Goal: Task Accomplishment & Management: Complete application form

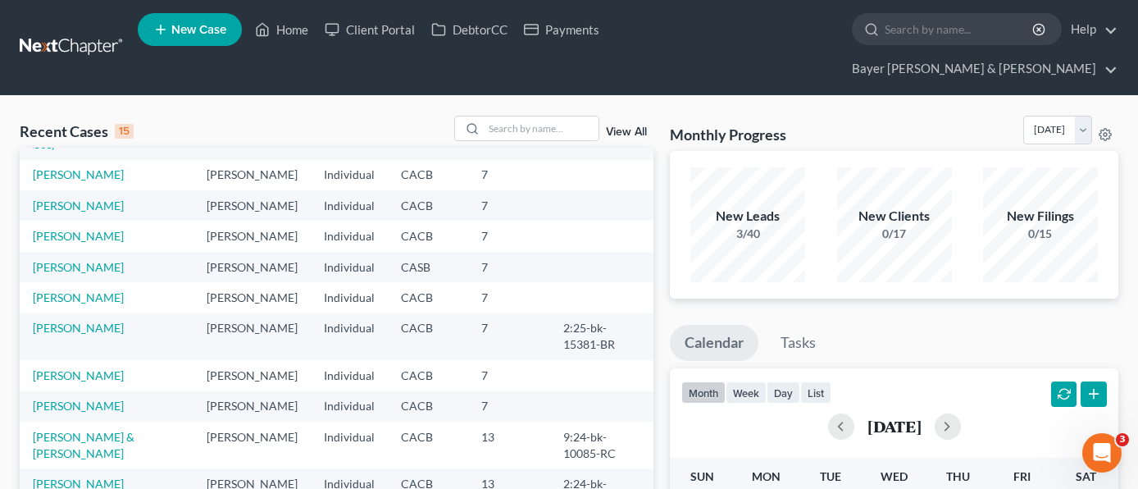
scroll to position [164, 0]
click at [225, 116] on div "Recent Cases 15 View All" at bounding box center [337, 132] width 634 height 32
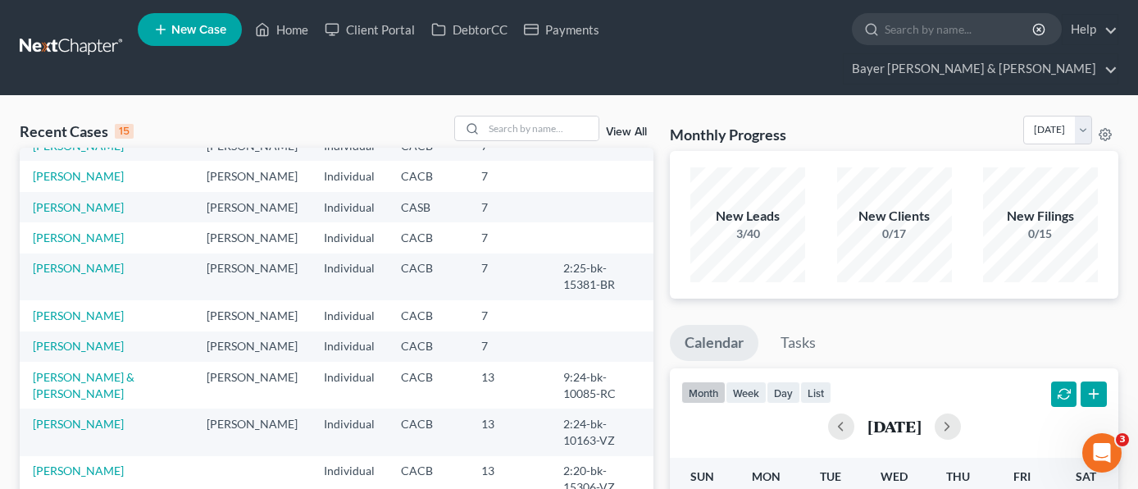
scroll to position [80, 0]
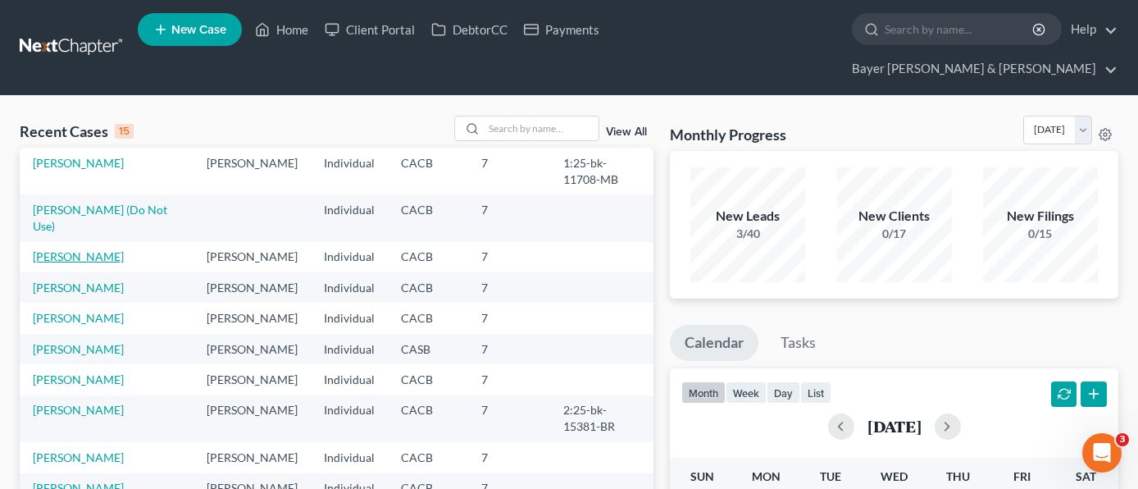
click at [69, 249] on link "[PERSON_NAME]" at bounding box center [78, 256] width 91 height 14
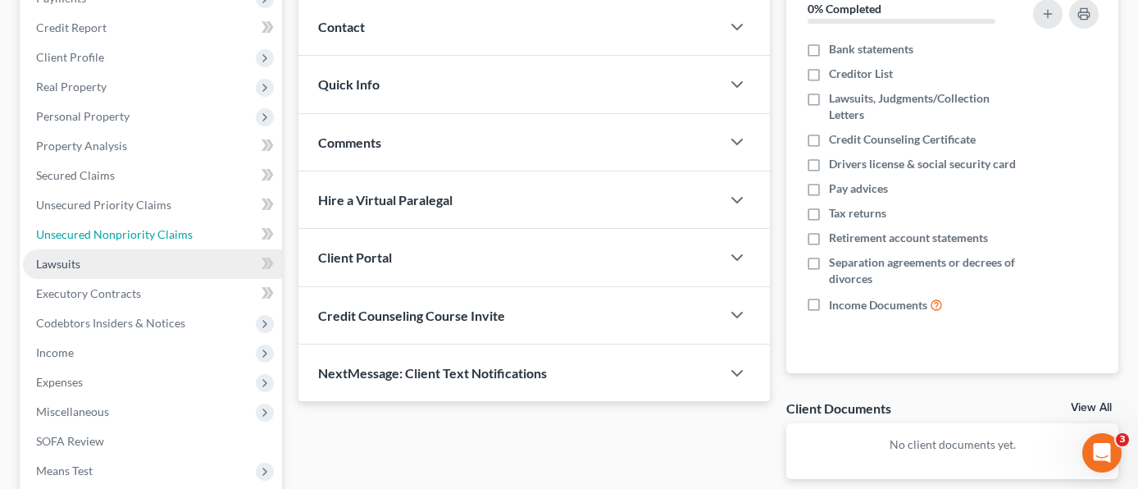
drag, startPoint x: 174, startPoint y: 208, endPoint x: 170, endPoint y: 221, distance: 13.7
click at [174, 227] on span "Unsecured Nonpriority Claims" at bounding box center [114, 234] width 157 height 14
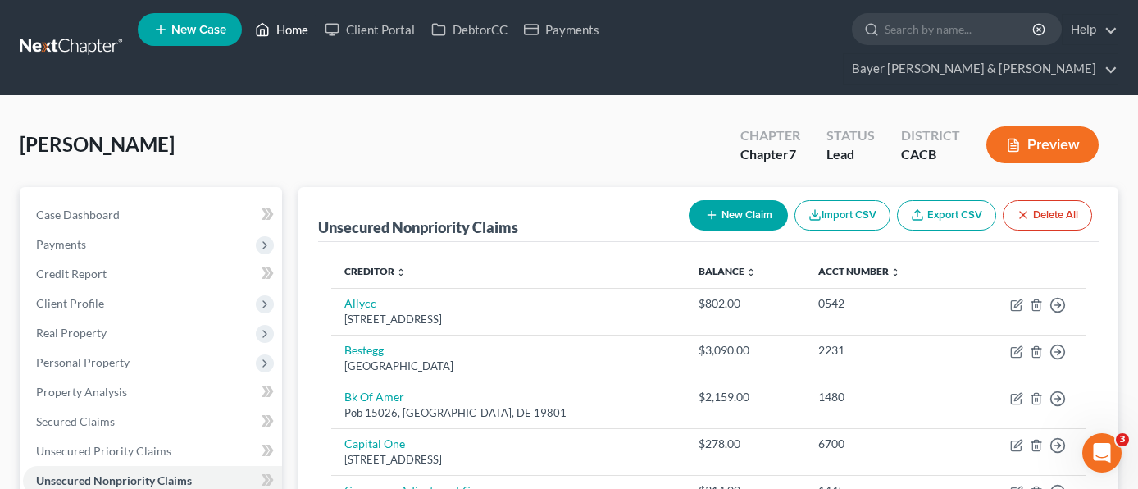
click at [294, 30] on link "Home" at bounding box center [282, 30] width 70 height 30
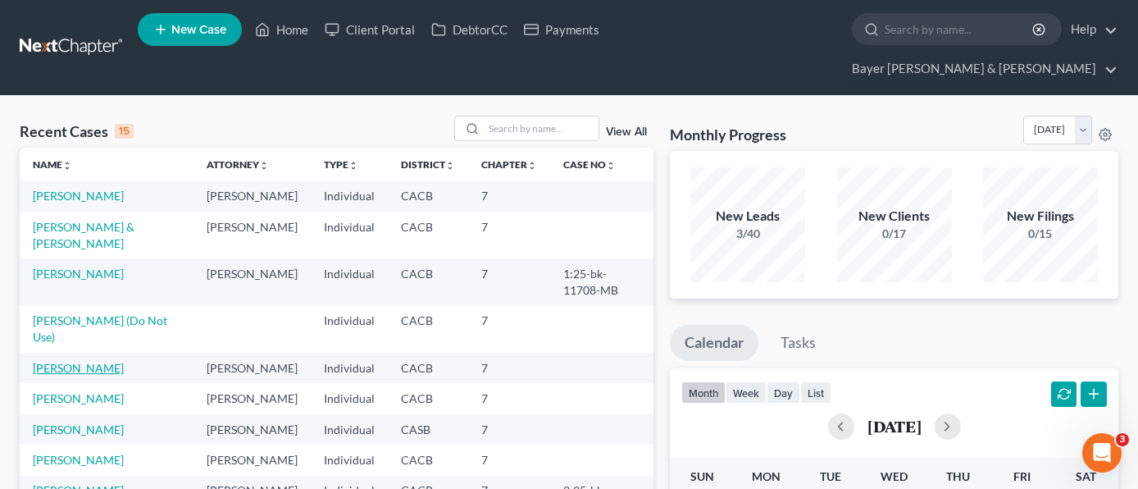
click at [78, 361] on link "[PERSON_NAME]" at bounding box center [78, 368] width 91 height 14
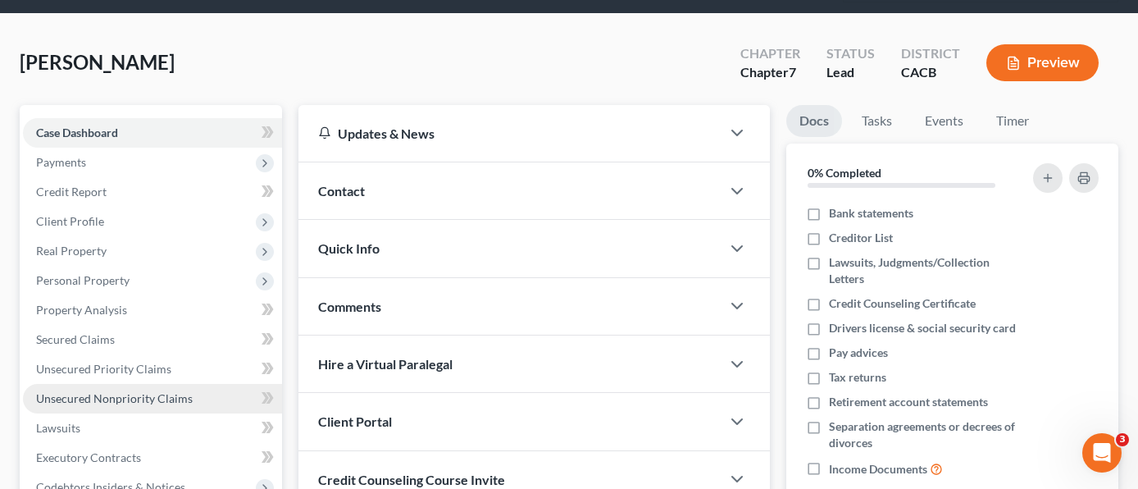
click at [134, 391] on span "Unsecured Nonpriority Claims" at bounding box center [114, 398] width 157 height 14
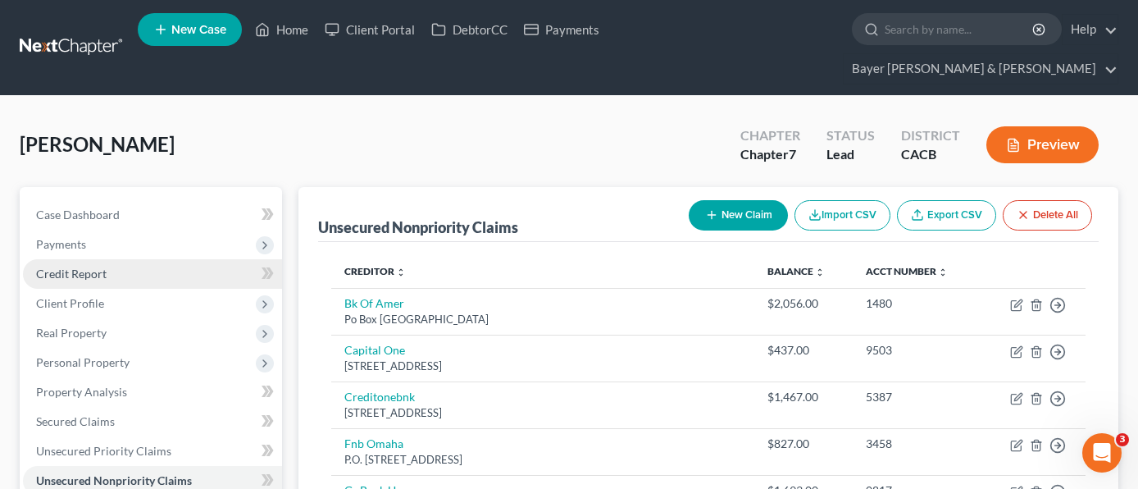
scroll to position [82, 0]
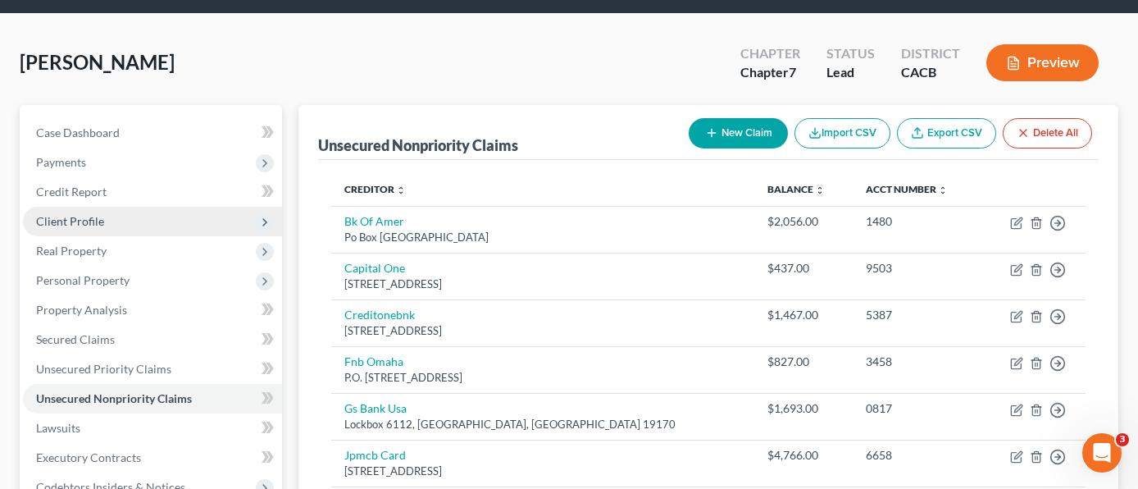
click at [128, 207] on span "Client Profile" at bounding box center [152, 222] width 259 height 30
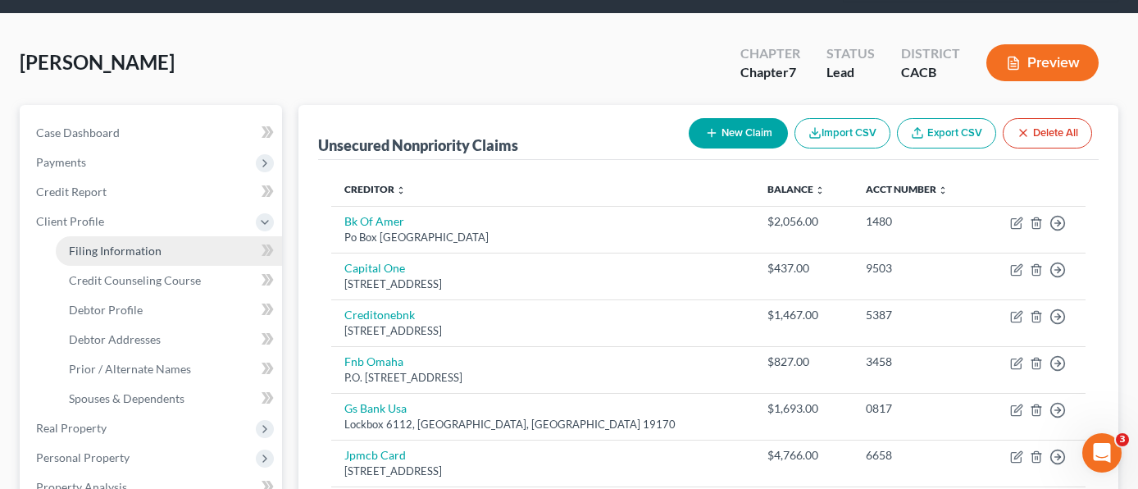
scroll to position [164, 0]
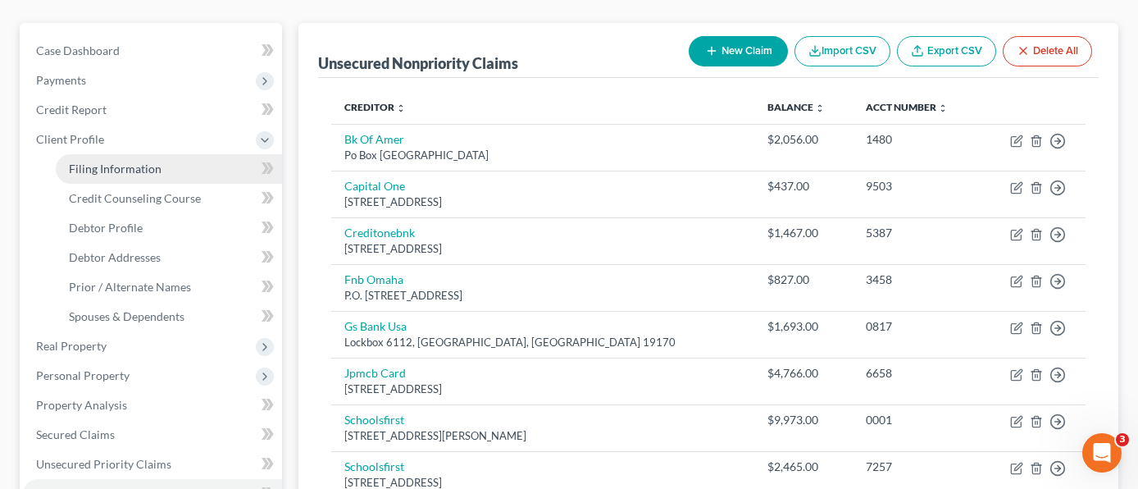
click at [142, 154] on link "Filing Information" at bounding box center [169, 169] width 226 height 30
select select "1"
select select "0"
select select "4"
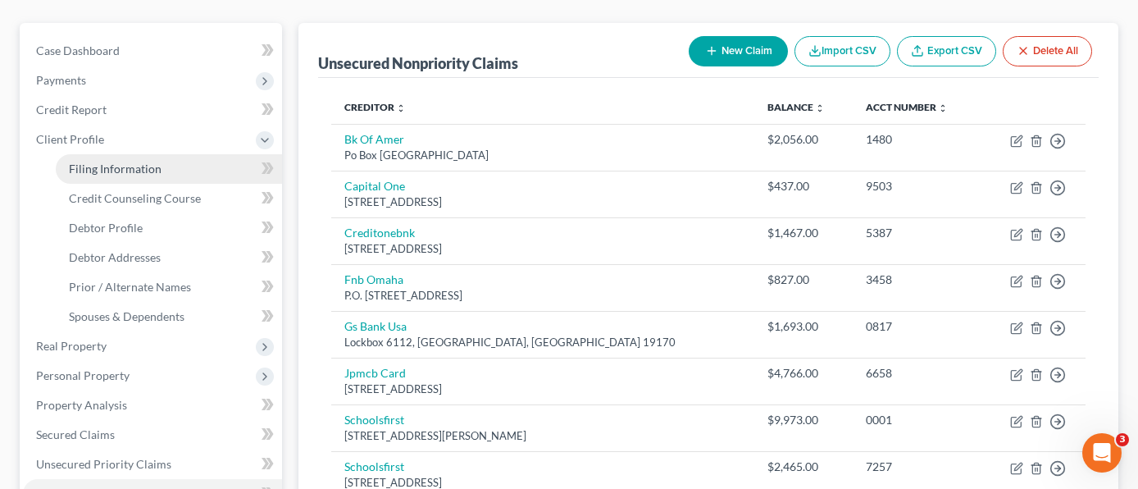
select select "0"
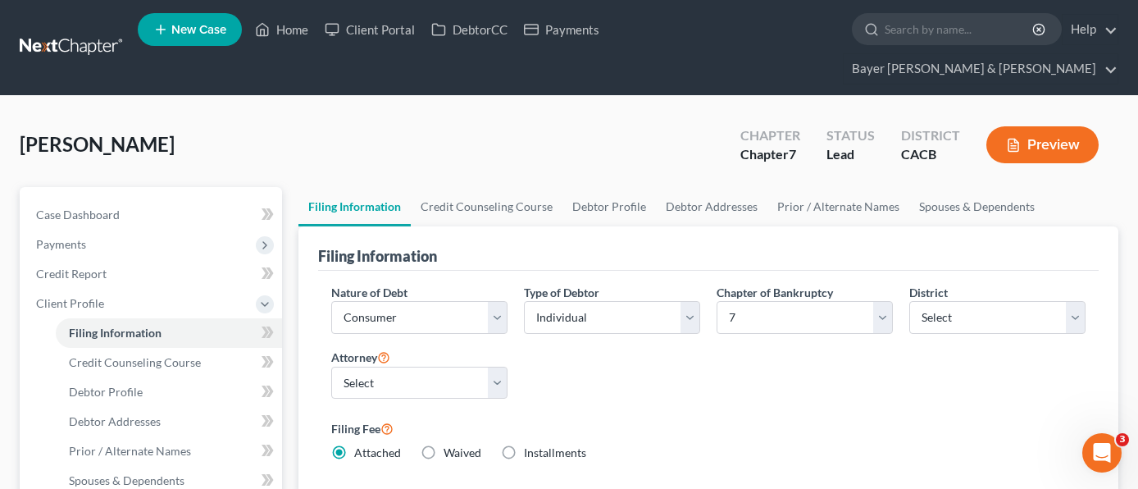
scroll to position [82, 0]
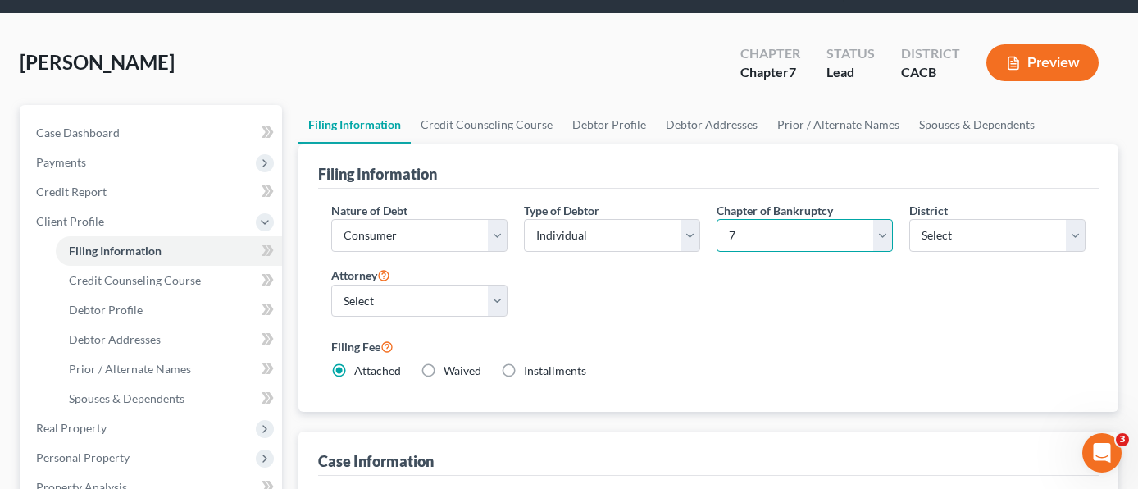
click at [883, 219] on select "Select 7 11 12 13" at bounding box center [805, 235] width 176 height 33
select select "3"
click at [717, 219] on select "Select 7 11 12 13" at bounding box center [805, 235] width 176 height 33
click at [632, 219] on select "Select Individual Joint" at bounding box center [612, 235] width 176 height 33
select select "1"
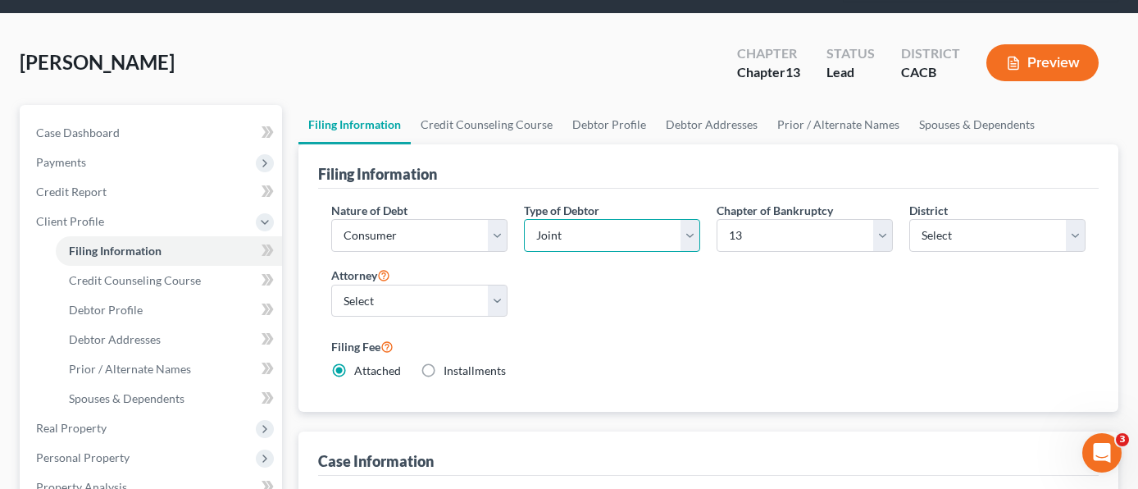
click at [524, 228] on select "Select Individual Joint" at bounding box center [612, 235] width 176 height 33
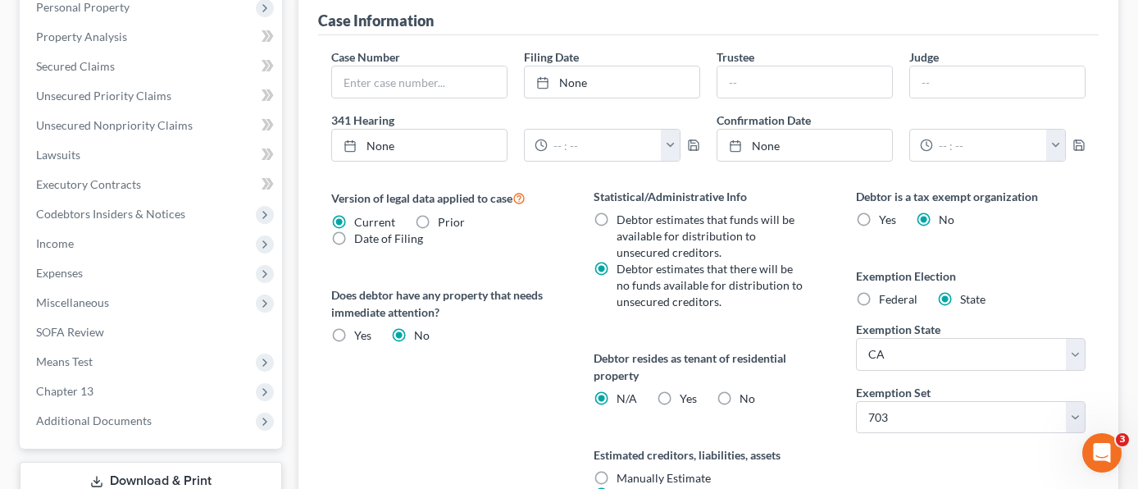
scroll to position [700, 0]
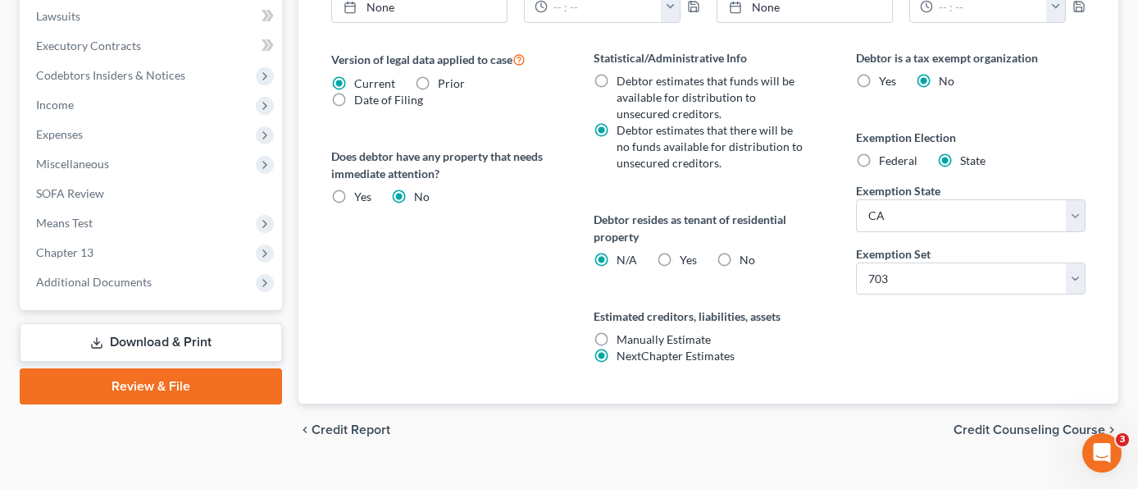
click at [680, 252] on label "Yes Yes" at bounding box center [688, 260] width 17 height 16
click at [686, 252] on input "Yes Yes" at bounding box center [691, 257] width 11 height 11
radio input "true"
radio input "false"
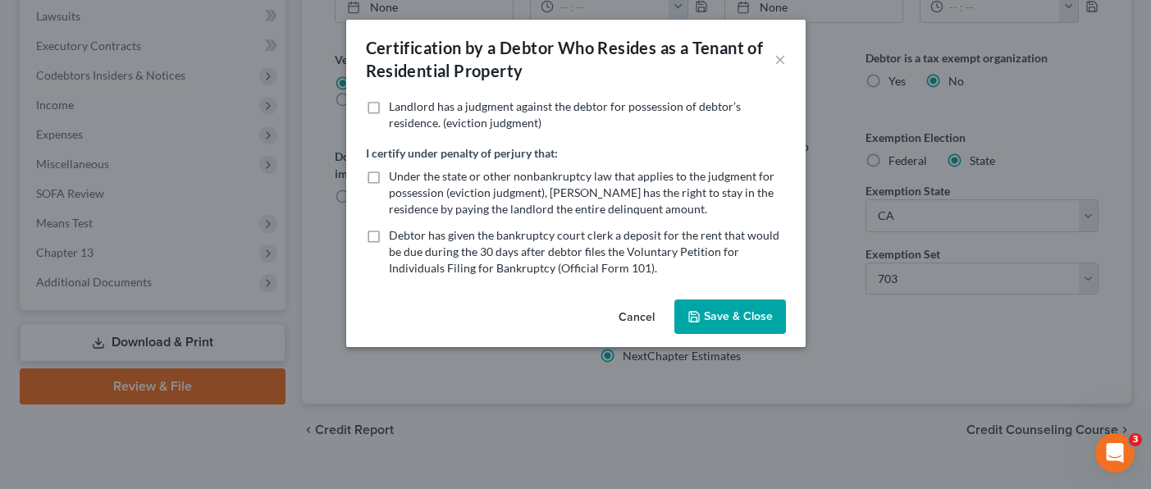
click at [689, 313] on button "Save & Close" at bounding box center [730, 316] width 112 height 34
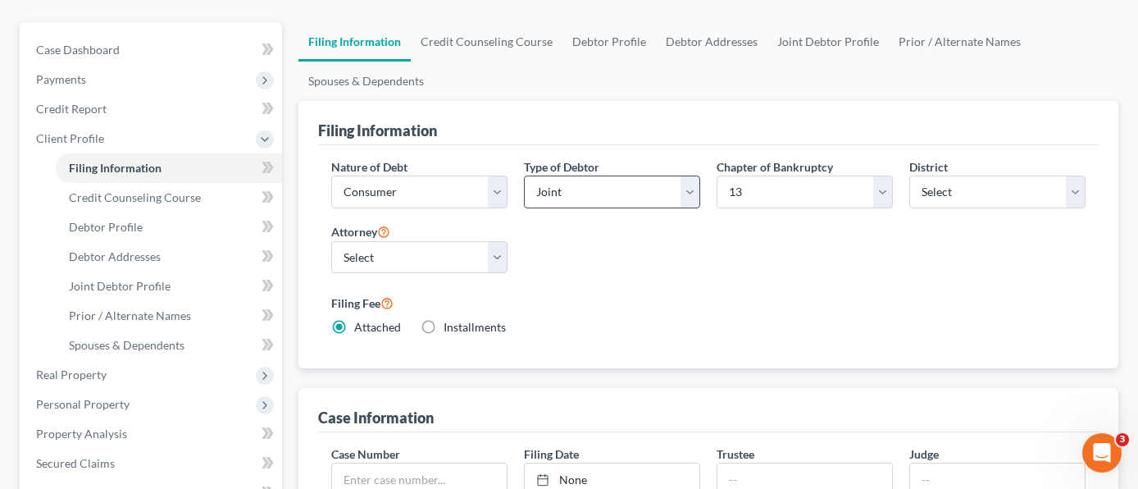
scroll to position [126, 0]
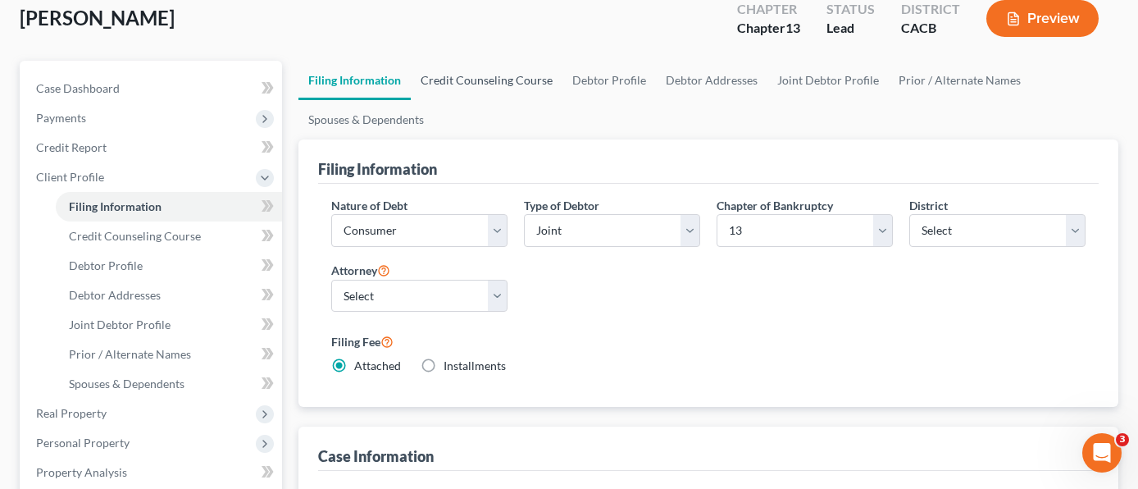
click at [499, 61] on link "Credit Counseling Course" at bounding box center [487, 80] width 152 height 39
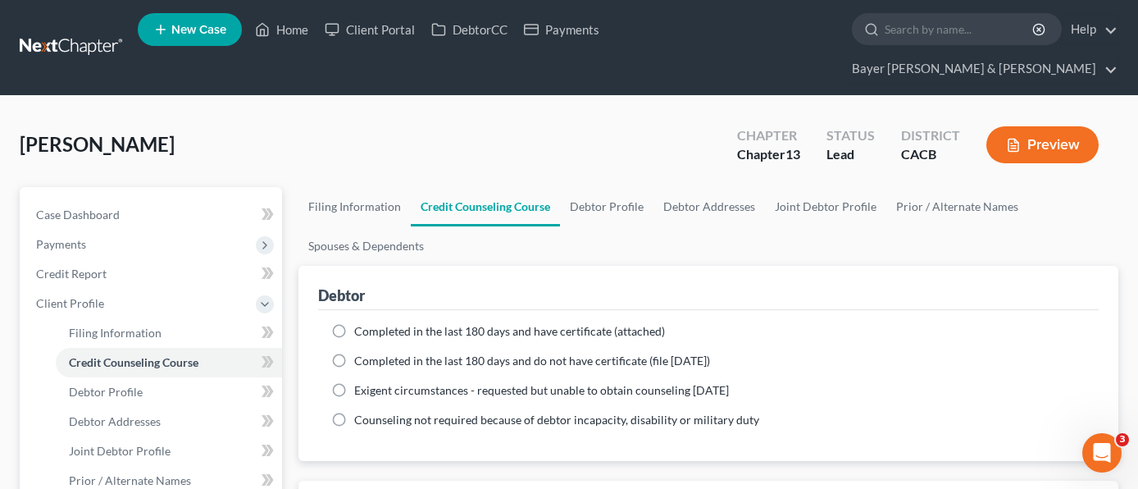
click at [354, 323] on label "Completed in the last 180 days and have certificate (attached)" at bounding box center [509, 331] width 311 height 16
click at [361, 323] on input "Completed in the last 180 days and have certificate (attached)" at bounding box center [366, 328] width 11 height 11
radio input "true"
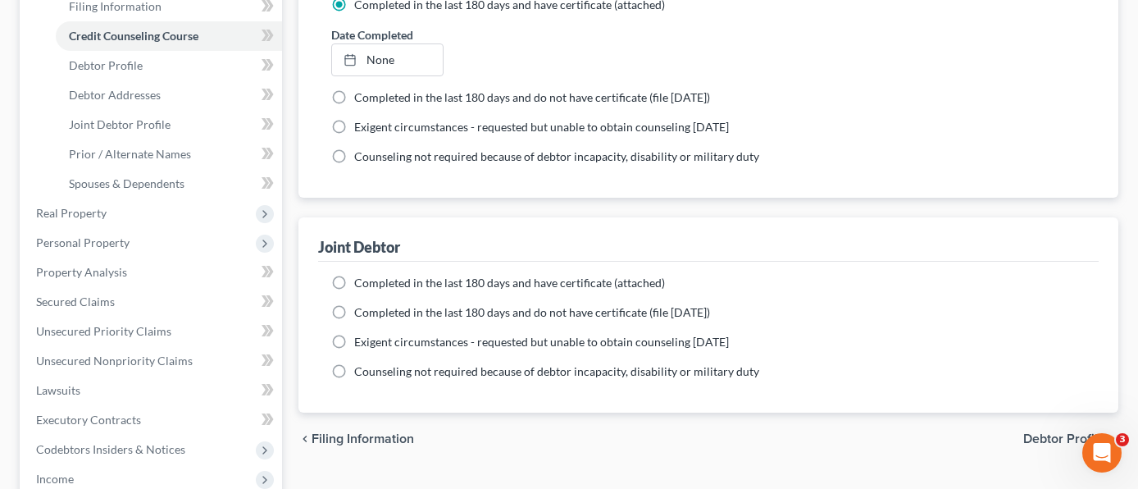
scroll to position [328, 0]
click at [354, 273] on label "Completed in the last 180 days and have certificate (attached)" at bounding box center [509, 281] width 311 height 16
click at [361, 273] on input "Completed in the last 180 days and have certificate (attached)" at bounding box center [366, 278] width 11 height 11
radio input "true"
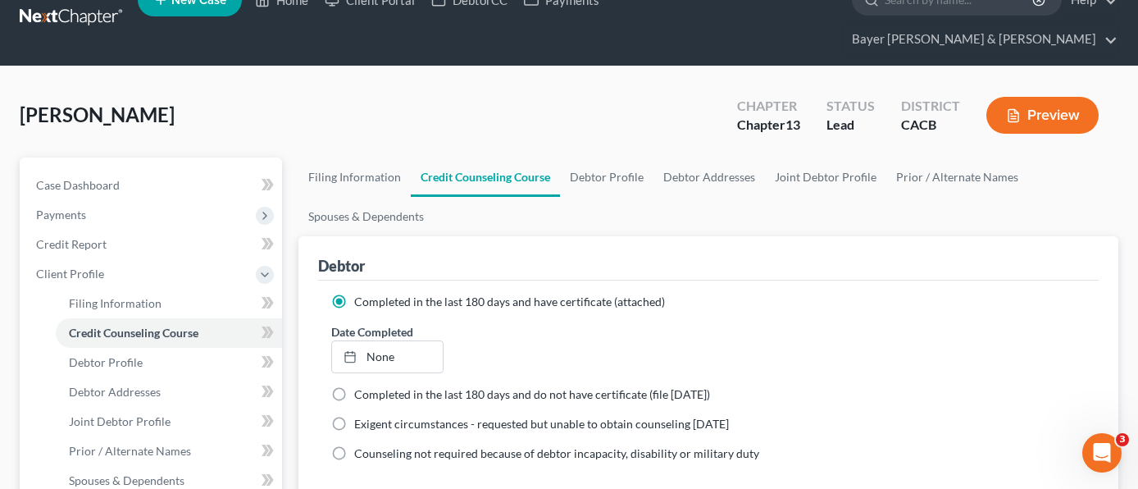
scroll to position [0, 0]
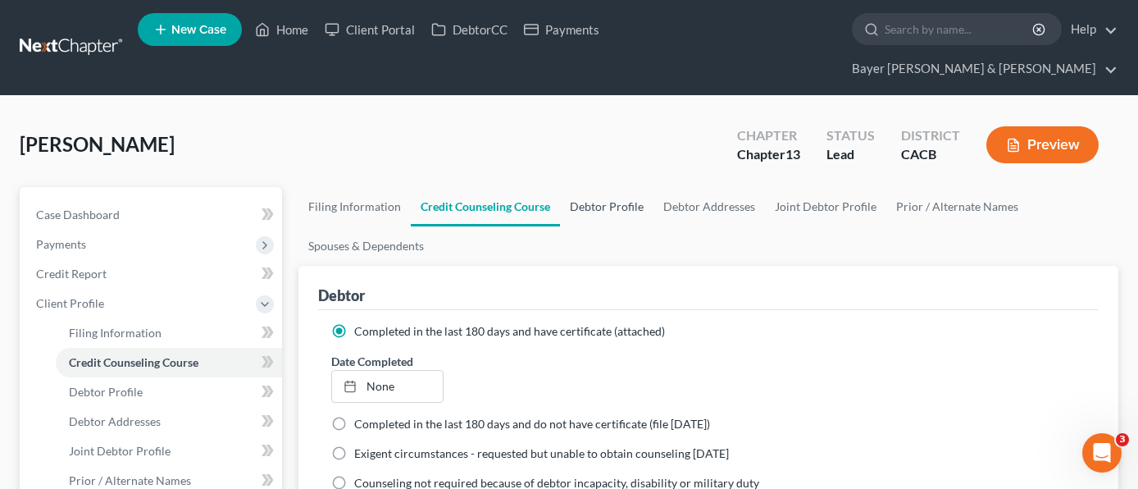
click at [600, 187] on link "Debtor Profile" at bounding box center [606, 206] width 93 height 39
select select "1"
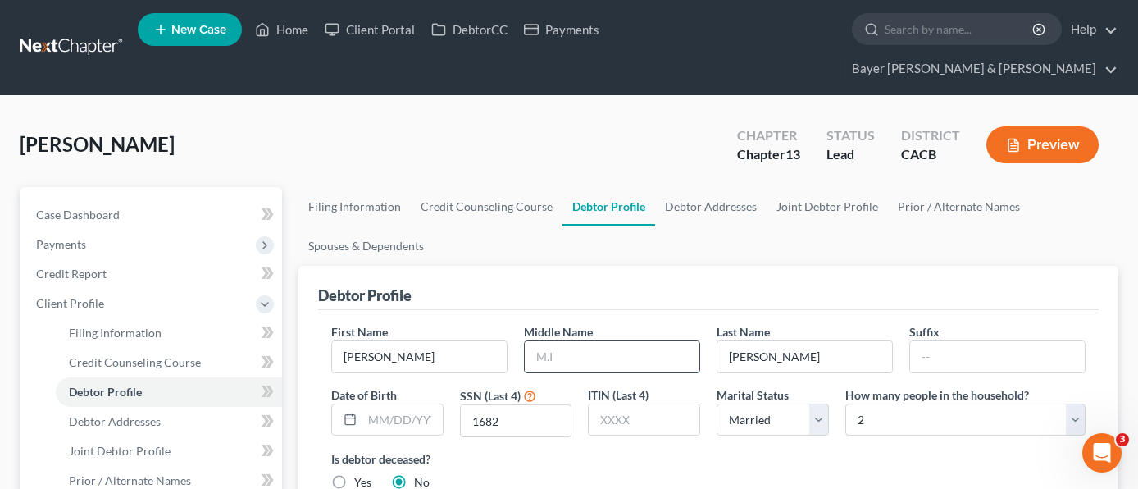
click at [576, 341] on input "text" at bounding box center [612, 356] width 175 height 31
click at [553, 405] on input "1682" at bounding box center [516, 420] width 111 height 31
click at [703, 187] on link "Debtor Addresses" at bounding box center [711, 206] width 112 height 39
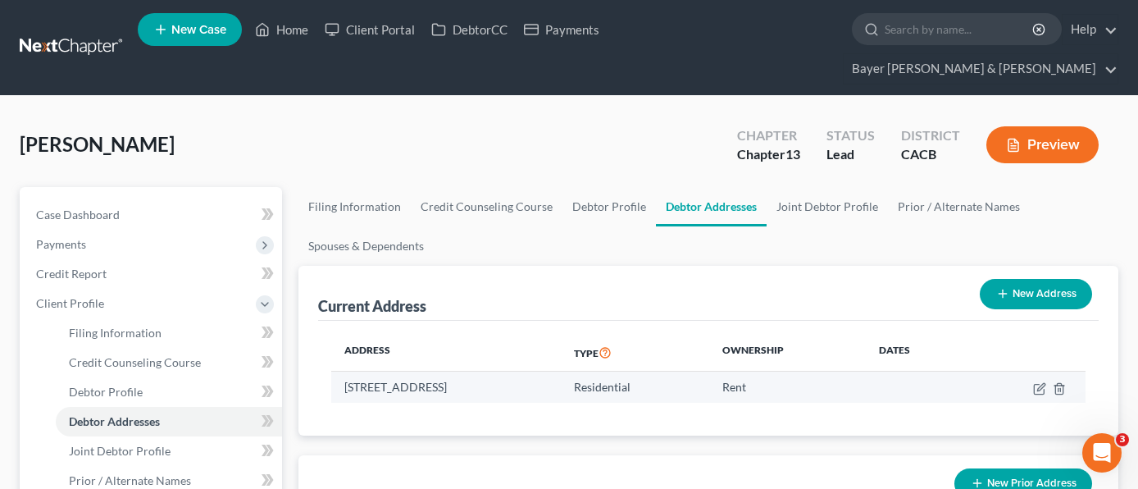
click at [1033, 372] on td at bounding box center [1027, 387] width 117 height 31
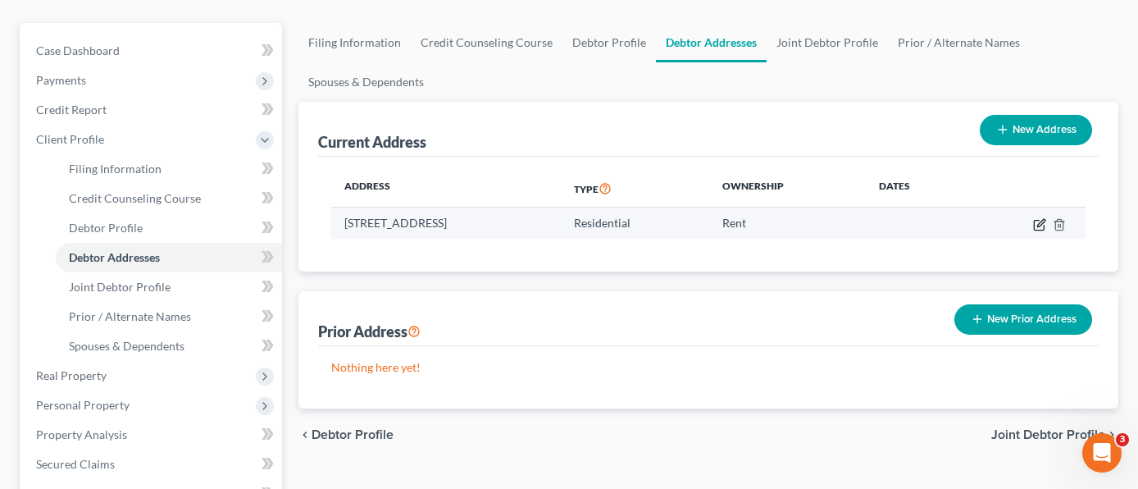
click at [1037, 218] on icon "button" at bounding box center [1039, 224] width 13 height 13
select select "4"
select select "0"
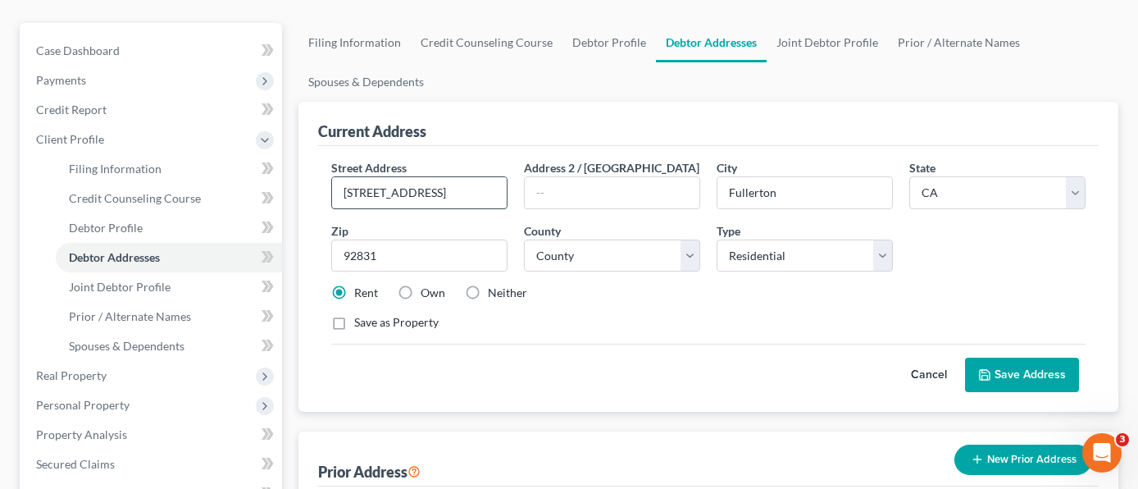
drag, startPoint x: 426, startPoint y: 158, endPoint x: 333, endPoint y: 154, distance: 93.6
click at [333, 177] on input "[STREET_ADDRESS]" at bounding box center [419, 192] width 175 height 31
type input "[STREET_ADDRESS]"
type input "[GEOGRAPHIC_DATA]"
type input "92806"
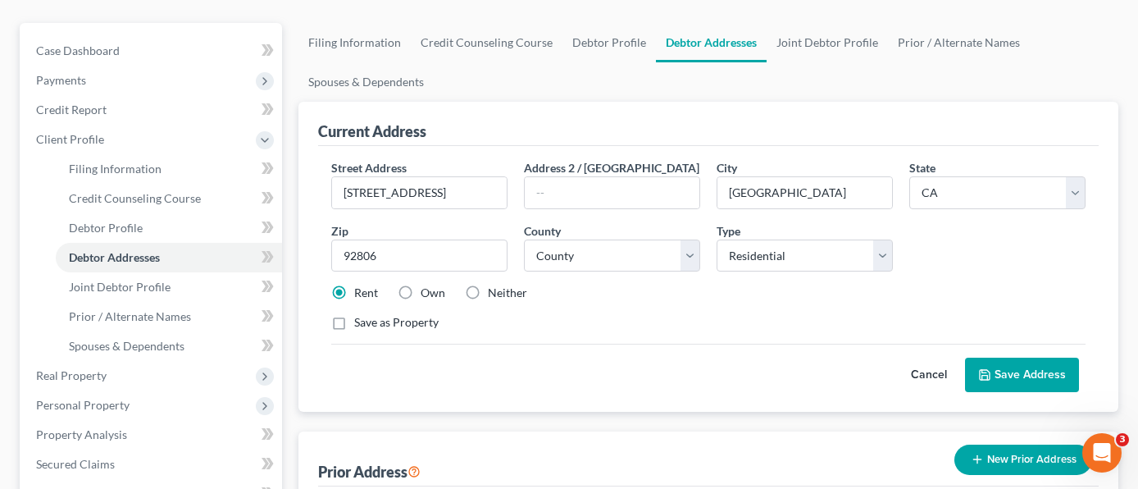
click at [1045, 358] on button "Save Address" at bounding box center [1022, 375] width 114 height 34
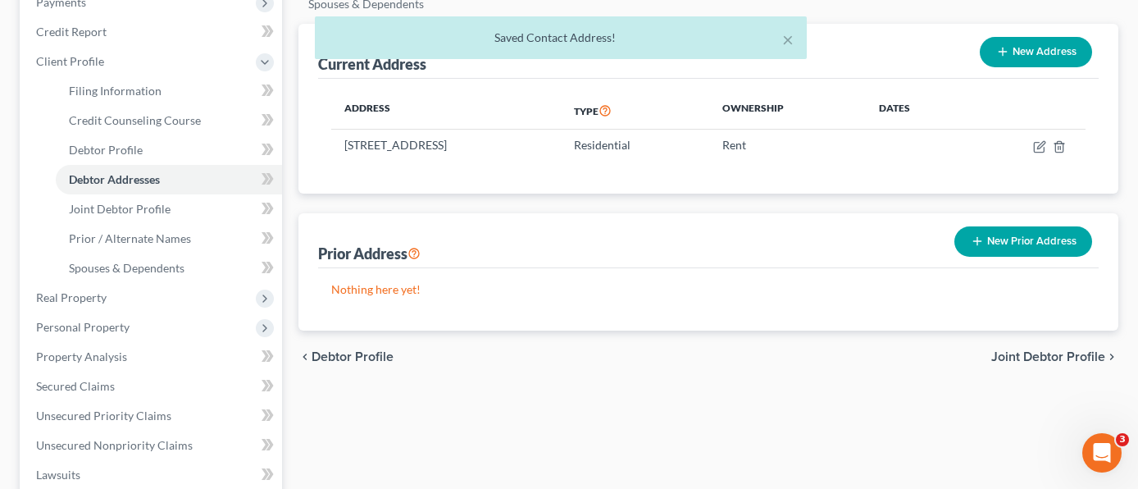
scroll to position [246, 0]
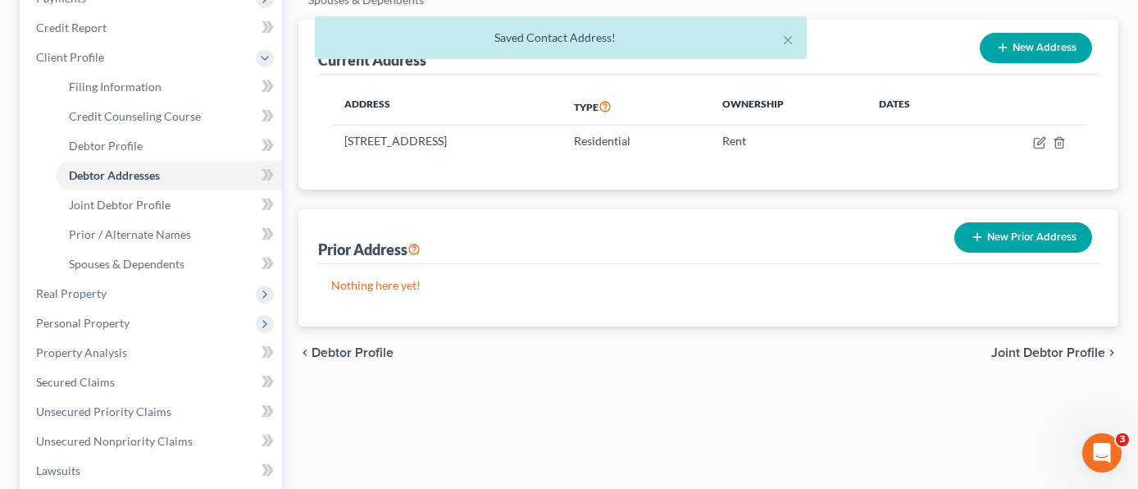
drag, startPoint x: 1025, startPoint y: 205, endPoint x: 946, endPoint y: 235, distance: 85.1
click at [1025, 222] on button "New Prior Address" at bounding box center [1024, 237] width 138 height 30
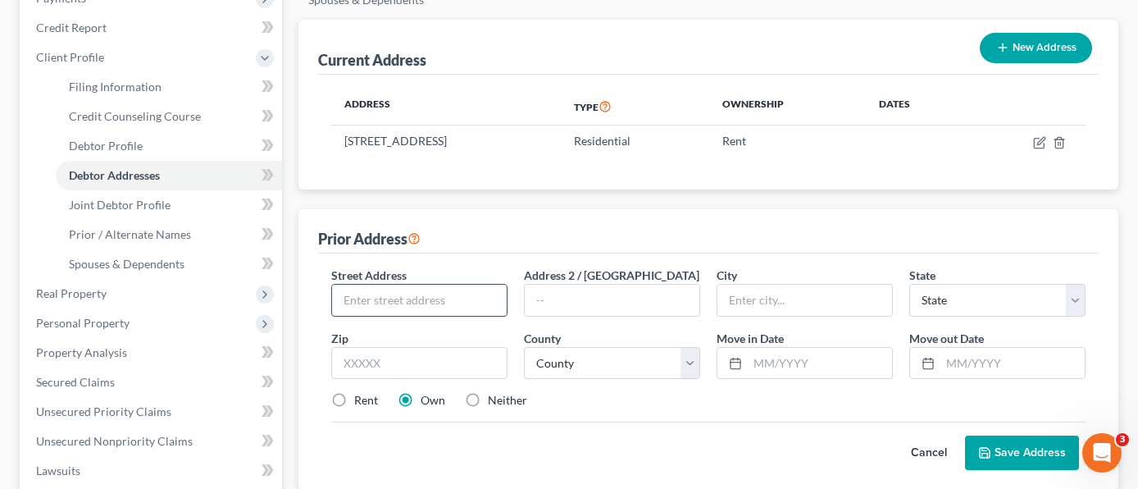
click at [461, 285] on input "text" at bounding box center [419, 300] width 175 height 31
type input "[STREET_ADDRESS]"
type input "Fullerton"
select select "4"
type input "92831"
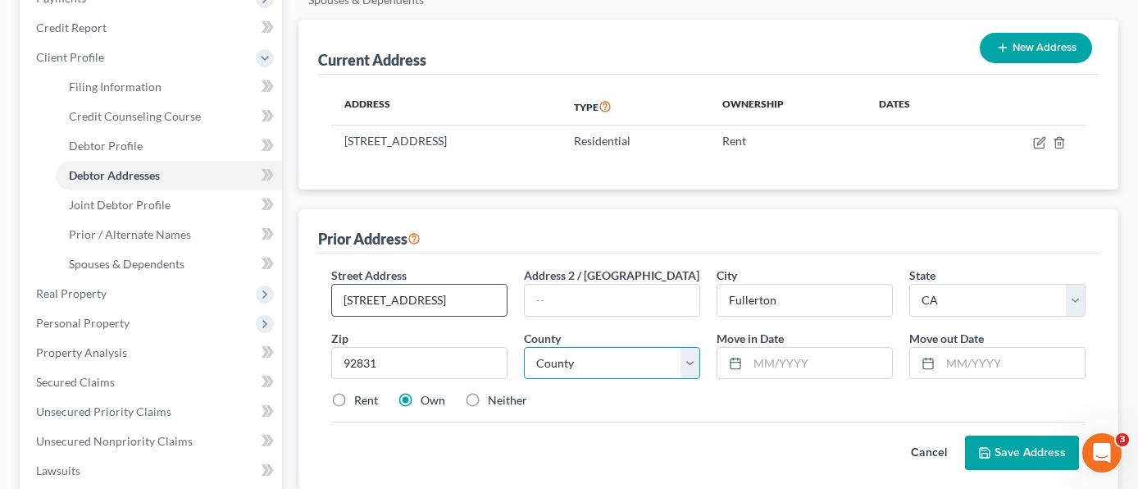
select select "29"
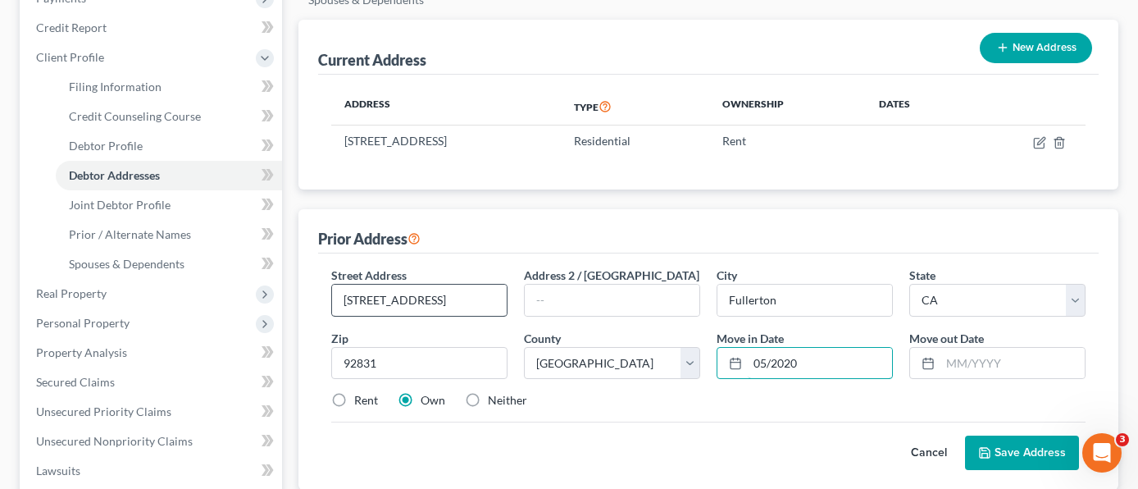
type input "05/2020"
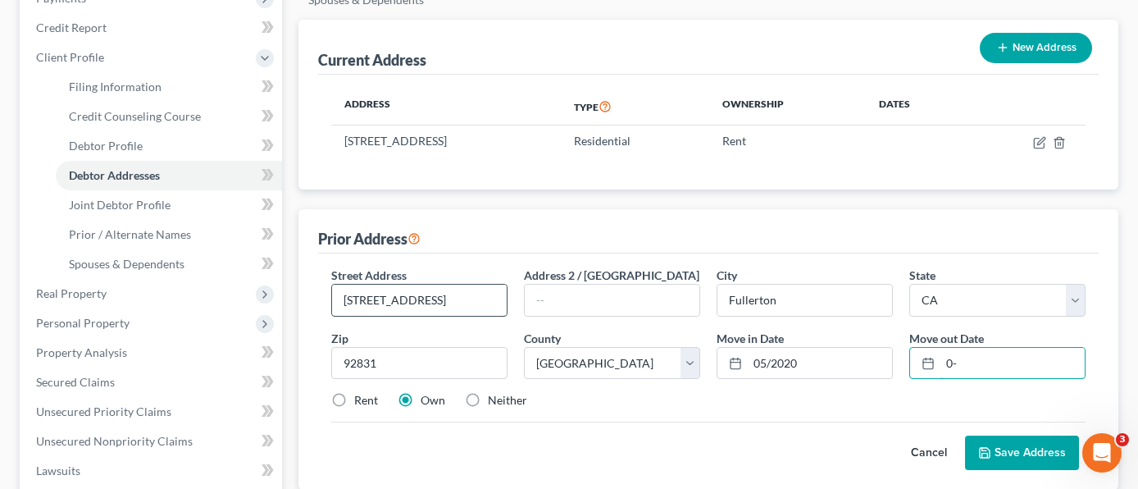
type input "0"
type input "08/2025"
drag, startPoint x: 341, startPoint y: 369, endPoint x: 335, endPoint y: 383, distance: 15.4
click at [354, 392] on label "Rent" at bounding box center [366, 400] width 24 height 16
click at [361, 392] on input "Rent" at bounding box center [366, 397] width 11 height 11
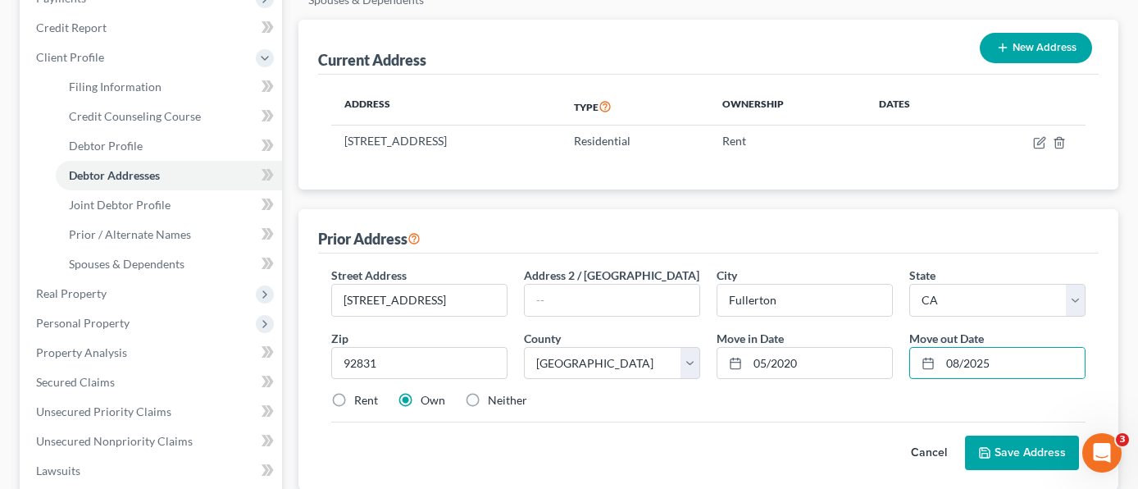
radio input "true"
click at [1002, 435] on button "Save Address" at bounding box center [1022, 452] width 114 height 34
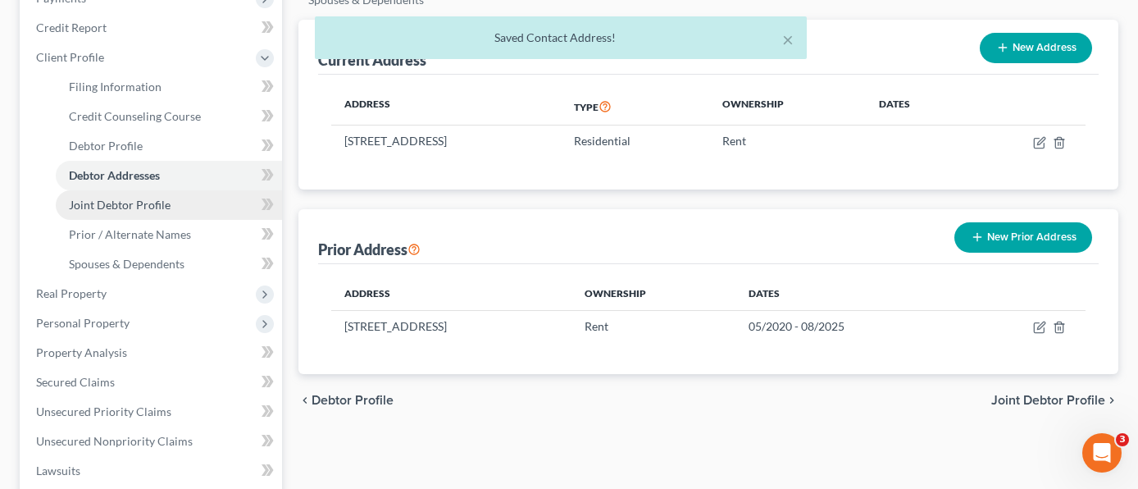
click at [166, 198] on span "Joint Debtor Profile" at bounding box center [120, 205] width 102 height 14
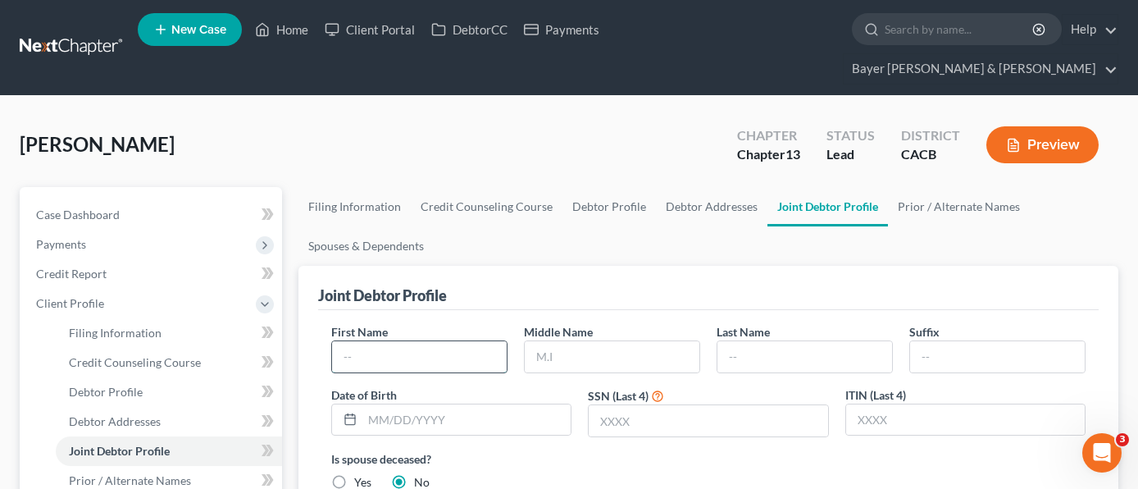
click at [482, 341] on input "text" at bounding box center [419, 356] width 175 height 31
type input "[PERSON_NAME]"
type input "A"
type input "[PERSON_NAME]"
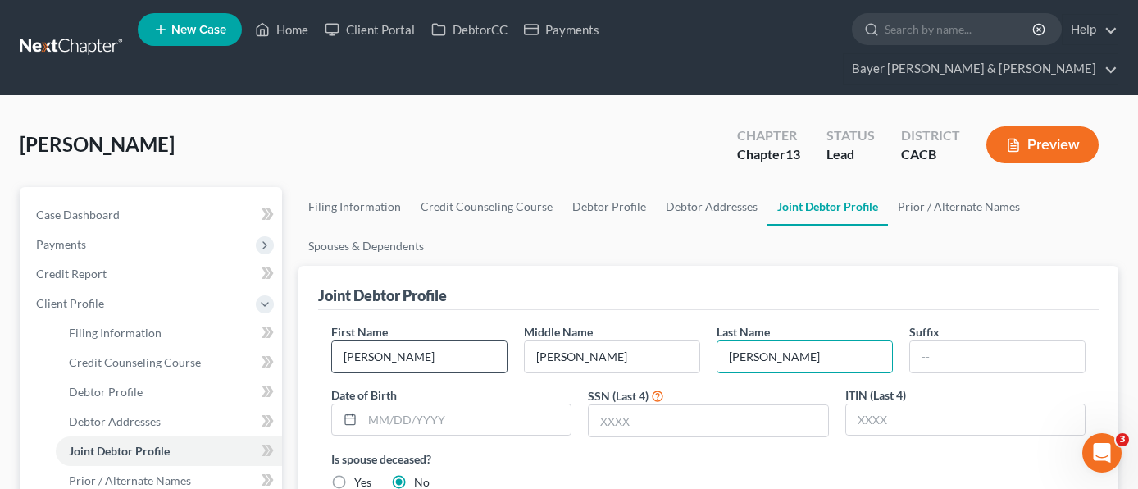
type input "[PERSON_NAME]"
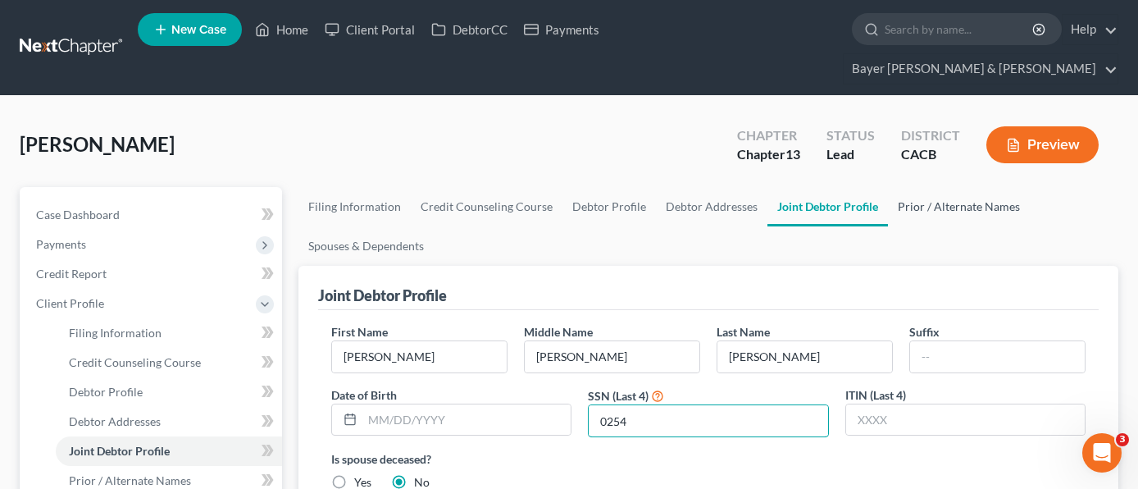
type input "0254"
drag, startPoint x: 946, startPoint y: 183, endPoint x: 926, endPoint y: 196, distance: 24.3
click at [946, 187] on link "Prior / Alternate Names" at bounding box center [959, 206] width 142 height 39
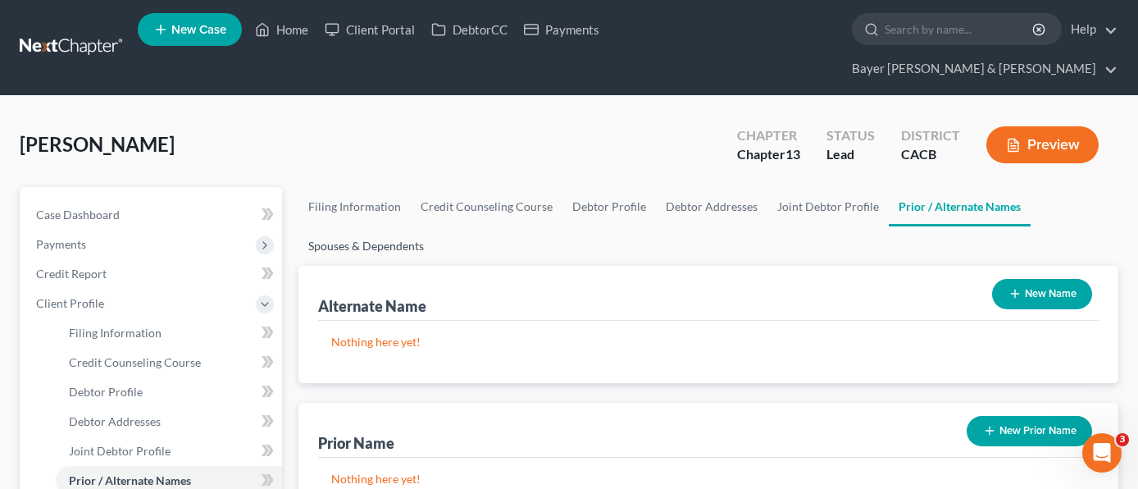
click at [381, 226] on link "Spouses & Dependents" at bounding box center [366, 245] width 135 height 39
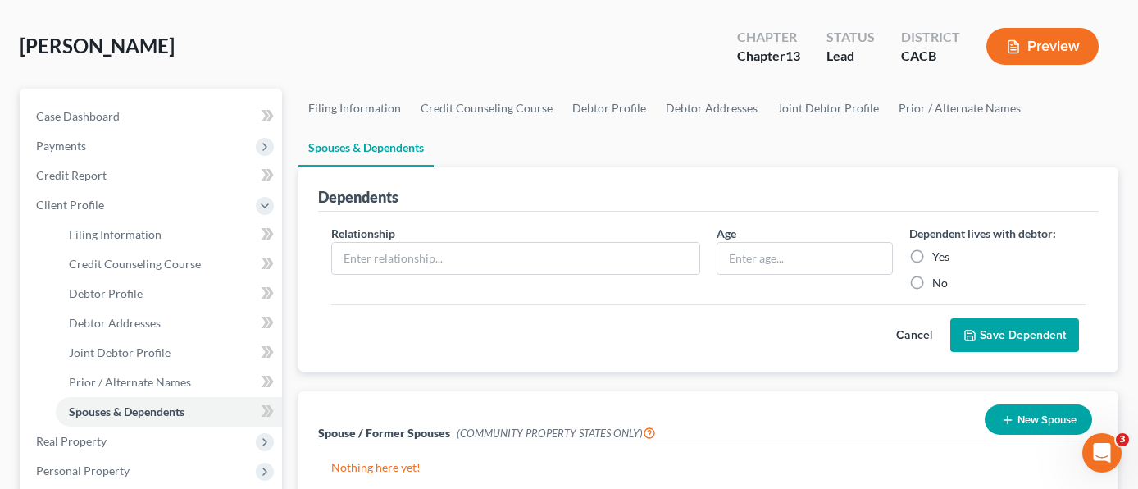
scroll to position [246, 0]
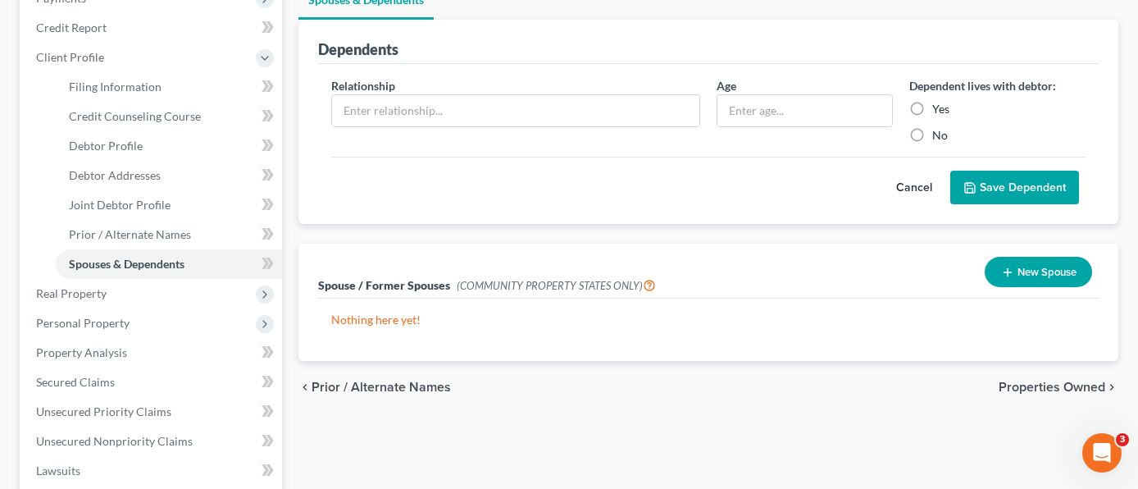
click at [1036, 257] on button "New Spouse" at bounding box center [1038, 272] width 107 height 30
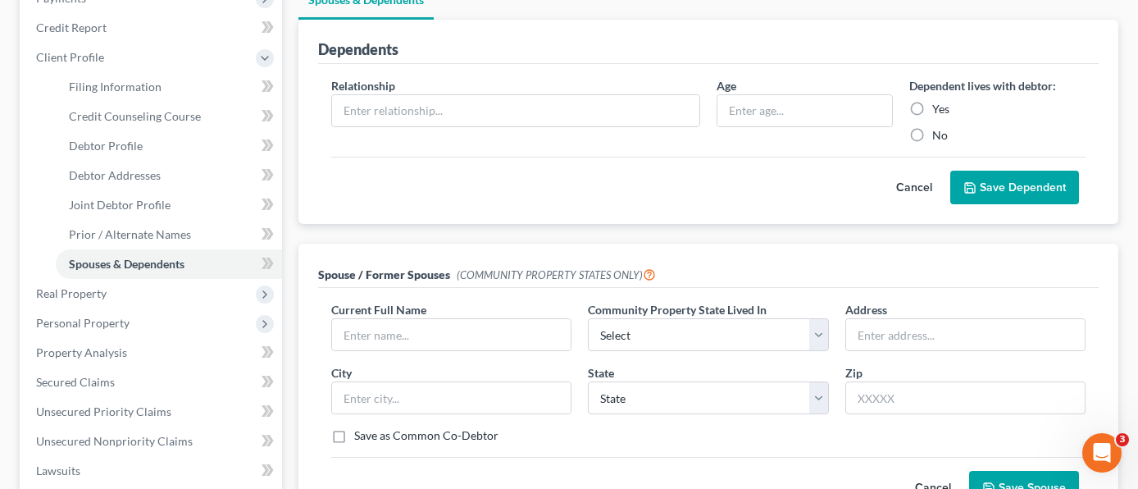
click at [518, 301] on div "Current Full Name *" at bounding box center [451, 326] width 257 height 50
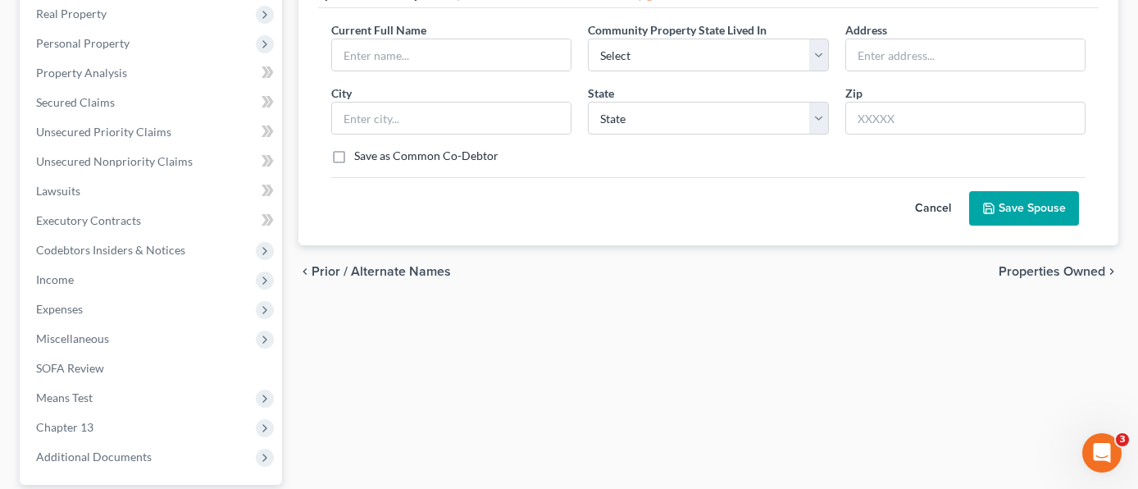
scroll to position [157, 0]
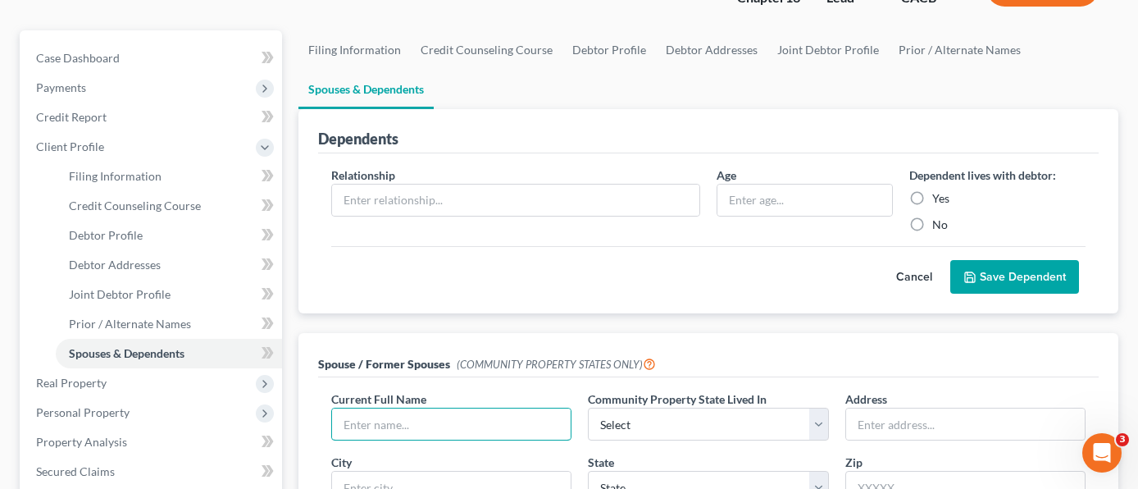
drag, startPoint x: 440, startPoint y: 390, endPoint x: 385, endPoint y: 386, distance: 55.1
click at [320, 394] on div "Current Full Name * Community Property State Lived In * Select AZ CA GU ID [GEO…" at bounding box center [708, 495] width 781 height 236
type input "[PERSON_NAME]"
select select "1"
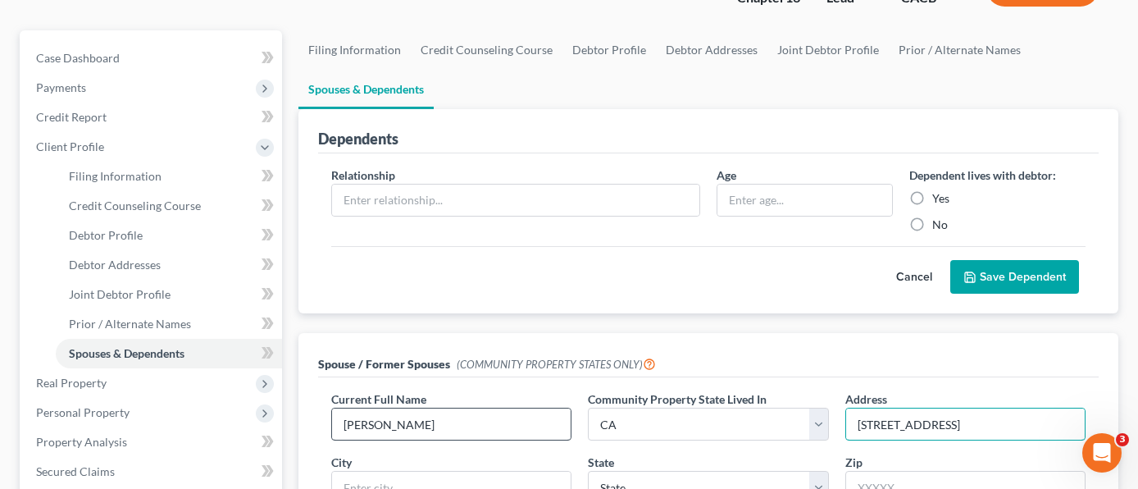
type input "[STREET_ADDRESS]"
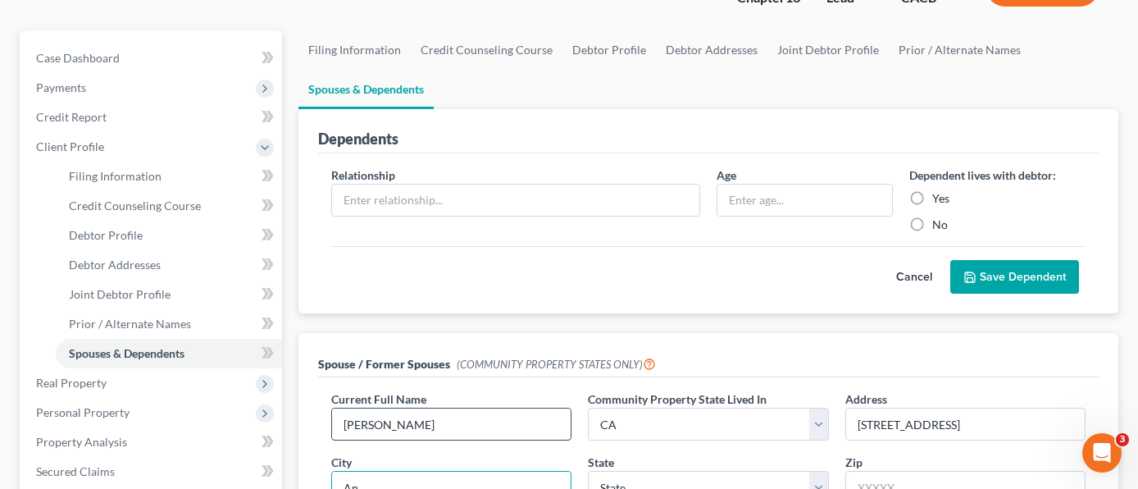
type input "A"
click at [524, 472] on input "text" at bounding box center [451, 487] width 239 height 31
type input "[GEOGRAPHIC_DATA]"
select select "4"
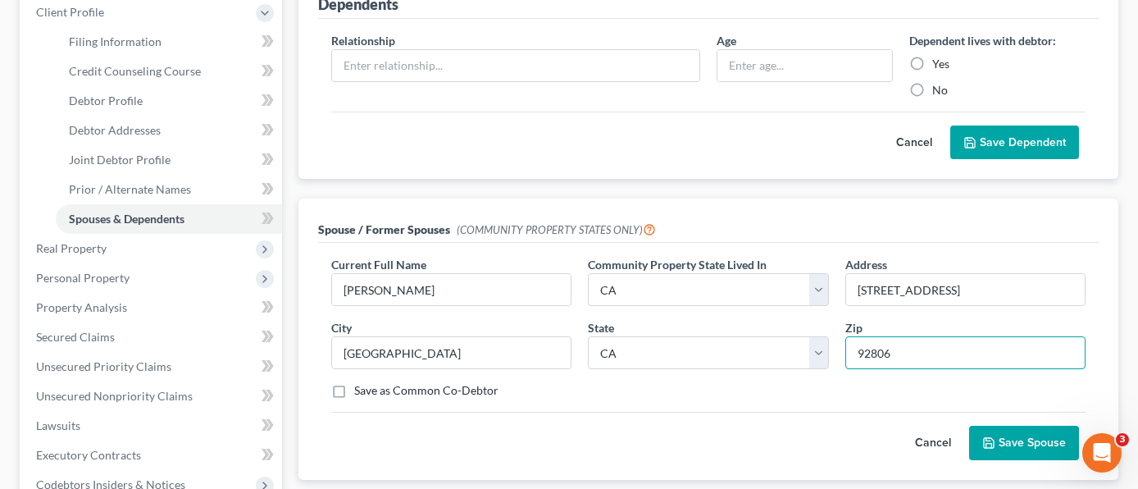
scroll to position [321, 0]
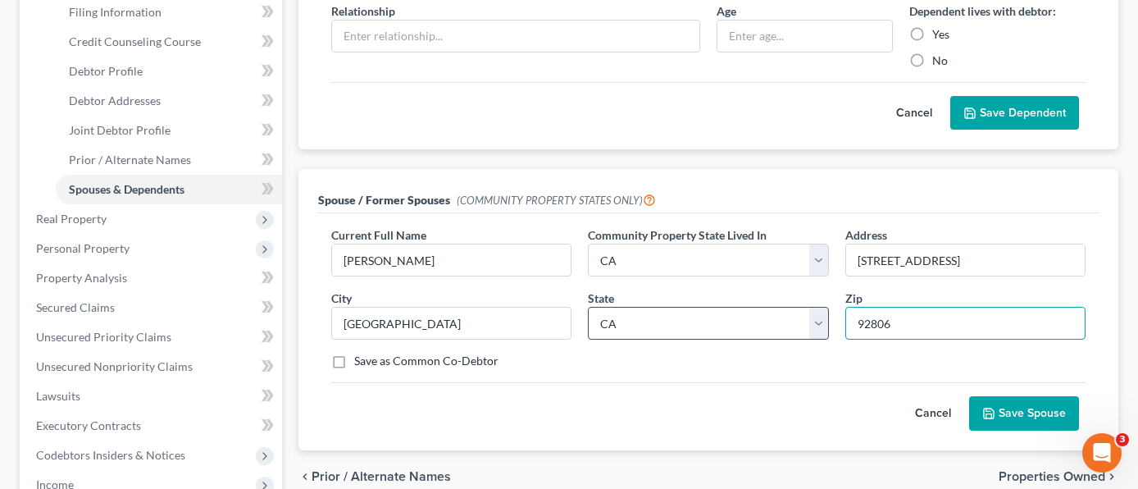
type input "92806"
click at [652, 307] on select "State [US_STATE] AK AR AZ CA CO CT DE DC [GEOGRAPHIC_DATA] [GEOGRAPHIC_DATA] GU…" at bounding box center [708, 323] width 240 height 33
click at [588, 307] on select "State [US_STATE] AK AR AZ CA CO CT DE DC [GEOGRAPHIC_DATA] [GEOGRAPHIC_DATA] GU…" at bounding box center [708, 323] width 240 height 33
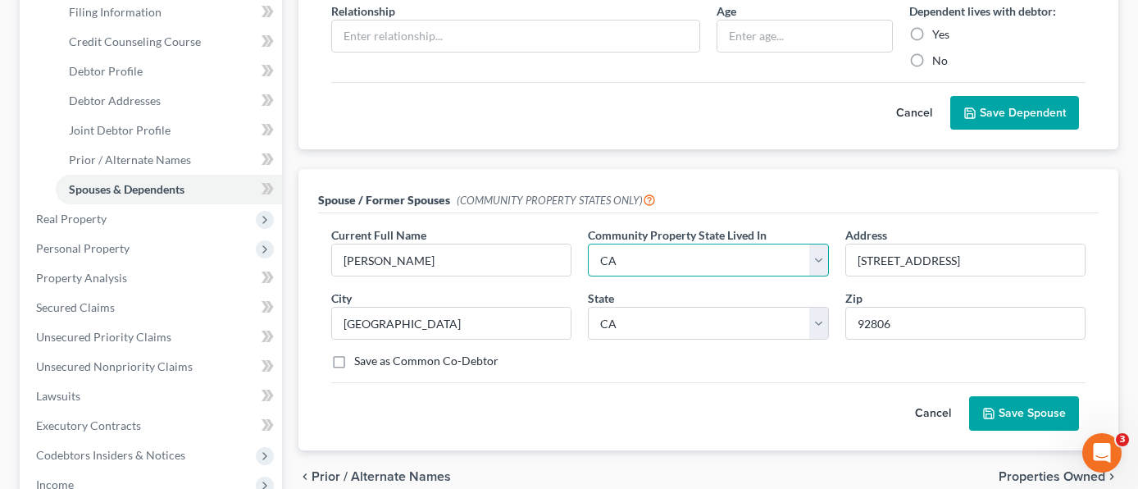
click at [676, 244] on select "Select AZ CA GU ID LA NV NM PR [GEOGRAPHIC_DATA] [GEOGRAPHIC_DATA] [GEOGRAPHIC_…" at bounding box center [708, 260] width 240 height 33
click at [588, 244] on select "Select AZ CA GU ID LA NV NM PR [GEOGRAPHIC_DATA] [GEOGRAPHIC_DATA] [GEOGRAPHIC_…" at bounding box center [708, 260] width 240 height 33
click at [1030, 396] on button "Save Spouse" at bounding box center [1024, 413] width 110 height 34
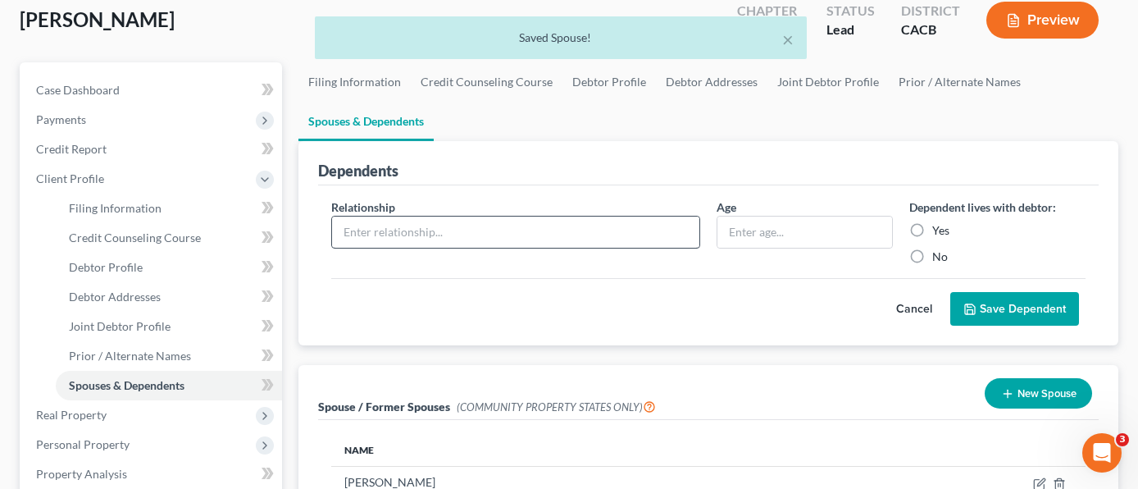
scroll to position [75, 0]
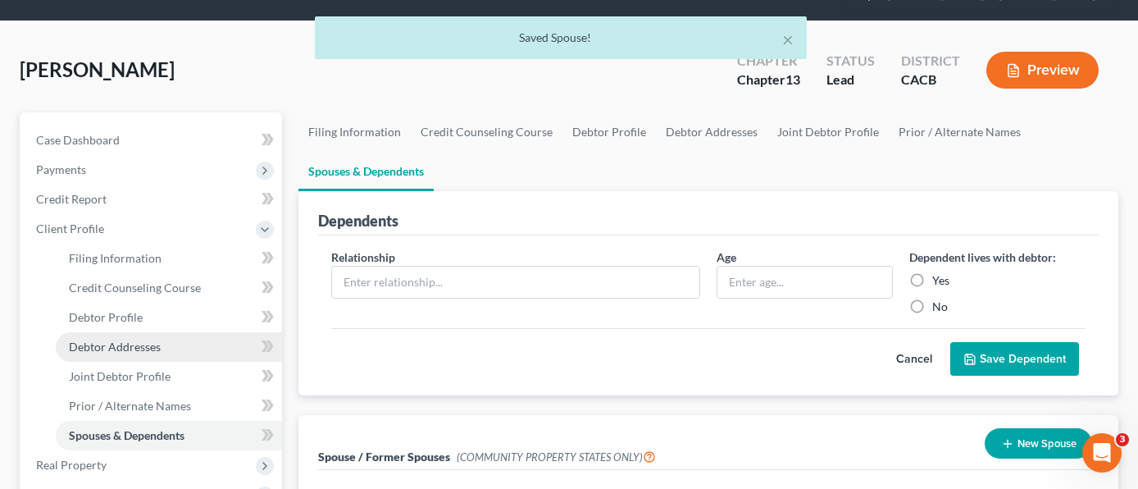
click at [167, 332] on link "Debtor Addresses" at bounding box center [169, 347] width 226 height 30
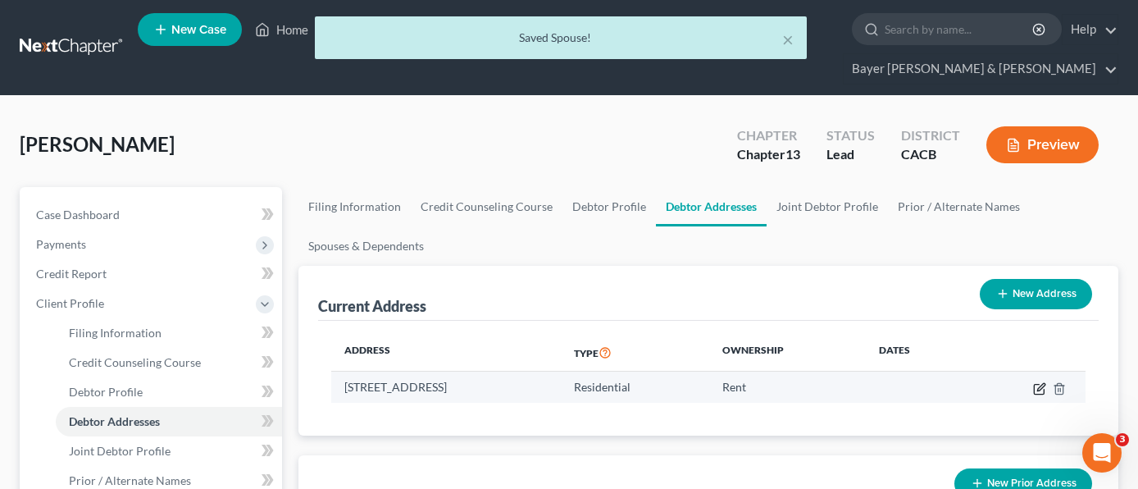
click at [1040, 382] on icon "button" at bounding box center [1039, 388] width 13 height 13
select select "4"
select select "29"
select select "0"
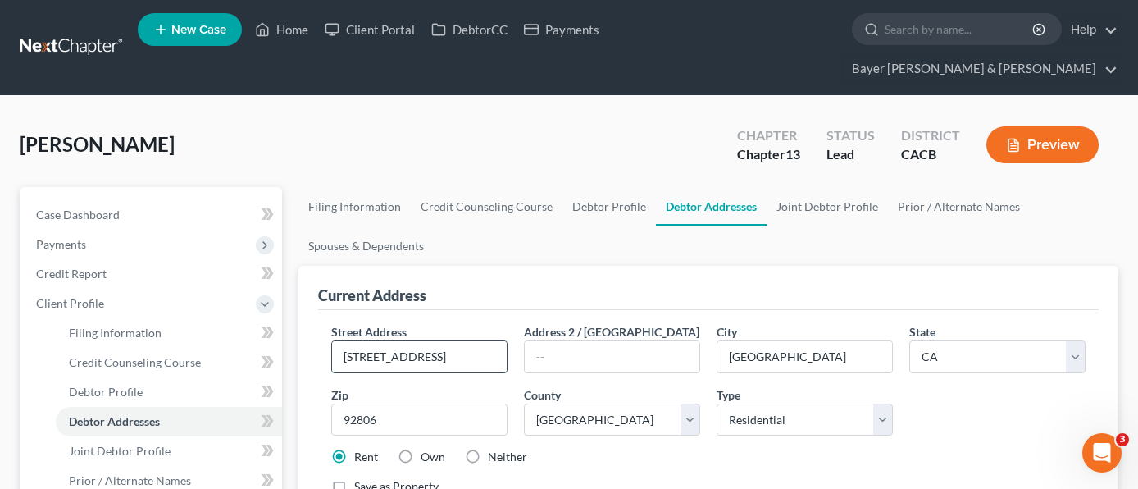
click at [488, 341] on input "[STREET_ADDRESS]" at bounding box center [419, 356] width 175 height 31
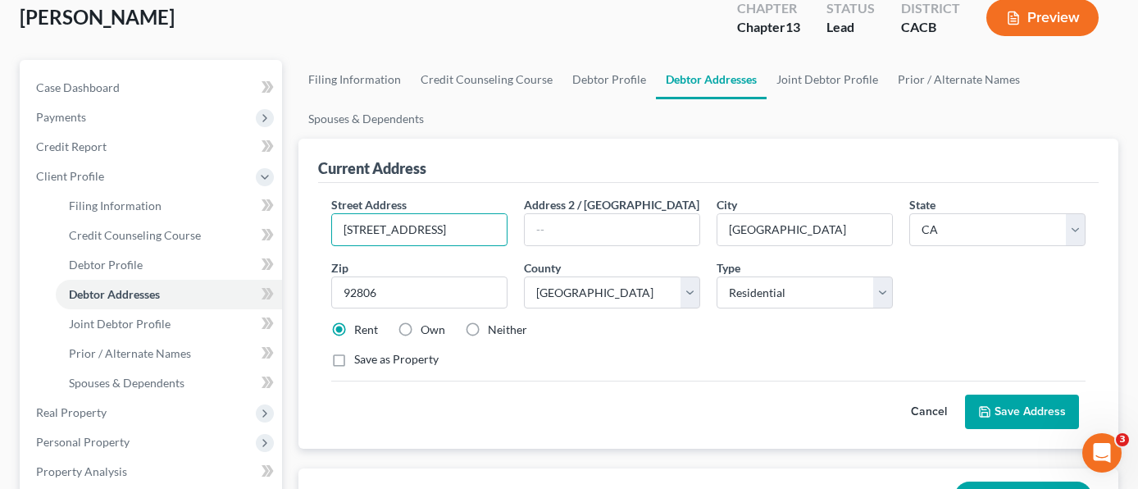
scroll to position [246, 0]
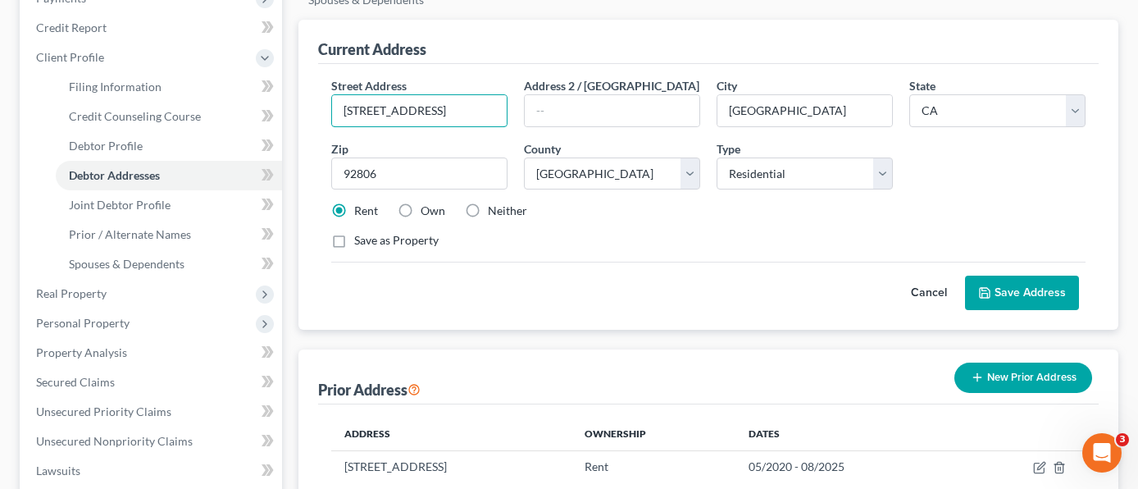
type input "[STREET_ADDRESS]"
click at [1014, 276] on button "Save Address" at bounding box center [1022, 293] width 114 height 34
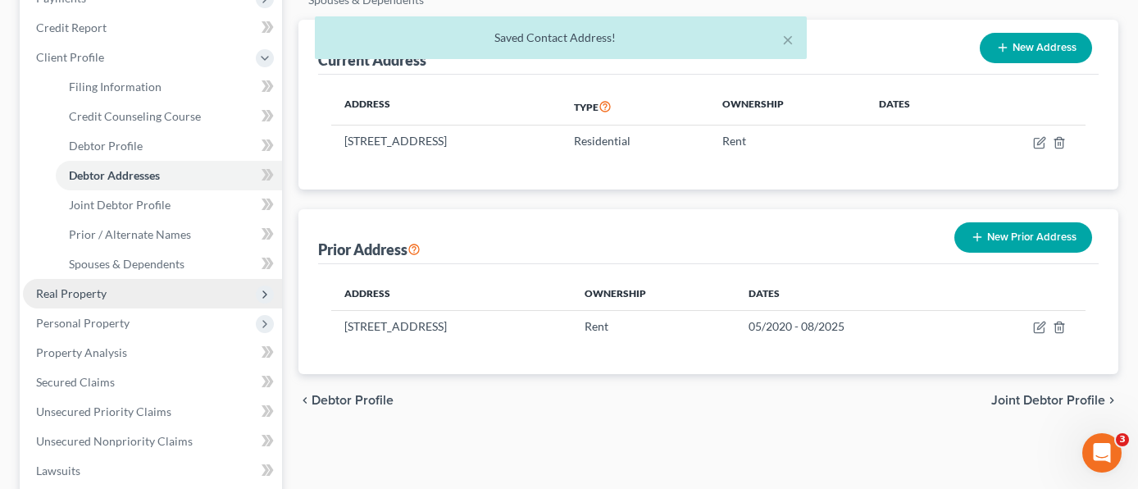
click at [147, 279] on span "Real Property" at bounding box center [152, 294] width 259 height 30
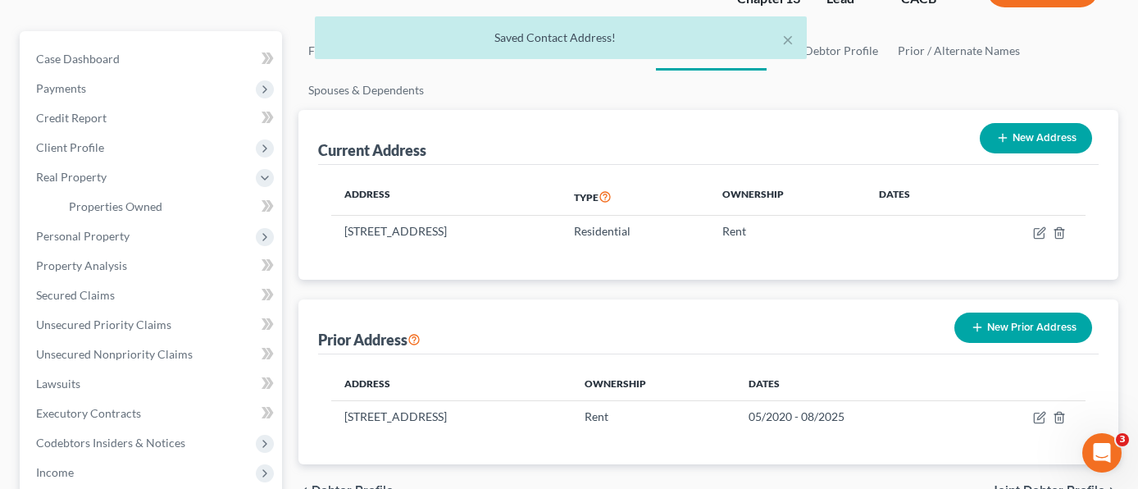
scroll to position [0, 0]
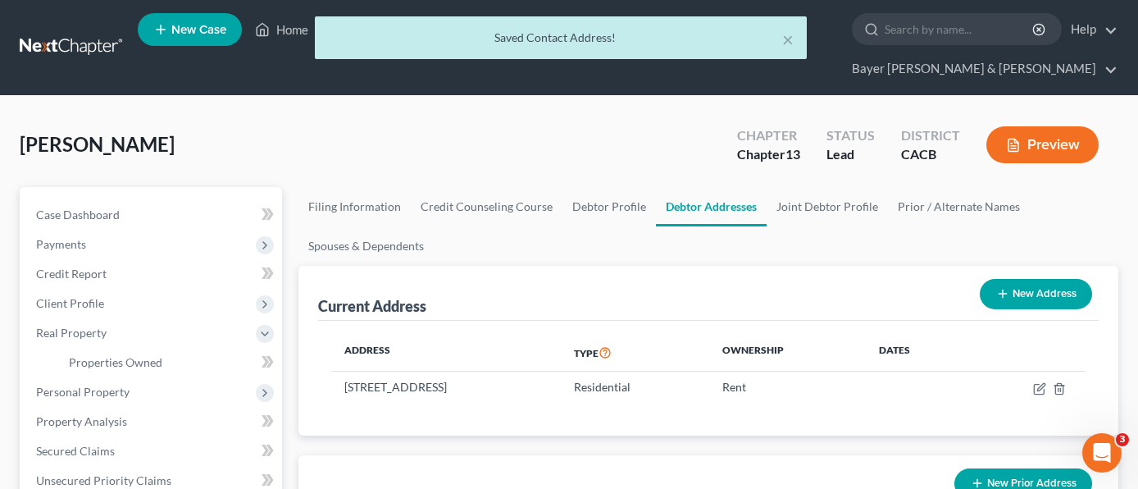
click at [294, 30] on div "× Saved Contact Address!" at bounding box center [561, 41] width 1138 height 51
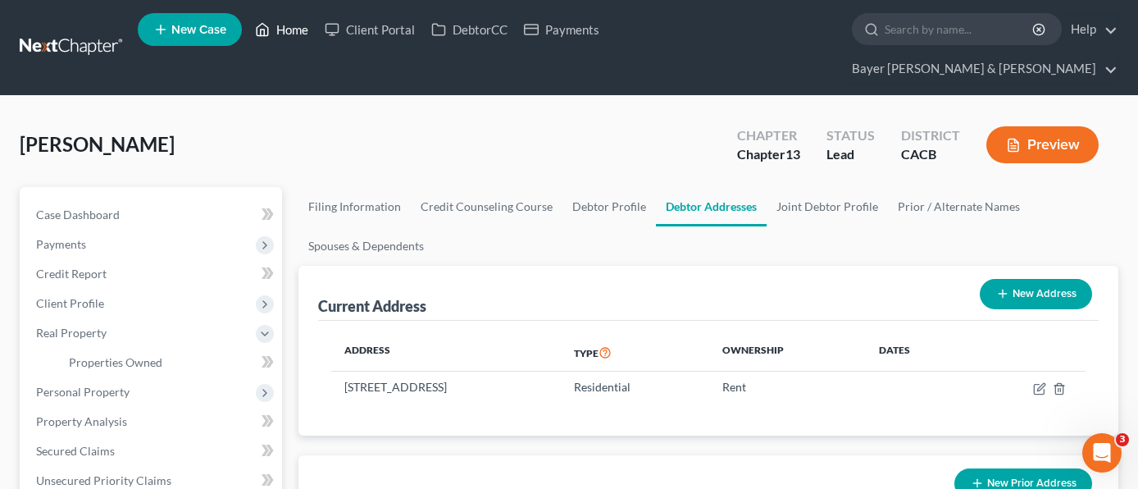
click at [294, 30] on link "Home" at bounding box center [282, 30] width 70 height 30
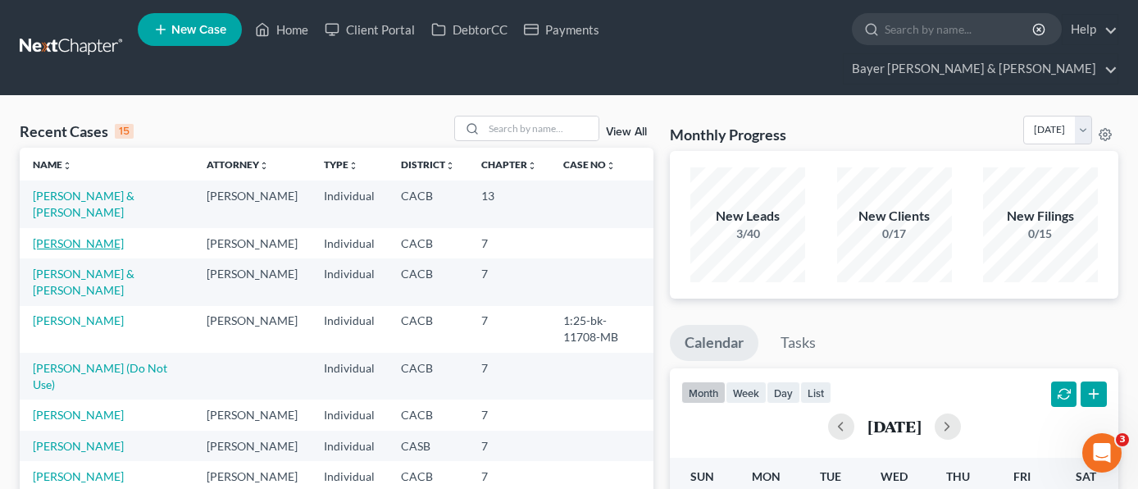
click at [76, 236] on link "[PERSON_NAME]" at bounding box center [78, 243] width 91 height 14
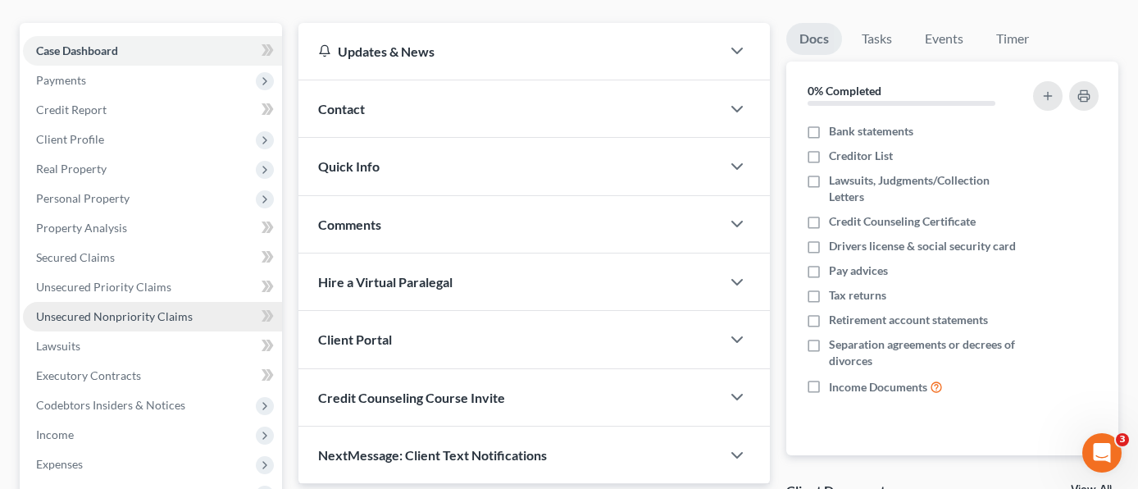
click at [170, 309] on span "Unsecured Nonpriority Claims" at bounding box center [114, 316] width 157 height 14
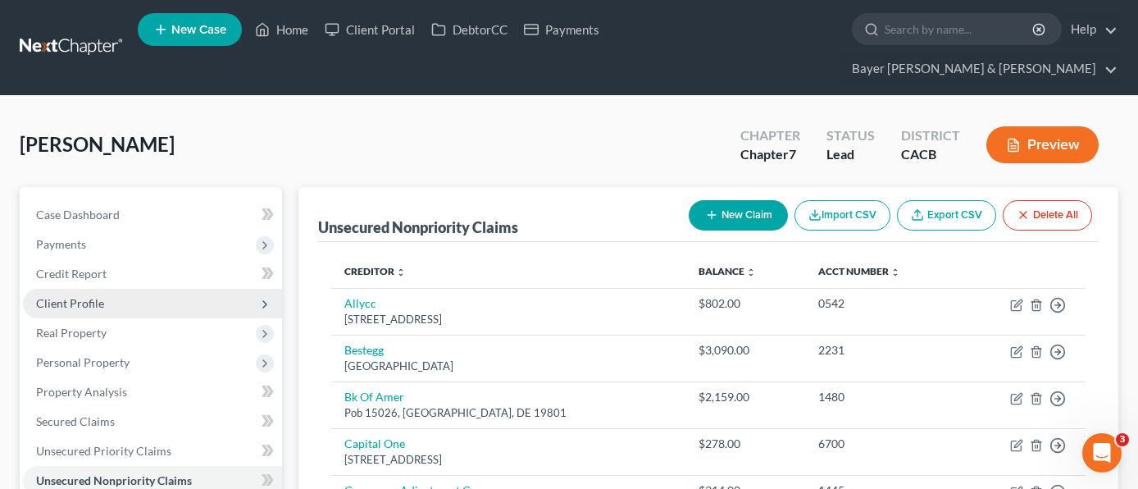
click at [124, 289] on span "Client Profile" at bounding box center [152, 304] width 259 height 30
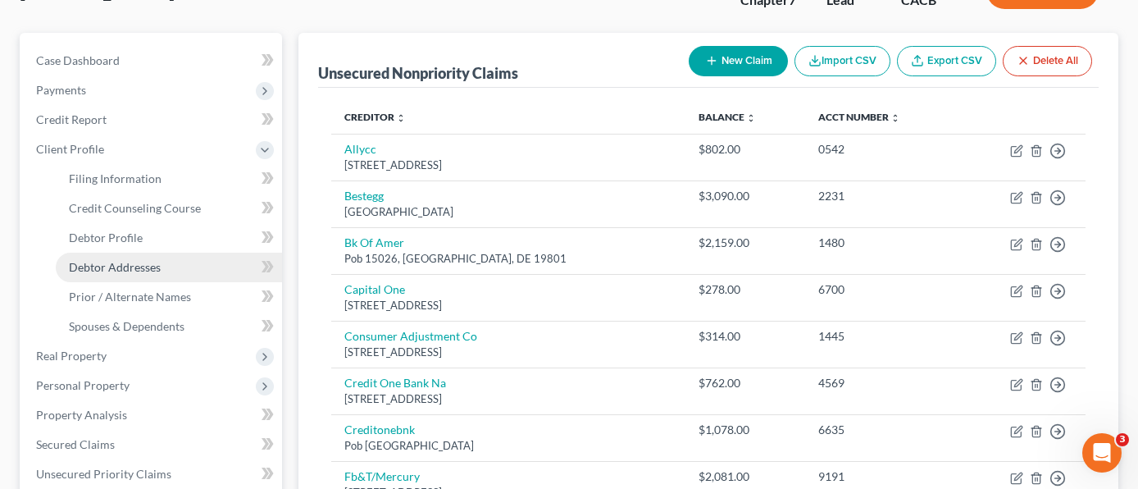
scroll to position [164, 0]
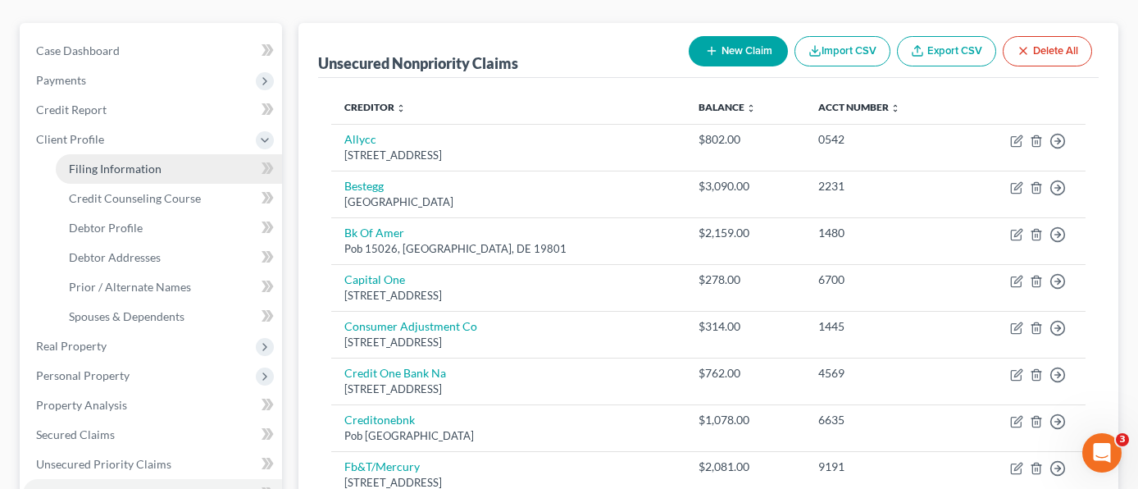
click at [176, 154] on link "Filing Information" at bounding box center [169, 169] width 226 height 30
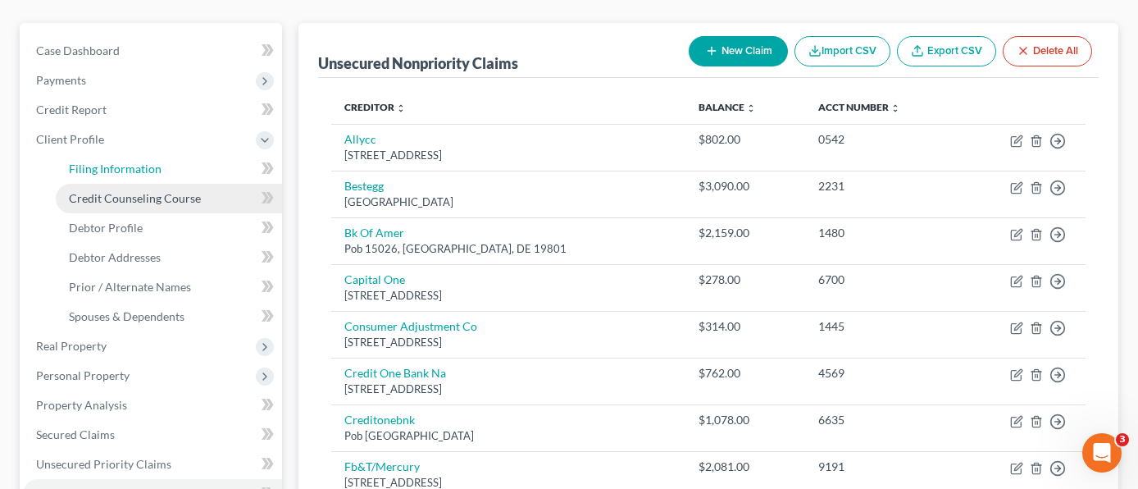
select select "1"
select select "0"
select select "7"
select select "1"
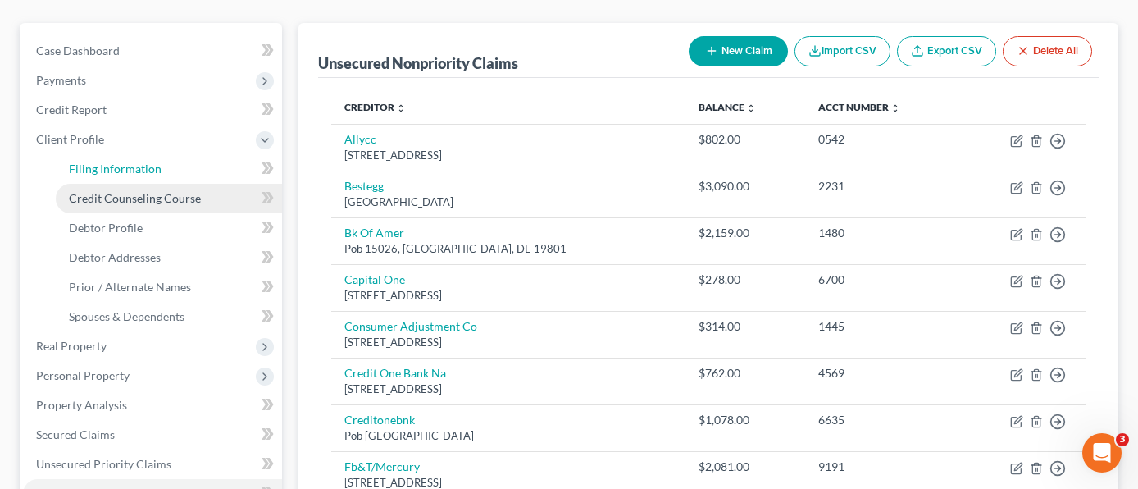
select select "4"
select select "0"
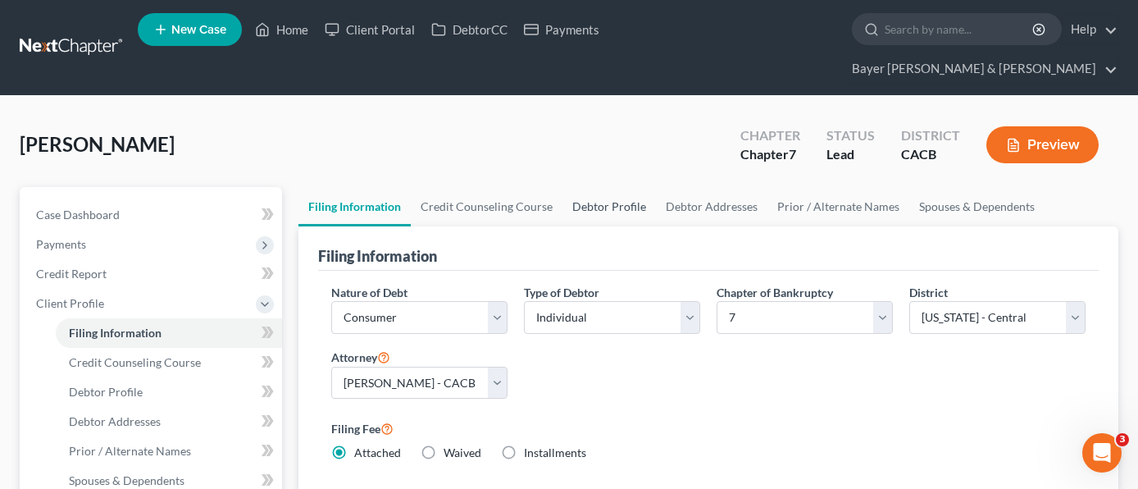
click at [595, 187] on link "Debtor Profile" at bounding box center [609, 206] width 93 height 39
select select "1"
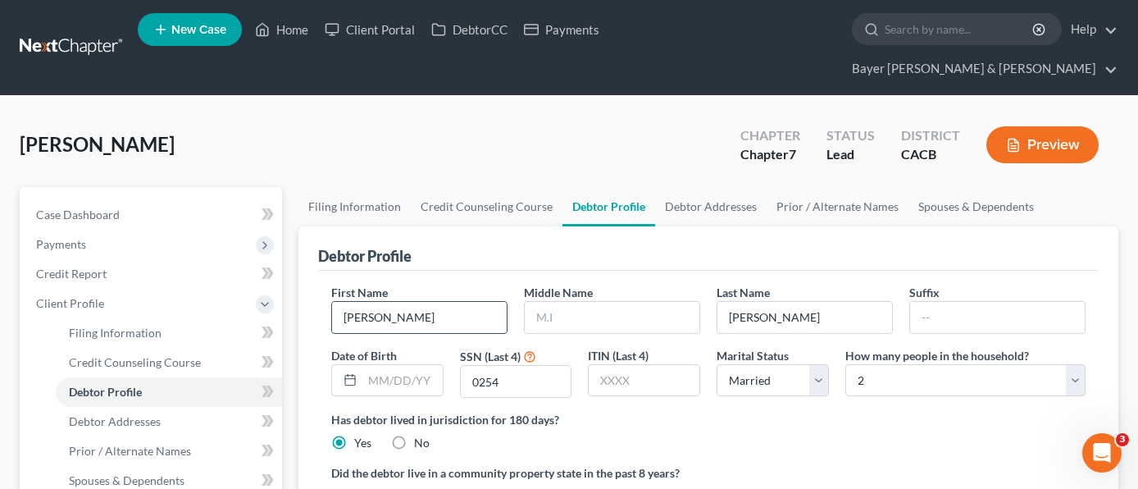
click at [426, 302] on input "[PERSON_NAME]" at bounding box center [419, 317] width 175 height 31
type input "[PERSON_NAME] (Do not use)"
click at [282, 30] on link "Home" at bounding box center [282, 30] width 70 height 30
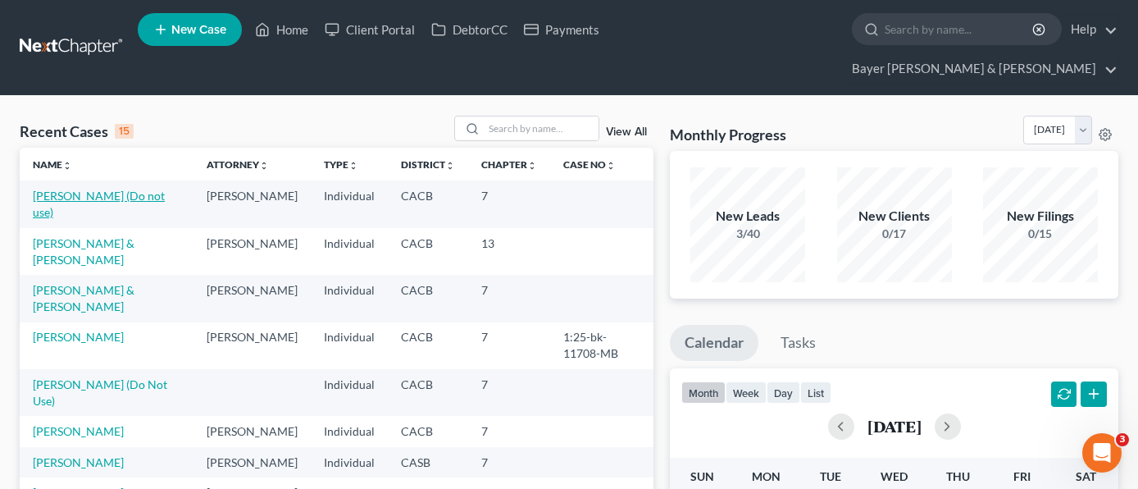
click at [126, 189] on link "[PERSON_NAME] (Do not use)" at bounding box center [99, 204] width 132 height 30
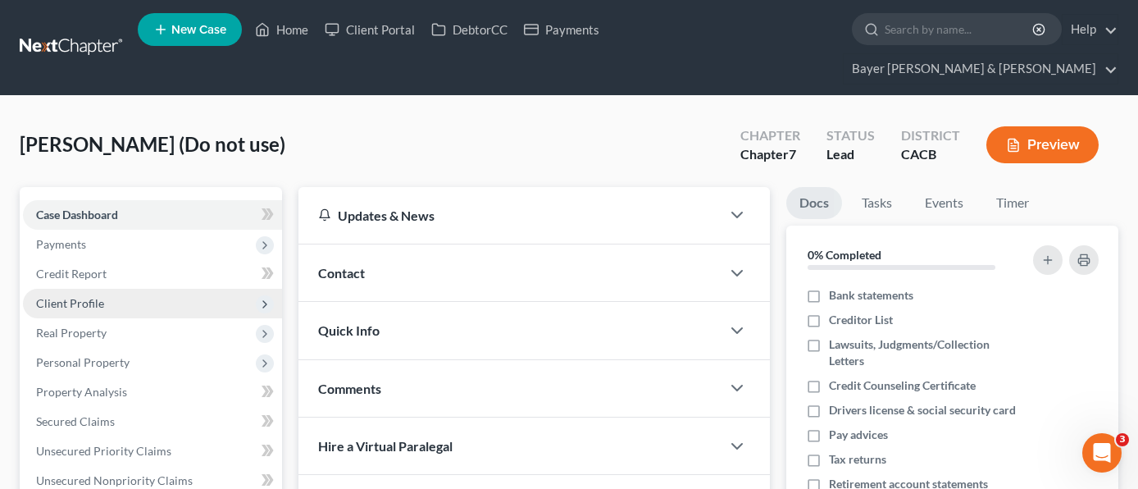
click at [114, 289] on span "Client Profile" at bounding box center [152, 304] width 259 height 30
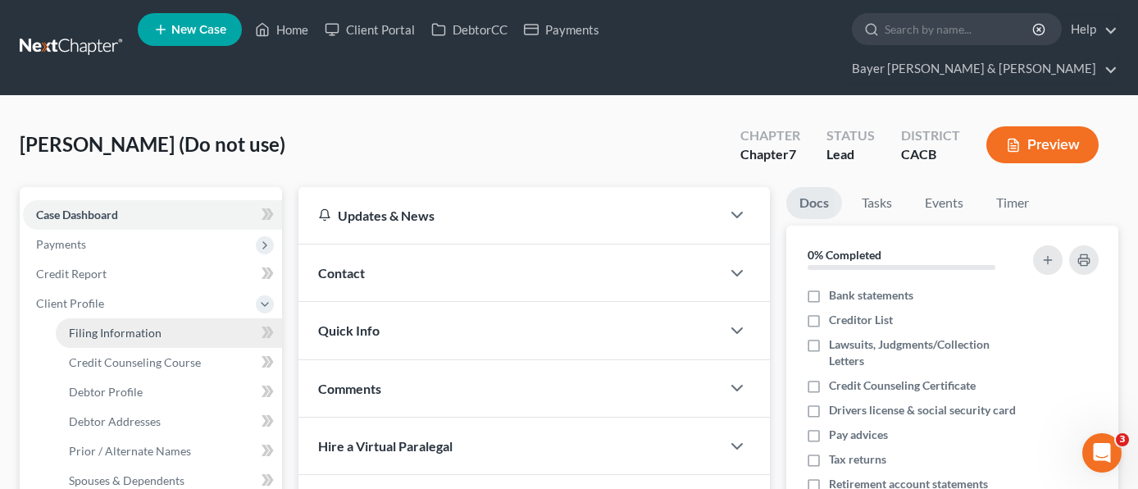
click at [134, 326] on span "Filing Information" at bounding box center [115, 333] width 93 height 14
select select "1"
select select "0"
select select "7"
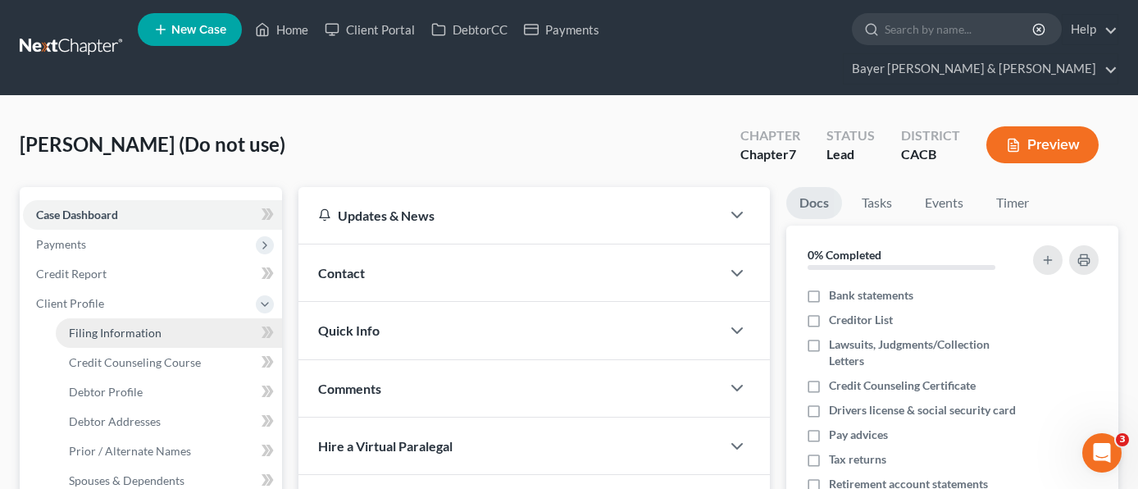
select select "1"
select select "4"
select select "0"
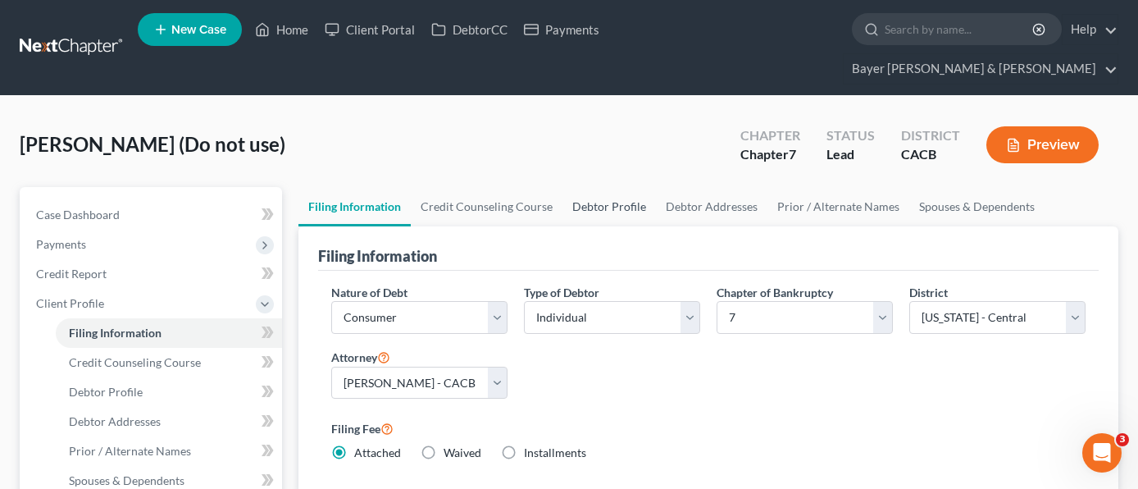
click at [628, 187] on link "Debtor Profile" at bounding box center [609, 206] width 93 height 39
select select "1"
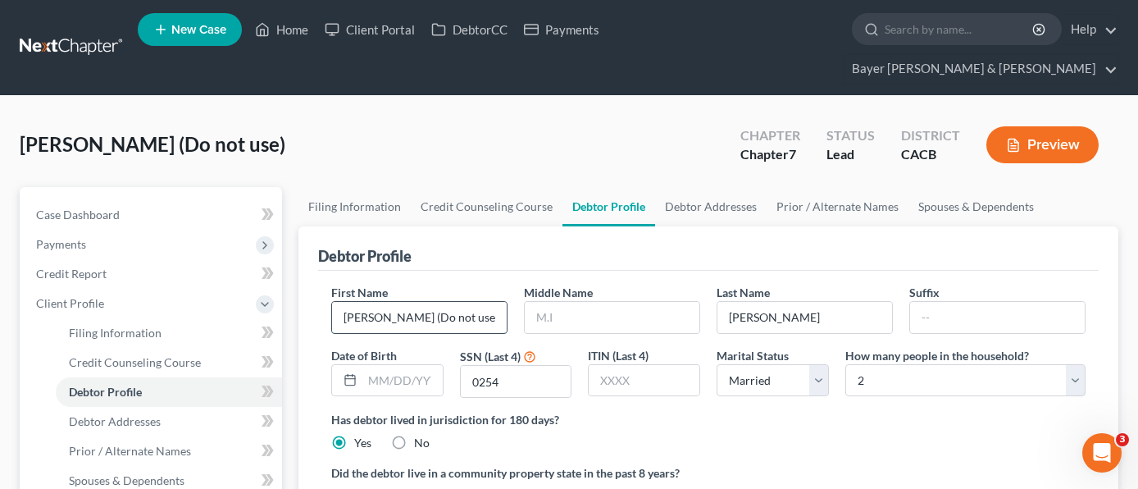
click at [445, 302] on input "[PERSON_NAME] (Do not use)" at bounding box center [419, 317] width 175 height 31
type input "[PERSON_NAME] (Do Not Use)"
click at [285, 29] on link "Home" at bounding box center [282, 30] width 70 height 30
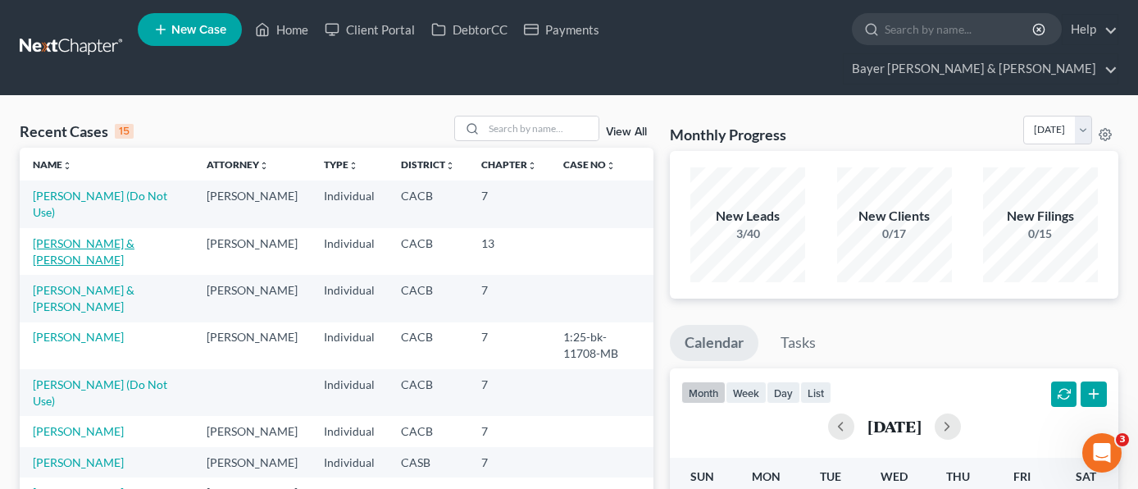
click at [109, 236] on link "[PERSON_NAME] & [PERSON_NAME]" at bounding box center [84, 251] width 102 height 30
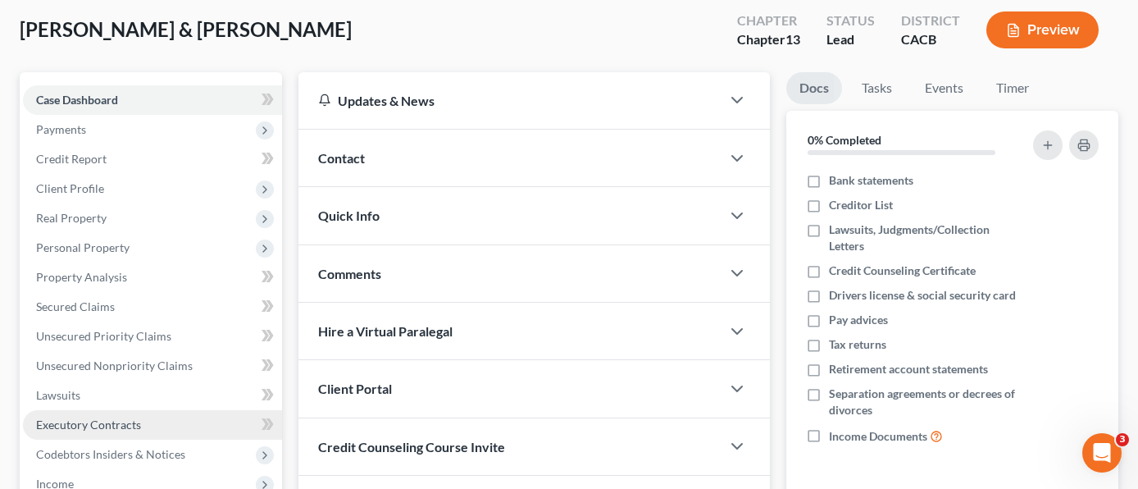
scroll to position [164, 0]
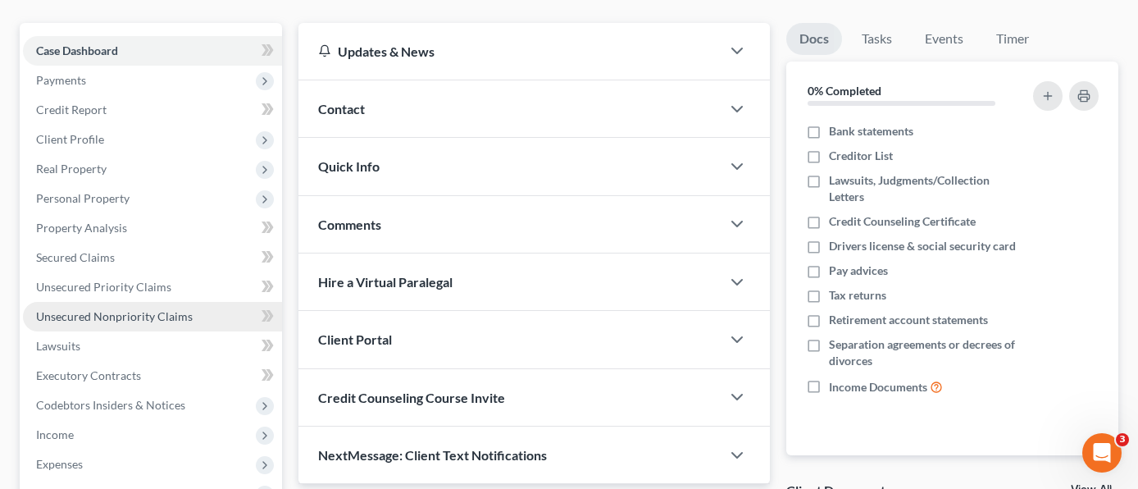
click at [167, 309] on span "Unsecured Nonpriority Claims" at bounding box center [114, 316] width 157 height 14
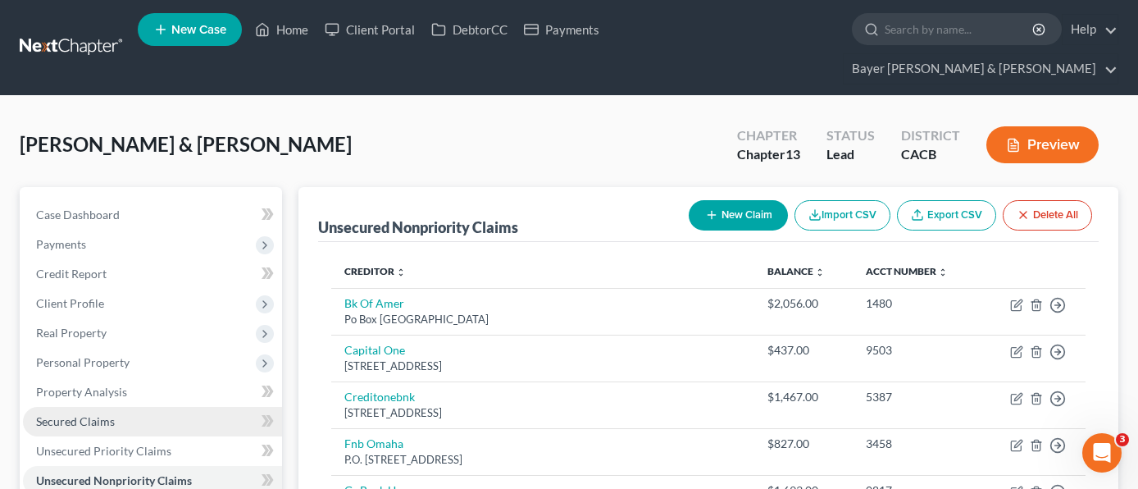
click at [166, 407] on link "Secured Claims" at bounding box center [152, 422] width 259 height 30
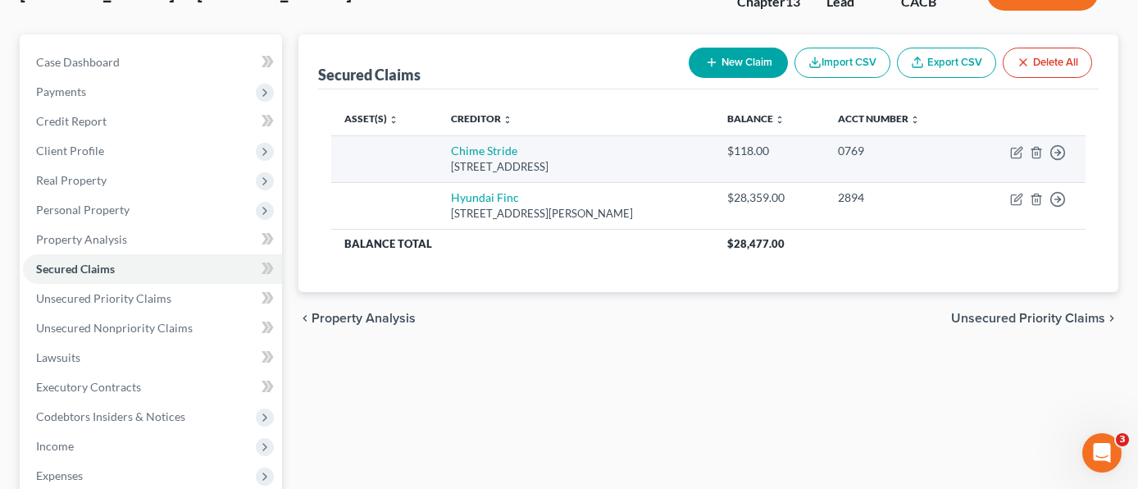
scroll to position [164, 0]
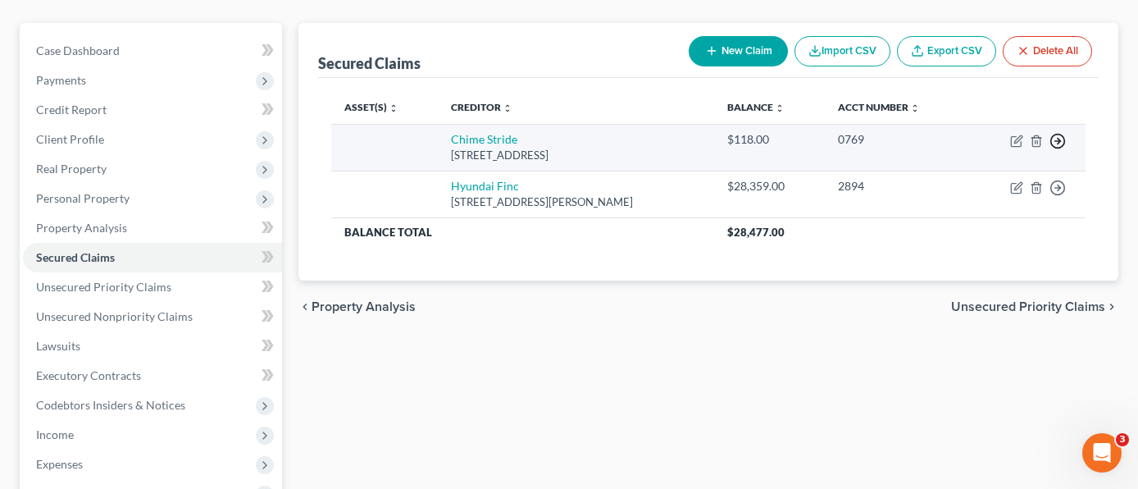
click at [1055, 133] on icon "button" at bounding box center [1058, 141] width 16 height 16
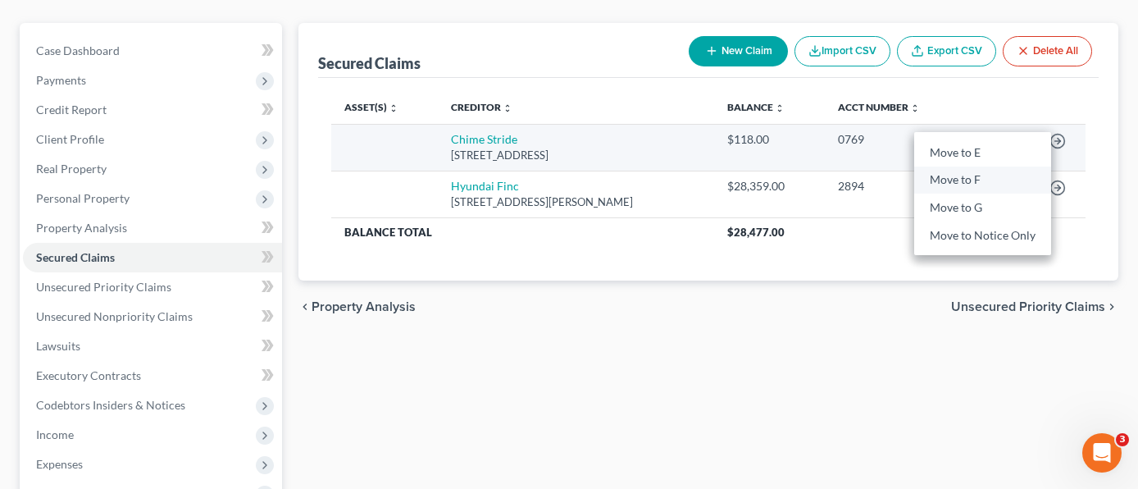
click at [989, 166] on link "Move to F" at bounding box center [982, 180] width 137 height 28
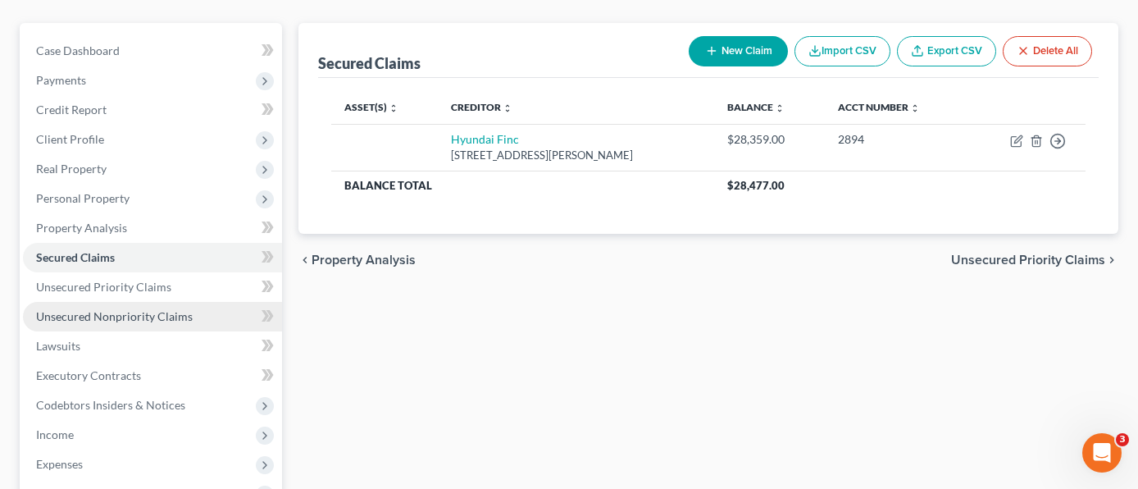
click at [176, 309] on span "Unsecured Nonpriority Claims" at bounding box center [114, 316] width 157 height 14
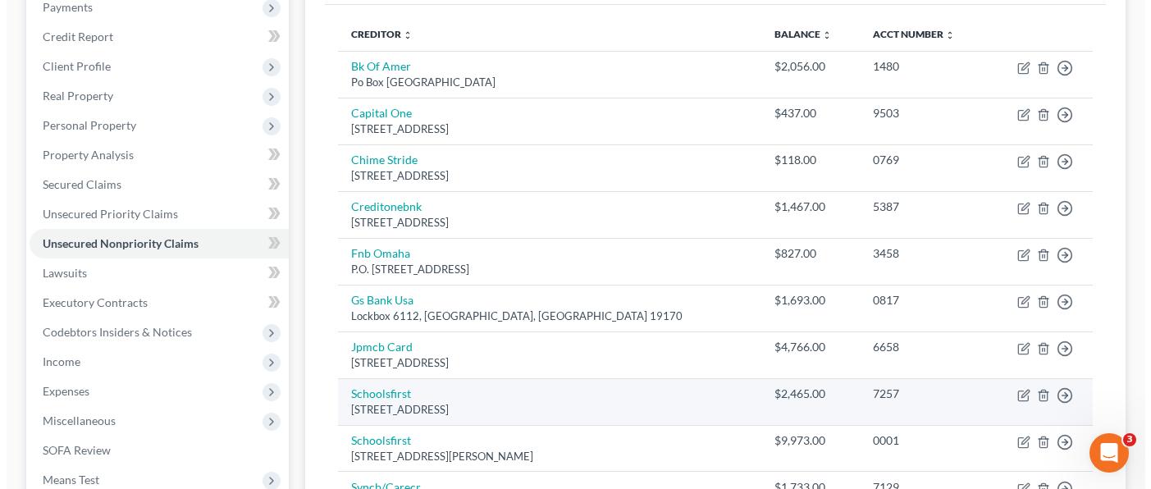
scroll to position [246, 0]
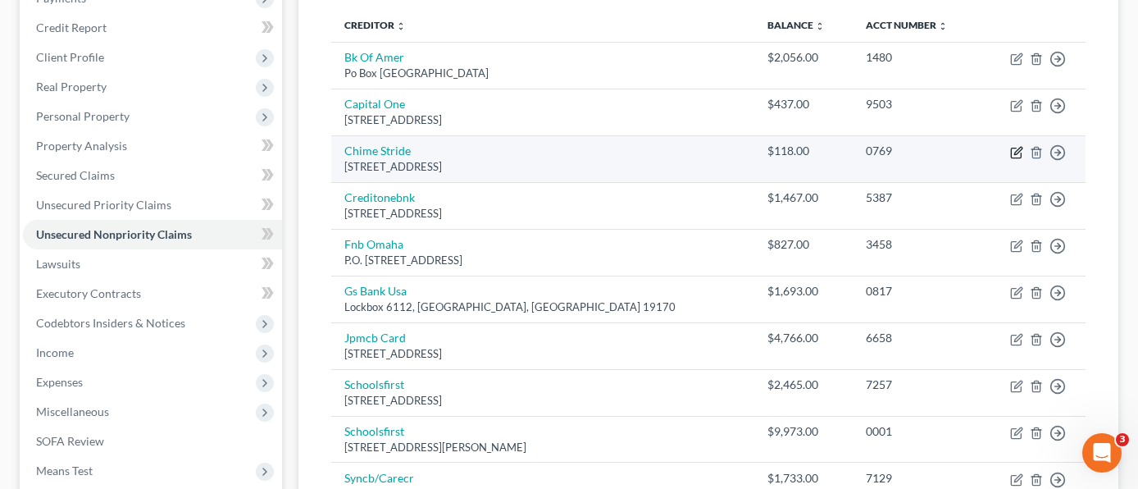
click at [1016, 146] on icon "button" at bounding box center [1016, 152] width 13 height 13
select select "4"
select select "0"
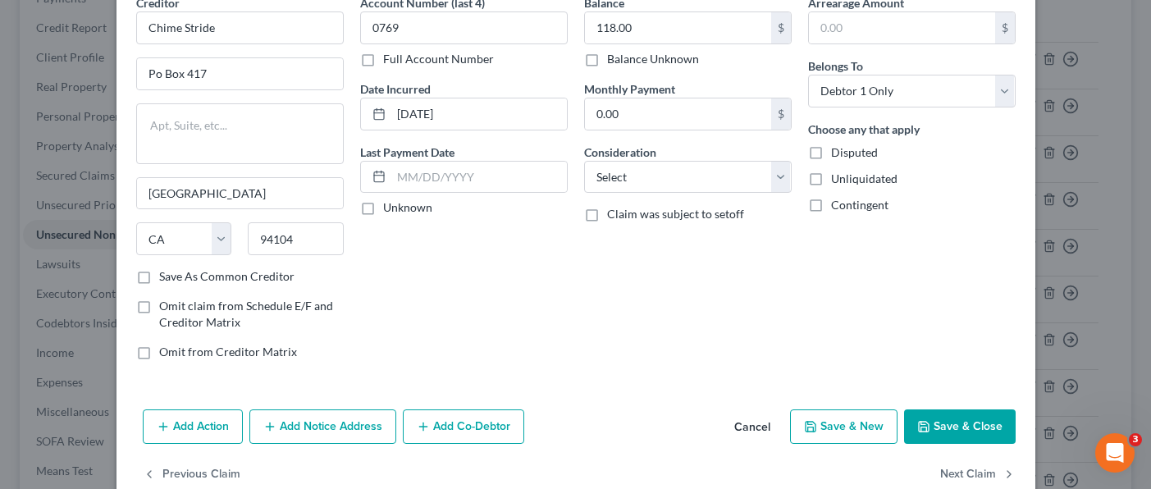
scroll to position [82, 0]
click at [722, 183] on select "Select Cable / Satellite Services Collection Agency Credit Card Debt Debt Couns…" at bounding box center [687, 176] width 207 height 33
select select "2"
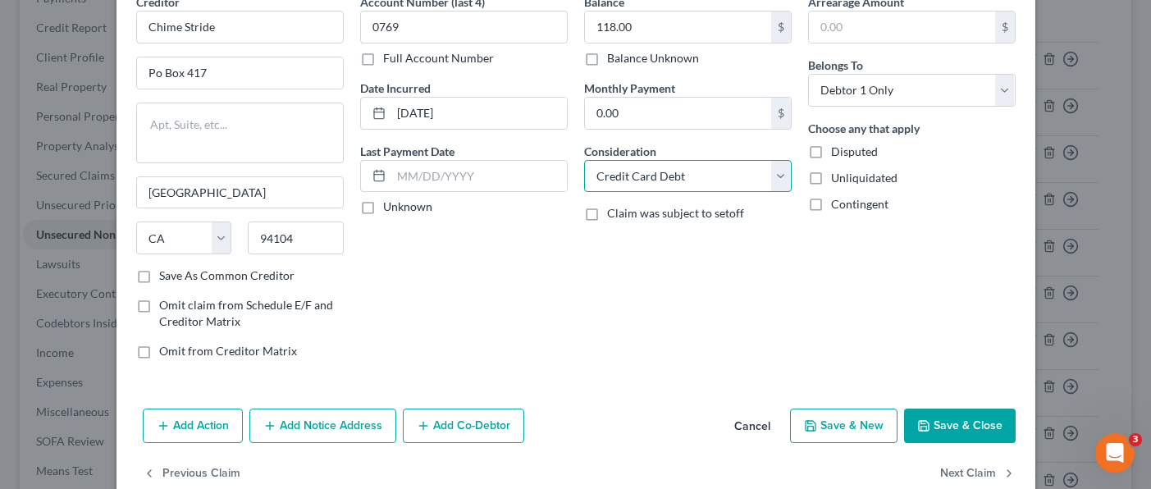
click at [584, 160] on select "Select Cable / Satellite Services Collection Agency Credit Card Debt Debt Couns…" at bounding box center [687, 176] width 207 height 33
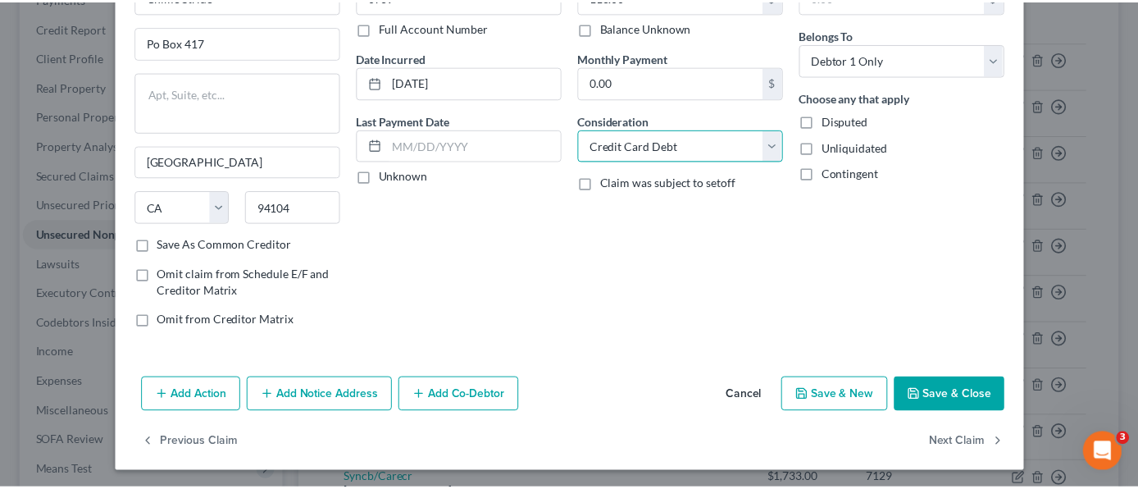
scroll to position [116, 0]
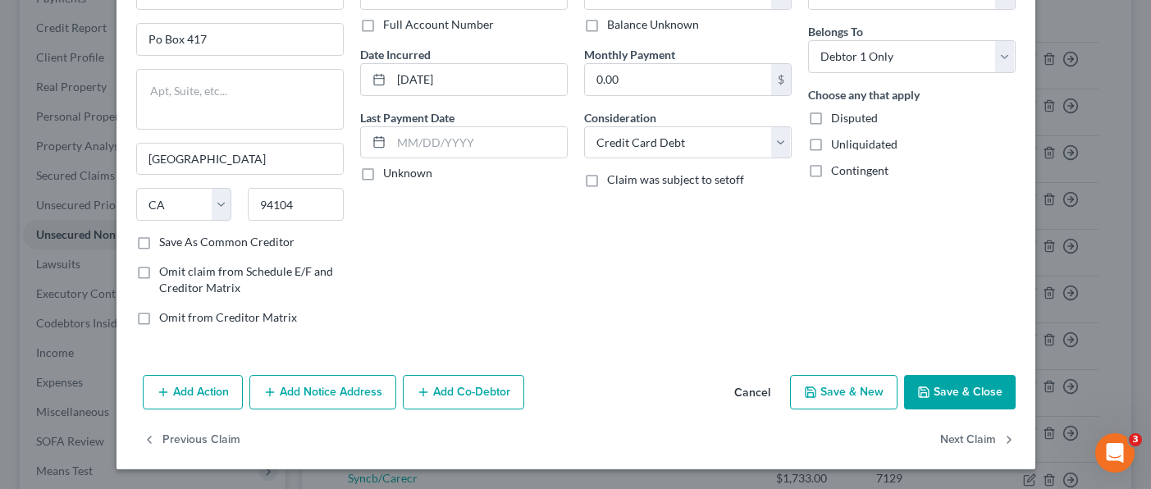
drag, startPoint x: 937, startPoint y: 395, endPoint x: 873, endPoint y: 378, distance: 66.2
click at [937, 393] on button "Save & Close" at bounding box center [960, 392] width 112 height 34
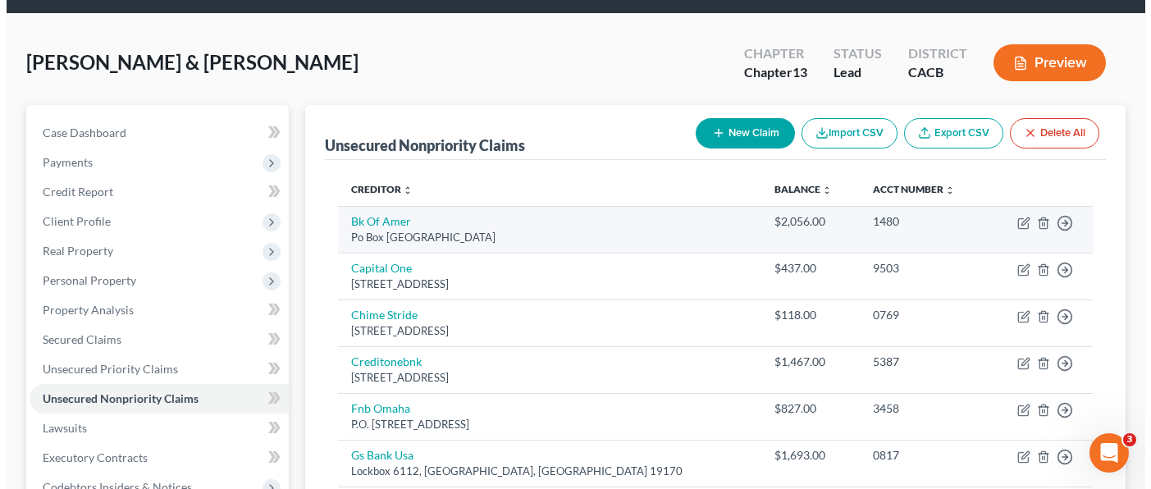
scroll to position [164, 0]
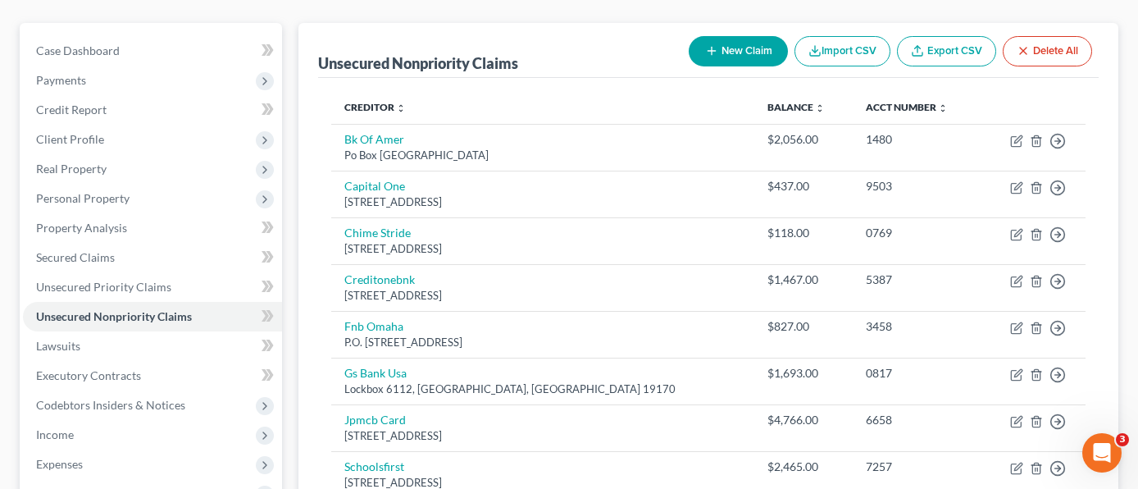
click at [738, 36] on button "New Claim" at bounding box center [738, 51] width 99 height 30
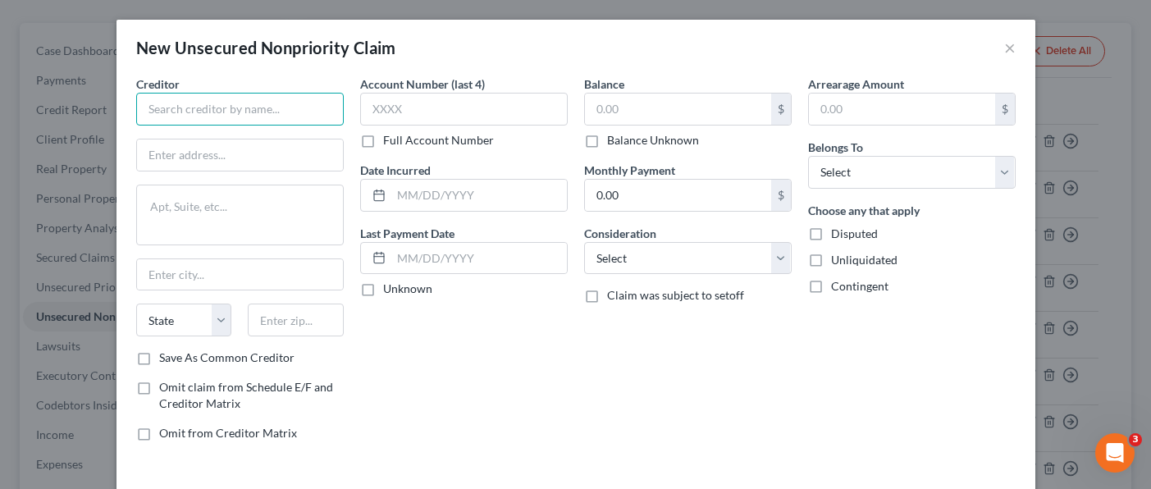
click at [248, 112] on input "text" at bounding box center [239, 109] width 207 height 33
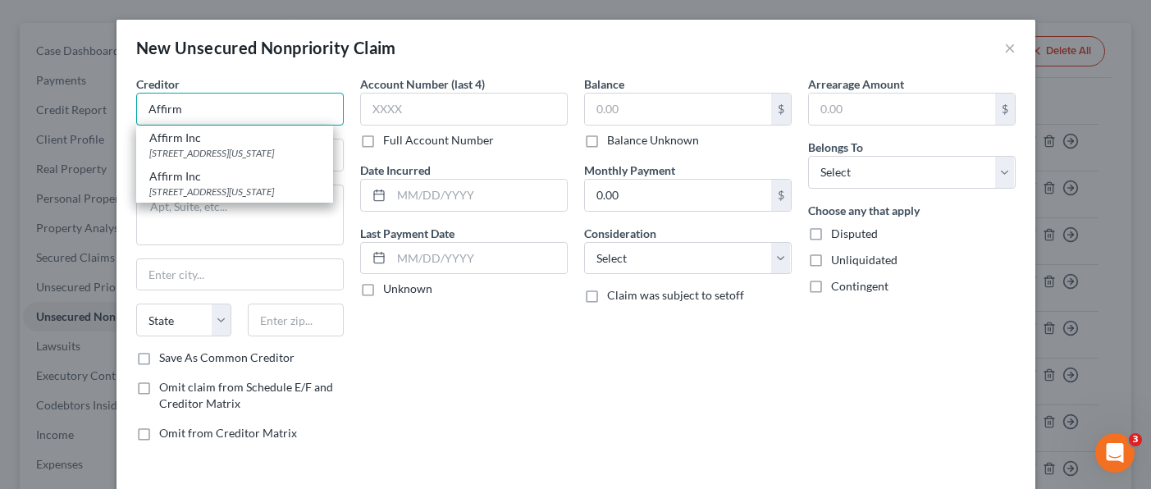
type input "Affirm"
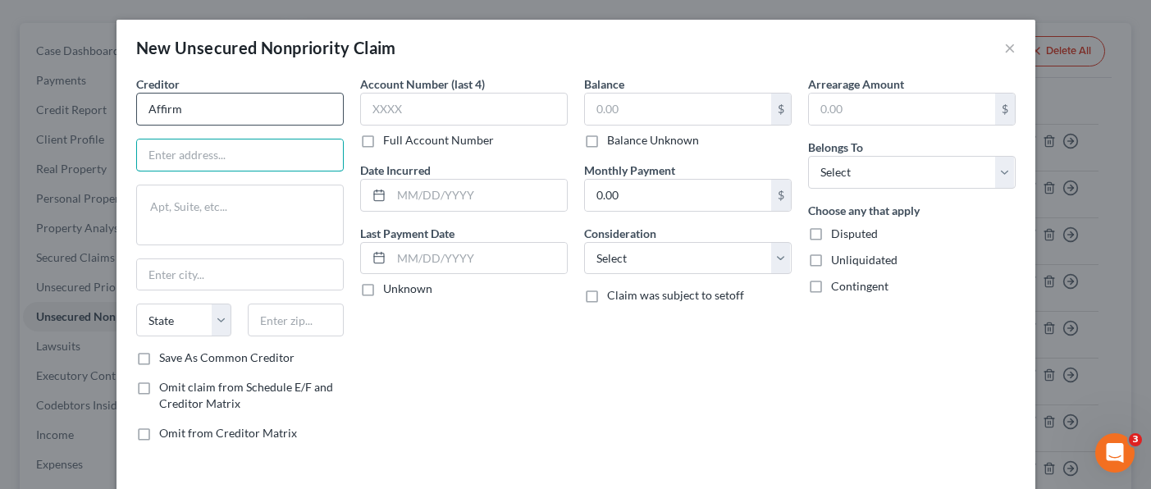
type input "6"
type input "Affirm"
type input "[STREET_ADDRESS][US_STATE]"
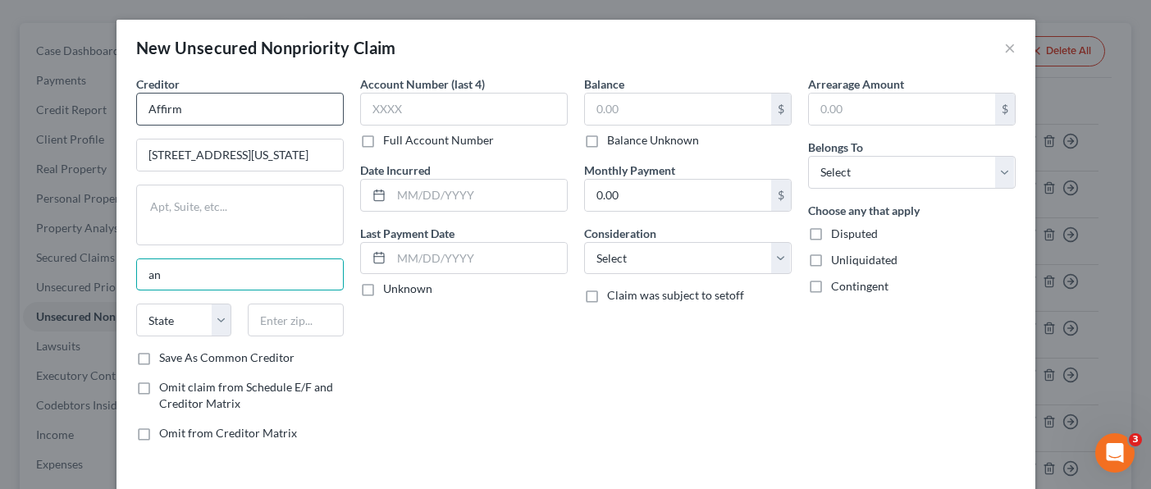
type input "a"
type input "[GEOGRAPHIC_DATA]"
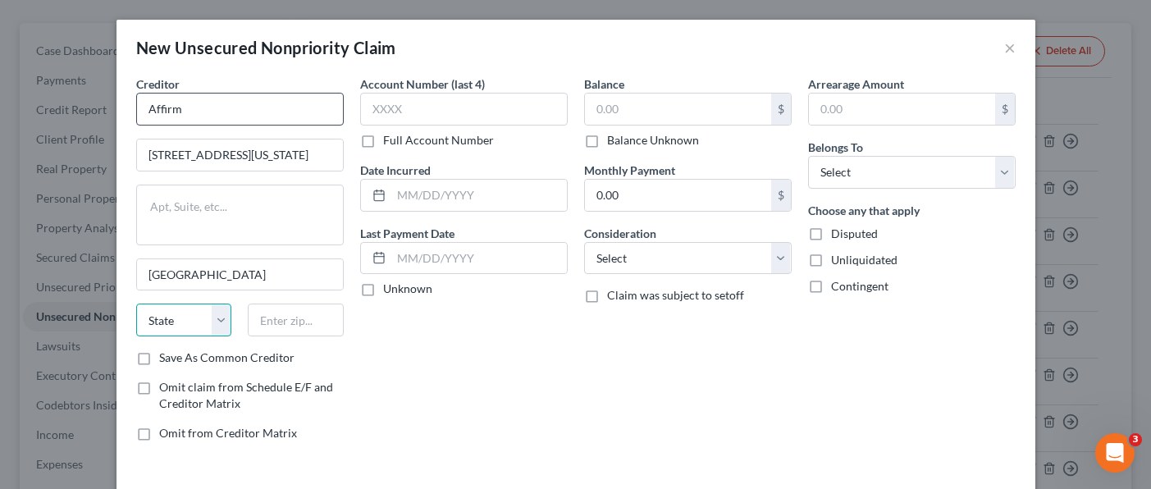
select select "4"
type input "94108"
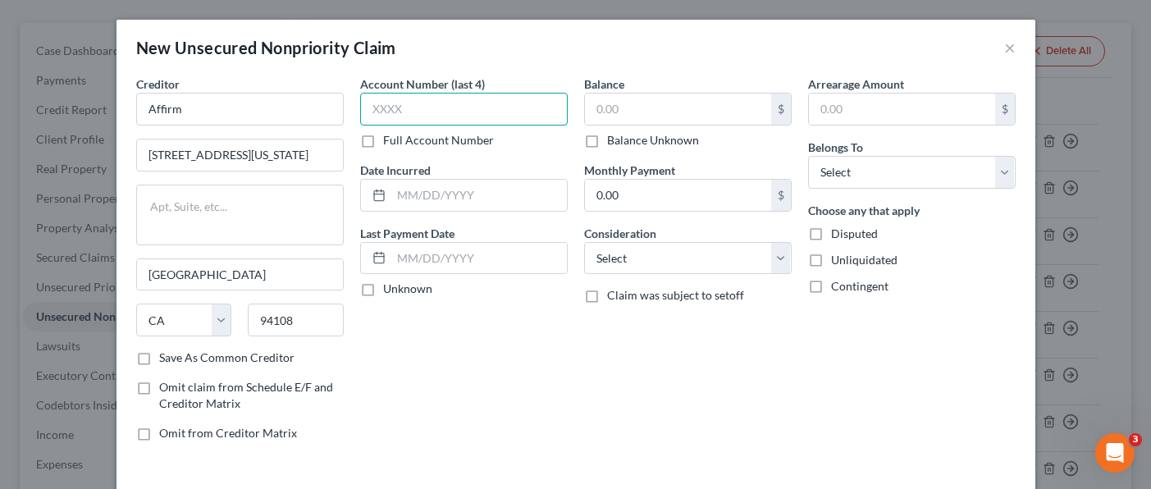
click at [422, 109] on input "text" at bounding box center [463, 109] width 207 height 33
click at [499, 206] on input "text" at bounding box center [479, 195] width 176 height 31
click at [625, 106] on input "text" at bounding box center [678, 108] width 186 height 31
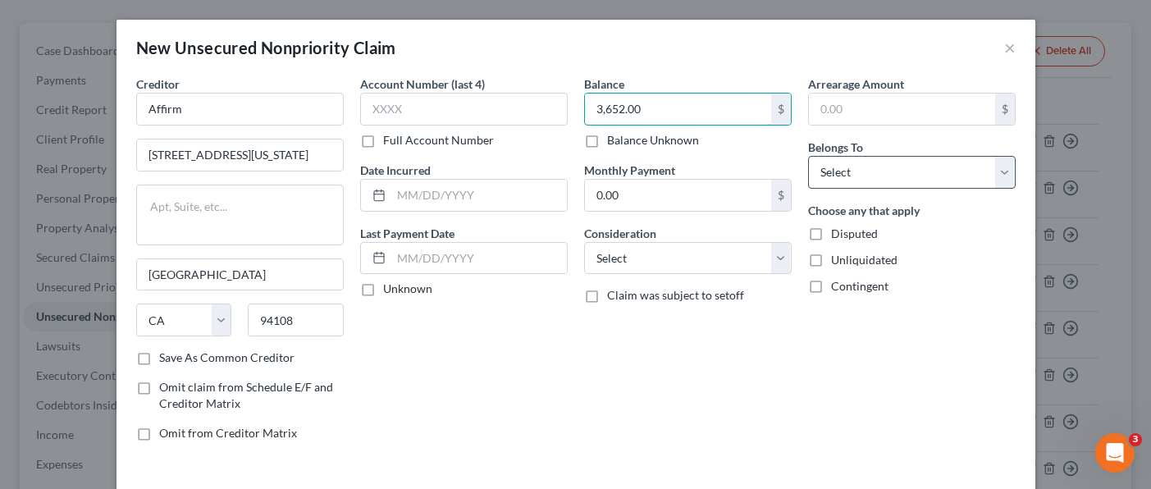
type input "3,652.00"
drag, startPoint x: 879, startPoint y: 166, endPoint x: 878, endPoint y: 186, distance: 20.6
click at [879, 166] on select "Select Debtor 1 Only Debtor 2 Only Debtor 1 And Debtor 2 Only At Least One Of T…" at bounding box center [911, 172] width 207 height 33
click at [808, 156] on select "Select Debtor 1 Only Debtor 2 Only Debtor 1 And Debtor 2 Only At Least One Of T…" at bounding box center [911, 172] width 207 height 33
drag, startPoint x: 879, startPoint y: 159, endPoint x: 877, endPoint y: 179, distance: 19.8
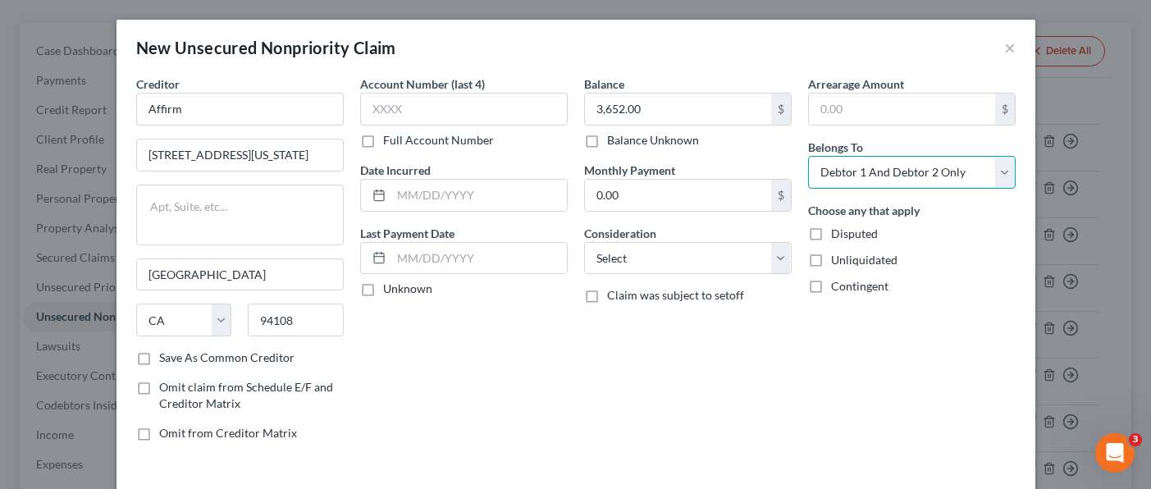
click at [879, 159] on select "Select Debtor 1 Only Debtor 2 Only Debtor 1 And Debtor 2 Only At Least One Of T…" at bounding box center [911, 172] width 207 height 33
select select "0"
click at [808, 156] on select "Select Debtor 1 Only Debtor 2 Only Debtor 1 And Debtor 2 Only At Least One Of T…" at bounding box center [911, 172] width 207 height 33
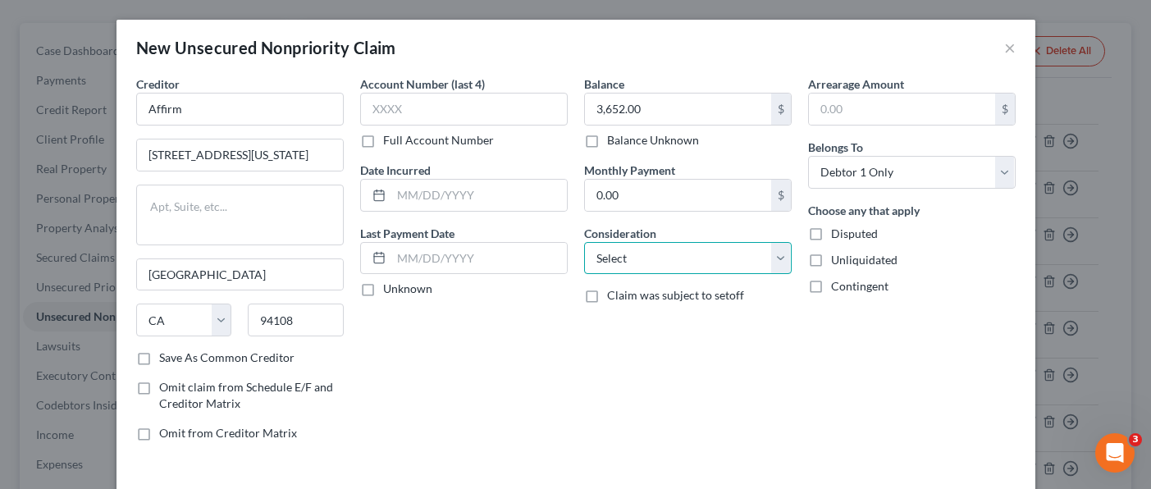
drag, startPoint x: 668, startPoint y: 270, endPoint x: 671, endPoint y: 256, distance: 14.3
click at [668, 270] on select "Select Cable / Satellite Services Collection Agency Credit Card Debt Debt Couns…" at bounding box center [687, 258] width 207 height 33
select select "14"
click at [584, 242] on select "Select Cable / Satellite Services Collection Agency Credit Card Debt Debt Couns…" at bounding box center [687, 258] width 207 height 33
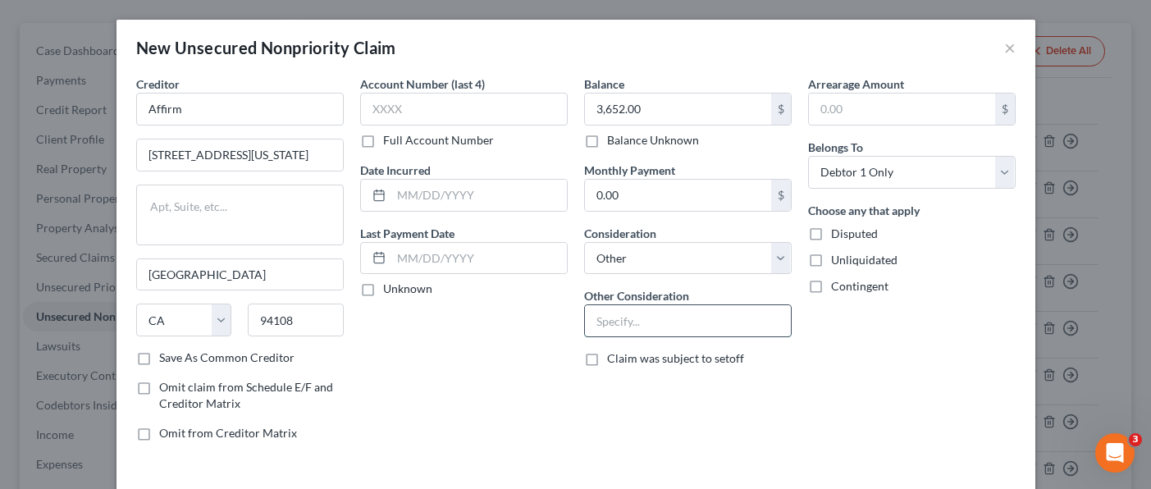
click at [663, 331] on input "text" at bounding box center [688, 320] width 206 height 31
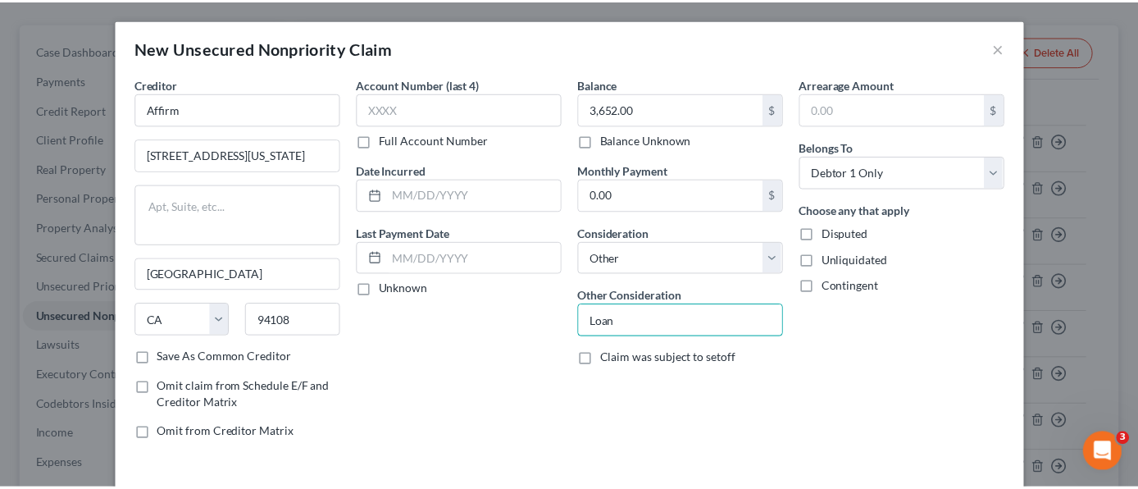
scroll to position [69, 0]
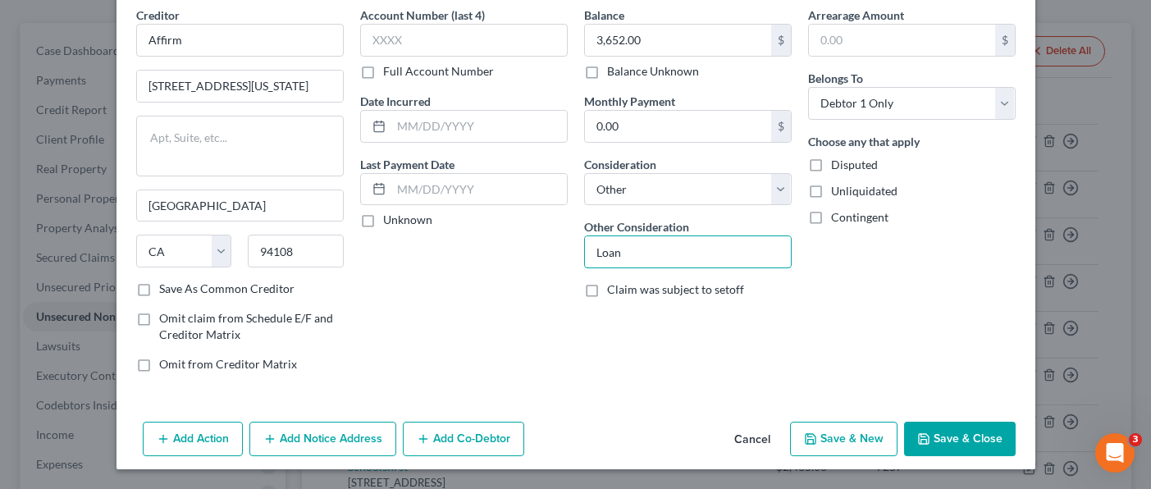
type input "Loan"
drag, startPoint x: 932, startPoint y: 435, endPoint x: 846, endPoint y: 486, distance: 100.7
click at [932, 435] on button "Save & Close" at bounding box center [960, 439] width 112 height 34
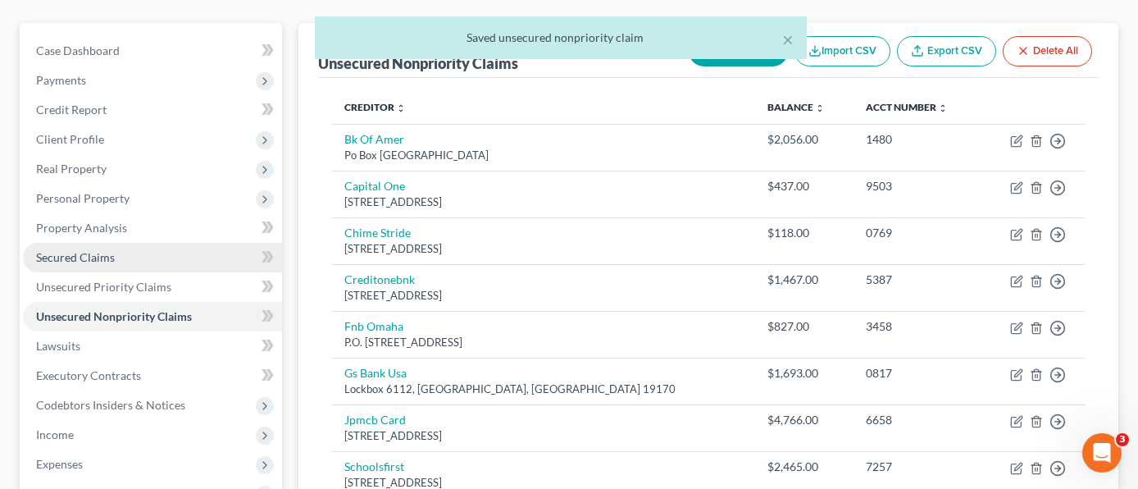
click at [145, 243] on link "Secured Claims" at bounding box center [152, 258] width 259 height 30
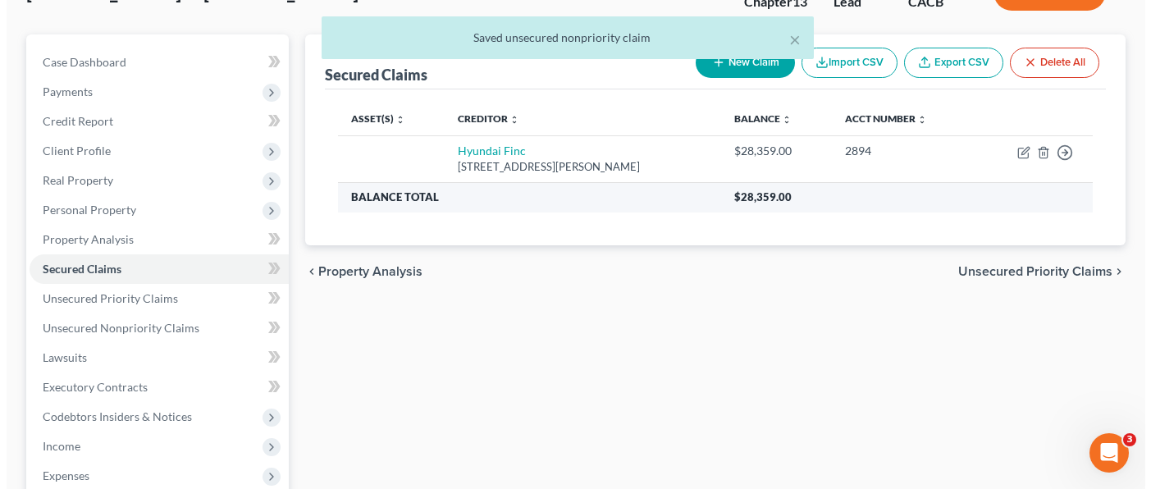
scroll to position [164, 0]
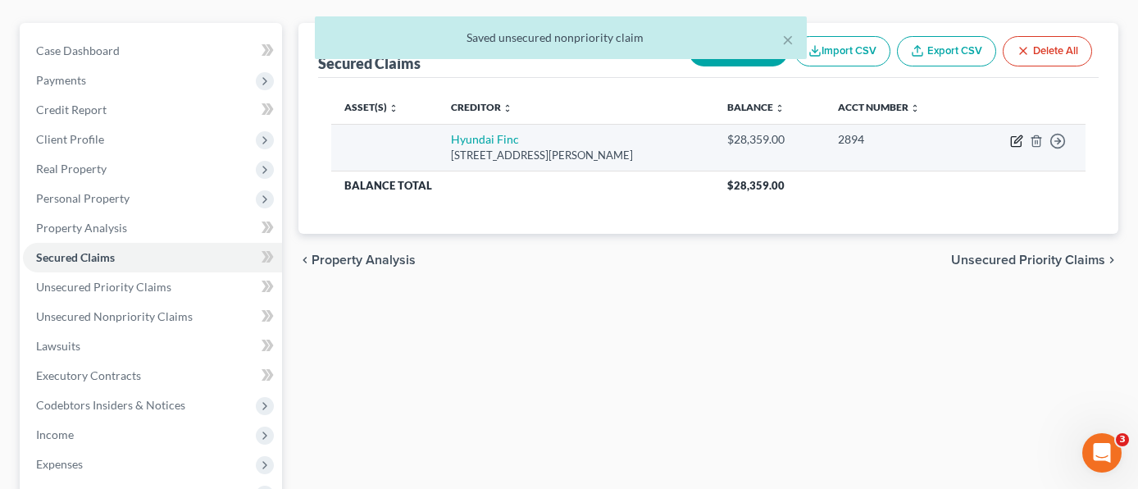
click at [1019, 134] on icon "button" at bounding box center [1016, 140] width 13 height 13
select select "4"
select select "0"
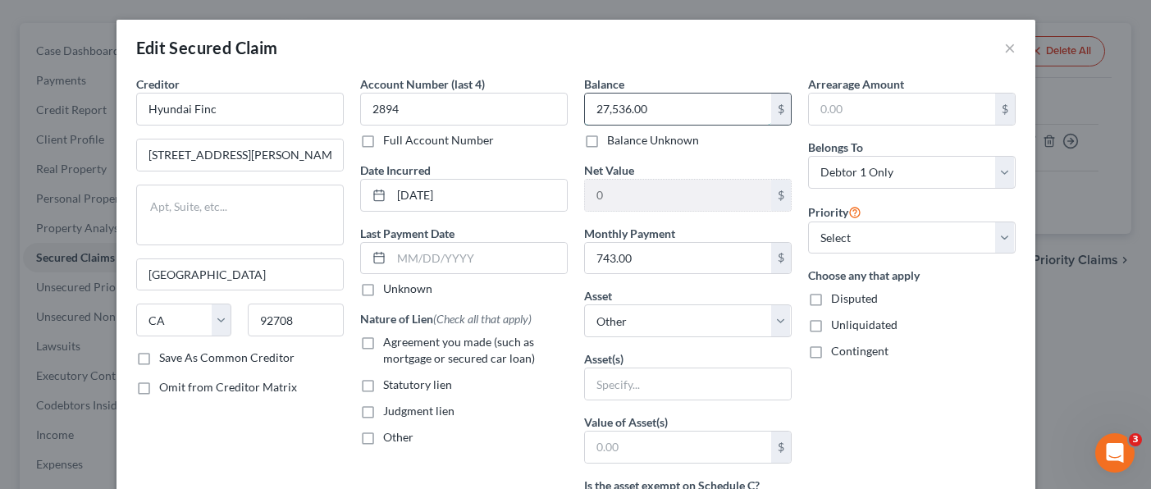
type input "27,536.00"
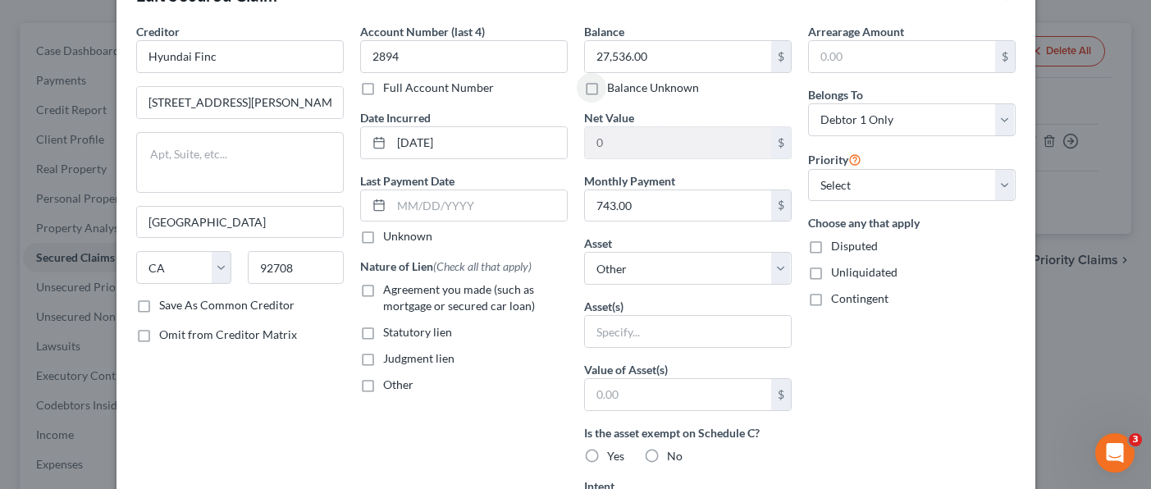
scroll to position [82, 0]
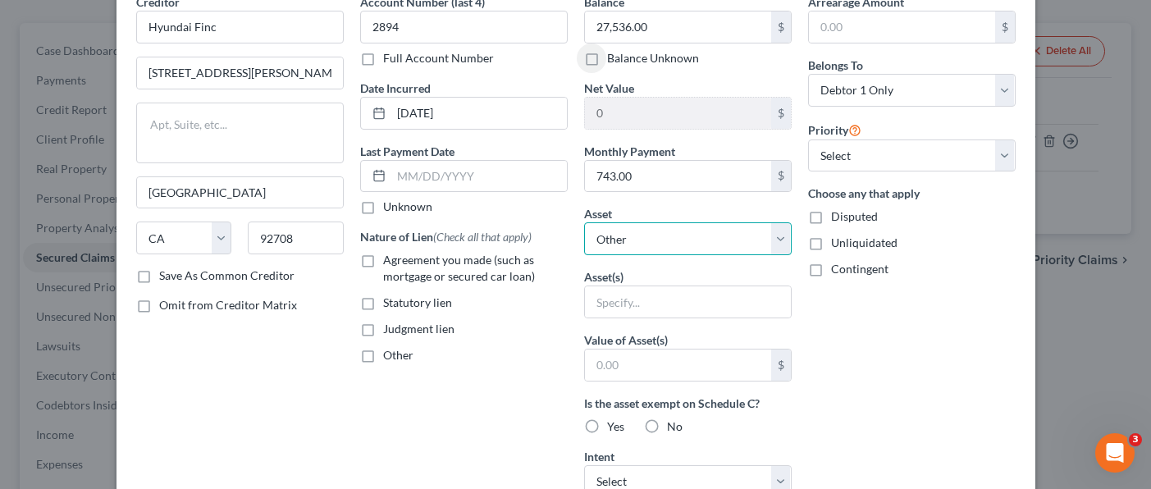
click at [675, 241] on select "Select Other Multiple Assets" at bounding box center [687, 238] width 207 height 33
click at [852, 326] on div "Arrearage Amount $ Belongs To * Select Debtor 1 Only Debtor 2 Only Debtor 1 And…" at bounding box center [912, 359] width 224 height 732
click at [718, 306] on input "text" at bounding box center [688, 301] width 206 height 31
click at [508, 353] on div "Other" at bounding box center [463, 355] width 207 height 16
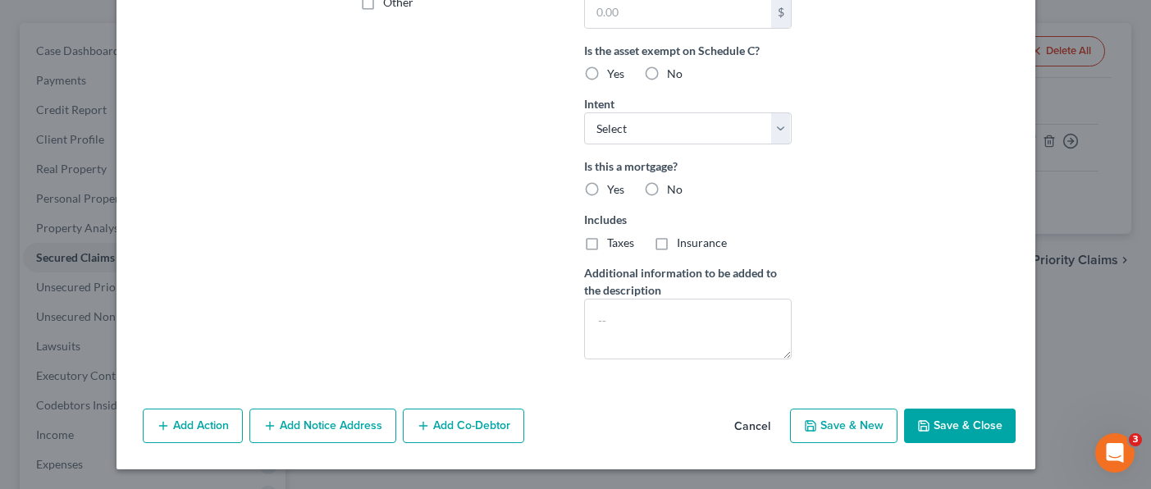
click at [936, 421] on button "Save & Close" at bounding box center [960, 425] width 112 height 34
select select
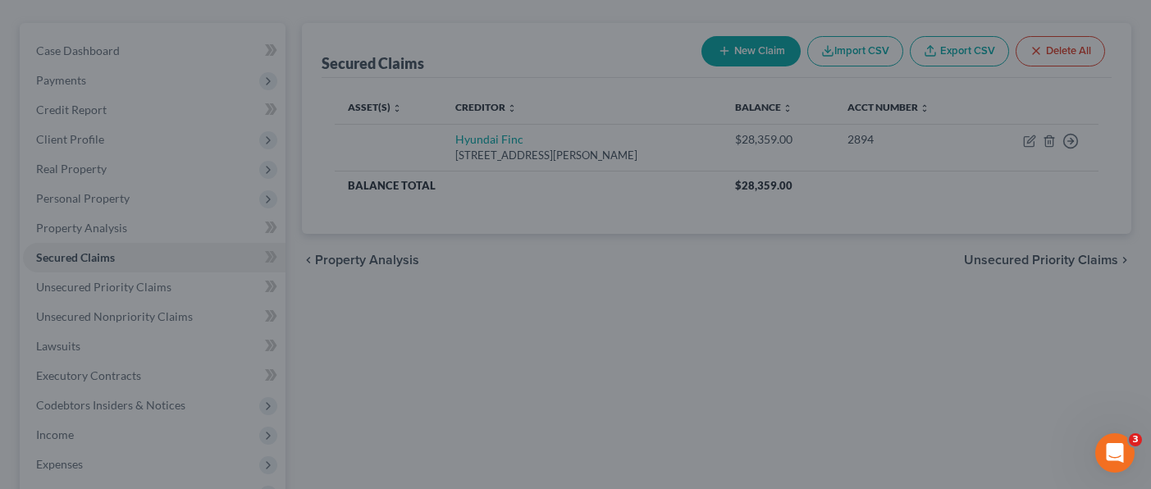
type input "0"
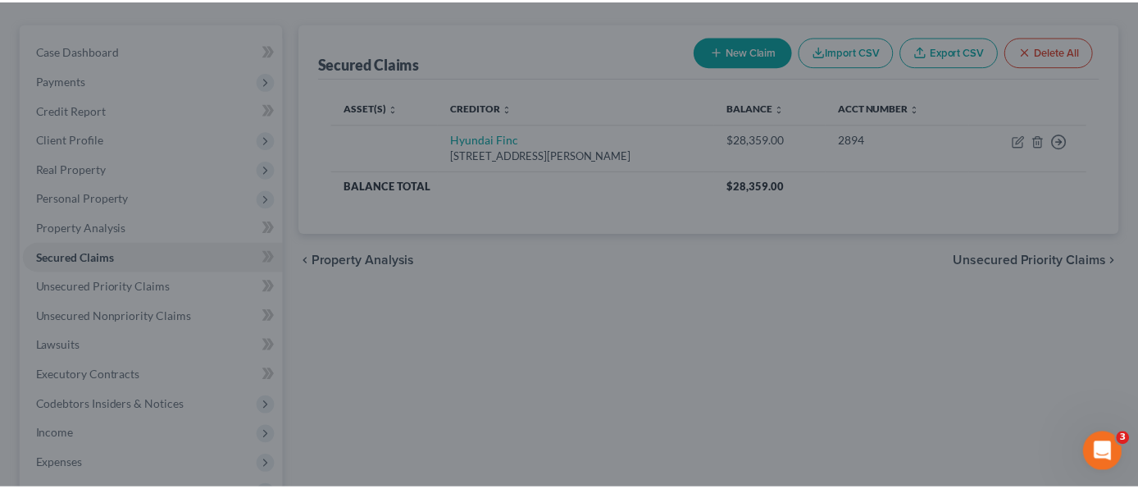
scroll to position [256, 0]
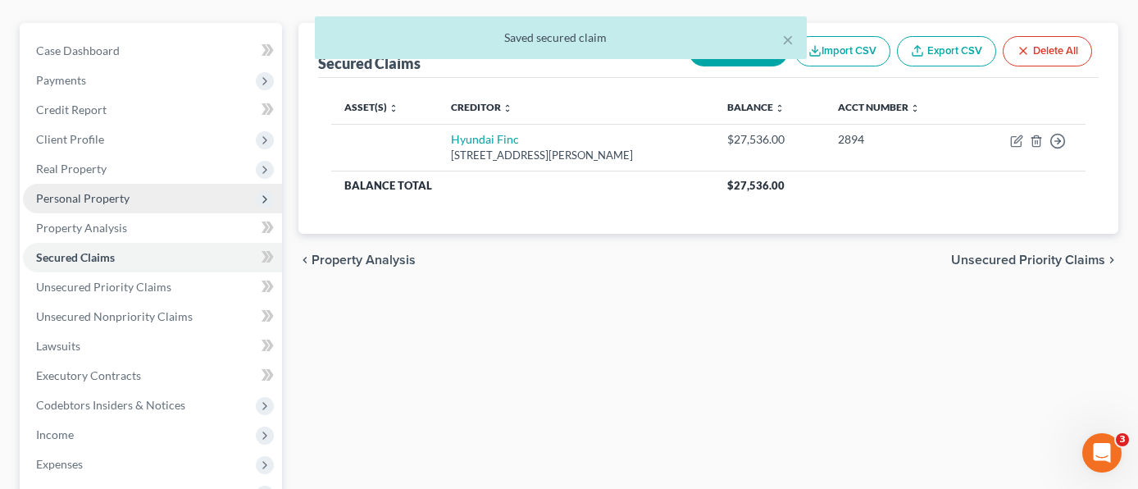
click at [121, 191] on span "Personal Property" at bounding box center [82, 198] width 93 height 14
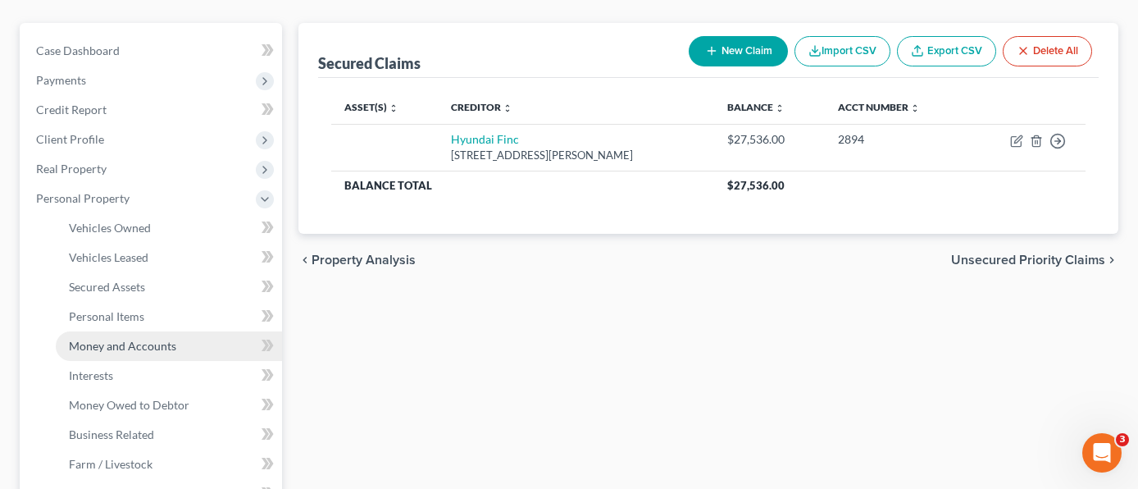
click at [144, 339] on span "Money and Accounts" at bounding box center [122, 346] width 107 height 14
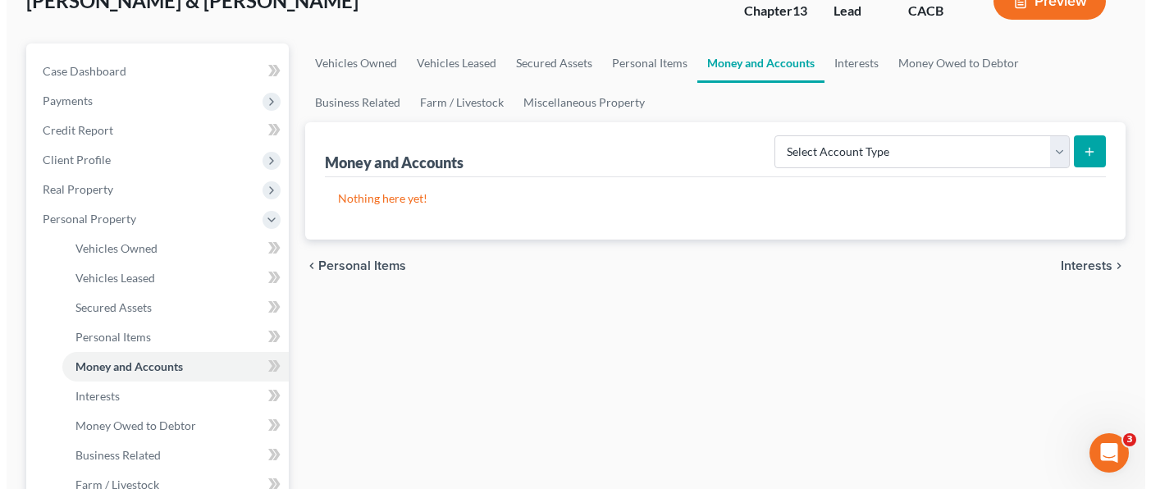
scroll to position [164, 0]
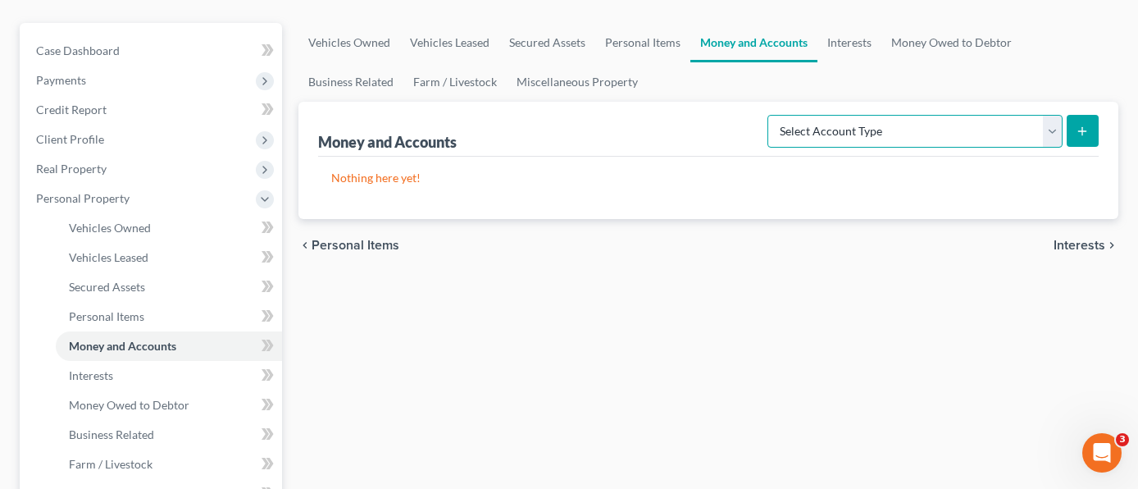
click at [1000, 115] on select "Select Account Type Brokerage Cash on Hand Certificates of Deposit Checking Acc…" at bounding box center [915, 131] width 295 height 33
select select "checking"
click at [771, 115] on select "Select Account Type Brokerage Cash on Hand Certificates of Deposit Checking Acc…" at bounding box center [915, 131] width 295 height 33
click at [1082, 115] on button "submit" at bounding box center [1083, 131] width 32 height 32
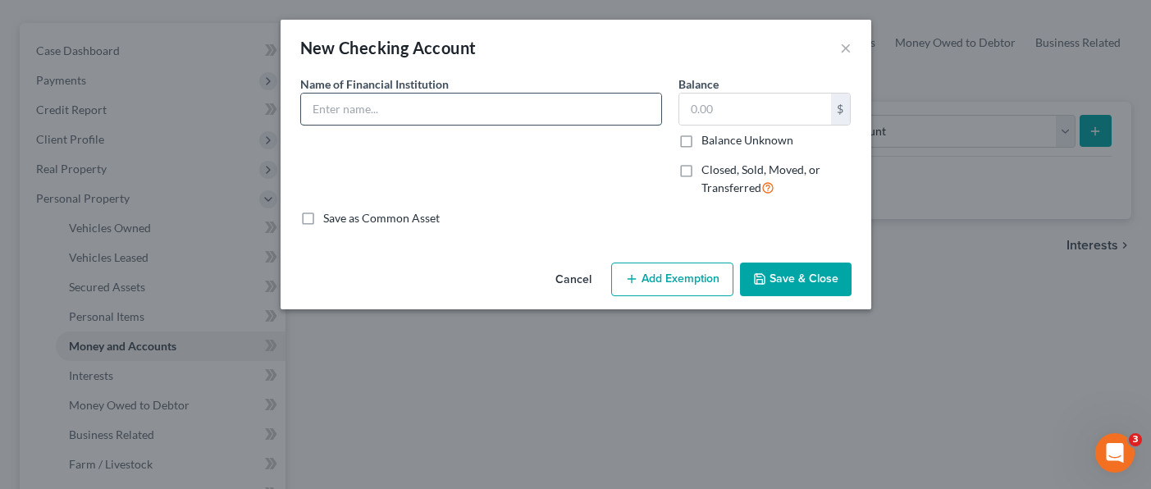
click at [363, 110] on input "text" at bounding box center [481, 108] width 360 height 31
drag, startPoint x: 772, startPoint y: 390, endPoint x: 744, endPoint y: 405, distance: 31.9
click at [771, 388] on div "New Checking Account × An exemption set must first be selected from the Filing …" at bounding box center [575, 244] width 1151 height 489
click at [479, 103] on input "text" at bounding box center [481, 108] width 360 height 31
click at [542, 102] on input "text" at bounding box center [481, 108] width 360 height 31
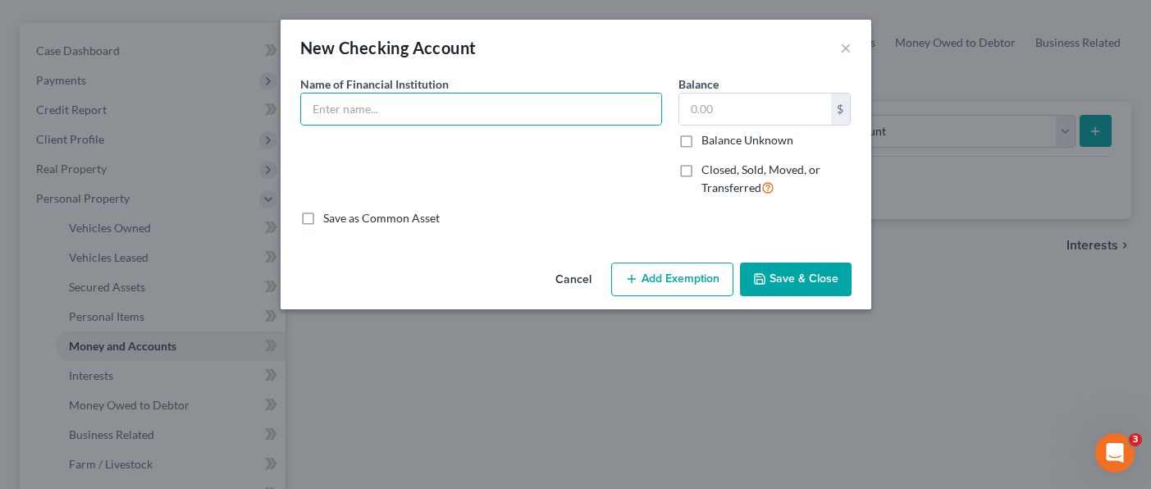
click at [402, 172] on div "Name of Financial Institution *" at bounding box center [481, 142] width 378 height 134
click at [394, 110] on input "text" at bounding box center [481, 108] width 360 height 31
type input "Chime Bank"
type input "1,600.00"
click at [636, 299] on div "Cancel Add Exemption Save & Close" at bounding box center [575, 283] width 590 height 54
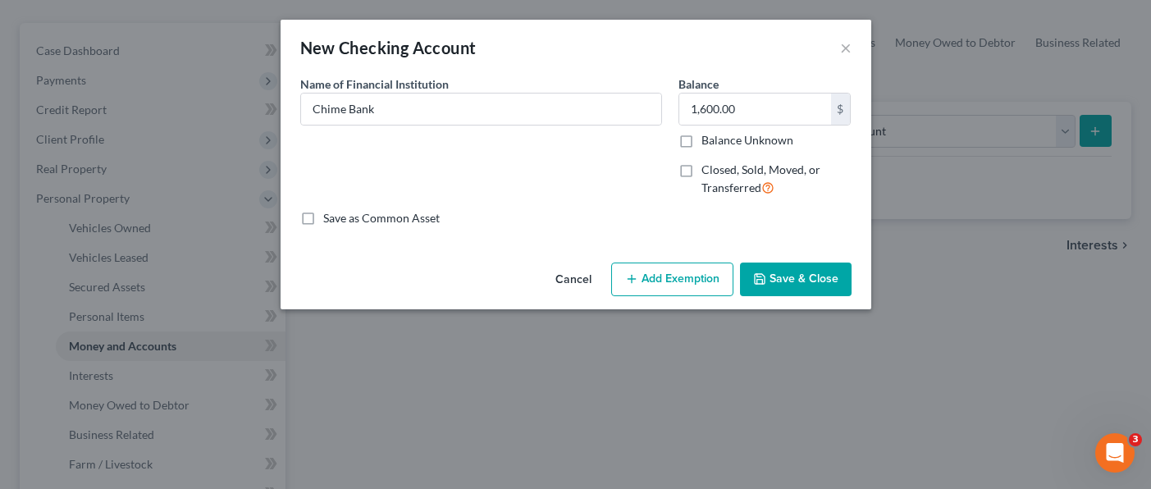
click at [641, 275] on button "Add Exemption" at bounding box center [672, 279] width 122 height 34
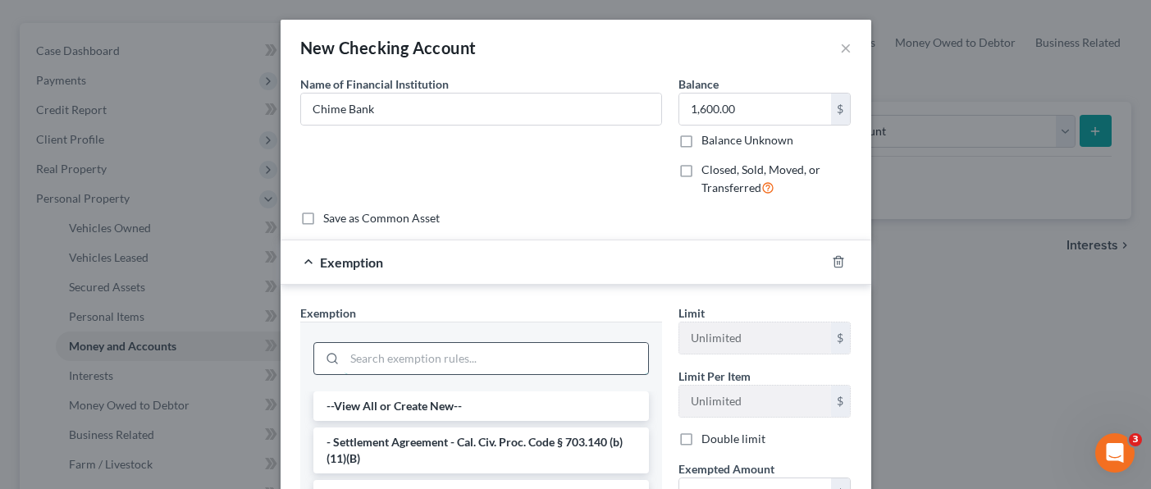
click at [433, 356] on input "search" at bounding box center [495, 358] width 303 height 31
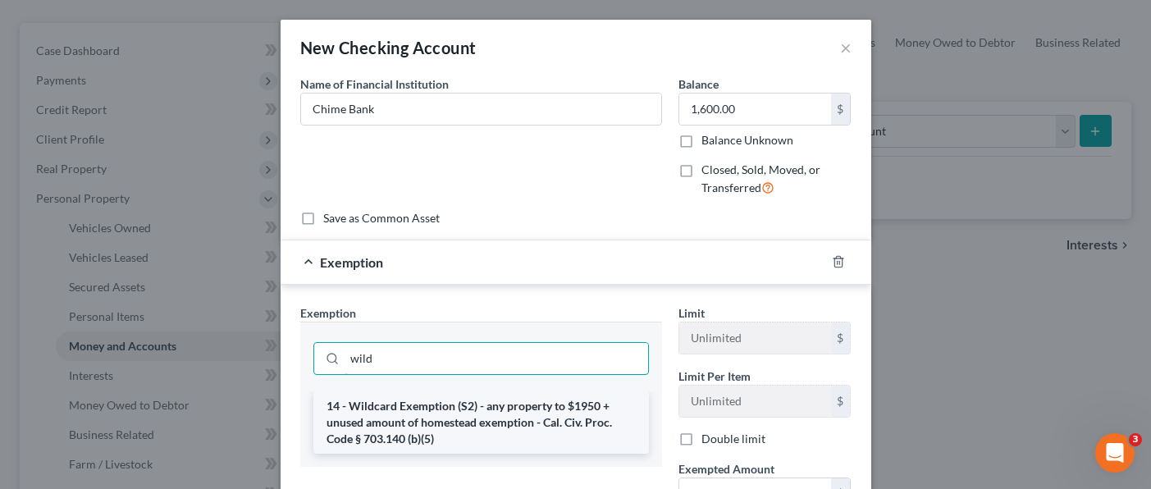
type input "wild"
click at [495, 404] on li "14 - Wildcard Exemption (S2) - any property to $1950 + unused amount of homeste…" at bounding box center [480, 422] width 335 height 62
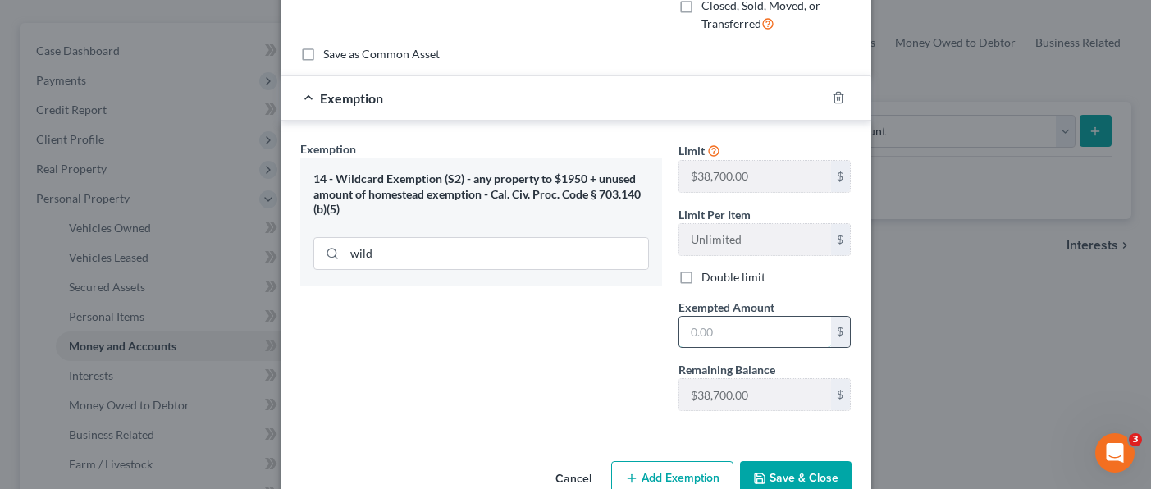
click at [727, 339] on input "text" at bounding box center [755, 332] width 152 height 31
type input "1,600.00"
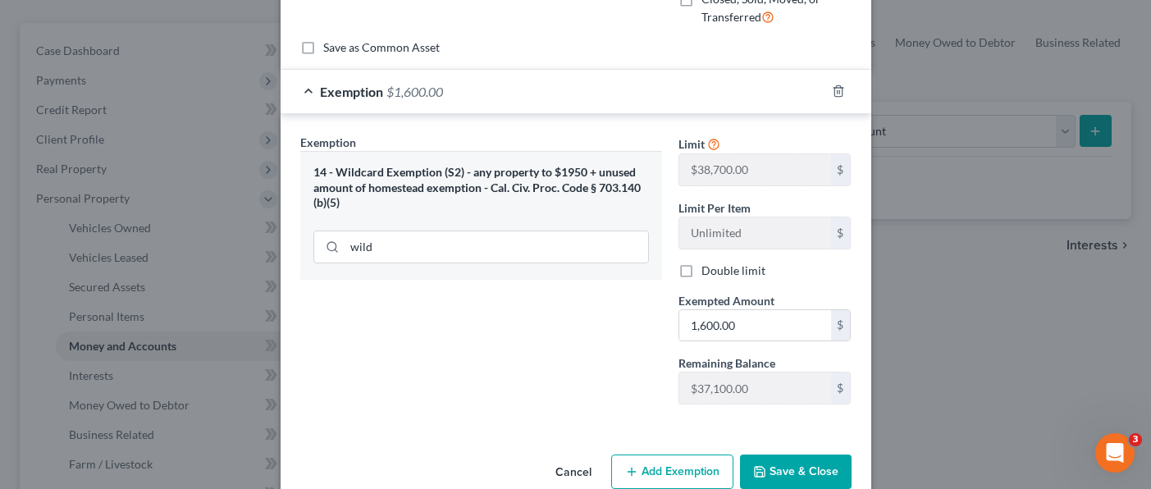
click at [809, 470] on button "Save & Close" at bounding box center [796, 471] width 112 height 34
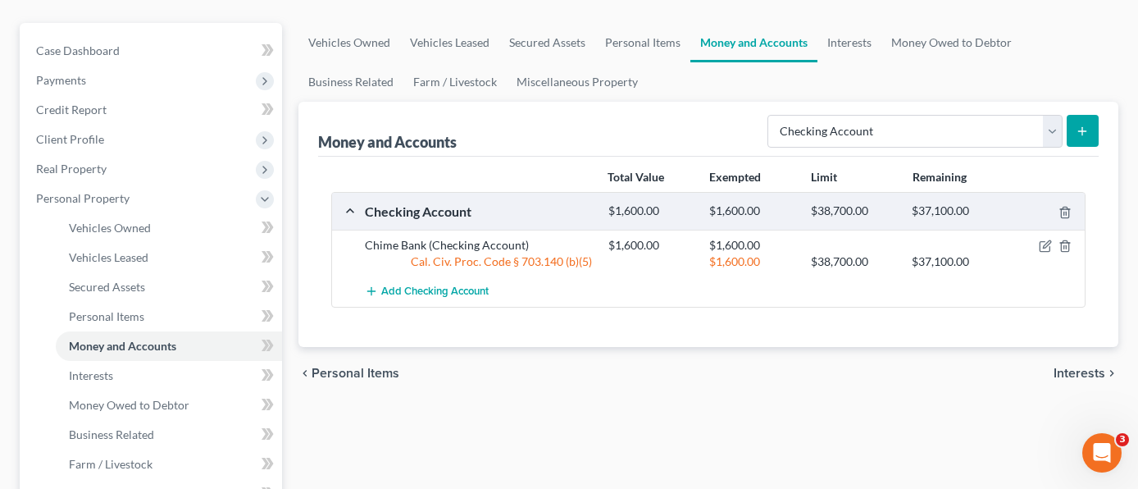
click at [1078, 125] on icon "submit" at bounding box center [1082, 131] width 13 height 13
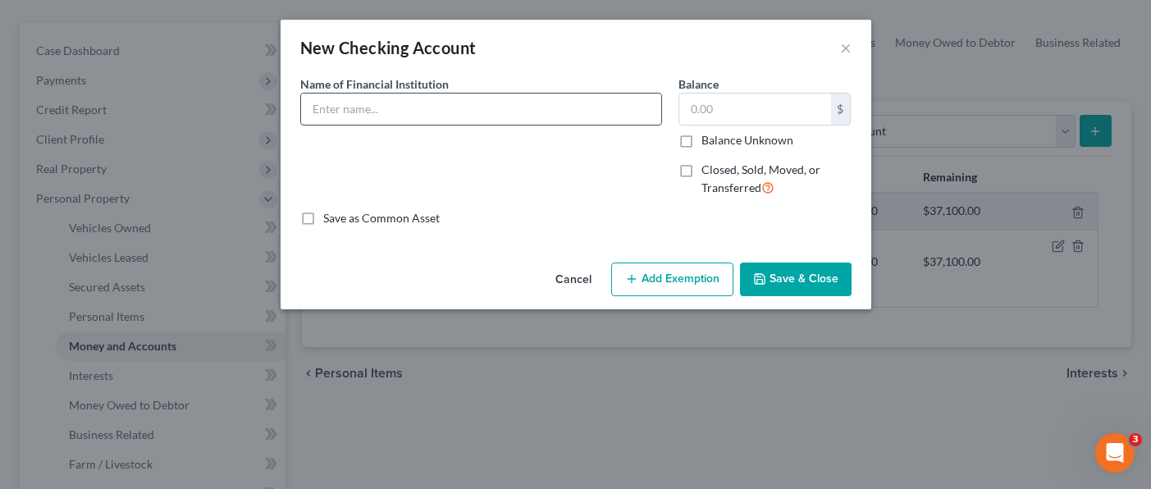
click at [408, 111] on input "text" at bounding box center [481, 108] width 360 height 31
click at [463, 116] on input "SchoolsFirst Creidt" at bounding box center [481, 108] width 360 height 31
type input "SchoolsFirst Credit Union"
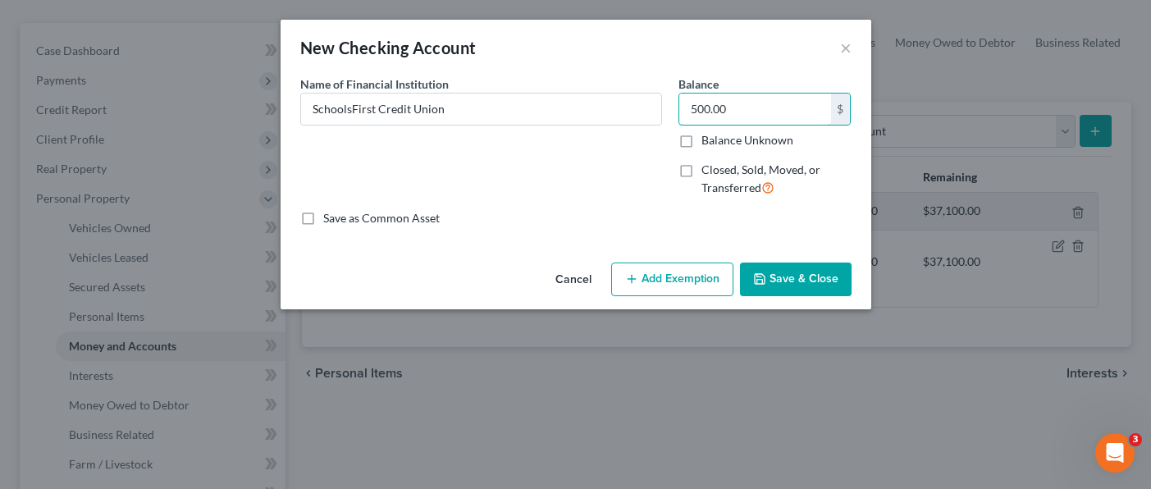
type input "500.00"
click at [639, 274] on button "Add Exemption" at bounding box center [672, 279] width 122 height 34
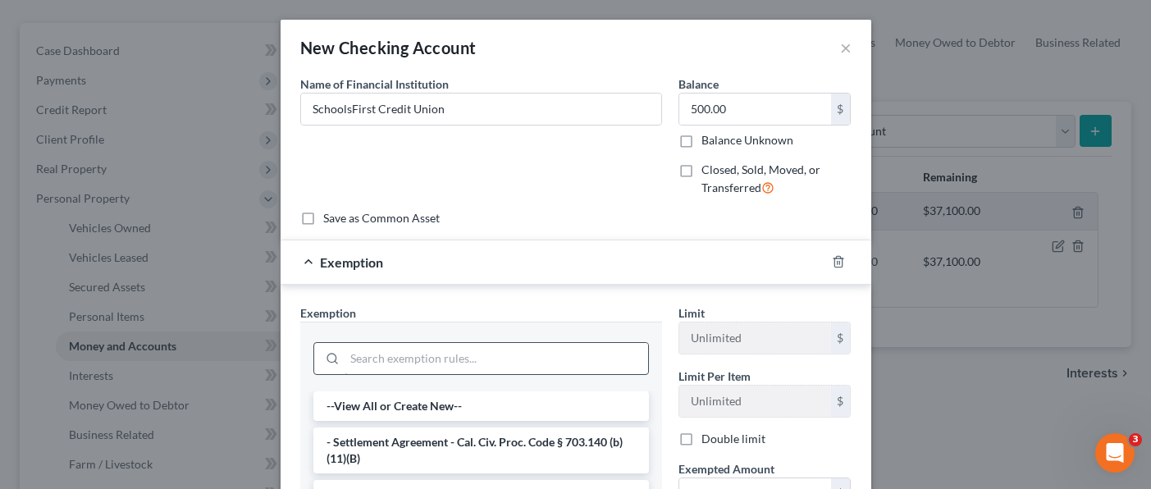
click at [461, 350] on input "search" at bounding box center [495, 358] width 303 height 31
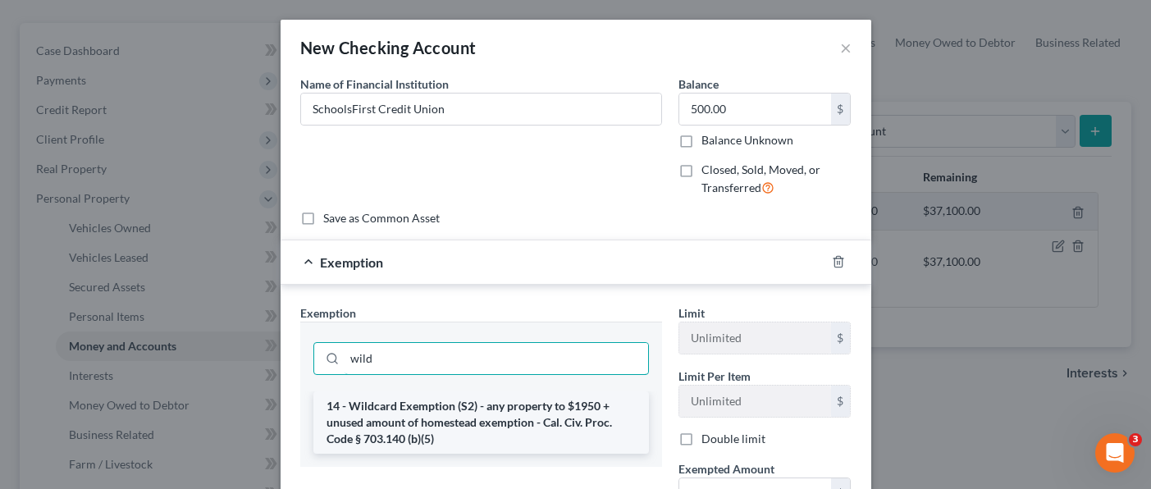
type input "wild"
click at [487, 418] on li "14 - Wildcard Exemption (S2) - any property to $1950 + unused amount of homeste…" at bounding box center [480, 422] width 335 height 62
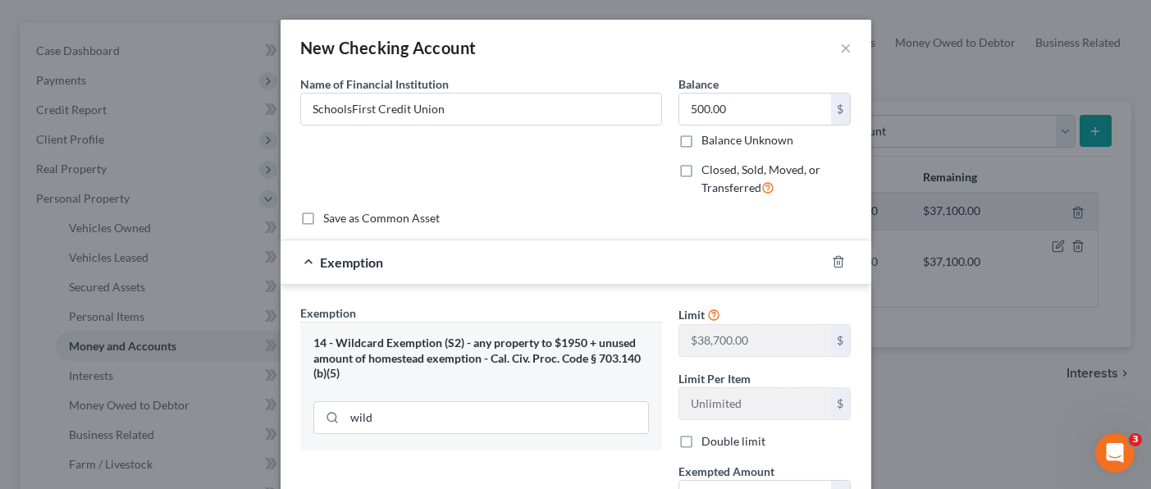
scroll to position [164, 0]
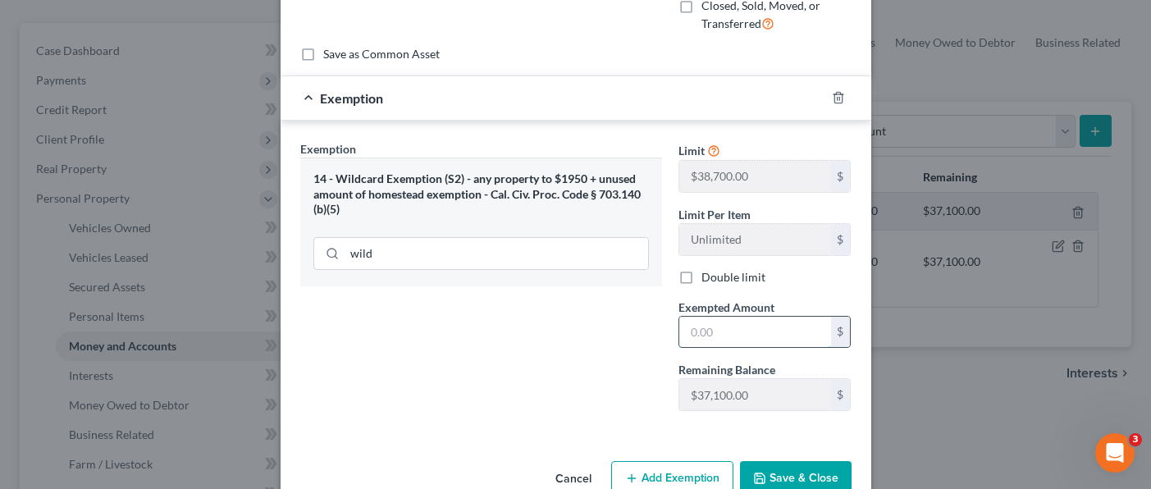
click at [718, 331] on input "text" at bounding box center [755, 332] width 152 height 31
type input "500.00"
click at [798, 473] on button "Save & Close" at bounding box center [796, 478] width 112 height 34
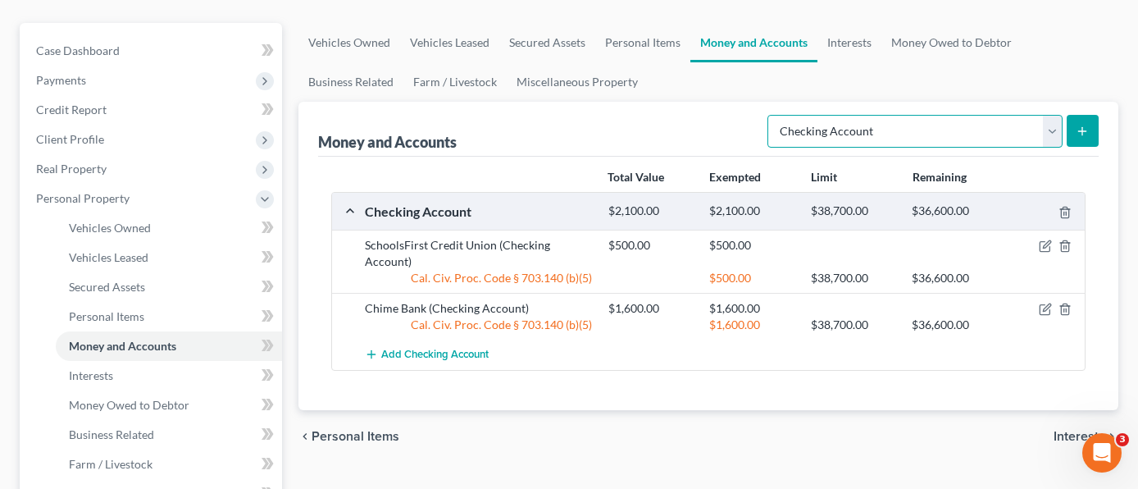
click at [1049, 115] on select "Select Account Type Brokerage Cash on Hand Certificates of Deposit Checking Acc…" at bounding box center [915, 131] width 295 height 33
click at [771, 115] on select "Select Account Type Brokerage Cash on Hand Certificates of Deposit Checking Acc…" at bounding box center [915, 131] width 295 height 33
click at [1086, 125] on icon "submit" at bounding box center [1082, 131] width 13 height 13
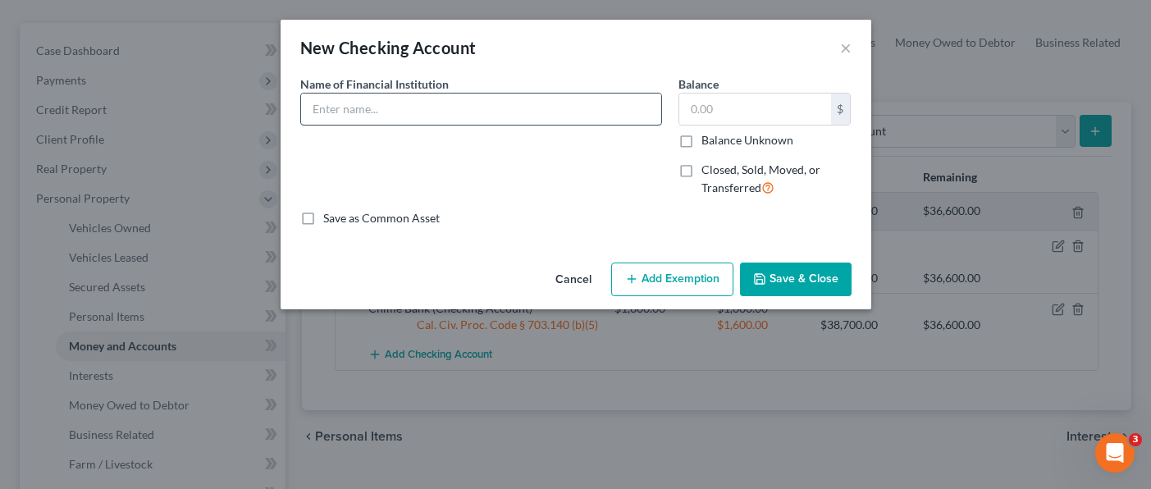
click at [489, 104] on input "text" at bounding box center [481, 108] width 360 height 31
type input "SoFi Bank"
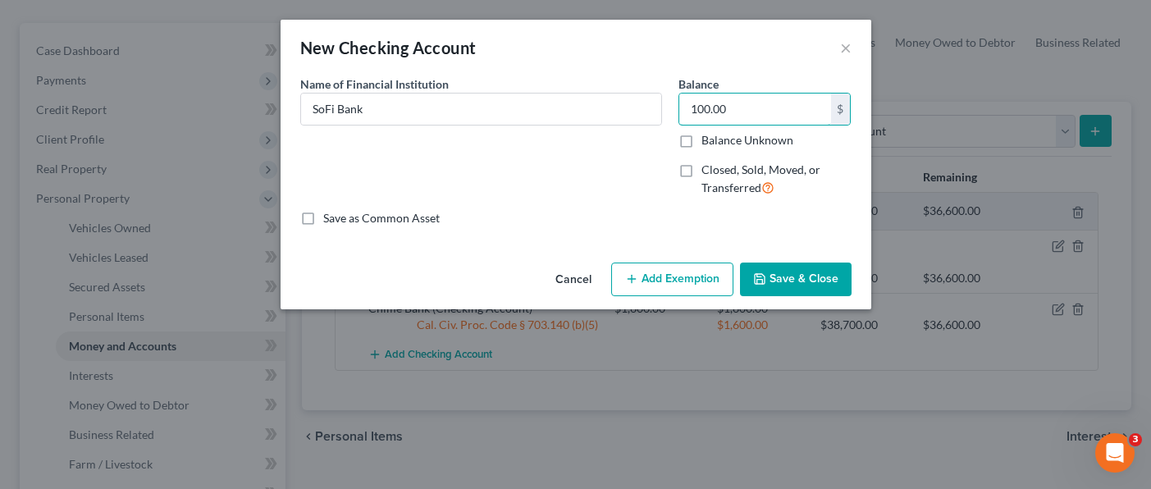
type input "100.00"
drag, startPoint x: 705, startPoint y: 284, endPoint x: 675, endPoint y: 289, distance: 30.7
click at [704, 283] on button "Add Exemption" at bounding box center [672, 279] width 122 height 34
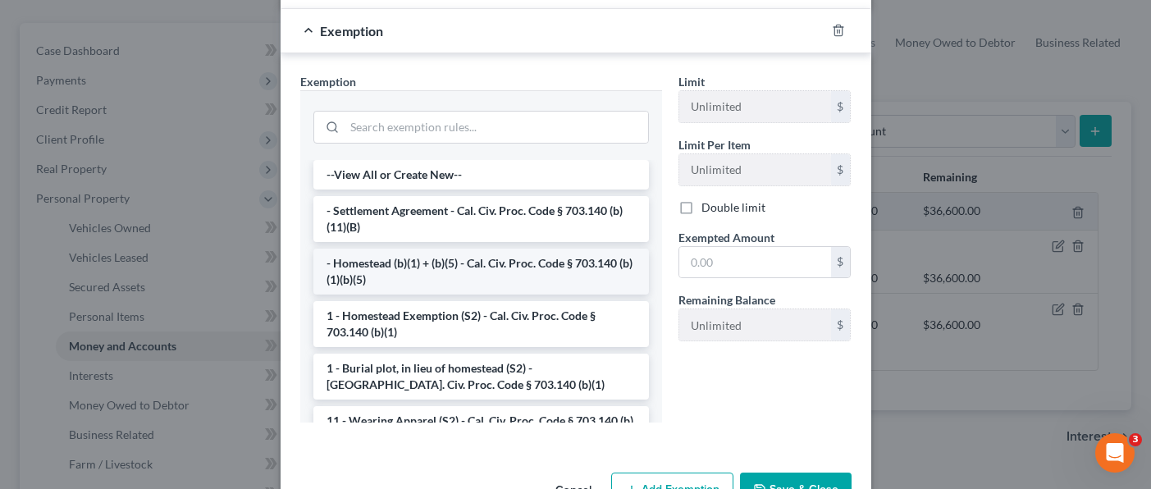
scroll to position [246, 0]
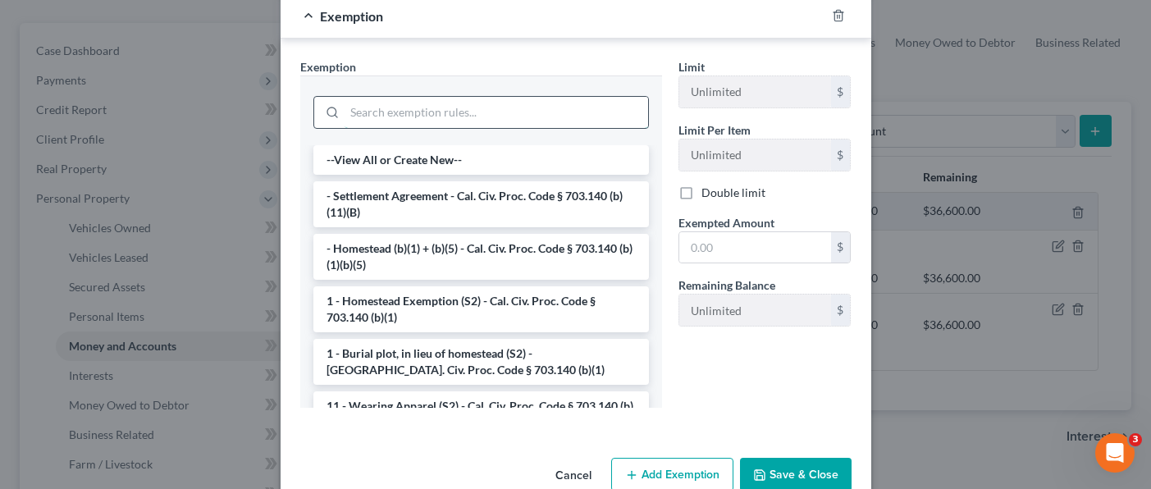
click at [480, 118] on input "search" at bounding box center [495, 112] width 303 height 31
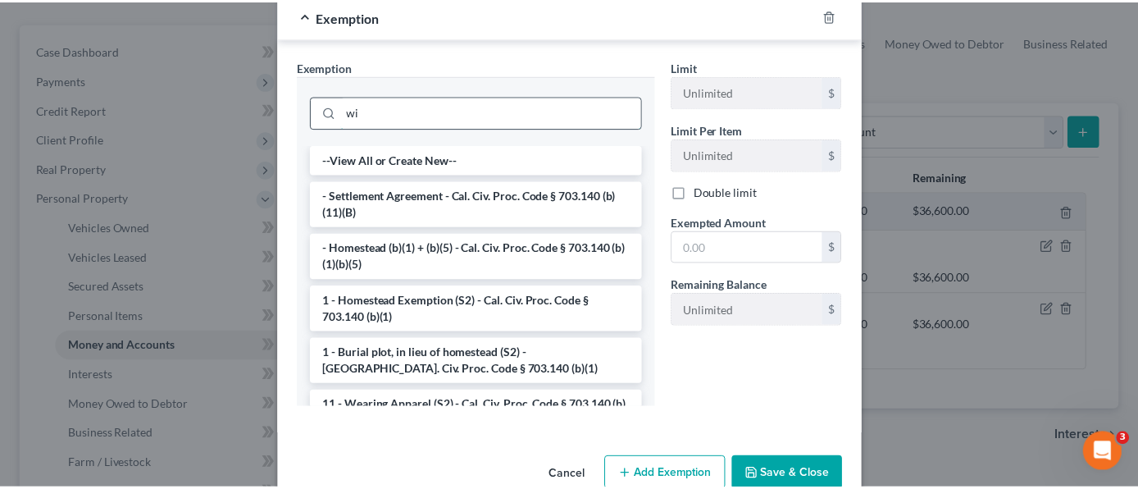
scroll to position [201, 0]
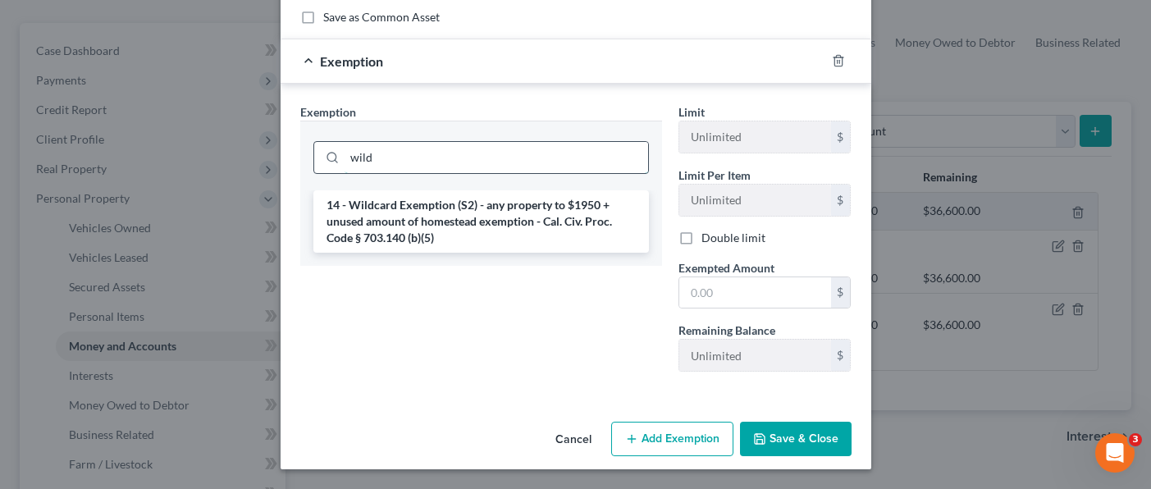
type input "wild"
click at [492, 218] on li "14 - Wildcard Exemption (S2) - any property to $1950 + unused amount of homeste…" at bounding box center [480, 221] width 335 height 62
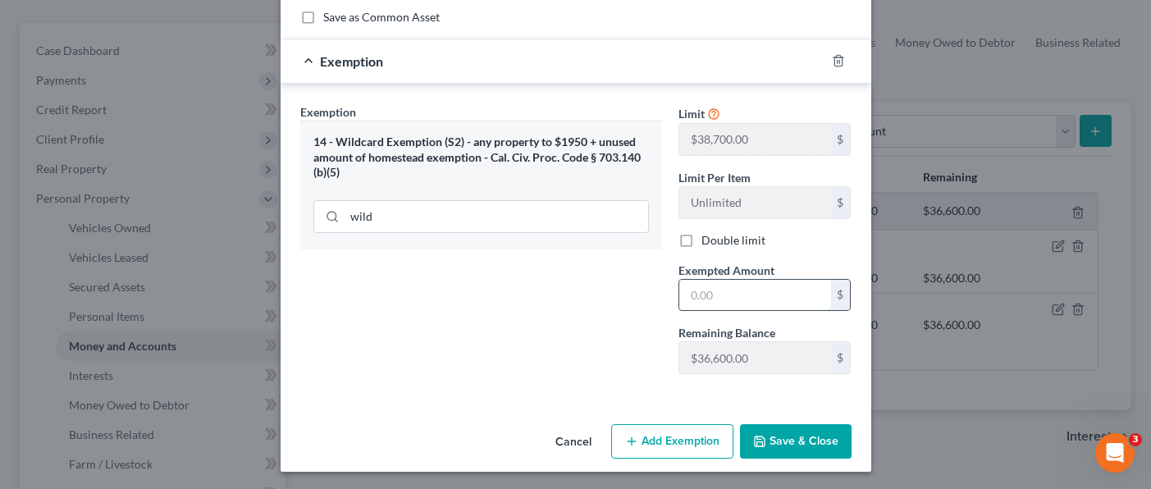
click at [714, 291] on input "text" at bounding box center [755, 295] width 152 height 31
type input "100.00"
drag, startPoint x: 771, startPoint y: 431, endPoint x: 762, endPoint y: 421, distance: 13.4
click at [772, 427] on button "Save & Close" at bounding box center [796, 441] width 112 height 34
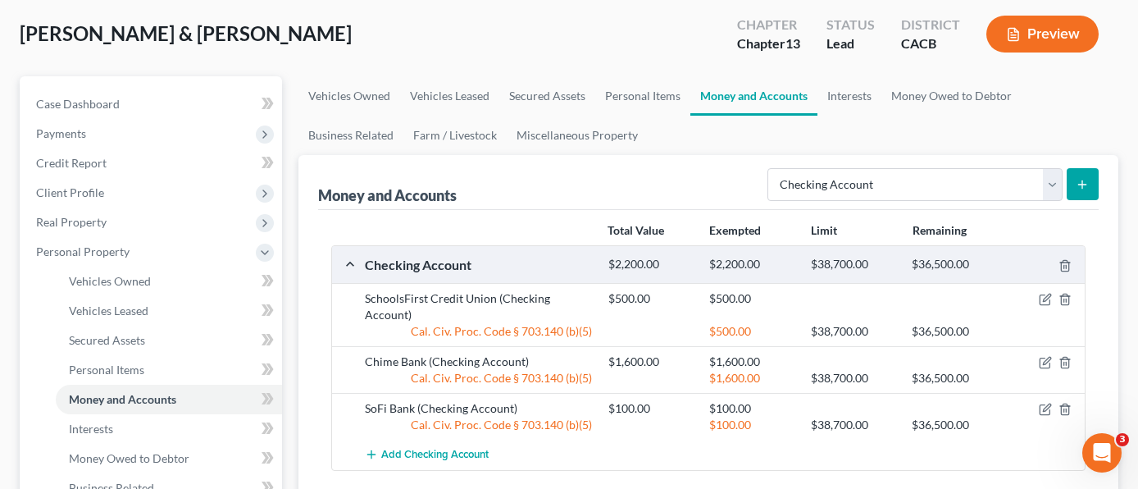
scroll to position [82, 0]
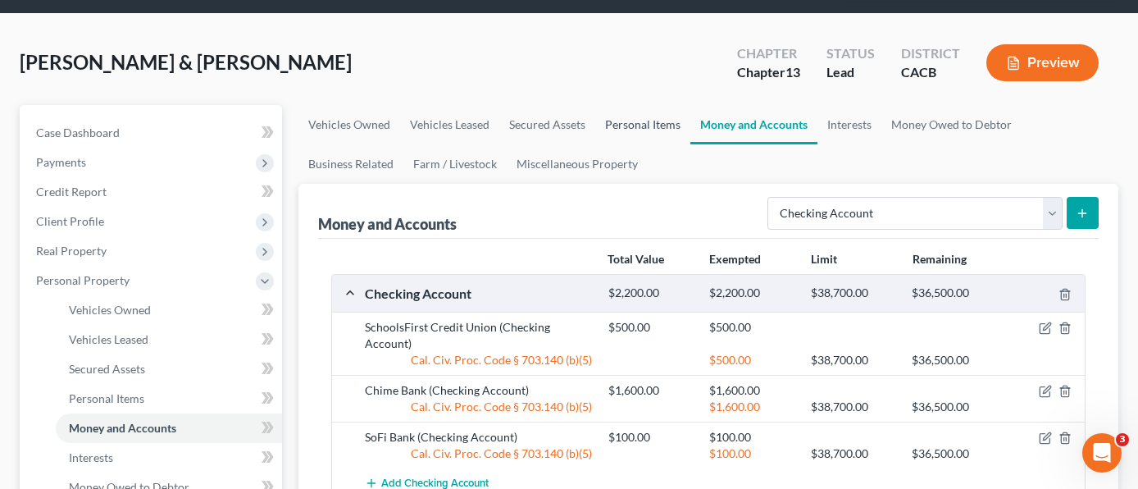
click at [641, 105] on link "Personal Items" at bounding box center [642, 124] width 95 height 39
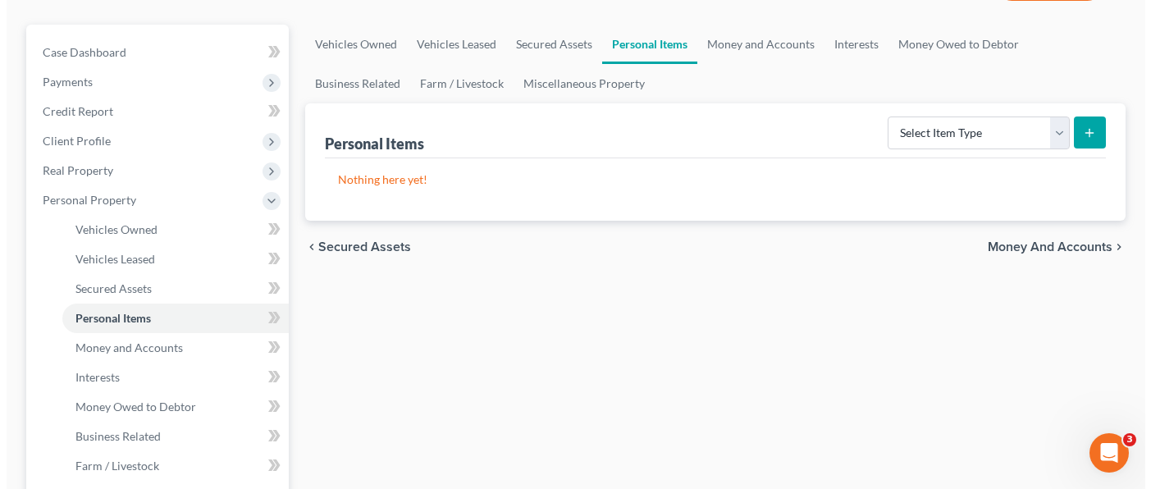
scroll to position [164, 0]
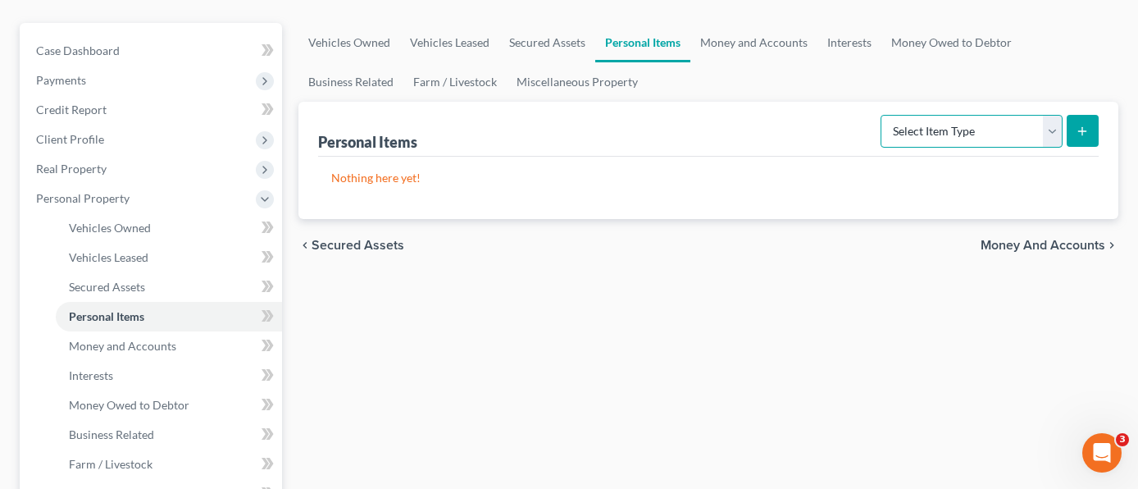
click at [1000, 115] on select "Select Item Type Clothing Collectibles Of Value Electronics Firearms Household …" at bounding box center [972, 131] width 182 height 33
select select "household_goods"
click at [882, 115] on select "Select Item Type Clothing Collectibles Of Value Electronics Firearms Household …" at bounding box center [972, 131] width 182 height 33
drag, startPoint x: 1076, startPoint y: 103, endPoint x: 1083, endPoint y: 96, distance: 10.4
click at [1083, 125] on icon "submit" at bounding box center [1082, 131] width 13 height 13
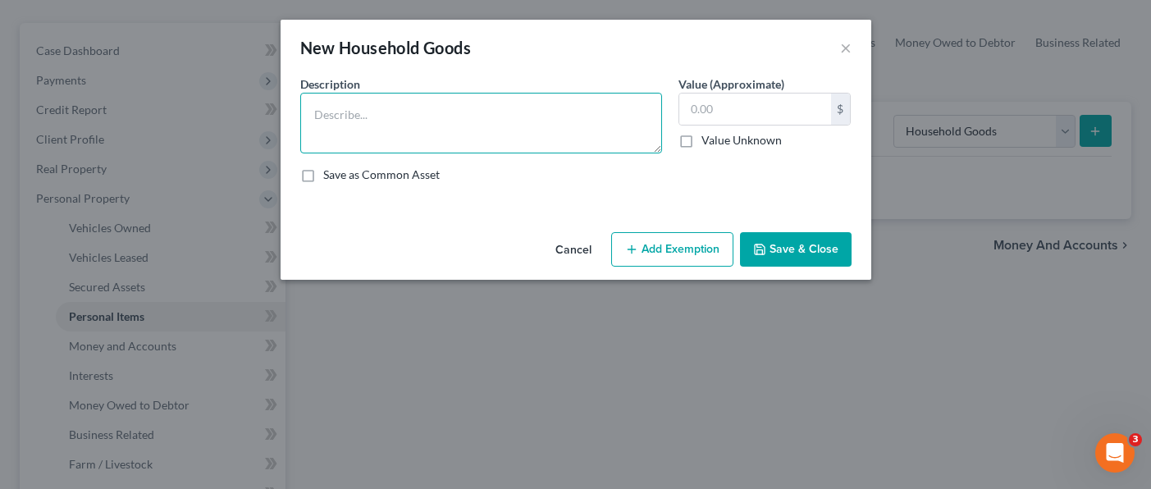
click at [397, 93] on textarea at bounding box center [481, 123] width 362 height 61
type textarea "Household Goods and Furnishings"
type input "1,750.00"
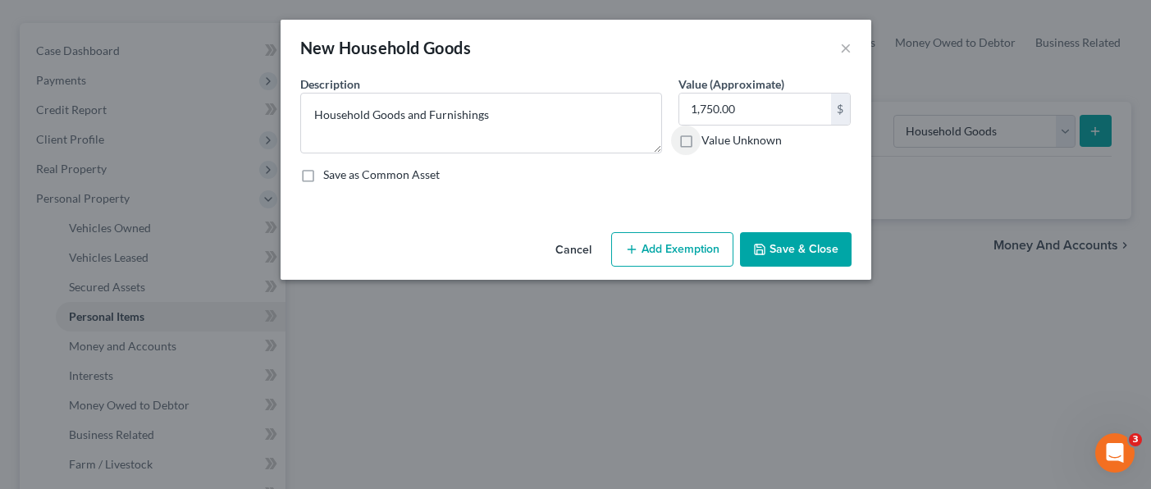
click at [692, 248] on button "Add Exemption" at bounding box center [672, 249] width 122 height 34
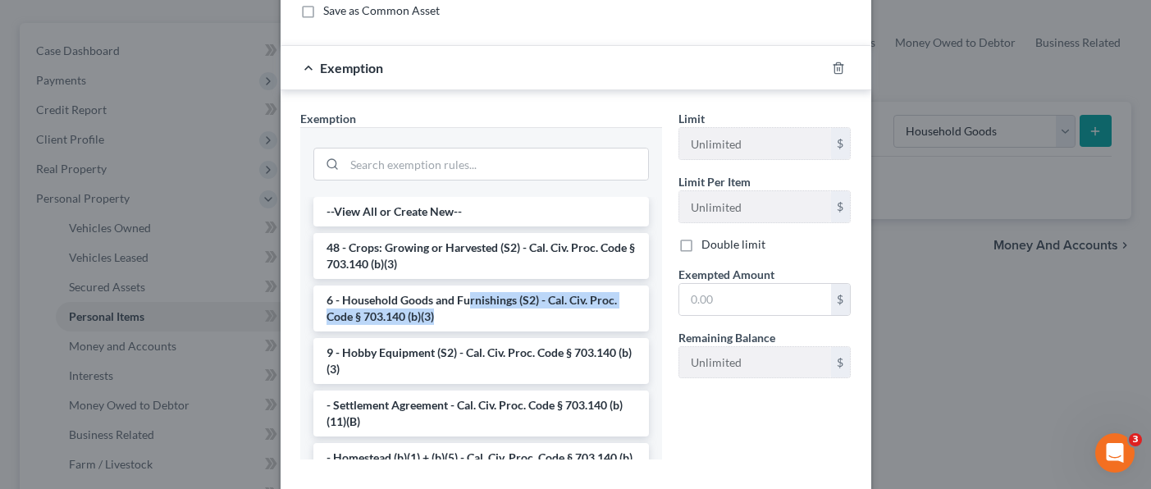
click at [460, 306] on li "6 - Household Goods and Furnishings (S2) - Cal. Civ. Proc. Code § 703.140 (b)(3)" at bounding box center [480, 308] width 335 height 46
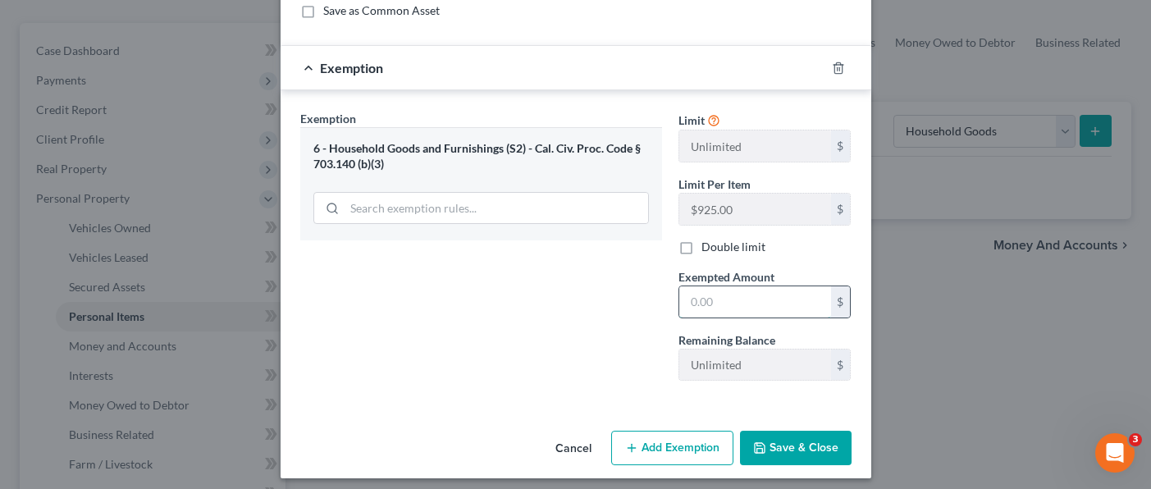
click at [722, 301] on input "text" at bounding box center [755, 301] width 152 height 31
type input "1,750.00"
drag, startPoint x: 812, startPoint y: 431, endPoint x: 796, endPoint y: 448, distance: 22.6
click at [810, 431] on button "Save & Close" at bounding box center [796, 448] width 112 height 34
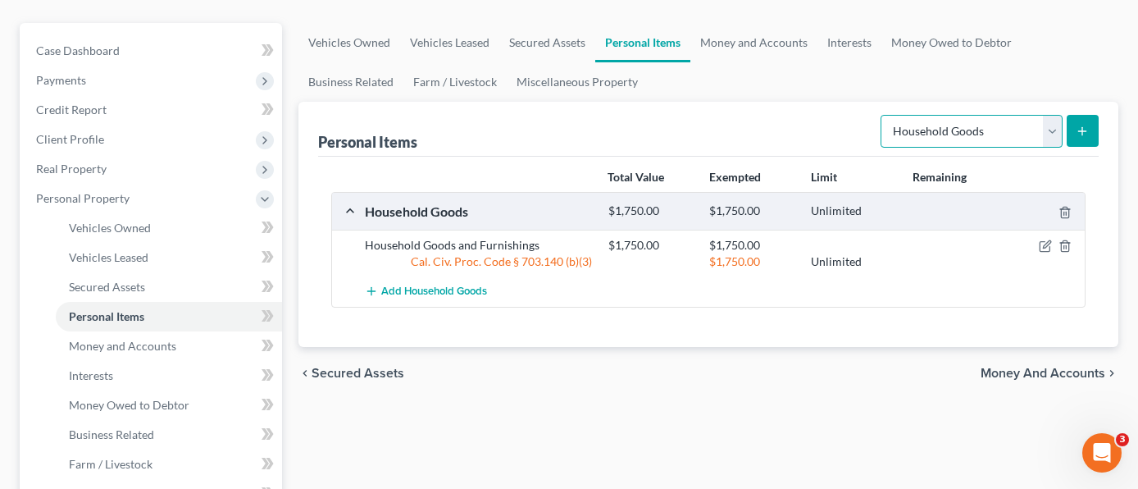
drag, startPoint x: 1052, startPoint y: 106, endPoint x: 1040, endPoint y: 117, distance: 16.8
click at [1052, 115] on select "Select Item Type Clothing Collectibles Of Value Electronics Firearms Household …" at bounding box center [972, 131] width 182 height 33
click at [757, 23] on link "Money and Accounts" at bounding box center [754, 42] width 127 height 39
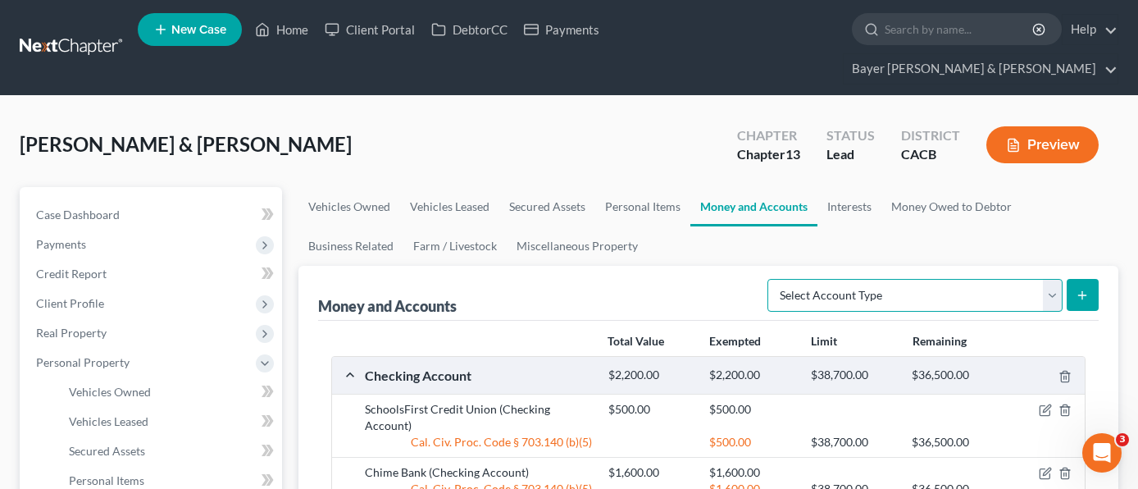
drag, startPoint x: 977, startPoint y: 248, endPoint x: 977, endPoint y: 261, distance: 12.3
click at [977, 279] on select "Select Account Type Brokerage Cash on Hand Certificates of Deposit Checking Acc…" at bounding box center [915, 295] width 295 height 33
select select "security_deposits"
click at [771, 279] on select "Select Account Type Brokerage Cash on Hand Certificates of Deposit Checking Acc…" at bounding box center [915, 295] width 295 height 33
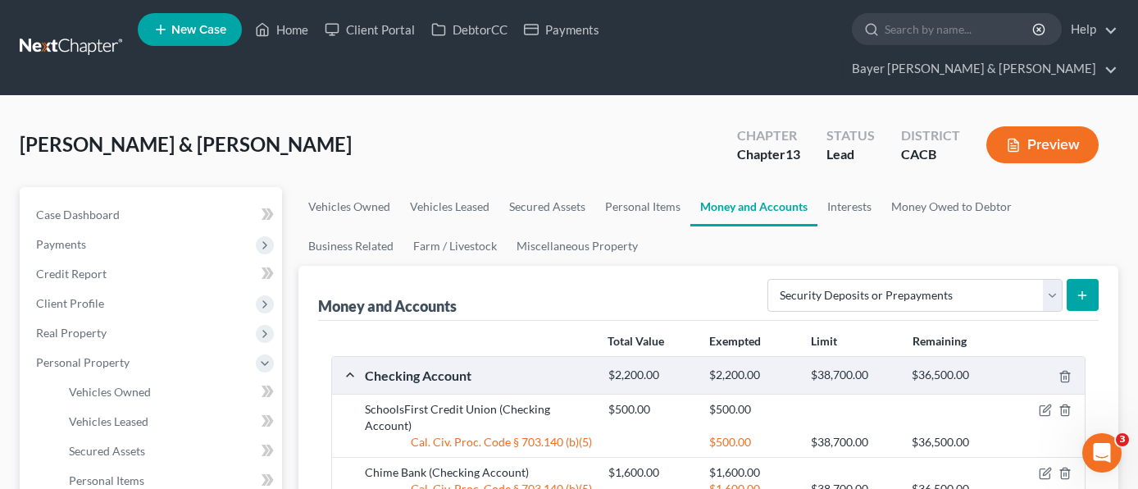
click at [1081, 289] on icon "submit" at bounding box center [1082, 295] width 13 height 13
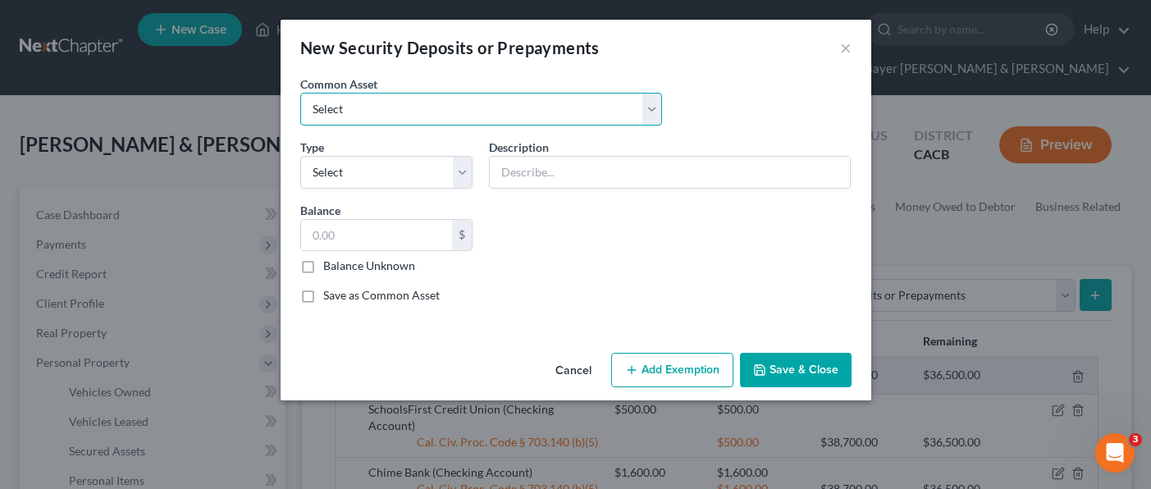
drag, startPoint x: 413, startPoint y: 107, endPoint x: 408, endPoint y: 121, distance: 14.5
click at [413, 107] on select "Select Utility deposit Deposit with landlord" at bounding box center [481, 109] width 362 height 33
drag, startPoint x: 756, startPoint y: 127, endPoint x: 732, endPoint y: 140, distance: 27.2
click at [756, 125] on div "Common Asset Select Utility deposit Deposit with landlord" at bounding box center [576, 106] width 568 height 63
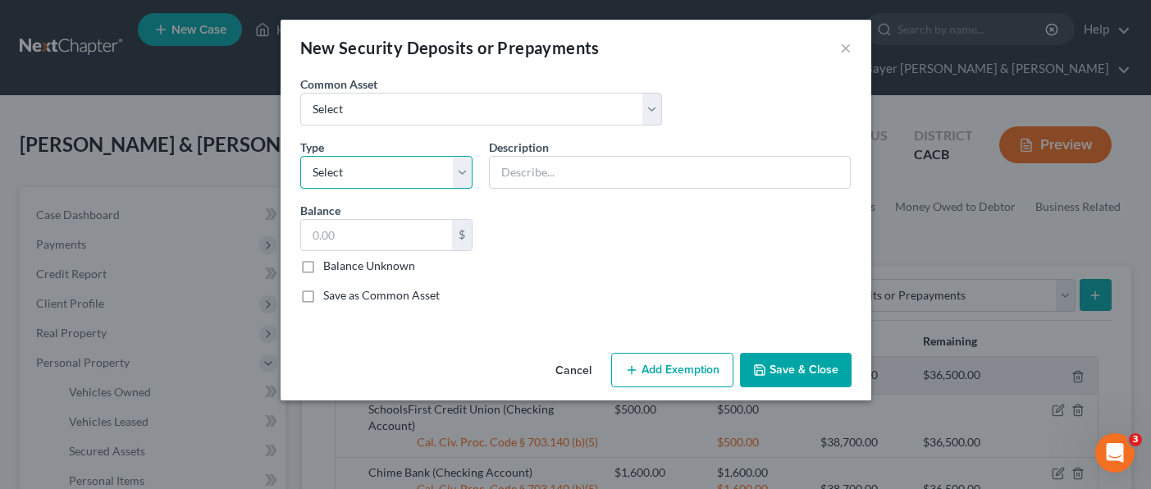
drag, startPoint x: 365, startPoint y: 173, endPoint x: 396, endPoint y: 185, distance: 33.5
click at [365, 173] on select "Select Electric Gas Heating Oil Security Deposit On Rental Unit Prepaid Rent Te…" at bounding box center [386, 172] width 173 height 33
select select "3"
click at [300, 156] on select "Select Electric Gas Heating Oil Security Deposit On Rental Unit Prepaid Rent Te…" at bounding box center [386, 172] width 173 height 33
click at [545, 171] on input "text" at bounding box center [670, 172] width 360 height 31
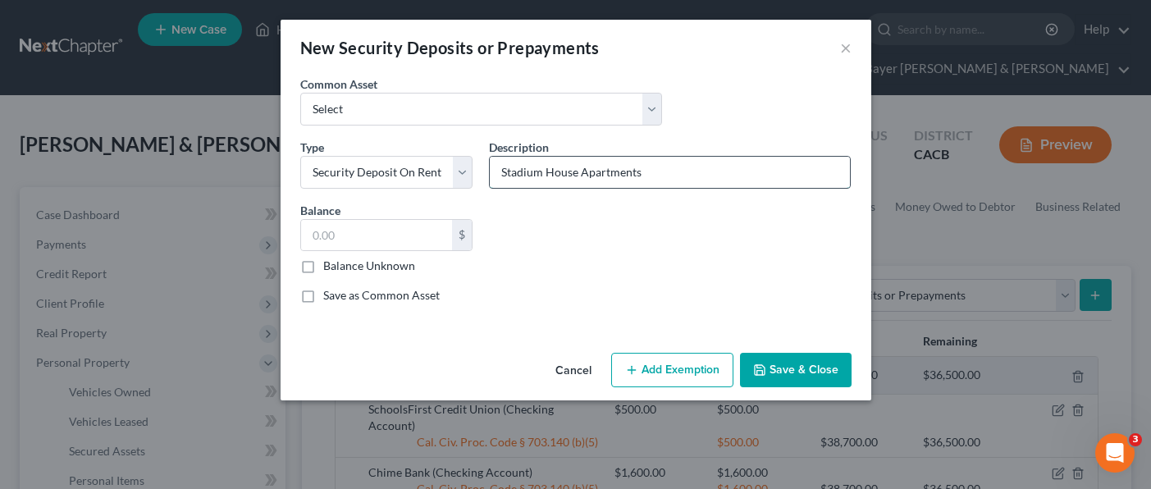
type input "Stadium House Apartments"
type input "500.00"
click at [813, 368] on button "Save & Close" at bounding box center [796, 370] width 112 height 34
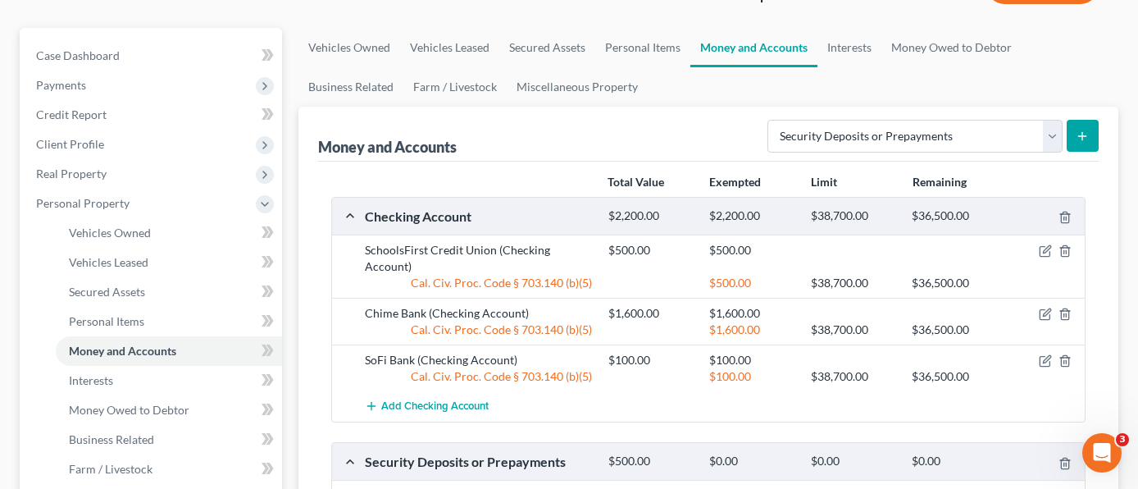
scroll to position [164, 0]
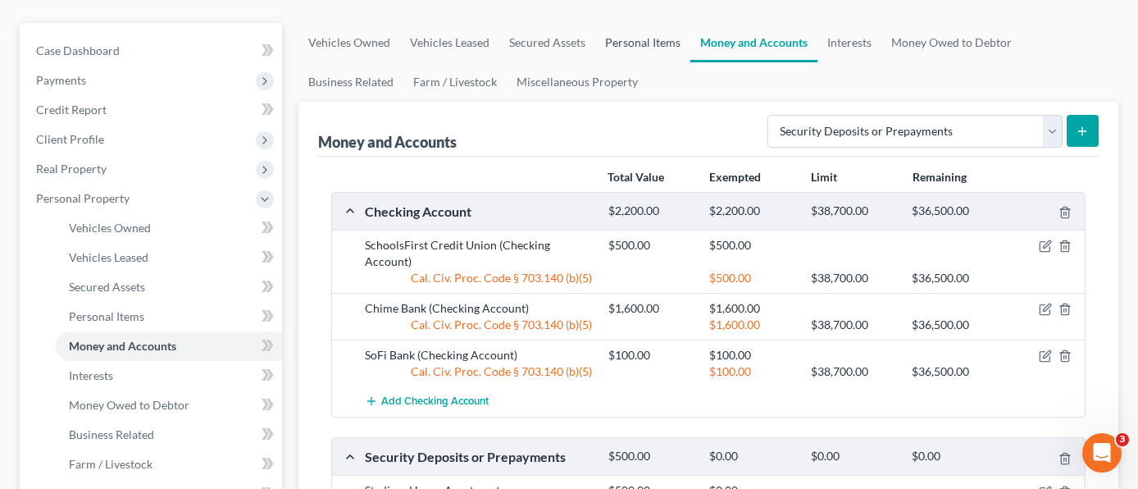
click at [642, 23] on link "Personal Items" at bounding box center [642, 42] width 95 height 39
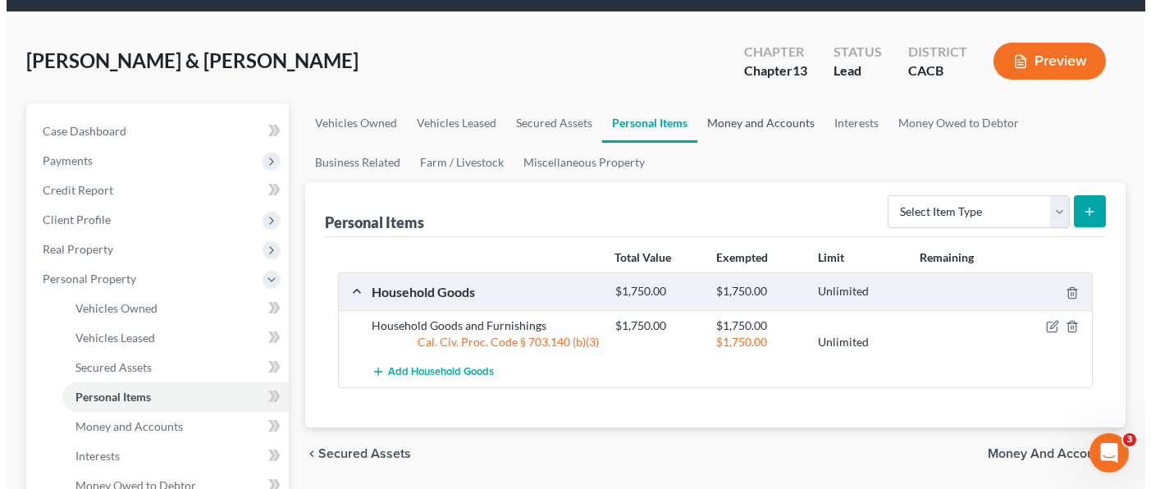
scroll to position [164, 0]
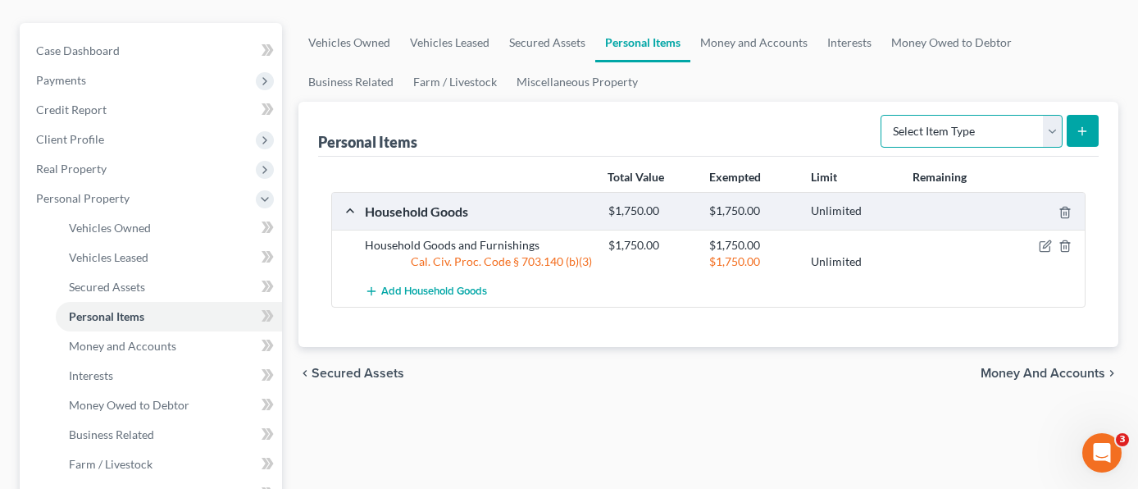
click at [992, 115] on select "Select Item Type Clothing Collectibles Of Value Electronics Firearms Household …" at bounding box center [972, 131] width 182 height 33
select select "clothing"
click at [882, 115] on select "Select Item Type Clothing Collectibles Of Value Electronics Firearms Household …" at bounding box center [972, 131] width 182 height 33
click at [1078, 125] on icon "submit" at bounding box center [1082, 131] width 13 height 13
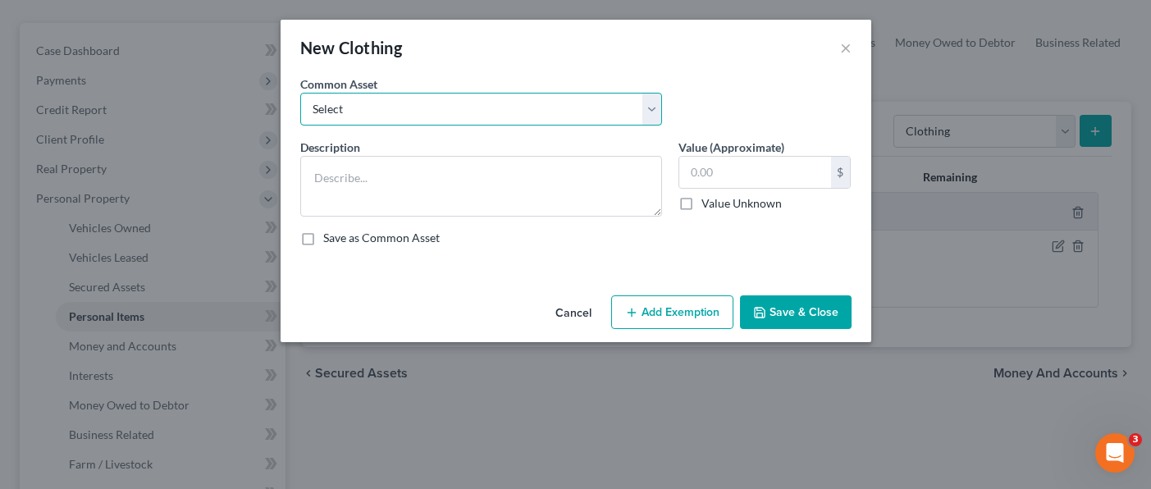
drag, startPoint x: 440, startPoint y: 114, endPoint x: 440, endPoint y: 124, distance: 9.8
click at [440, 114] on select "Select Clothing" at bounding box center [481, 109] width 362 height 33
select select "0"
click at [300, 93] on select "Select Clothing" at bounding box center [481, 109] width 362 height 33
type textarea "Clothing"
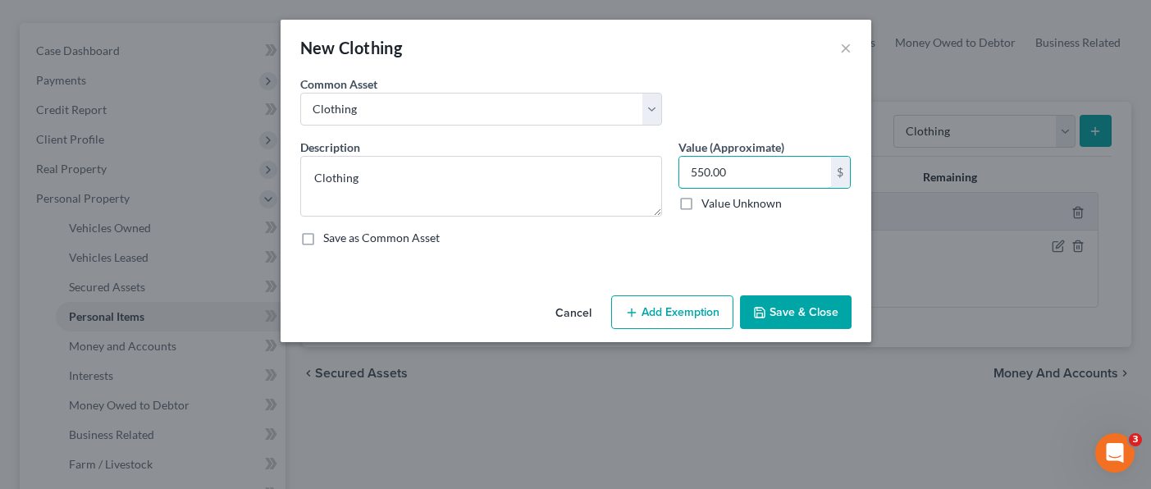
type input "550.00"
click at [668, 304] on button "Add Exemption" at bounding box center [672, 312] width 122 height 34
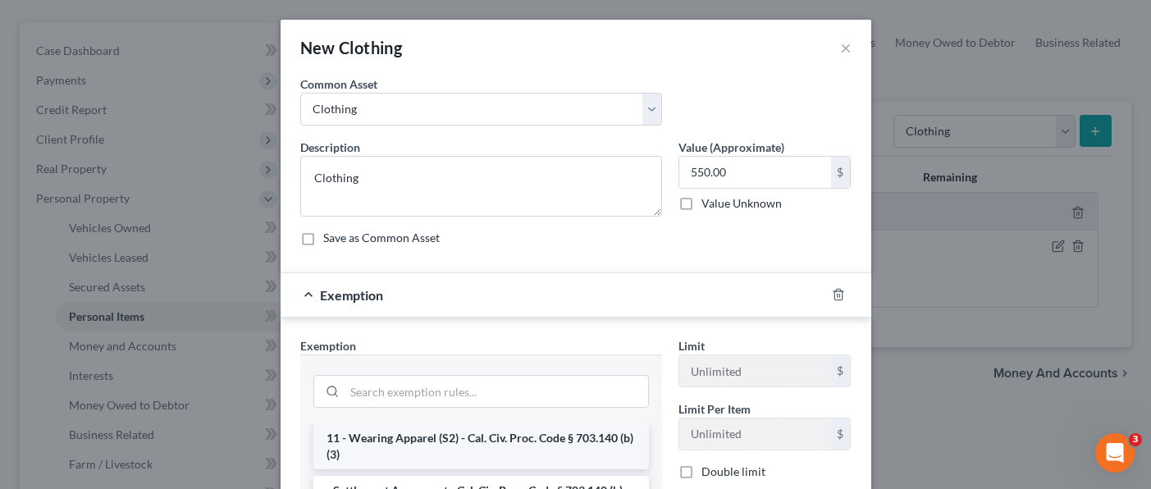
scroll to position [0, 0]
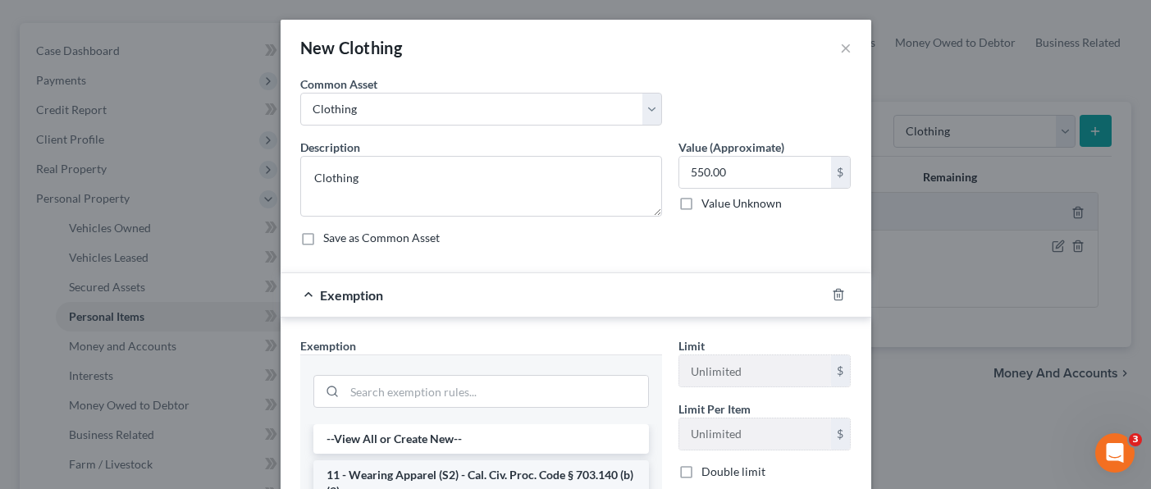
click at [463, 469] on li "11 - Wearing Apparel (S2) - Cal. Civ. Proc. Code § 703.140 (b)(3)" at bounding box center [480, 483] width 335 height 46
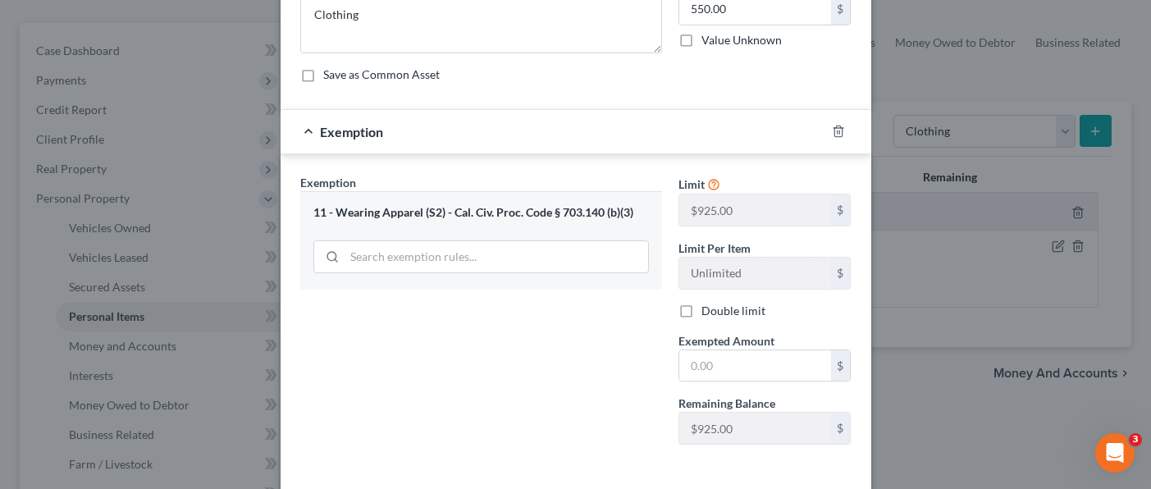
scroll to position [164, 0]
click at [768, 362] on input "text" at bounding box center [755, 364] width 152 height 31
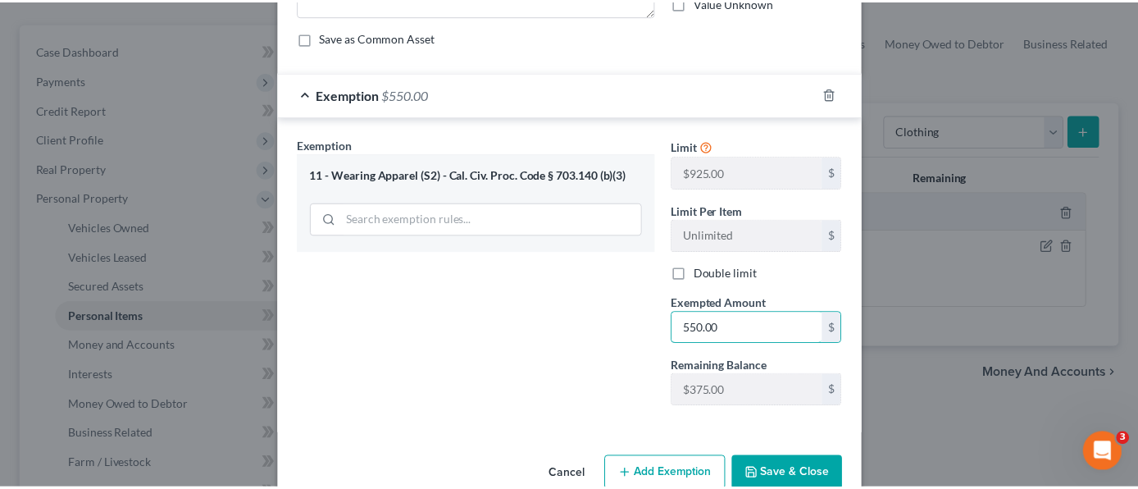
scroll to position [236, 0]
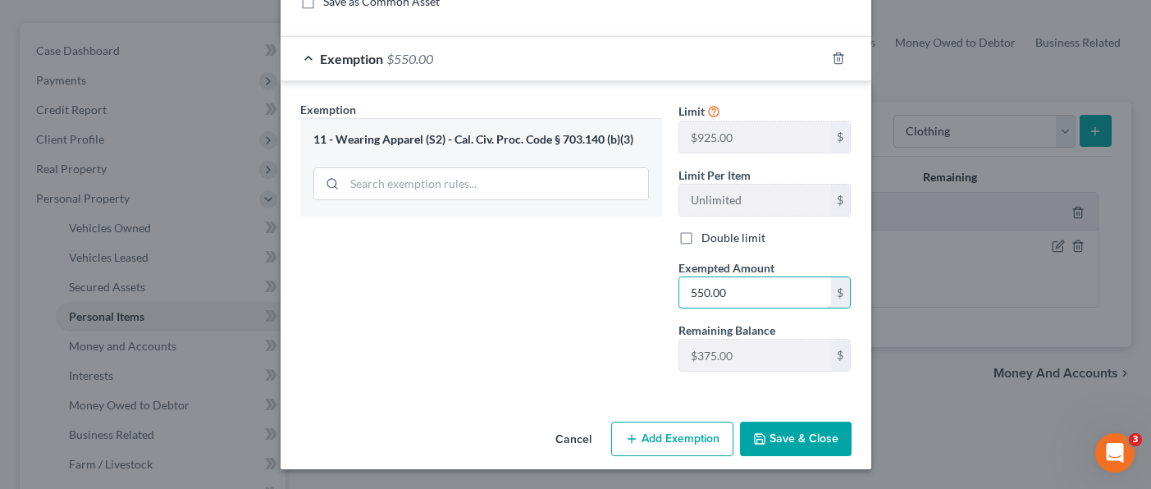
type input "550.00"
click at [793, 436] on button "Save & Close" at bounding box center [796, 439] width 112 height 34
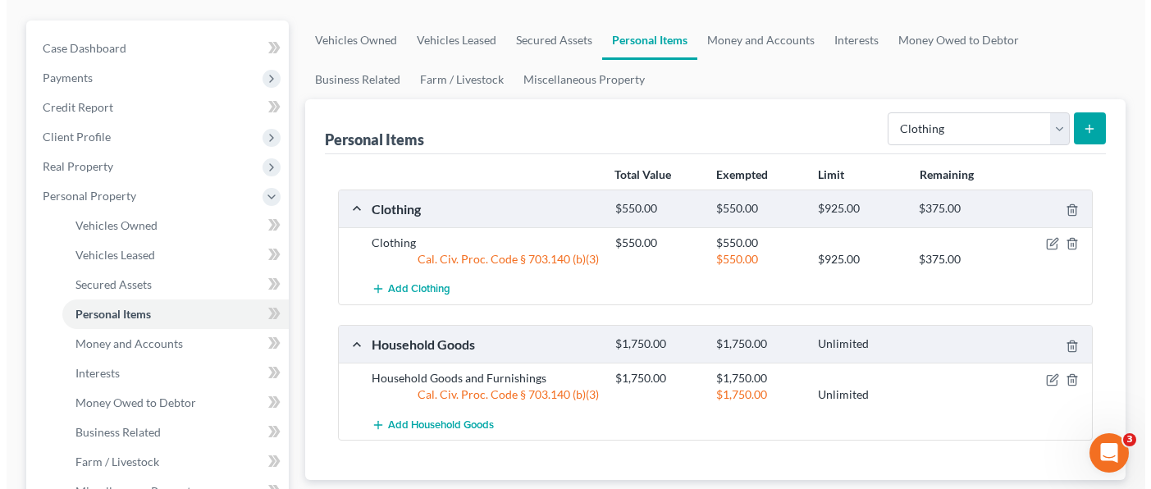
scroll to position [163, 0]
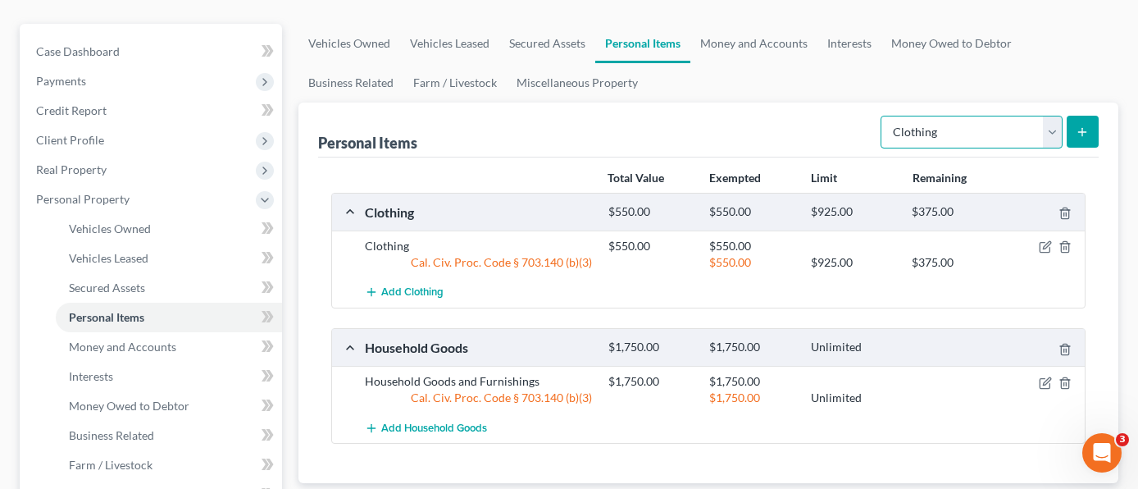
drag, startPoint x: 1034, startPoint y: 107, endPoint x: 1034, endPoint y: 116, distance: 9.0
click at [1034, 116] on select "Select Item Type Clothing Collectibles Of Value Electronics Firearms Household …" at bounding box center [972, 132] width 182 height 33
select select "electronics"
click at [882, 116] on select "Select Item Type Clothing Collectibles Of Value Electronics Firearms Household …" at bounding box center [972, 132] width 182 height 33
click at [832, 103] on div "Personal Items Select Item Type Clothing Collectibles Of Value Electronics Fire…" at bounding box center [708, 130] width 781 height 55
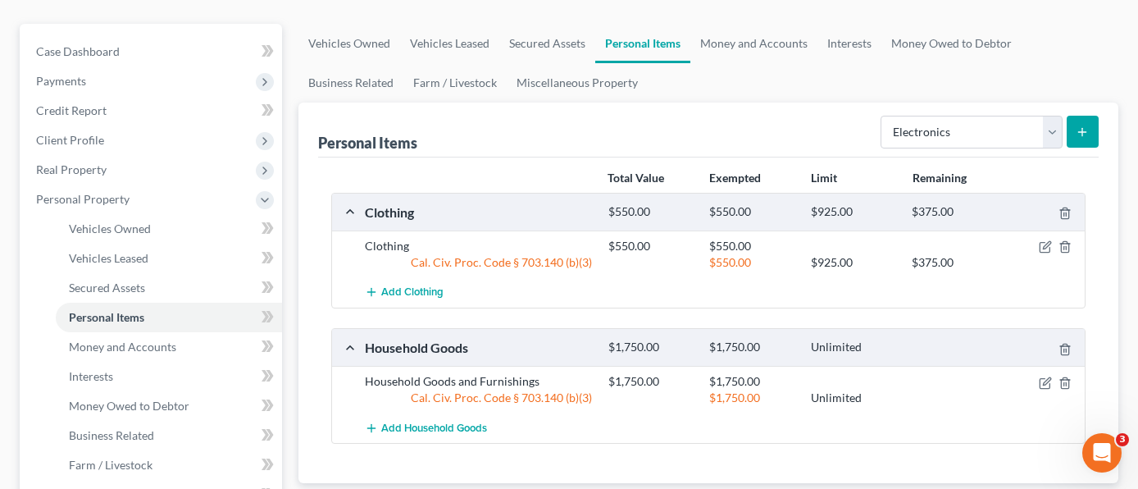
click at [1080, 116] on button "submit" at bounding box center [1083, 132] width 32 height 32
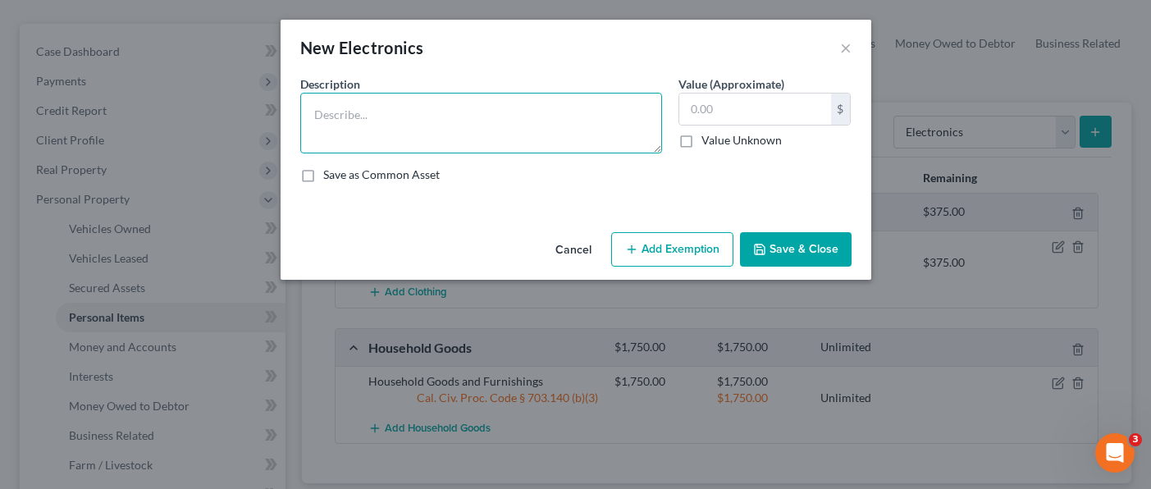
click at [401, 97] on textarea at bounding box center [481, 123] width 362 height 61
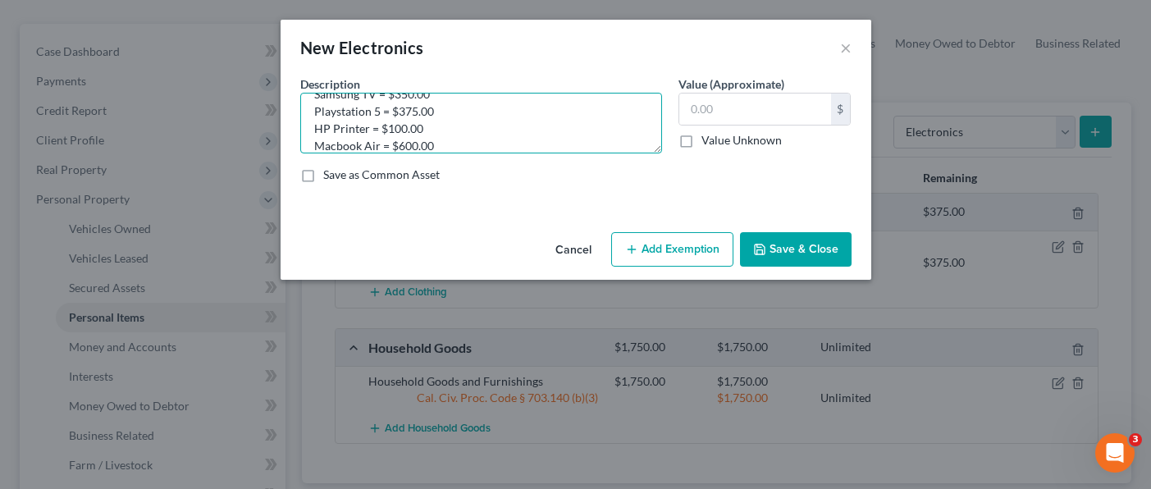
scroll to position [38, 0]
type textarea "Samsung TV = $350.00 Playstation 5 = $375.00 HP Printer = $100.00 Macbook Air =…"
type input "2,225.00"
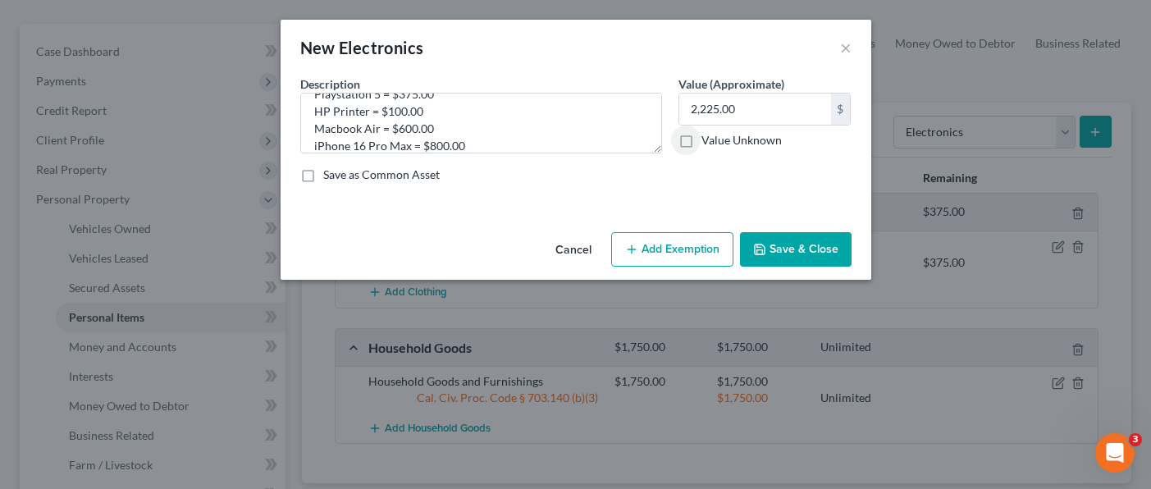
click at [691, 258] on button "Add Exemption" at bounding box center [672, 249] width 122 height 34
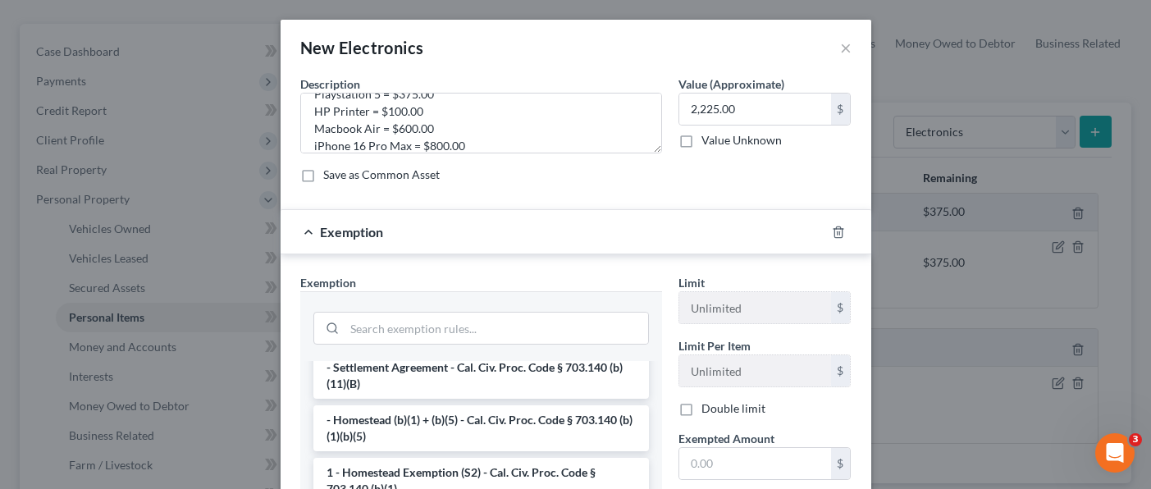
scroll to position [82, 0]
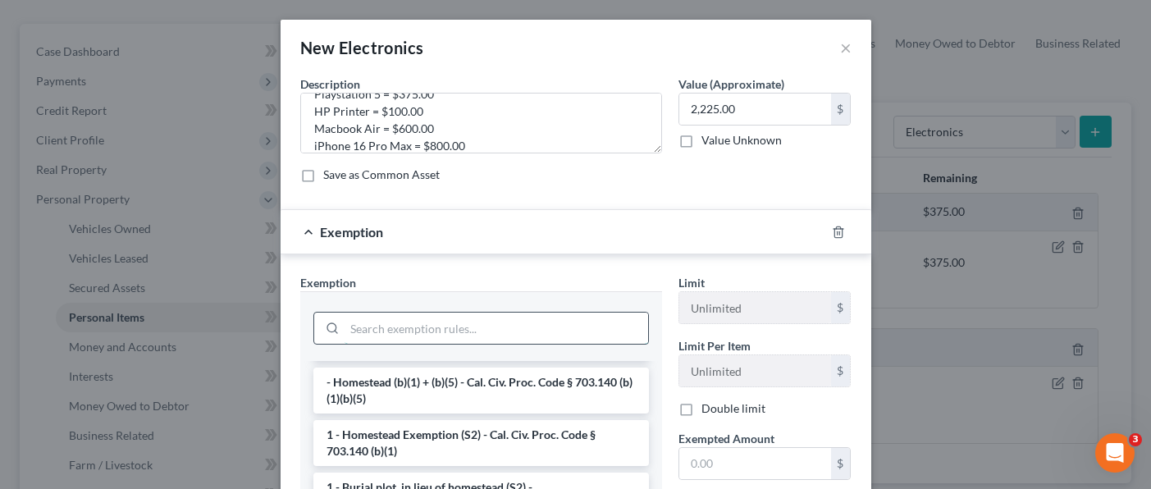
click at [413, 316] on input "search" at bounding box center [495, 327] width 303 height 31
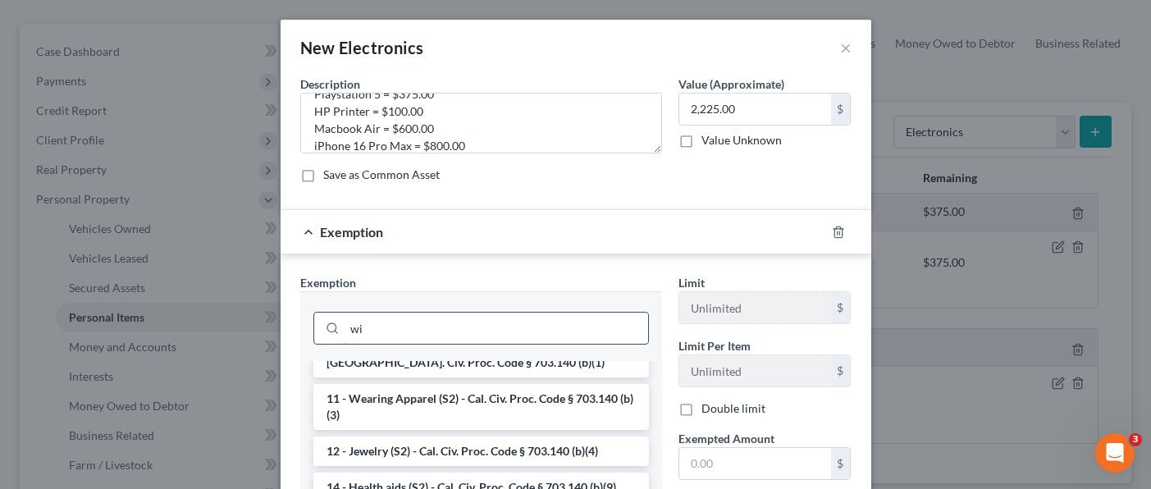
scroll to position [0, 0]
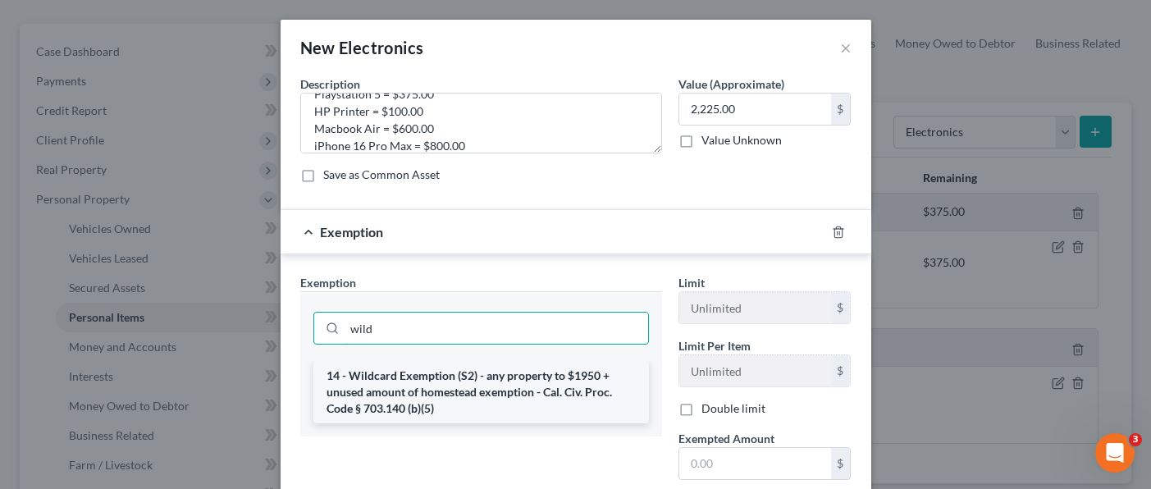
type input "wild"
click at [443, 403] on li "14 - Wildcard Exemption (S2) - any property to $1950 + unused amount of homeste…" at bounding box center [480, 392] width 335 height 62
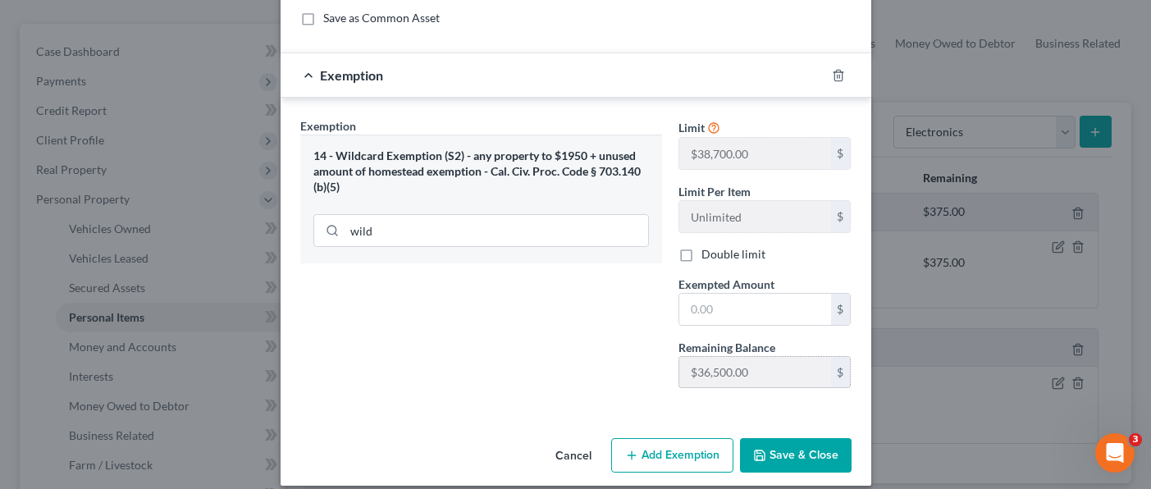
scroll to position [164, 0]
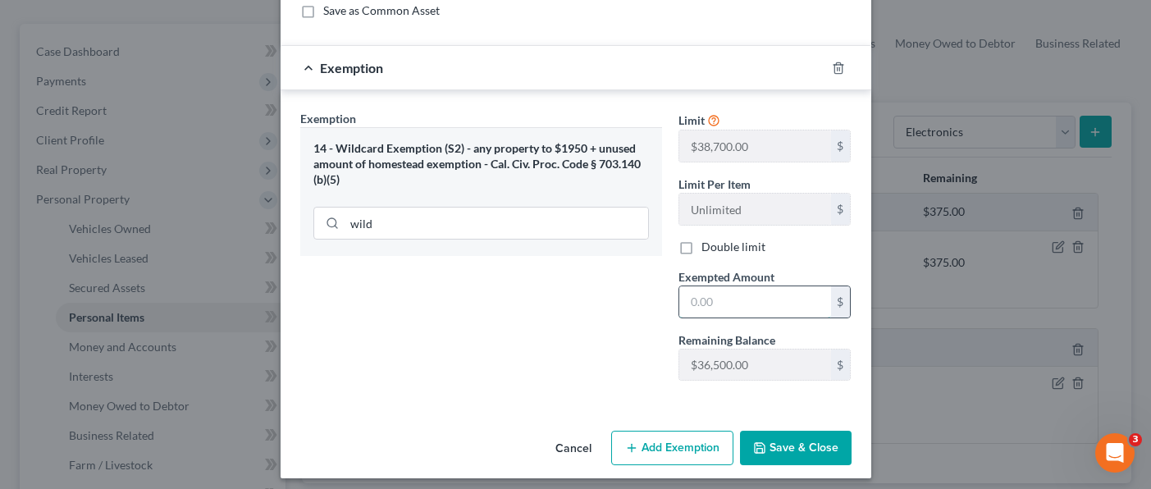
click at [716, 294] on input "text" at bounding box center [755, 301] width 152 height 31
type input "2,225.00"
click at [819, 450] on button "Save & Close" at bounding box center [796, 448] width 112 height 34
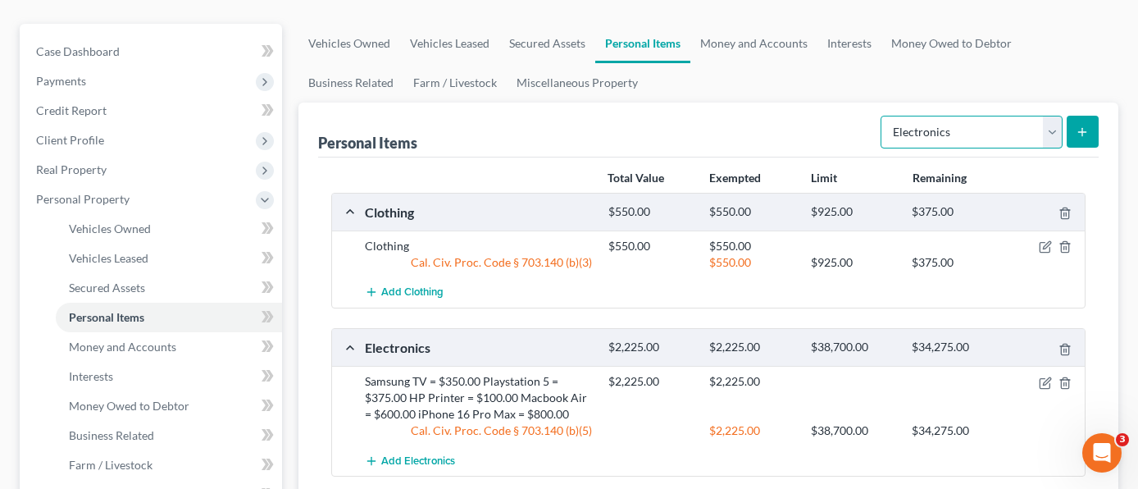
drag, startPoint x: 1055, startPoint y: 107, endPoint x: 1039, endPoint y: 116, distance: 19.1
click at [1055, 116] on select "Select Item Type Clothing Collectibles Of Value Electronics Firearms Household …" at bounding box center [972, 132] width 182 height 33
select select "jewelry"
click at [882, 116] on select "Select Item Type Clothing Collectibles Of Value Electronics Firearms Household …" at bounding box center [972, 132] width 182 height 33
click at [1093, 116] on button "submit" at bounding box center [1083, 132] width 32 height 32
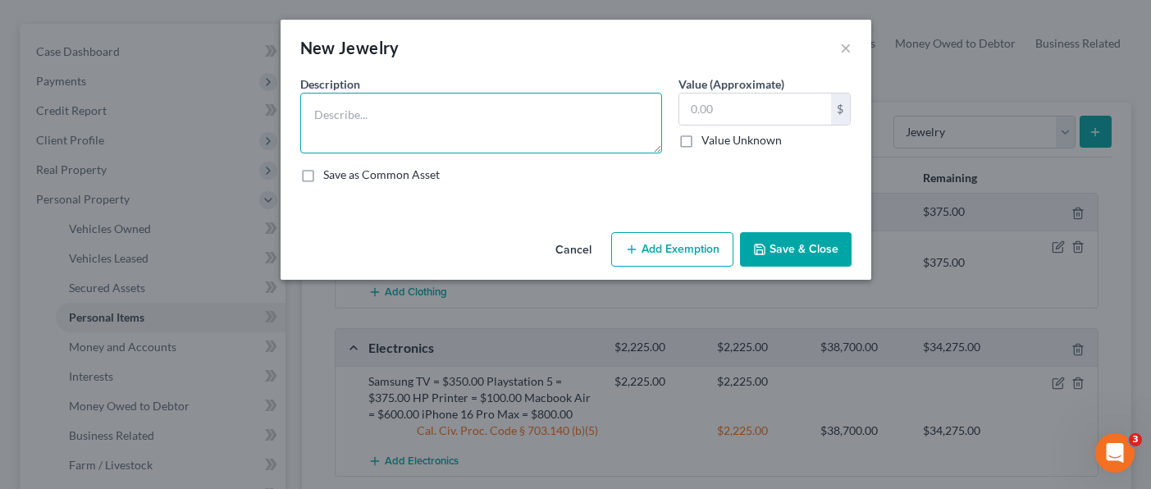
click at [474, 111] on textarea at bounding box center [481, 123] width 362 height 61
type textarea "Jewelry"
type input "800.00"
click at [650, 242] on button "Add Exemption" at bounding box center [672, 249] width 122 height 34
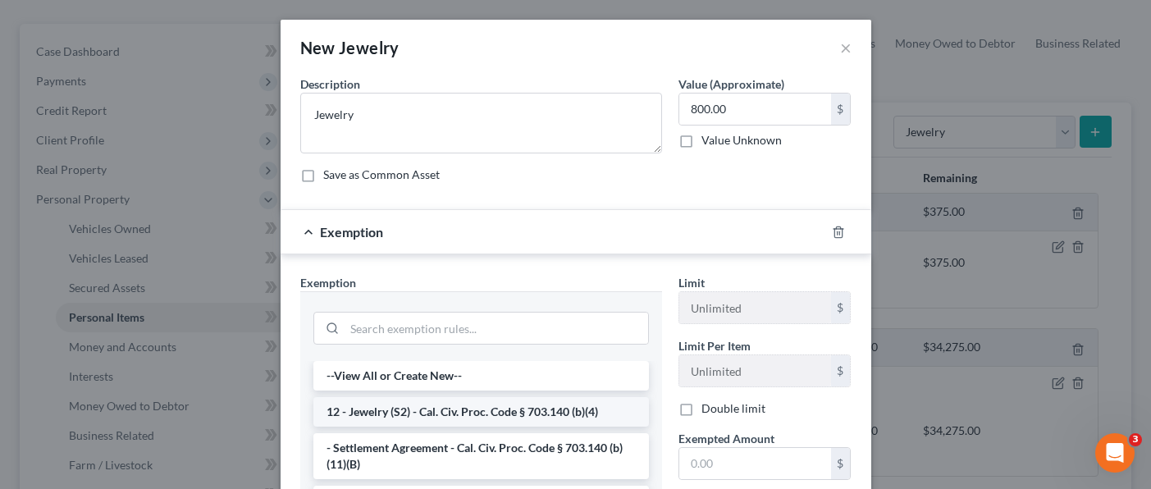
click at [467, 413] on li "12 - Jewelry (S2) - Cal. Civ. Proc. Code § 703.140 (b)(4)" at bounding box center [480, 412] width 335 height 30
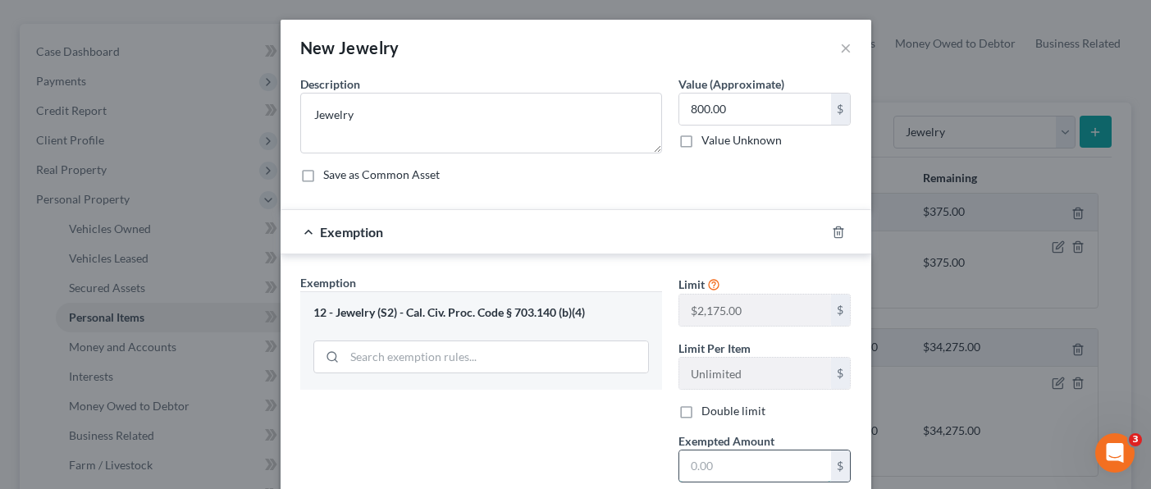
click at [749, 464] on input "text" at bounding box center [755, 465] width 152 height 31
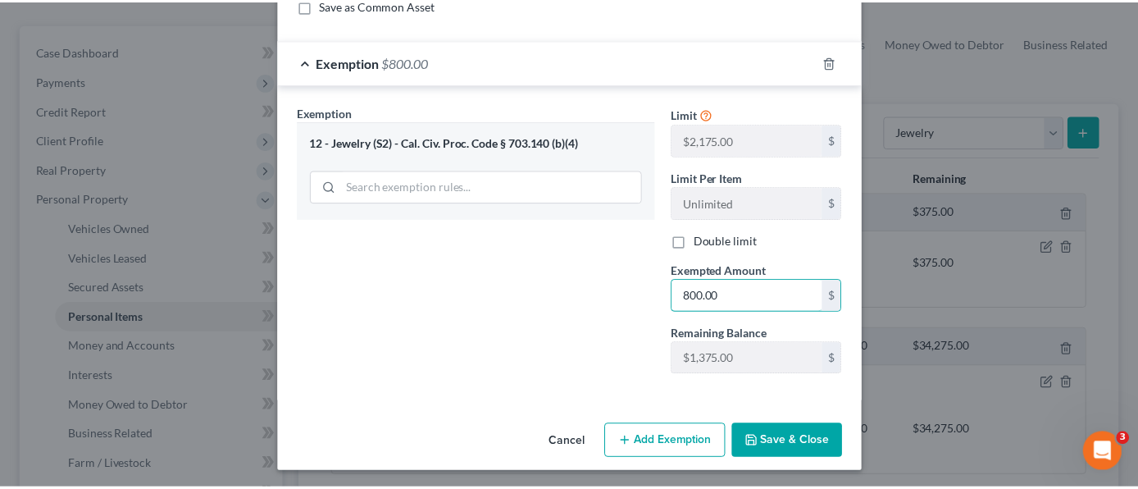
scroll to position [173, 0]
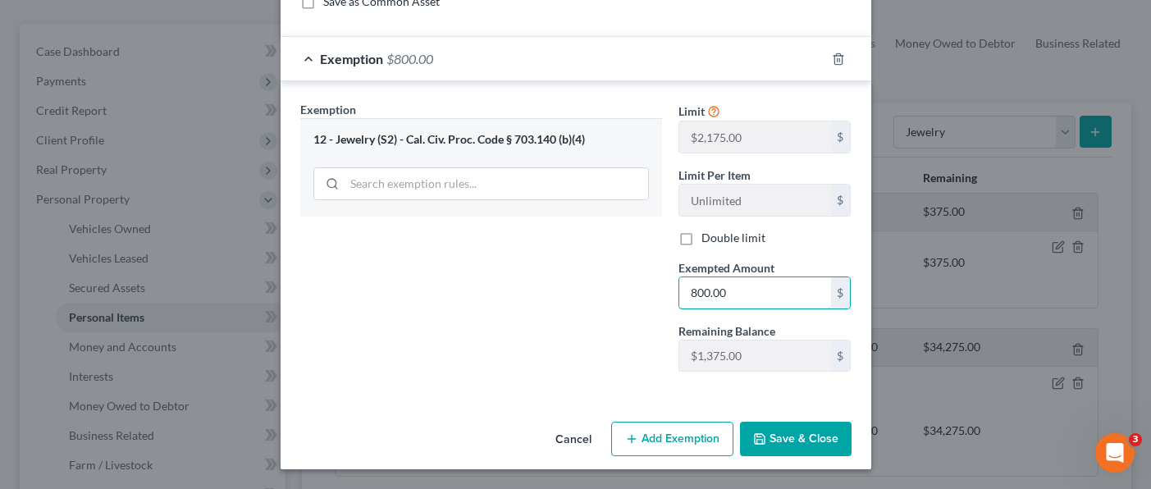
type input "800.00"
click at [807, 439] on button "Save & Close" at bounding box center [796, 439] width 112 height 34
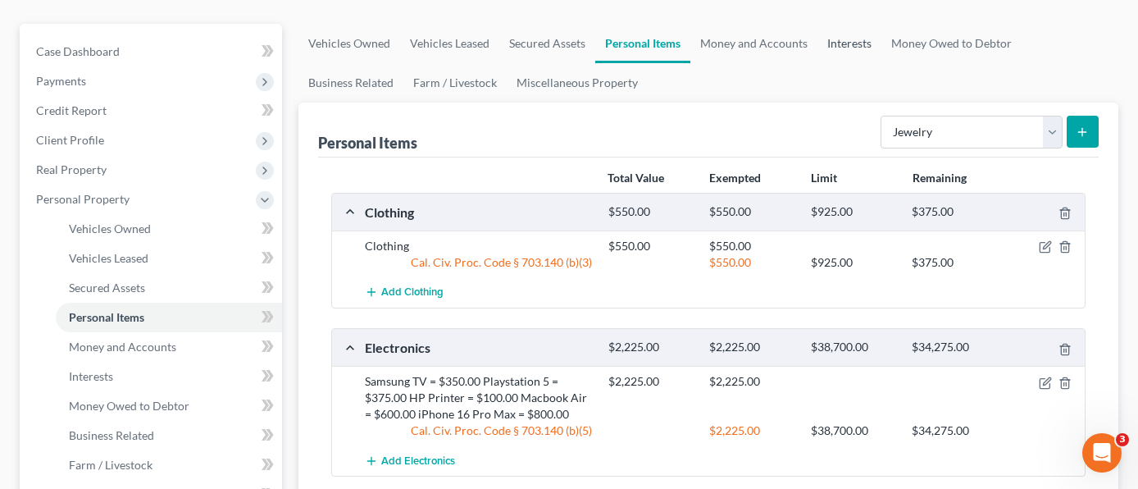
drag, startPoint x: 840, startPoint y: 17, endPoint x: 832, endPoint y: 50, distance: 33.6
click at [841, 24] on link "Interests" at bounding box center [850, 43] width 64 height 39
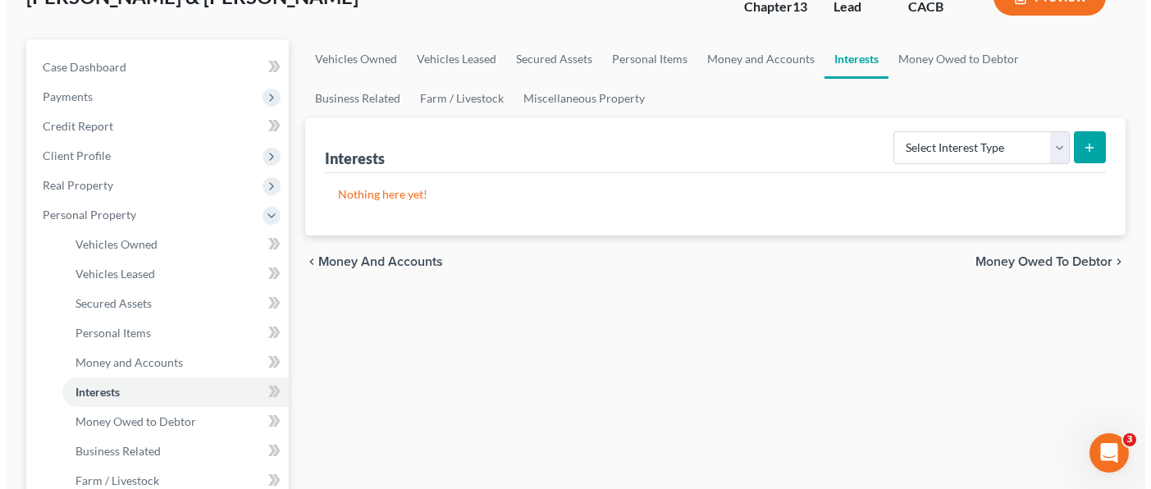
scroll to position [164, 0]
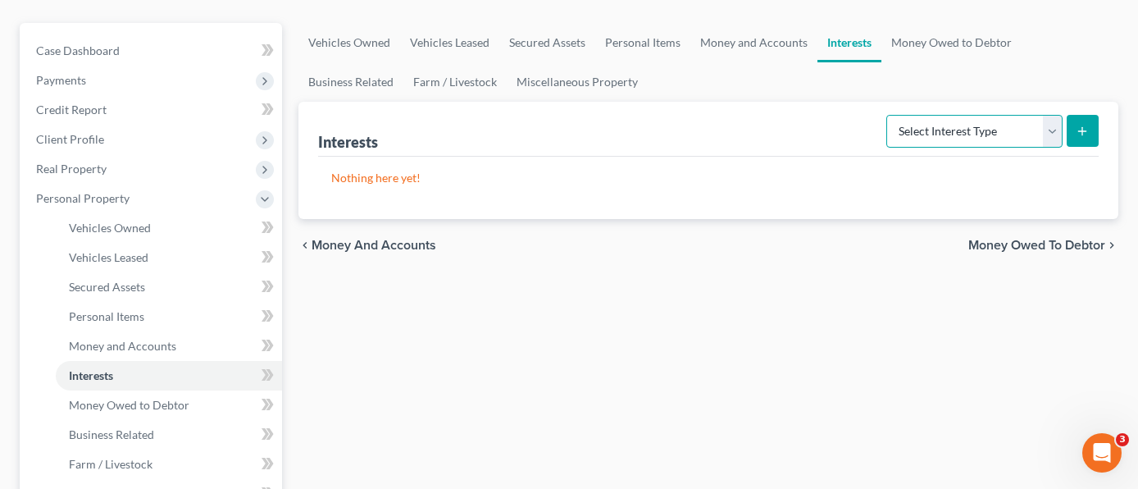
click at [1004, 115] on select "Select Interest Type 401K Annuity Bond Education IRA Government Bond Government…" at bounding box center [975, 131] width 176 height 33
select select "term_life_insurance"
click at [888, 115] on select "Select Interest Type 401K Annuity Bond Education IRA Government Bond Government…" at bounding box center [975, 131] width 176 height 33
click at [1081, 125] on icon "submit" at bounding box center [1082, 131] width 13 height 13
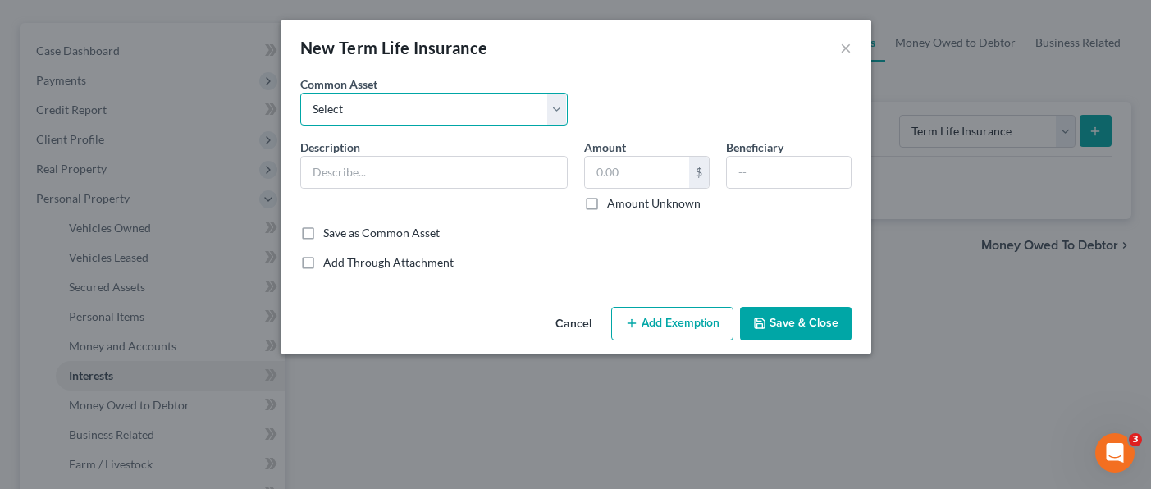
drag, startPoint x: 500, startPoint y: 104, endPoint x: 486, endPoint y: 123, distance: 23.5
click at [500, 104] on select "Select Group life insurance" at bounding box center [433, 109] width 267 height 33
select select "0"
click at [300, 93] on select "Select Group life insurance" at bounding box center [433, 109] width 267 height 33
type input "Group life insurance"
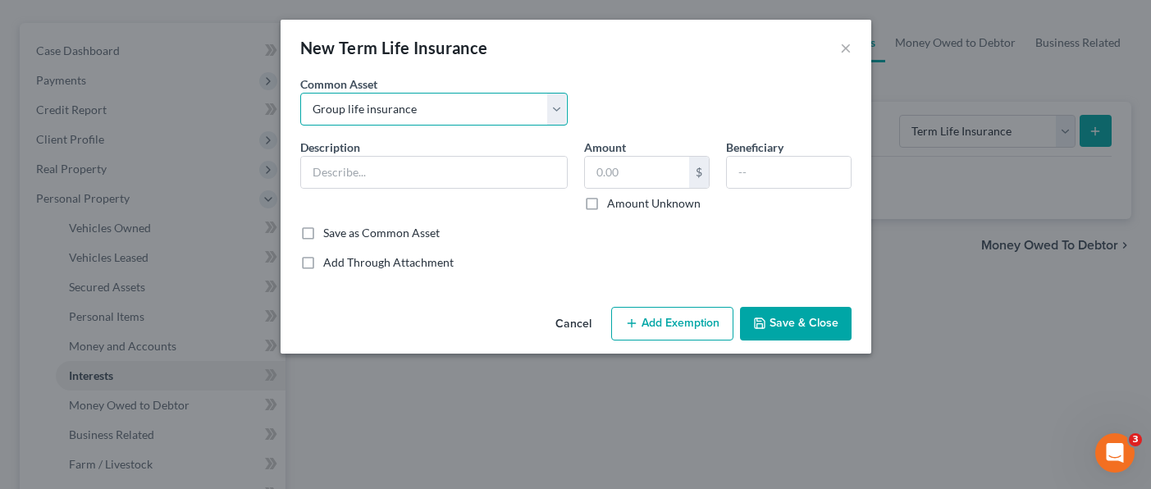
type input "100,000.00"
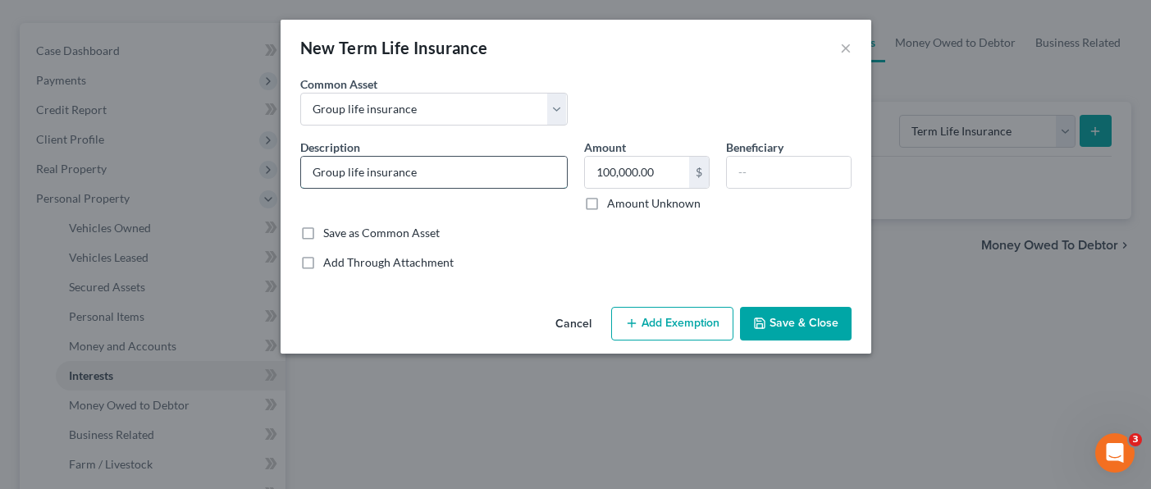
click at [478, 171] on input "Group life insurance" at bounding box center [434, 172] width 266 height 31
type input "Group life insurance through employer; No cash surrender value"
type input "0.00"
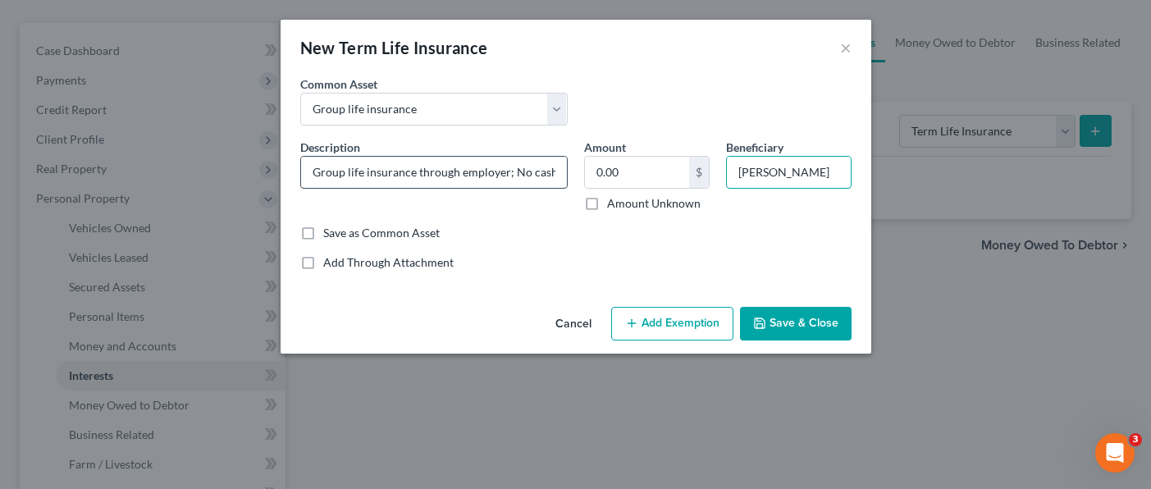
type input "[PERSON_NAME]"
click at [524, 176] on input "Group life insurance through employer; No cash surrender value" at bounding box center [434, 172] width 266 height 31
click at [313, 173] on input "Group life insurance through employer; No cash surrender value" at bounding box center [434, 172] width 266 height 31
type input "$50,000.00 face value of Group life insurance through employer; No cash surrend…"
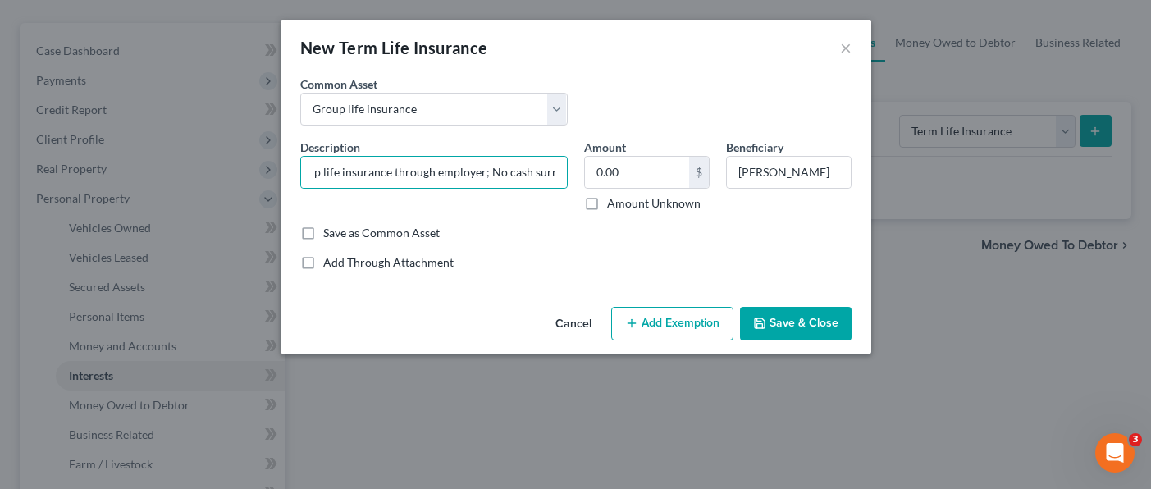
click at [661, 325] on button "Add Exemption" at bounding box center [672, 324] width 122 height 34
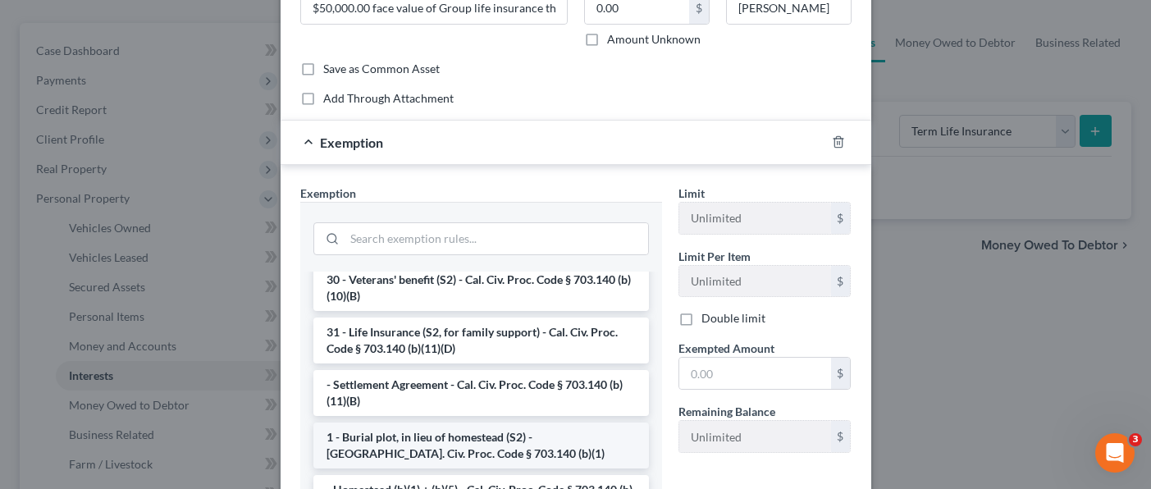
scroll to position [82, 0]
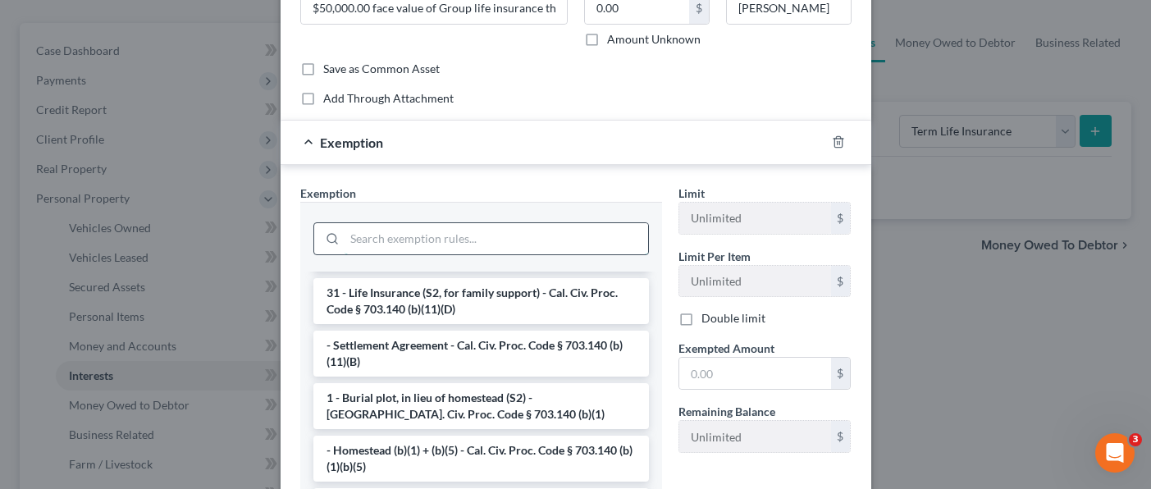
click at [439, 235] on input "search" at bounding box center [495, 238] width 303 height 31
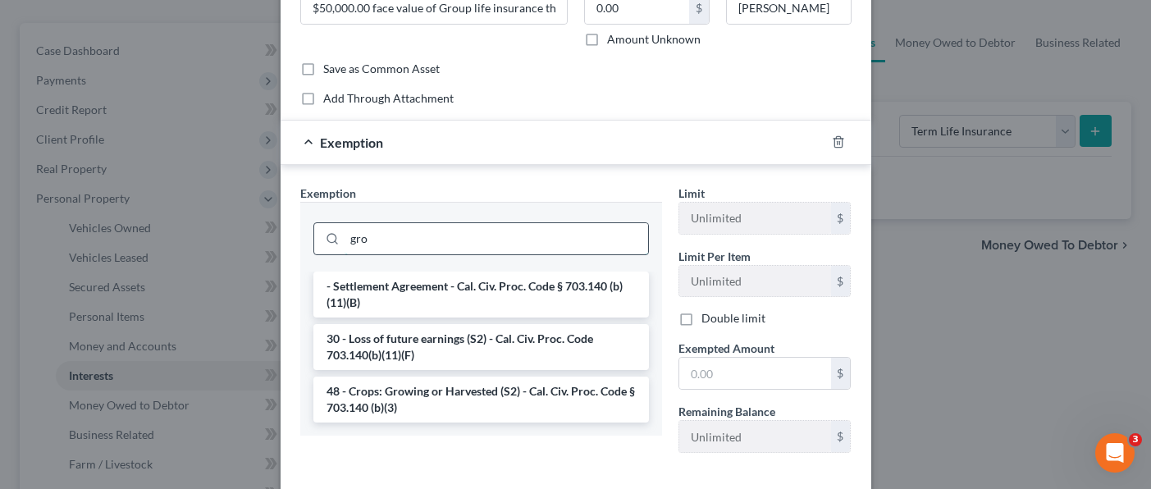
scroll to position [0, 0]
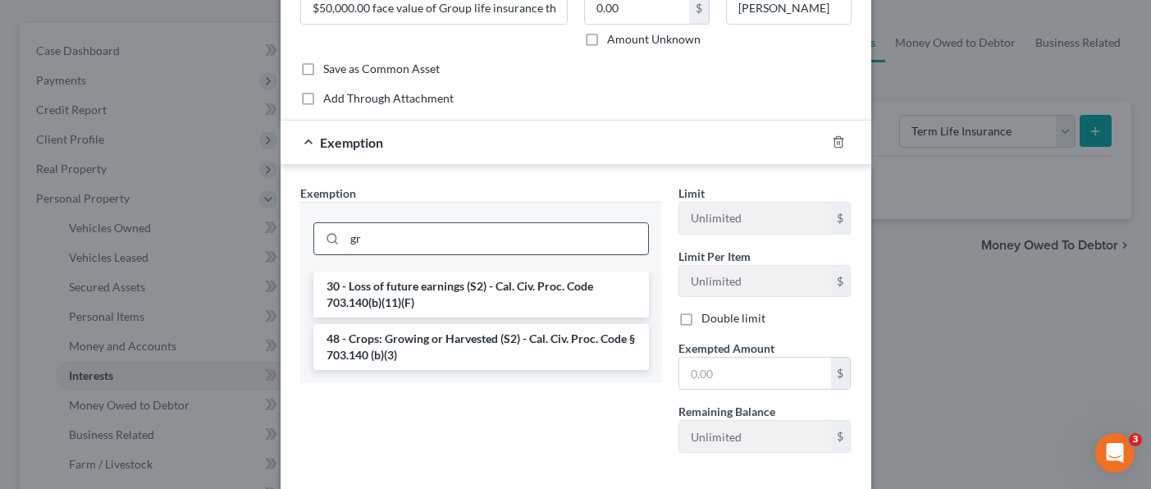
type input "g"
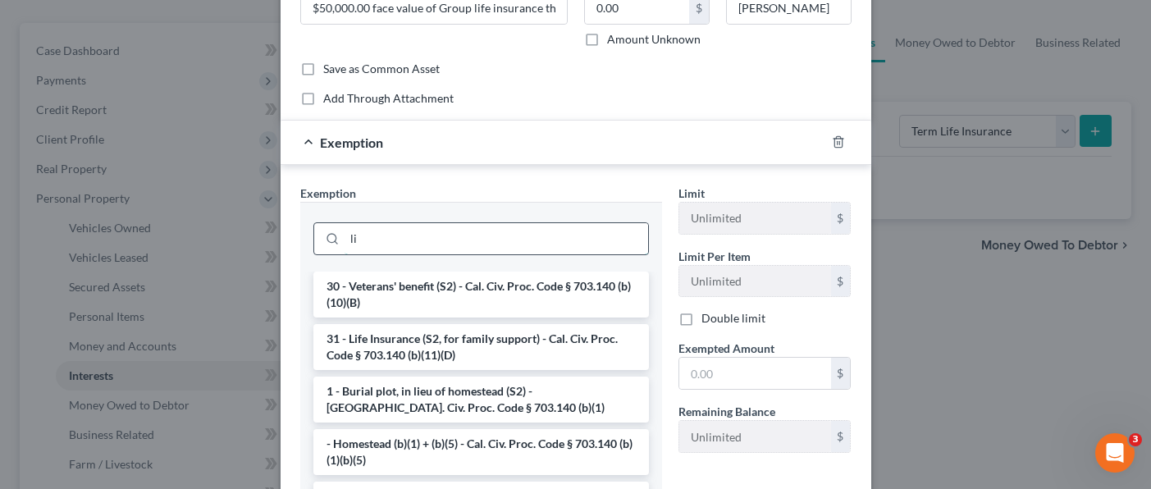
type input "l"
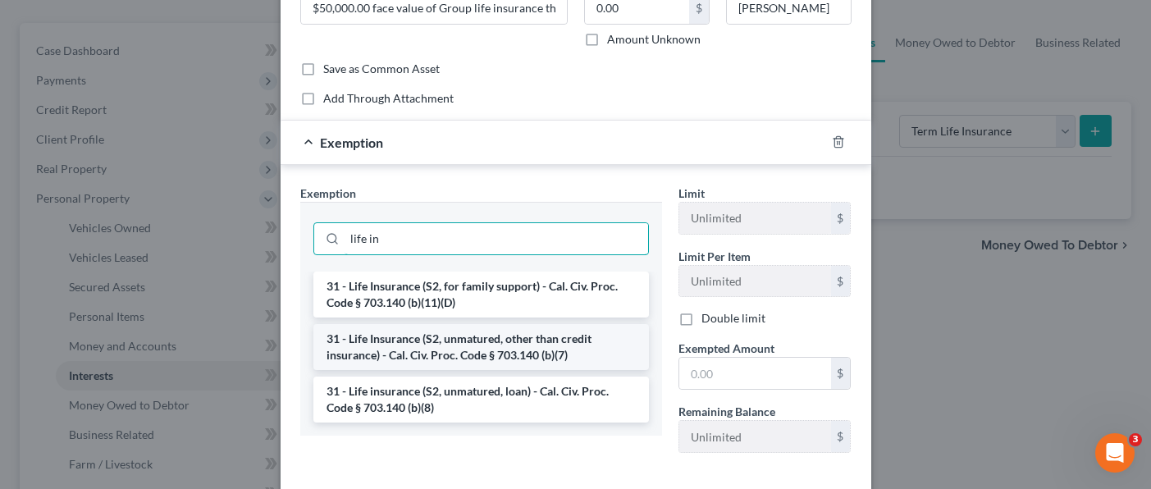
type input "life in"
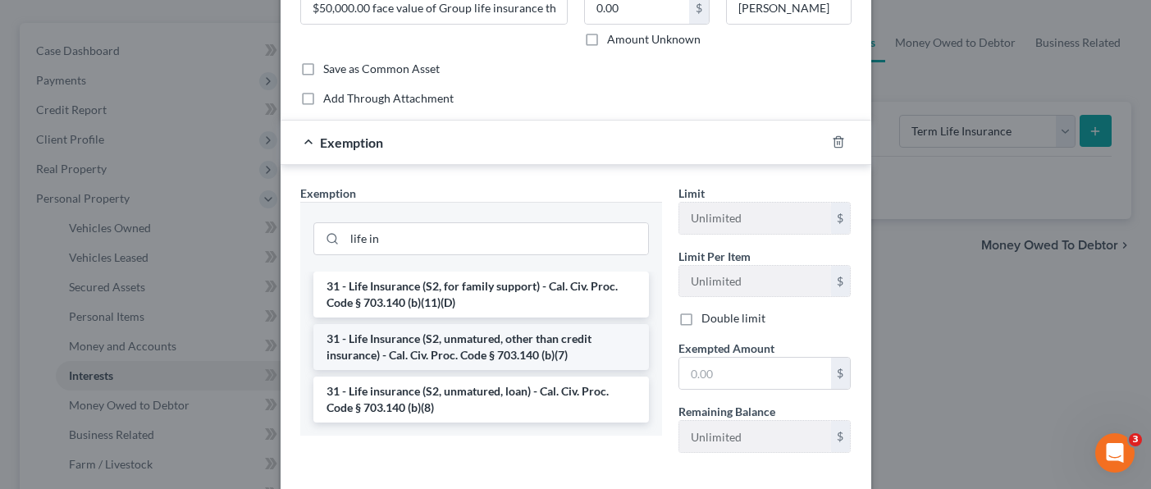
click at [448, 356] on li "31 - Life Insurance (S2, unmatured, other than credit insurance) - Cal. Civ. Pr…" at bounding box center [480, 347] width 335 height 46
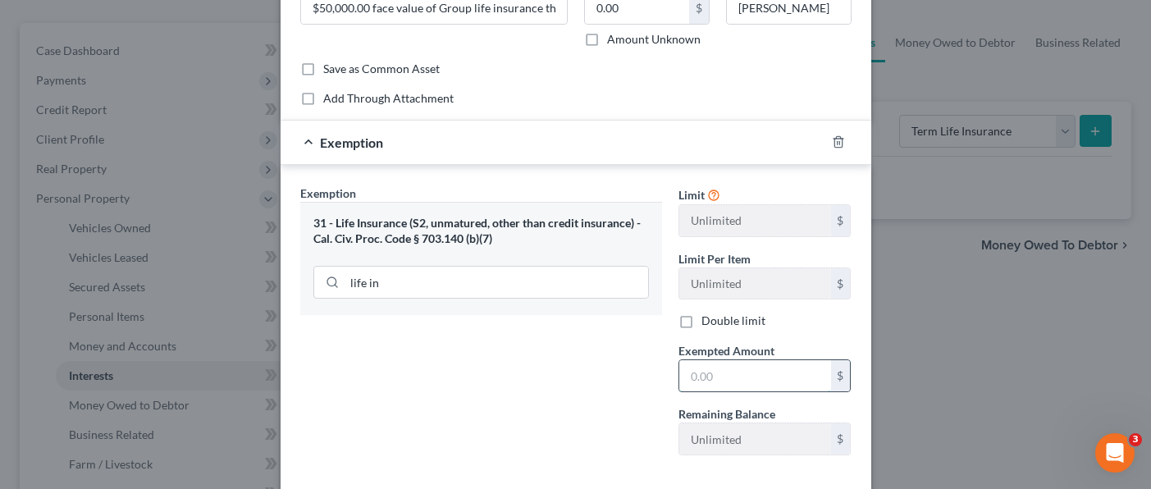
click at [777, 365] on input "text" at bounding box center [755, 375] width 152 height 31
type input "1.00"
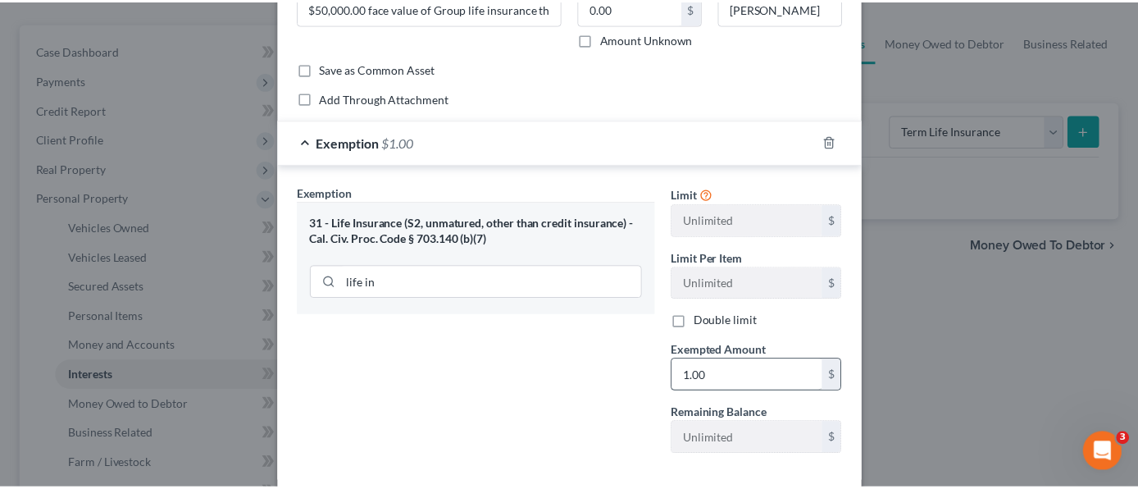
scroll to position [248, 0]
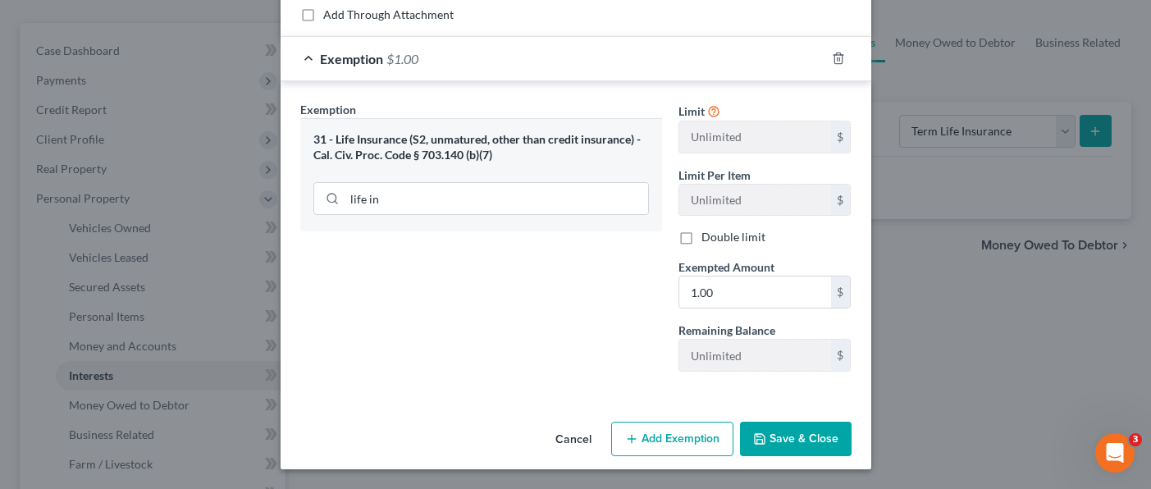
click at [757, 433] on icon "button" at bounding box center [759, 438] width 13 height 13
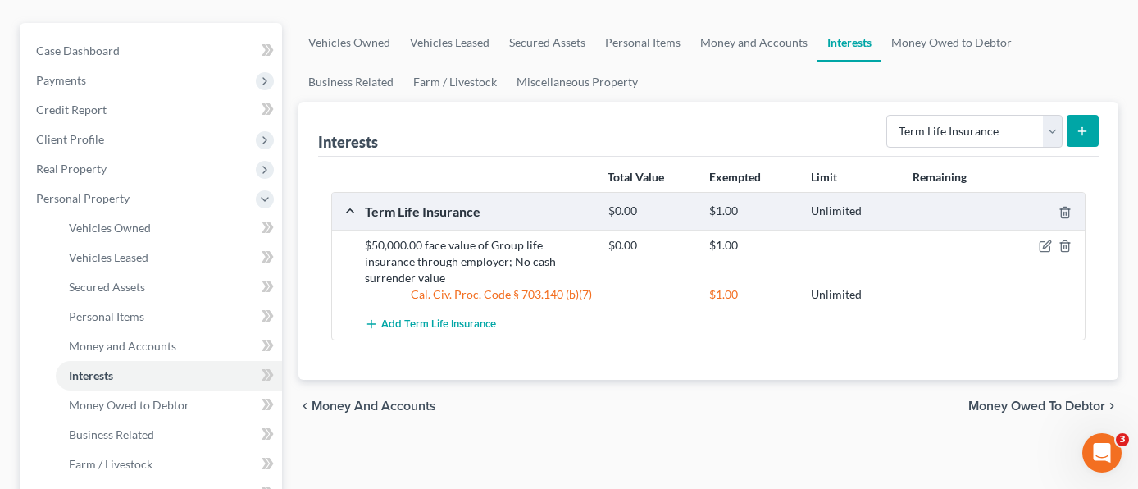
drag, startPoint x: 686, startPoint y: 399, endPoint x: 686, endPoint y: 410, distance: 10.7
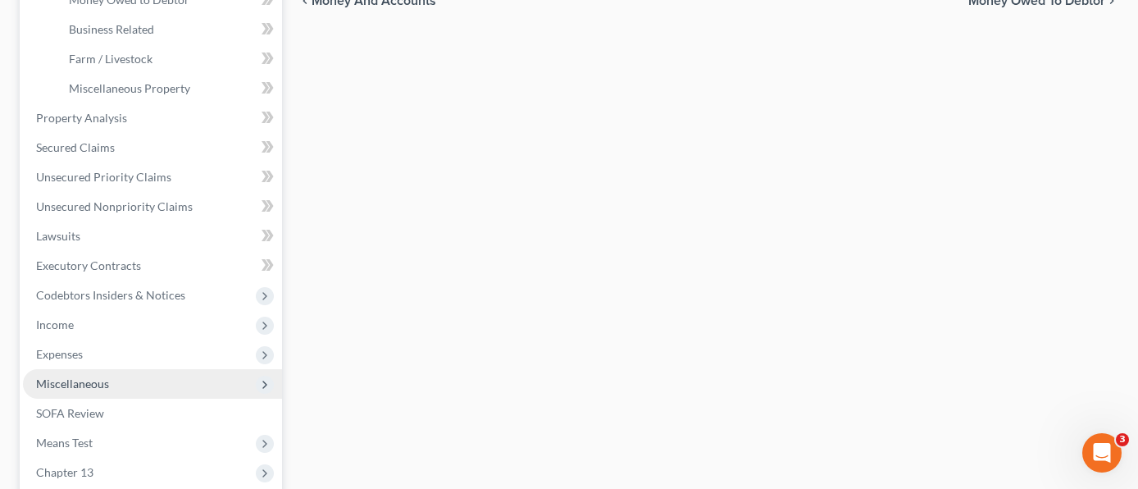
scroll to position [574, 0]
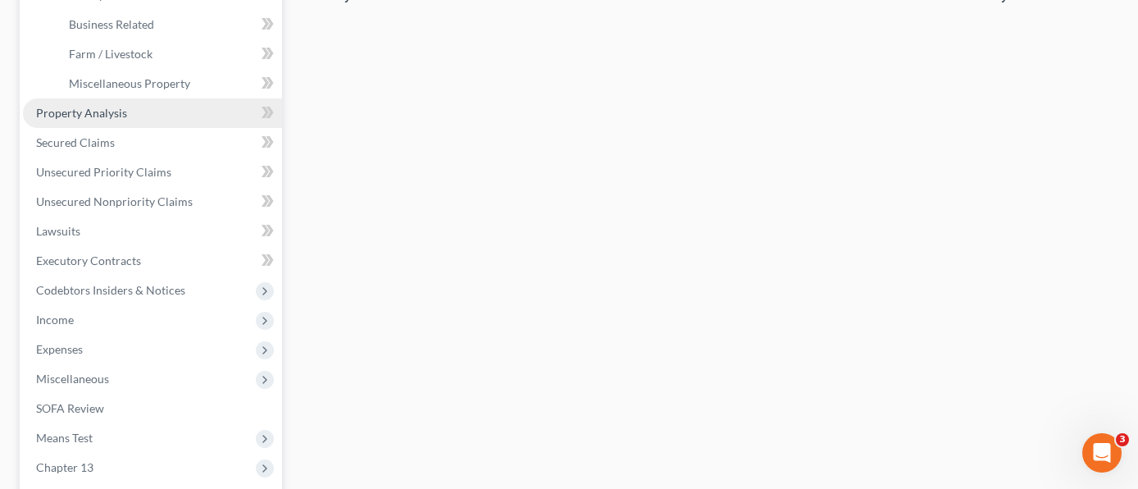
click at [177, 98] on link "Property Analysis" at bounding box center [152, 113] width 259 height 30
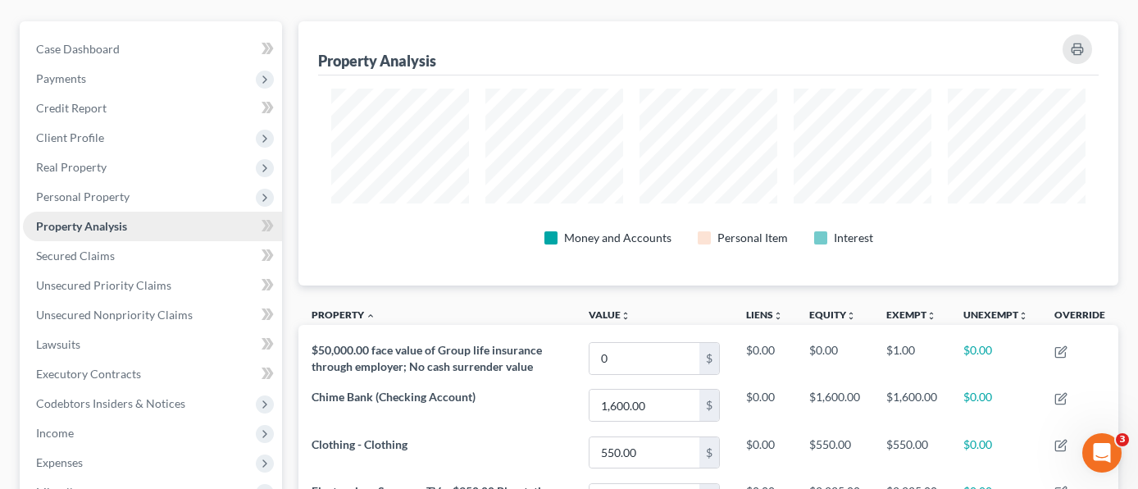
scroll to position [164, 0]
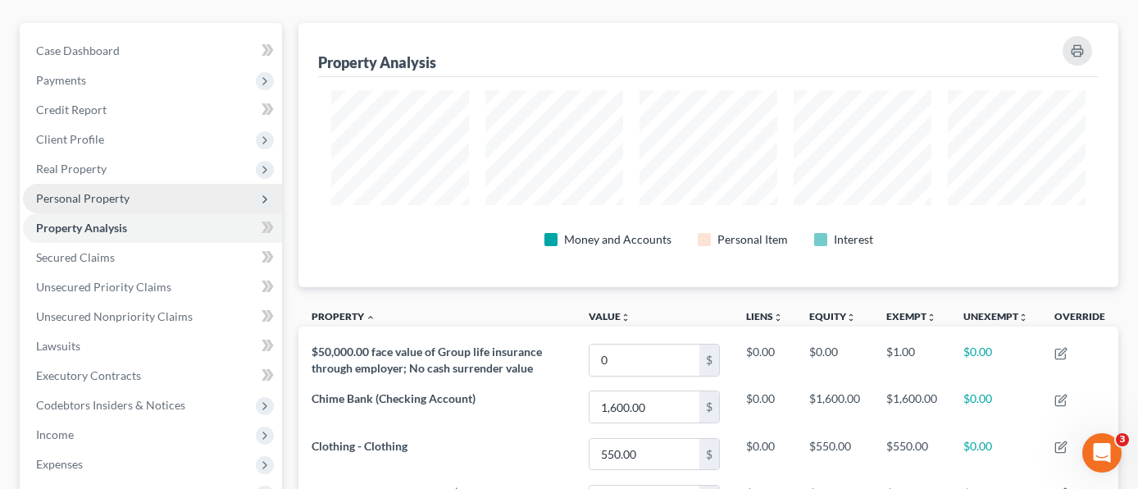
click at [157, 184] on span "Personal Property" at bounding box center [152, 199] width 259 height 30
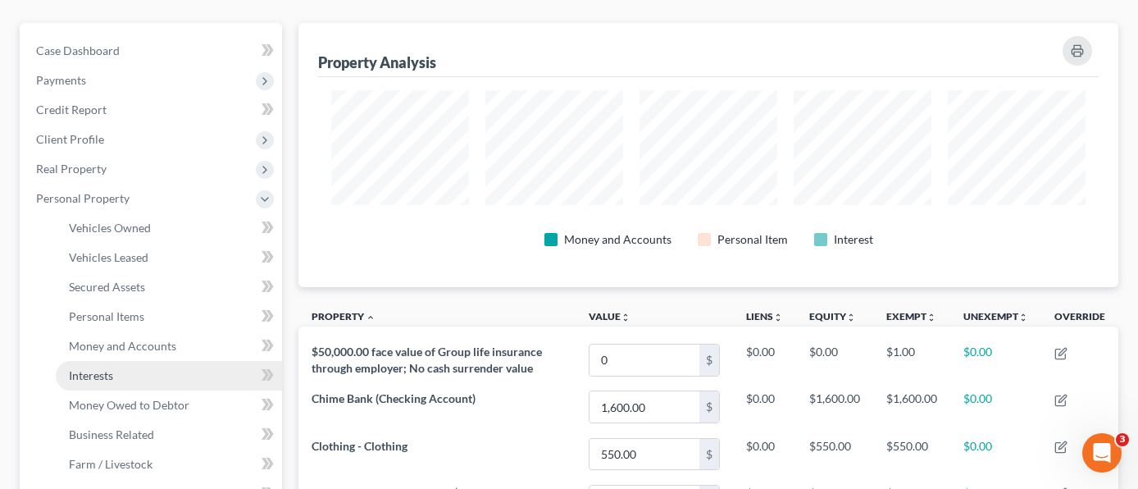
click at [154, 361] on link "Interests" at bounding box center [169, 376] width 226 height 30
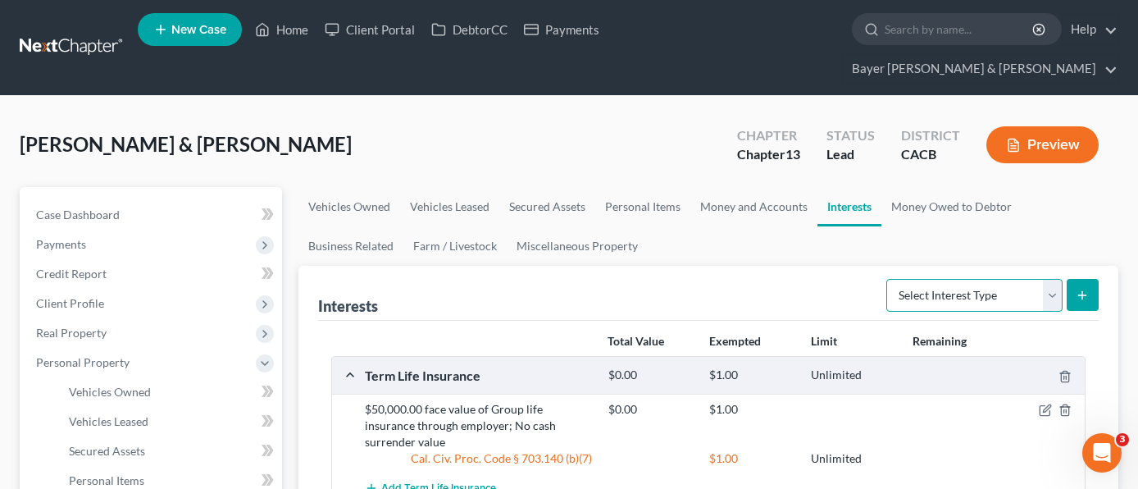
drag, startPoint x: 1052, startPoint y: 264, endPoint x: 1035, endPoint y: 282, distance: 24.9
click at [1052, 279] on select "Select Interest Type 401K Annuity Bond Education IRA Government Bond Government…" at bounding box center [975, 295] width 176 height 33
select select "term_life_insurance"
click at [888, 279] on select "Select Interest Type 401K Annuity Bond Education IRA Government Bond Government…" at bounding box center [975, 295] width 176 height 33
click at [1087, 295] on line "submit" at bounding box center [1082, 295] width 7 height 0
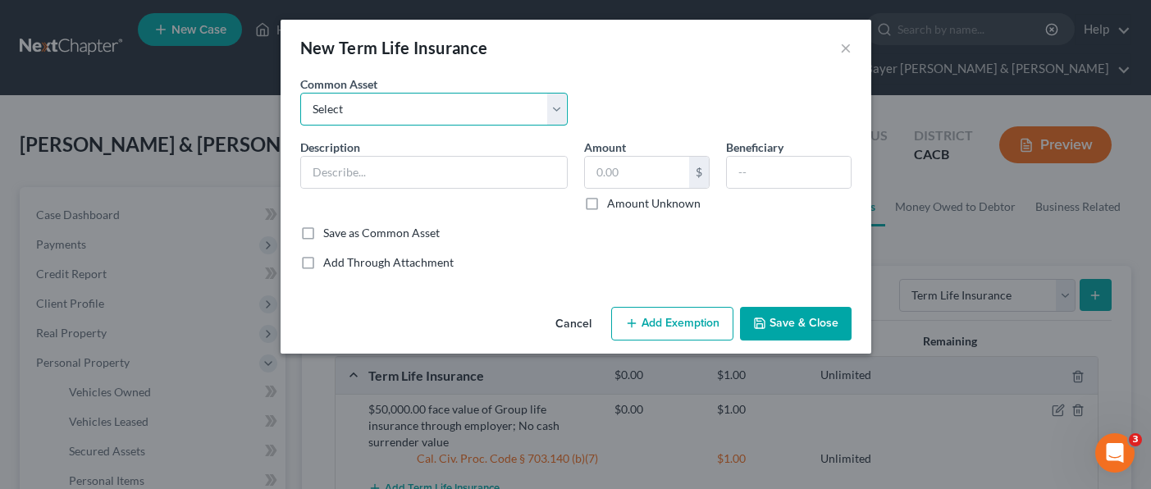
click at [441, 113] on select "Select Group life insurance" at bounding box center [433, 109] width 267 height 33
click at [430, 177] on input "text" at bounding box center [434, 172] width 266 height 31
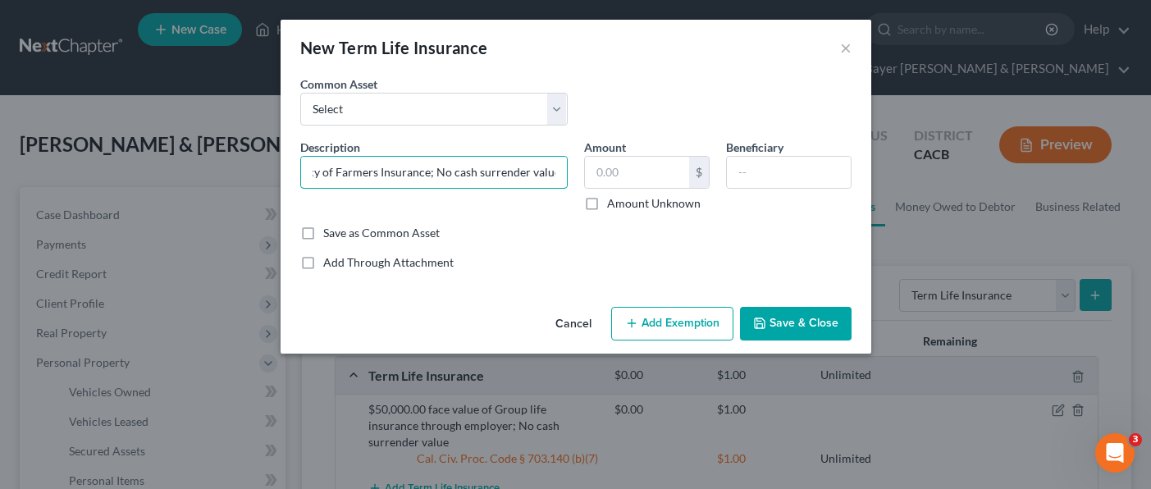
scroll to position [0, 146]
type input "$100,000.00 face value policy of Farmers Insurance; No cash surrender value."
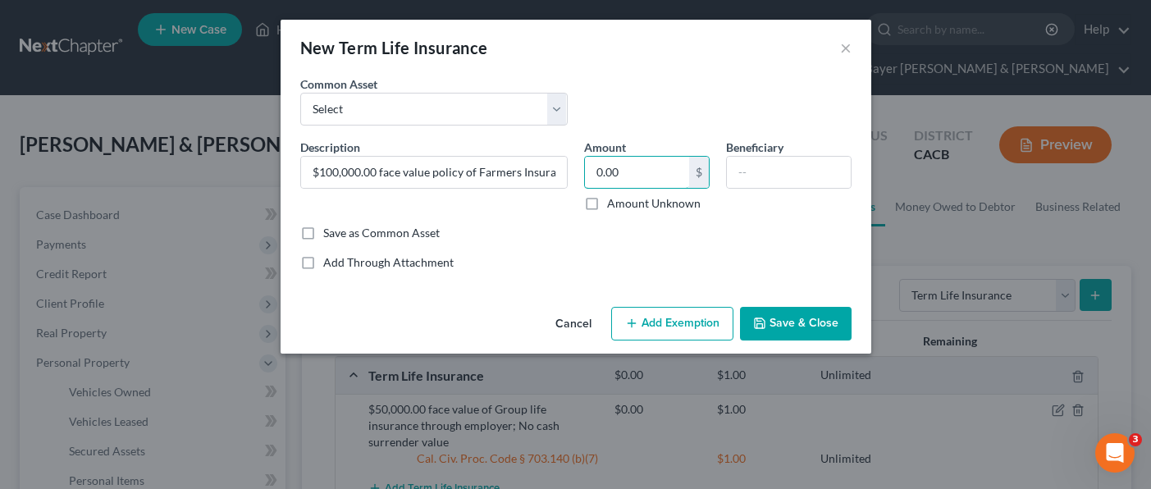
type input "0.00"
type input "[PERSON_NAME]"
click at [680, 329] on button "Add Exemption" at bounding box center [672, 324] width 122 height 34
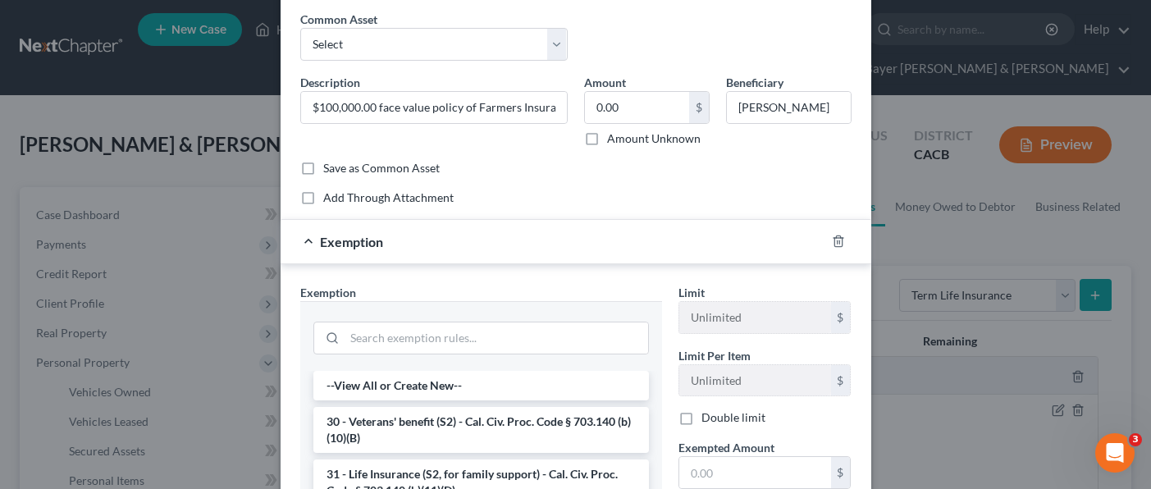
scroll to position [164, 0]
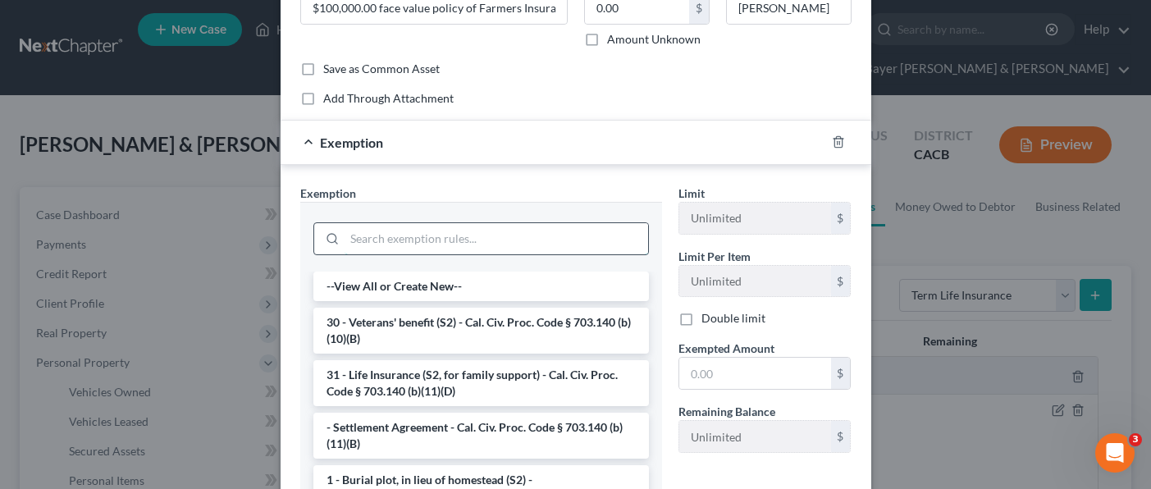
click at [517, 238] on input "search" at bounding box center [495, 238] width 303 height 31
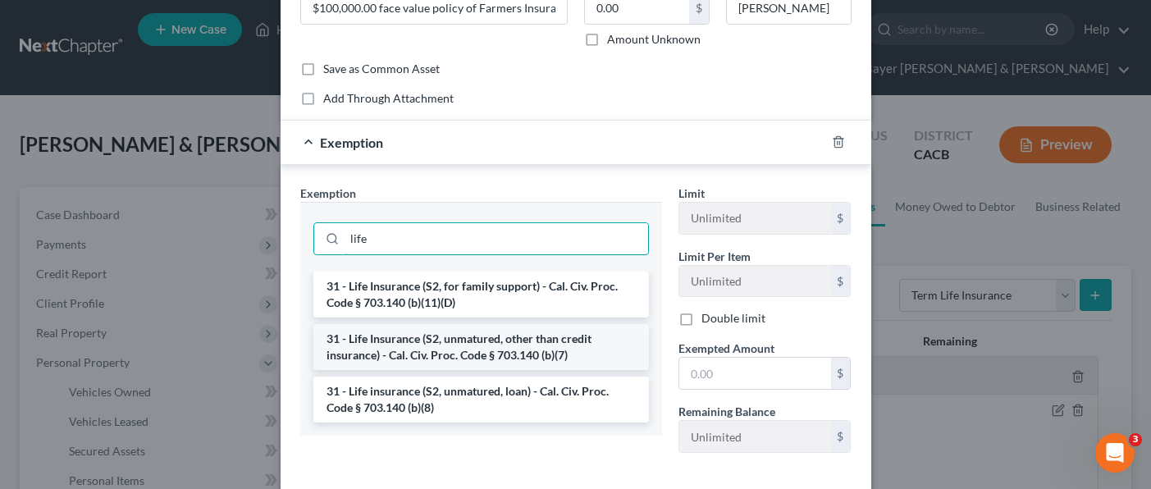
type input "life"
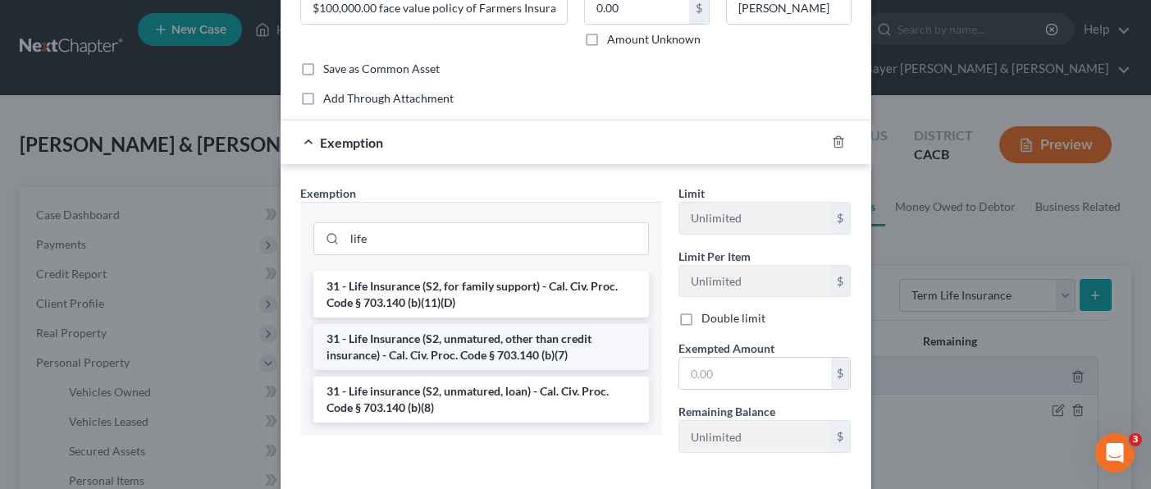
click at [513, 352] on li "31 - Life Insurance (S2, unmatured, other than credit insurance) - Cal. Civ. Pr…" at bounding box center [480, 347] width 335 height 46
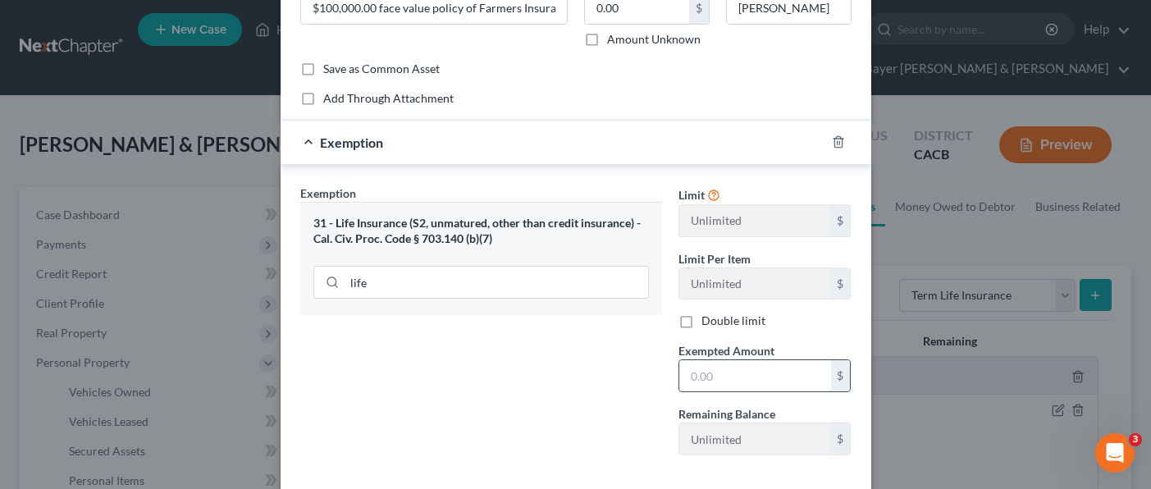
click at [751, 372] on input "text" at bounding box center [755, 375] width 152 height 31
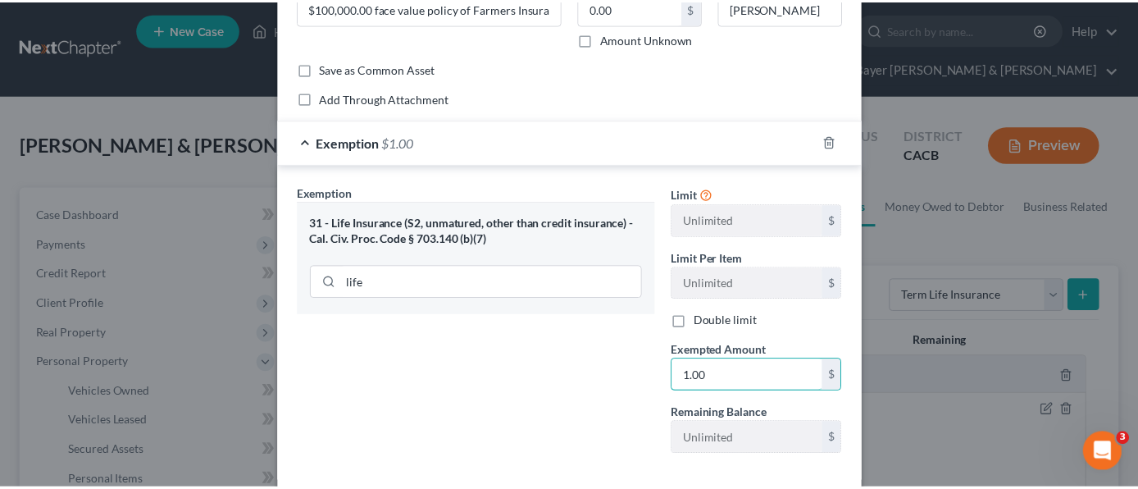
scroll to position [246, 0]
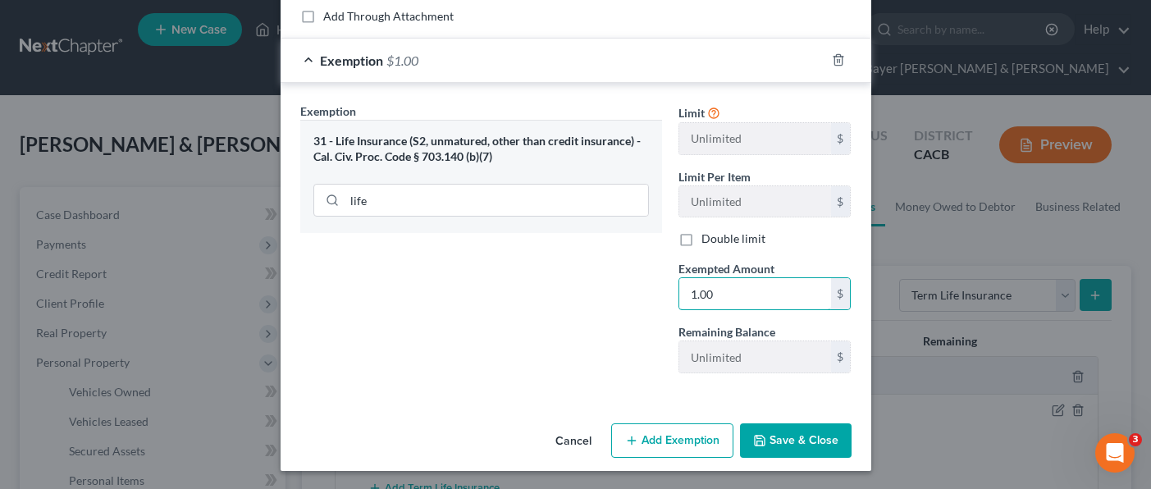
type input "1.00"
click at [788, 441] on button "Save & Close" at bounding box center [796, 440] width 112 height 34
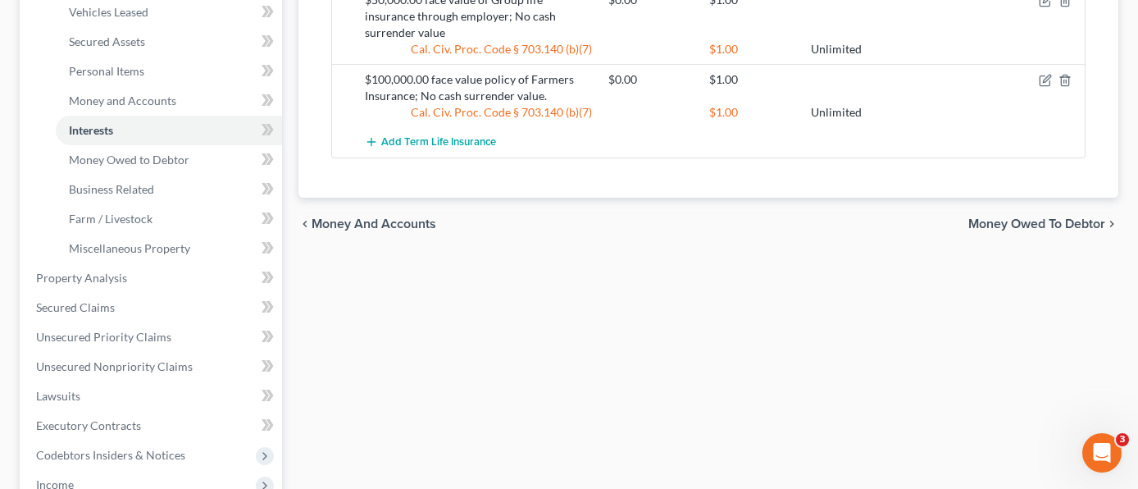
scroll to position [410, 0]
click at [115, 270] on span "Property Analysis" at bounding box center [81, 277] width 91 height 14
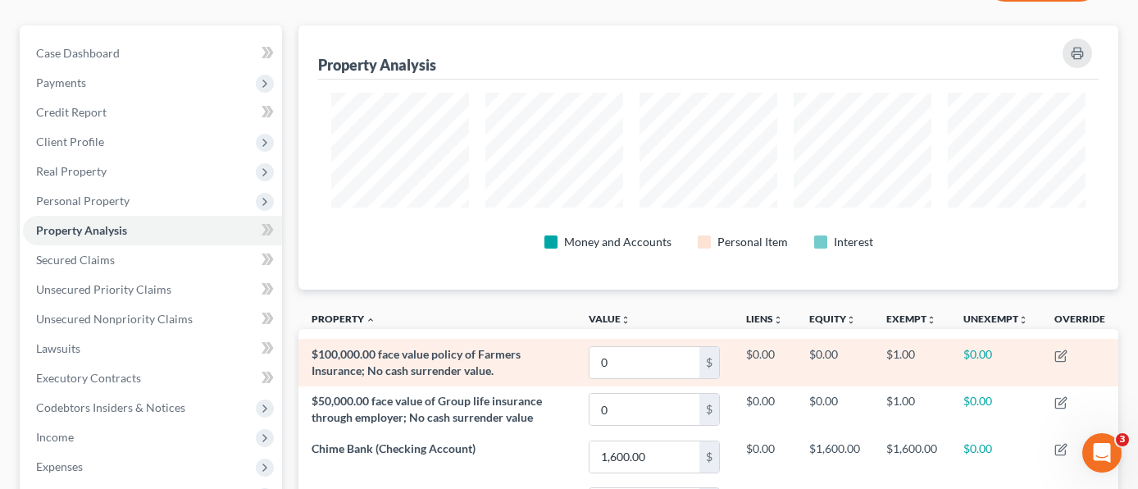
scroll to position [819853, 819297]
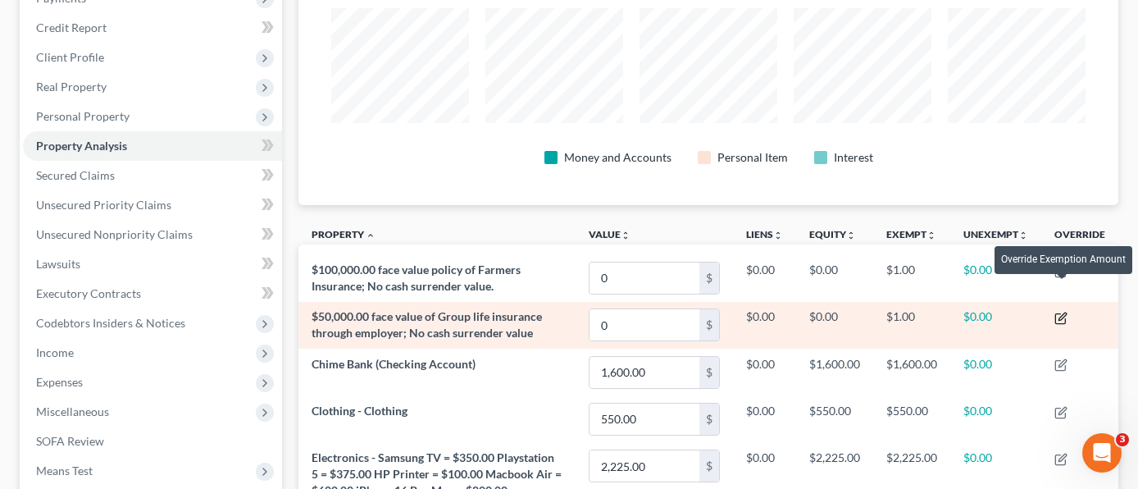
click at [1063, 312] on icon "button" at bounding box center [1062, 315] width 7 height 7
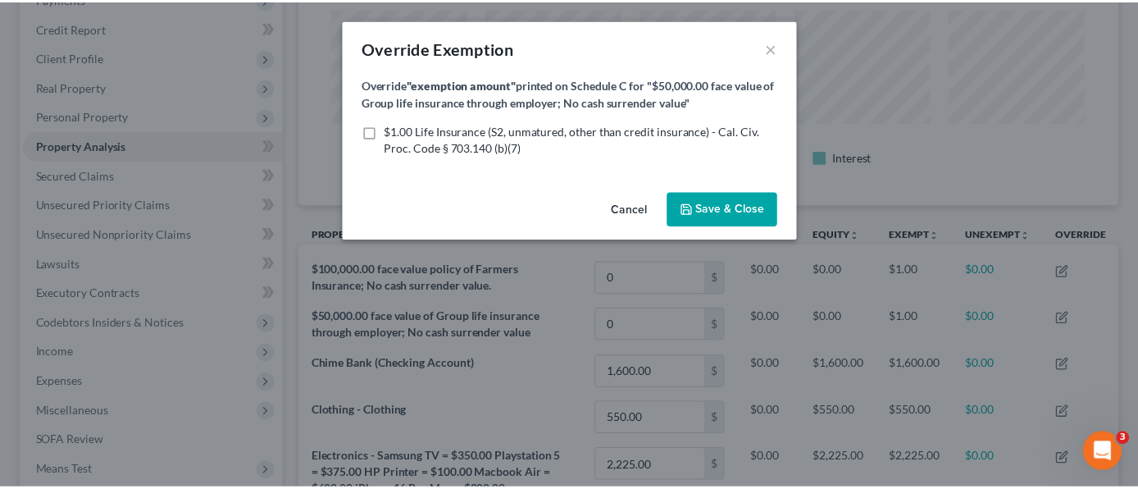
scroll to position [265, 830]
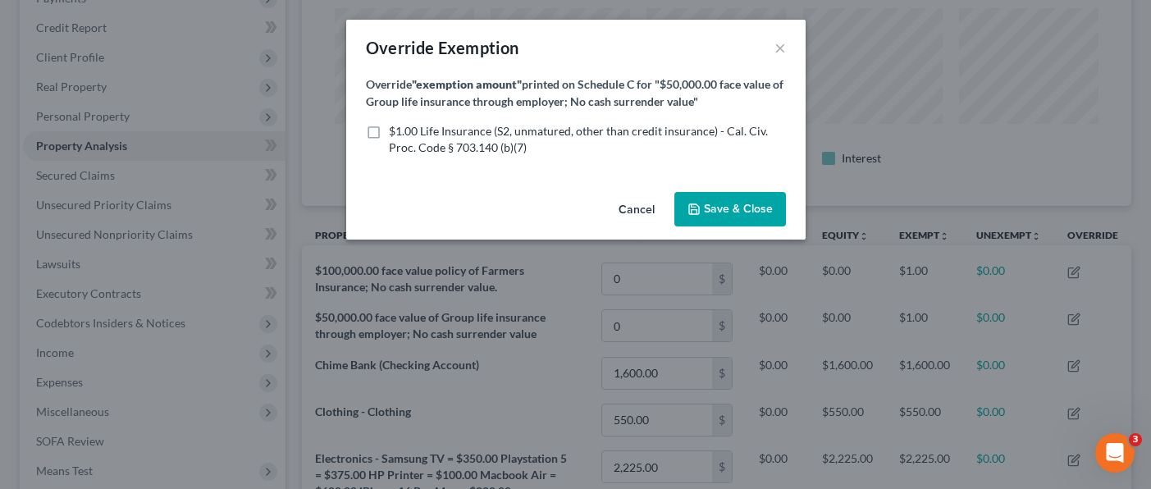
click at [389, 133] on label "$1.00 Life Insurance (S2, unmatured, other than credit insurance) - Cal. Civ. P…" at bounding box center [587, 139] width 397 height 33
click at [395, 133] on input "$1.00 Life Insurance (S2, unmatured, other than credit insurance) - Cal. Civ. P…" at bounding box center [400, 128] width 11 height 11
checkbox input "true"
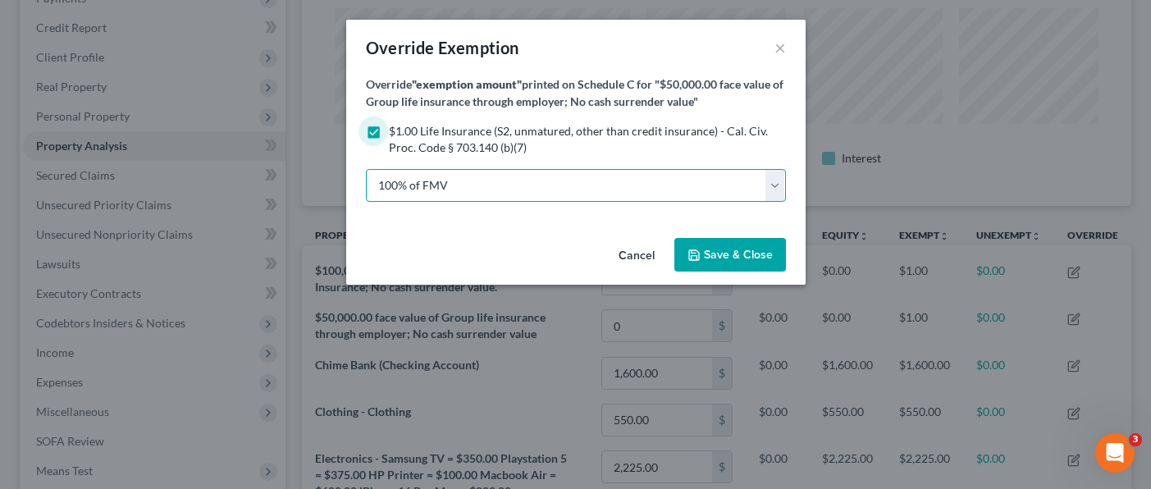
click at [454, 183] on select "100% of FMV Unknown Other" at bounding box center [576, 185] width 420 height 33
select select "2"
click at [366, 169] on select "100% of FMV Unknown Other" at bounding box center [576, 185] width 420 height 33
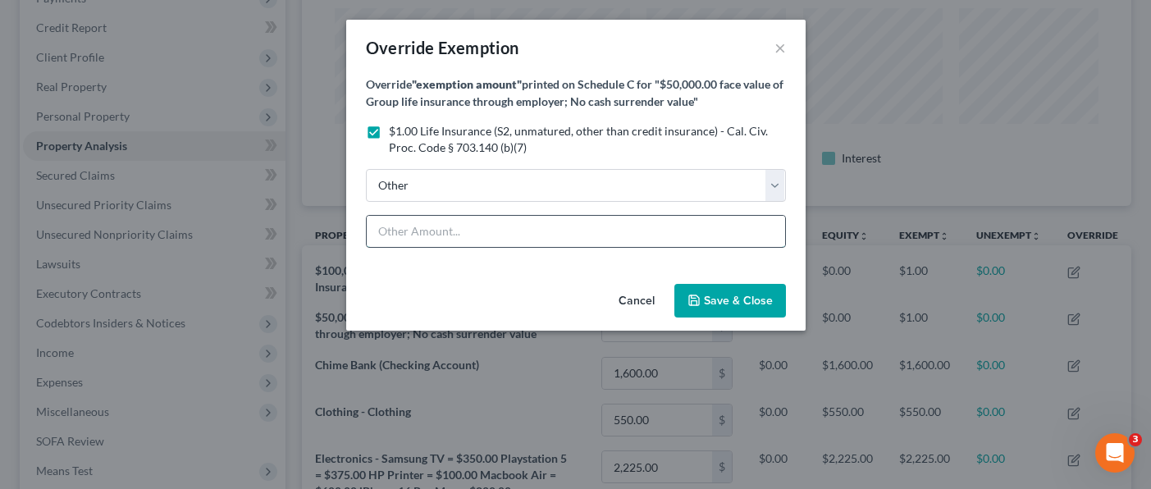
click at [447, 238] on input "text" at bounding box center [576, 231] width 418 height 31
type input ""Fully Exempt""
click at [726, 298] on span "Save & Close" at bounding box center [738, 301] width 69 height 14
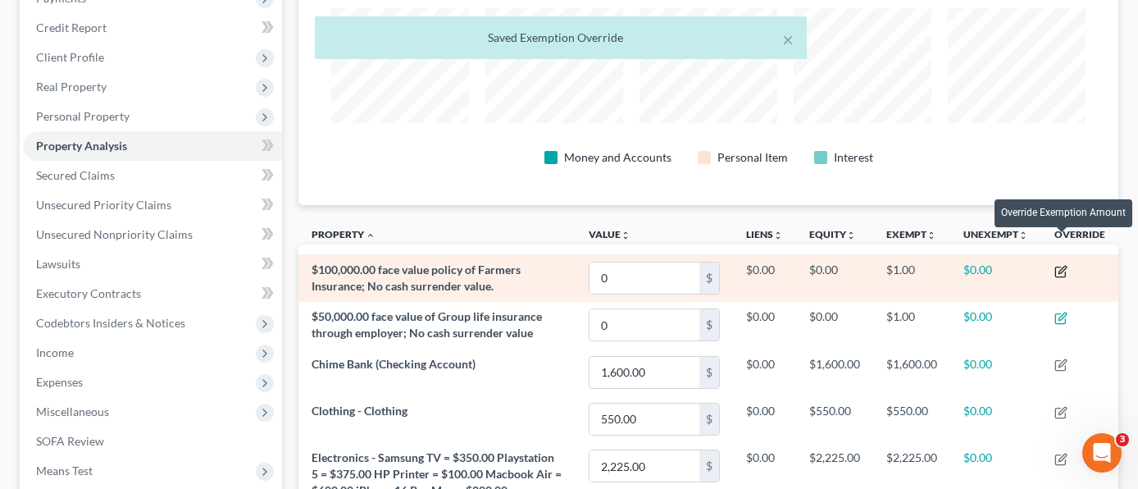
click at [1063, 265] on icon "button" at bounding box center [1061, 271] width 13 height 13
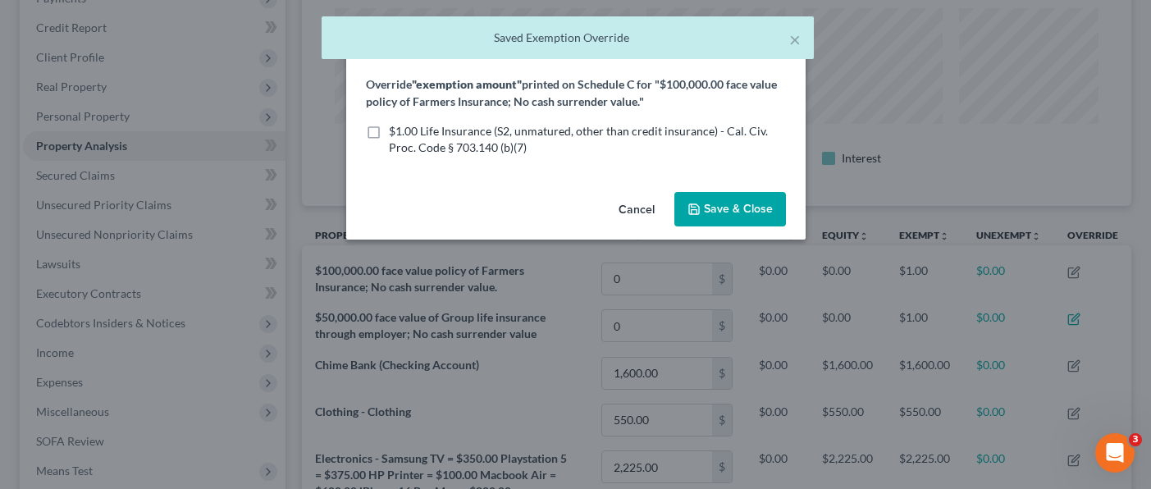
click at [389, 128] on label "$1.00 Life Insurance (S2, unmatured, other than credit insurance) - Cal. Civ. P…" at bounding box center [587, 139] width 397 height 33
click at [395, 128] on input "$1.00 Life Insurance (S2, unmatured, other than credit insurance) - Cal. Civ. P…" at bounding box center [400, 128] width 11 height 11
checkbox input "true"
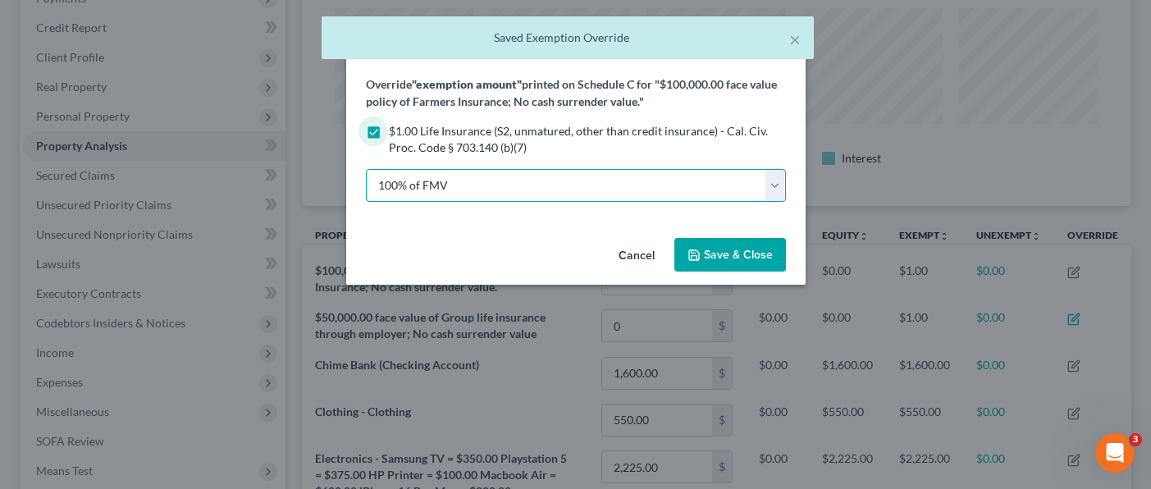
drag, startPoint x: 482, startPoint y: 182, endPoint x: 472, endPoint y: 198, distance: 18.4
click at [482, 182] on select "100% of FMV Unknown Other" at bounding box center [576, 185] width 420 height 33
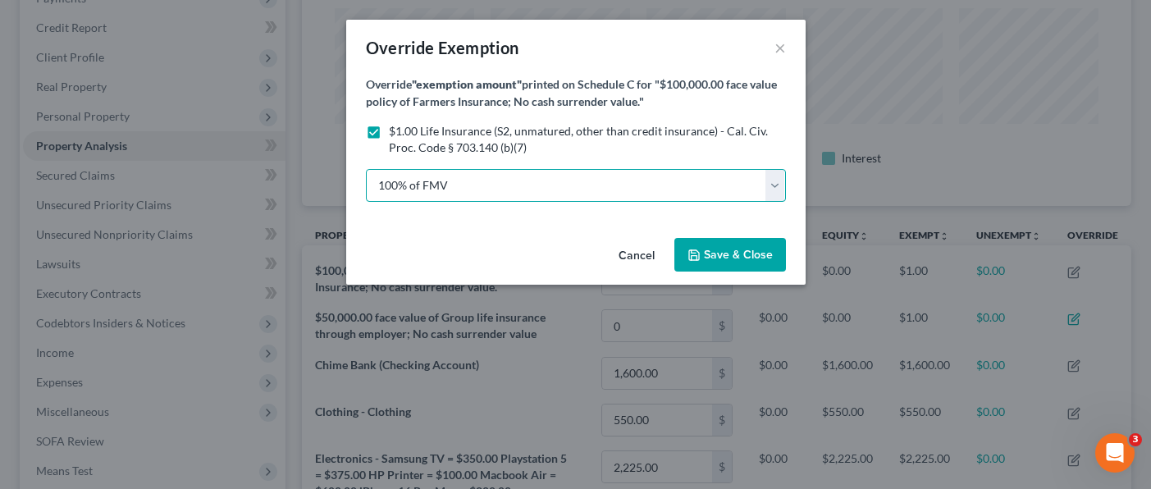
select select "2"
click at [366, 169] on select "100% of FMV Unknown Other" at bounding box center [576, 185] width 420 height 33
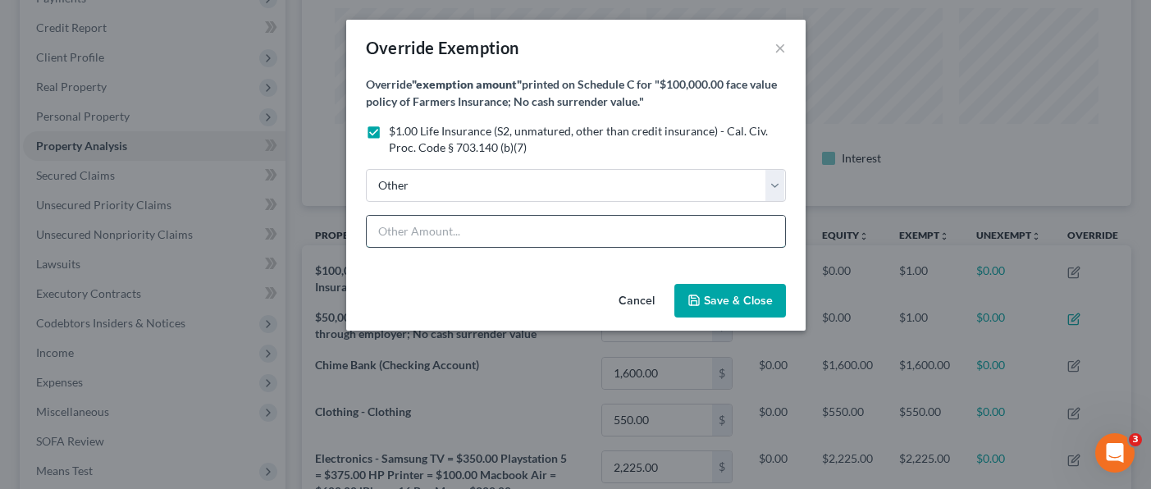
click at [468, 236] on input "text" at bounding box center [576, 231] width 418 height 31
type input ""Fully Exempt""
click at [730, 302] on span "Save & Close" at bounding box center [738, 301] width 69 height 14
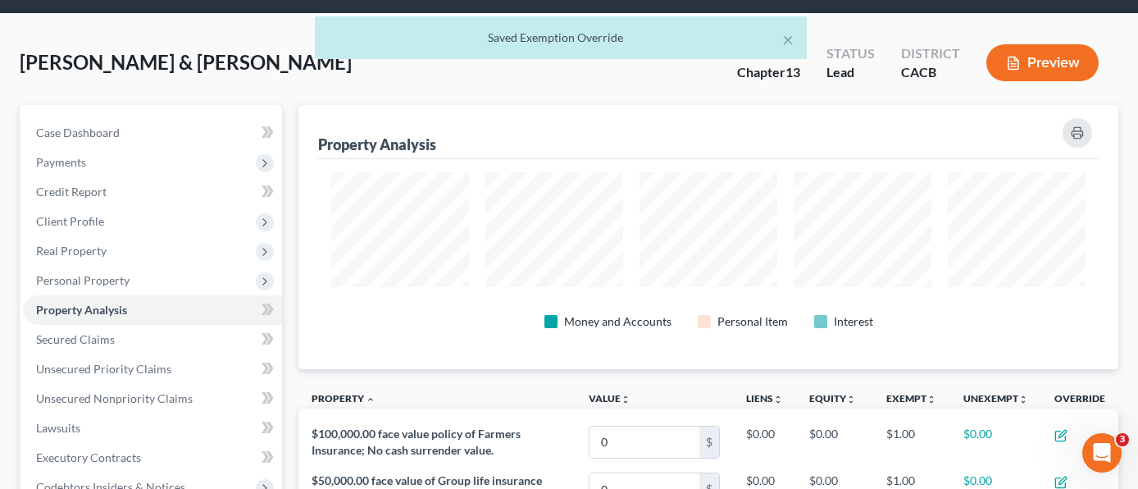
click at [1058, 39] on div "× Saved Exemption Override" at bounding box center [561, 41] width 1138 height 51
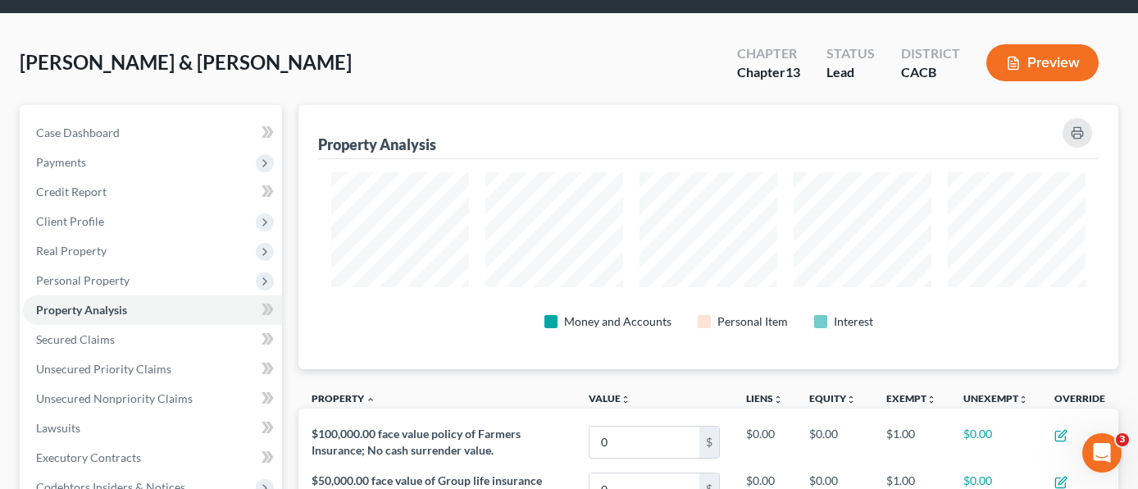
click at [1014, 57] on icon "button" at bounding box center [1014, 63] width 10 height 12
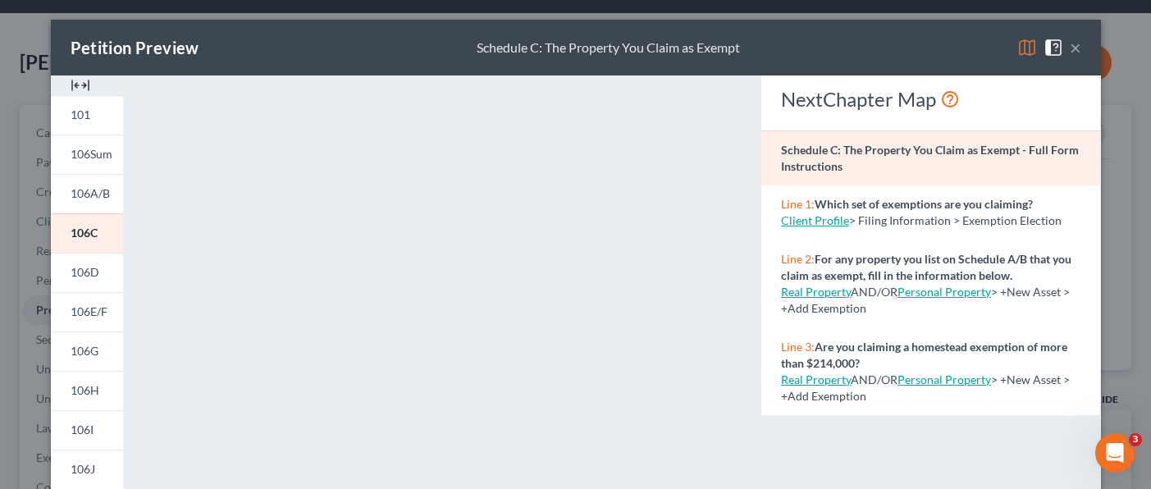
click at [1072, 45] on button "×" at bounding box center [1074, 48] width 11 height 20
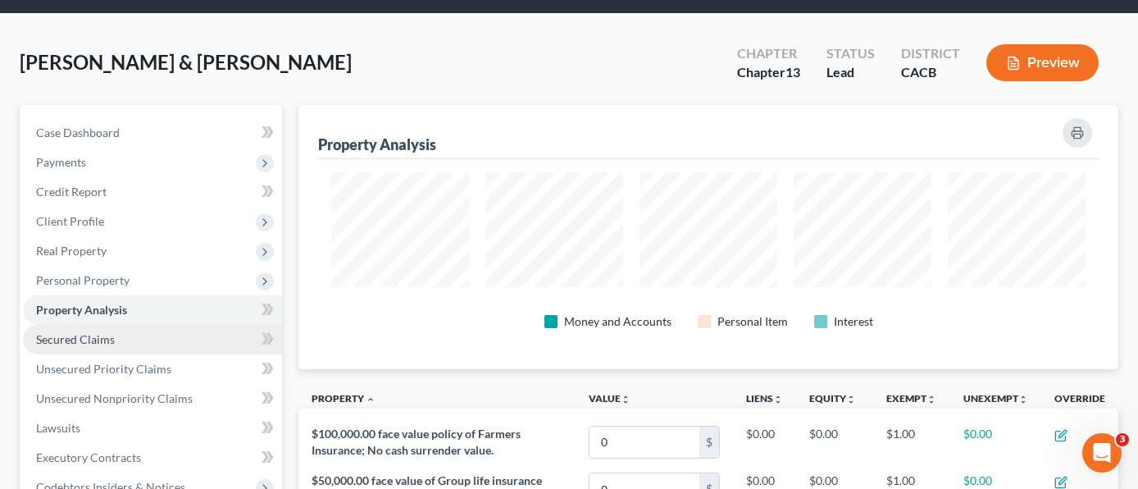
click at [129, 325] on link "Secured Claims" at bounding box center [152, 340] width 259 height 30
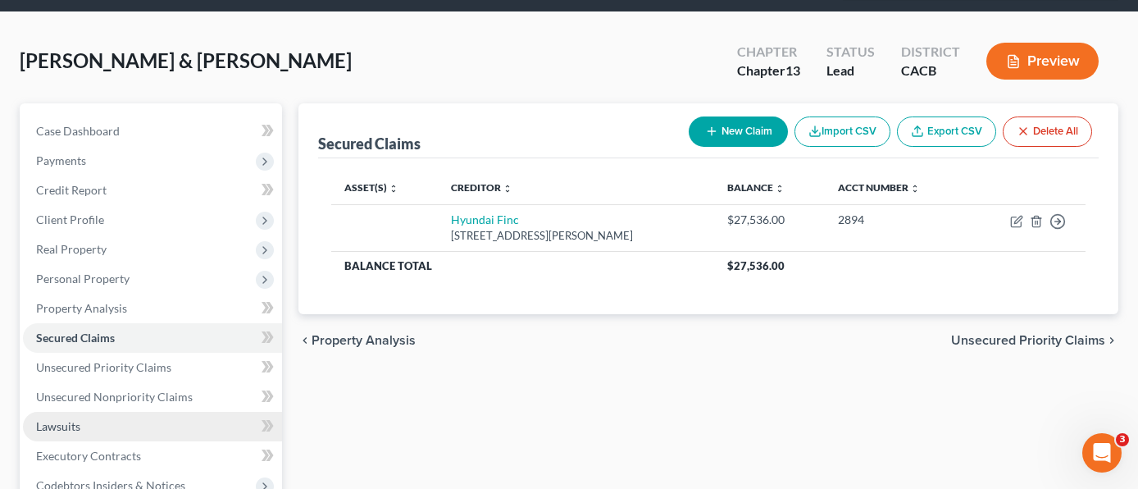
scroll to position [164, 0]
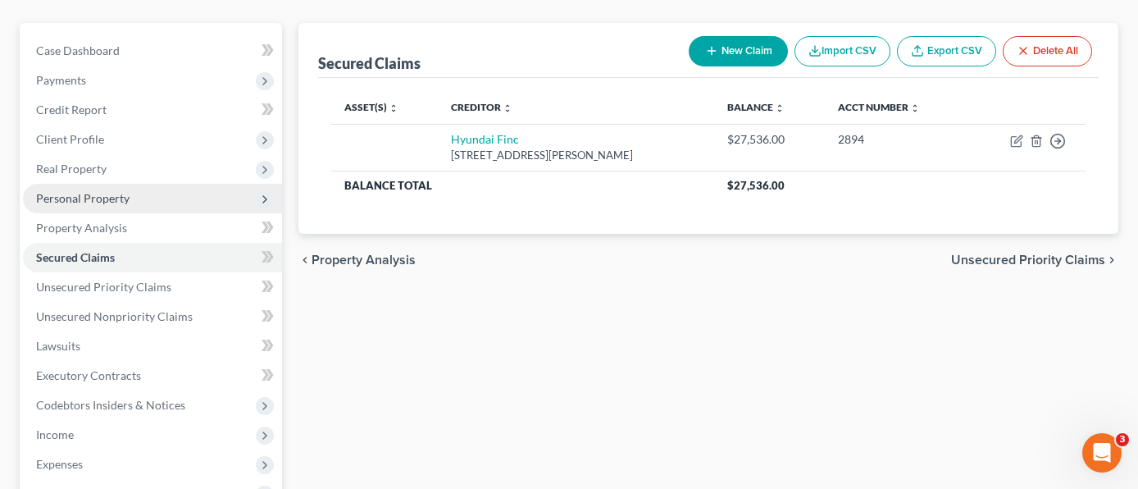
click at [172, 184] on span "Personal Property" at bounding box center [152, 199] width 259 height 30
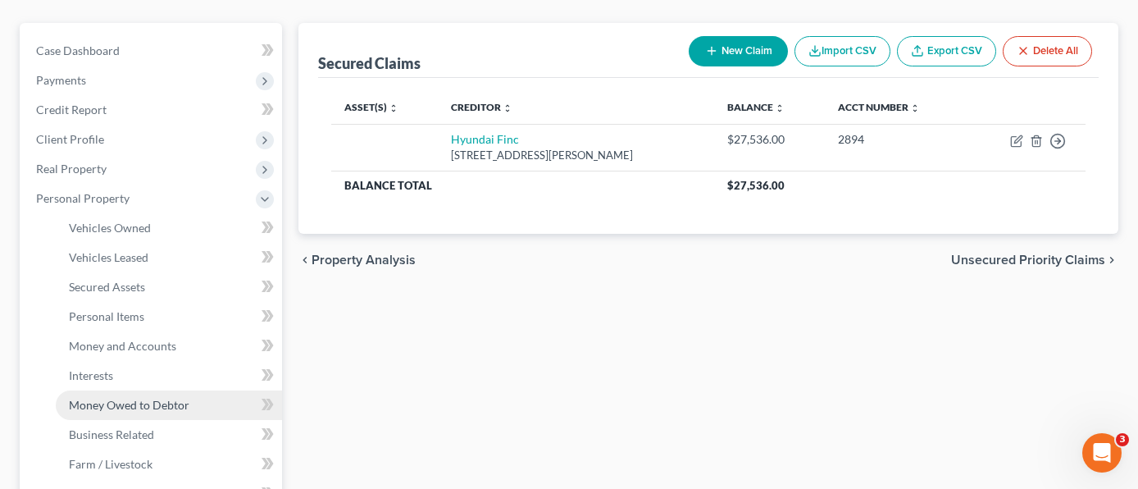
click at [156, 398] on span "Money Owed to Debtor" at bounding box center [129, 405] width 121 height 14
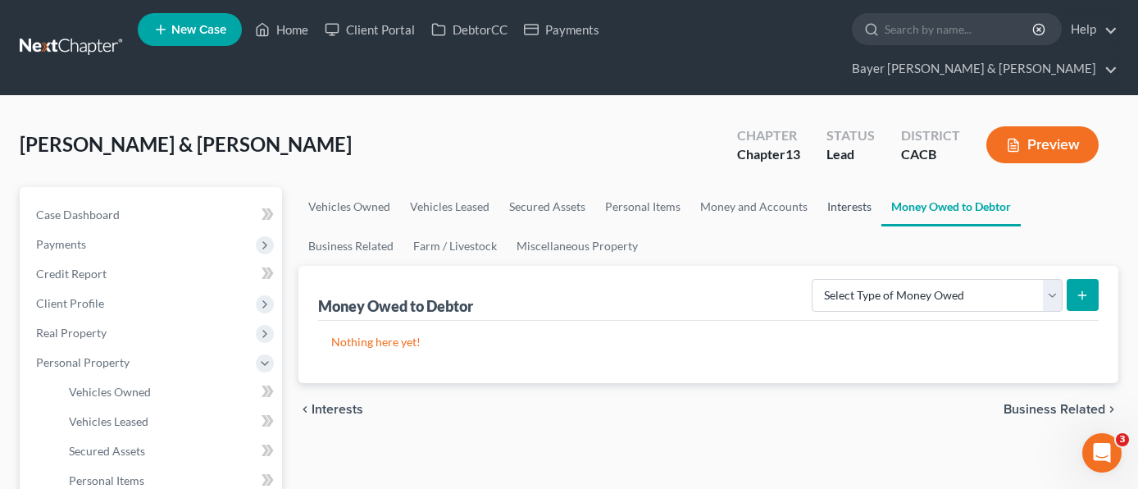
click at [842, 187] on link "Interests" at bounding box center [850, 206] width 64 height 39
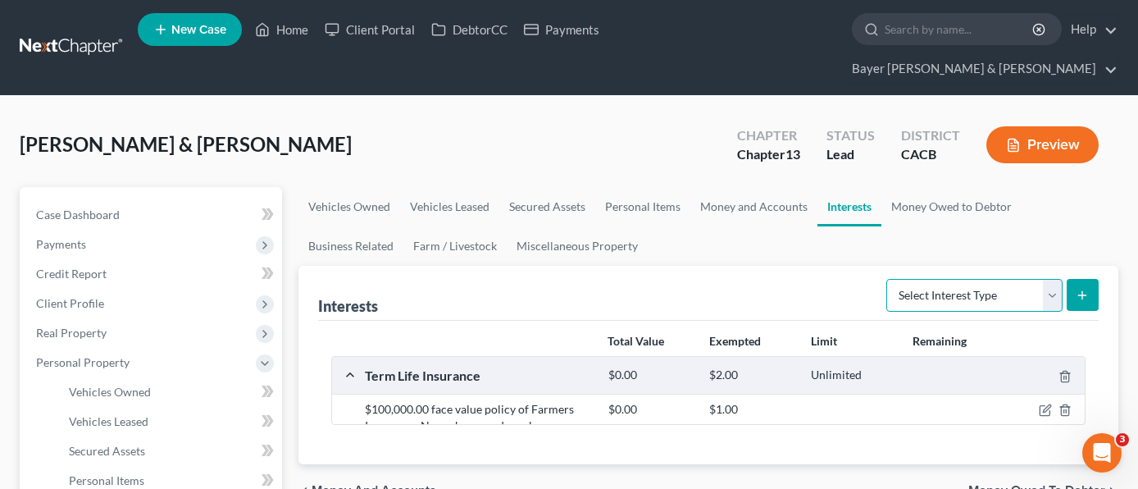
drag, startPoint x: 971, startPoint y: 268, endPoint x: 1013, endPoint y: 282, distance: 44.1
click at [971, 279] on select "Select Interest Type 401K Annuity Bond Education IRA Government Bond Government…" at bounding box center [975, 295] width 176 height 33
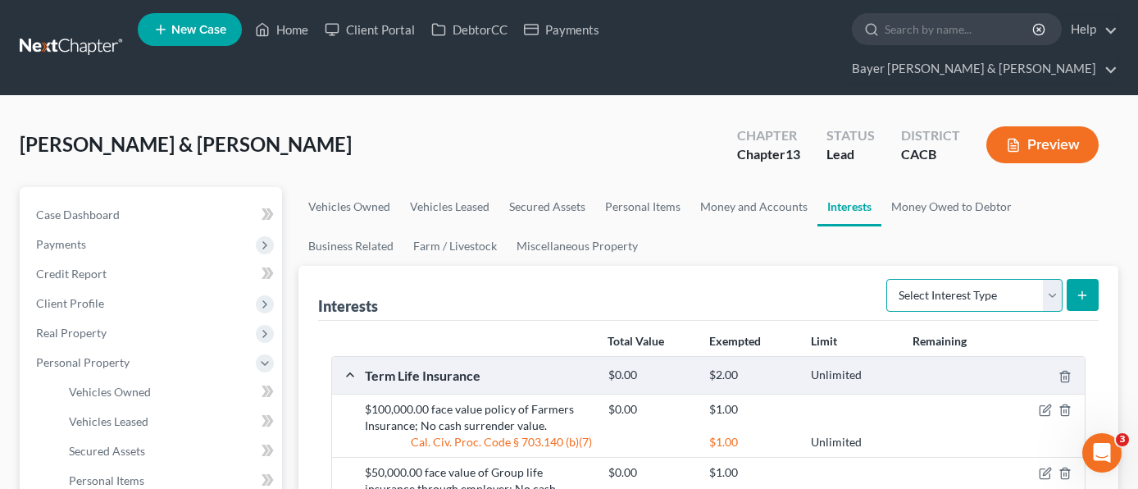
select select "401k"
click at [888, 279] on select "Select Interest Type 401K Annuity Bond Education IRA Government Bond Government…" at bounding box center [975, 295] width 176 height 33
click at [1086, 289] on icon "submit" at bounding box center [1082, 295] width 13 height 13
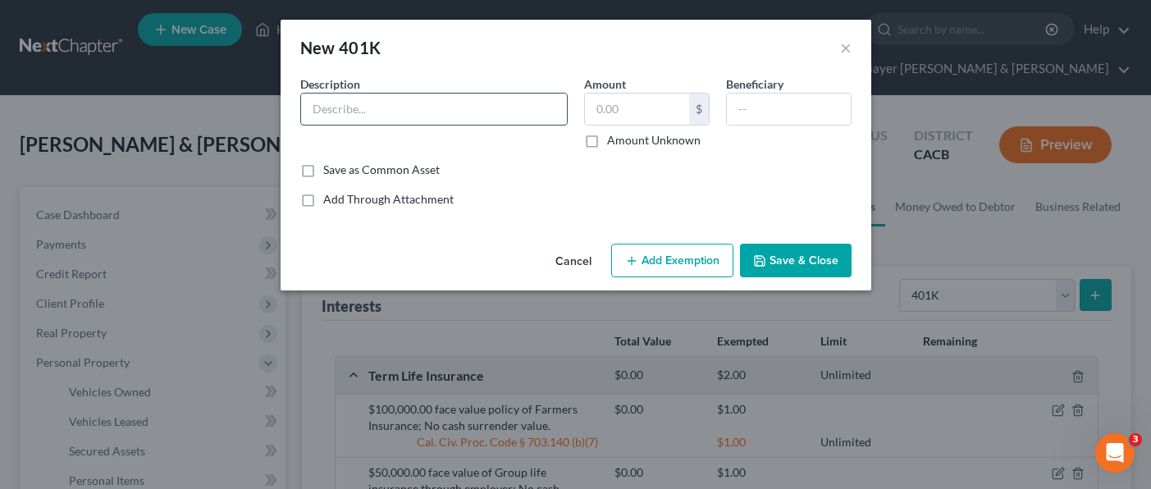
click at [376, 112] on input "text" at bounding box center [434, 108] width 266 height 31
type input "401K - Value = $8,062.60."
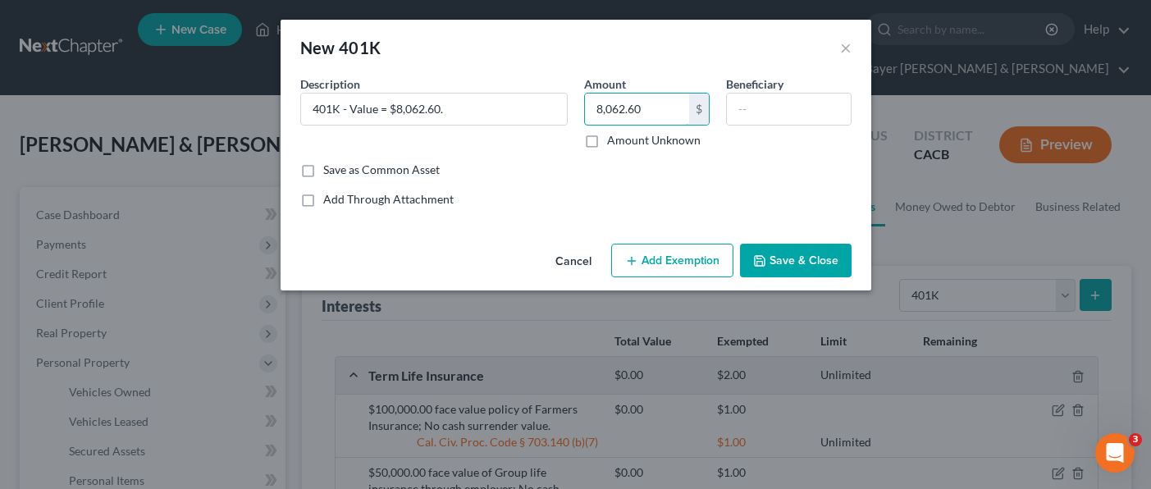
type input "8,062.60"
click at [653, 188] on div "Common Asset Select Description * 401K - Value = $8,062.60. Amount 8,062.60 $ A…" at bounding box center [575, 141] width 551 height 132
click at [666, 265] on button "Add Exemption" at bounding box center [672, 261] width 122 height 34
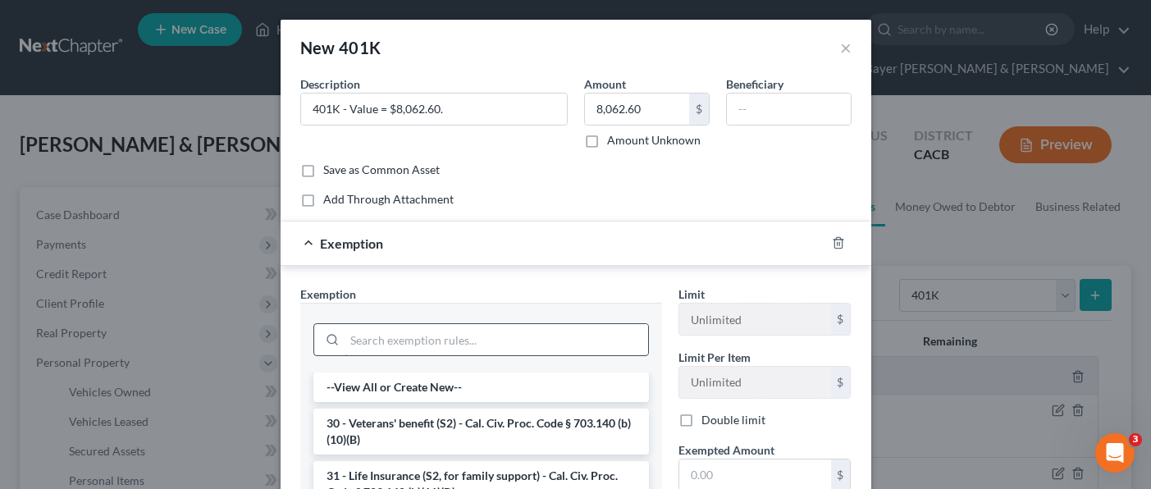
click at [504, 324] on input "search" at bounding box center [495, 339] width 303 height 31
click at [500, 327] on input "search" at bounding box center [495, 339] width 303 height 31
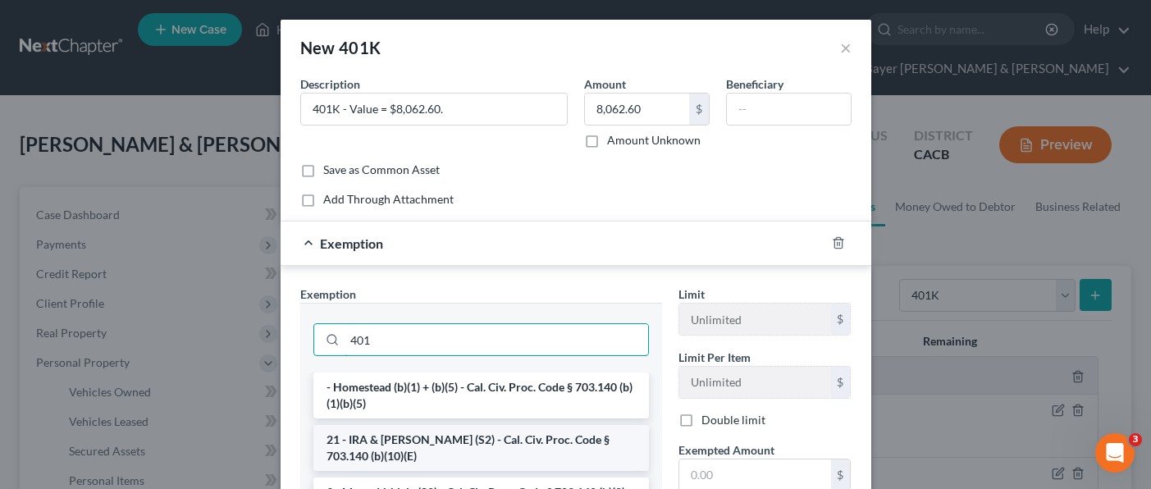
type input "401"
click at [465, 455] on li "21 - IRA & [PERSON_NAME] (S2) - Cal. Civ. Proc. Code § 703.140 (b)(10)(E)" at bounding box center [480, 448] width 335 height 46
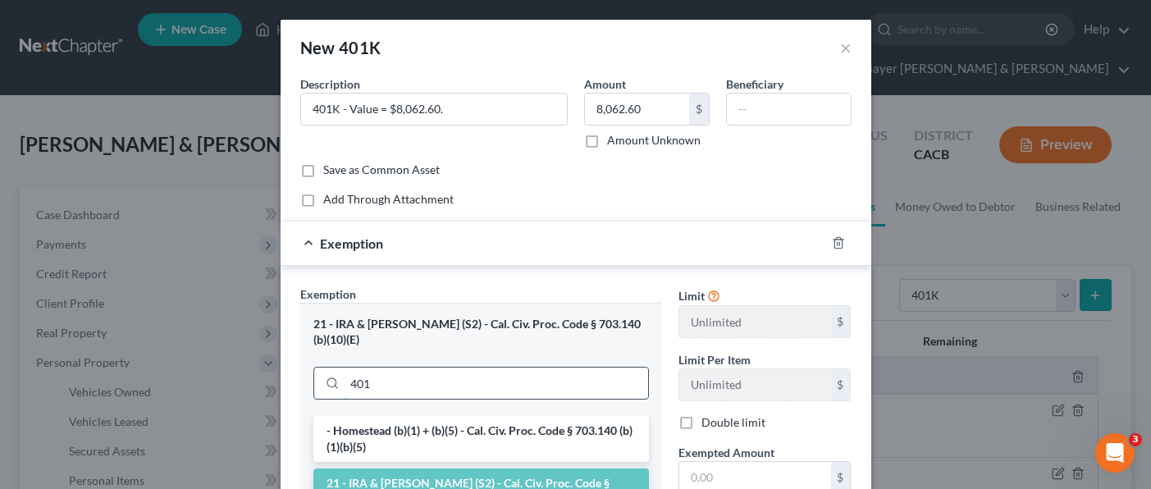
drag, startPoint x: 389, startPoint y: 380, endPoint x: 309, endPoint y: 369, distance: 80.3
click at [313, 369] on div "401" at bounding box center [480, 383] width 335 height 33
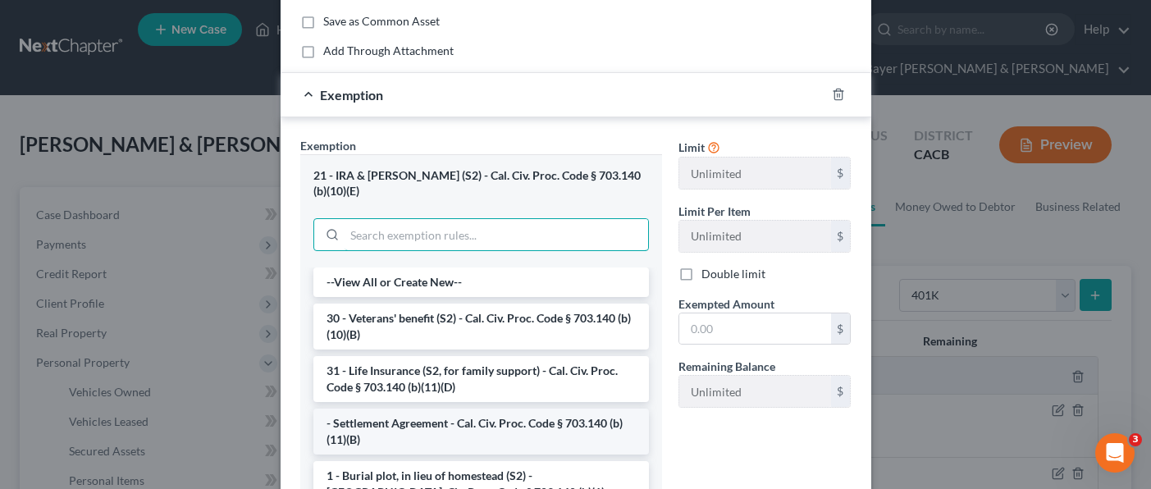
scroll to position [164, 0]
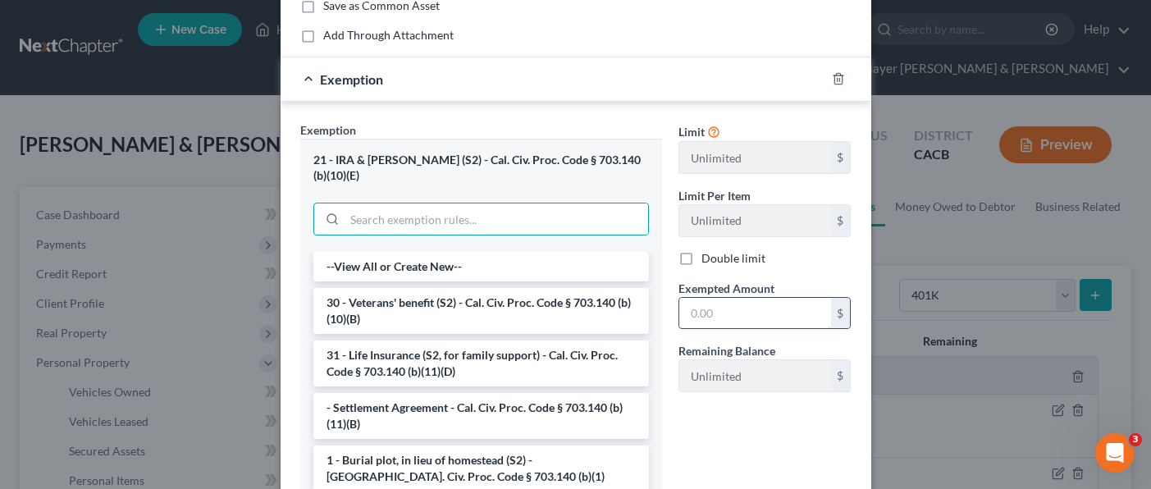
click at [731, 315] on input "text" at bounding box center [755, 313] width 152 height 31
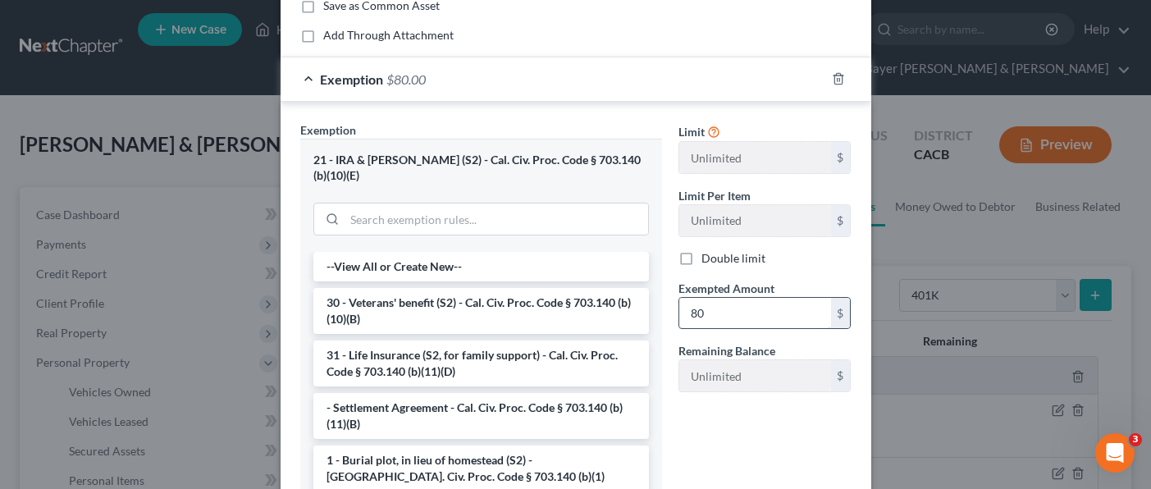
type input "8"
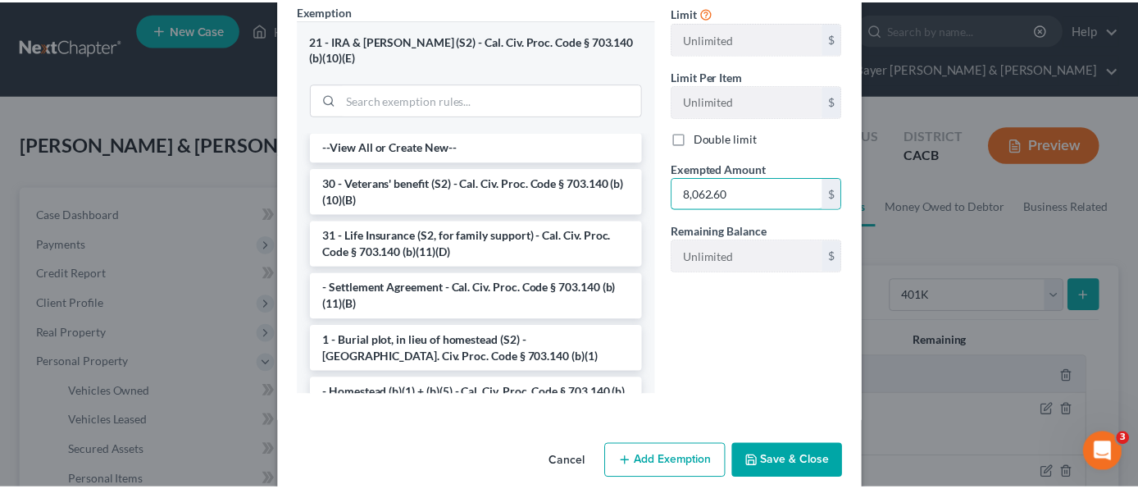
scroll to position [291, 0]
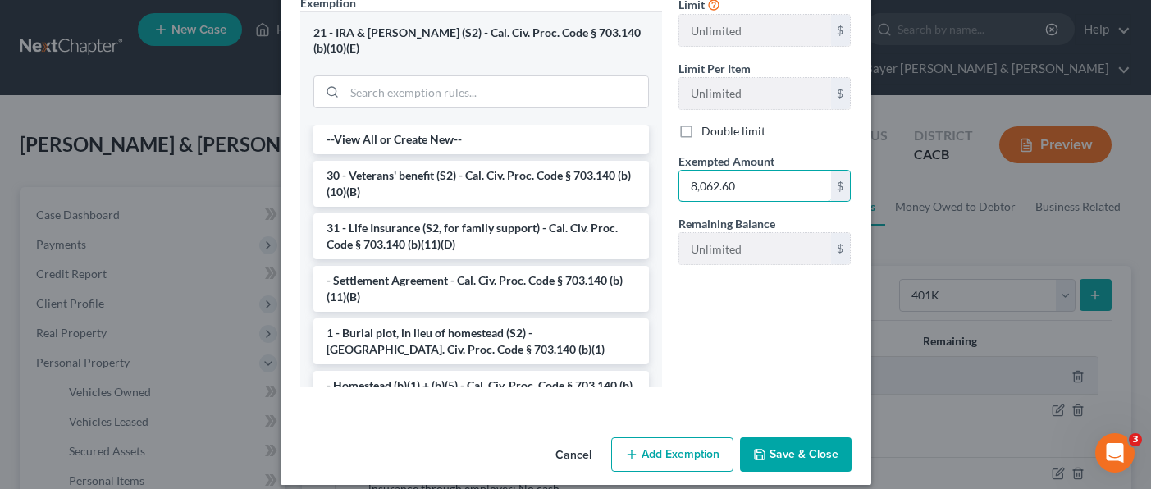
type input "8,062.60"
click at [778, 440] on button "Save & Close" at bounding box center [796, 454] width 112 height 34
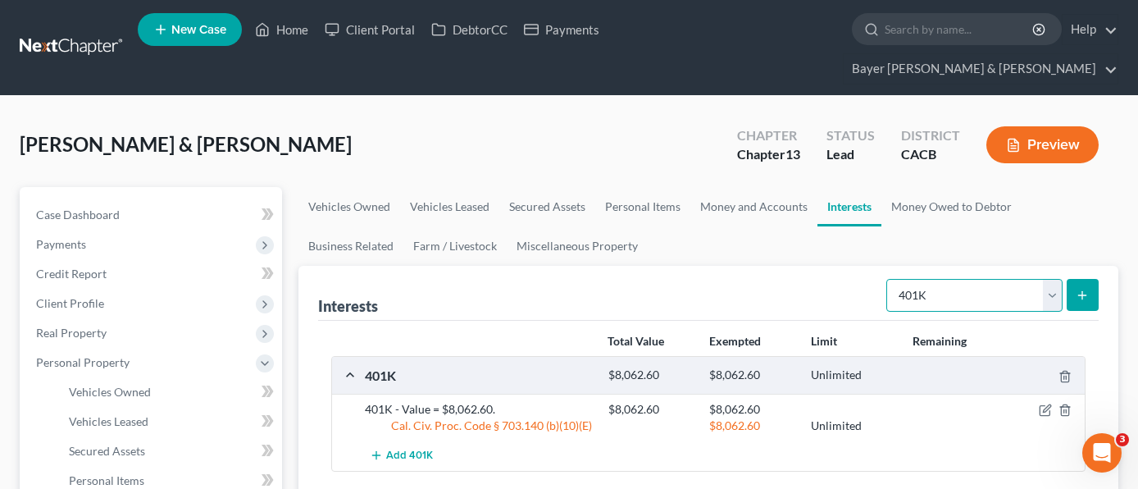
click at [1003, 279] on select "Select Interest Type 401K Annuity Bond Education IRA Government Bond Government…" at bounding box center [975, 295] width 176 height 33
select select "stock"
click at [888, 279] on select "Select Interest Type 401K Annuity Bond Education IRA Government Bond Government…" at bounding box center [975, 295] width 176 height 33
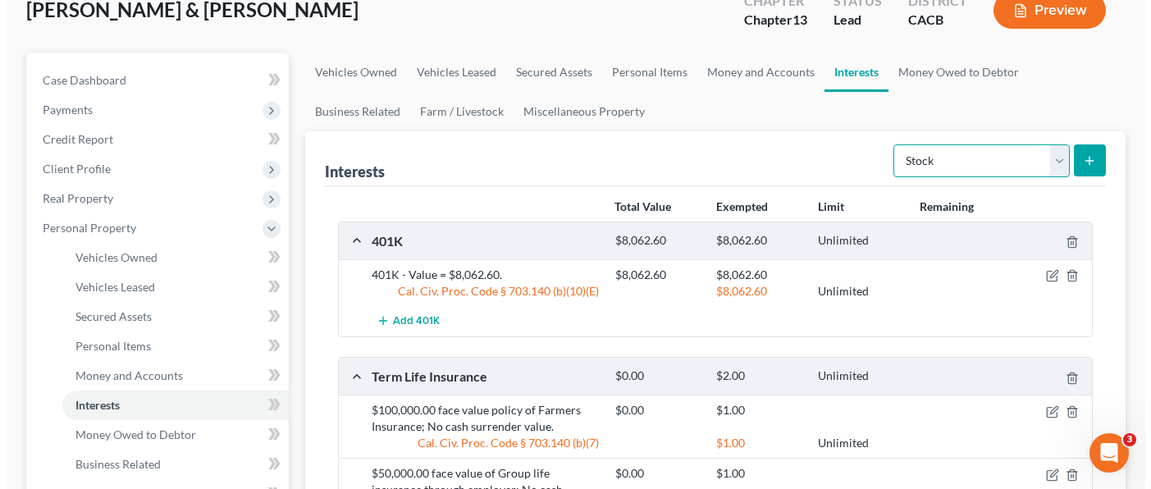
scroll to position [164, 0]
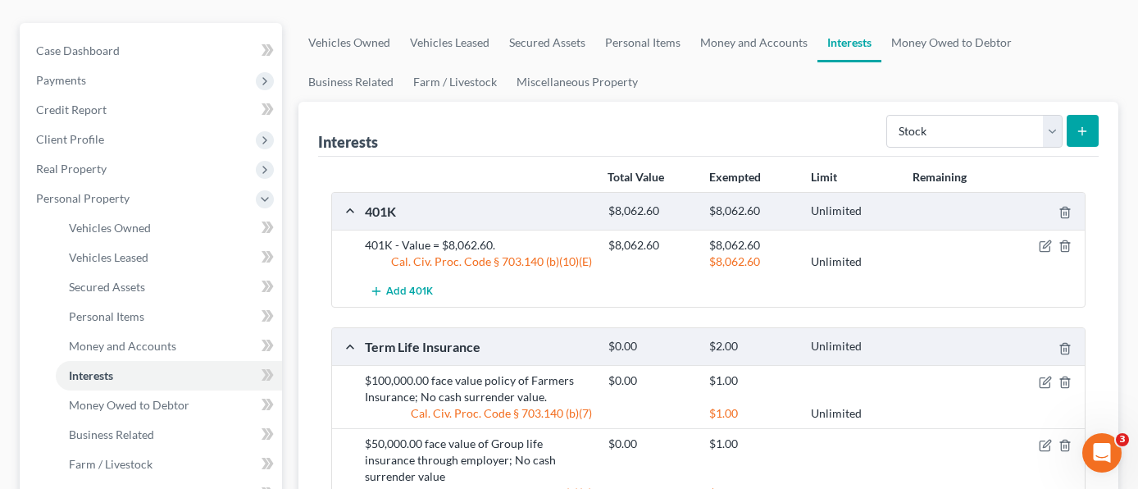
click at [1082, 125] on icon "submit" at bounding box center [1082, 131] width 13 height 13
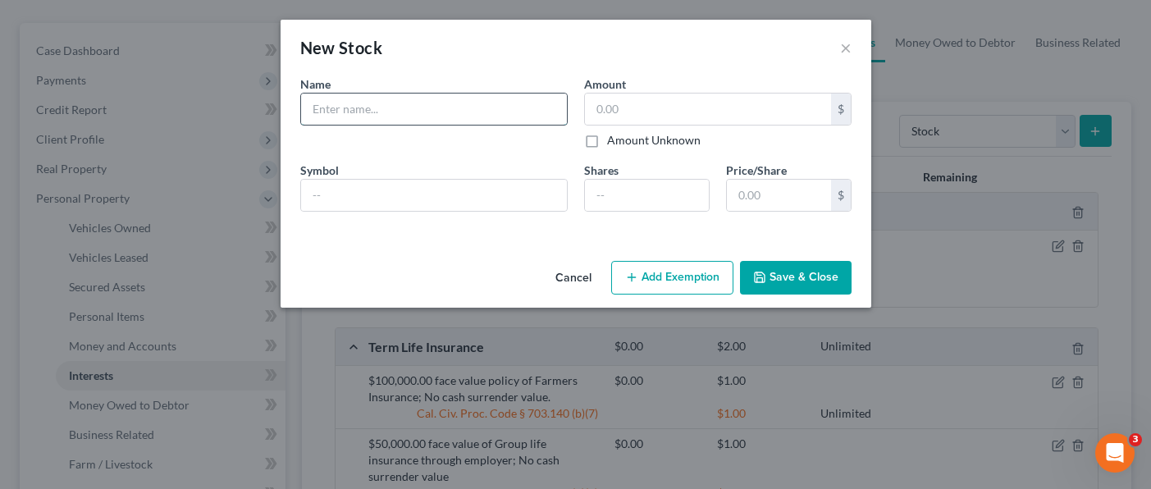
click at [467, 103] on input "text" at bounding box center [434, 108] width 266 height 31
type input "MAR (Marriott)"
type input "863.00"
type input "3.27"
type input "6.54"
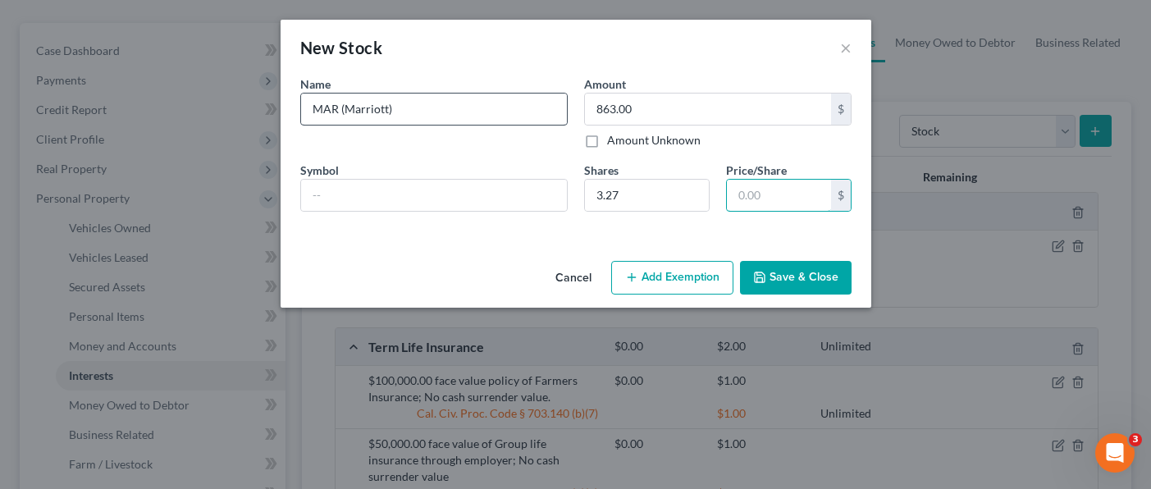
type input "2"
type input "85.02"
type input "264"
type input "863.28"
type input "264.00"
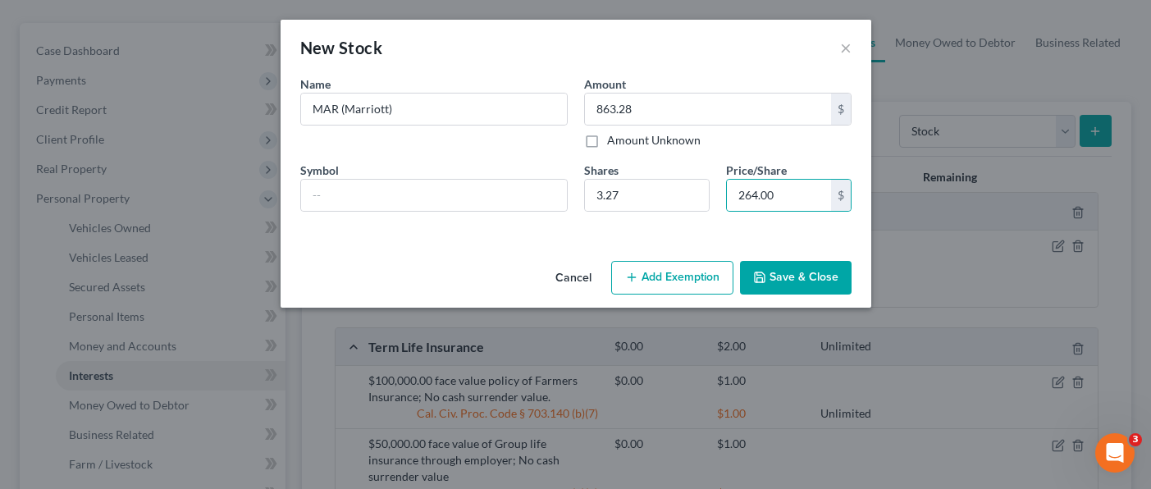
click at [670, 261] on button "Add Exemption" at bounding box center [672, 278] width 122 height 34
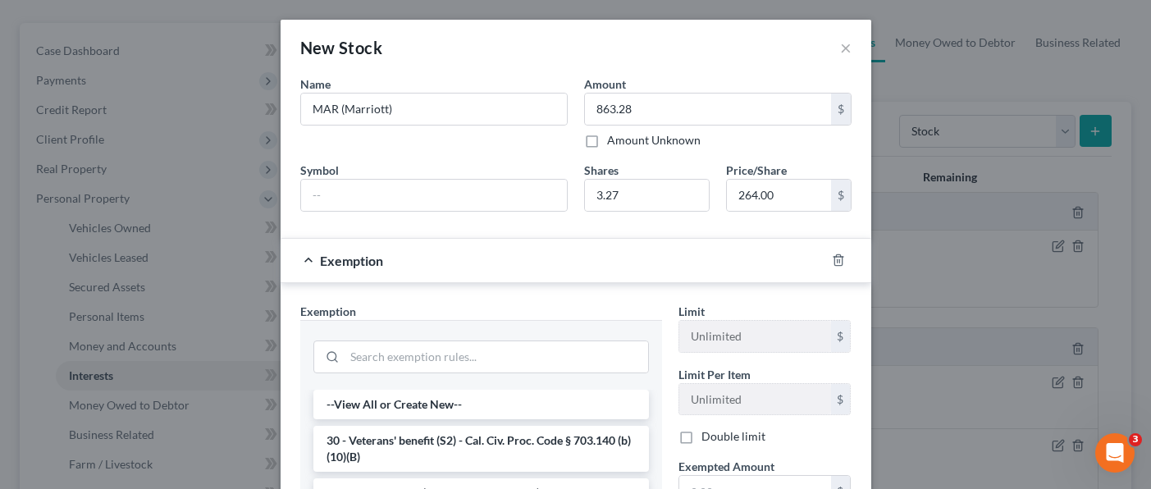
click at [664, 269] on div "Exemption" at bounding box center [552, 260] width 545 height 43
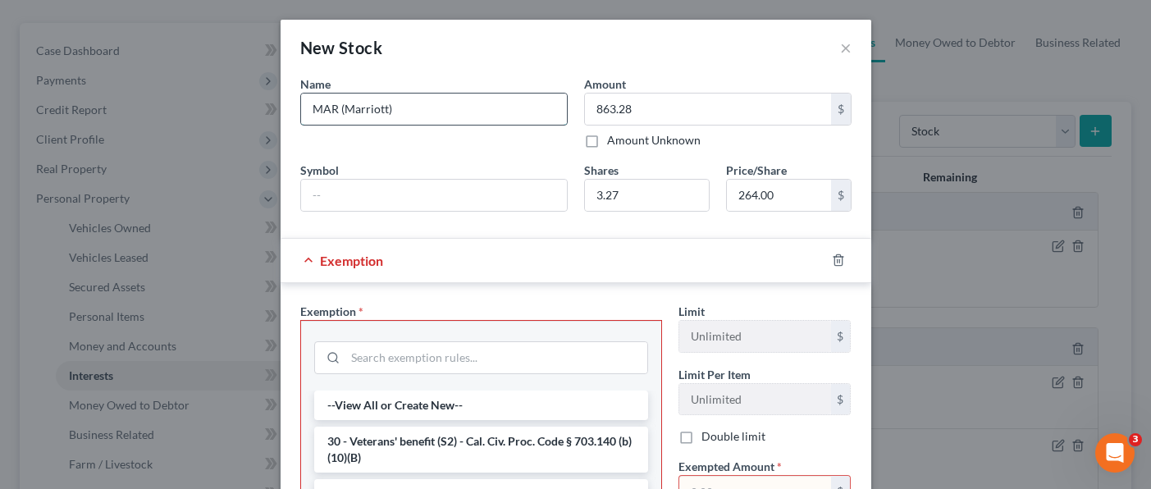
click at [421, 113] on input "MAR (Marriott)" at bounding box center [434, 108] width 266 height 31
type input "MAR (Marriott) stock at $264.00 per share."
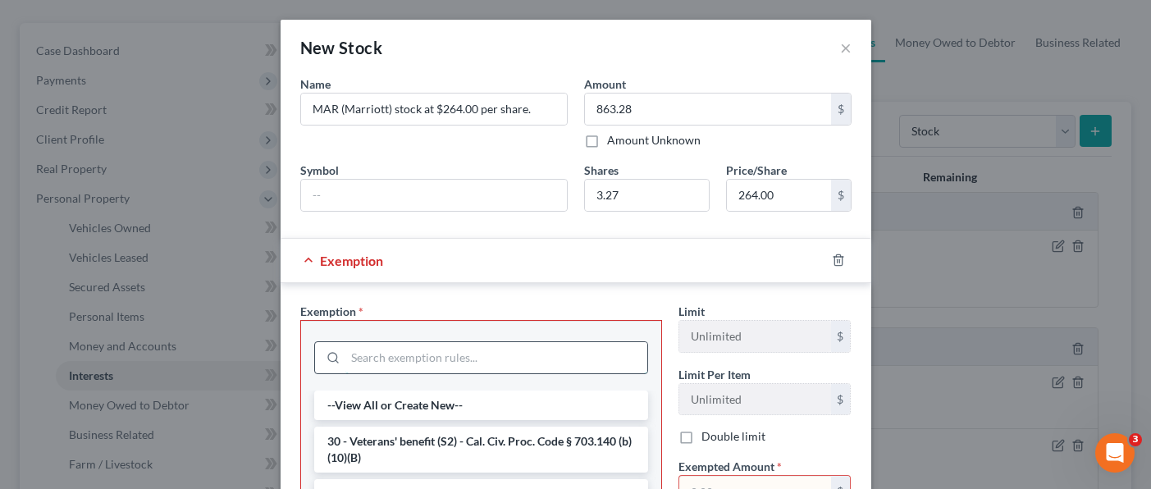
click at [511, 355] on input "search" at bounding box center [496, 357] width 302 height 31
type input "b"
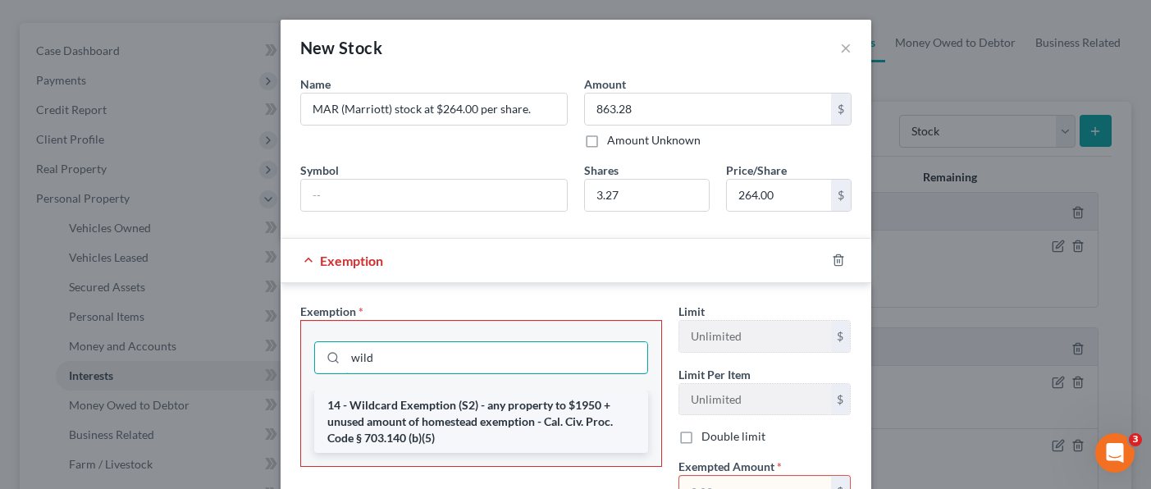
type input "wild"
click at [552, 426] on li "14 - Wildcard Exemption (S2) - any property to $1950 + unused amount of homeste…" at bounding box center [481, 421] width 334 height 62
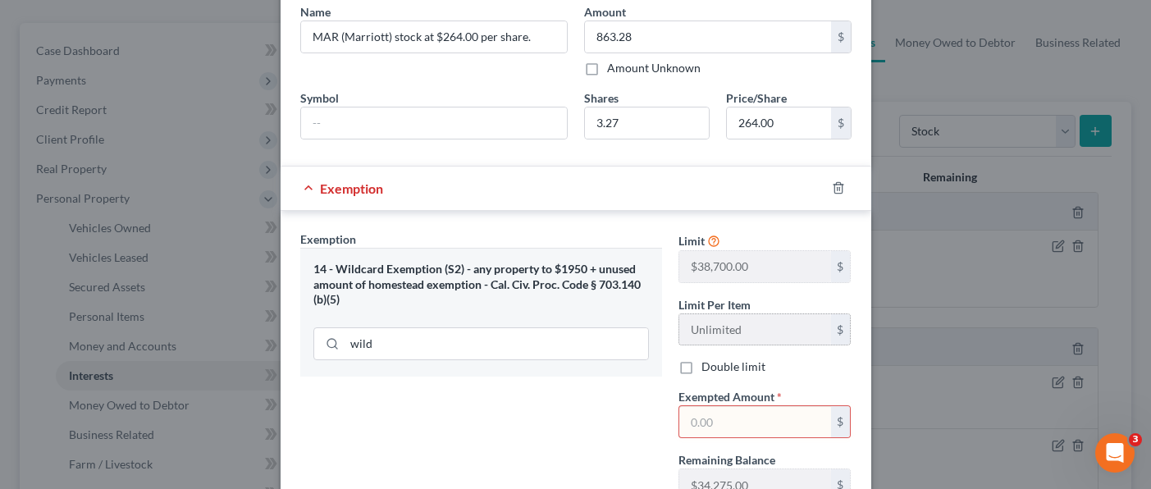
scroll to position [38, 0]
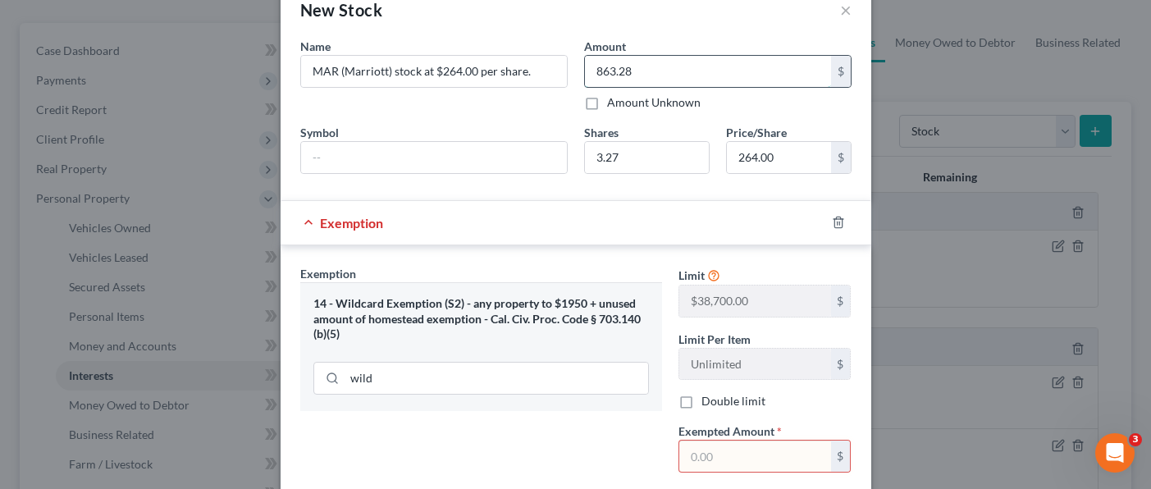
click at [650, 73] on input "863.28" at bounding box center [708, 71] width 246 height 31
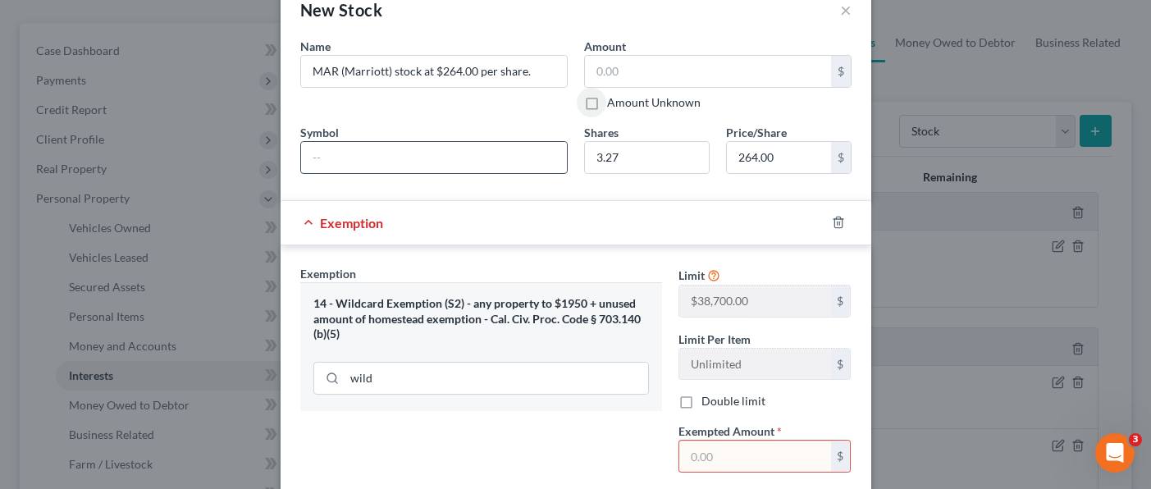
click at [544, 152] on input "text" at bounding box center [434, 157] width 266 height 31
drag, startPoint x: 638, startPoint y: 156, endPoint x: 820, endPoint y: 148, distance: 182.3
click at [640, 156] on input "3.27" at bounding box center [647, 157] width 124 height 31
click at [799, 166] on input "264.00" at bounding box center [779, 157] width 104 height 31
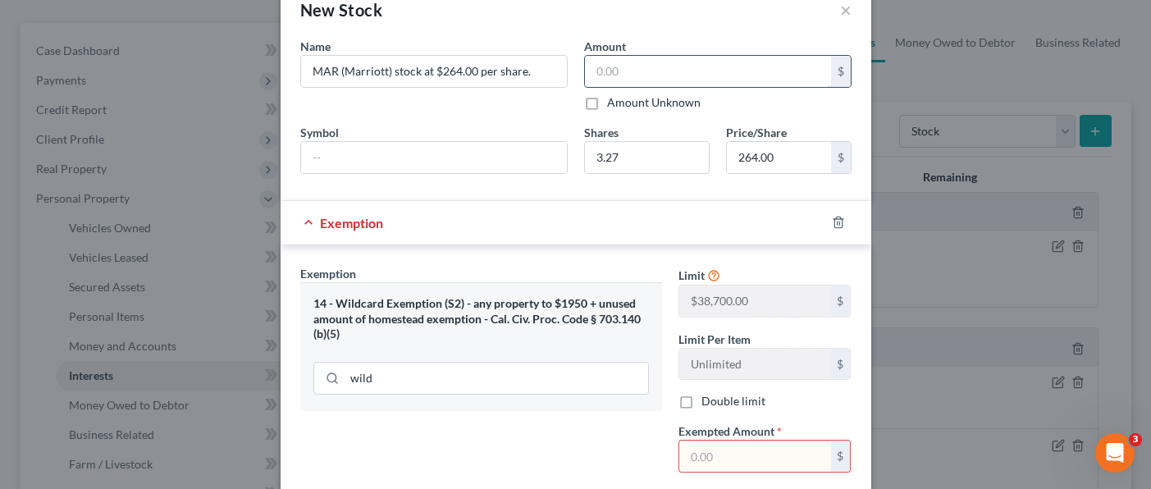
click at [683, 78] on input "text" at bounding box center [708, 71] width 246 height 31
type input "863.00"
drag, startPoint x: 702, startPoint y: 458, endPoint x: 747, endPoint y: 463, distance: 45.4
click at [702, 458] on input "text" at bounding box center [755, 455] width 152 height 31
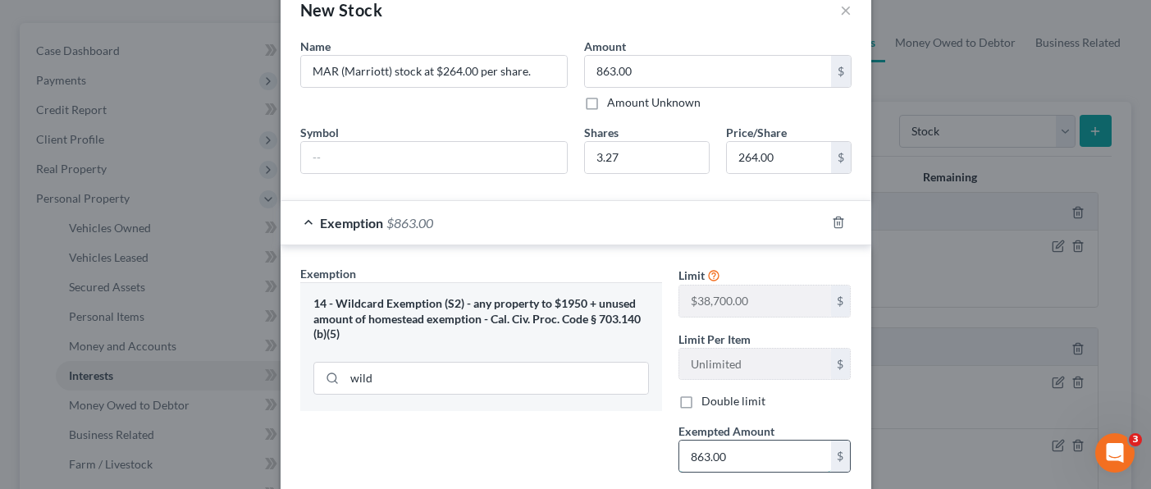
type input "863.00"
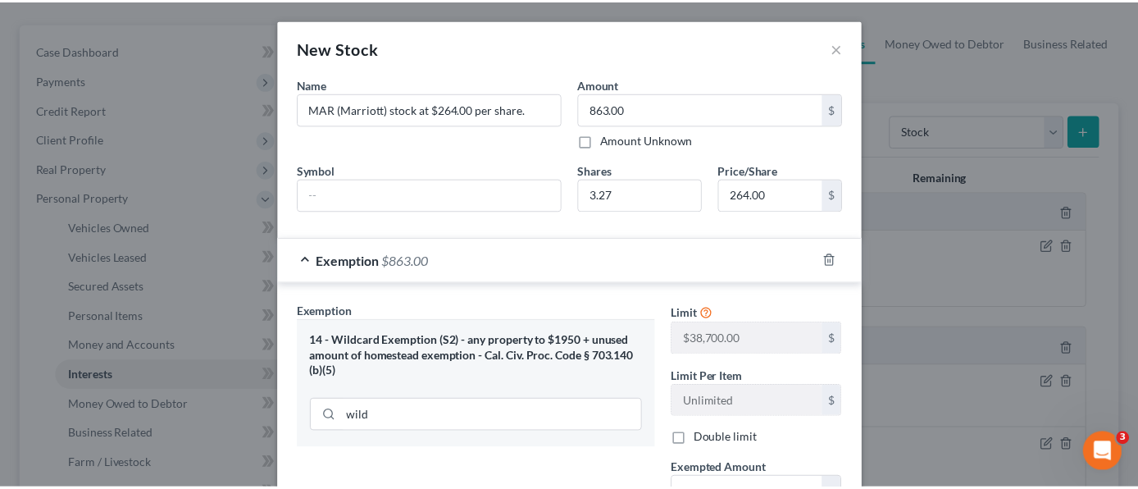
scroll to position [164, 0]
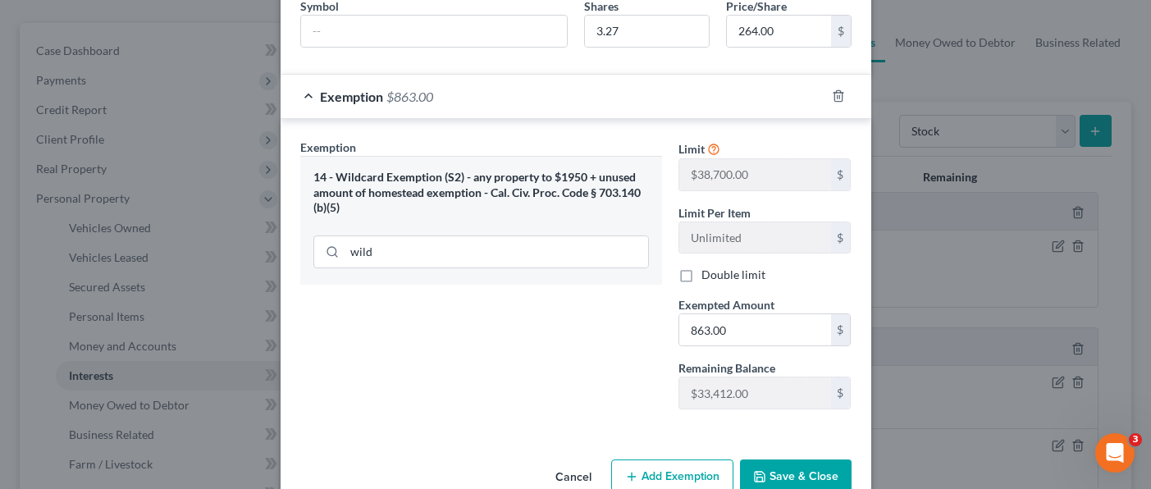
click at [796, 474] on button "Save & Close" at bounding box center [796, 476] width 112 height 34
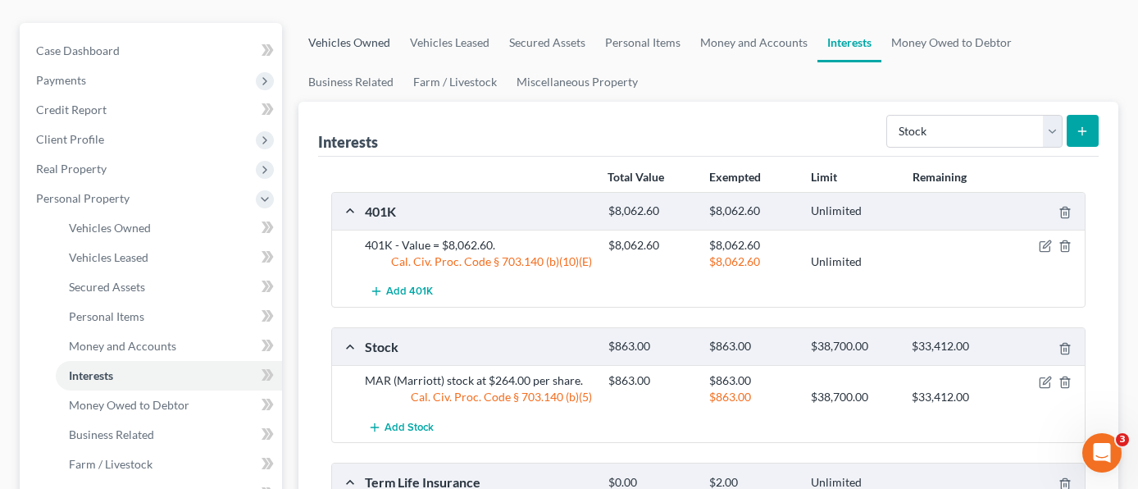
click at [353, 23] on link "Vehicles Owned" at bounding box center [350, 42] width 102 height 39
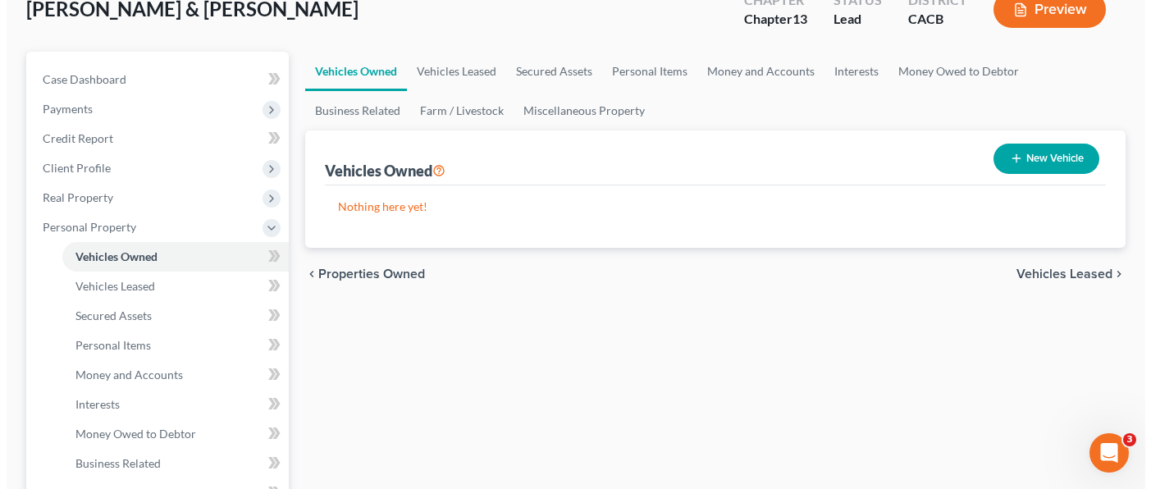
scroll to position [164, 0]
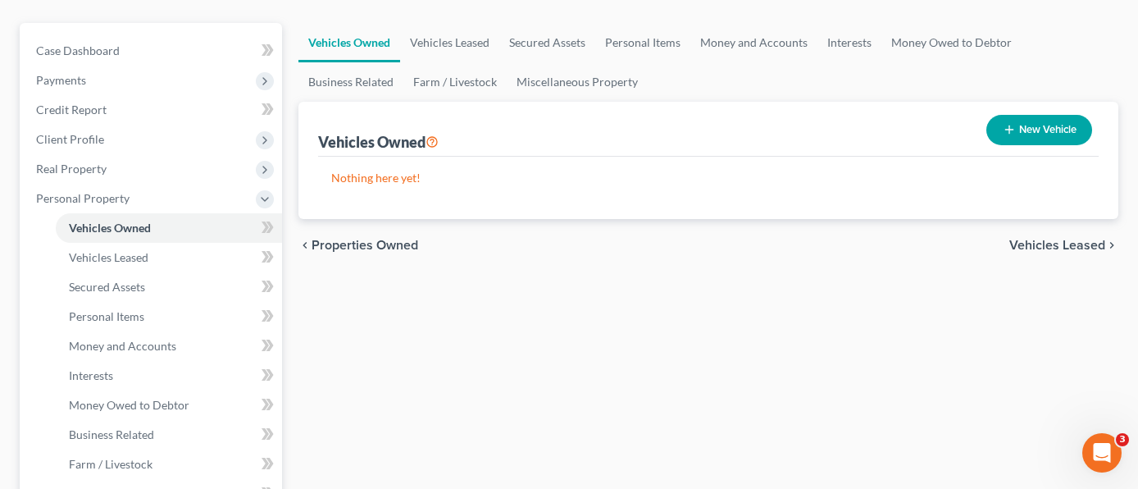
click at [1031, 115] on button "New Vehicle" at bounding box center [1040, 130] width 106 height 30
select select "0"
select select "2"
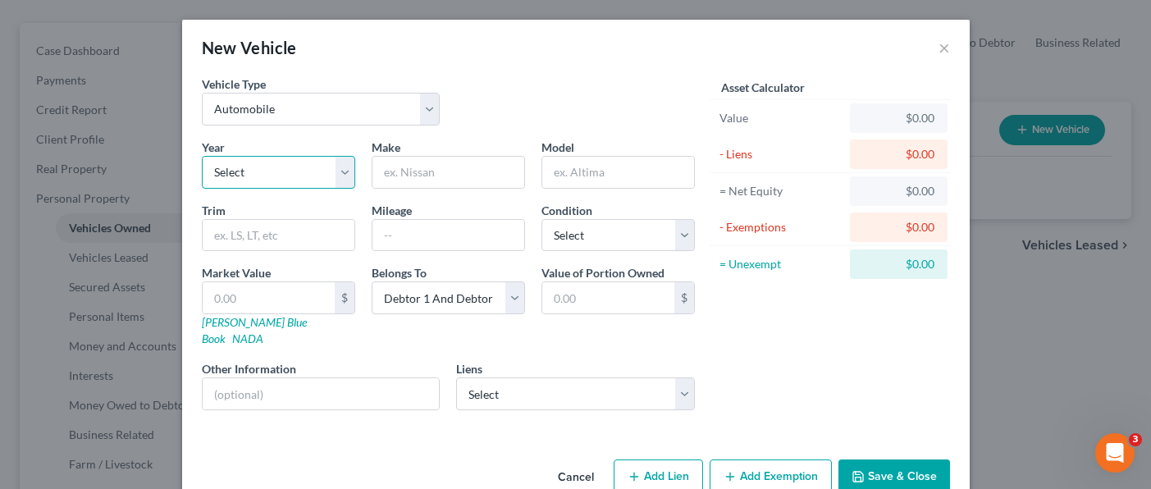
click at [331, 164] on select "Select 2026 2025 2024 2023 2022 2021 2020 2019 2018 2017 2016 2015 2014 2013 20…" at bounding box center [278, 172] width 153 height 33
select select "3"
click at [202, 156] on select "Select 2026 2025 2024 2023 2022 2021 2020 2019 2018 2017 2016 2015 2014 2013 20…" at bounding box center [278, 172] width 153 height 33
drag, startPoint x: 427, startPoint y: 177, endPoint x: 436, endPoint y: 177, distance: 9.0
click at [427, 177] on input "text" at bounding box center [448, 172] width 152 height 31
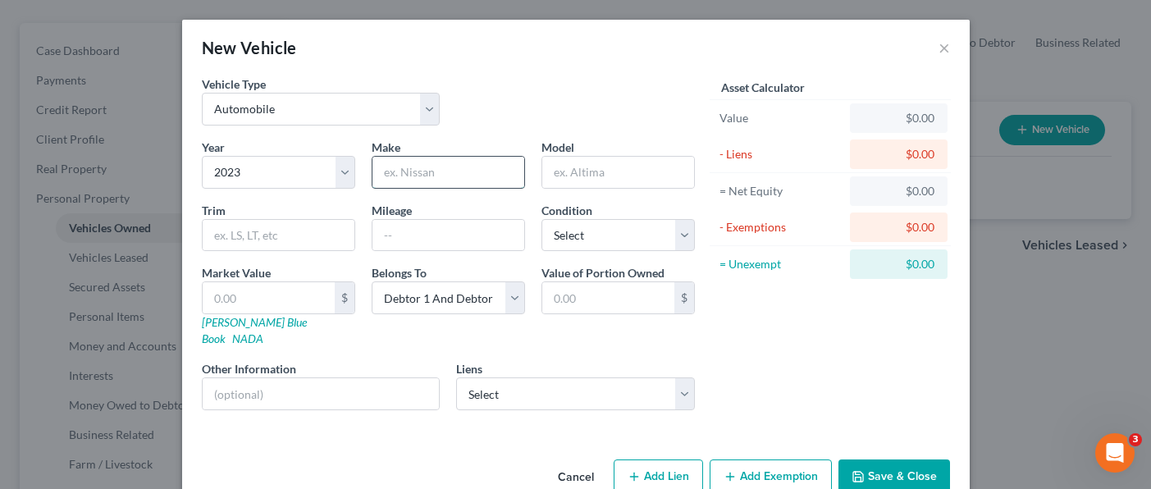
click at [421, 180] on input "text" at bounding box center [448, 172] width 152 height 31
type input "Hyundai"
type input "[MEDICAL_DATA] Hybrid"
type input "48,315"
drag, startPoint x: 447, startPoint y: 240, endPoint x: 393, endPoint y: 262, distance: 58.5
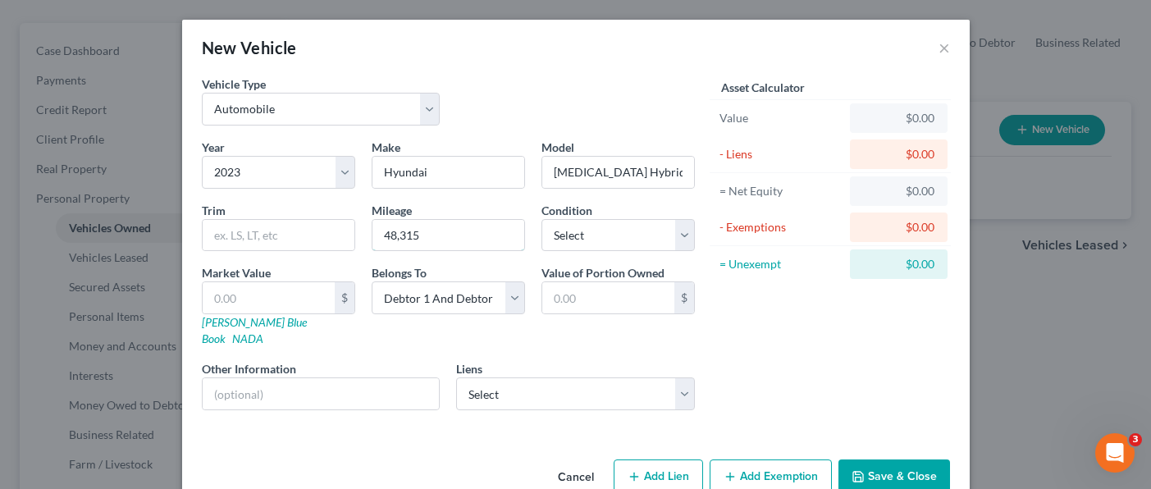
click at [447, 240] on input "48,315" at bounding box center [448, 235] width 152 height 31
click at [290, 300] on input "text" at bounding box center [269, 297] width 132 height 31
type input "2"
type input "2.00"
type input "27"
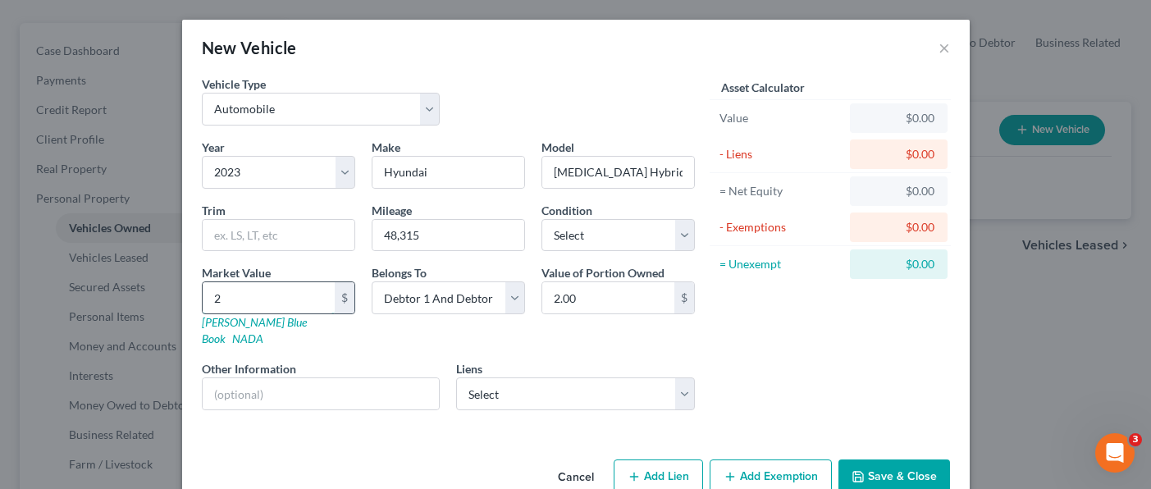
type input "27.00"
type input "270"
type input "270.00"
type input "2700"
type input "2,700.00"
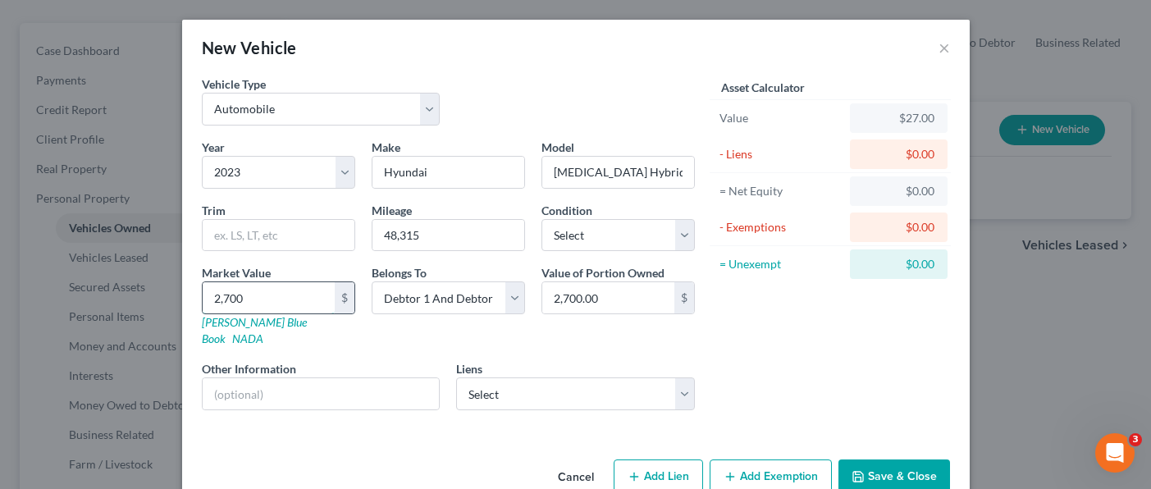
type input "2,7000"
type input "27,000.00"
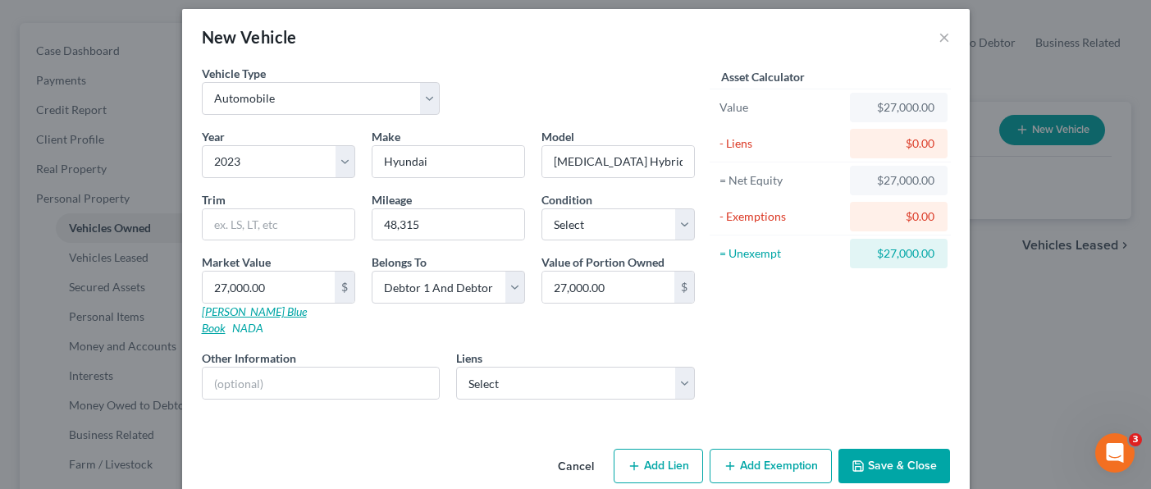
scroll to position [21, 0]
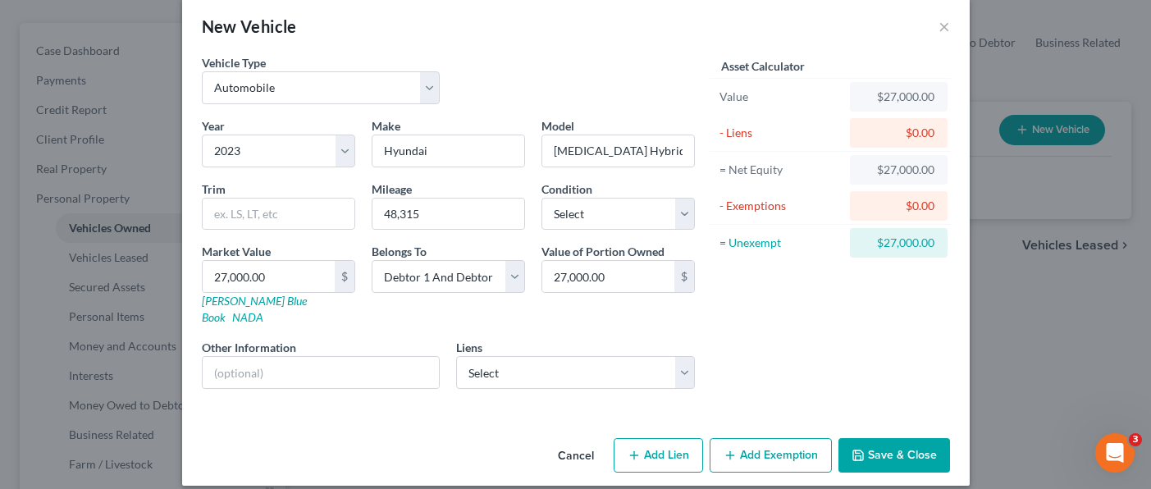
click at [915, 439] on button "Save & Close" at bounding box center [894, 455] width 112 height 34
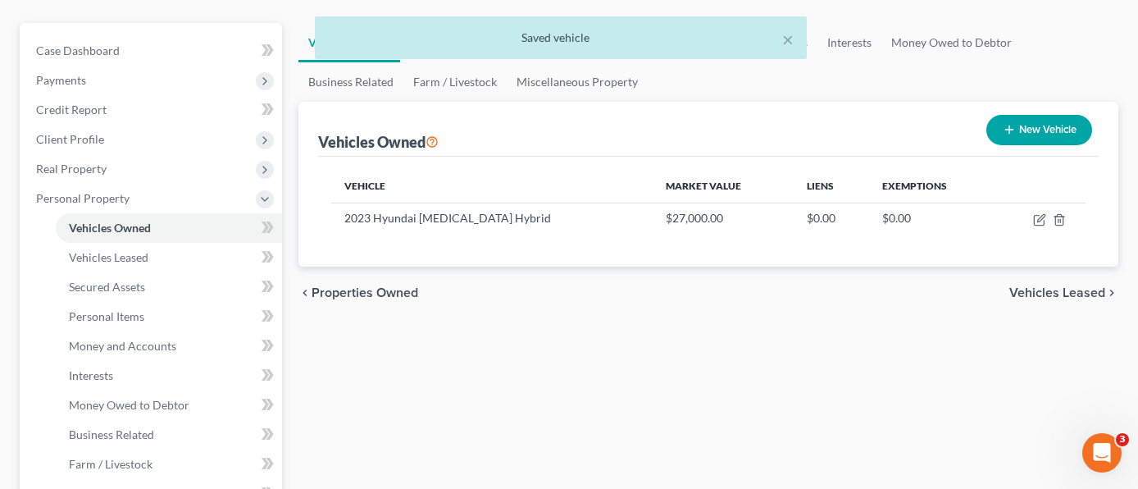
click at [1033, 115] on button "New Vehicle" at bounding box center [1040, 130] width 106 height 30
select select "0"
select select "2"
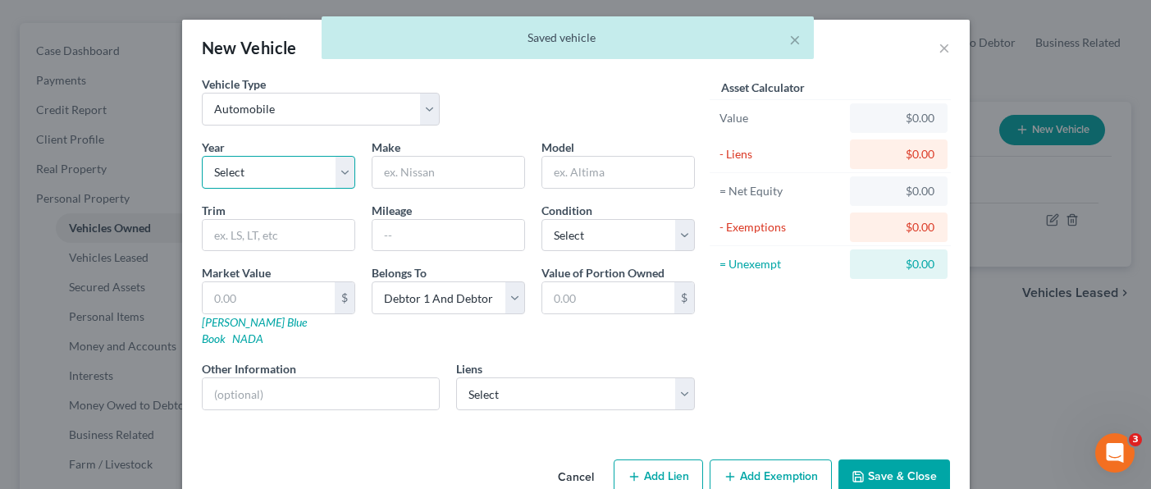
drag, startPoint x: 296, startPoint y: 175, endPoint x: 309, endPoint y: 185, distance: 16.4
click at [296, 175] on select "Select 2026 2025 2024 2023 2022 2021 2020 2019 2018 2017 2016 2015 2014 2013 20…" at bounding box center [278, 172] width 153 height 33
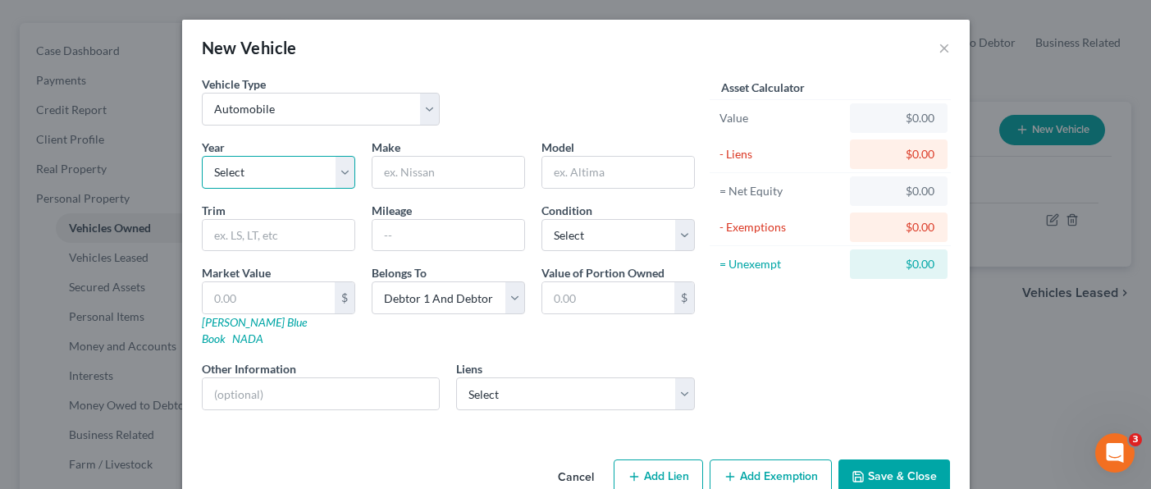
select select "3"
click at [202, 156] on select "Select 2026 2025 2024 2023 2022 2021 2020 2019 2018 2017 2016 2015 2014 2013 20…" at bounding box center [278, 172] width 153 height 33
click at [438, 169] on input "text" at bounding box center [448, 172] width 152 height 31
type input "Hyundai"
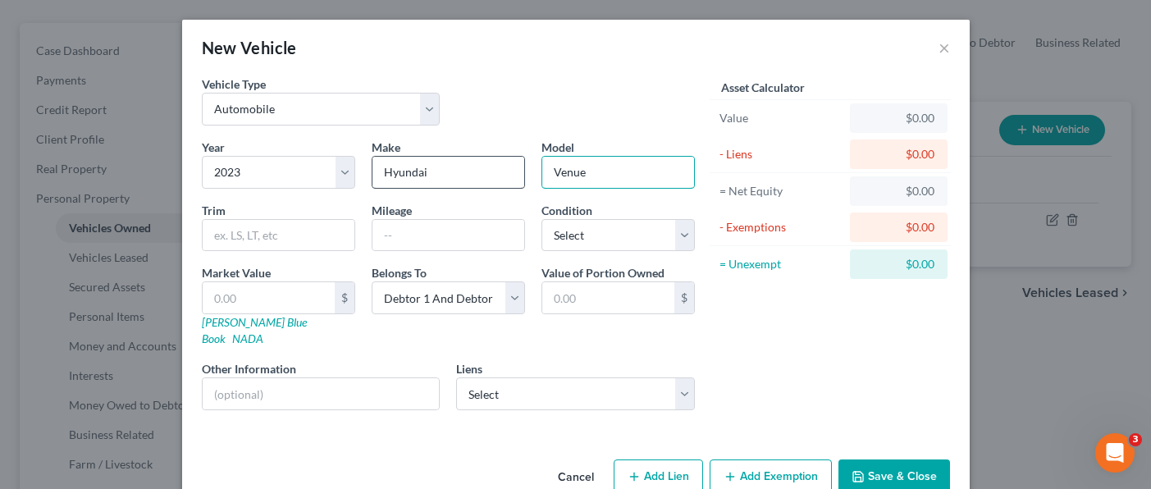
type input "Venue"
type input "34,339"
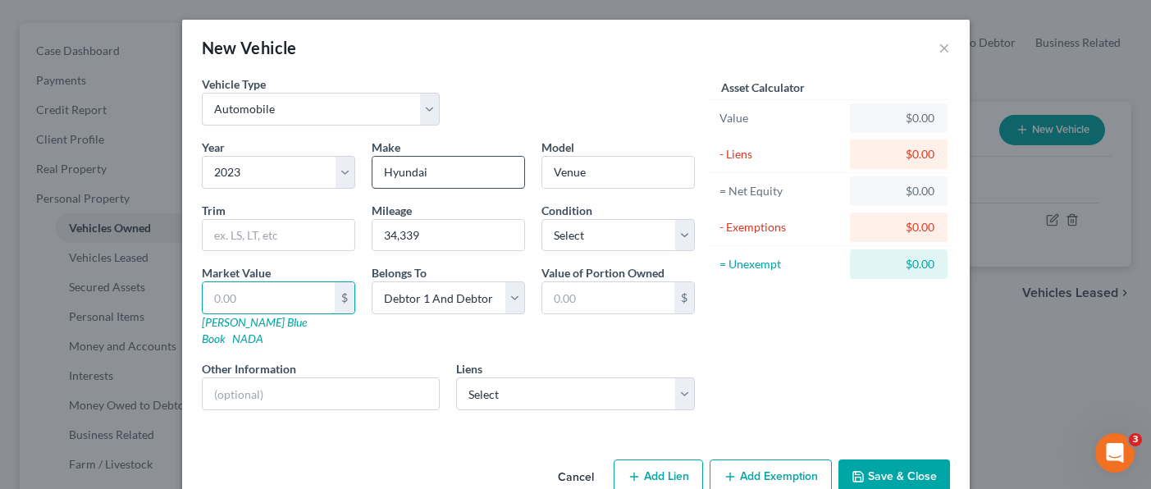
type input "2"
type input "2.00"
type input "21"
type input "21.00"
type input "210"
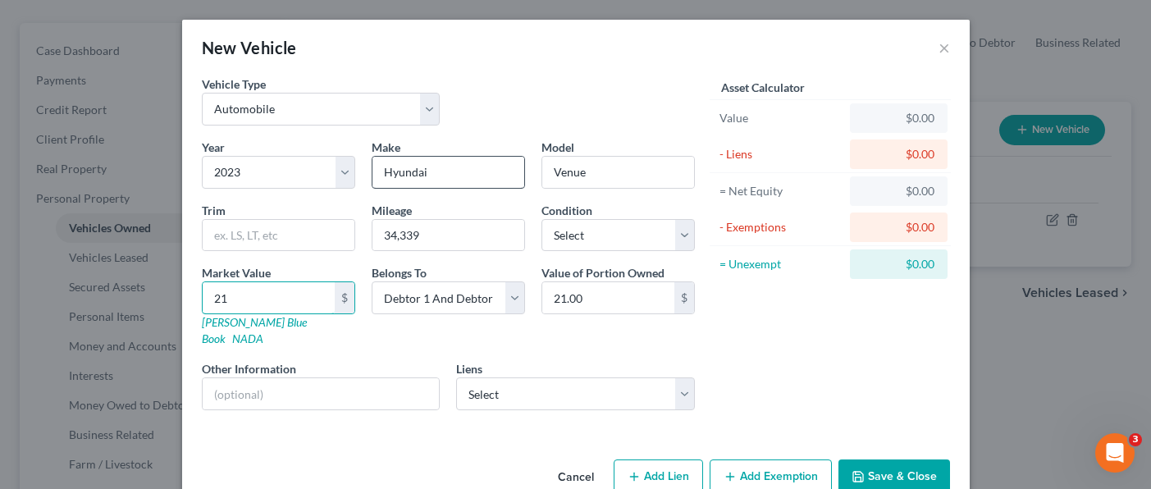
type input "210.00"
type input "2100"
type input "2,100.00"
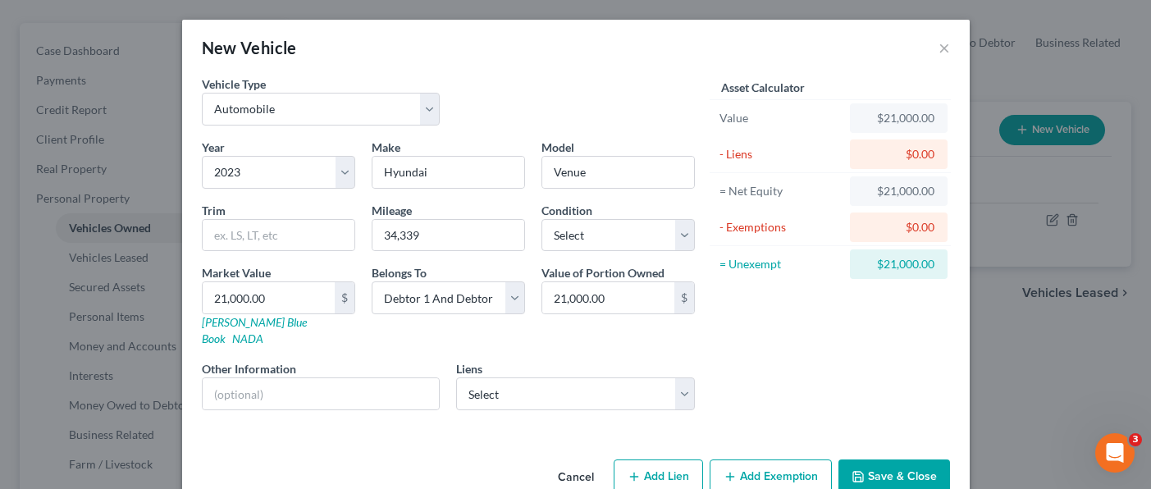
click at [755, 461] on button "Add Exemption" at bounding box center [770, 476] width 122 height 34
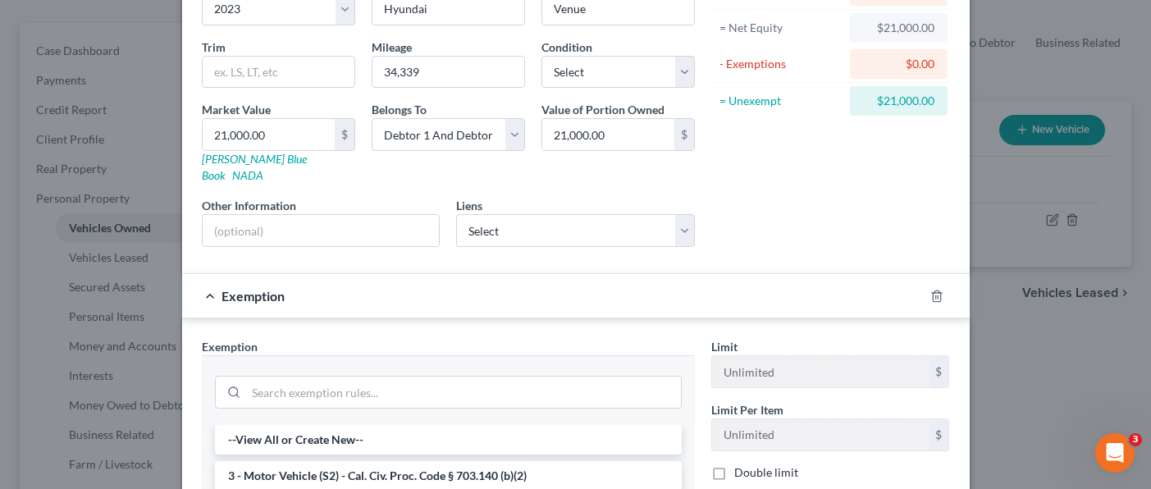
scroll to position [164, 0]
click at [513, 460] on li "3 - Motor Vehicle (S2) - Cal. Civ. Proc. Code § 703.140 (b)(2)" at bounding box center [448, 475] width 467 height 30
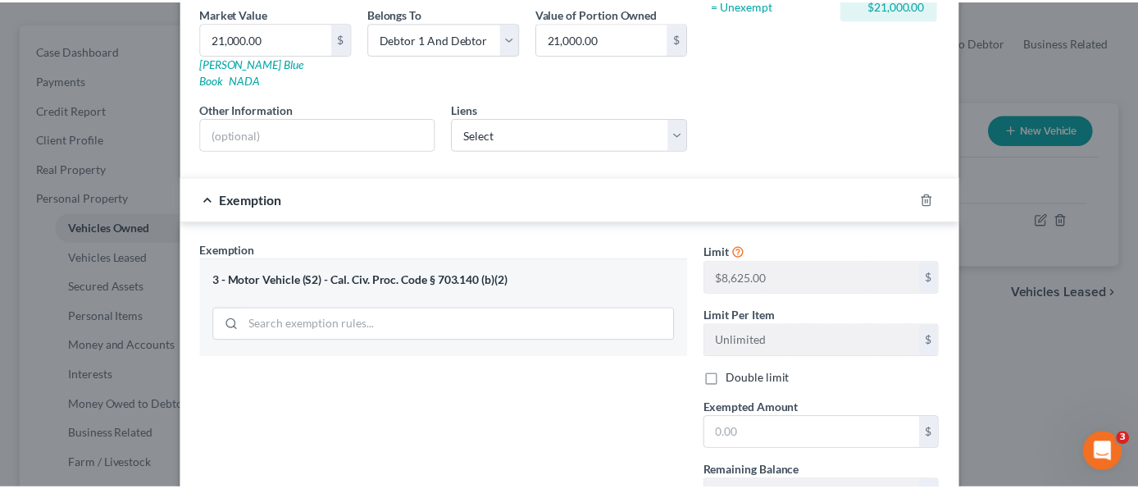
scroll to position [384, 0]
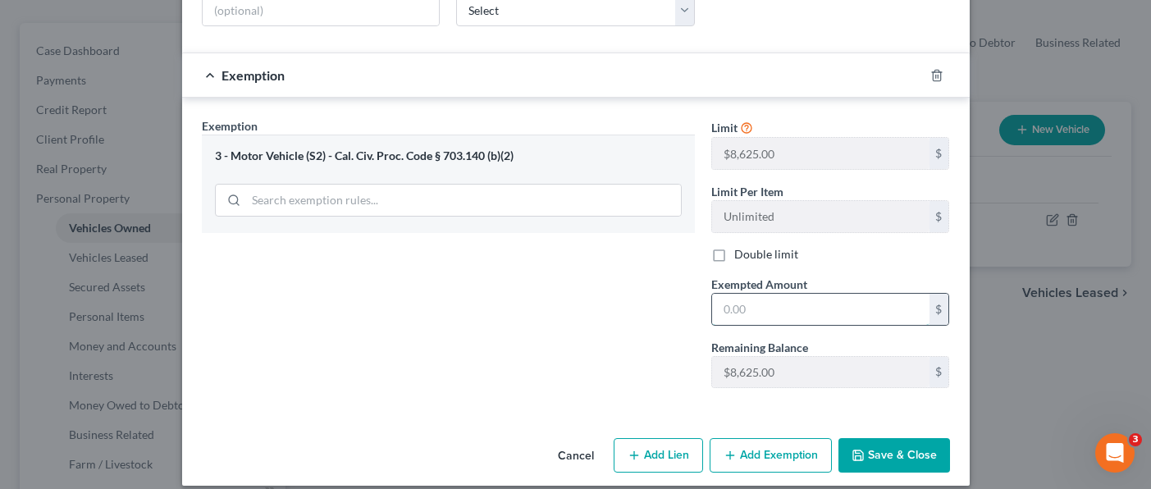
click at [790, 294] on input "text" at bounding box center [820, 309] width 217 height 31
click at [903, 445] on button "Save & Close" at bounding box center [894, 455] width 112 height 34
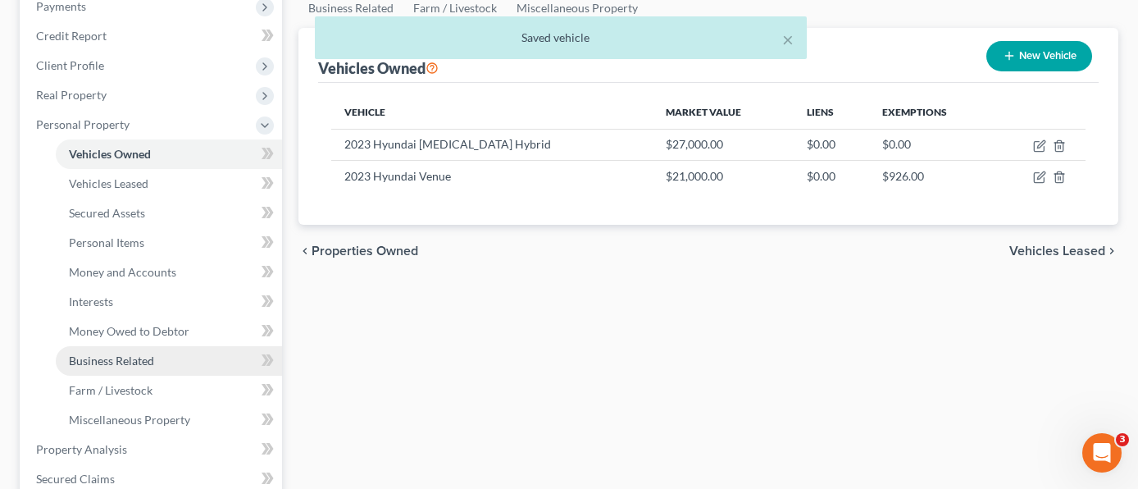
scroll to position [328, 0]
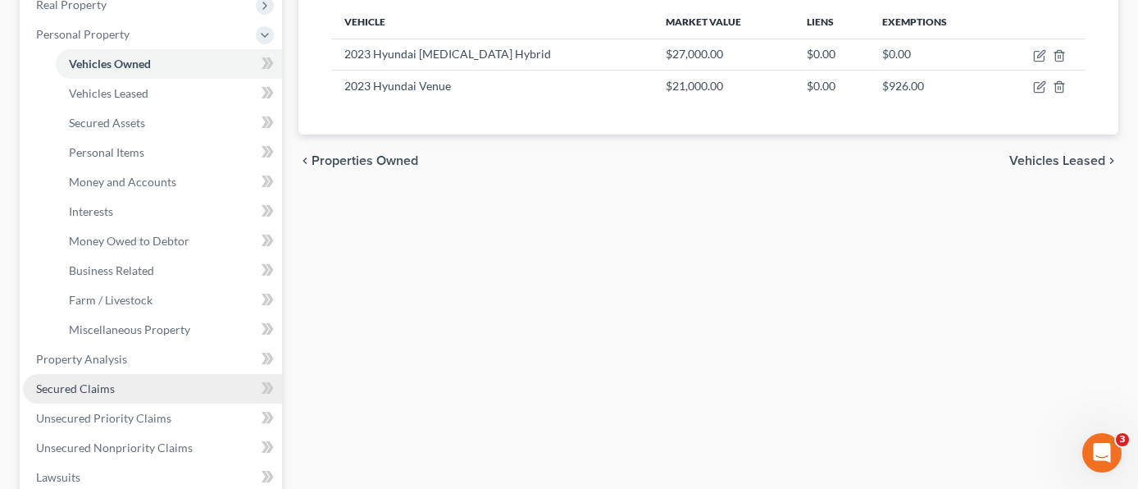
click at [132, 374] on link "Secured Claims" at bounding box center [152, 389] width 259 height 30
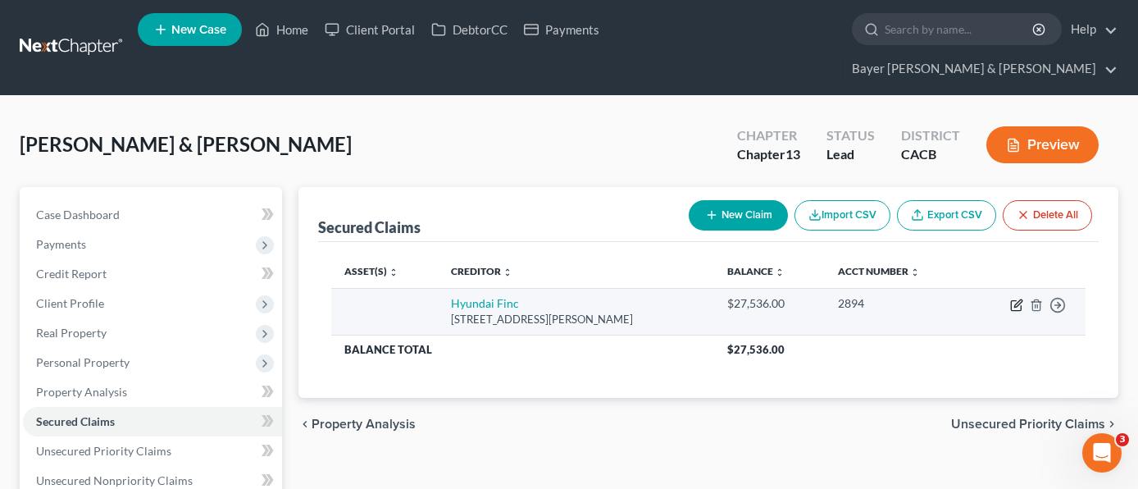
click at [1020, 299] on icon "button" at bounding box center [1016, 305] width 13 height 13
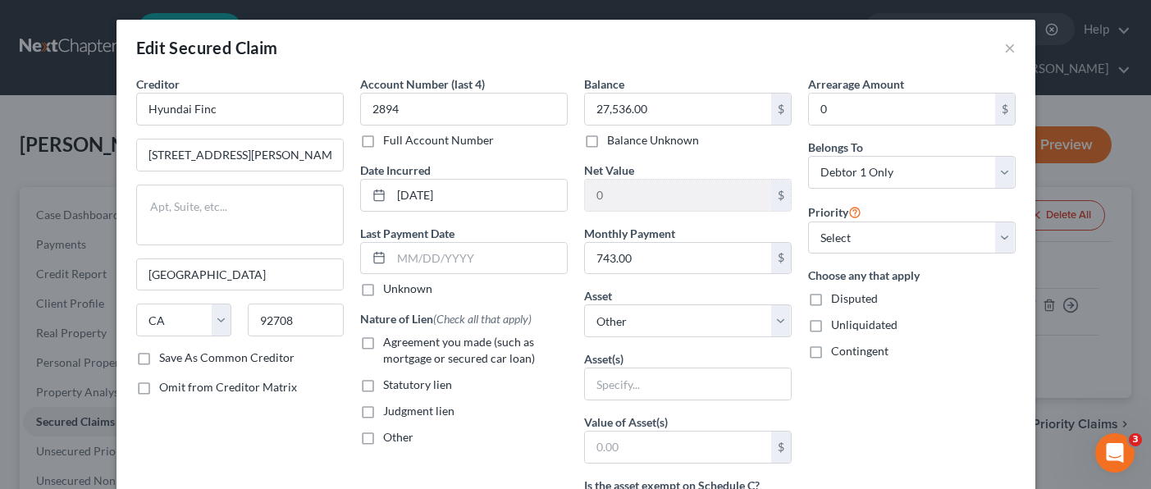
scroll to position [82, 0]
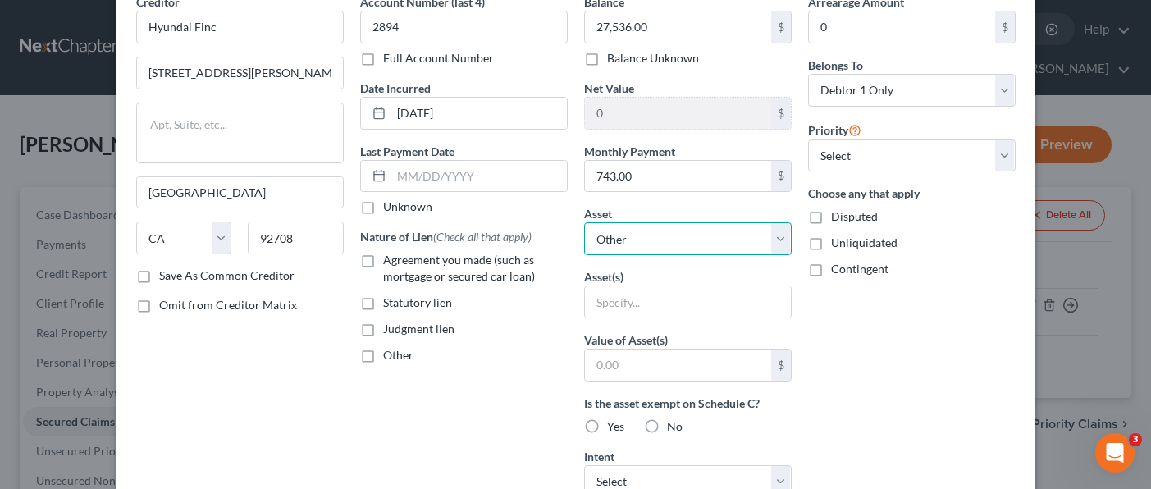
click at [697, 230] on select "Select Other Multiple Assets SchoolsFirst Credit Union (Checking Account) - $50…" at bounding box center [687, 238] width 207 height 33
click at [584, 222] on select "Select Other Multiple Assets SchoolsFirst Credit Union (Checking Account) - $50…" at bounding box center [687, 238] width 207 height 33
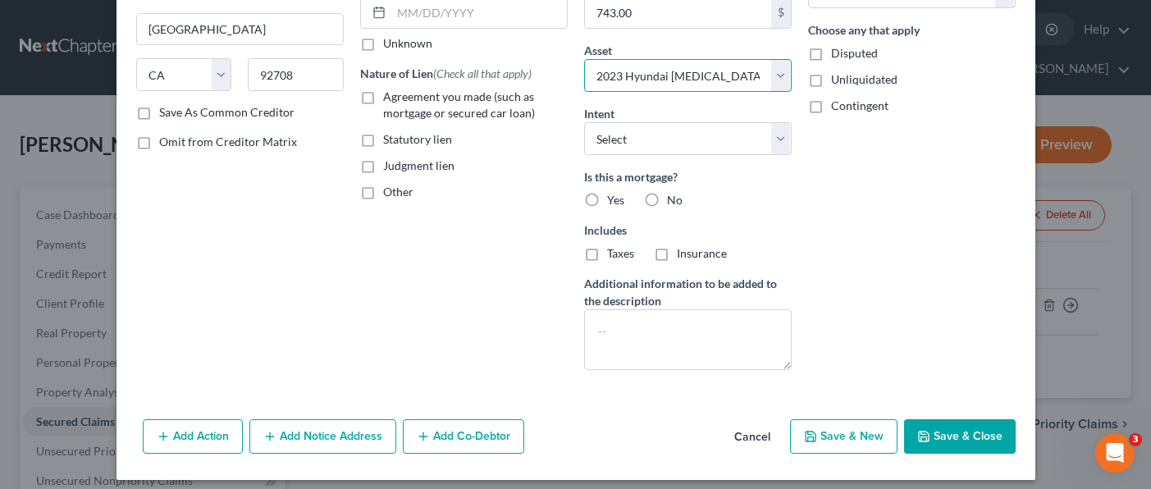
scroll to position [246, 0]
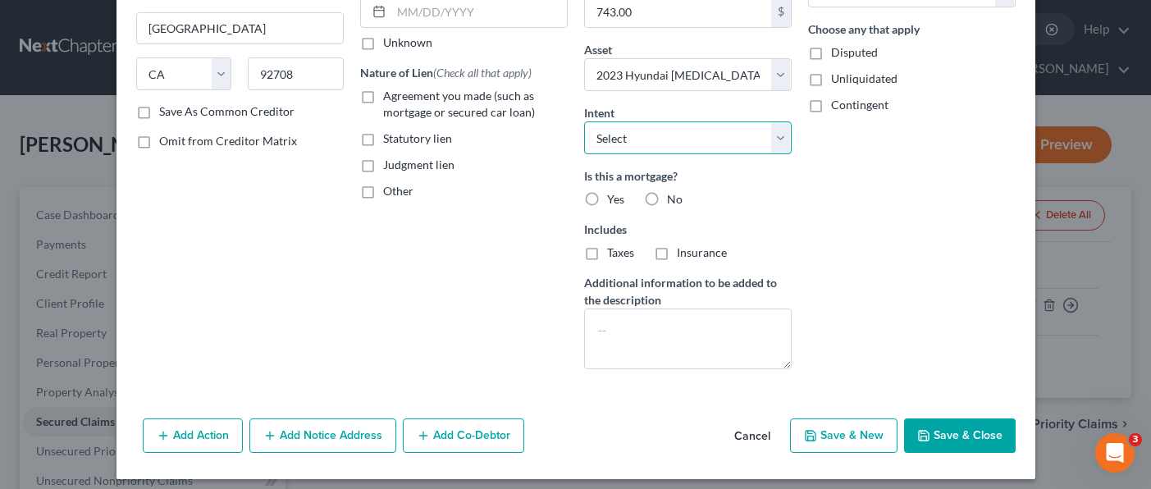
click at [659, 140] on select "Select Surrender Redeem Reaffirm Avoid Other" at bounding box center [687, 137] width 207 height 33
drag, startPoint x: 471, startPoint y: 217, endPoint x: 434, endPoint y: 270, distance: 64.8
click at [471, 217] on div "Account Number (last 4) 2894 Full Account Number Date Incurred [DATE] Last Paym…" at bounding box center [464, 105] width 224 height 553
click at [667, 199] on label "No" at bounding box center [675, 199] width 16 height 16
click at [673, 199] on input "No" at bounding box center [678, 196] width 11 height 11
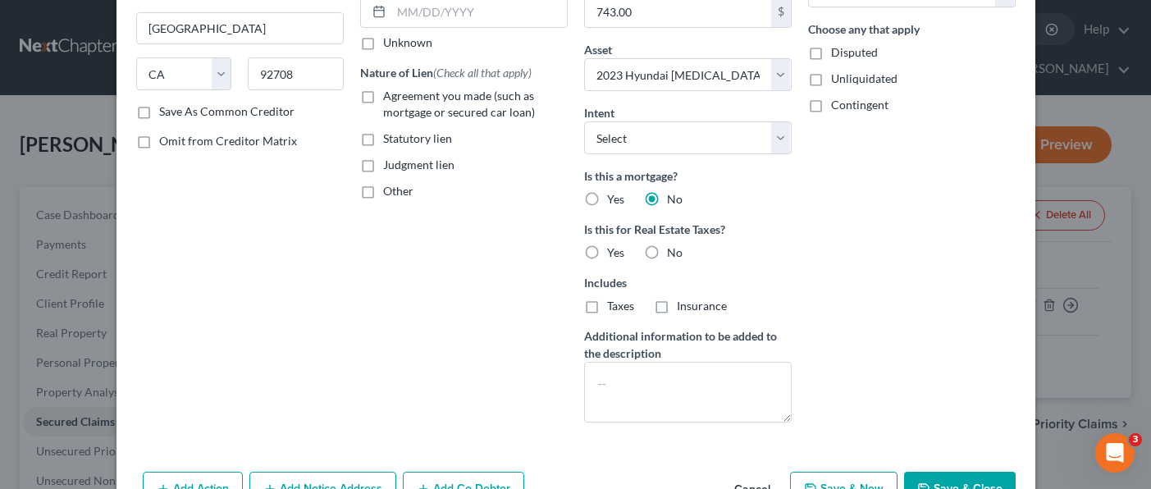
scroll to position [82, 0]
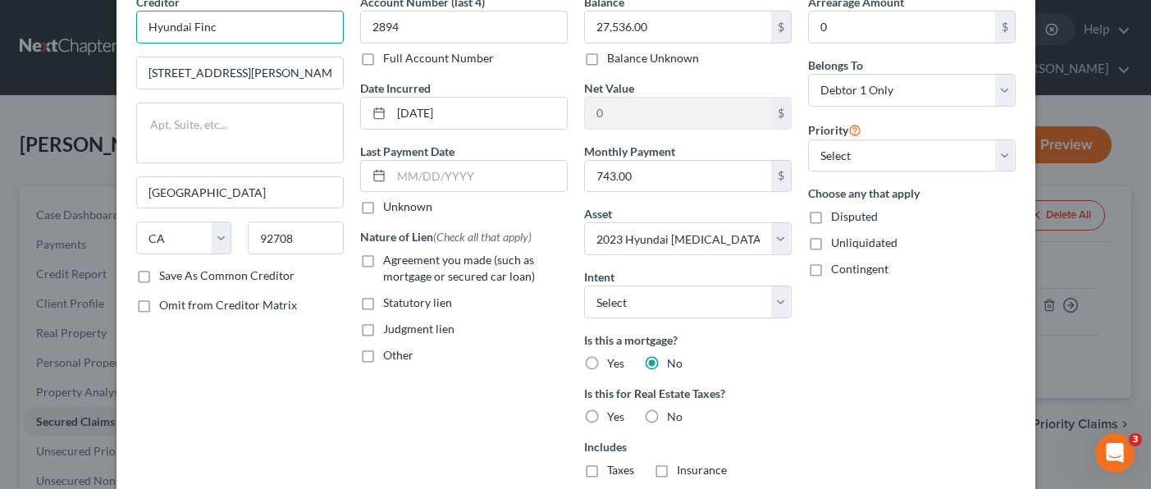
click at [230, 29] on input "Hyundai Finc" at bounding box center [239, 27] width 207 height 33
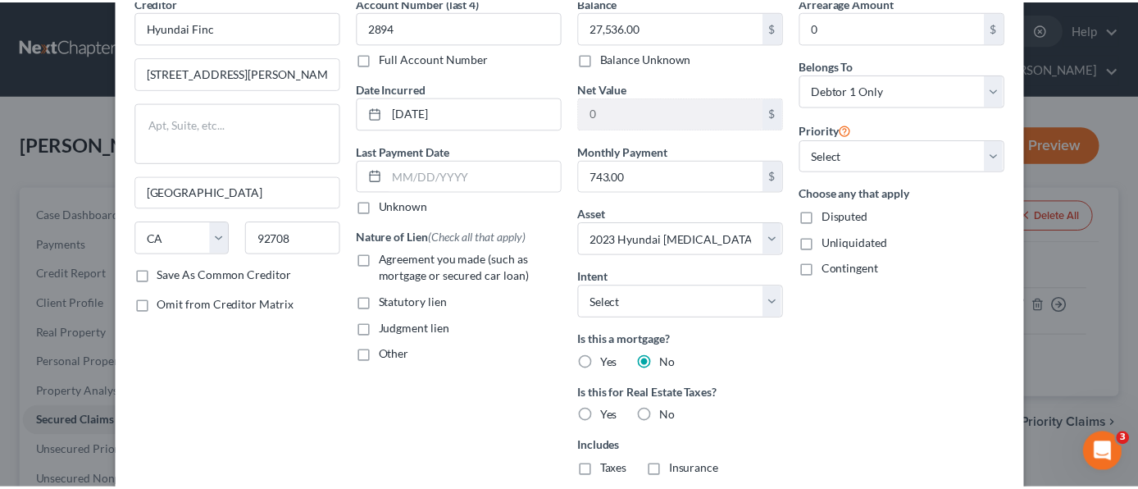
scroll to position [309, 0]
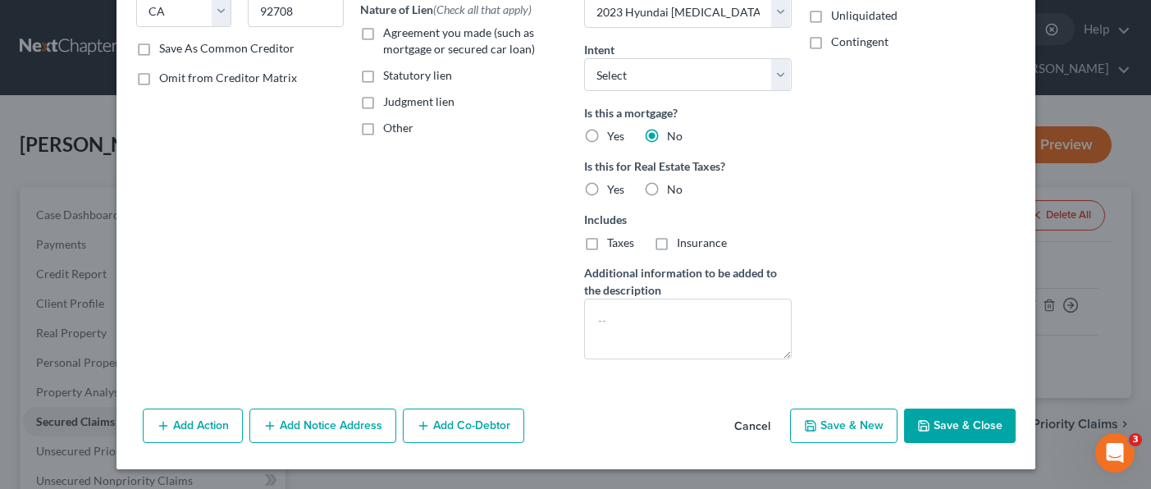
drag, startPoint x: 942, startPoint y: 437, endPoint x: 923, endPoint y: 440, distance: 20.0
click at [942, 437] on button "Save & Close" at bounding box center [960, 425] width 112 height 34
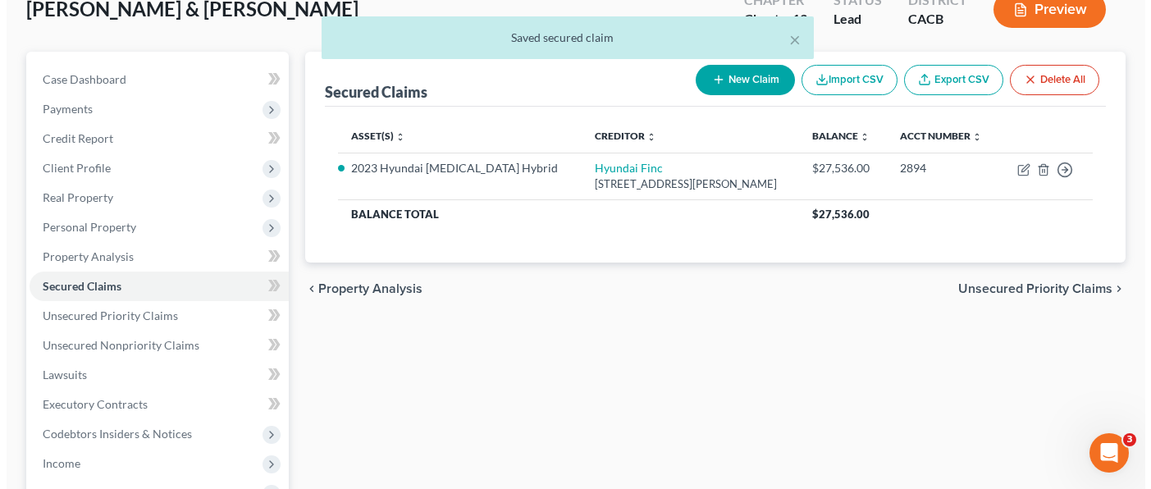
scroll to position [164, 0]
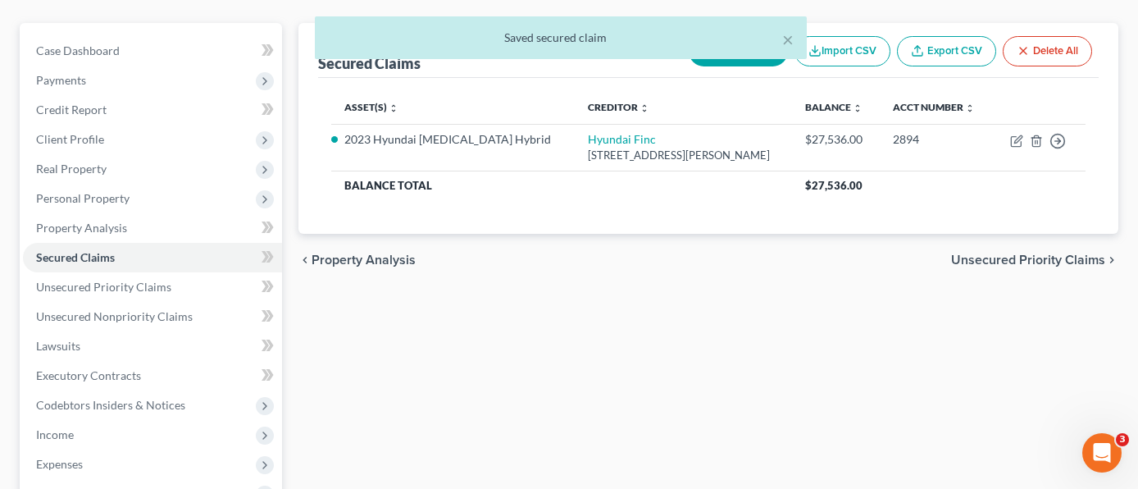
click at [720, 36] on button "New Claim" at bounding box center [738, 51] width 99 height 30
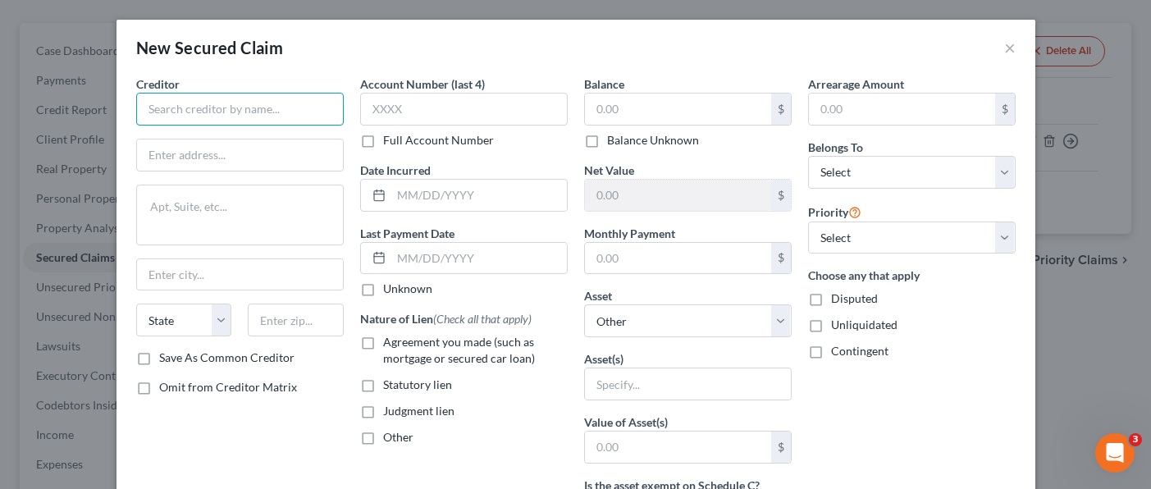
click at [257, 107] on input "text" at bounding box center [239, 109] width 207 height 33
click at [252, 109] on input "text" at bounding box center [239, 109] width 207 height 33
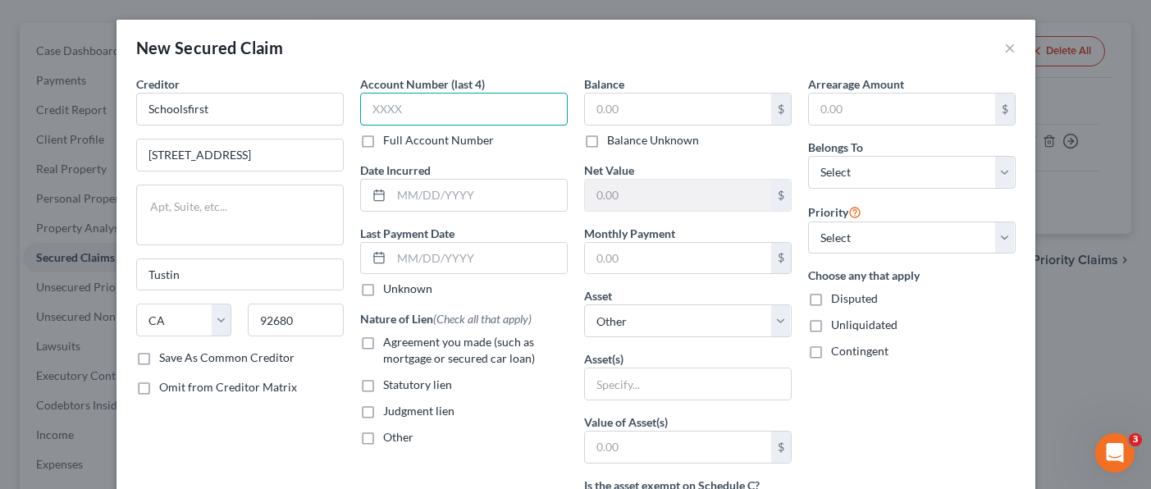
click at [394, 99] on input "text" at bounding box center [463, 109] width 207 height 33
click at [448, 191] on input "text" at bounding box center [479, 195] width 176 height 31
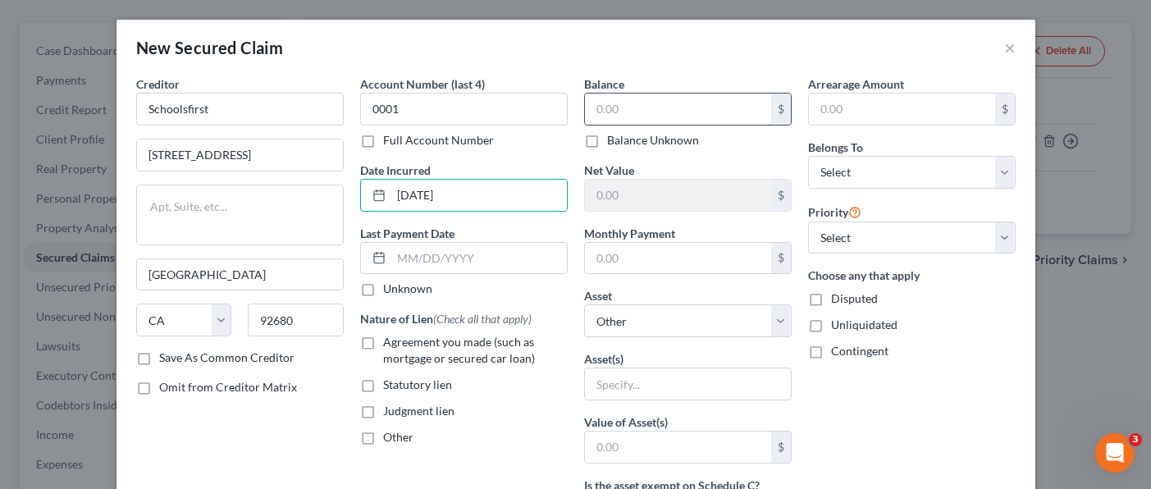
click at [623, 110] on input "text" at bounding box center [678, 108] width 186 height 31
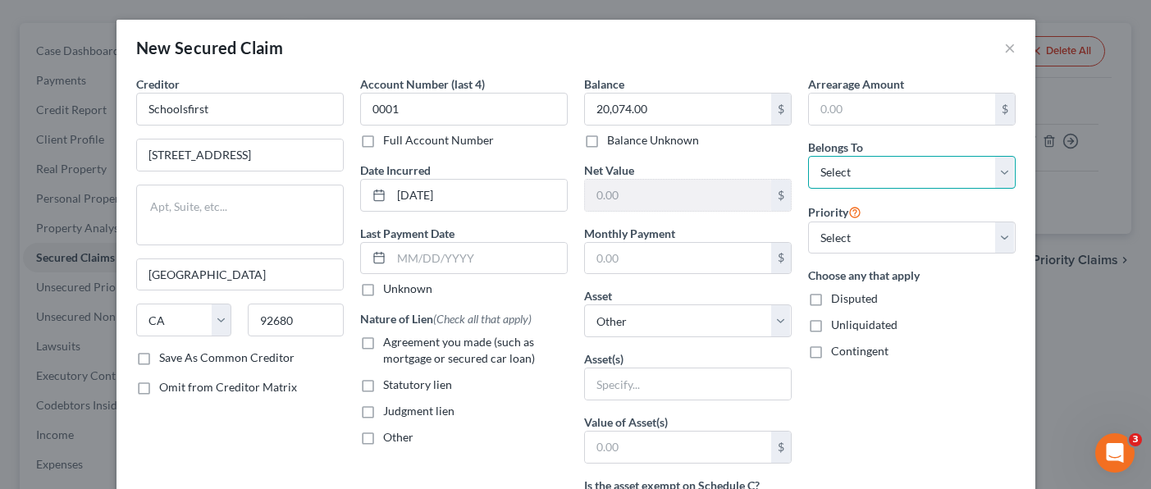
click at [938, 158] on select "Select Debtor 1 Only Debtor 2 Only Debtor 1 And Debtor 2 Only At Least One Of T…" at bounding box center [911, 172] width 207 height 33
click at [808, 156] on select "Select Debtor 1 Only Debtor 2 Only Debtor 1 And Debtor 2 Only At Least One Of T…" at bounding box center [911, 172] width 207 height 33
click at [663, 263] on input "text" at bounding box center [678, 258] width 186 height 31
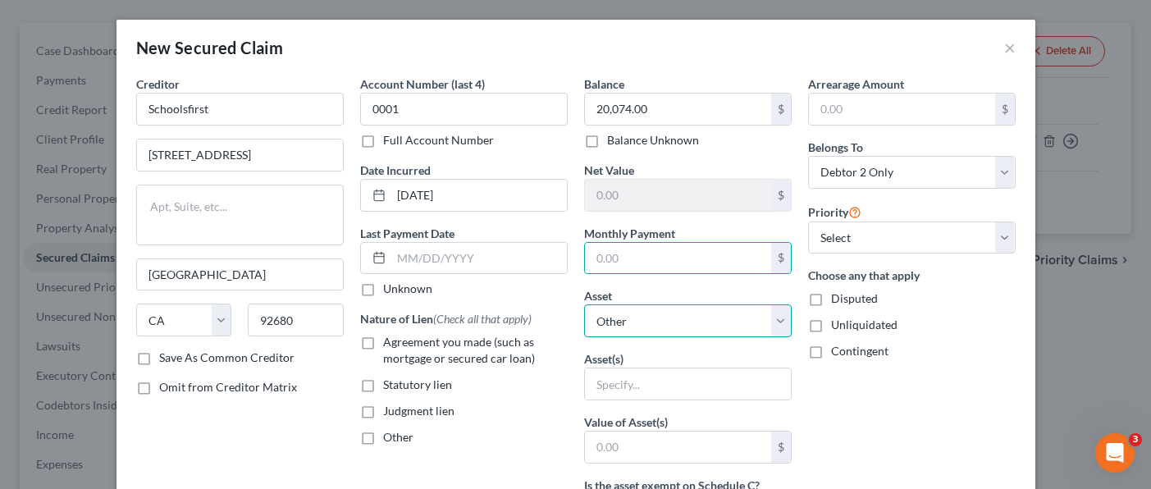
click at [628, 321] on select "Select Other Multiple Assets SchoolsFirst Credit Union (Checking Account) - $50…" at bounding box center [687, 320] width 207 height 33
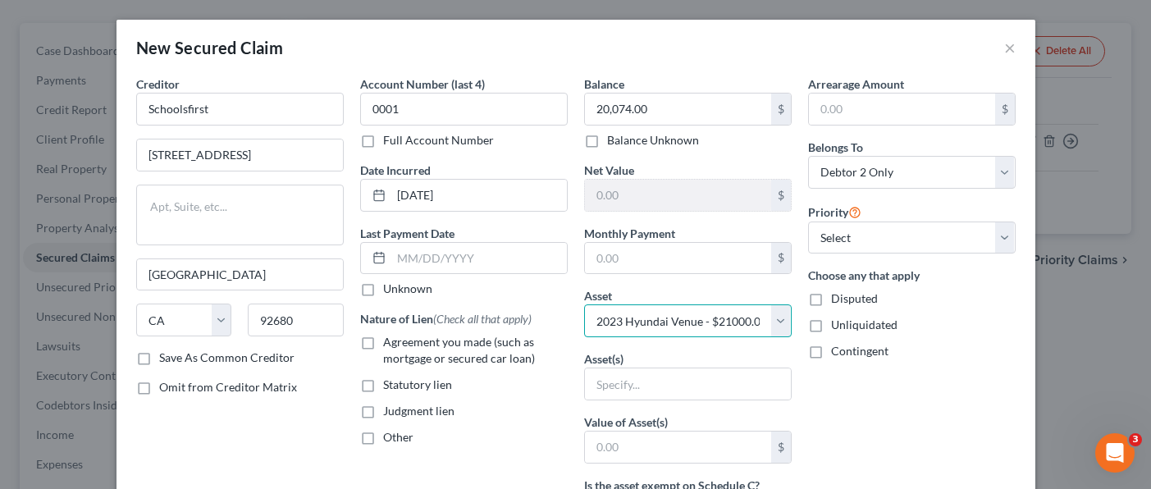
click at [584, 304] on select "Select Other Multiple Assets SchoolsFirst Credit Union (Checking Account) - $50…" at bounding box center [687, 320] width 207 height 33
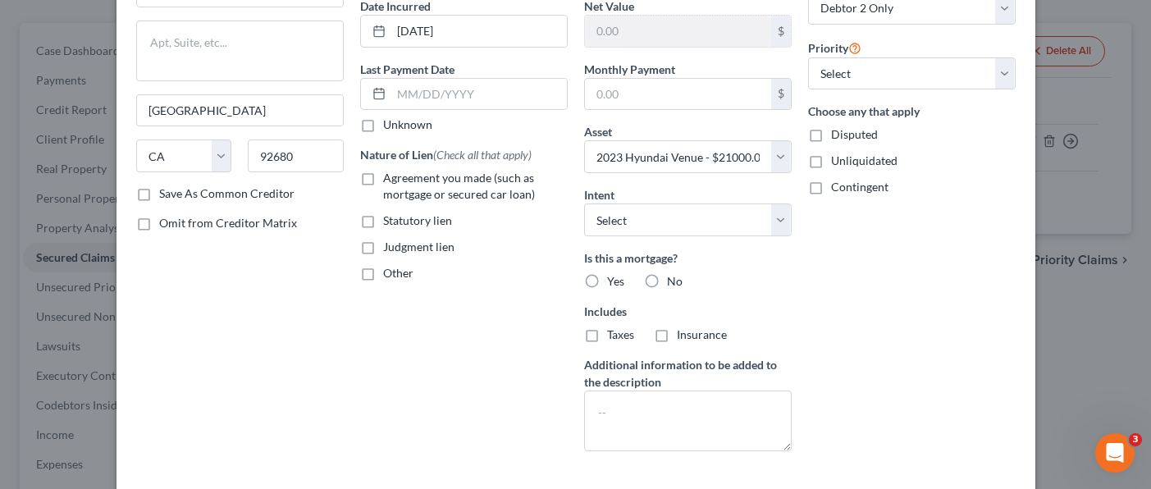
drag, startPoint x: 648, startPoint y: 284, endPoint x: 526, endPoint y: 342, distance: 135.4
click at [667, 280] on label "No" at bounding box center [675, 281] width 16 height 16
click at [673, 280] on input "No" at bounding box center [678, 278] width 11 height 11
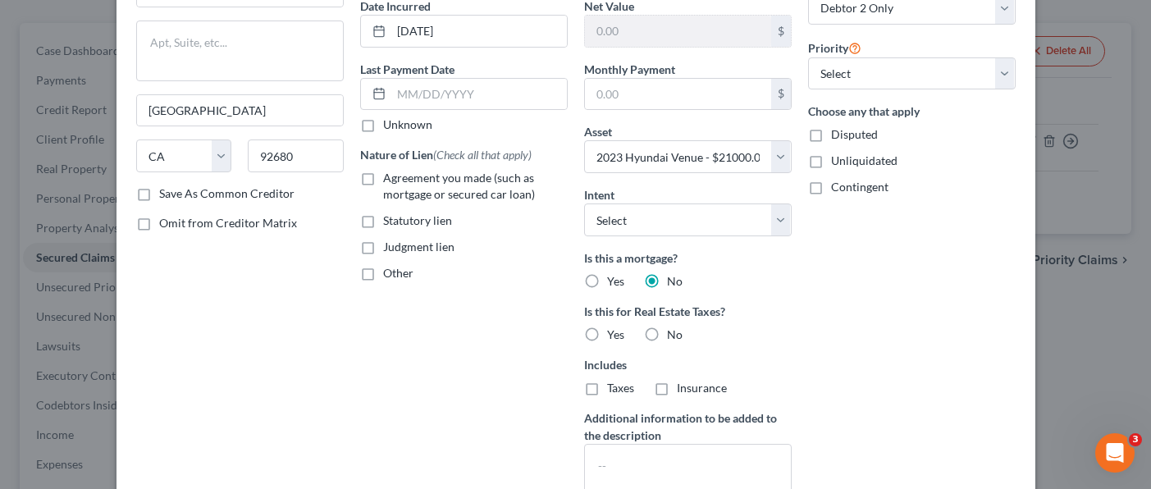
click at [383, 180] on label "Agreement you made (such as mortgage or secured car loan)" at bounding box center [475, 186] width 185 height 33
click at [390, 180] on input "Agreement you made (such as mortgage or secured car loan)" at bounding box center [395, 175] width 11 height 11
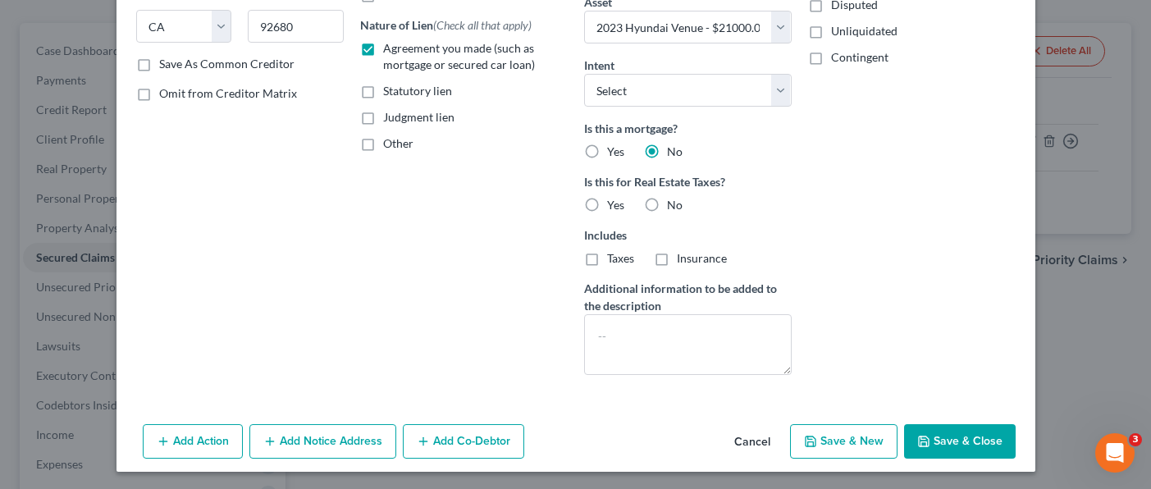
scroll to position [296, 0]
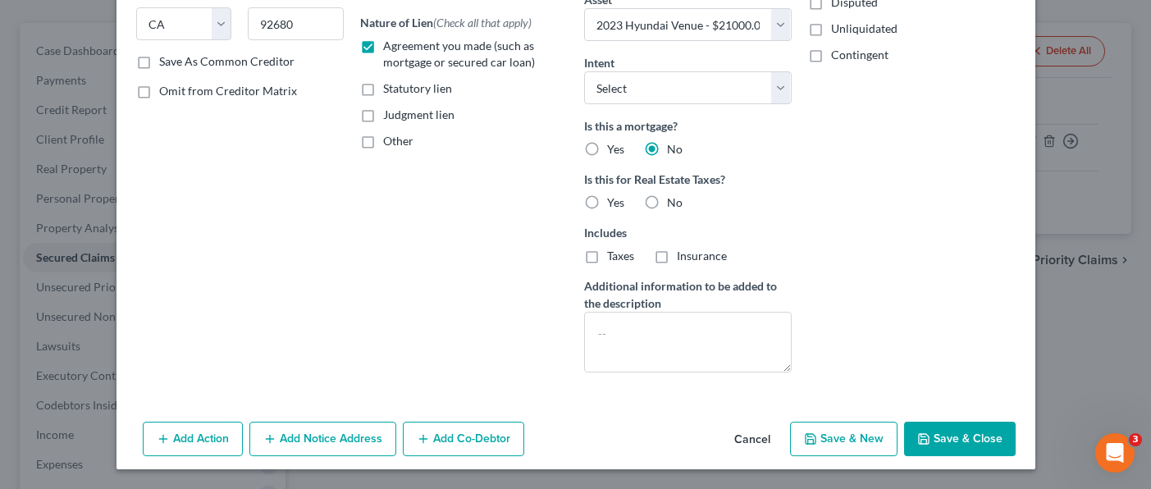
click at [941, 435] on button "Save & Close" at bounding box center [960, 439] width 112 height 34
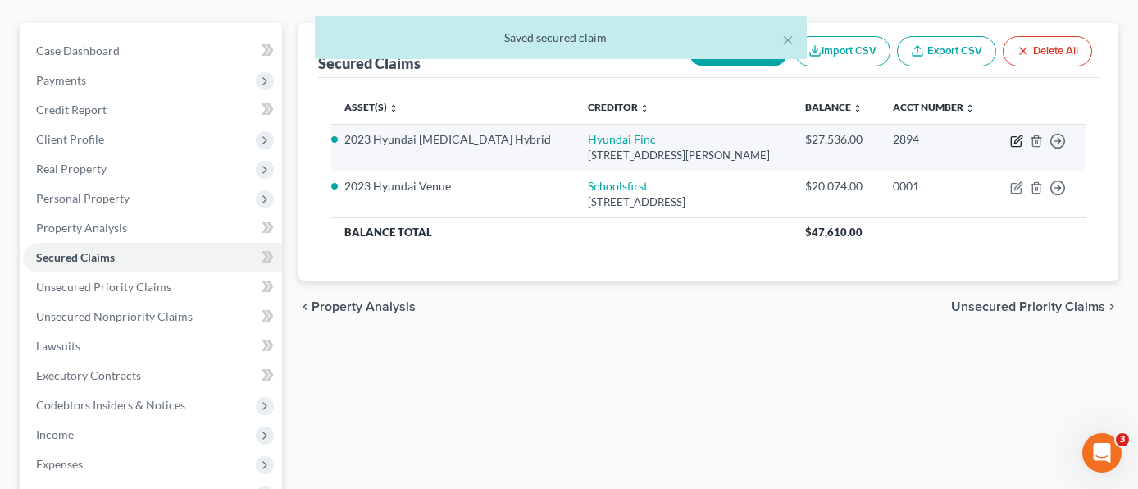
click at [1017, 134] on icon "button" at bounding box center [1016, 140] width 13 height 13
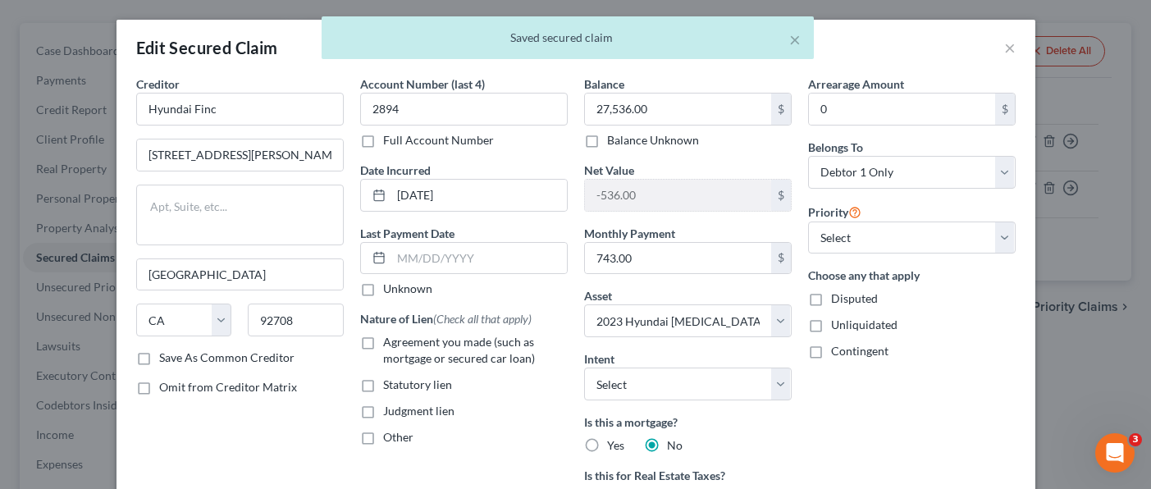
click at [383, 342] on label "Agreement you made (such as mortgage or secured car loan)" at bounding box center [475, 350] width 185 height 33
click at [390, 342] on input "Agreement you made (such as mortgage or secured car loan)" at bounding box center [395, 339] width 11 height 11
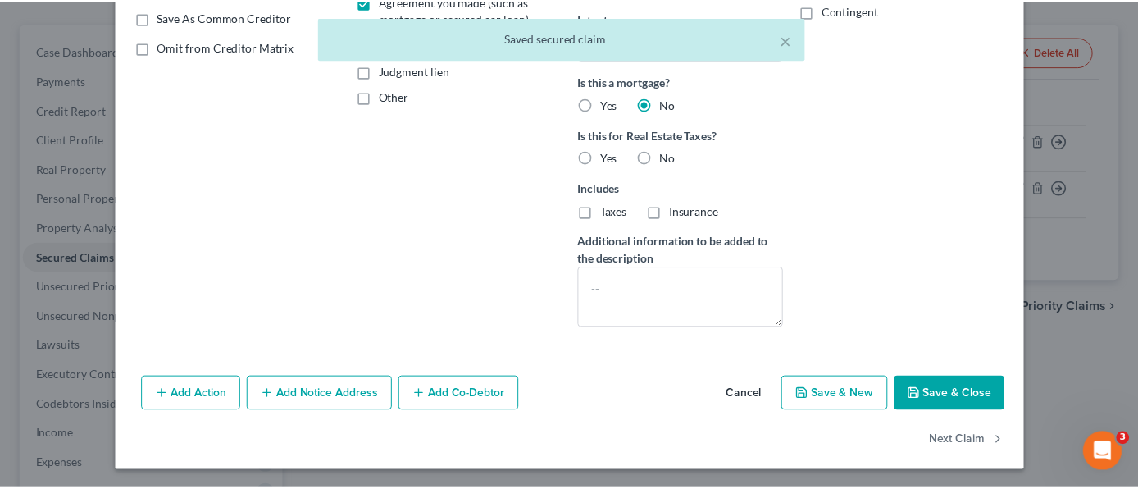
scroll to position [343, 0]
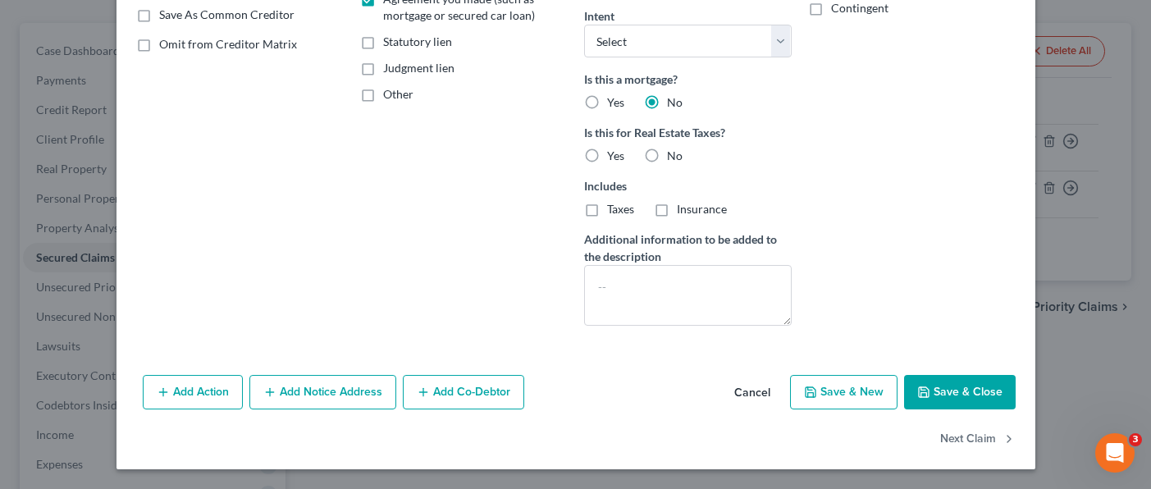
click at [947, 380] on button "Save & Close" at bounding box center [960, 392] width 112 height 34
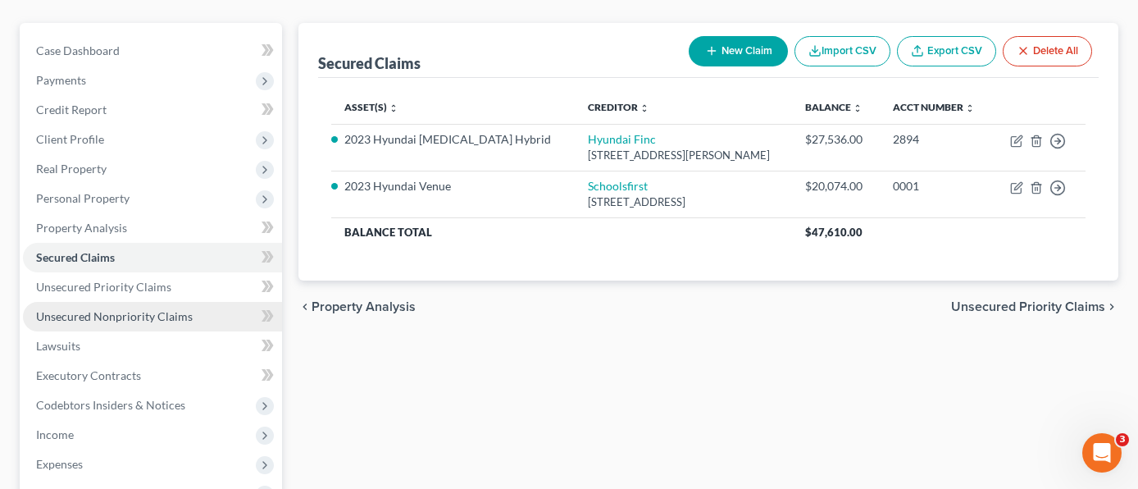
click at [143, 309] on span "Unsecured Nonpriority Claims" at bounding box center [114, 316] width 157 height 14
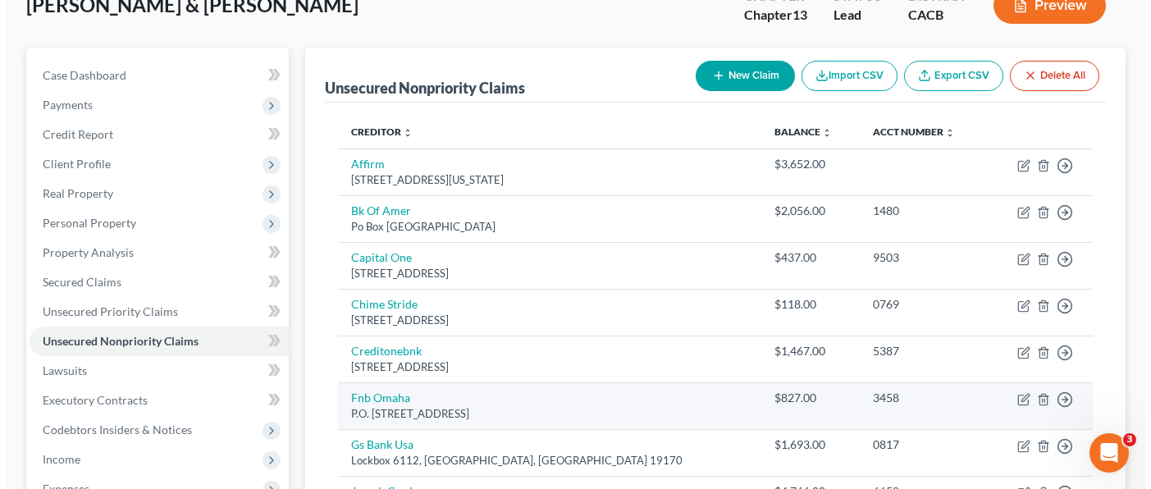
scroll to position [164, 0]
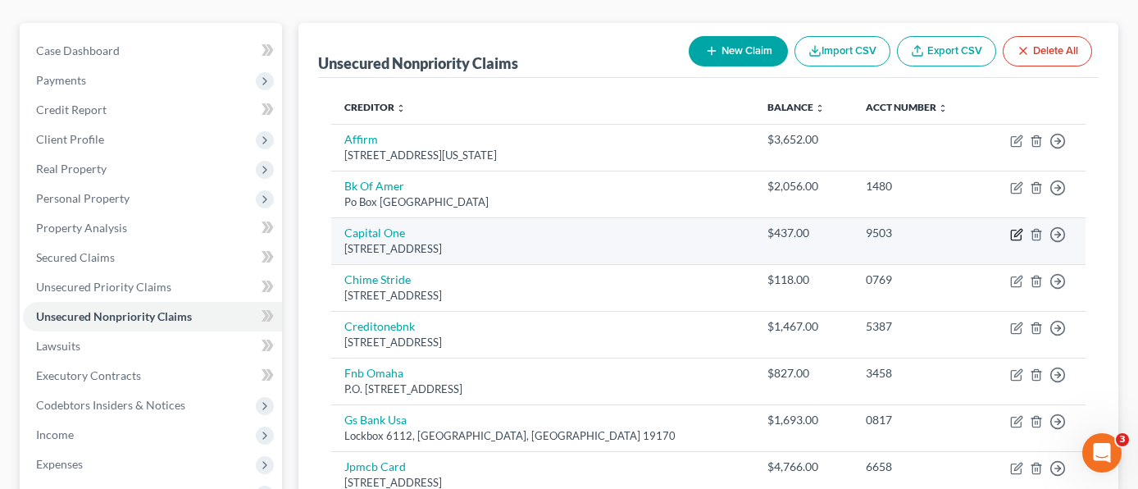
click at [1020, 228] on icon "button" at bounding box center [1016, 234] width 13 height 13
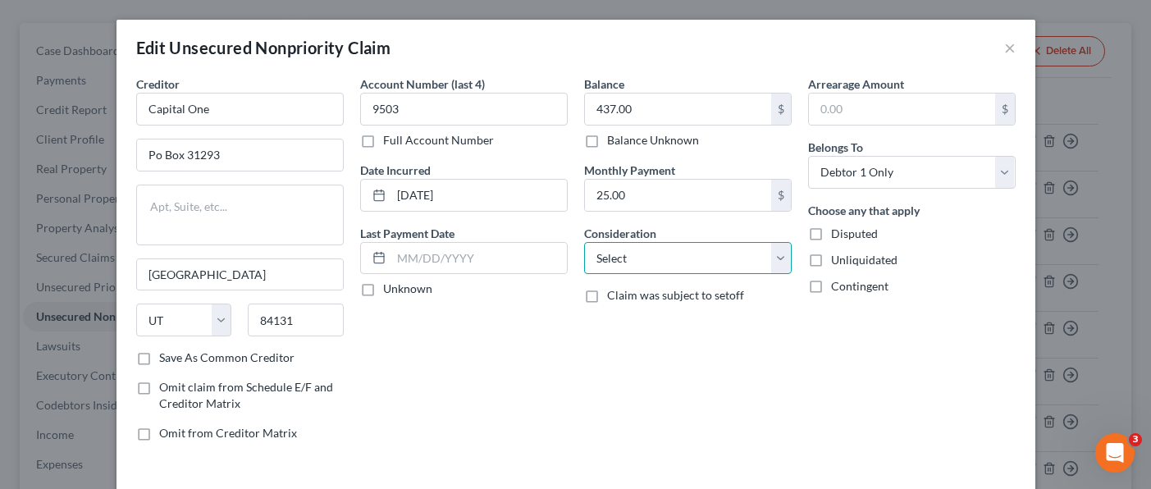
click at [653, 263] on select "Select Cable / Satellite Services Collection Agency Credit Card Debt Debt Couns…" at bounding box center [687, 258] width 207 height 33
click at [584, 242] on select "Select Cable / Satellite Services Collection Agency Credit Card Debt Debt Couns…" at bounding box center [687, 258] width 207 height 33
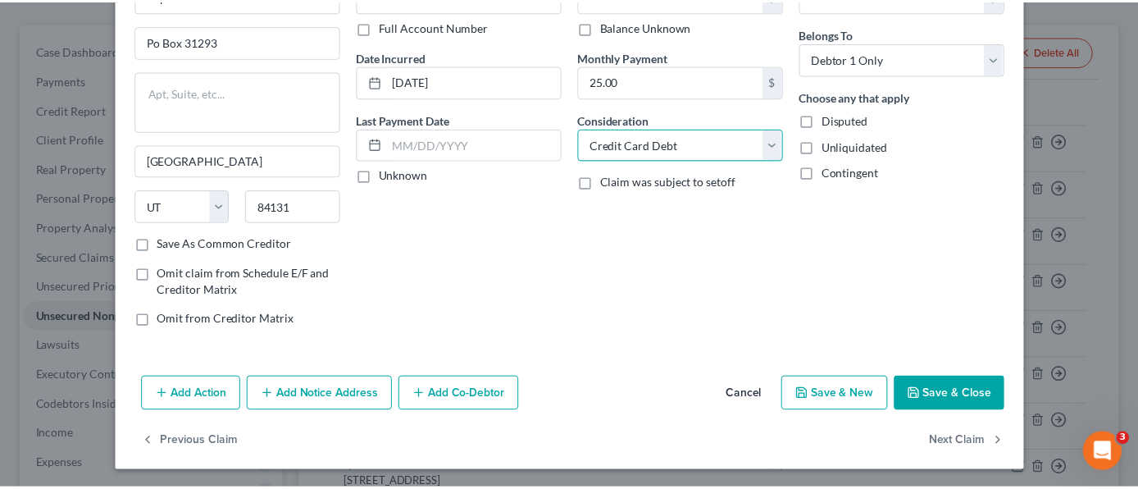
scroll to position [116, 0]
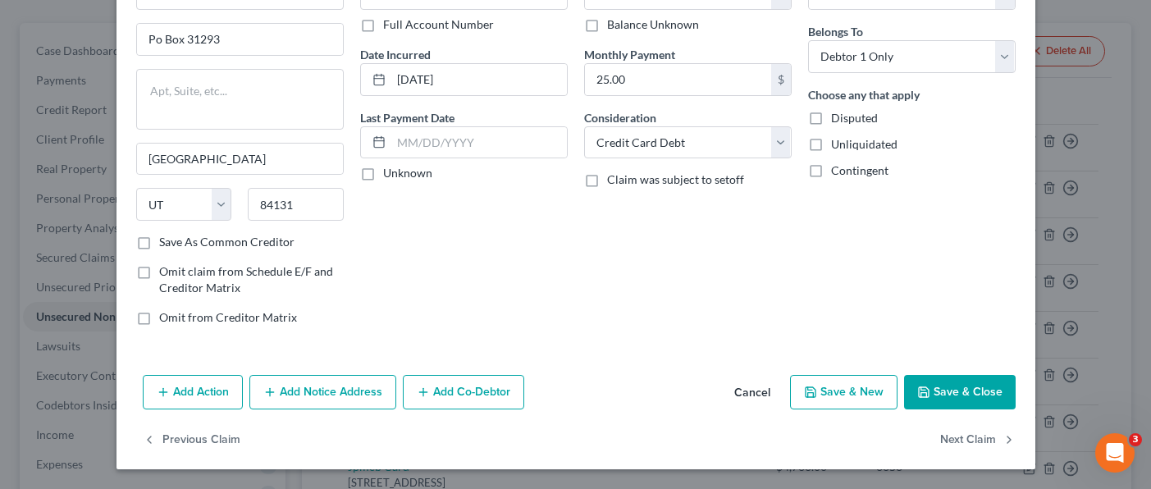
click at [969, 387] on button "Save & Close" at bounding box center [960, 392] width 112 height 34
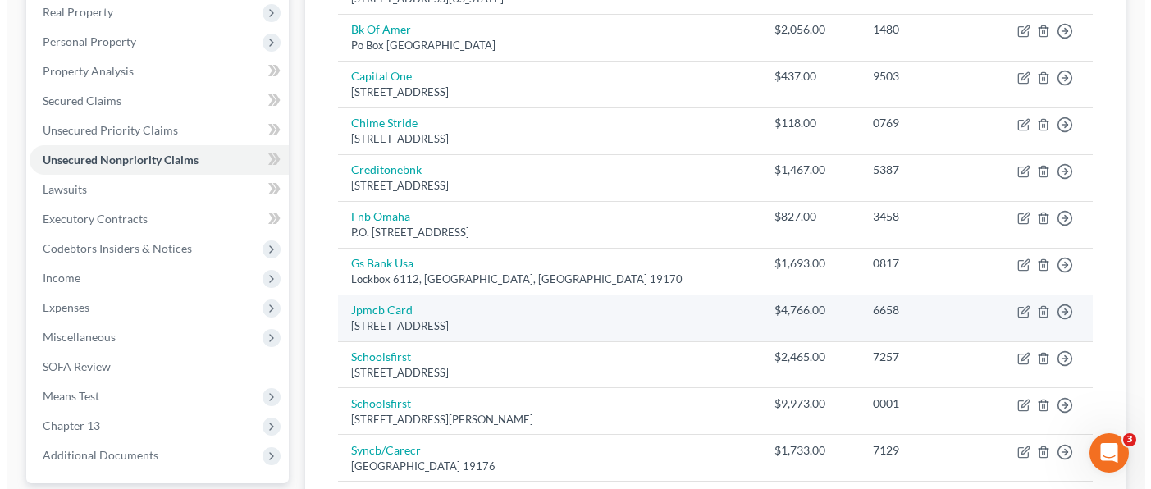
scroll to position [328, 0]
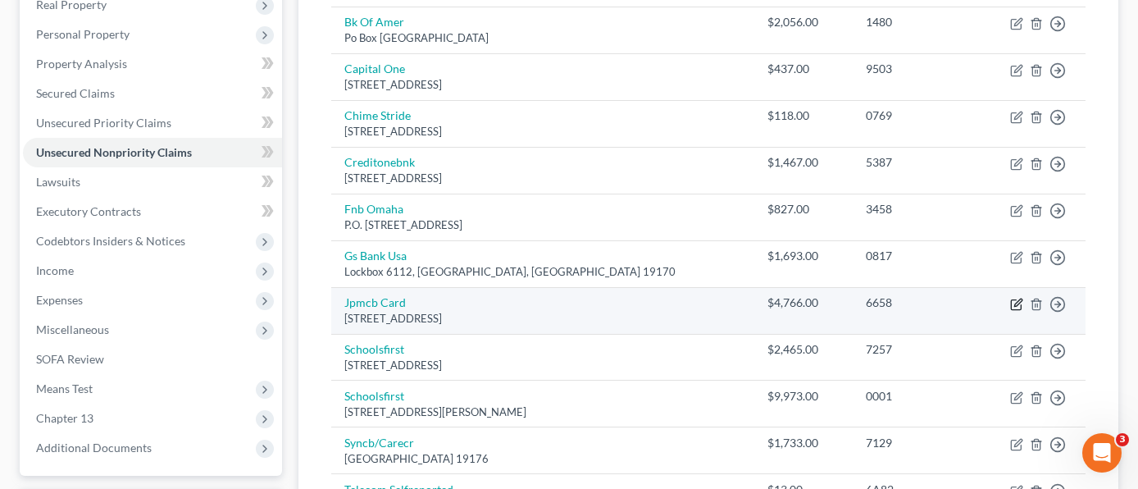
click at [1019, 299] on icon "button" at bounding box center [1017, 302] width 7 height 7
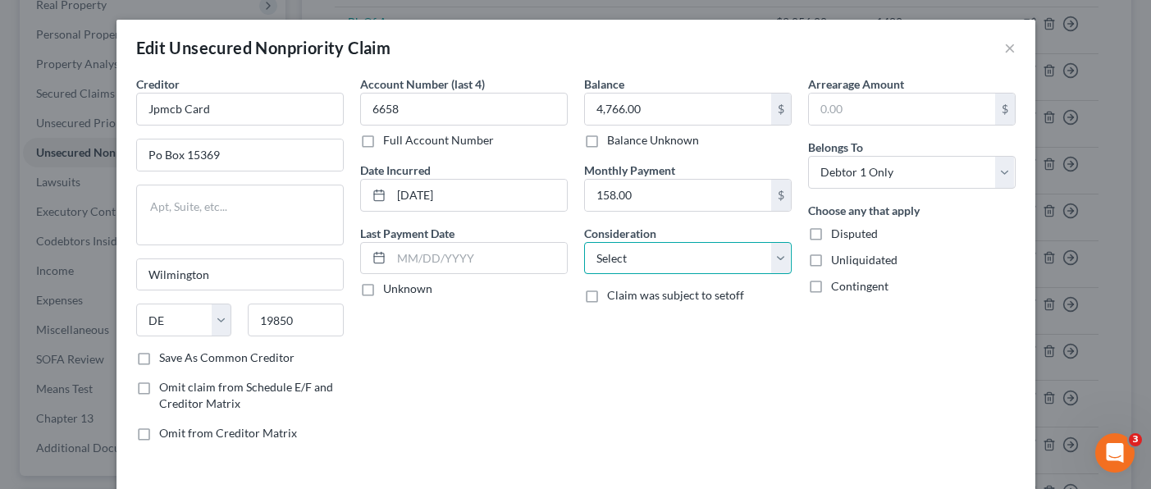
drag, startPoint x: 672, startPoint y: 262, endPoint x: 678, endPoint y: 244, distance: 18.4
click at [672, 262] on select "Select Cable / Satellite Services Collection Agency Credit Card Debt Debt Couns…" at bounding box center [687, 258] width 207 height 33
click at [584, 242] on select "Select Cable / Satellite Services Collection Agency Credit Card Debt Debt Couns…" at bounding box center [687, 258] width 207 height 33
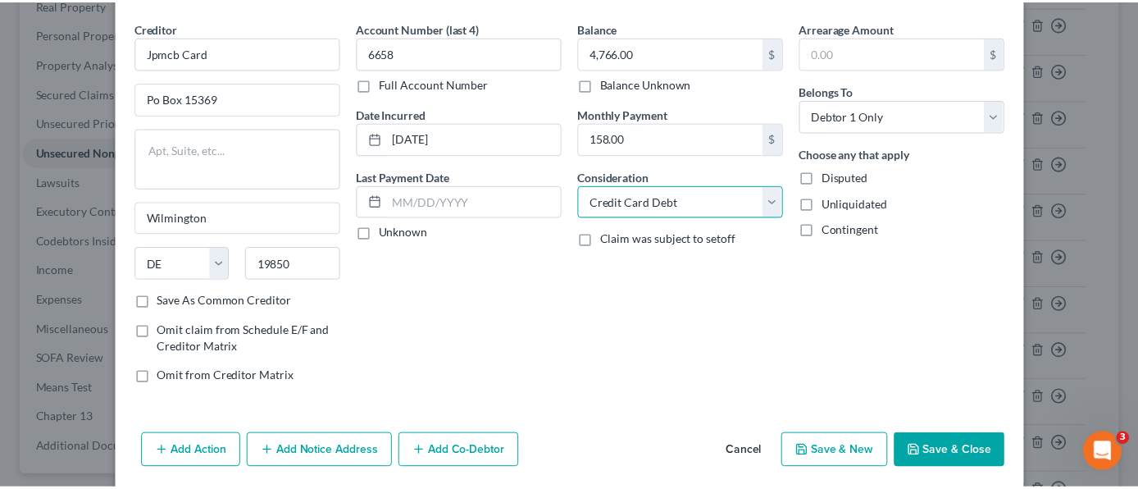
scroll to position [116, 0]
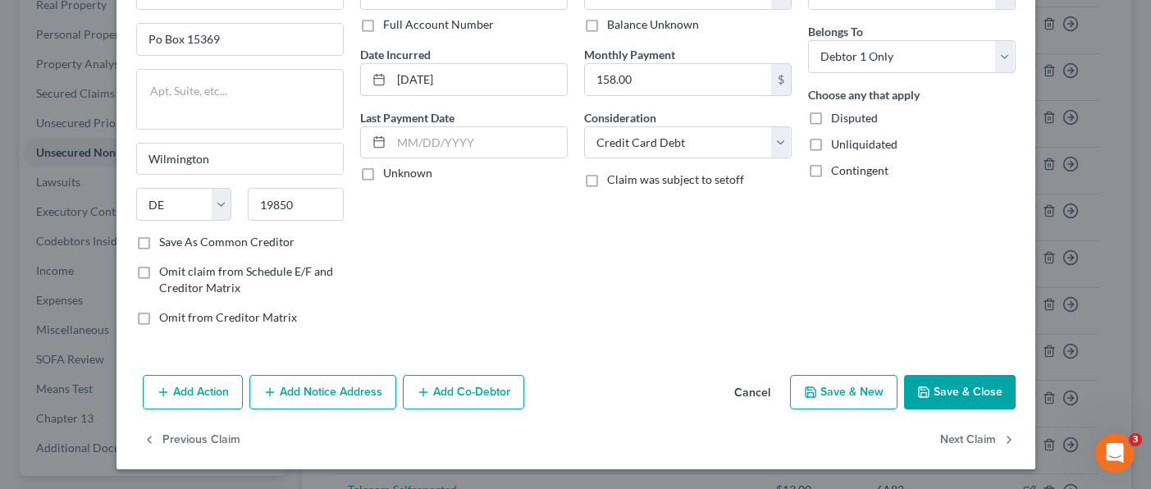
click at [932, 396] on button "Save & Close" at bounding box center [960, 392] width 112 height 34
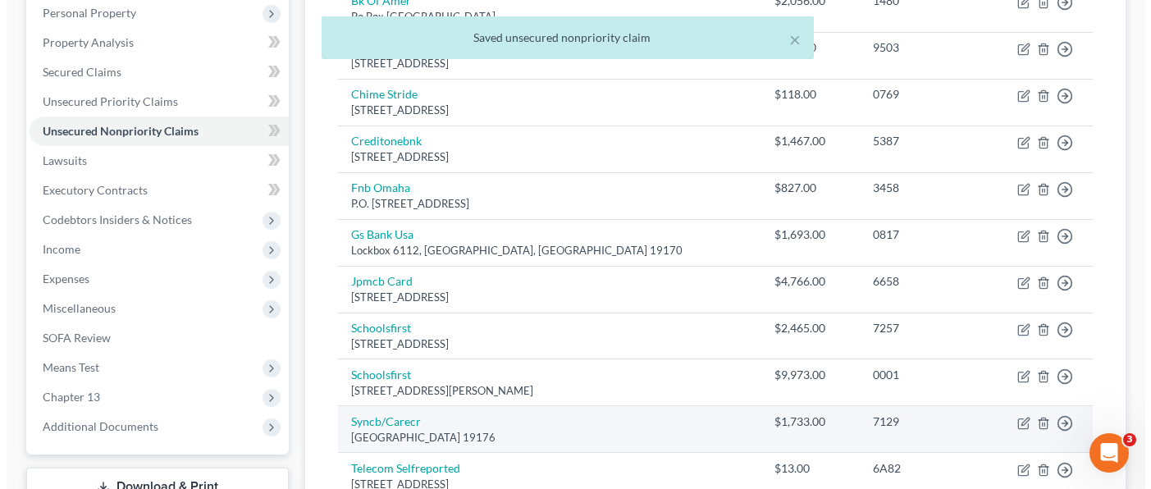
scroll to position [410, 0]
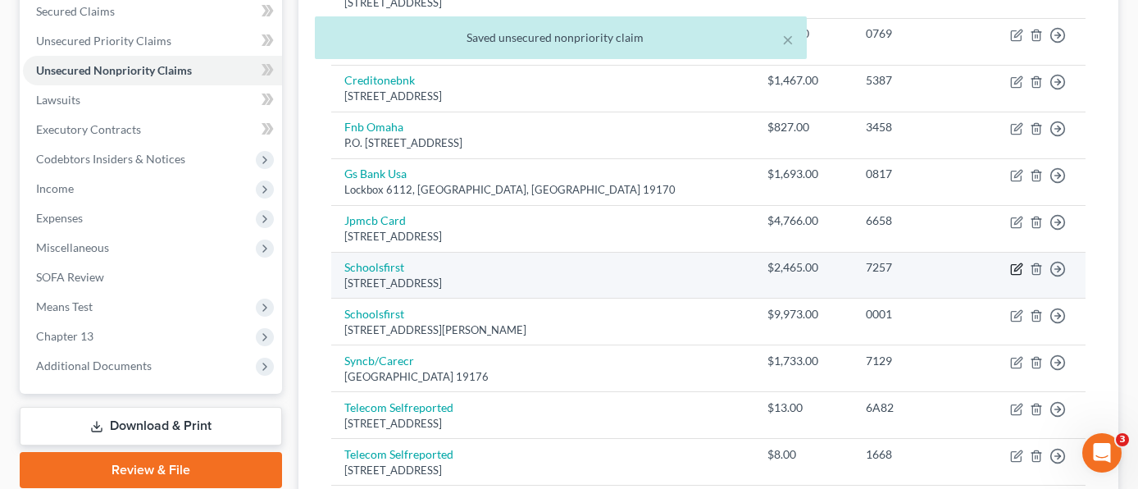
click at [1017, 262] on icon "button" at bounding box center [1016, 268] width 13 height 13
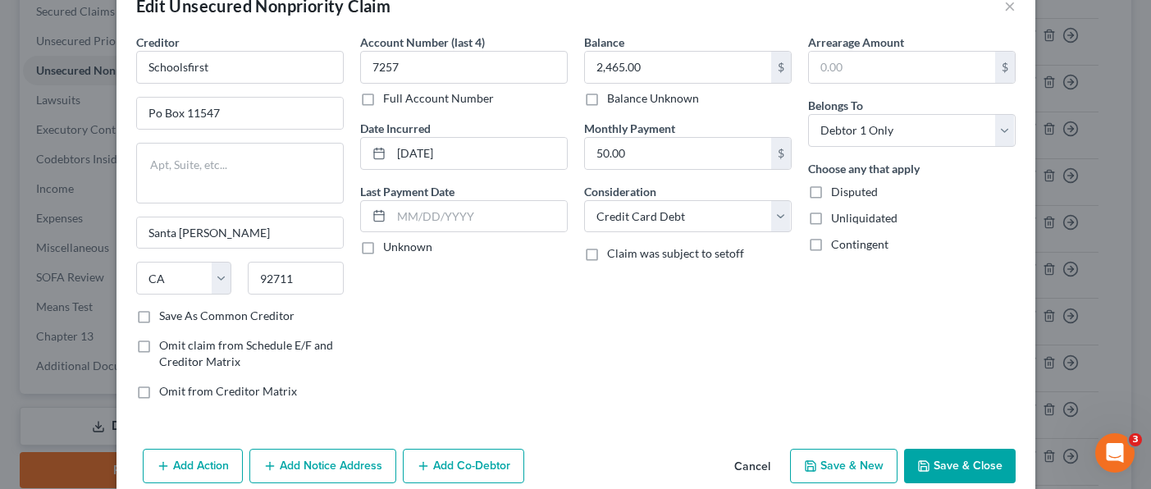
scroll to position [116, 0]
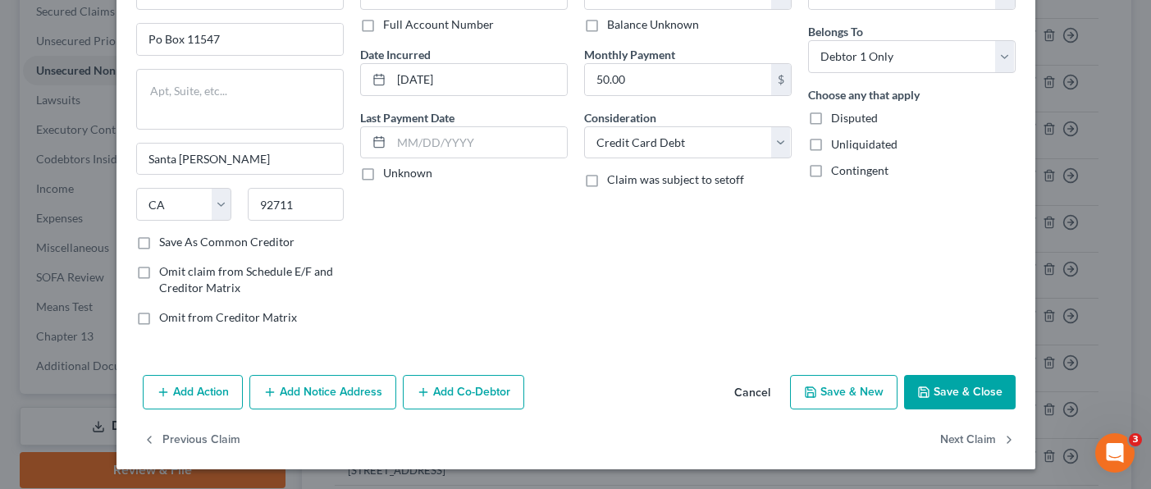
click at [752, 392] on button "Cancel" at bounding box center [752, 392] width 62 height 33
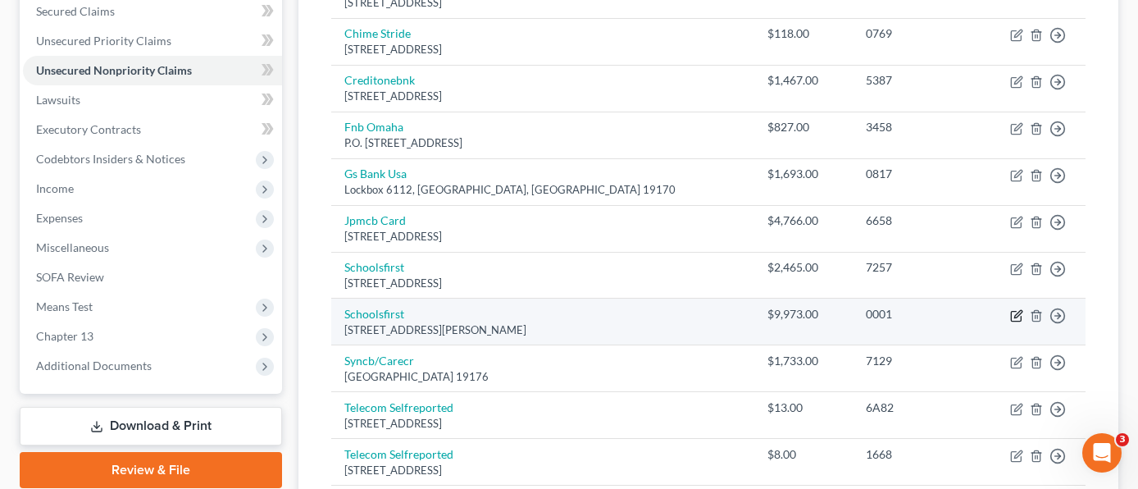
click at [1015, 310] on icon "button" at bounding box center [1017, 313] width 7 height 7
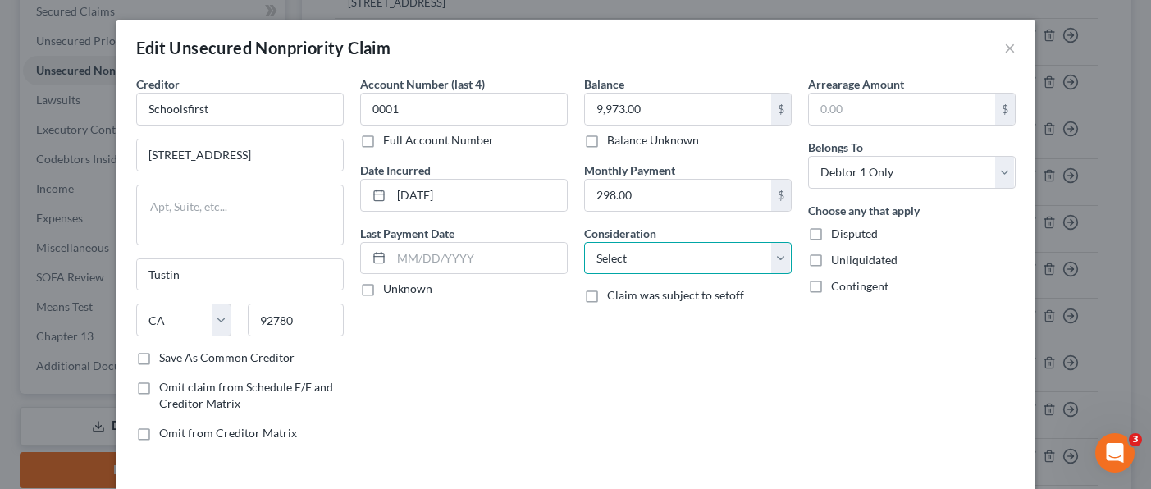
click at [670, 266] on select "Select Cable / Satellite Services Collection Agency Credit Card Debt Debt Couns…" at bounding box center [687, 258] width 207 height 33
click at [584, 242] on select "Select Cable / Satellite Services Collection Agency Credit Card Debt Debt Couns…" at bounding box center [687, 258] width 207 height 33
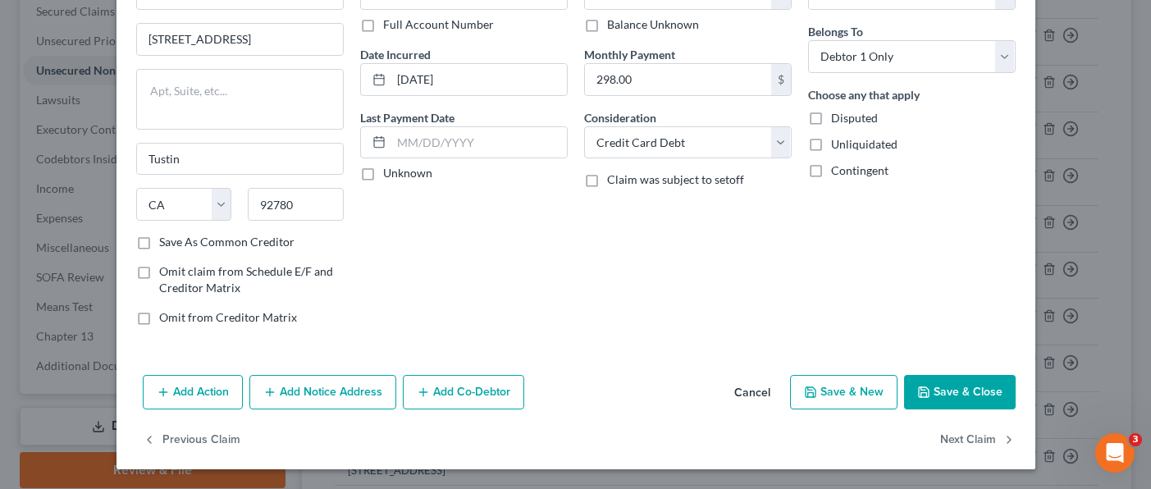
drag, startPoint x: 958, startPoint y: 391, endPoint x: 947, endPoint y: 390, distance: 10.8
click at [957, 391] on button "Save & Close" at bounding box center [960, 392] width 112 height 34
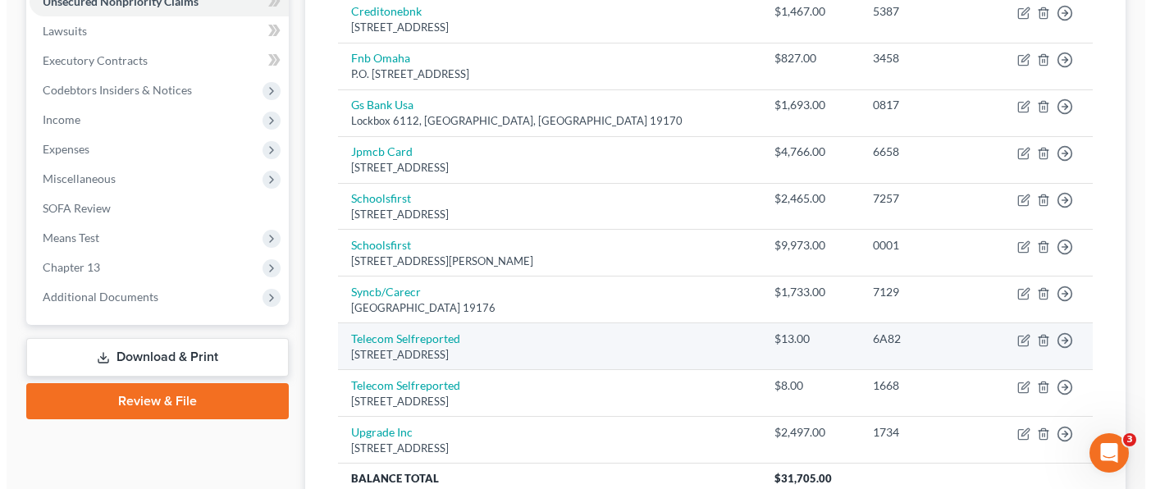
scroll to position [574, 0]
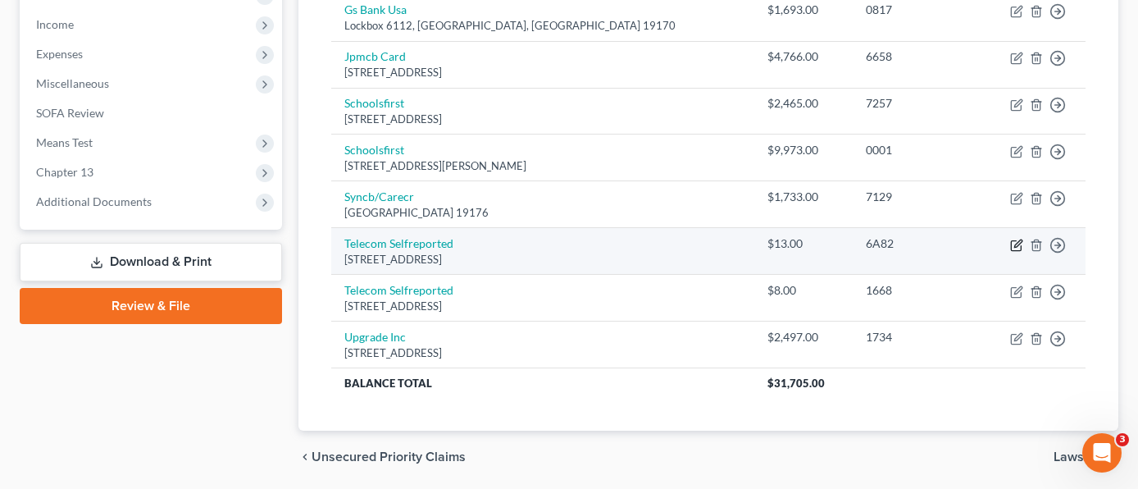
click at [1016, 239] on icon "button" at bounding box center [1016, 245] width 13 height 13
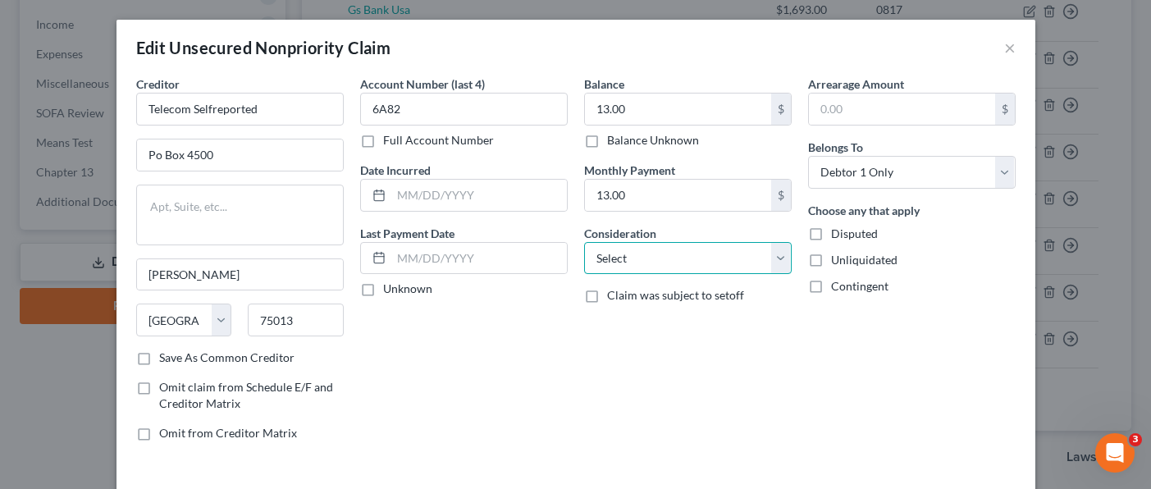
click at [730, 258] on select "Select Cable / Satellite Services Collection Agency Credit Card Debt Debt Couns…" at bounding box center [687, 258] width 207 height 33
click at [584, 242] on select "Select Cable / Satellite Services Collection Agency Credit Card Debt Debt Couns…" at bounding box center [687, 258] width 207 height 33
click at [701, 262] on select "Select Cable / Satellite Services Collection Agency Credit Card Debt Debt Couns…" at bounding box center [687, 258] width 207 height 33
click at [584, 242] on select "Select Cable / Satellite Services Collection Agency Credit Card Debt Debt Couns…" at bounding box center [687, 258] width 207 height 33
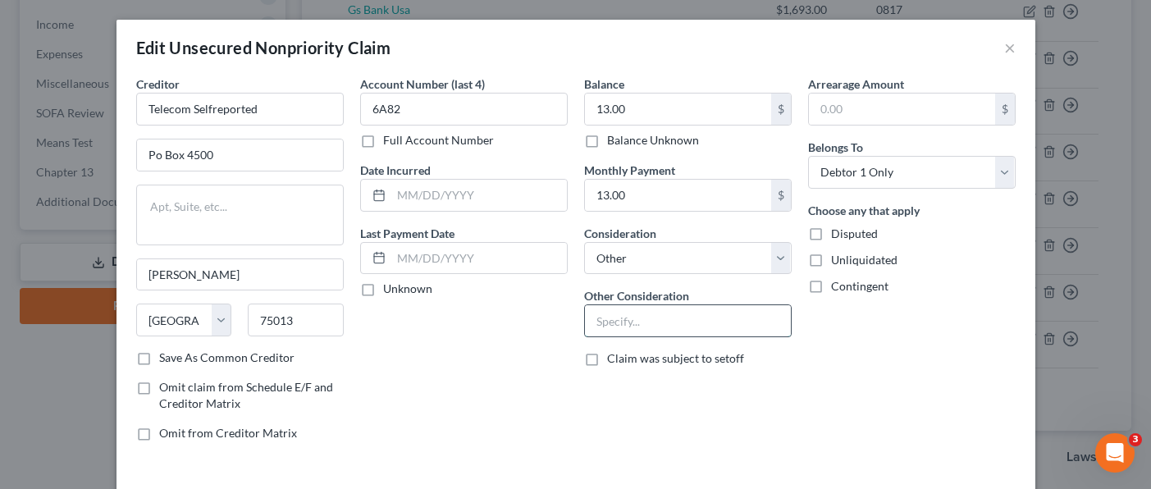
click at [709, 324] on input "text" at bounding box center [688, 320] width 206 height 31
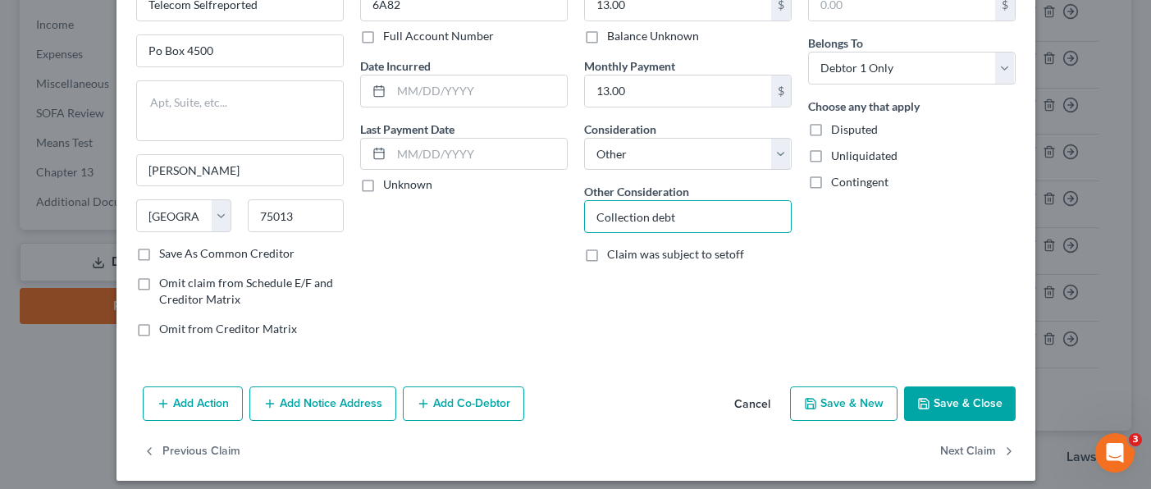
scroll to position [116, 0]
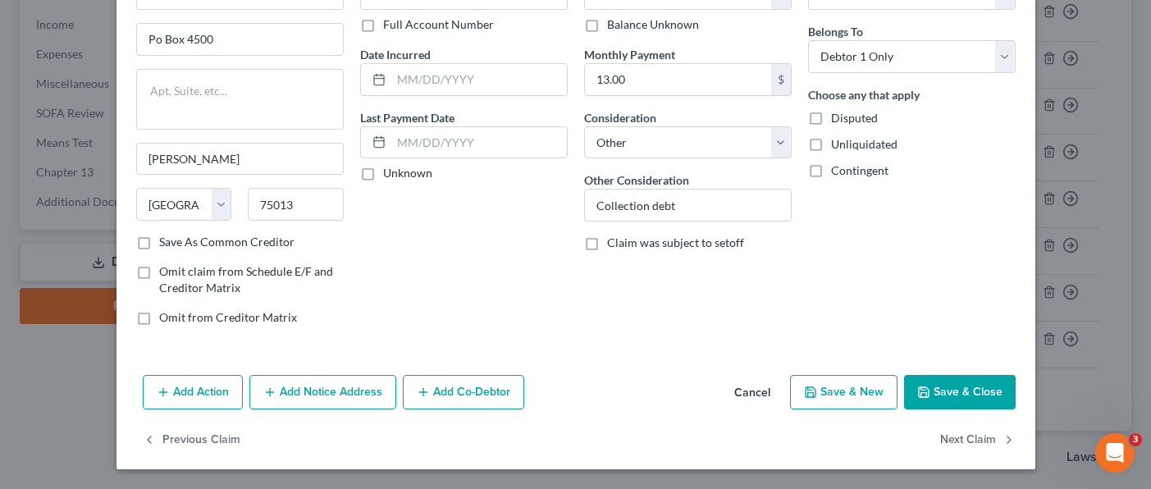
click at [973, 394] on button "Save & Close" at bounding box center [960, 392] width 112 height 34
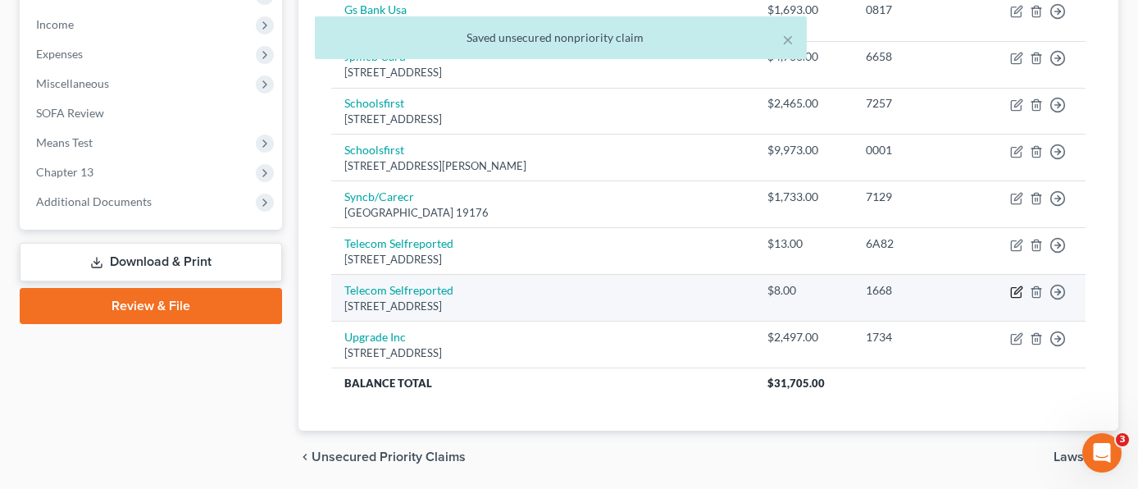
click at [1018, 286] on icon "button" at bounding box center [1017, 289] width 7 height 7
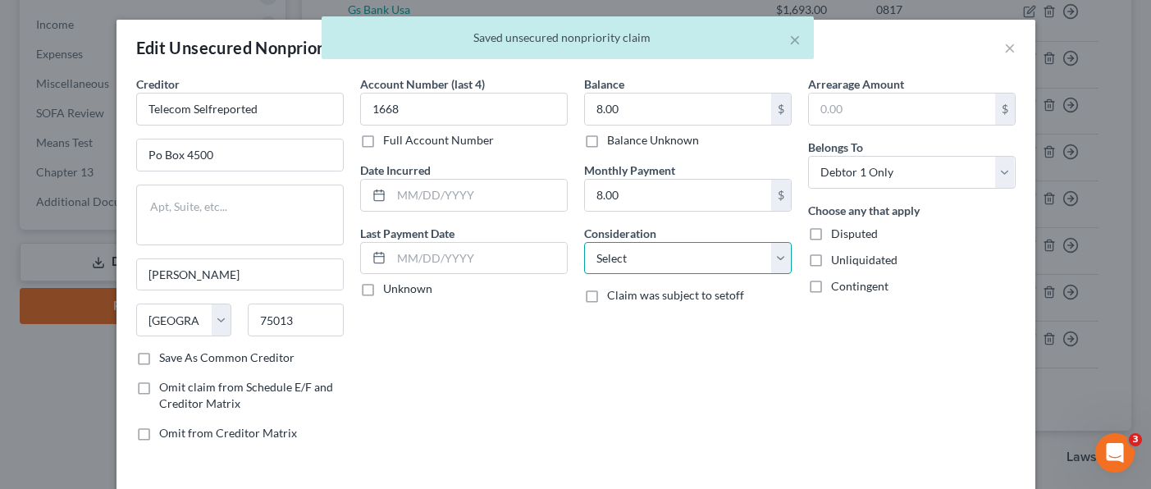
drag, startPoint x: 718, startPoint y: 259, endPoint x: 715, endPoint y: 244, distance: 15.1
click at [718, 259] on select "Select Cable / Satellite Services Collection Agency Credit Card Debt Debt Couns…" at bounding box center [687, 258] width 207 height 33
click at [584, 242] on select "Select Cable / Satellite Services Collection Agency Credit Card Debt Debt Couns…" at bounding box center [687, 258] width 207 height 33
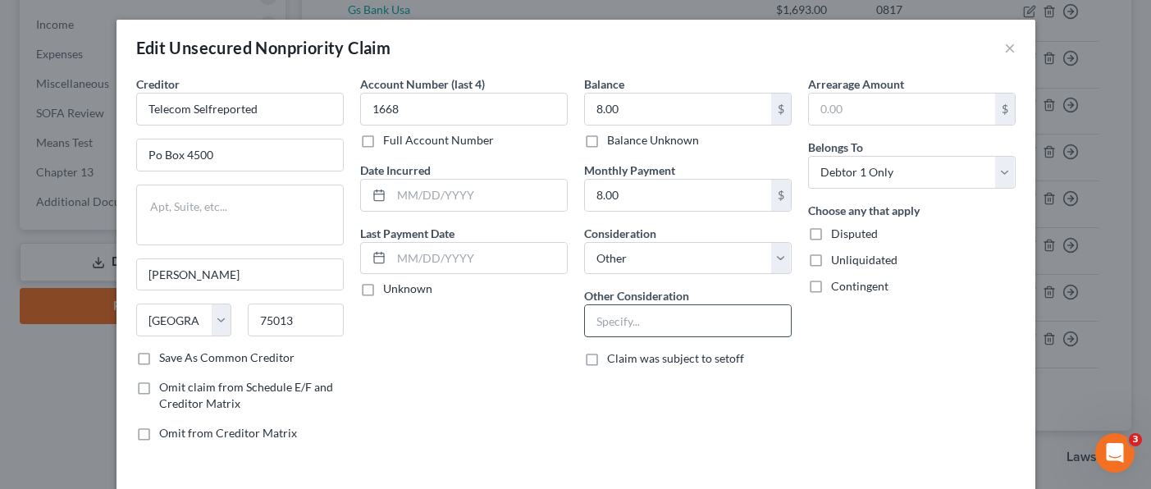
click at [694, 310] on input "text" at bounding box center [688, 320] width 206 height 31
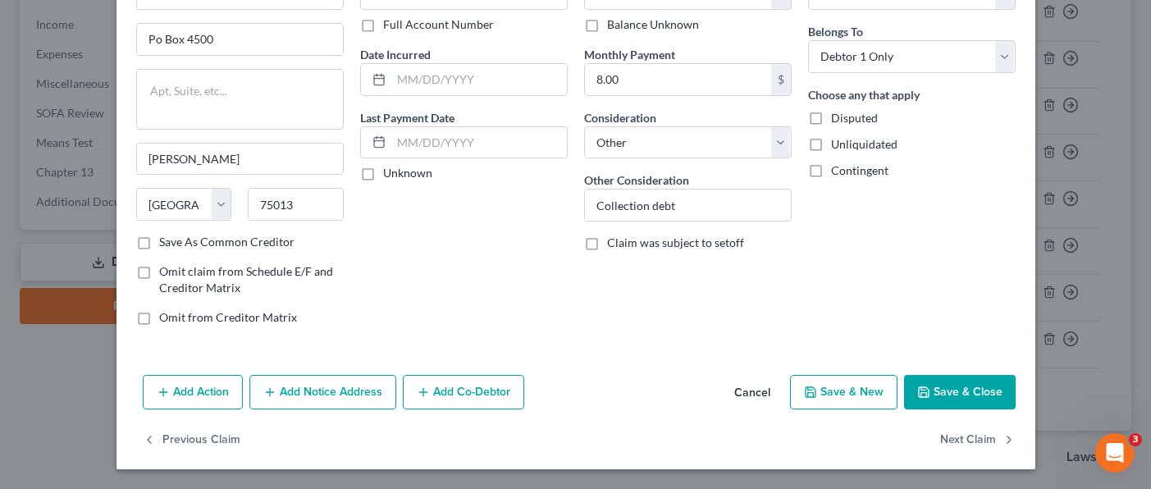
click at [930, 385] on button "Save & Close" at bounding box center [960, 392] width 112 height 34
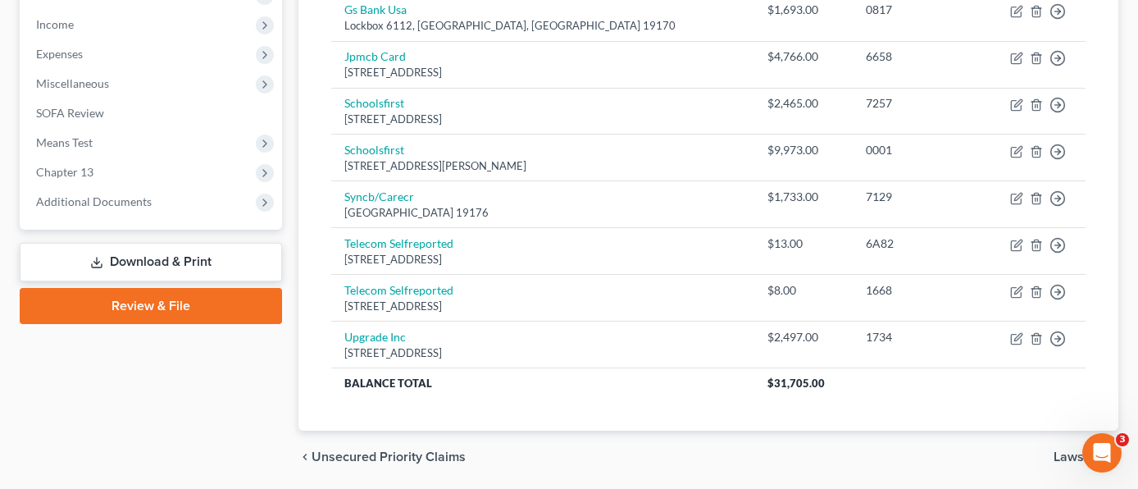
drag, startPoint x: 155, startPoint y: 386, endPoint x: 344, endPoint y: 435, distance: 194.9
click at [155, 385] on div "Case Dashboard Payments Invoices Payments Payments Credit Report Client Profile" at bounding box center [150, 48] width 279 height 871
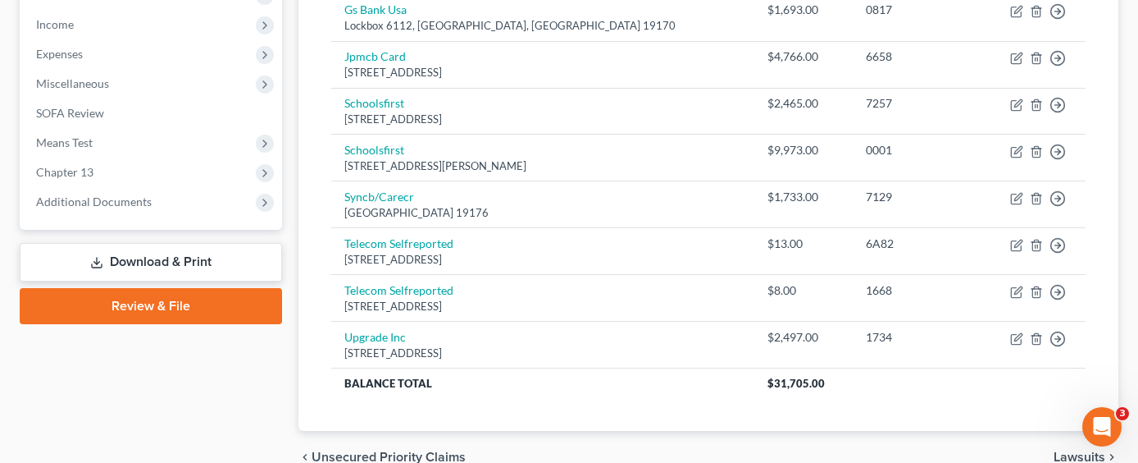
click at [161, 390] on div "Case Dashboard Payments Invoices Payments Payments Credit Report Client Profile" at bounding box center [150, 48] width 279 height 871
click at [123, 343] on div "Case Dashboard Payments Invoices Payments Payments Credit Report Client Profile" at bounding box center [150, 48] width 279 height 871
click at [221, 345] on div "Case Dashboard Payments Invoices Payments Payments Credit Report Client Profile" at bounding box center [150, 48] width 279 height 871
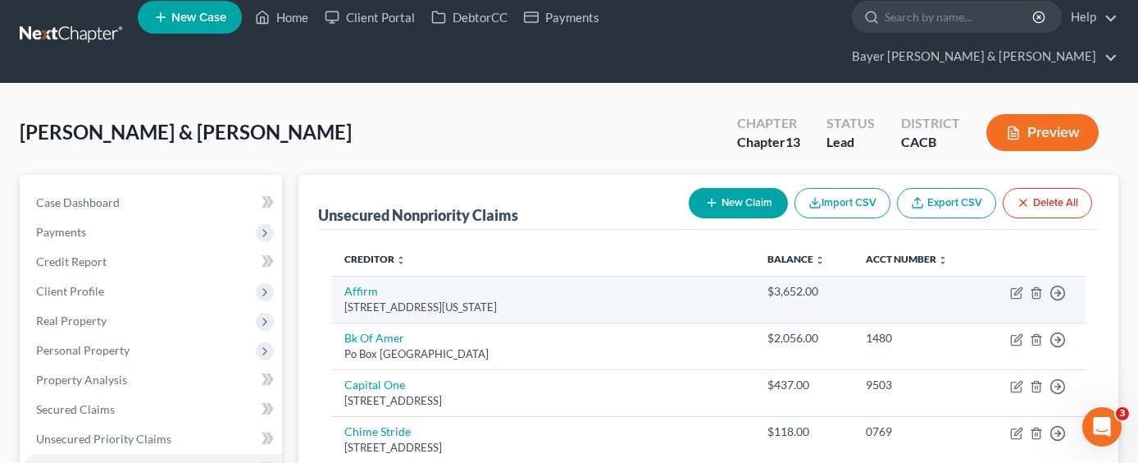
scroll to position [0, 0]
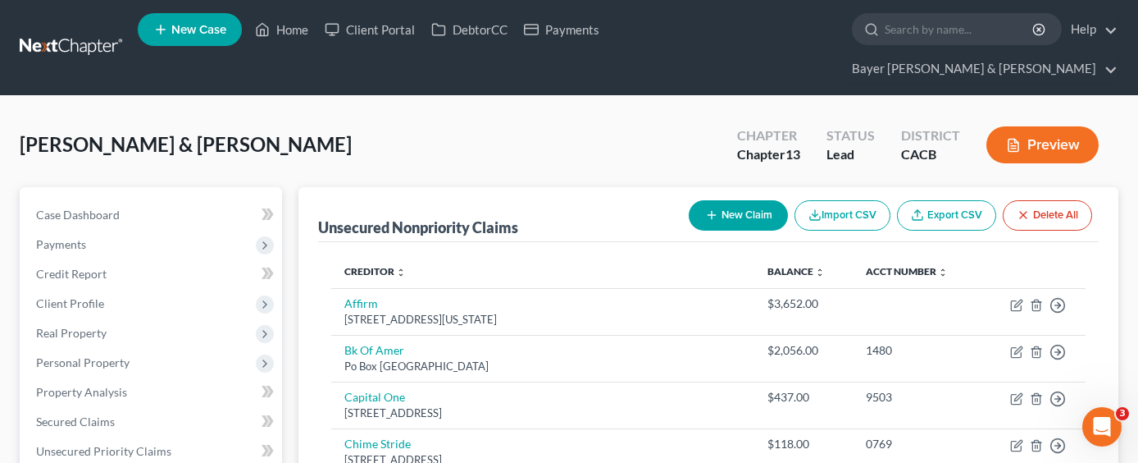
click at [1042, 126] on button "Preview" at bounding box center [1043, 144] width 112 height 37
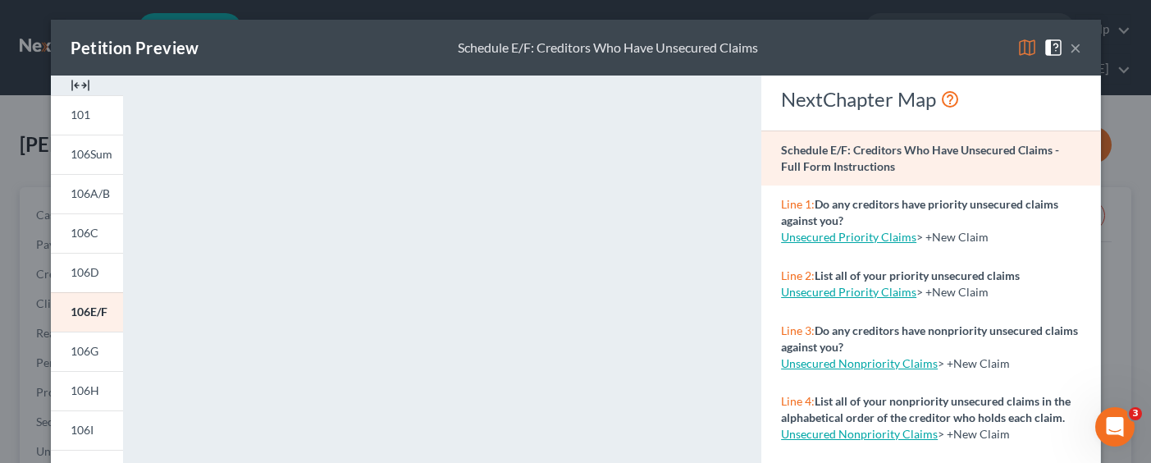
click at [1069, 48] on button "×" at bounding box center [1074, 48] width 11 height 20
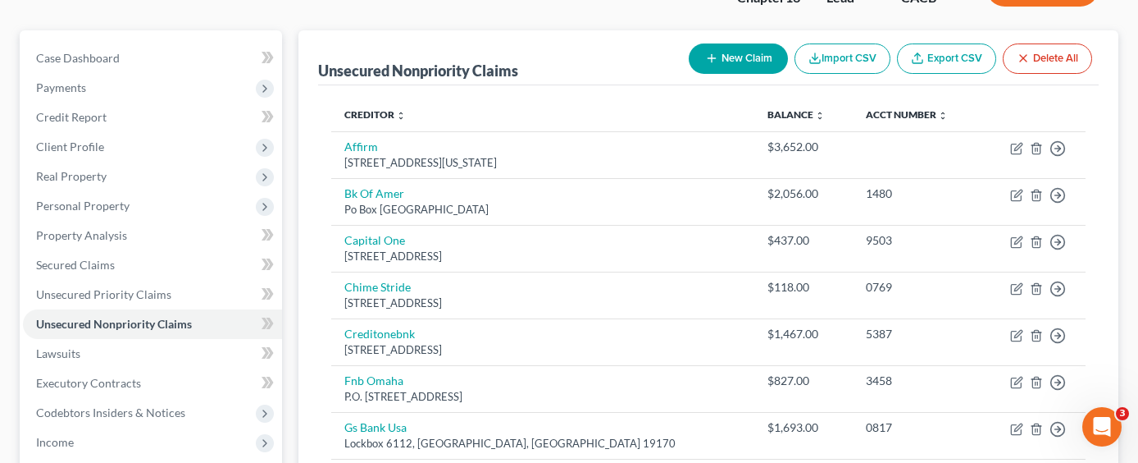
scroll to position [164, 0]
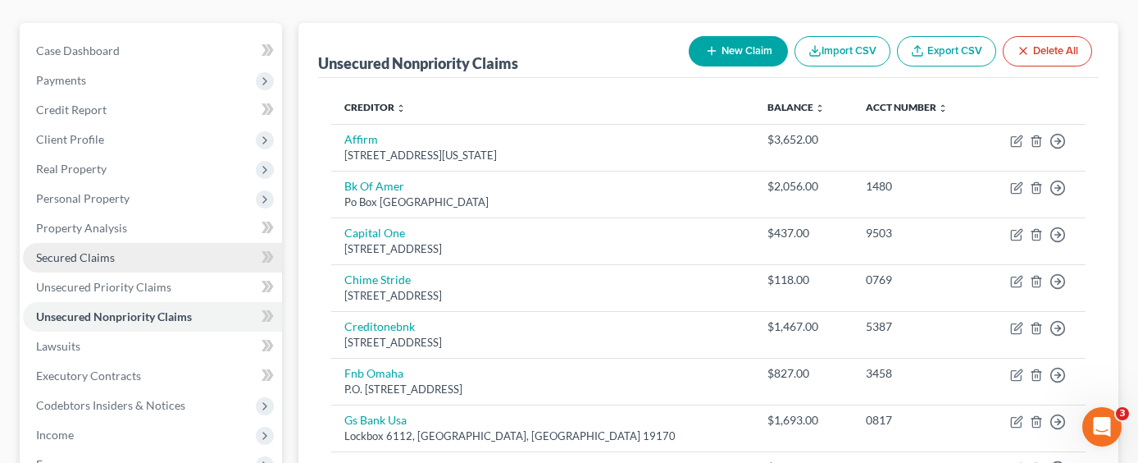
click at [113, 250] on span "Secured Claims" at bounding box center [75, 257] width 79 height 14
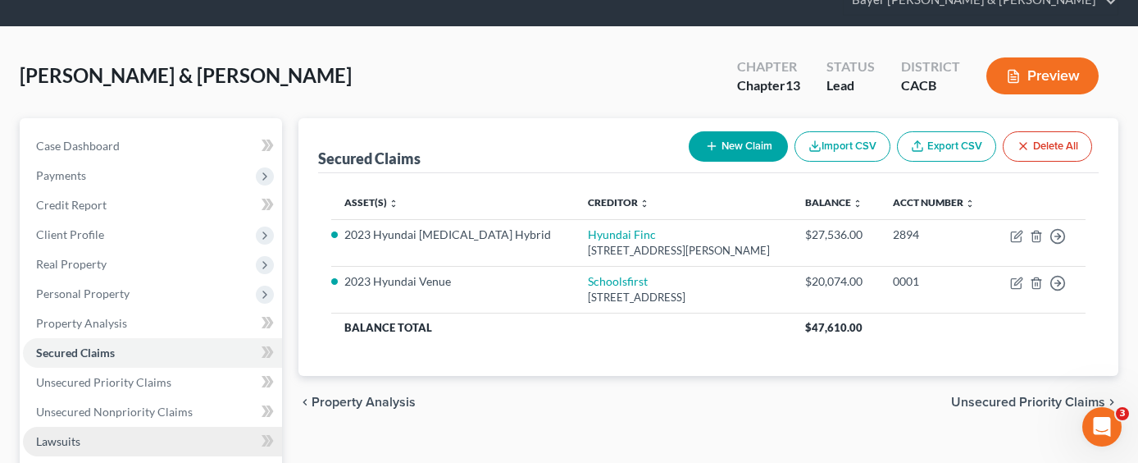
scroll to position [164, 0]
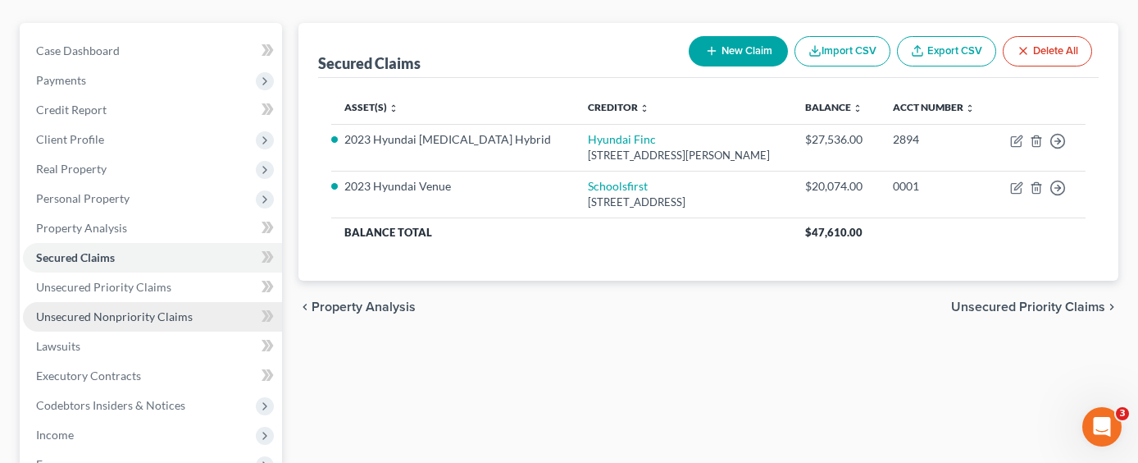
click at [155, 309] on span "Unsecured Nonpriority Claims" at bounding box center [114, 316] width 157 height 14
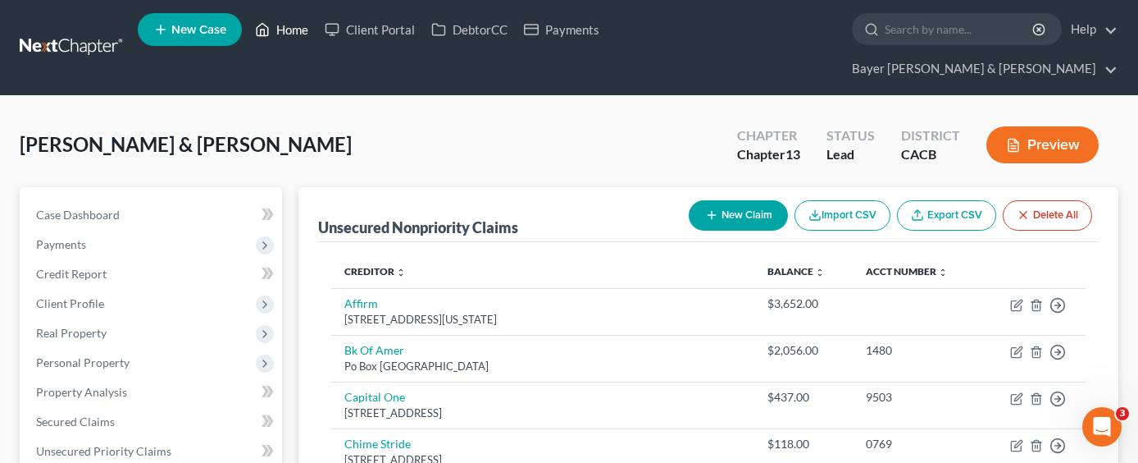
click at [293, 32] on link "Home" at bounding box center [282, 30] width 70 height 30
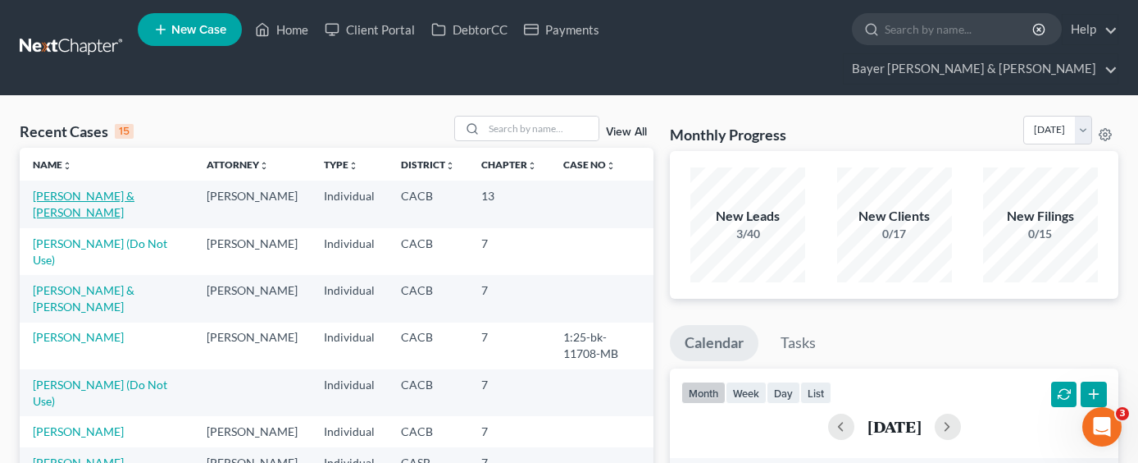
click at [97, 189] on link "[PERSON_NAME] & [PERSON_NAME]" at bounding box center [84, 204] width 102 height 30
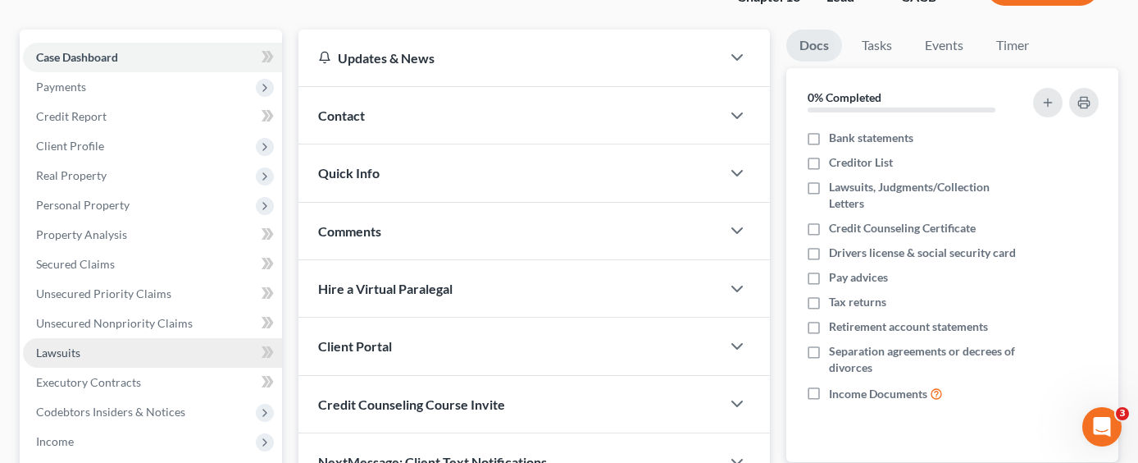
scroll to position [164, 0]
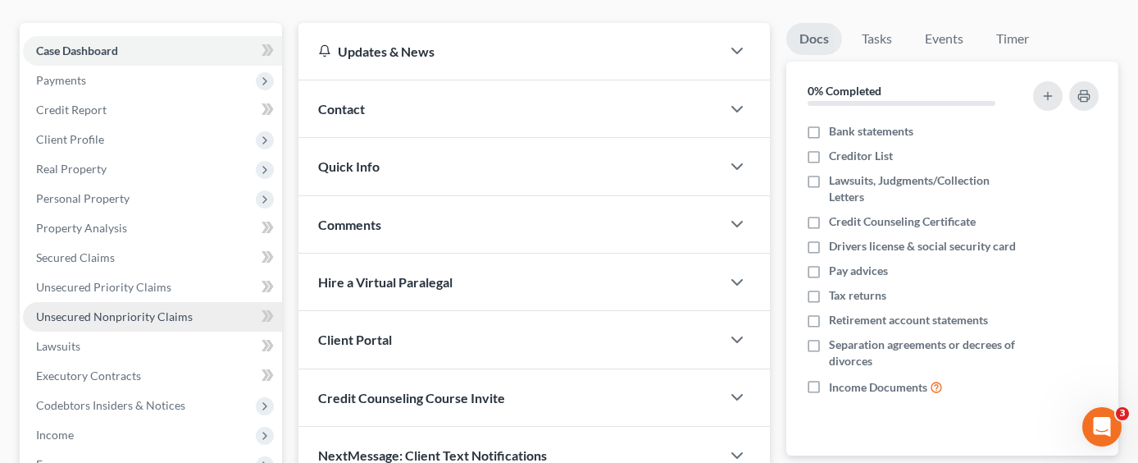
click at [173, 302] on link "Unsecured Nonpriority Claims" at bounding box center [152, 317] width 259 height 30
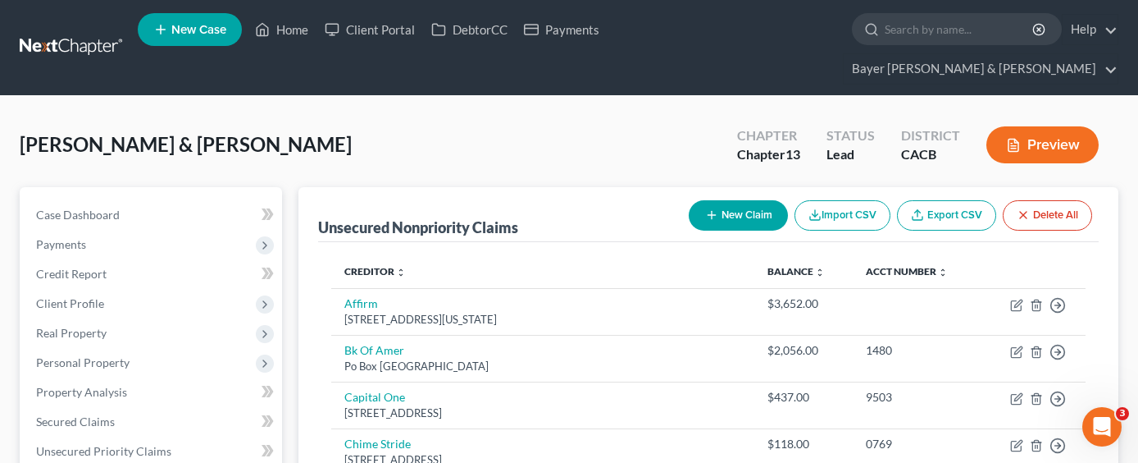
click at [754, 200] on button "New Claim" at bounding box center [738, 215] width 99 height 30
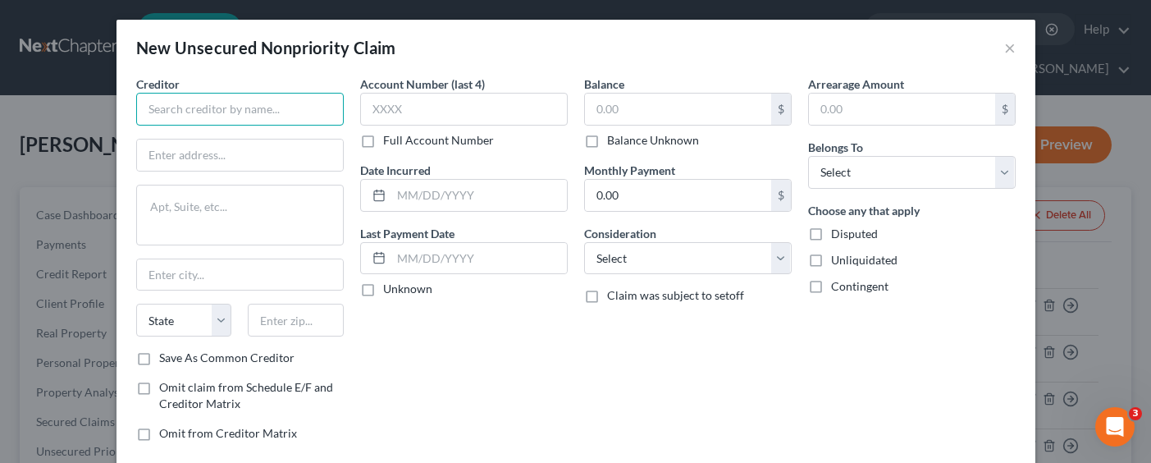
click at [273, 102] on input "text" at bounding box center [239, 109] width 207 height 33
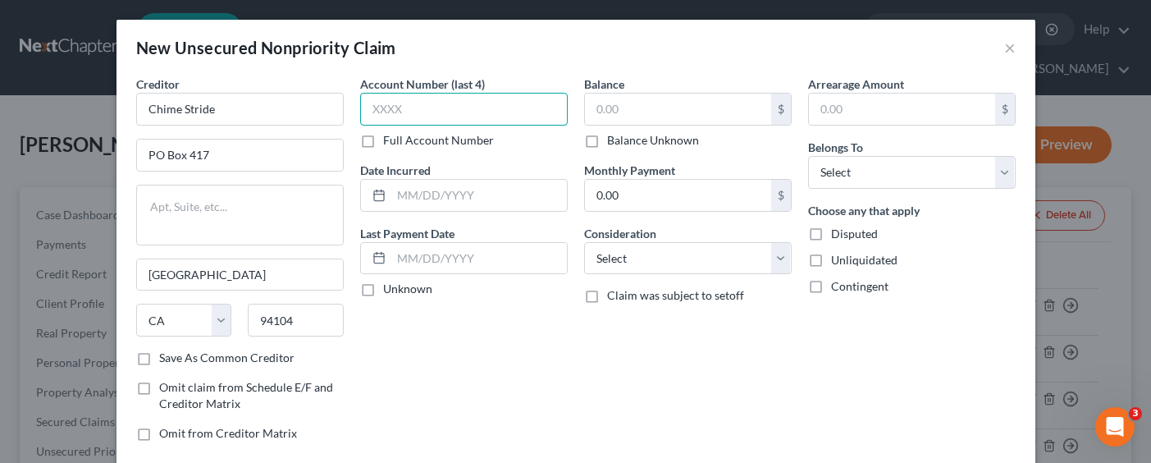
click at [481, 101] on input "text" at bounding box center [463, 109] width 207 height 33
click at [446, 198] on input "text" at bounding box center [479, 195] width 176 height 31
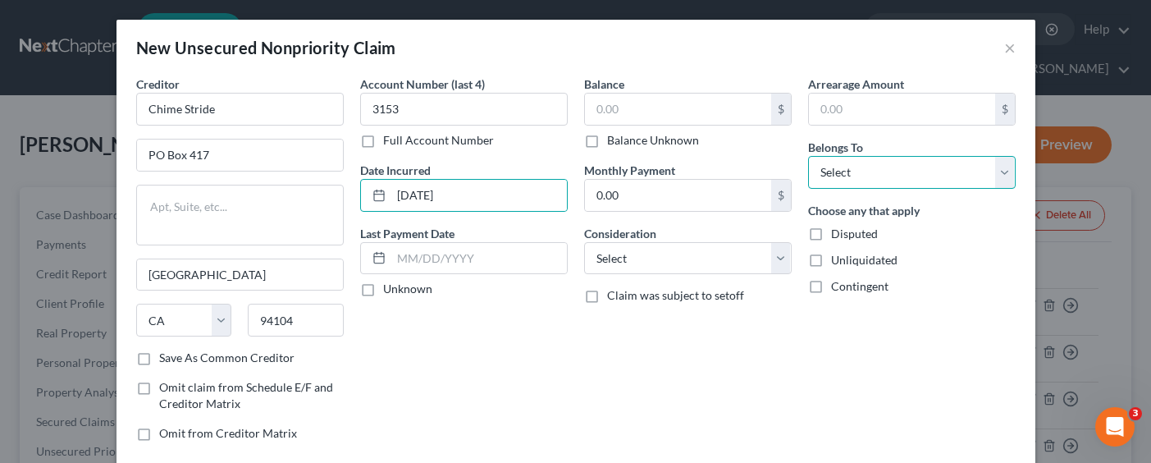
drag, startPoint x: 899, startPoint y: 166, endPoint x: 896, endPoint y: 187, distance: 20.8
click at [899, 166] on select "Select Debtor 1 Only Debtor 2 Only Debtor 1 And Debtor 2 Only At Least One Of T…" at bounding box center [911, 172] width 207 height 33
click at [808, 156] on select "Select Debtor 1 Only Debtor 2 Only Debtor 1 And Debtor 2 Only At Least One Of T…" at bounding box center [911, 172] width 207 height 33
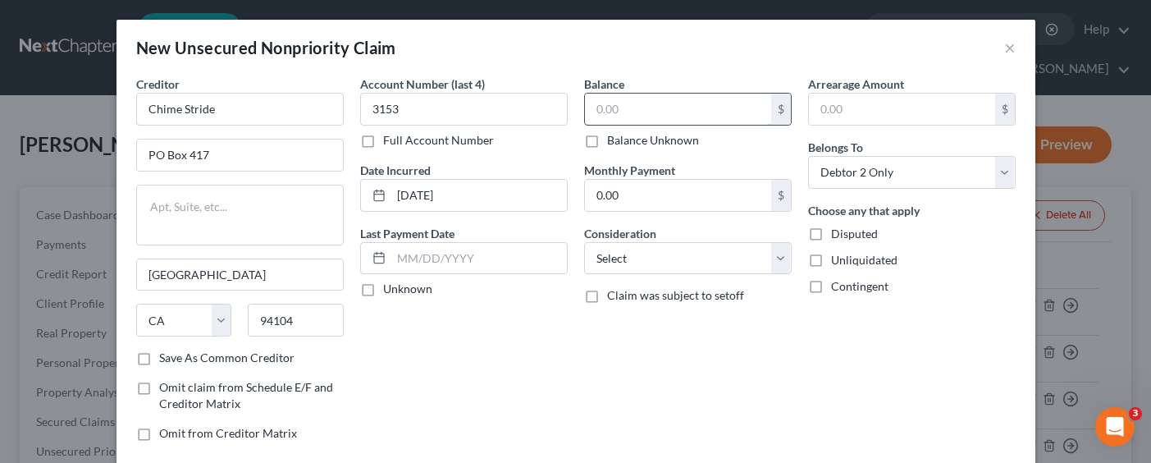
click at [707, 102] on input "text" at bounding box center [678, 108] width 186 height 31
drag, startPoint x: 697, startPoint y: 252, endPoint x: 678, endPoint y: 273, distance: 28.5
click at [697, 252] on select "Select Cable / Satellite Services Collection Agency Credit Card Debt Debt Couns…" at bounding box center [687, 258] width 207 height 33
click at [730, 267] on select "Select Cable / Satellite Services Collection Agency Credit Card Debt Debt Couns…" at bounding box center [687, 258] width 207 height 33
click at [584, 242] on select "Select Cable / Satellite Services Collection Agency Credit Card Debt Debt Couns…" at bounding box center [687, 258] width 207 height 33
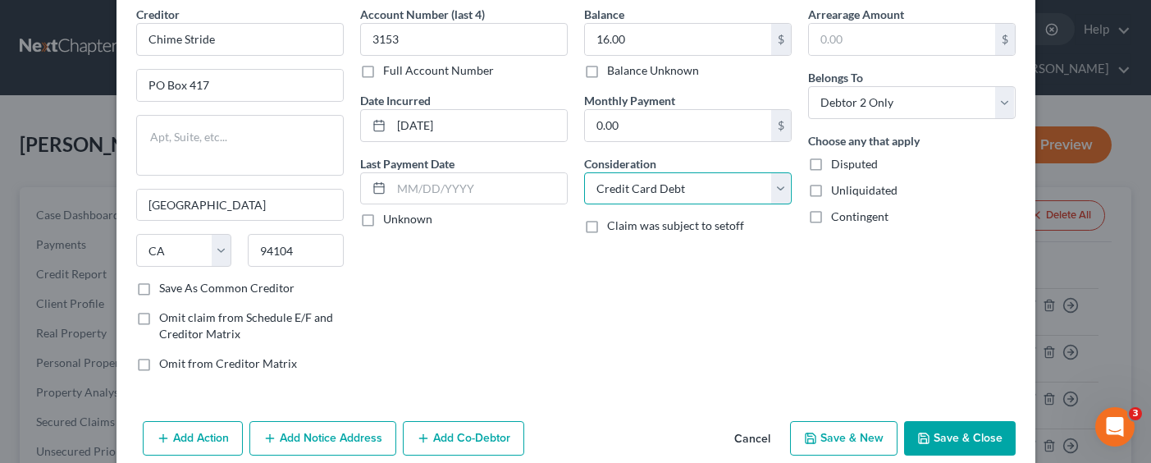
scroll to position [95, 0]
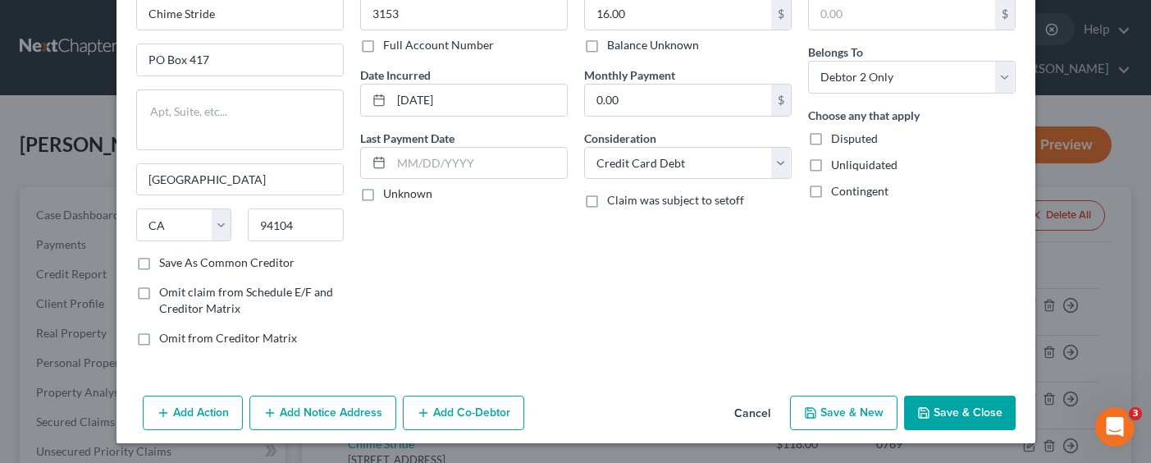
click at [859, 407] on button "Save & New" at bounding box center [843, 412] width 107 height 34
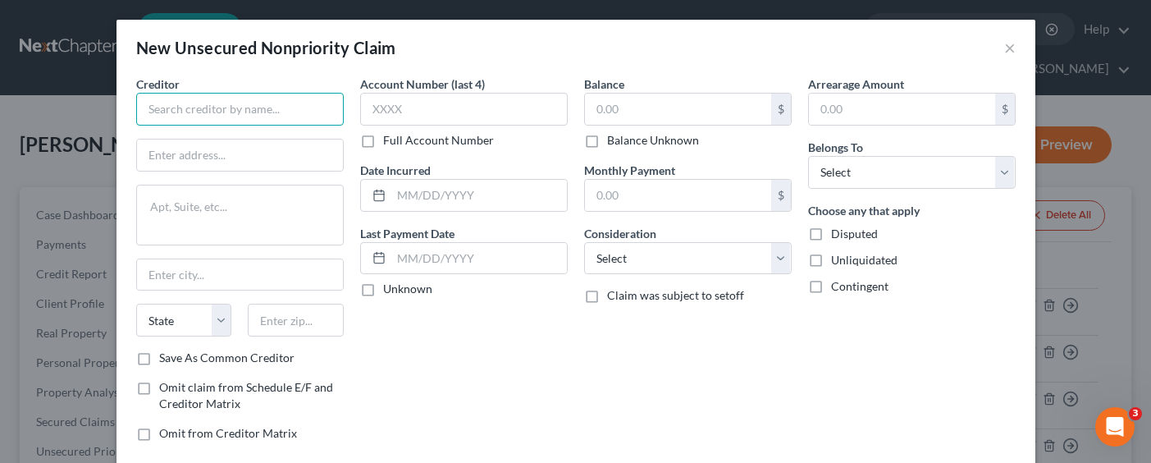
click at [240, 114] on input "text" at bounding box center [239, 109] width 207 height 33
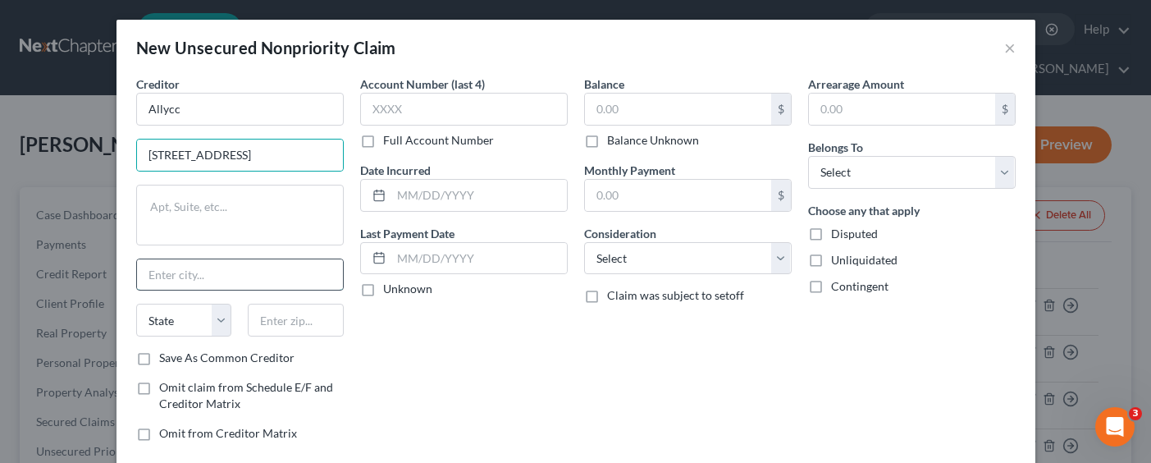
click at [226, 272] on input "text" at bounding box center [240, 274] width 206 height 31
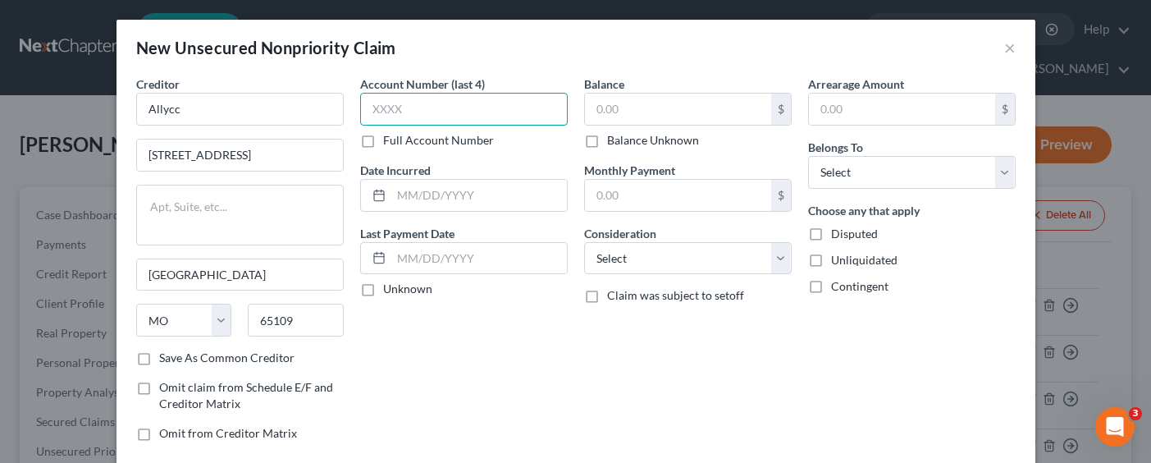
click at [466, 104] on input "text" at bounding box center [463, 109] width 207 height 33
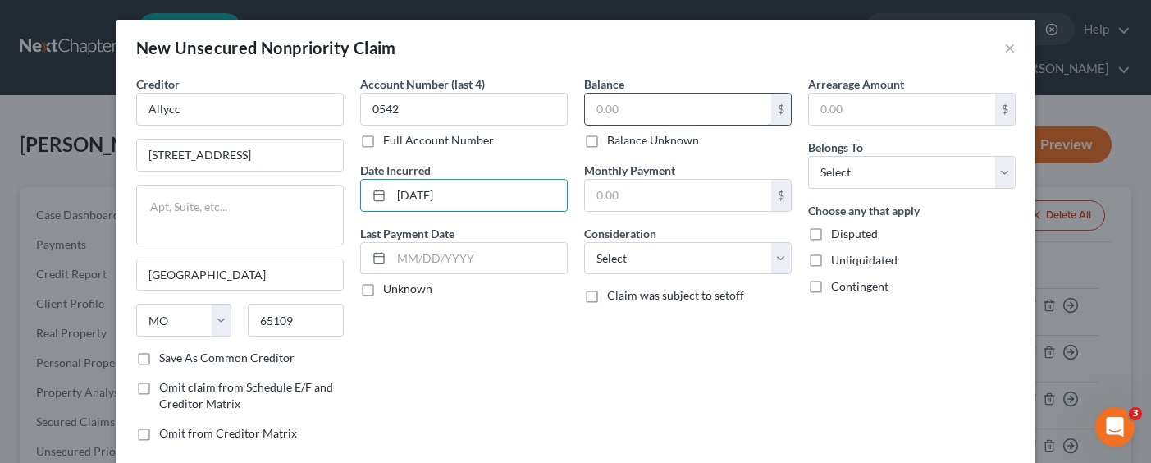
click at [645, 116] on input "text" at bounding box center [678, 108] width 186 height 31
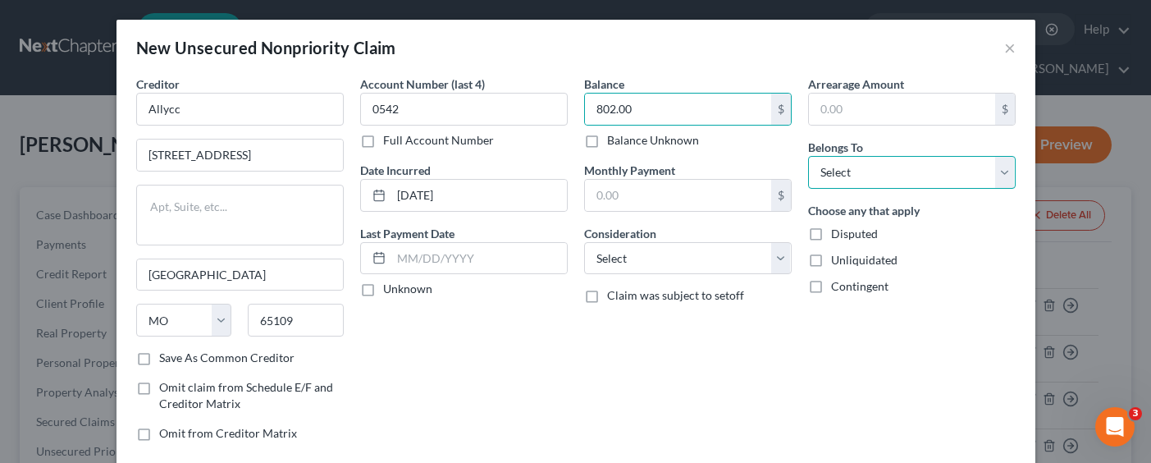
click at [905, 174] on select "Select Debtor 1 Only Debtor 2 Only Debtor 1 And Debtor 2 Only At Least One Of T…" at bounding box center [911, 172] width 207 height 33
click at [808, 156] on select "Select Debtor 1 Only Debtor 2 Only Debtor 1 And Debtor 2 Only At Least One Of T…" at bounding box center [911, 172] width 207 height 33
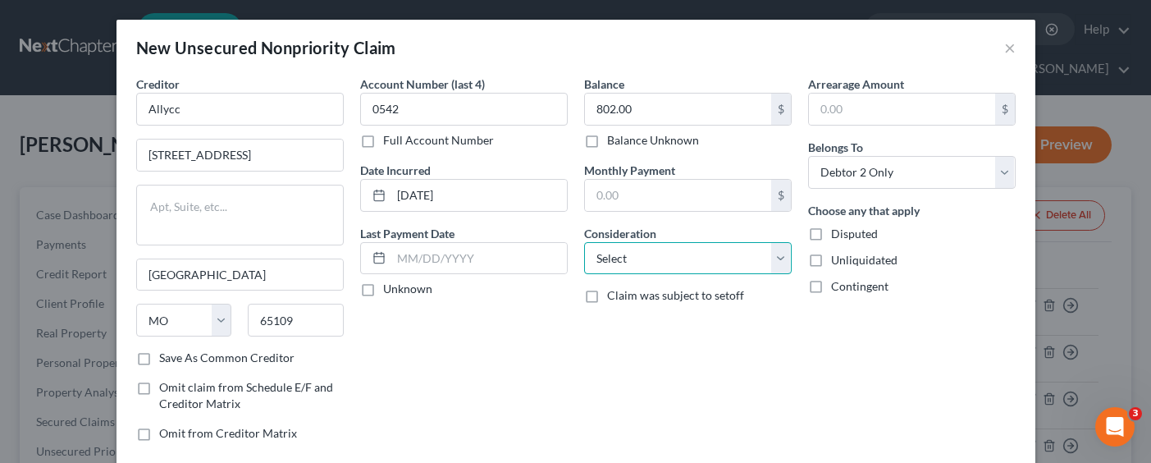
drag, startPoint x: 639, startPoint y: 248, endPoint x: 759, endPoint y: 304, distance: 132.1
click at [639, 248] on select "Select Cable / Satellite Services Collection Agency Credit Card Debt Debt Couns…" at bounding box center [687, 258] width 207 height 33
click at [584, 242] on select "Select Cable / Satellite Services Collection Agency Credit Card Debt Debt Couns…" at bounding box center [687, 258] width 207 height 33
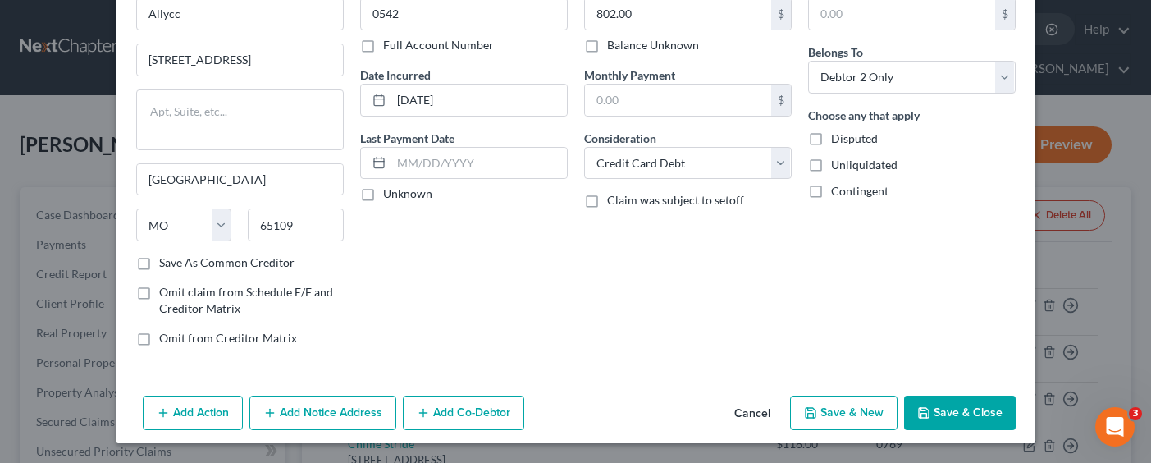
click at [945, 413] on button "Save & Close" at bounding box center [960, 412] width 112 height 34
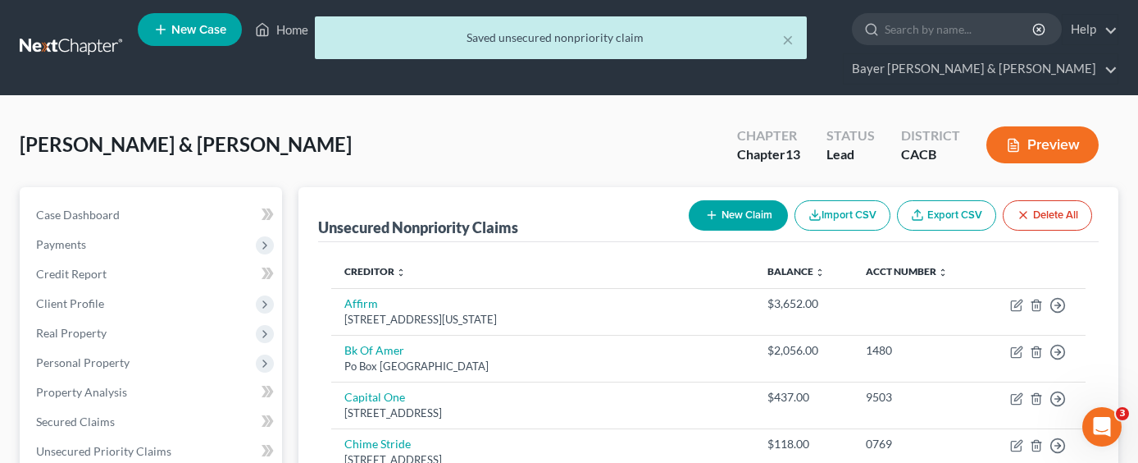
click at [754, 200] on button "New Claim" at bounding box center [738, 215] width 99 height 30
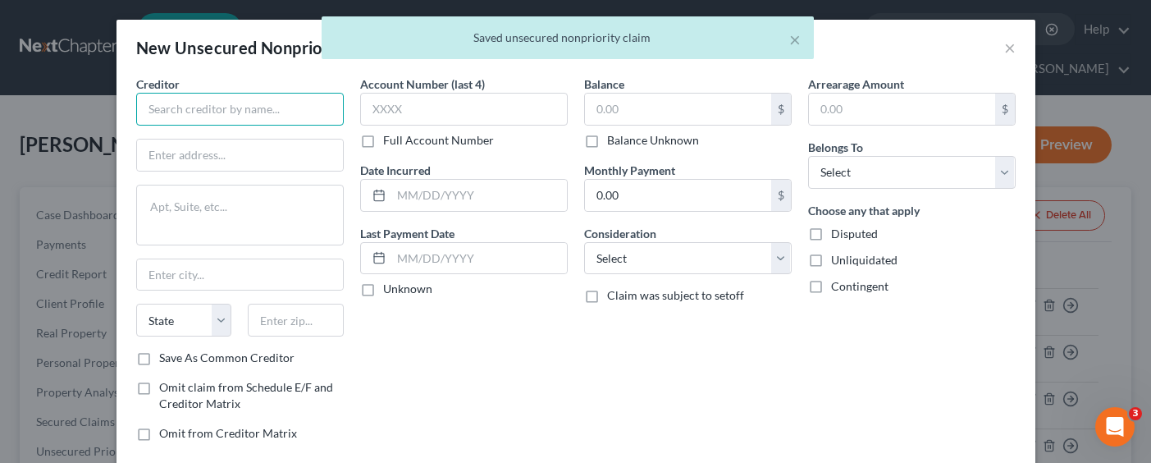
click at [278, 108] on input "text" at bounding box center [239, 109] width 207 height 33
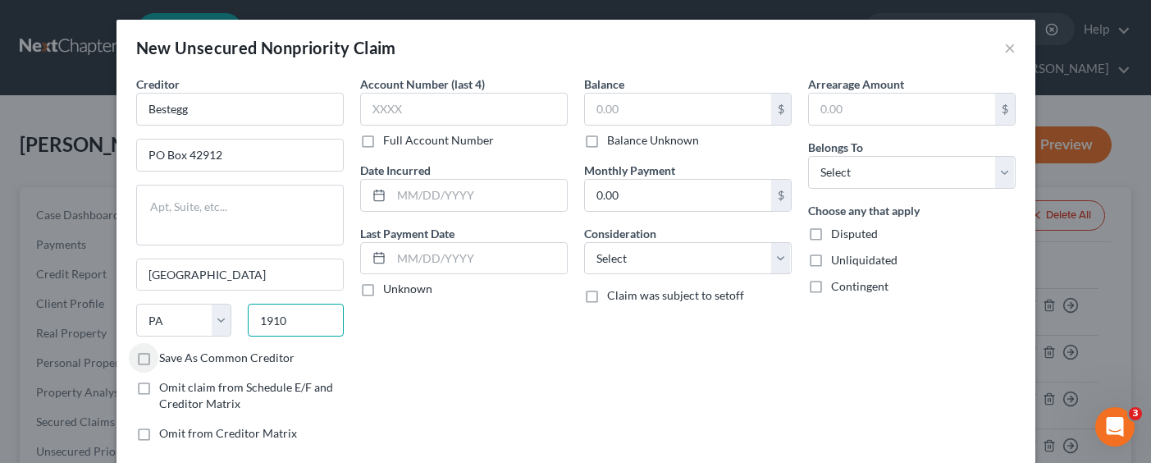
click at [302, 320] on input "1910" at bounding box center [296, 319] width 96 height 33
click at [496, 112] on input "text" at bounding box center [463, 109] width 207 height 33
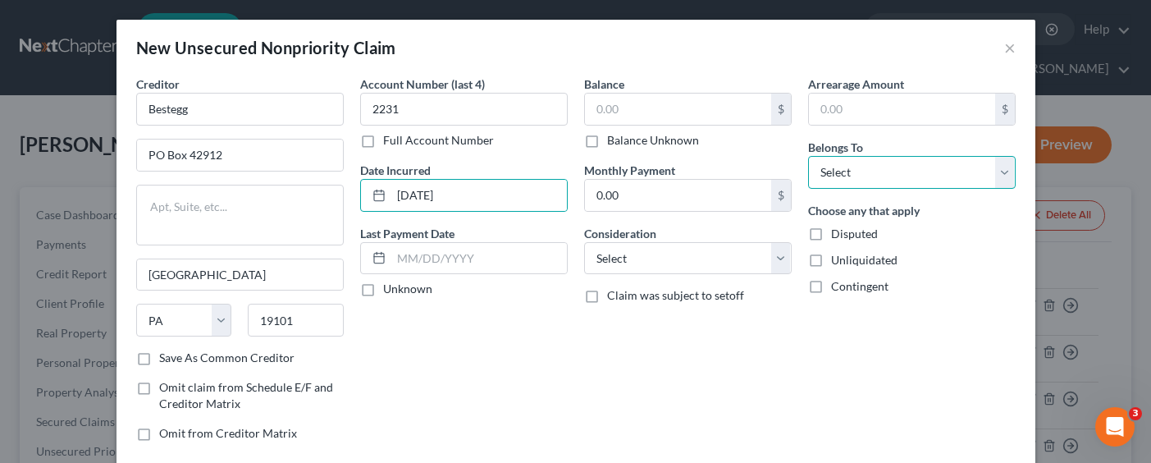
click at [893, 172] on select "Select Debtor 1 Only Debtor 2 Only Debtor 1 And Debtor 2 Only At Least One Of T…" at bounding box center [911, 172] width 207 height 33
click at [808, 156] on select "Select Debtor 1 Only Debtor 2 Only Debtor 1 And Debtor 2 Only At Least One Of T…" at bounding box center [911, 172] width 207 height 33
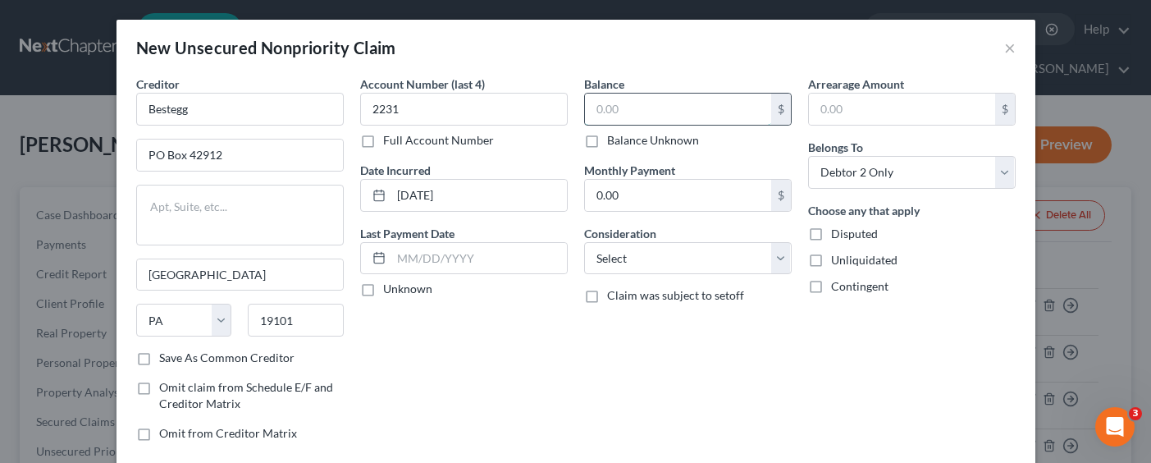
click at [650, 106] on input "text" at bounding box center [678, 108] width 186 height 31
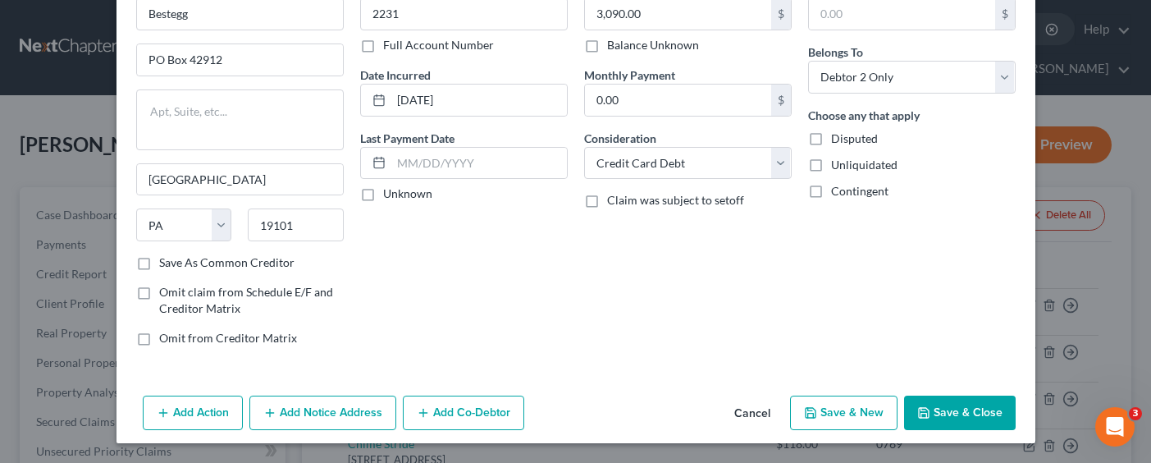
click at [837, 413] on button "Save & New" at bounding box center [843, 412] width 107 height 34
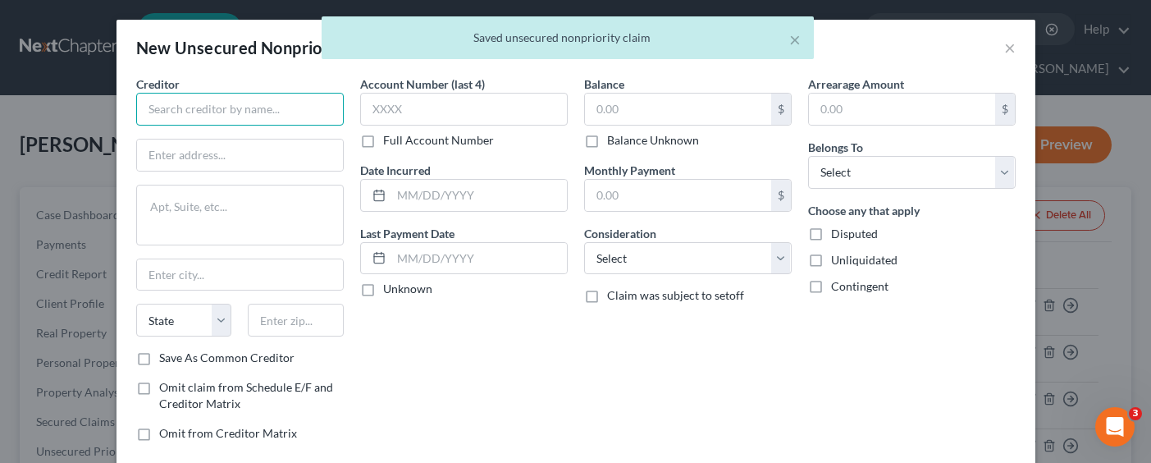
click at [265, 109] on input "text" at bounding box center [239, 109] width 207 height 33
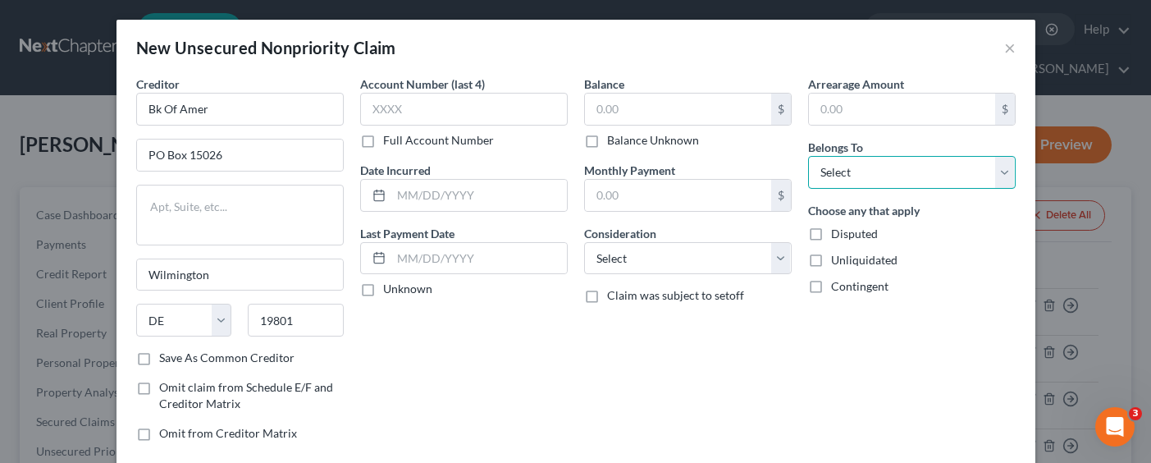
drag, startPoint x: 939, startPoint y: 166, endPoint x: 941, endPoint y: 185, distance: 19.8
click at [939, 166] on select "Select Debtor 1 Only Debtor 2 Only Debtor 1 And Debtor 2 Only At Least One Of T…" at bounding box center [911, 172] width 207 height 33
click at [808, 156] on select "Select Debtor 1 Only Debtor 2 Only Debtor 1 And Debtor 2 Only At Least One Of T…" at bounding box center [911, 172] width 207 height 33
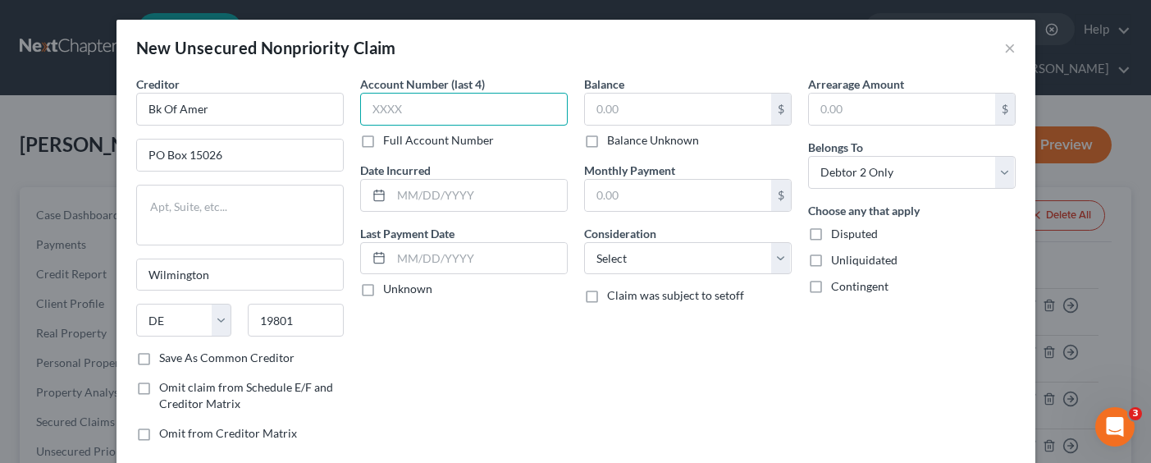
click at [459, 97] on input "text" at bounding box center [463, 109] width 207 height 33
click at [456, 107] on input "text" at bounding box center [463, 109] width 207 height 33
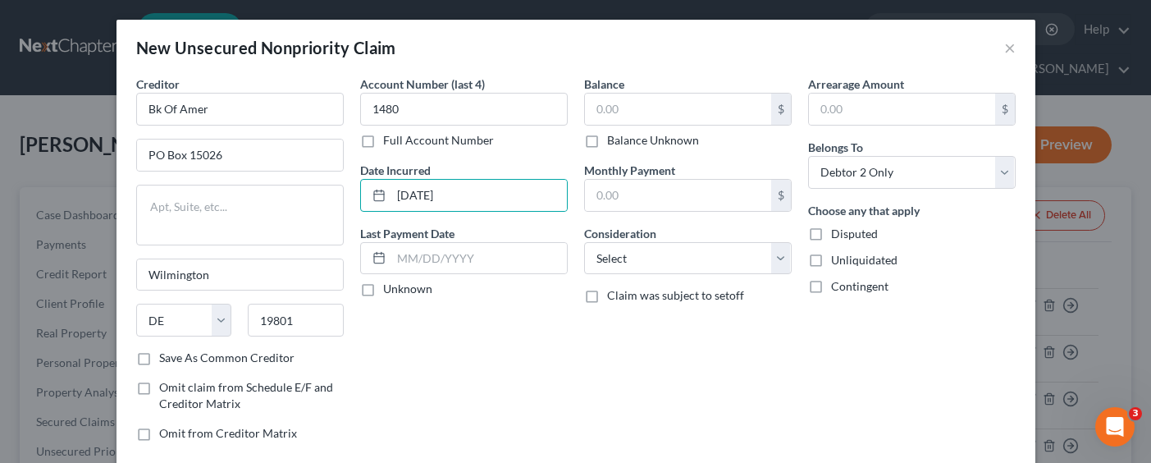
drag, startPoint x: 561, startPoint y: 335, endPoint x: 544, endPoint y: 341, distance: 18.2
click at [561, 335] on div "Account Number (last 4) 1480 Full Account Number Date Incurred [DATE] Last Paym…" at bounding box center [464, 264] width 224 height 379
click at [649, 106] on input "text" at bounding box center [678, 108] width 186 height 31
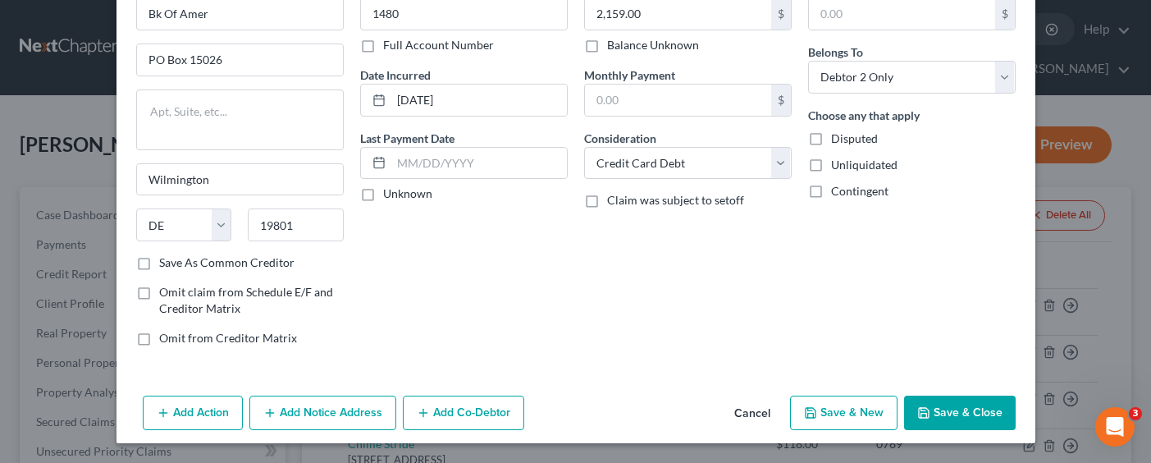
click at [856, 416] on button "Save & New" at bounding box center [843, 412] width 107 height 34
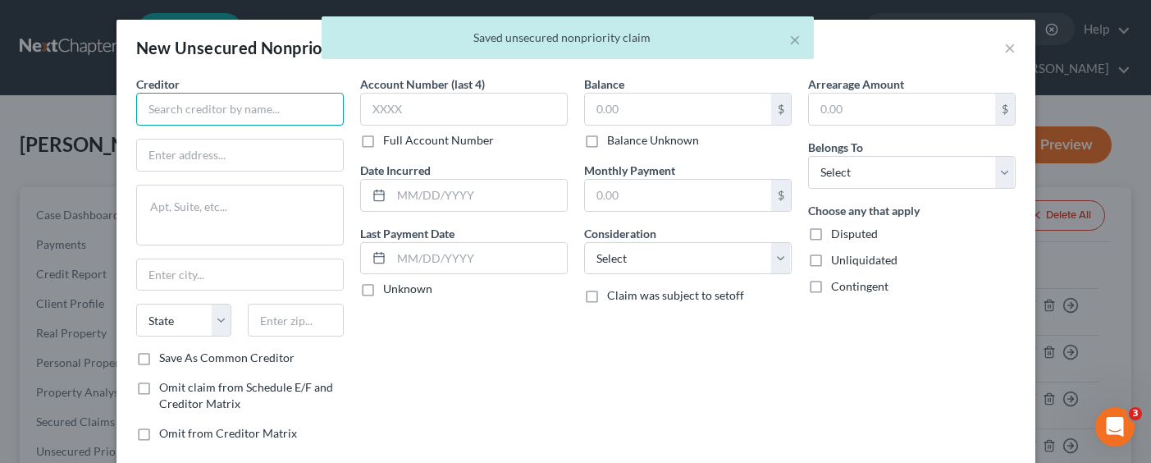
click at [255, 103] on input "text" at bounding box center [239, 109] width 207 height 33
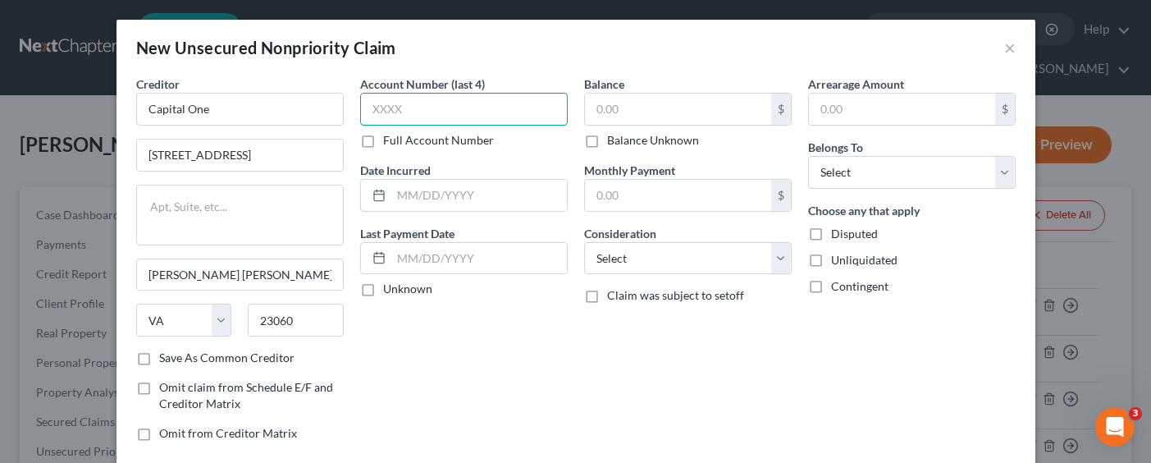
click at [406, 106] on input "text" at bounding box center [463, 109] width 207 height 33
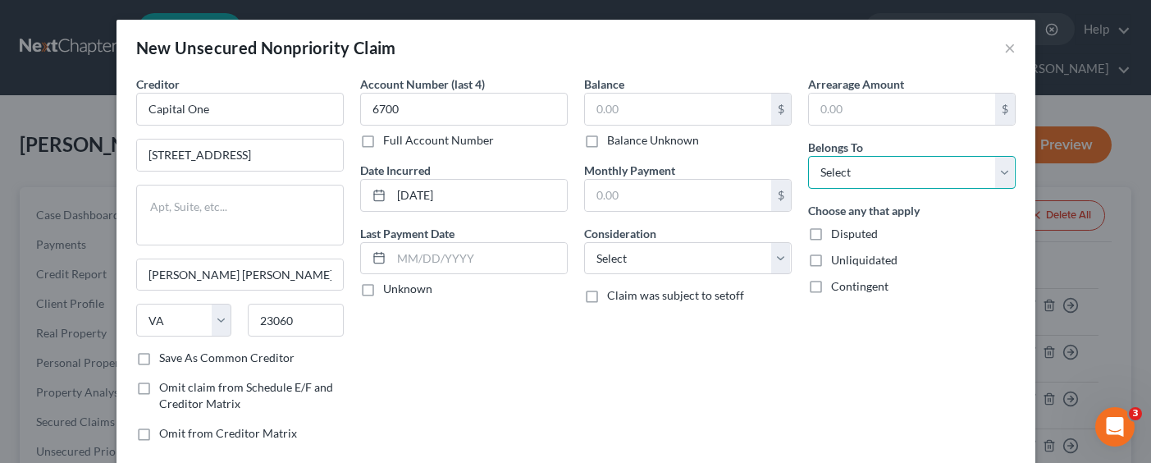
click at [867, 176] on select "Select Debtor 1 Only Debtor 2 Only Debtor 1 And Debtor 2 Only At Least One Of T…" at bounding box center [911, 172] width 207 height 33
click at [808, 156] on select "Select Debtor 1 Only Debtor 2 Only Debtor 1 And Debtor 2 Only At Least One Of T…" at bounding box center [911, 172] width 207 height 33
click at [728, 106] on input "text" at bounding box center [678, 108] width 186 height 31
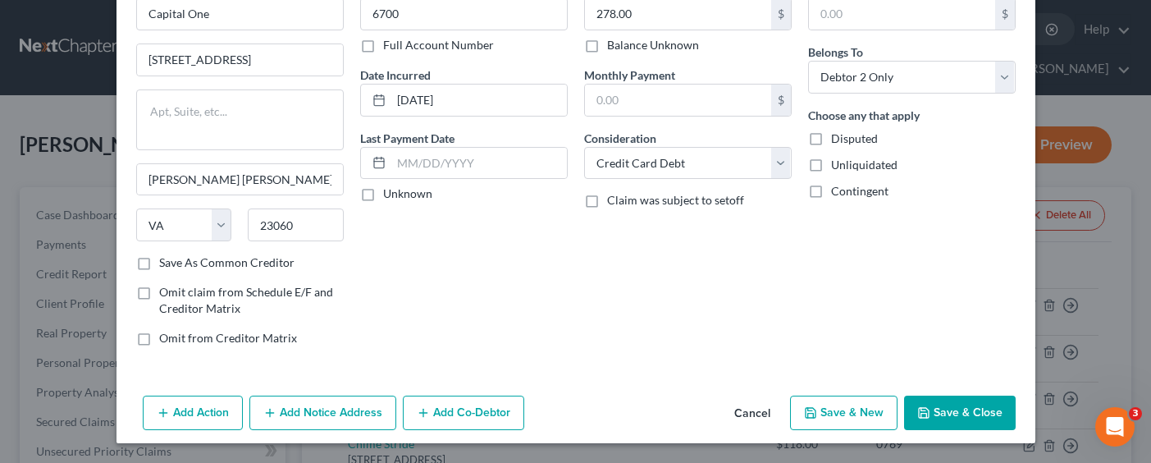
click at [841, 409] on button "Save & New" at bounding box center [843, 412] width 107 height 34
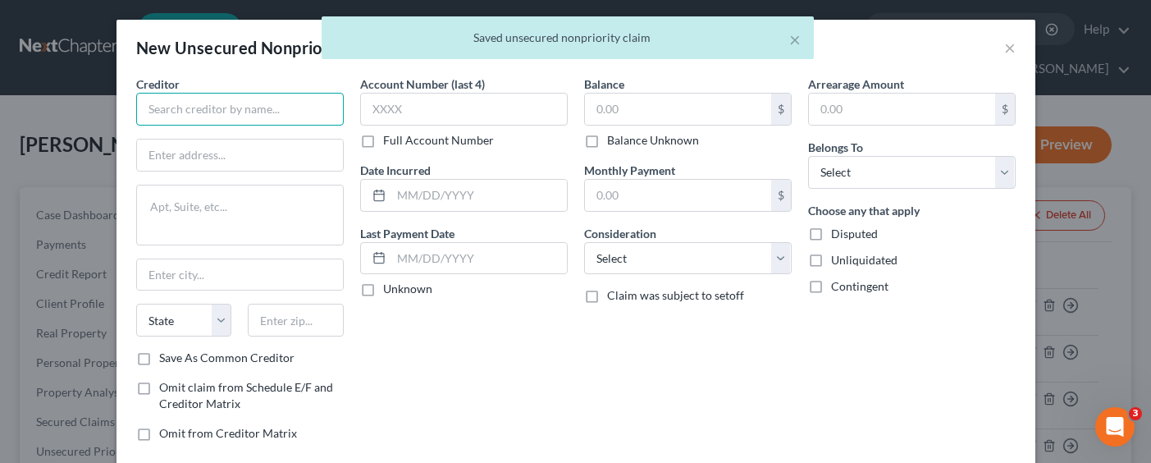
click at [295, 113] on input "text" at bounding box center [239, 109] width 207 height 33
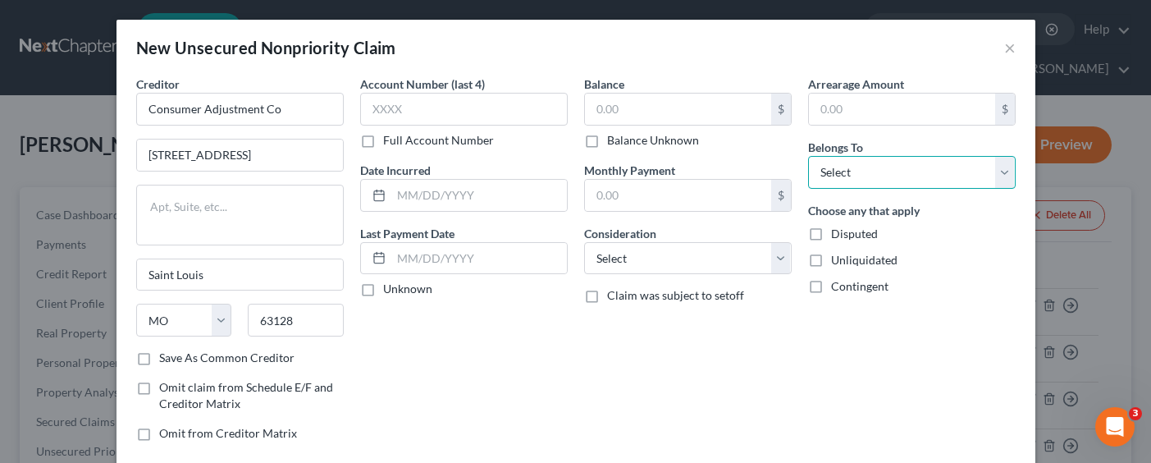
click at [894, 180] on select "Select Debtor 1 Only Debtor 2 Only Debtor 1 And Debtor 2 Only At Least One Of T…" at bounding box center [911, 172] width 207 height 33
click at [808, 156] on select "Select Debtor 1 Only Debtor 2 Only Debtor 1 And Debtor 2 Only At Least One Of T…" at bounding box center [911, 172] width 207 height 33
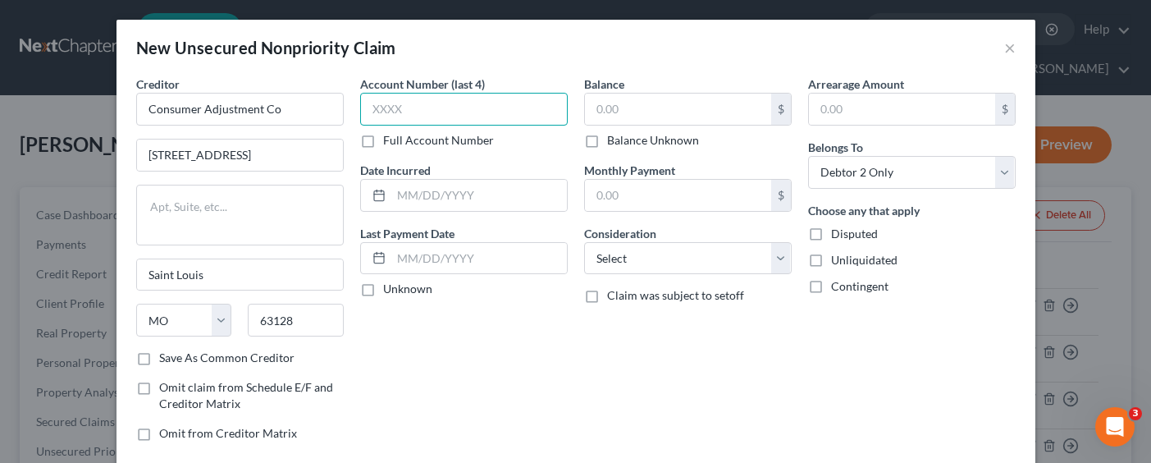
click at [476, 104] on input "text" at bounding box center [463, 109] width 207 height 33
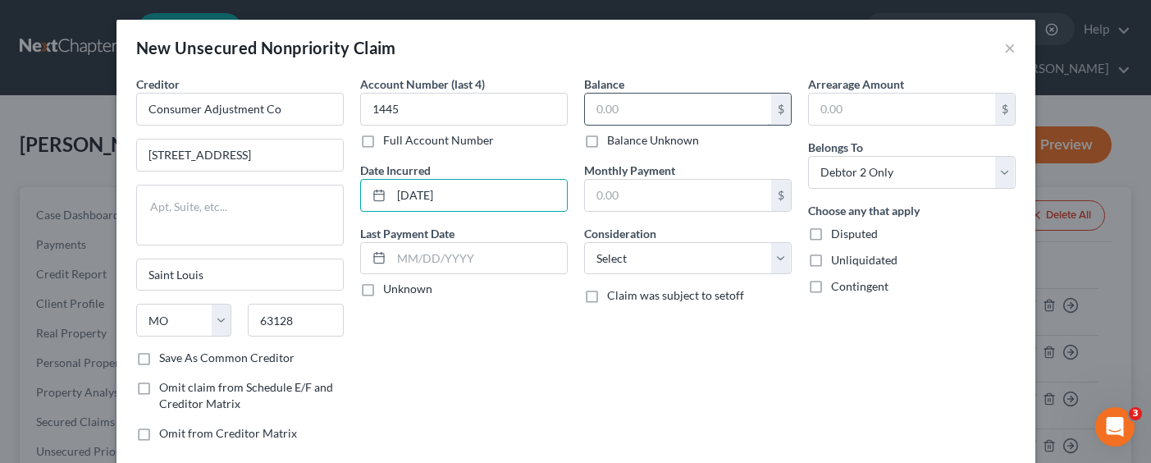
click at [643, 112] on input "text" at bounding box center [678, 108] width 186 height 31
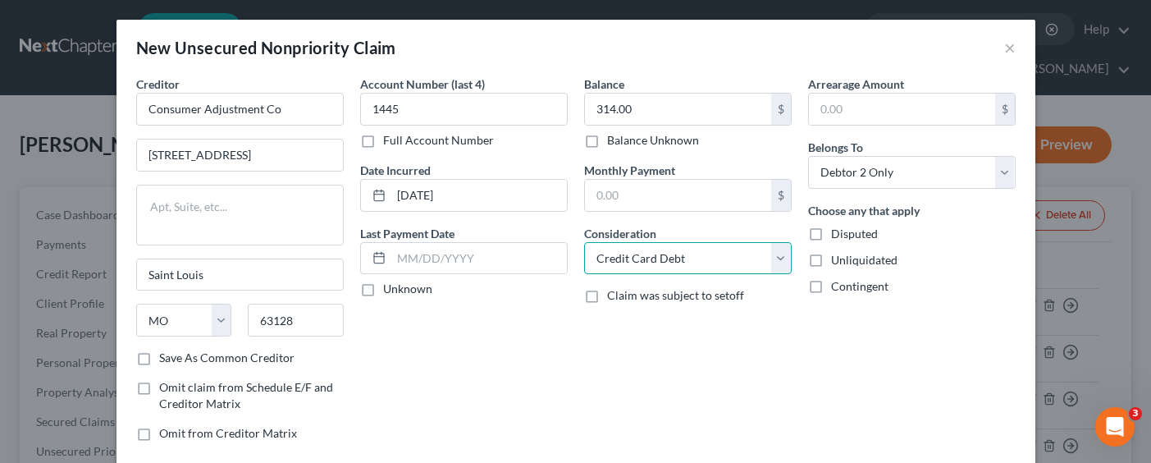
click at [726, 257] on select "Select Cable / Satellite Services Collection Agency Credit Card Debt Debt Couns…" at bounding box center [687, 258] width 207 height 33
click at [584, 242] on select "Select Cable / Satellite Services Collection Agency Credit Card Debt Debt Couns…" at bounding box center [687, 258] width 207 height 33
drag, startPoint x: 699, startPoint y: 259, endPoint x: 703, endPoint y: 272, distance: 13.7
click at [699, 258] on select "Select Cable / Satellite Services Collection Agency Credit Card Debt Debt Couns…" at bounding box center [687, 258] width 207 height 33
click at [584, 242] on select "Select Cable / Satellite Services Collection Agency Credit Card Debt Debt Couns…" at bounding box center [687, 258] width 207 height 33
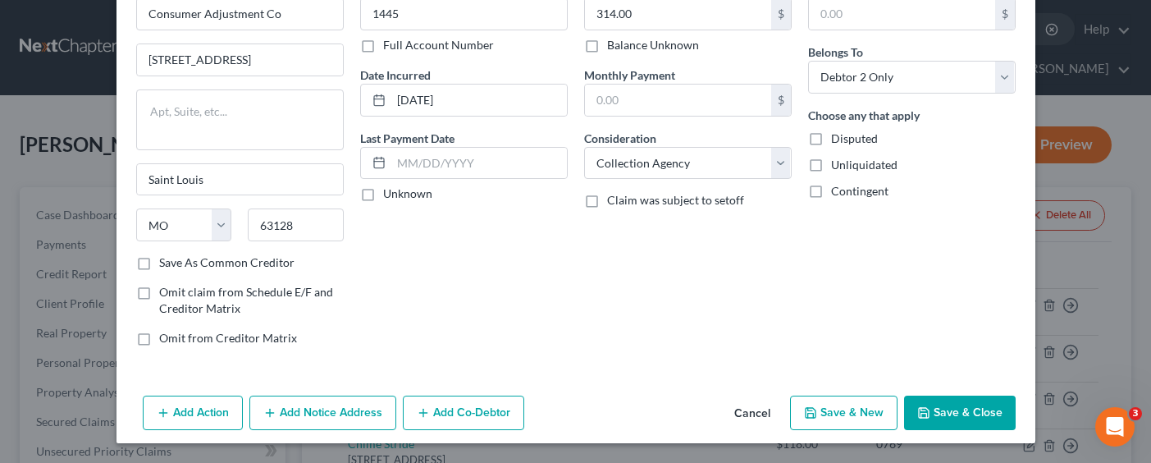
click at [823, 409] on button "Save & New" at bounding box center [843, 412] width 107 height 34
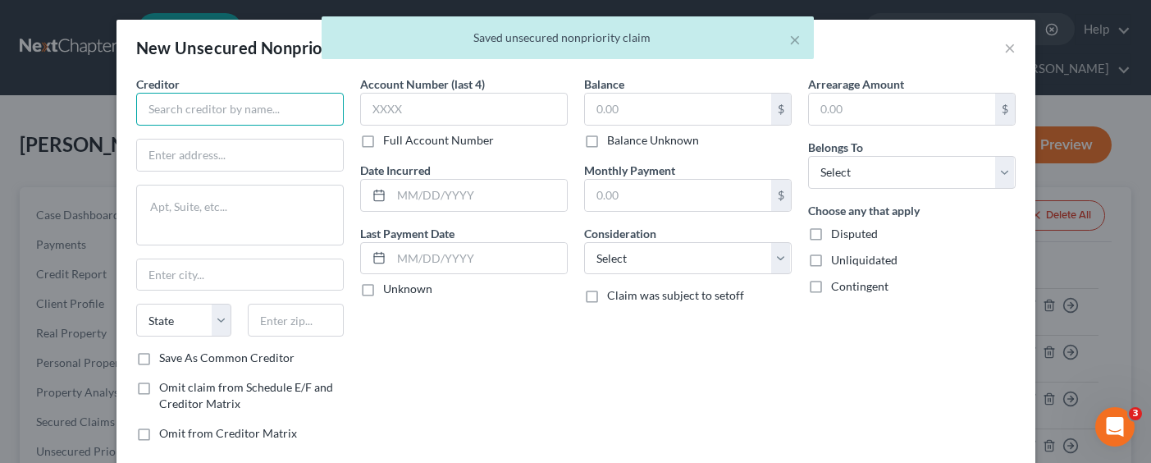
click at [293, 110] on input "text" at bounding box center [239, 109] width 207 height 33
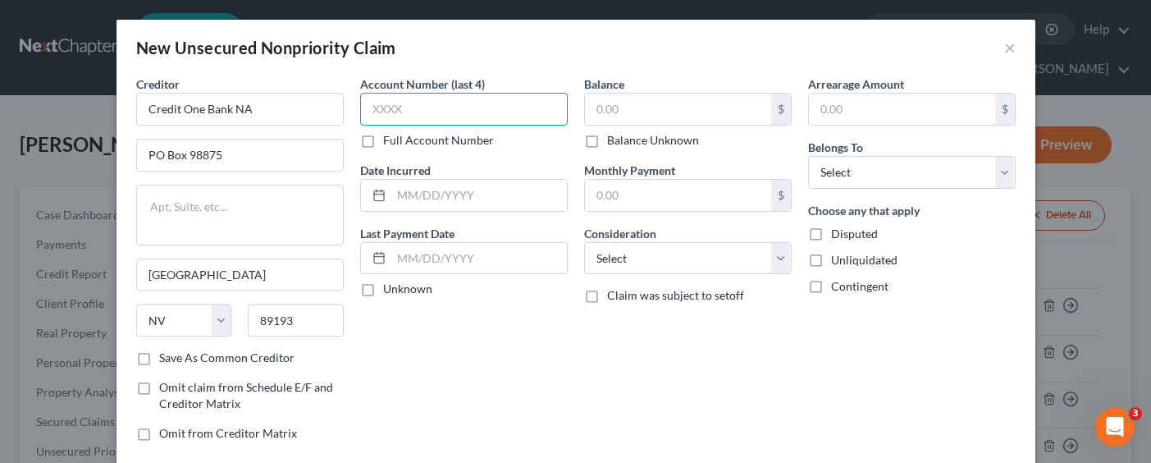
click at [405, 109] on input "text" at bounding box center [463, 109] width 207 height 33
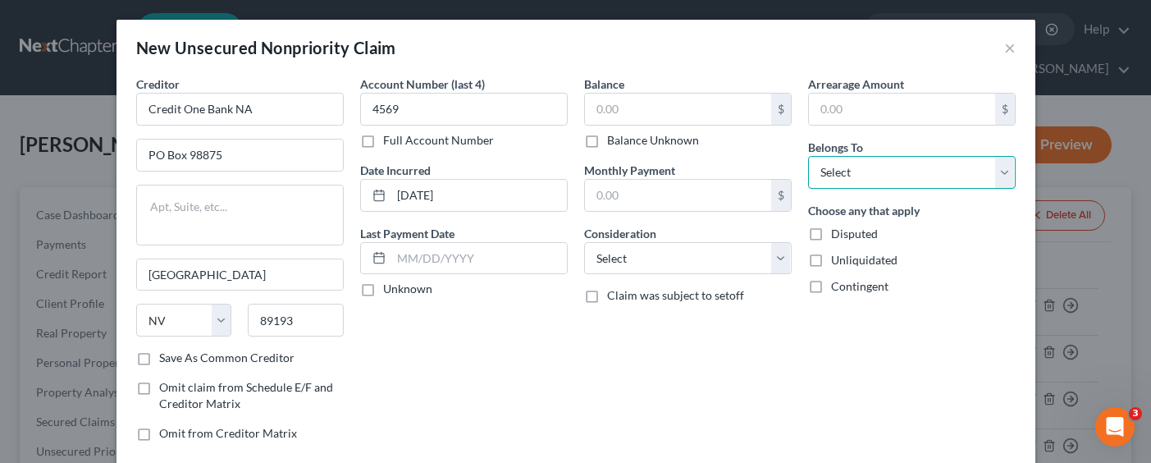
drag, startPoint x: 852, startPoint y: 167, endPoint x: 854, endPoint y: 186, distance: 18.9
click at [852, 167] on select "Select Debtor 1 Only Debtor 2 Only Debtor 1 And Debtor 2 Only At Least One Of T…" at bounding box center [911, 172] width 207 height 33
click at [808, 156] on select "Select Debtor 1 Only Debtor 2 Only Debtor 1 And Debtor 2 Only At Least One Of T…" at bounding box center [911, 172] width 207 height 33
click at [650, 103] on input "text" at bounding box center [678, 108] width 186 height 31
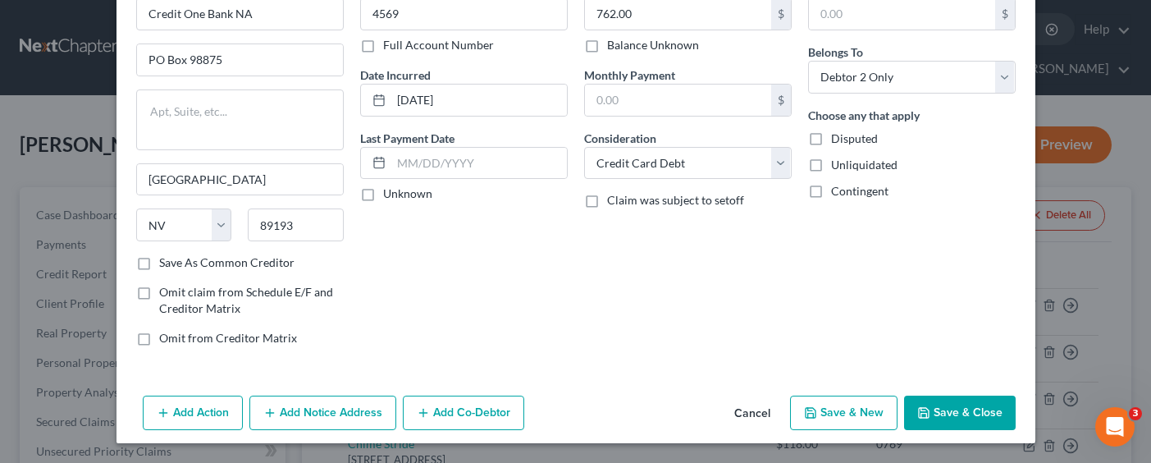
click at [824, 409] on button "Save & New" at bounding box center [843, 412] width 107 height 34
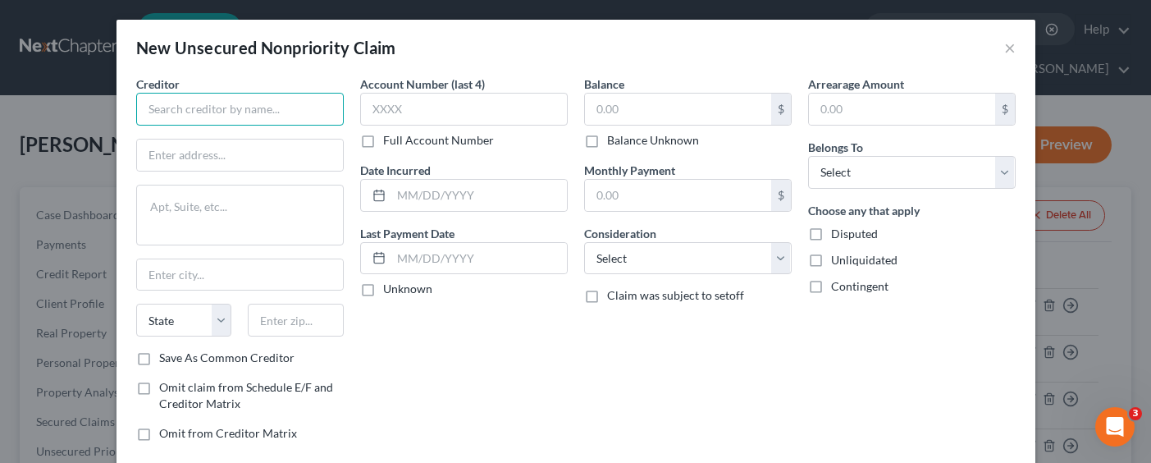
click at [273, 116] on input "text" at bounding box center [239, 109] width 207 height 33
click at [268, 118] on input "Credit One Bank" at bounding box center [239, 109] width 207 height 33
click at [241, 161] on input "text" at bounding box center [240, 154] width 206 height 31
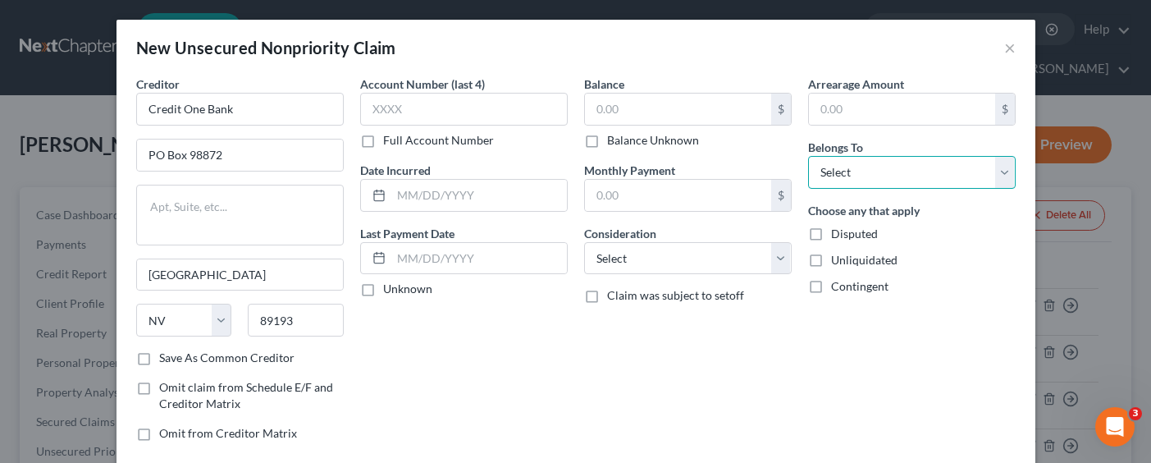
click at [893, 171] on select "Select Debtor 1 Only Debtor 2 Only Debtor 1 And Debtor 2 Only At Least One Of T…" at bounding box center [911, 172] width 207 height 33
click at [808, 156] on select "Select Debtor 1 Only Debtor 2 Only Debtor 1 And Debtor 2 Only At Least One Of T…" at bounding box center [911, 172] width 207 height 33
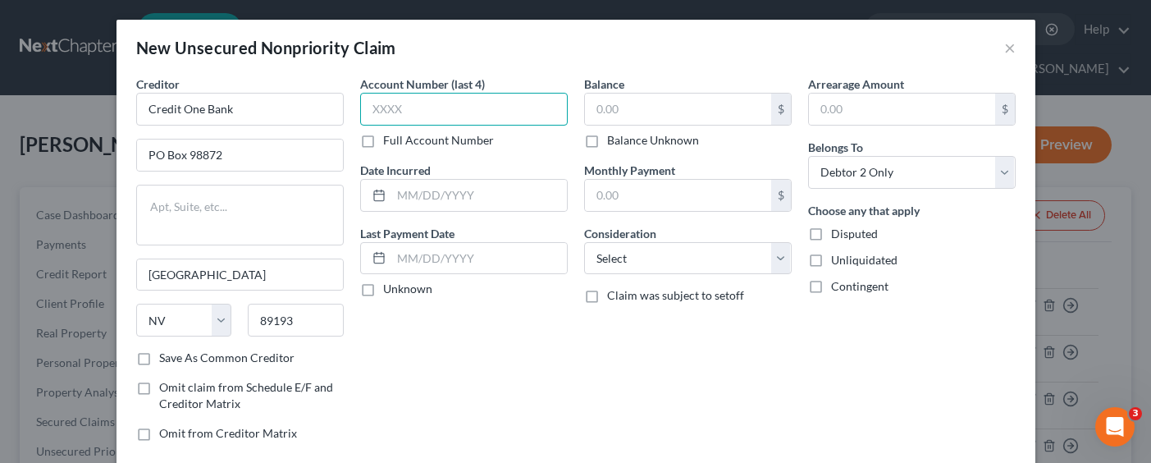
click at [454, 107] on input "text" at bounding box center [463, 109] width 207 height 33
click at [622, 112] on input "text" at bounding box center [678, 108] width 186 height 31
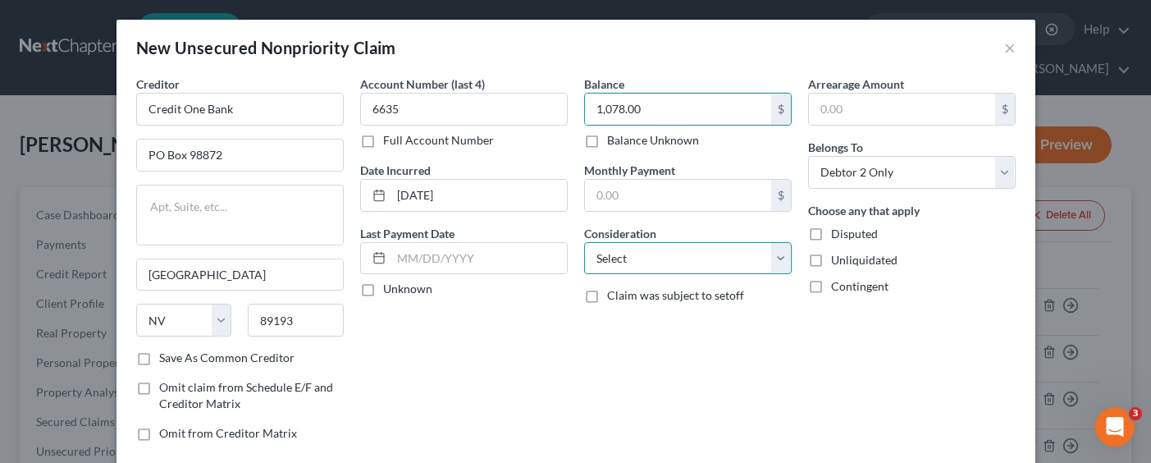
click at [648, 259] on select "Select Cable / Satellite Services Collection Agency Credit Card Debt Debt Couns…" at bounding box center [687, 258] width 207 height 33
click at [584, 242] on select "Select Cable / Satellite Services Collection Agency Credit Card Debt Debt Couns…" at bounding box center [687, 258] width 207 height 33
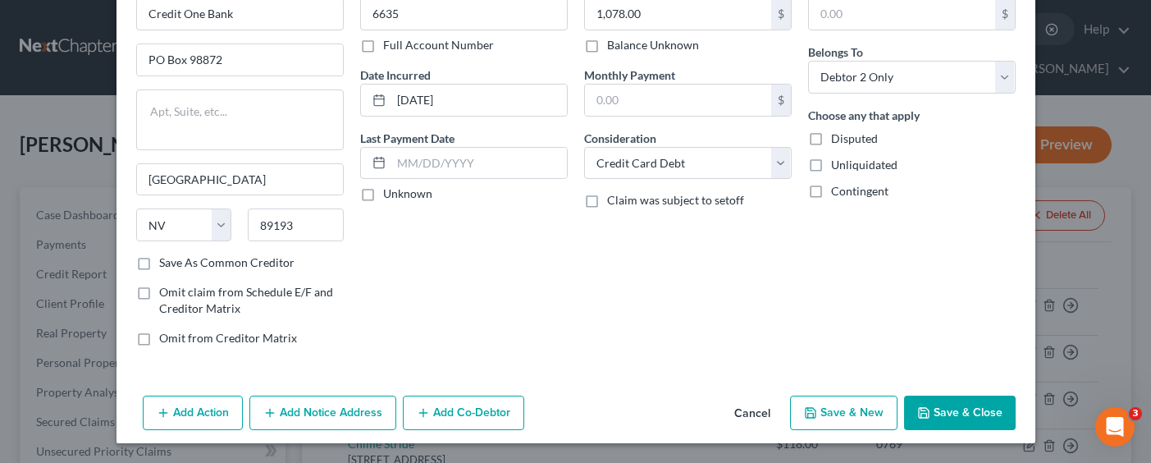
click at [835, 408] on button "Save & New" at bounding box center [843, 412] width 107 height 34
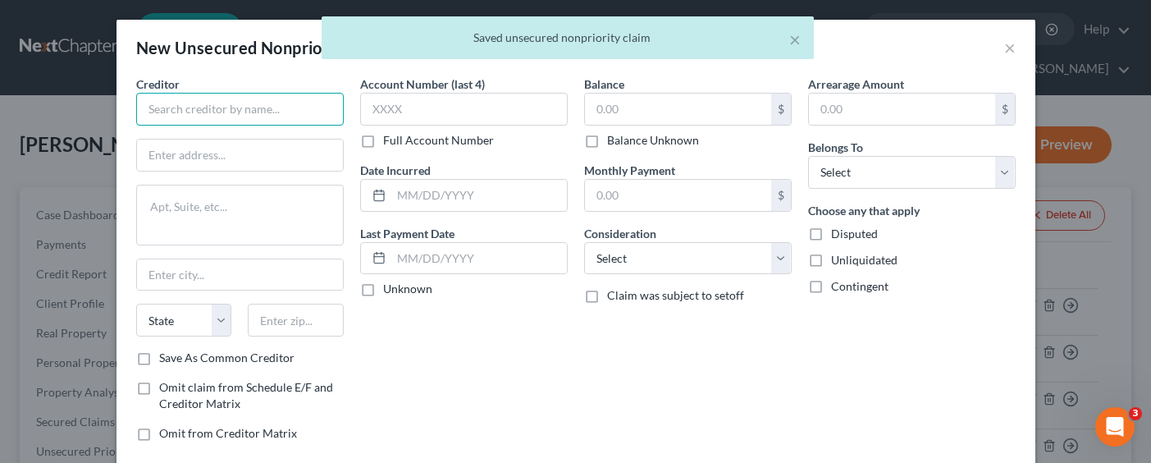
click at [315, 111] on input "text" at bounding box center [239, 109] width 207 height 33
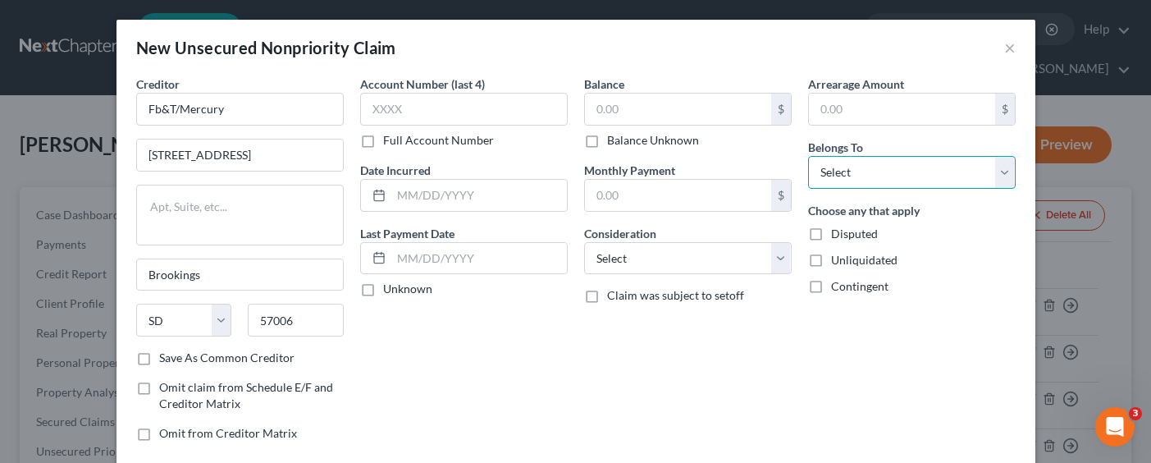
drag, startPoint x: 882, startPoint y: 172, endPoint x: 891, endPoint y: 187, distance: 17.3
click at [882, 172] on select "Select Debtor 1 Only Debtor 2 Only Debtor 1 And Debtor 2 Only At Least One Of T…" at bounding box center [911, 172] width 207 height 33
click at [808, 156] on select "Select Debtor 1 Only Debtor 2 Only Debtor 1 And Debtor 2 Only At Least One Of T…" at bounding box center [911, 172] width 207 height 33
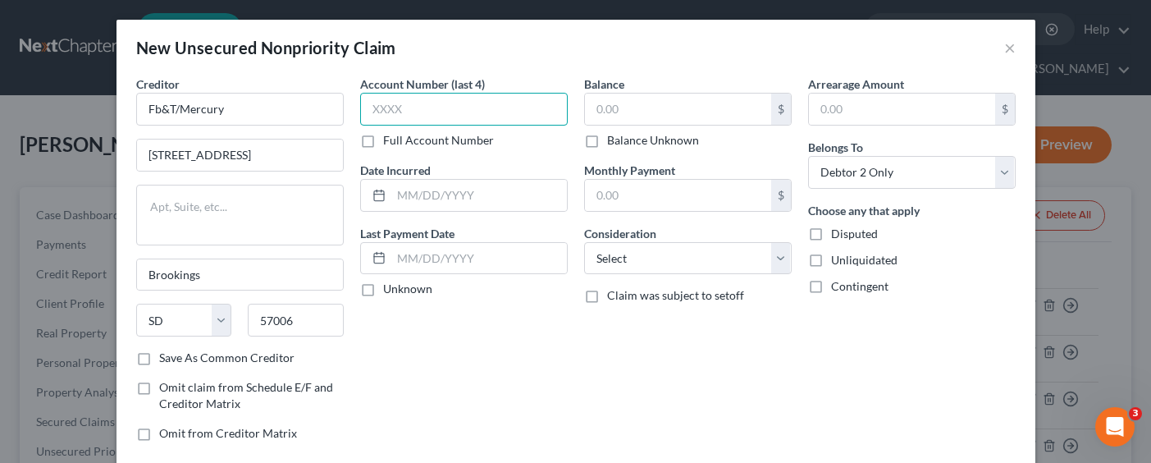
click at [438, 105] on input "text" at bounding box center [463, 109] width 207 height 33
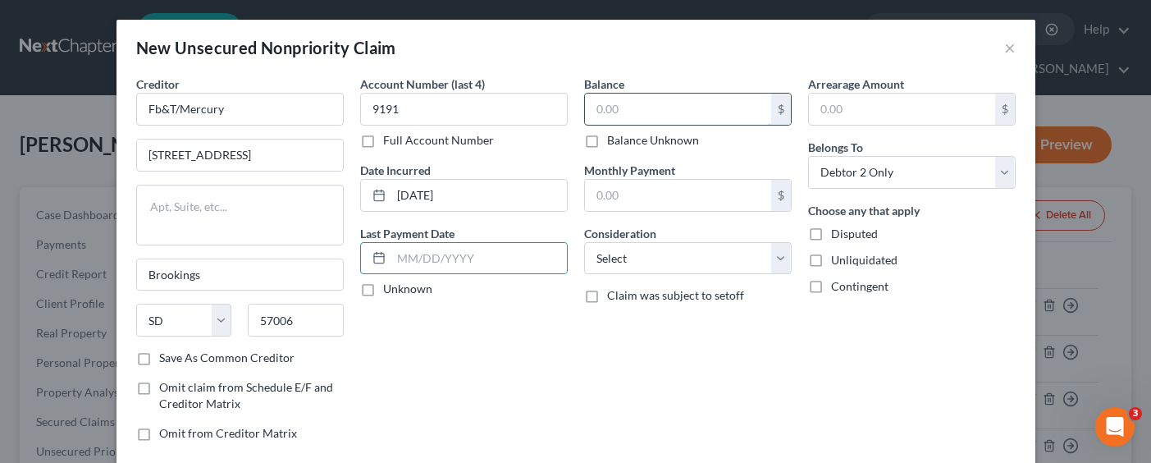
click at [633, 103] on input "text" at bounding box center [678, 108] width 186 height 31
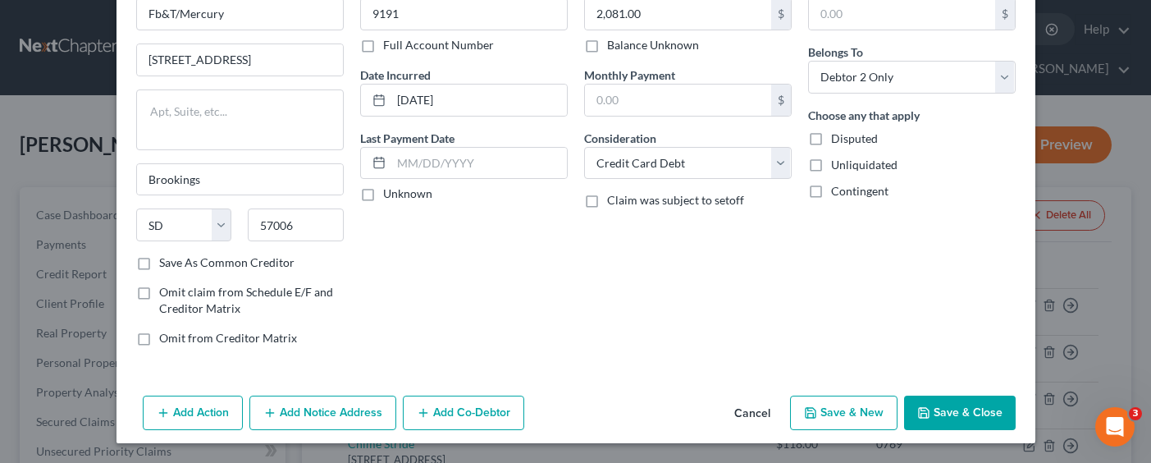
click at [832, 405] on button "Save & New" at bounding box center [843, 412] width 107 height 34
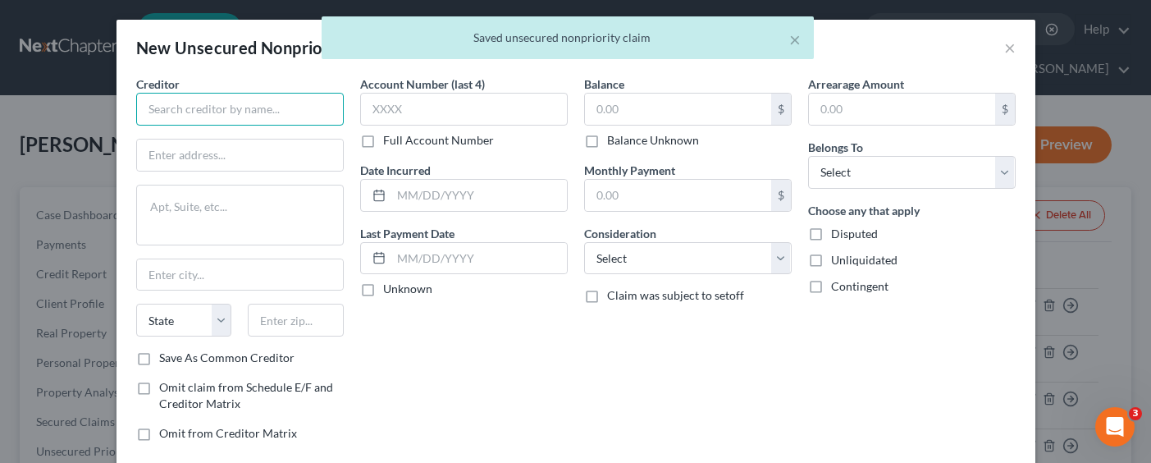
click at [245, 109] on input "text" at bounding box center [239, 109] width 207 height 33
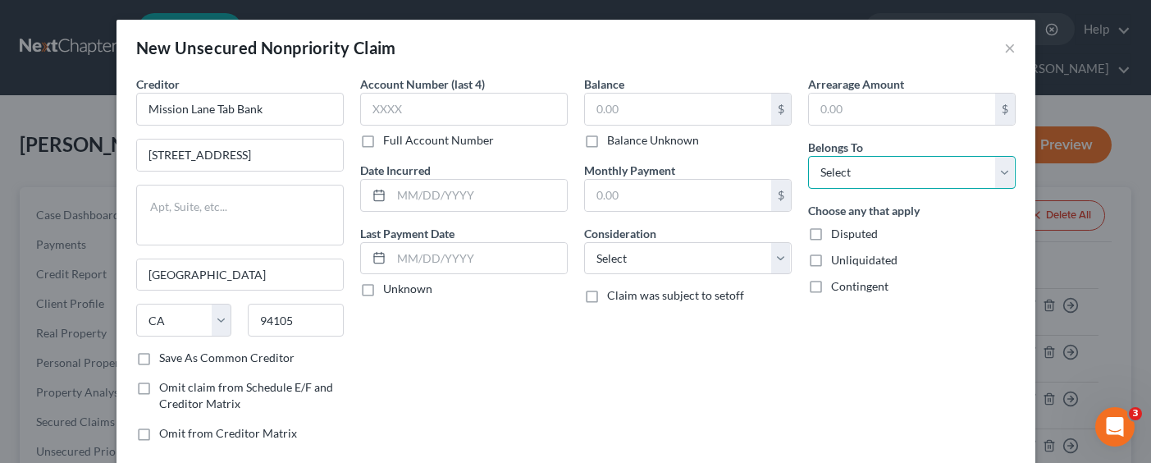
click at [837, 171] on select "Select Debtor 1 Only Debtor 2 Only Debtor 1 And Debtor 2 Only At Least One Of T…" at bounding box center [911, 172] width 207 height 33
click at [808, 156] on select "Select Debtor 1 Only Debtor 2 Only Debtor 1 And Debtor 2 Only At Least One Of T…" at bounding box center [911, 172] width 207 height 33
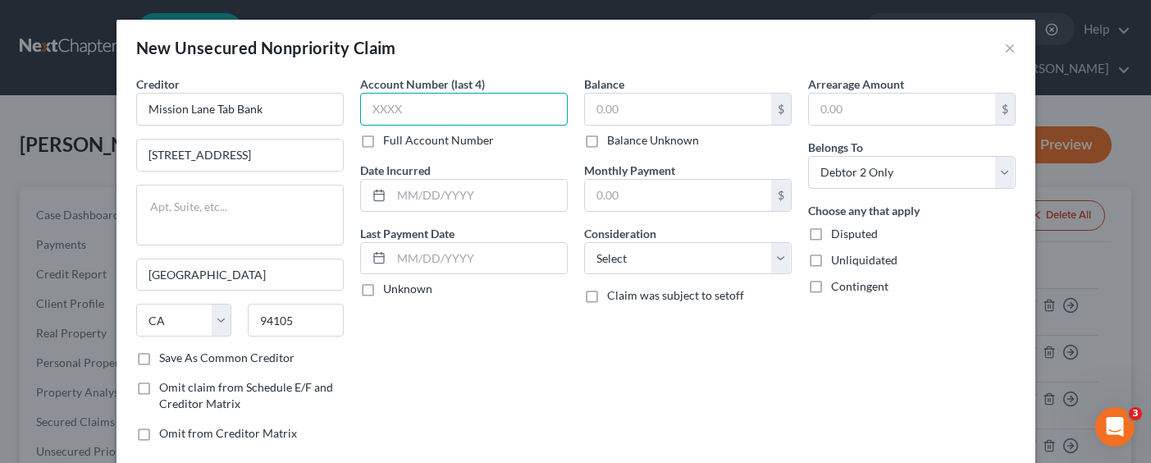
click at [499, 101] on input "text" at bounding box center [463, 109] width 207 height 33
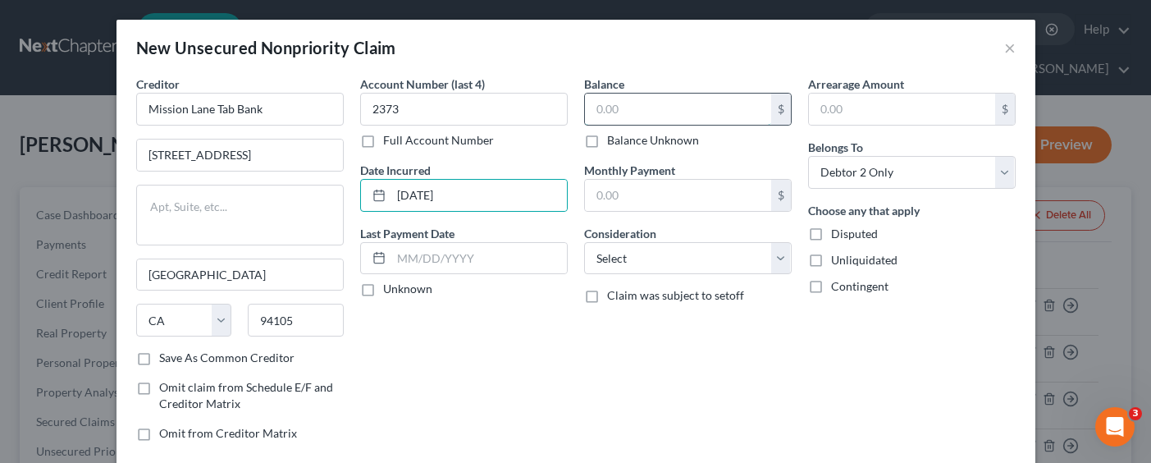
click at [664, 106] on input "text" at bounding box center [678, 108] width 186 height 31
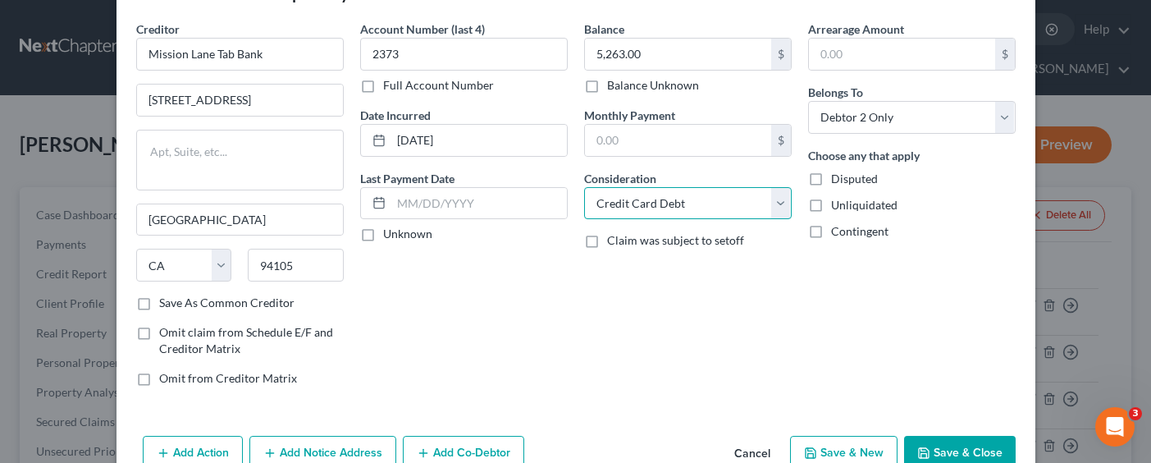
scroll to position [82, 0]
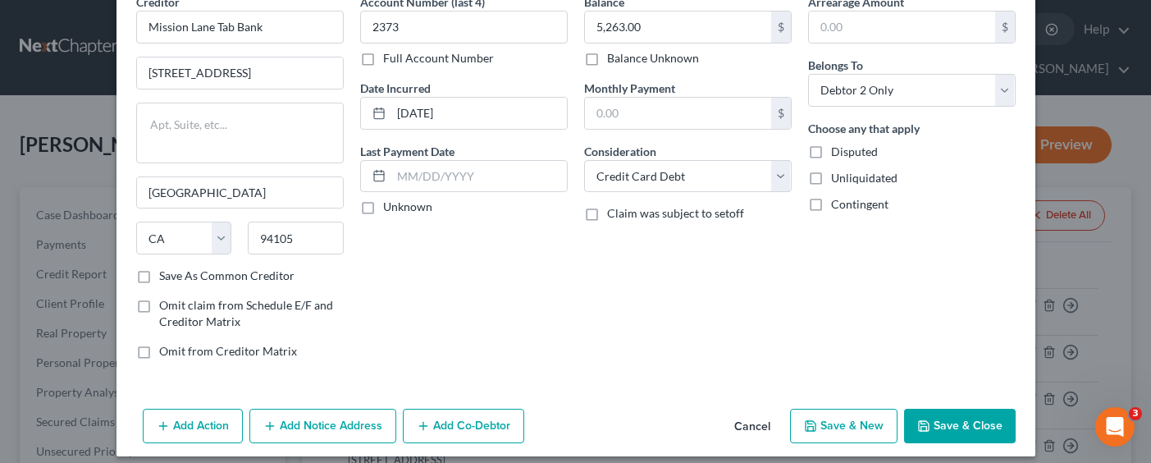
click at [834, 415] on button "Save & New" at bounding box center [843, 425] width 107 height 34
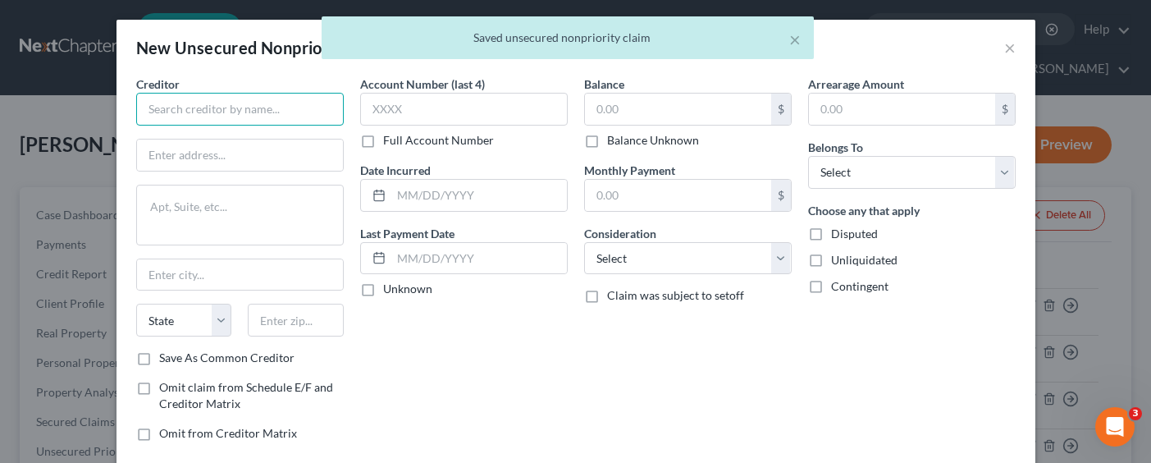
click at [263, 112] on input "text" at bounding box center [239, 109] width 207 height 33
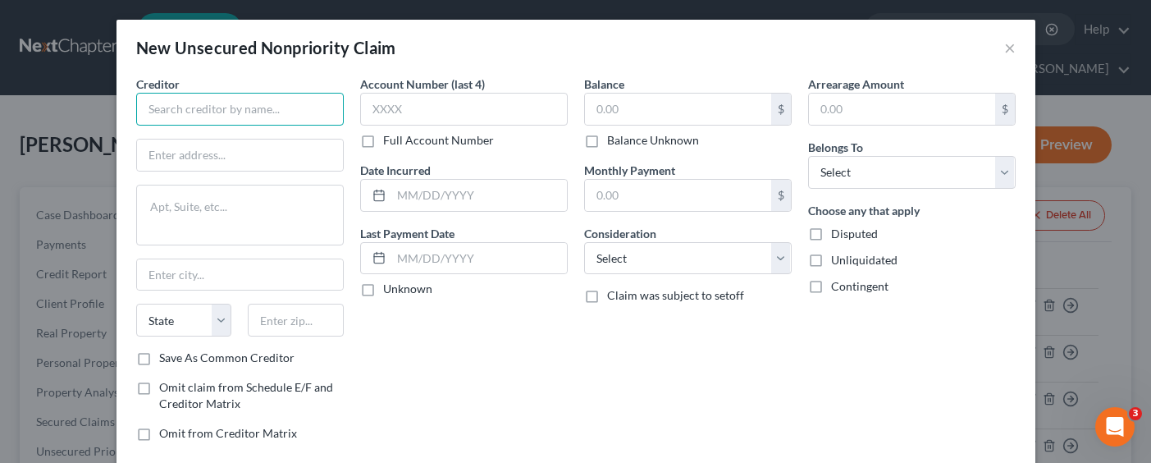
click at [254, 110] on input "text" at bounding box center [239, 109] width 207 height 33
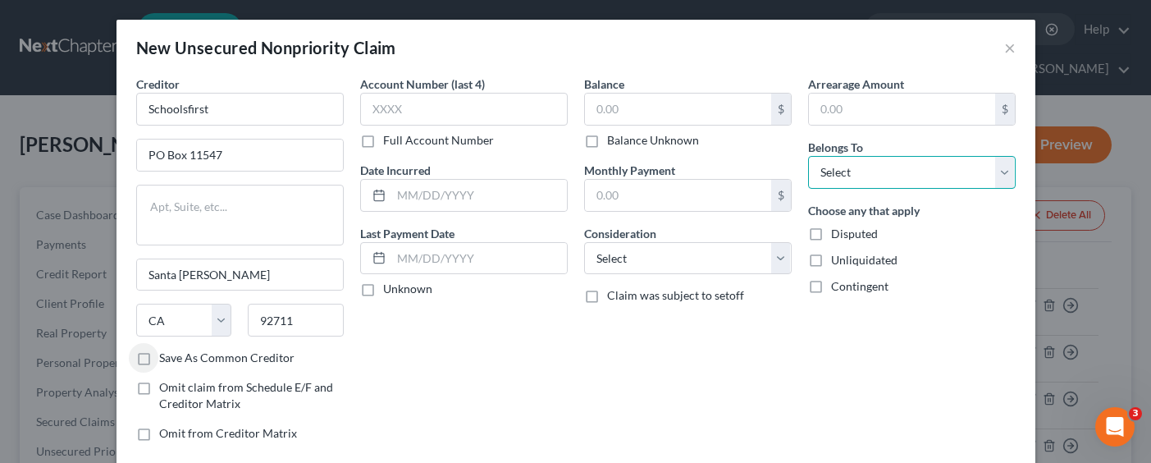
drag, startPoint x: 866, startPoint y: 170, endPoint x: 862, endPoint y: 185, distance: 16.1
click at [866, 170] on select "Select Debtor 1 Only Debtor 2 Only Debtor 1 And Debtor 2 Only At Least One Of T…" at bounding box center [911, 172] width 207 height 33
click at [808, 156] on select "Select Debtor 1 Only Debtor 2 Only Debtor 1 And Debtor 2 Only At Least One Of T…" at bounding box center [911, 172] width 207 height 33
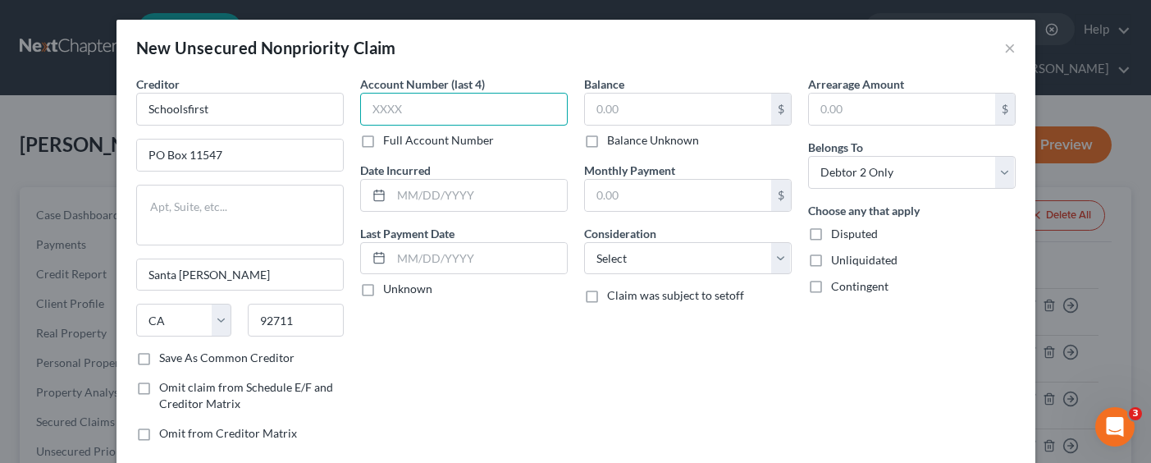
click at [498, 106] on input "text" at bounding box center [463, 109] width 207 height 33
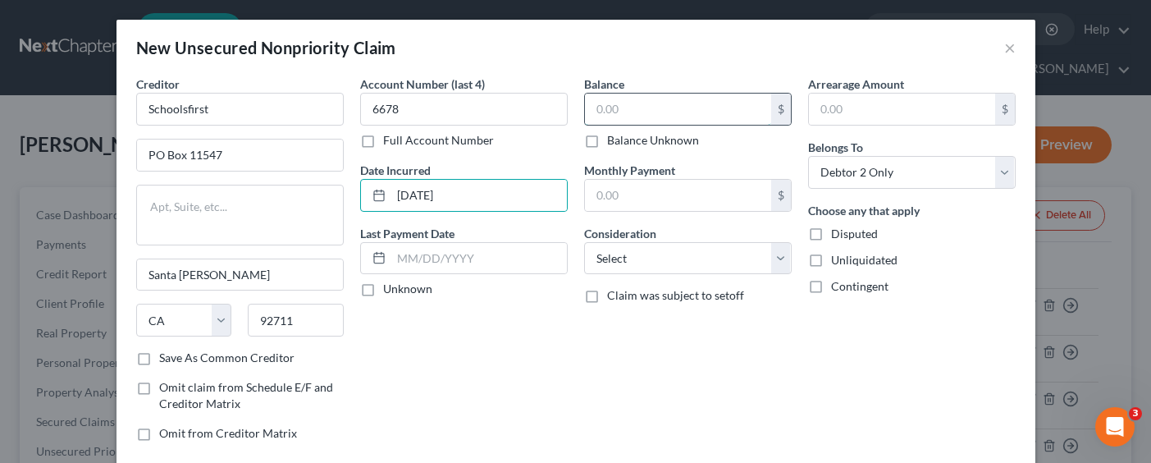
click at [643, 112] on input "text" at bounding box center [678, 108] width 186 height 31
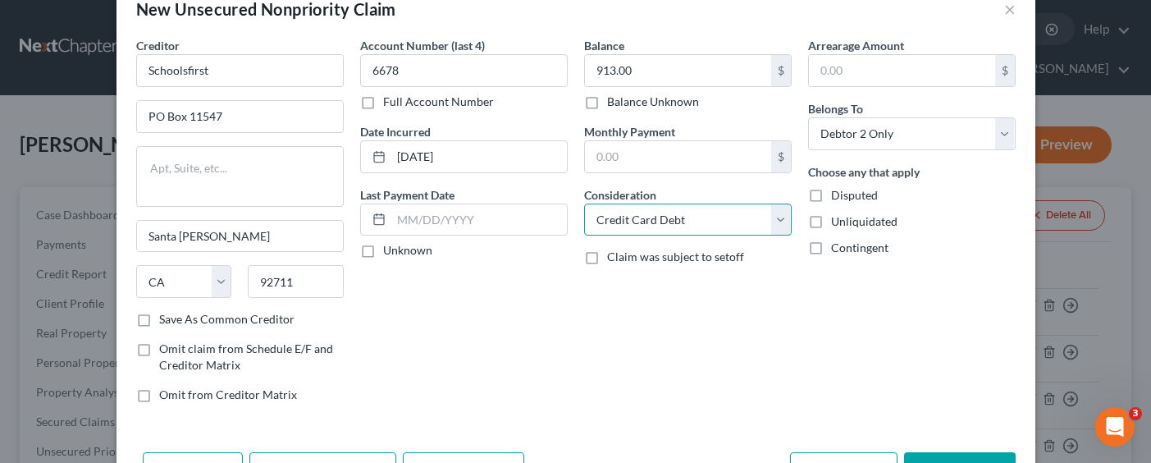
scroll to position [95, 0]
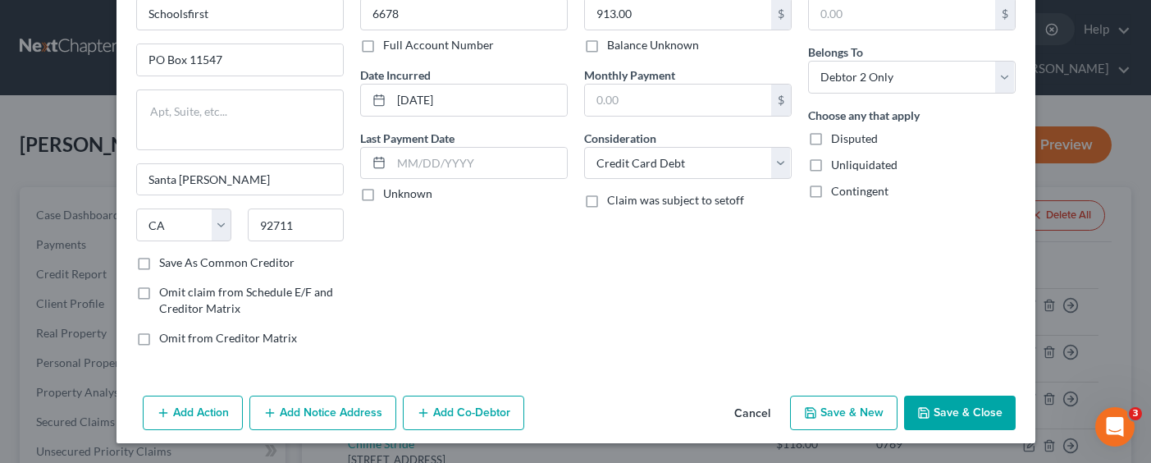
click at [815, 405] on button "Save & New" at bounding box center [843, 412] width 107 height 34
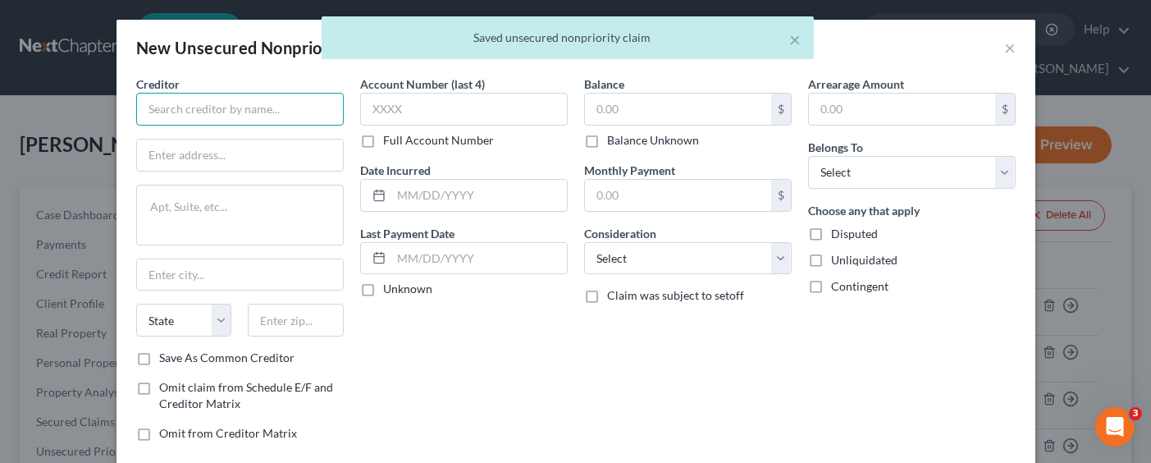
click at [292, 109] on input "text" at bounding box center [239, 109] width 207 height 33
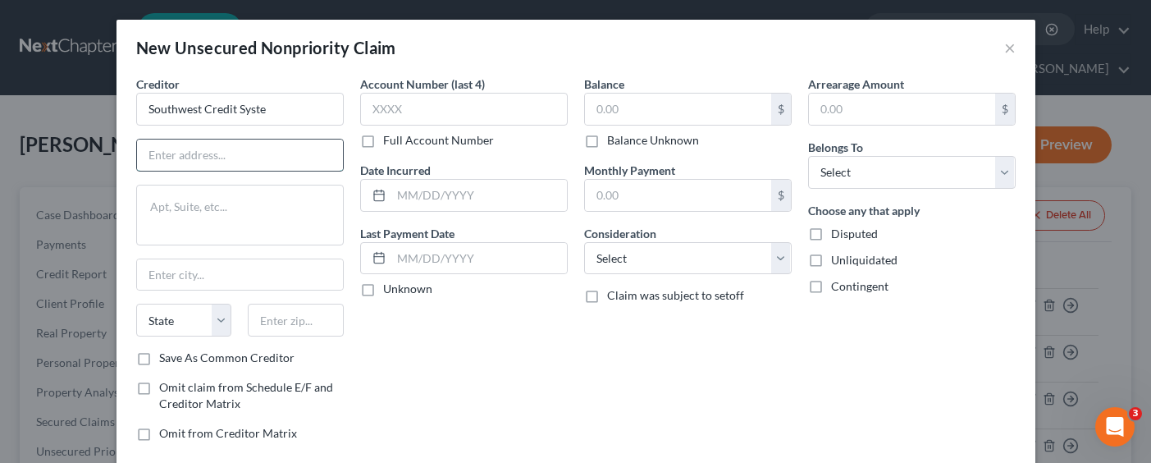
click at [232, 153] on input "text" at bounding box center [240, 154] width 206 height 31
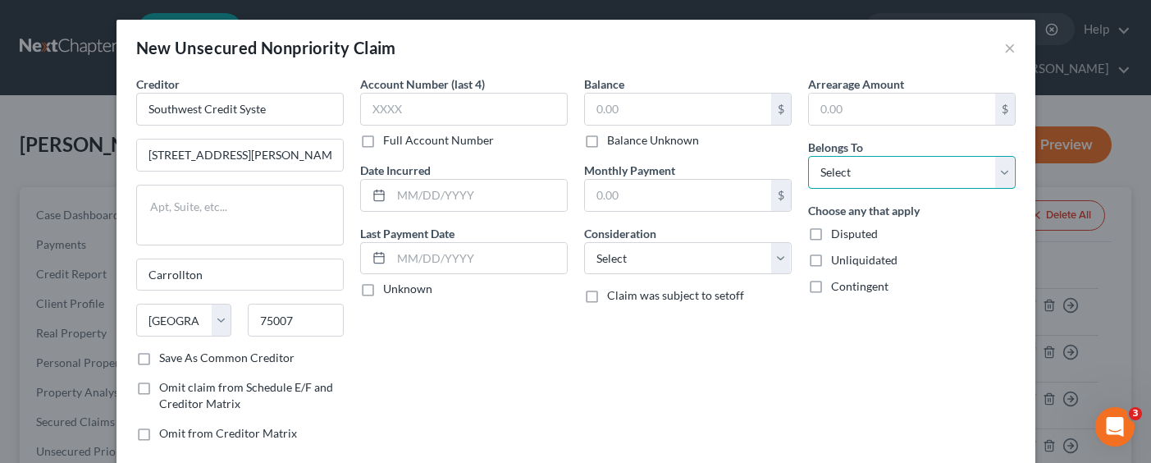
drag, startPoint x: 882, startPoint y: 179, endPoint x: 893, endPoint y: 188, distance: 14.0
click at [883, 178] on select "Select Debtor 1 Only Debtor 2 Only Debtor 1 And Debtor 2 Only At Least One Of T…" at bounding box center [911, 172] width 207 height 33
click at [808, 156] on select "Select Debtor 1 Only Debtor 2 Only Debtor 1 And Debtor 2 Only At Least One Of T…" at bounding box center [911, 172] width 207 height 33
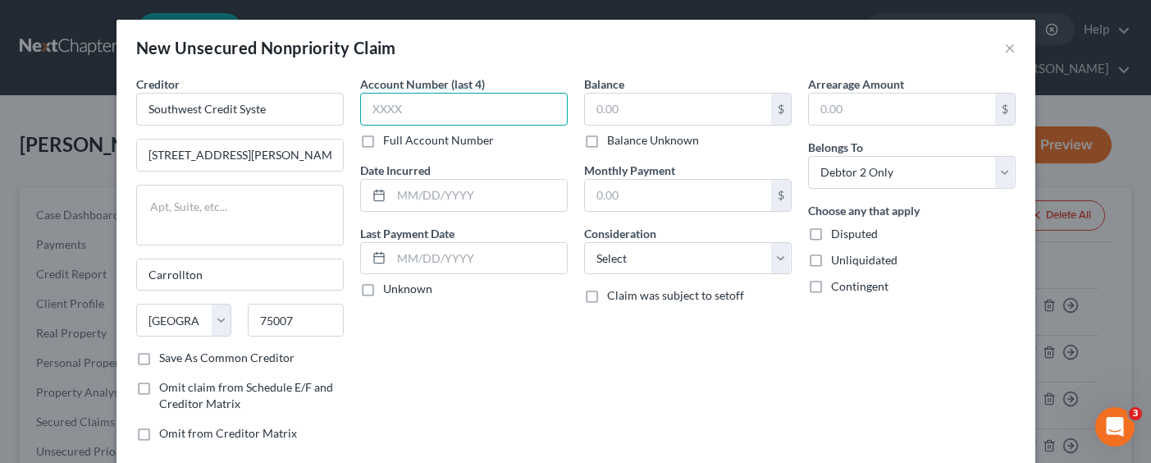
click at [516, 112] on input "text" at bounding box center [463, 109] width 207 height 33
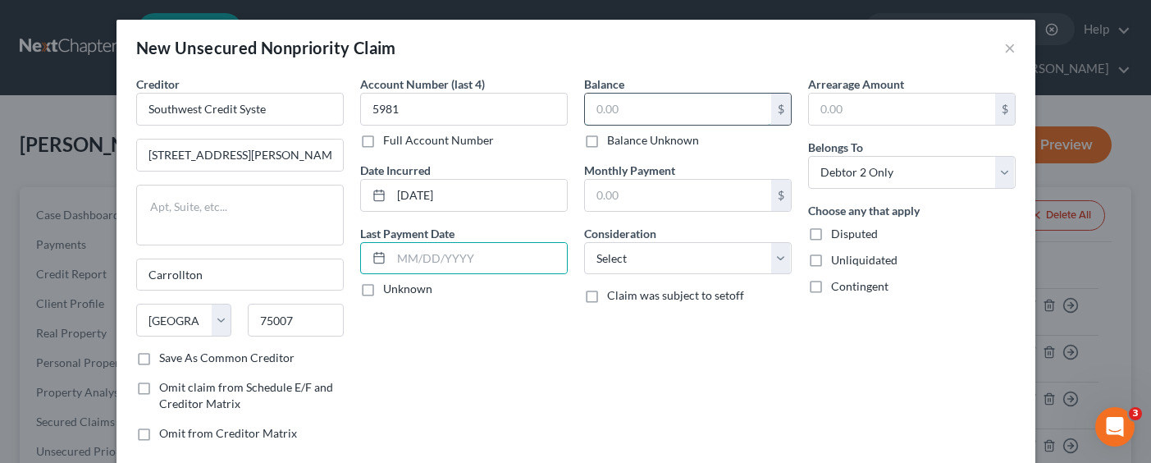
click at [714, 107] on input "text" at bounding box center [678, 108] width 186 height 31
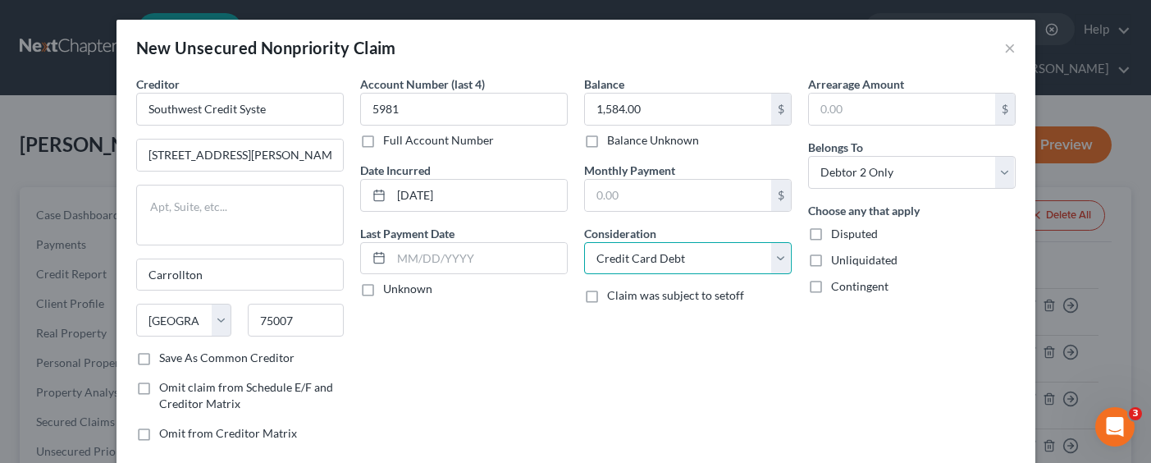
click at [677, 265] on select "Select Cable / Satellite Services Collection Agency Credit Card Debt Debt Couns…" at bounding box center [687, 258] width 207 height 33
click at [584, 242] on select "Select Cable / Satellite Services Collection Agency Credit Card Debt Debt Couns…" at bounding box center [687, 258] width 207 height 33
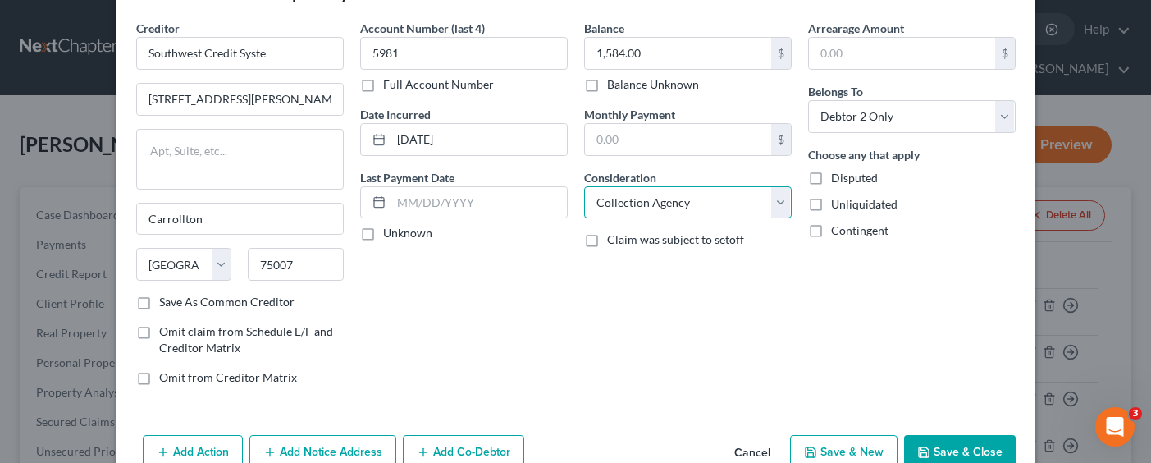
scroll to position [82, 0]
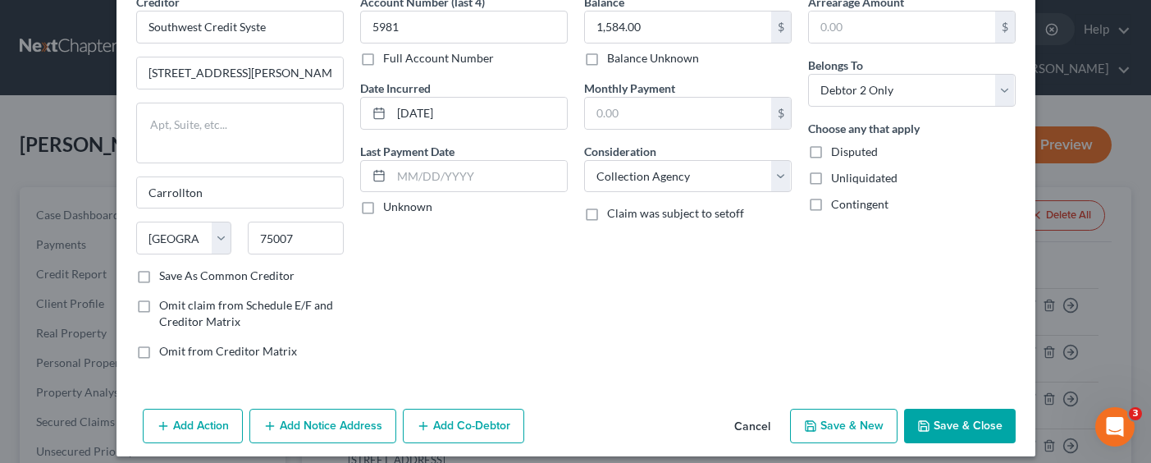
click at [833, 425] on button "Save & New" at bounding box center [843, 425] width 107 height 34
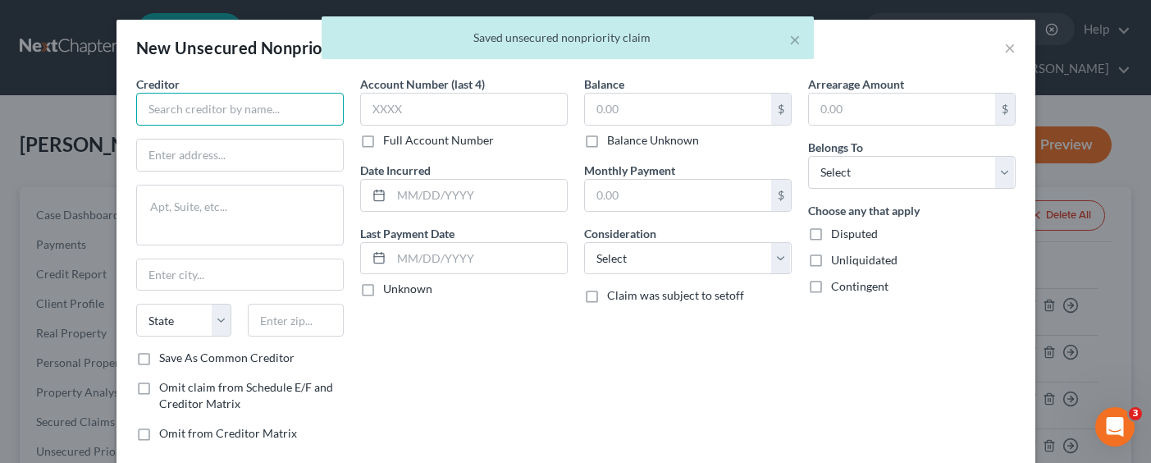
click at [290, 108] on input "text" at bounding box center [239, 109] width 207 height 33
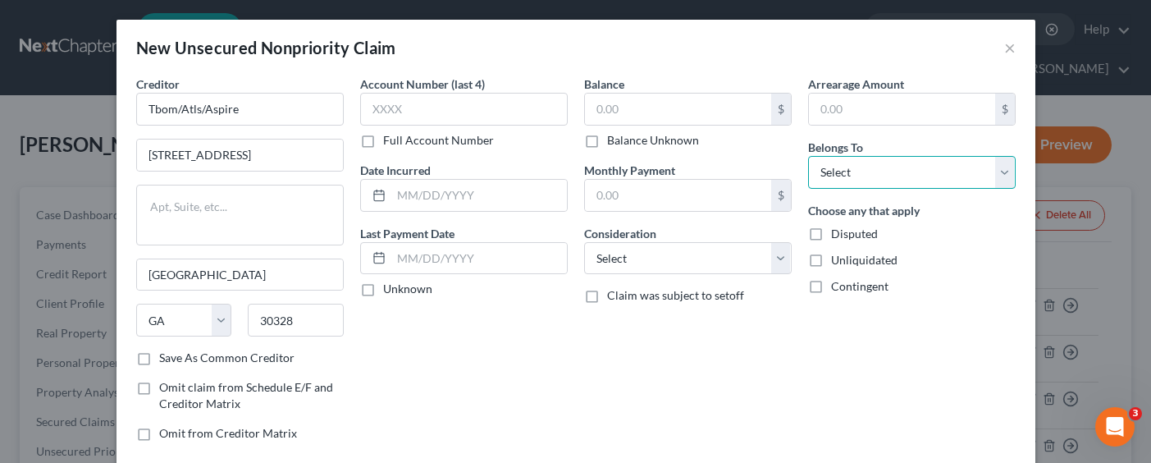
drag, startPoint x: 872, startPoint y: 171, endPoint x: 860, endPoint y: 187, distance: 19.4
click at [872, 171] on select "Select Debtor 1 Only Debtor 2 Only Debtor 1 And Debtor 2 Only At Least One Of T…" at bounding box center [911, 172] width 207 height 33
click at [808, 156] on select "Select Debtor 1 Only Debtor 2 Only Debtor 1 And Debtor 2 Only At Least One Of T…" at bounding box center [911, 172] width 207 height 33
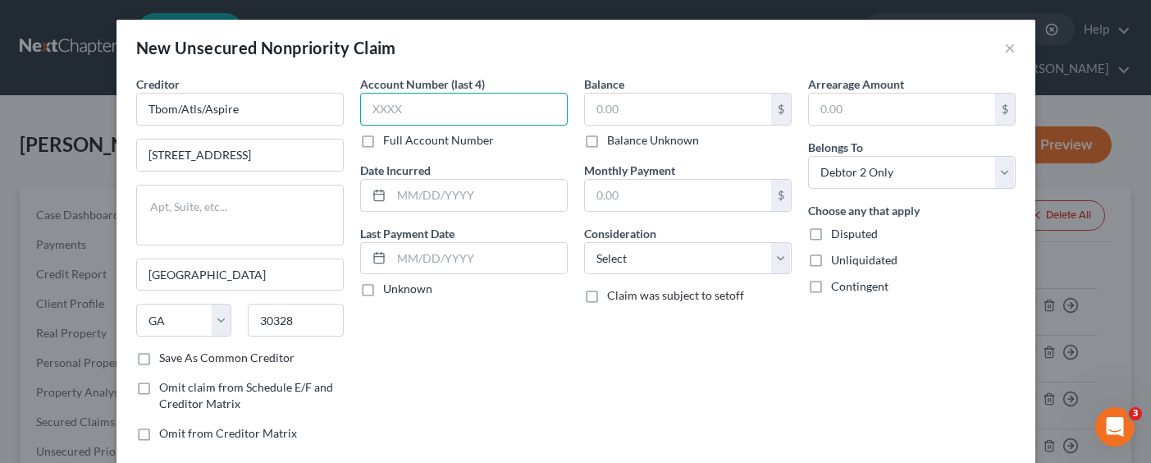
click at [492, 103] on input "text" at bounding box center [463, 109] width 207 height 33
click at [630, 107] on input "text" at bounding box center [678, 108] width 186 height 31
drag, startPoint x: 456, startPoint y: 105, endPoint x: 384, endPoint y: 95, distance: 72.8
click at [385, 95] on input "5981" at bounding box center [463, 109] width 207 height 33
click at [680, 113] on input "text" at bounding box center [678, 108] width 186 height 31
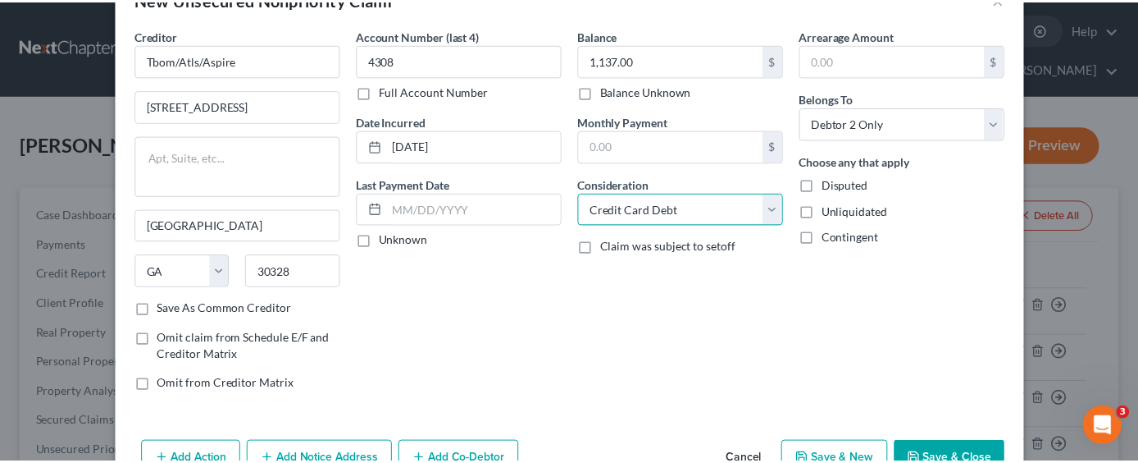
scroll to position [95, 0]
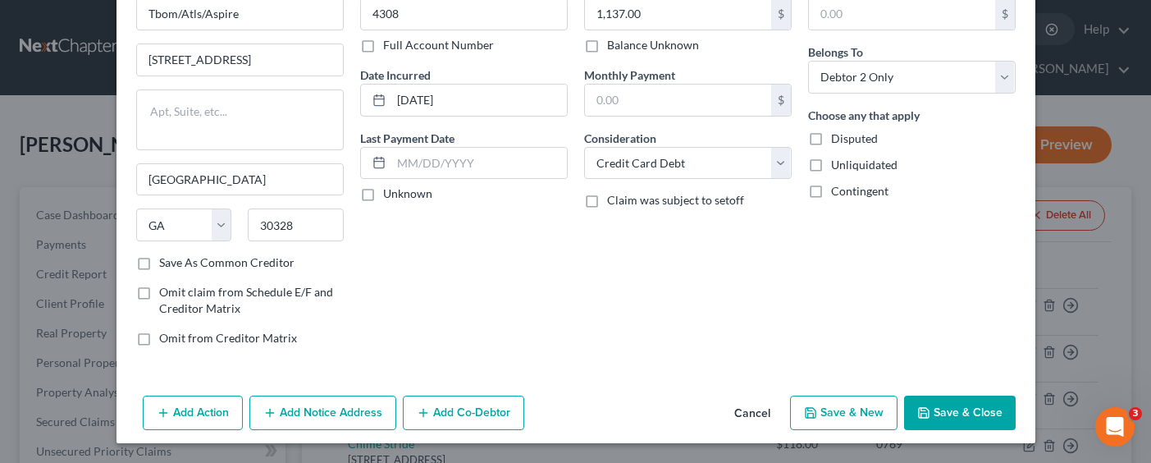
click at [916, 403] on button "Save & Close" at bounding box center [960, 412] width 112 height 34
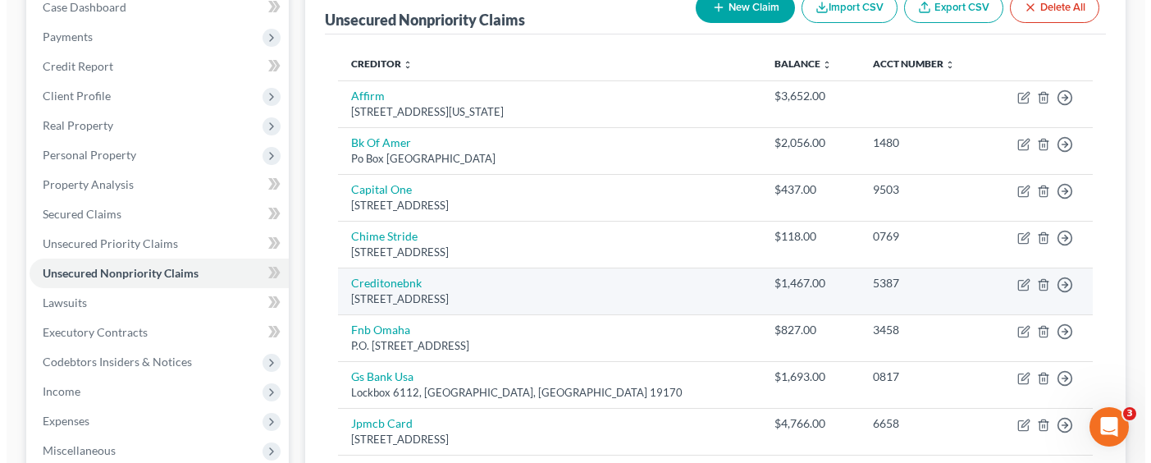
scroll to position [169, 0]
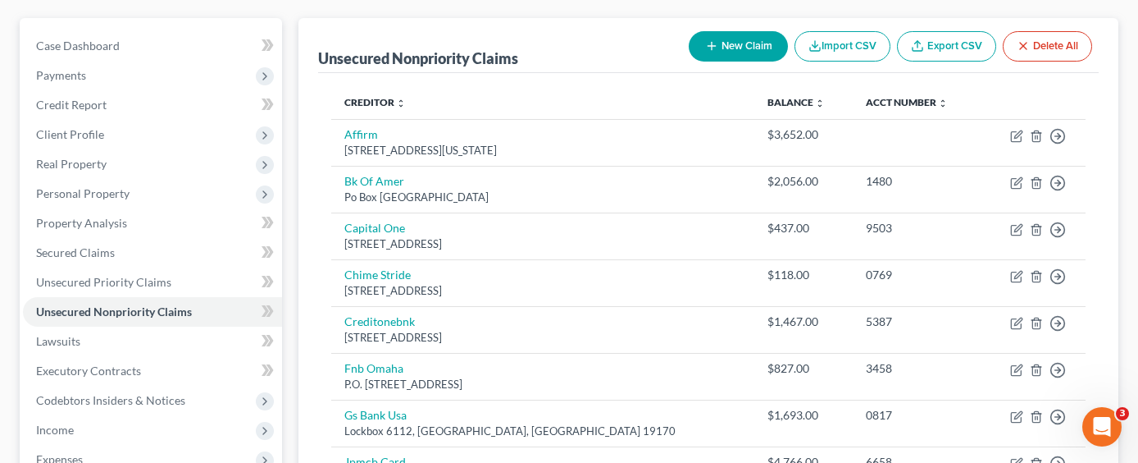
click at [745, 31] on button "New Claim" at bounding box center [738, 46] width 99 height 30
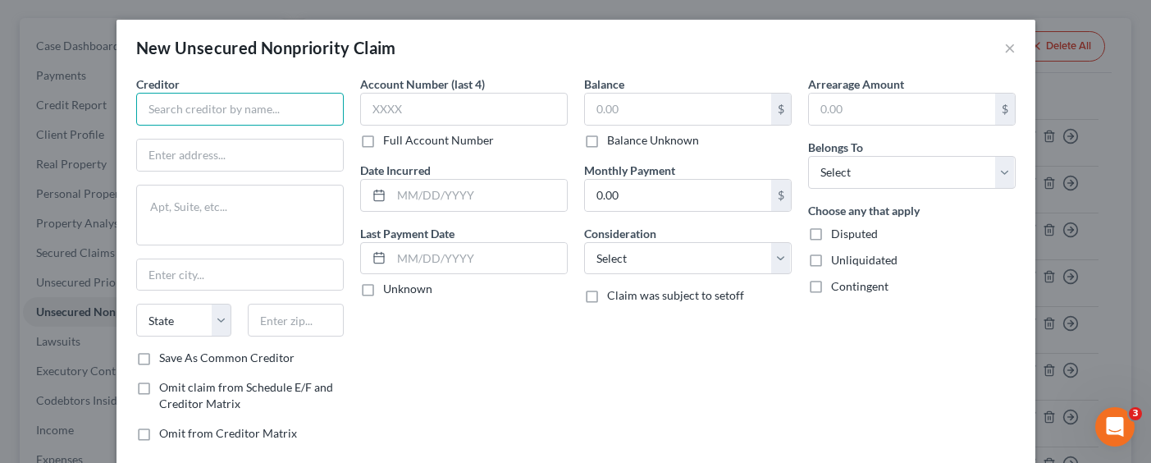
click at [223, 103] on input "text" at bounding box center [239, 109] width 207 height 33
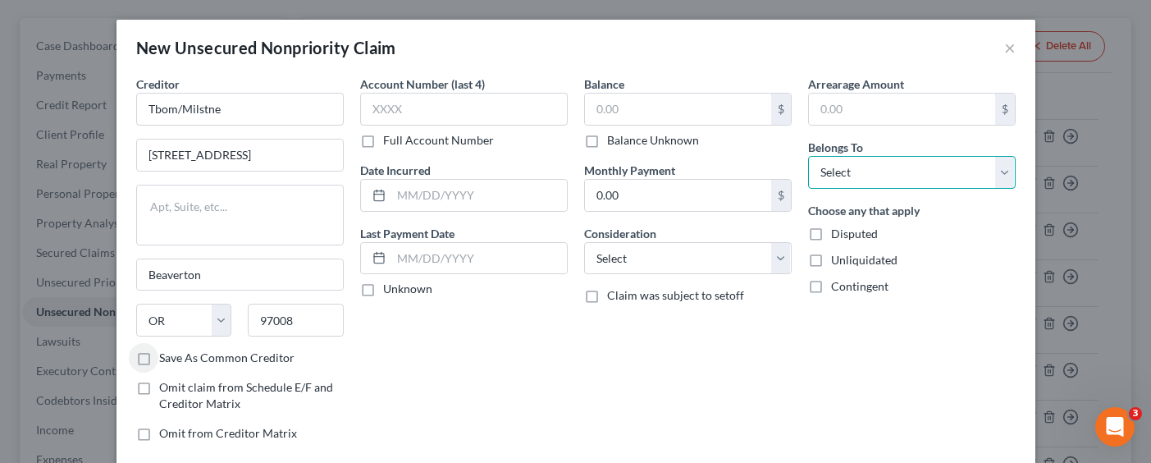
click at [869, 182] on select "Select Debtor 1 Only Debtor 2 Only Debtor 1 And Debtor 2 Only At Least One Of T…" at bounding box center [911, 172] width 207 height 33
click at [808, 156] on select "Select Debtor 1 Only Debtor 2 Only Debtor 1 And Debtor 2 Only At Least One Of T…" at bounding box center [911, 172] width 207 height 33
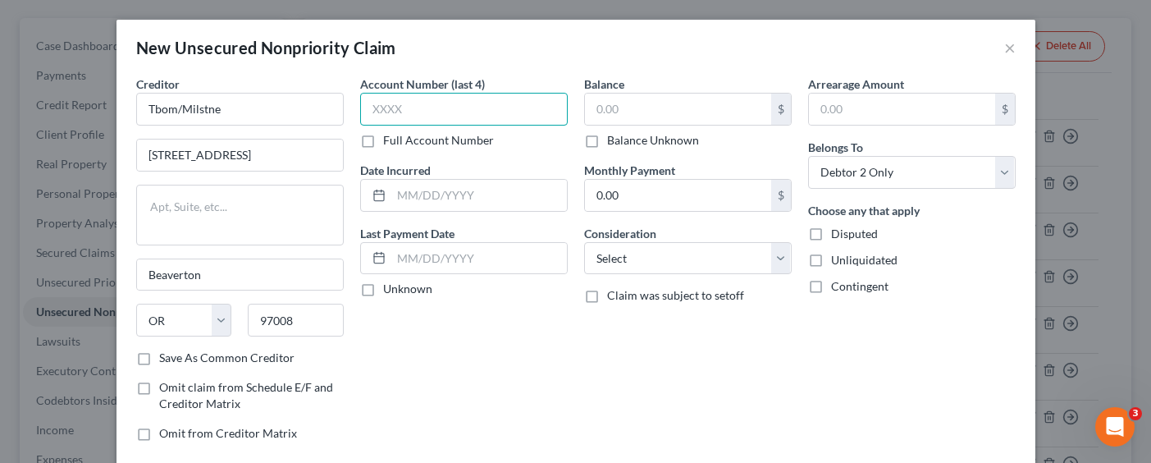
click at [523, 110] on input "text" at bounding box center [463, 109] width 207 height 33
click at [676, 114] on input "text" at bounding box center [678, 108] width 186 height 31
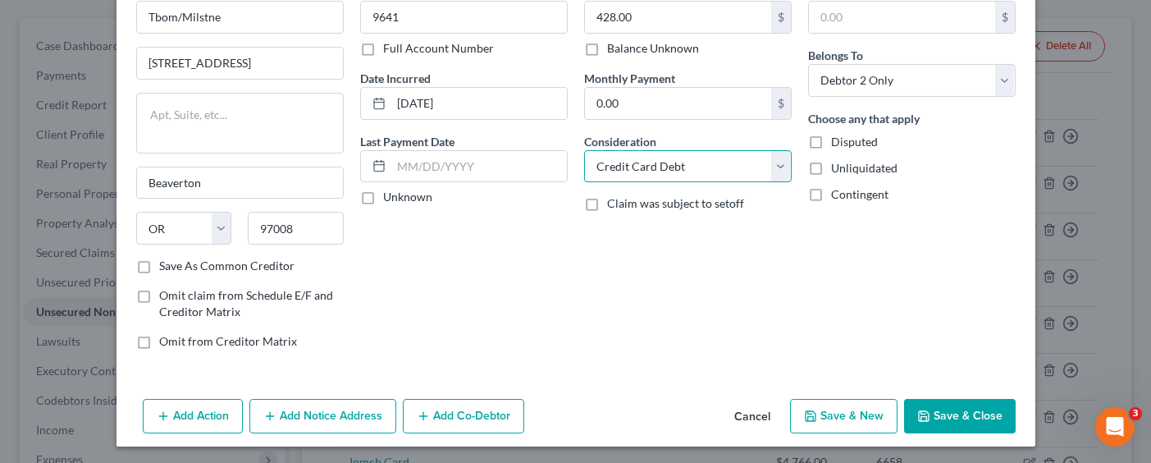
scroll to position [95, 0]
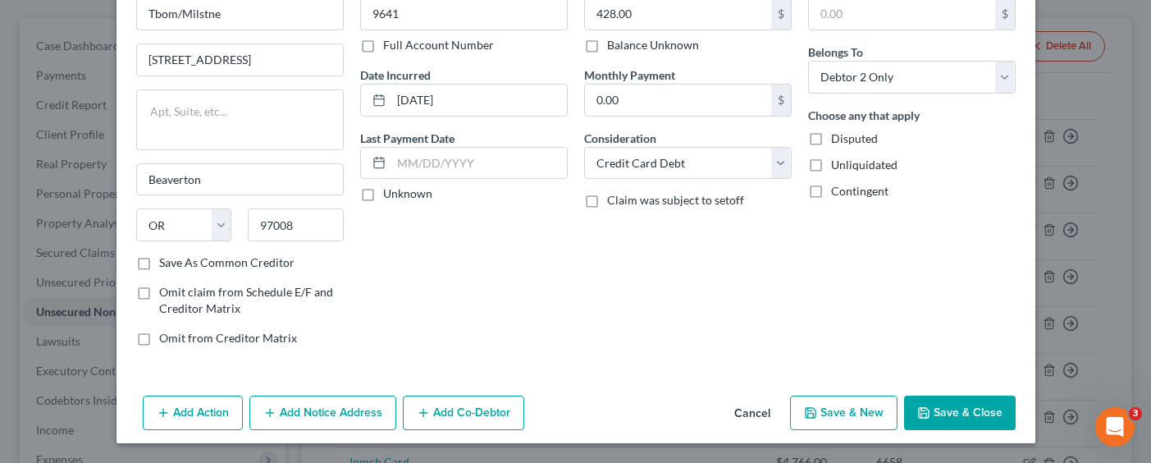
click at [813, 417] on icon "button" at bounding box center [810, 412] width 13 height 13
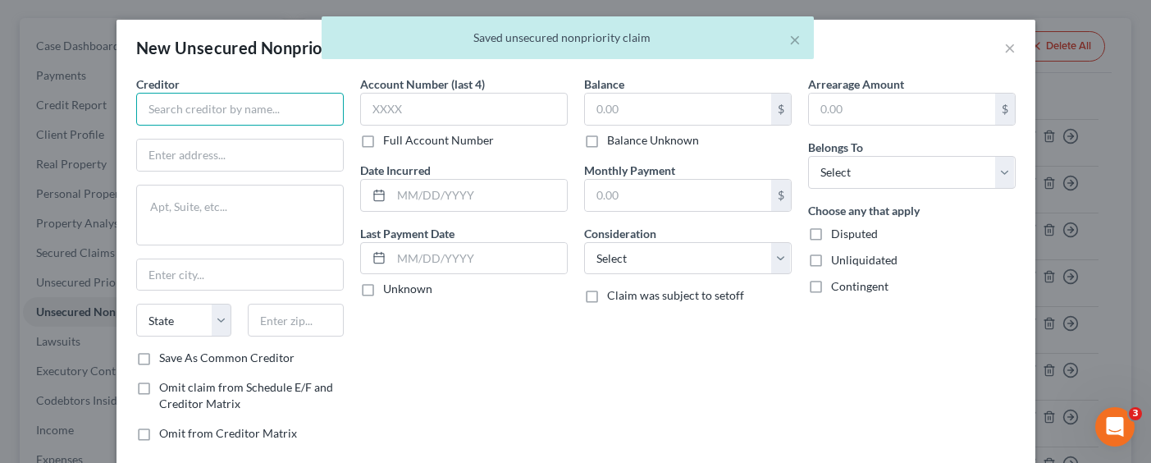
click at [299, 112] on input "text" at bounding box center [239, 109] width 207 height 33
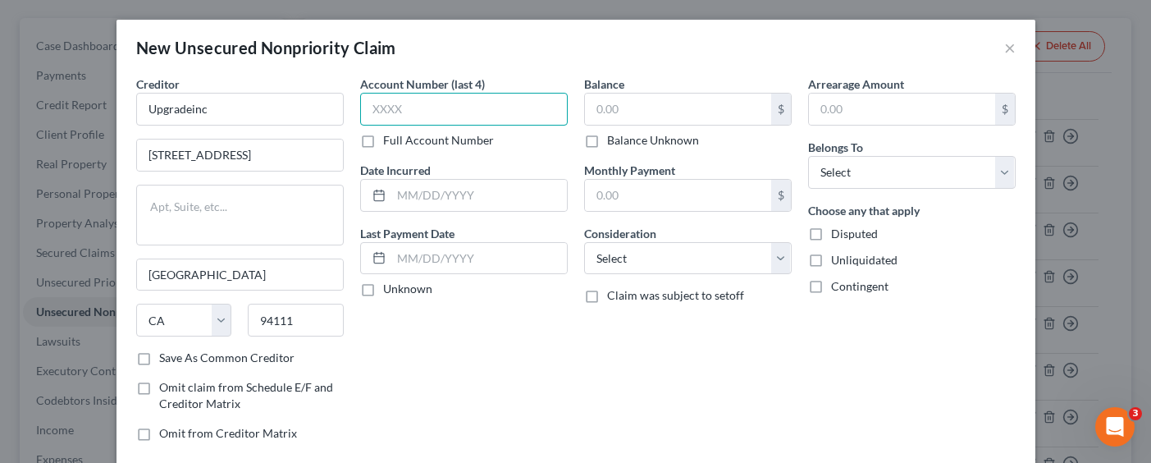
click at [419, 109] on input "text" at bounding box center [463, 109] width 207 height 33
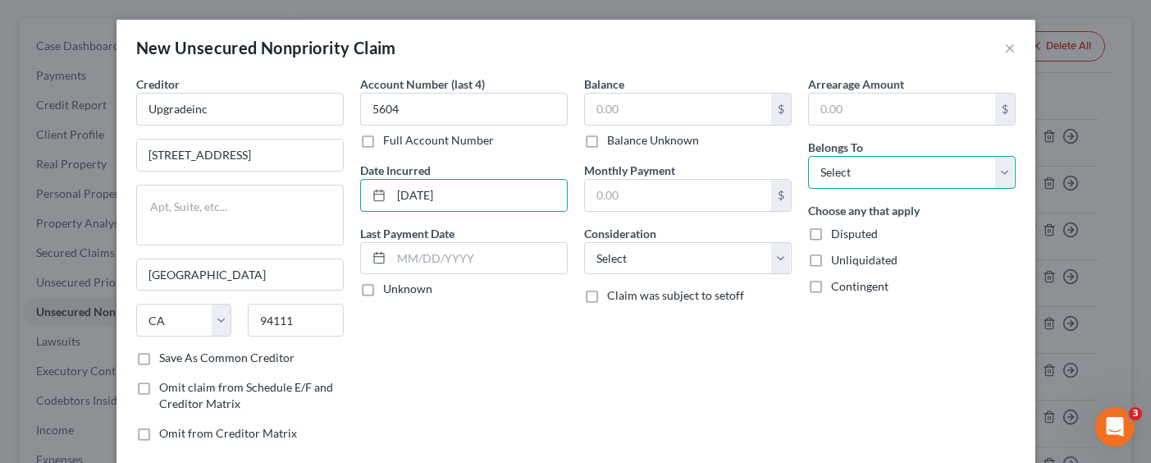
drag, startPoint x: 880, startPoint y: 168, endPoint x: 882, endPoint y: 187, distance: 18.9
click at [880, 168] on select "Select Debtor 1 Only Debtor 2 Only Debtor 1 And Debtor 2 Only At Least One Of T…" at bounding box center [911, 172] width 207 height 33
click at [808, 156] on select "Select Debtor 1 Only Debtor 2 Only Debtor 1 And Debtor 2 Only At Least One Of T…" at bounding box center [911, 172] width 207 height 33
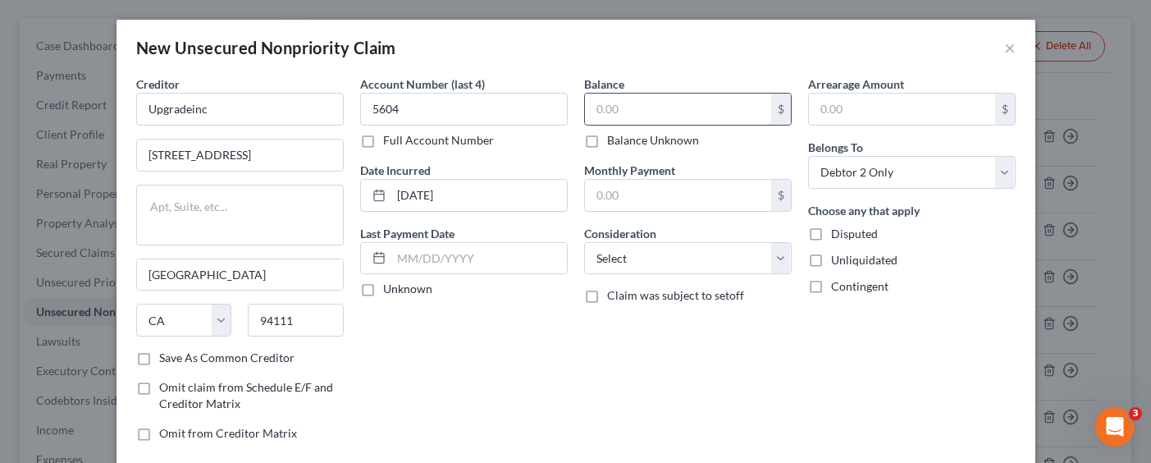
click at [668, 103] on input "text" at bounding box center [678, 108] width 186 height 31
drag, startPoint x: 683, startPoint y: 257, endPoint x: 709, endPoint y: 259, distance: 26.4
click at [683, 257] on select "Select Cable / Satellite Services Collection Agency Credit Card Debt Debt Couns…" at bounding box center [687, 258] width 207 height 33
click at [584, 242] on select "Select Cable / Satellite Services Collection Agency Credit Card Debt Debt Couns…" at bounding box center [687, 258] width 207 height 33
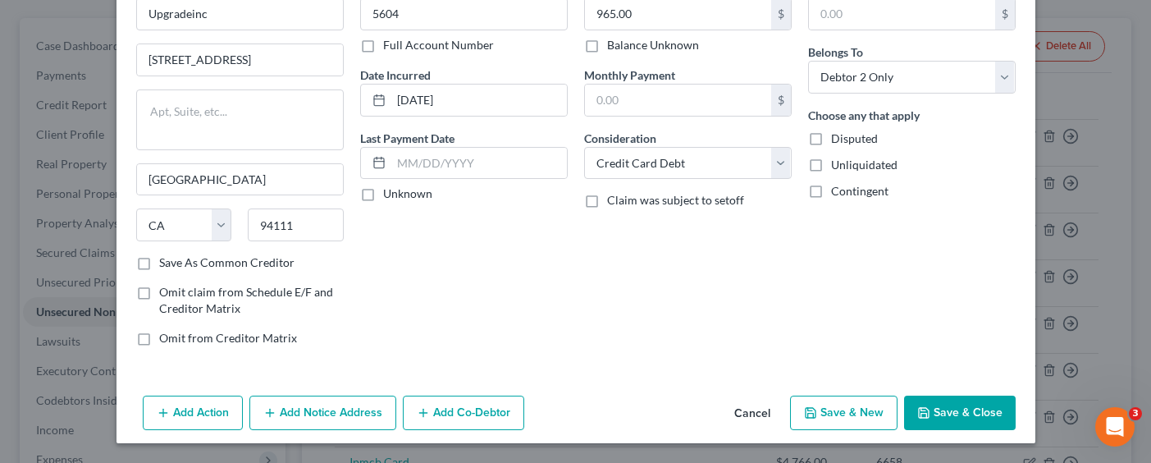
click at [837, 404] on button "Save & New" at bounding box center [843, 412] width 107 height 34
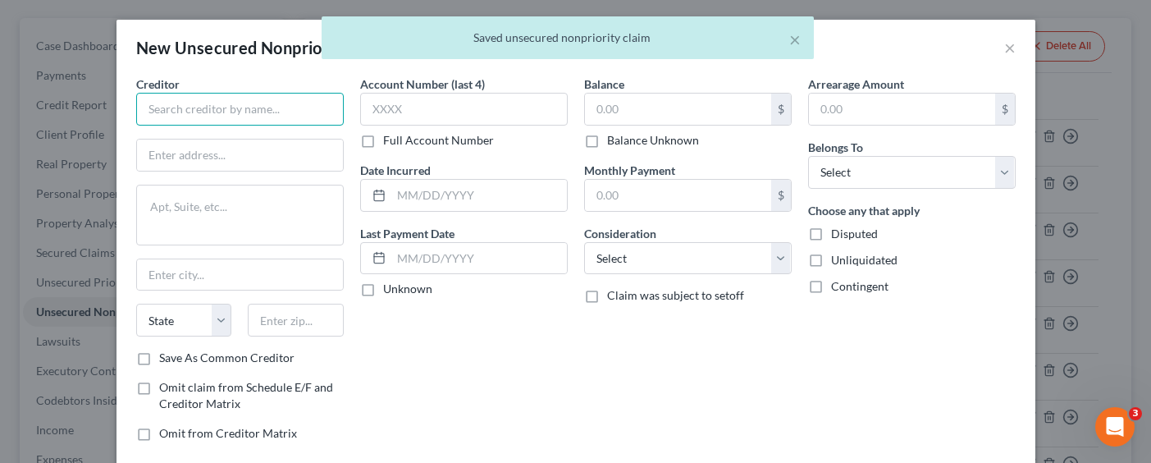
click at [268, 105] on input "text" at bounding box center [239, 109] width 207 height 33
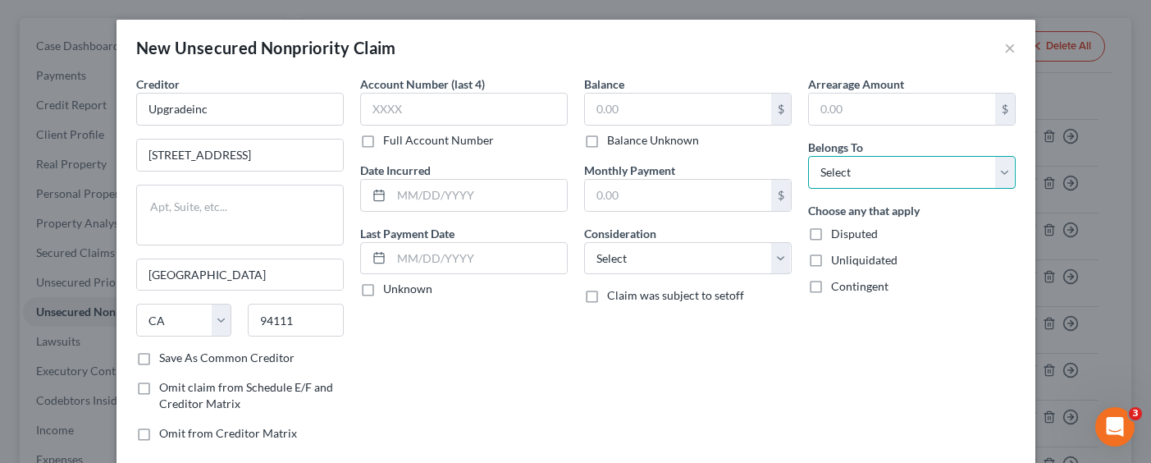
click at [927, 174] on select "Select Debtor 1 Only Debtor 2 Only Debtor 1 And Debtor 2 Only At Least One Of T…" at bounding box center [911, 172] width 207 height 33
click at [808, 156] on select "Select Debtor 1 Only Debtor 2 Only Debtor 1 And Debtor 2 Only At Least One Of T…" at bounding box center [911, 172] width 207 height 33
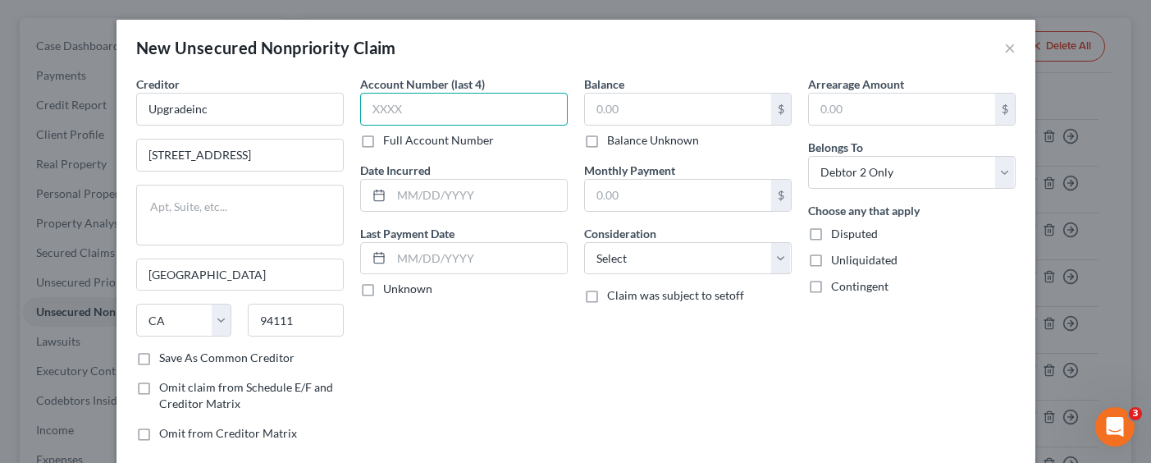
click at [501, 106] on input "text" at bounding box center [463, 109] width 207 height 33
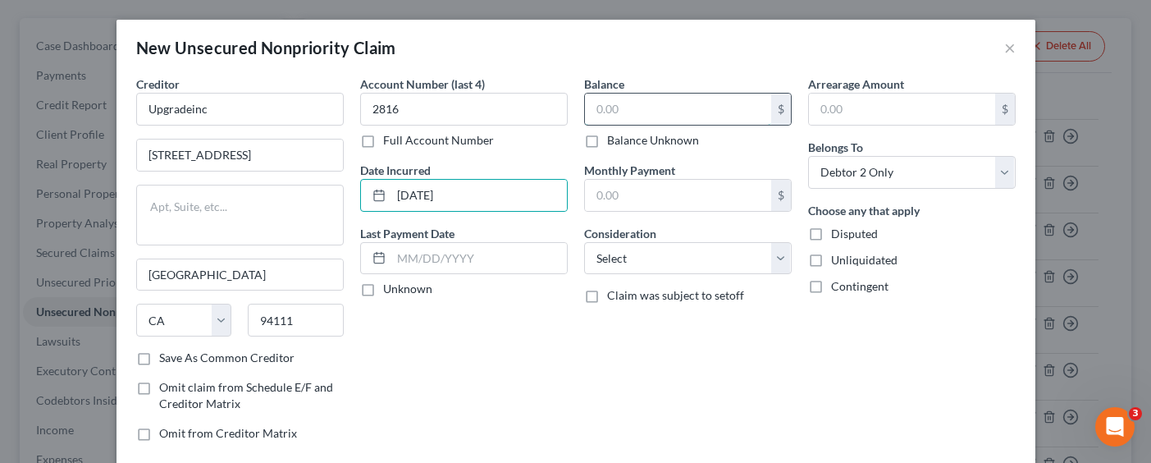
click at [648, 102] on input "text" at bounding box center [678, 108] width 186 height 31
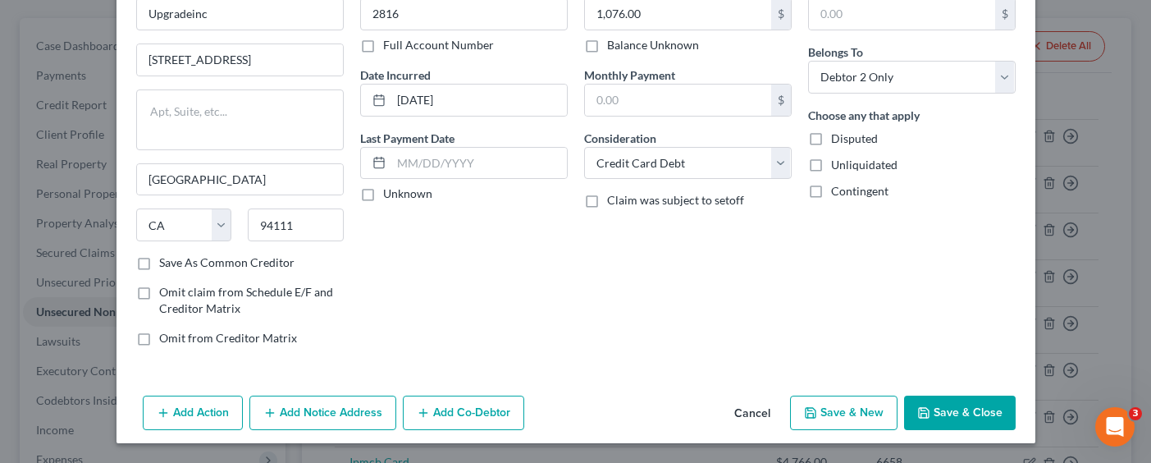
click at [814, 409] on button "Save & New" at bounding box center [843, 412] width 107 height 34
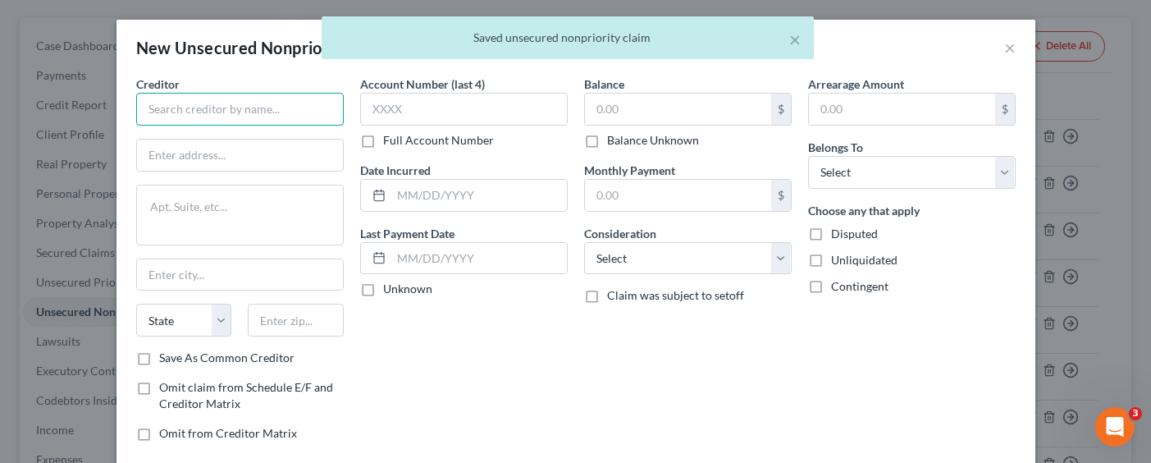
click at [295, 108] on input "text" at bounding box center [239, 109] width 207 height 33
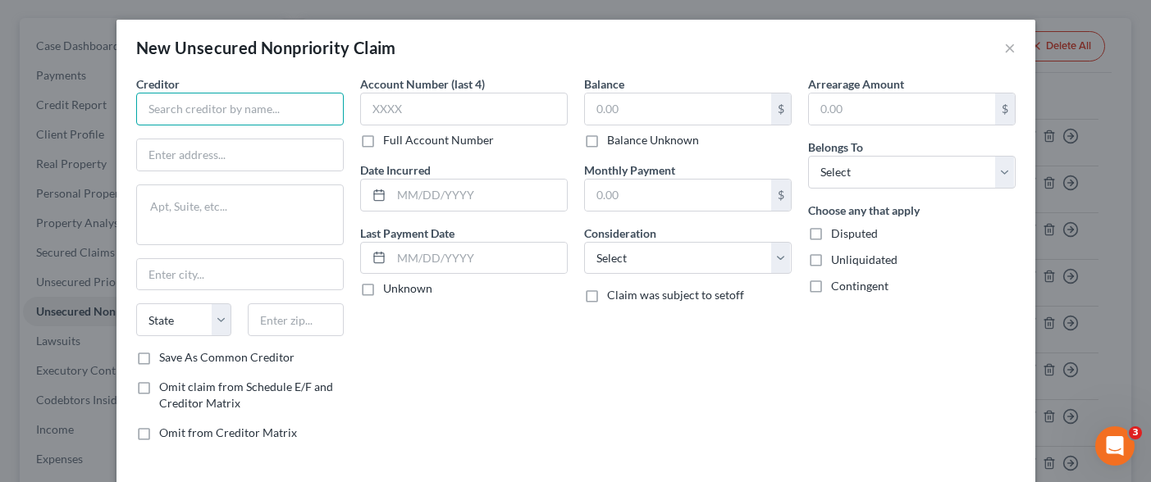
click at [230, 111] on input "text" at bounding box center [239, 109] width 207 height 33
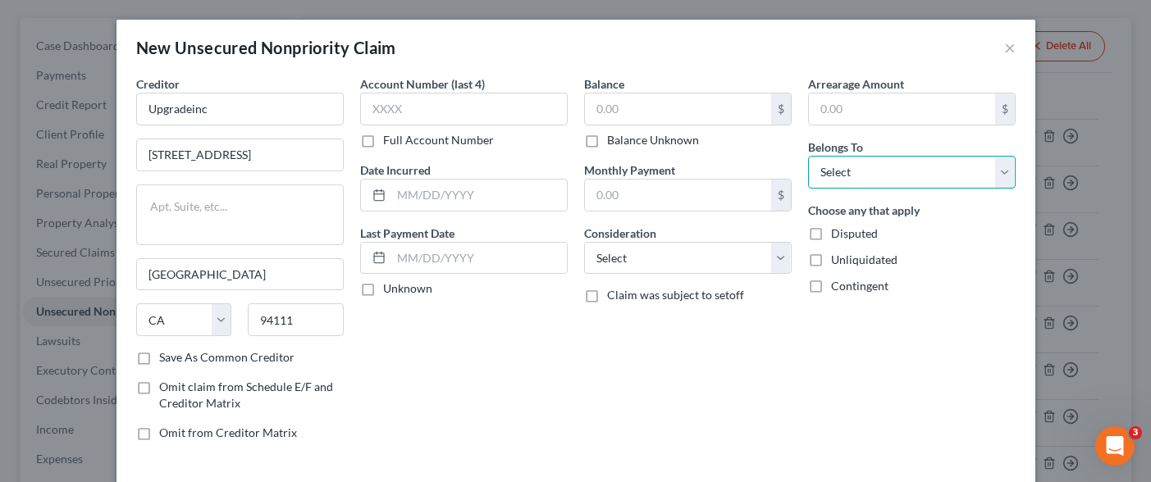
click at [839, 175] on select "Select Debtor 1 Only Debtor 2 Only Debtor 1 And Debtor 2 Only At Least One Of T…" at bounding box center [911, 172] width 207 height 33
click at [808, 156] on select "Select Debtor 1 Only Debtor 2 Only Debtor 1 And Debtor 2 Only At Least One Of T…" at bounding box center [911, 172] width 207 height 33
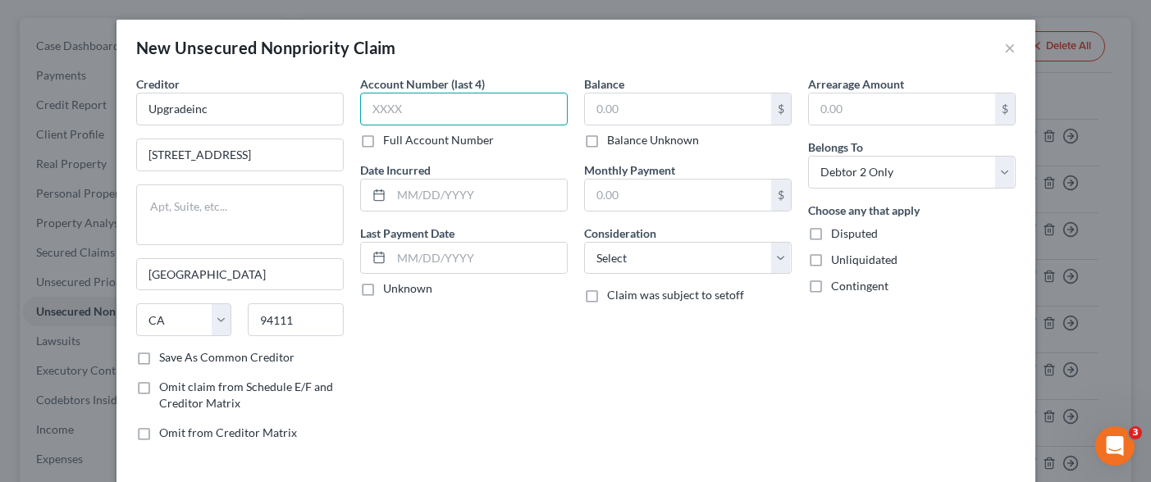
click at [489, 108] on input "text" at bounding box center [463, 109] width 207 height 33
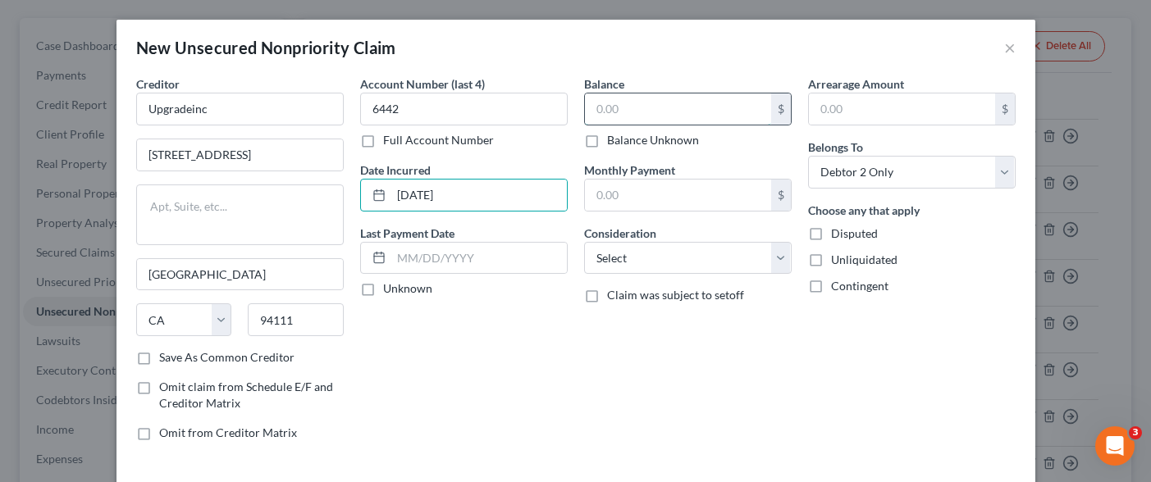
click at [685, 112] on input "text" at bounding box center [678, 108] width 186 height 31
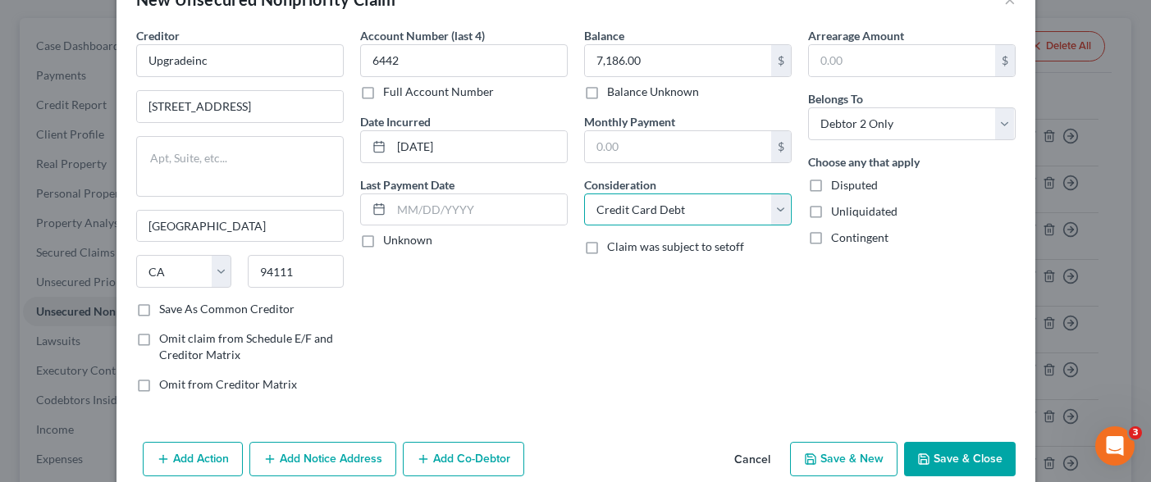
scroll to position [75, 0]
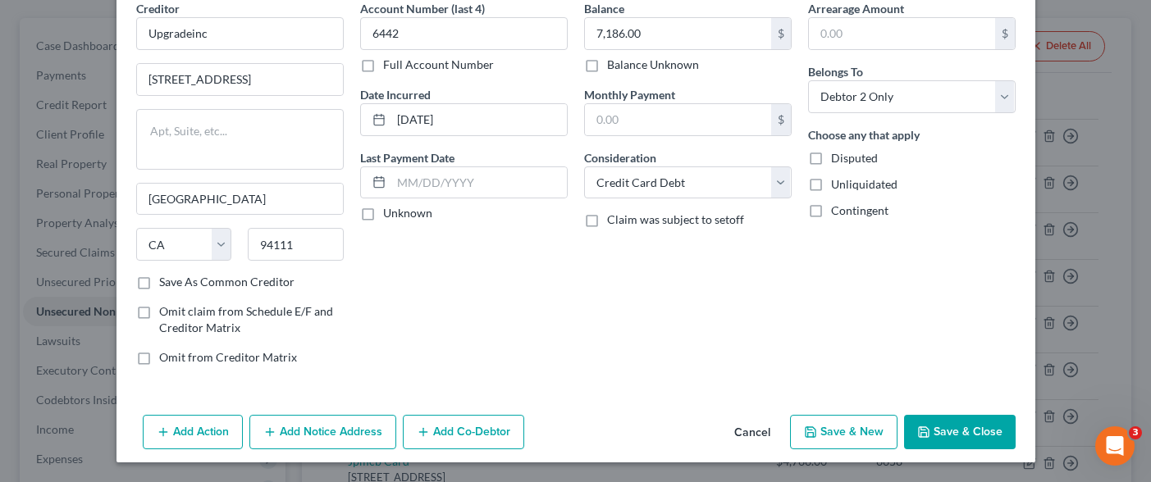
click at [821, 434] on button "Save & New" at bounding box center [843, 432] width 107 height 34
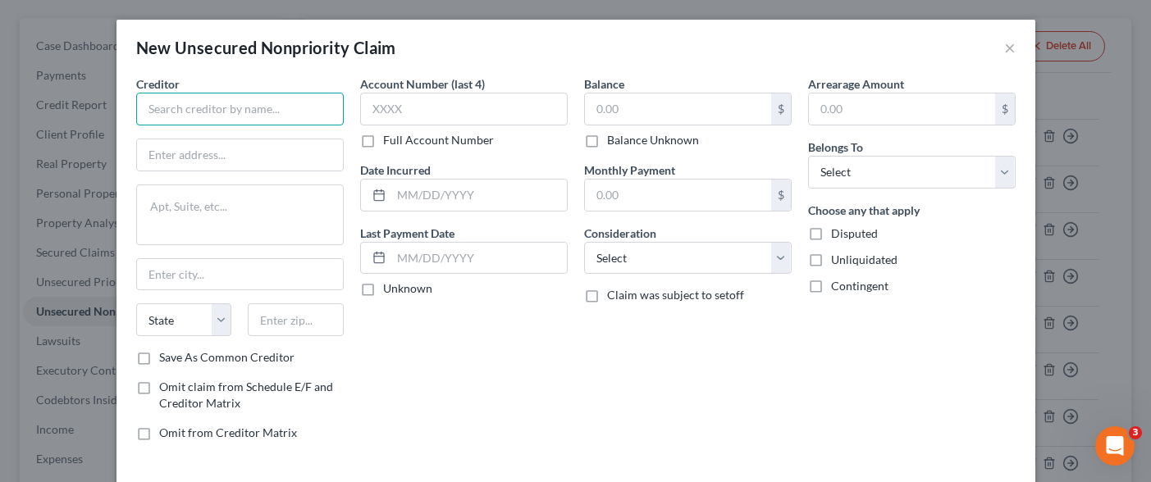
click at [221, 107] on input "text" at bounding box center [239, 109] width 207 height 33
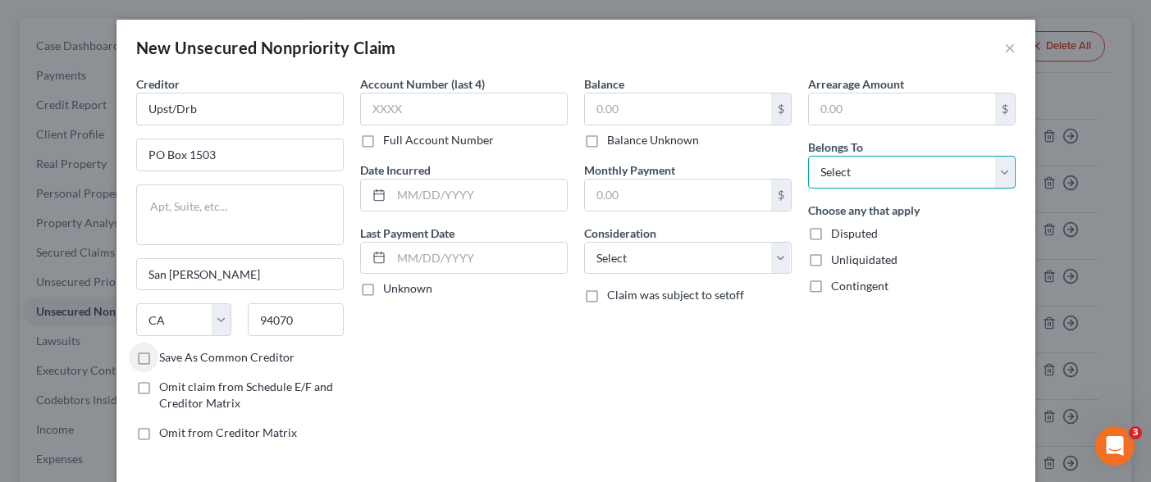
click at [960, 179] on select "Select Debtor 1 Only Debtor 2 Only Debtor 1 And Debtor 2 Only At Least One Of T…" at bounding box center [911, 172] width 207 height 33
click at [808, 156] on select "Select Debtor 1 Only Debtor 2 Only Debtor 1 And Debtor 2 Only At Least One Of T…" at bounding box center [911, 172] width 207 height 33
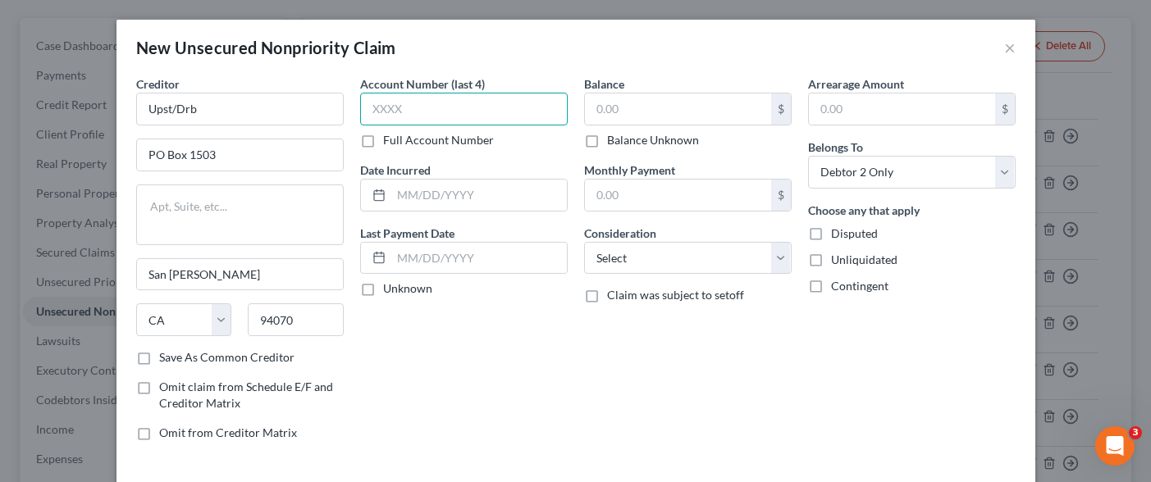
click at [491, 107] on input "text" at bounding box center [463, 109] width 207 height 33
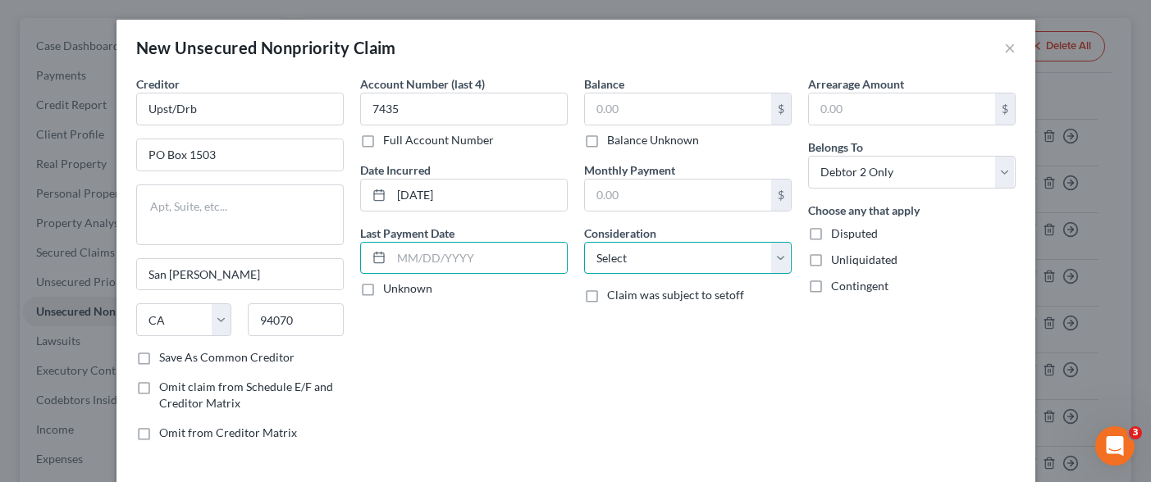
drag, startPoint x: 726, startPoint y: 264, endPoint x: 715, endPoint y: 246, distance: 21.0
click at [726, 264] on select "Select Cable / Satellite Services Collection Agency Credit Card Debt Debt Couns…" at bounding box center [687, 258] width 207 height 33
click at [584, 242] on select "Select Cable / Satellite Services Collection Agency Credit Card Debt Debt Couns…" at bounding box center [687, 258] width 207 height 33
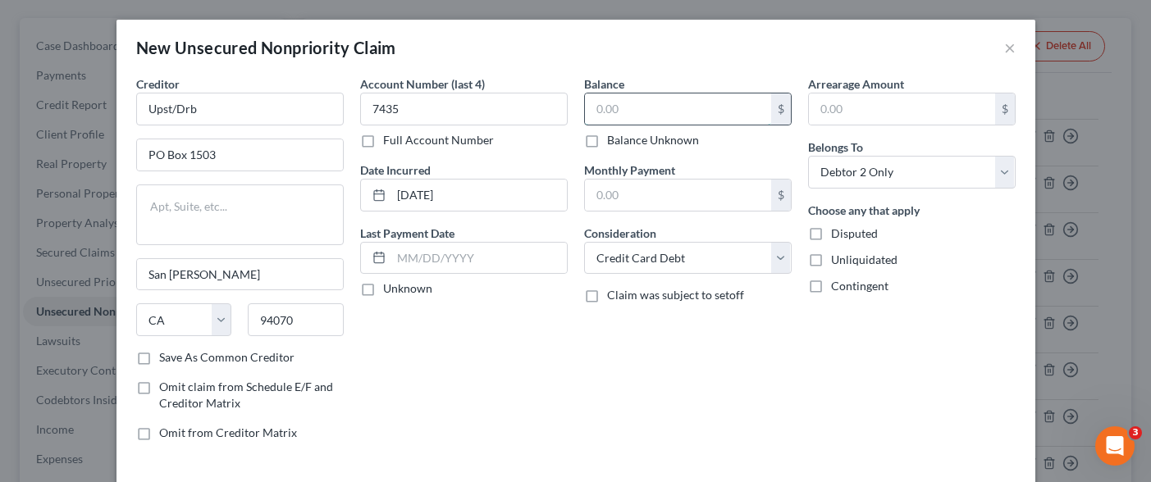
click at [677, 102] on input "text" at bounding box center [678, 108] width 186 height 31
drag, startPoint x: 698, startPoint y: 268, endPoint x: 755, endPoint y: 249, distance: 59.6
click at [698, 267] on select "Select Cable / Satellite Services Collection Agency Credit Card Debt Debt Couns…" at bounding box center [687, 258] width 207 height 33
click at [584, 242] on select "Select Cable / Satellite Services Collection Agency Credit Card Debt Debt Couns…" at bounding box center [687, 258] width 207 height 33
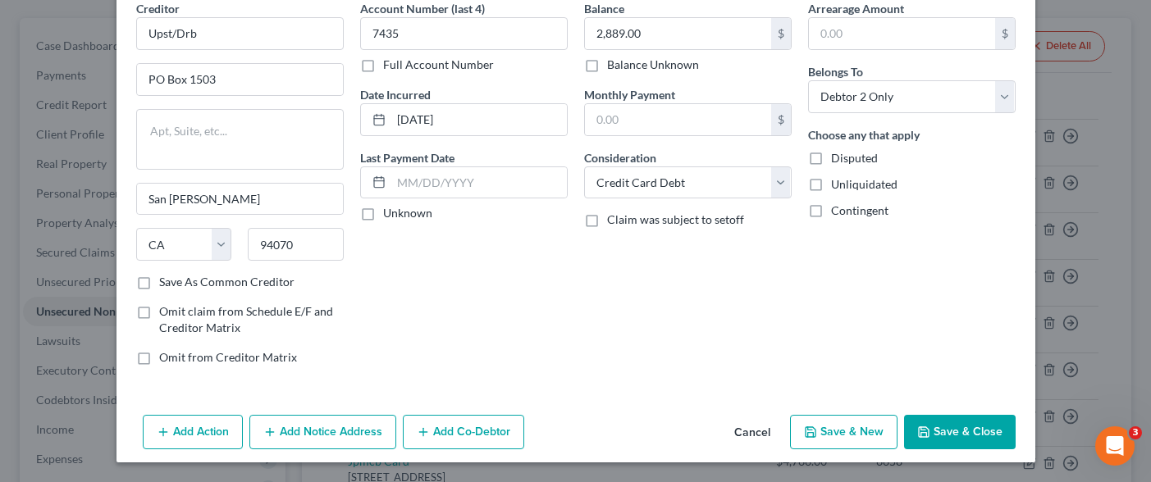
click at [932, 427] on button "Save & Close" at bounding box center [960, 432] width 112 height 34
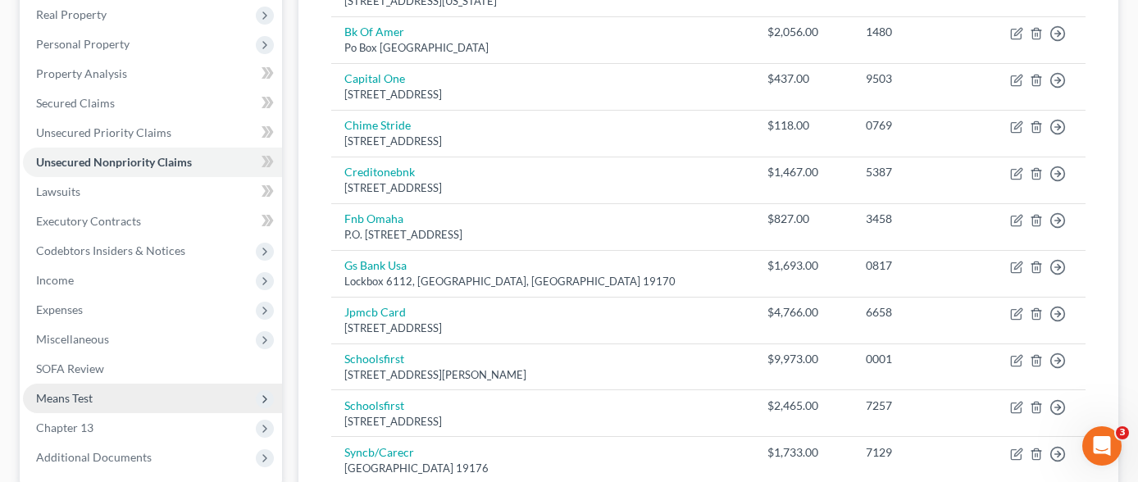
scroll to position [328, 0]
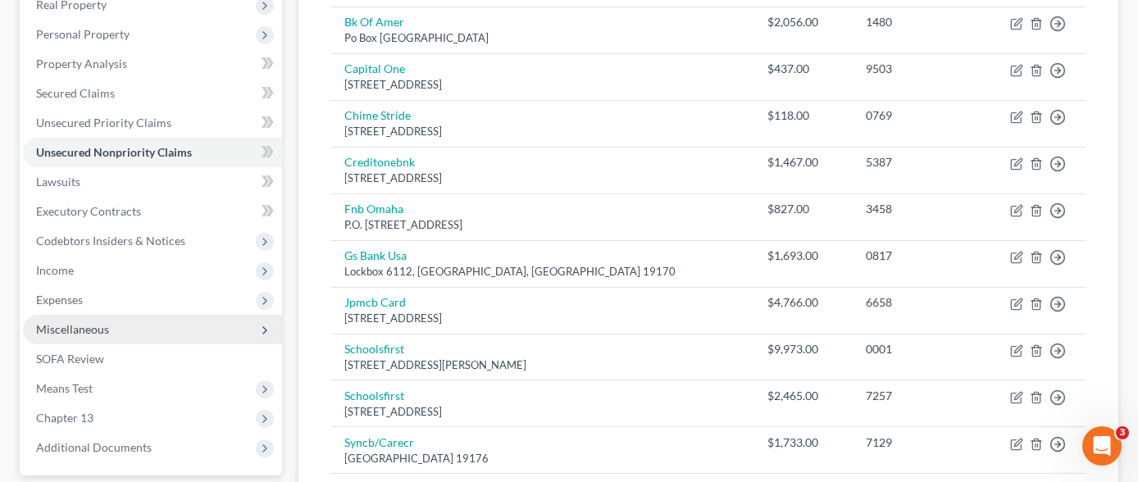
click at [142, 315] on span "Miscellaneous" at bounding box center [152, 330] width 259 height 30
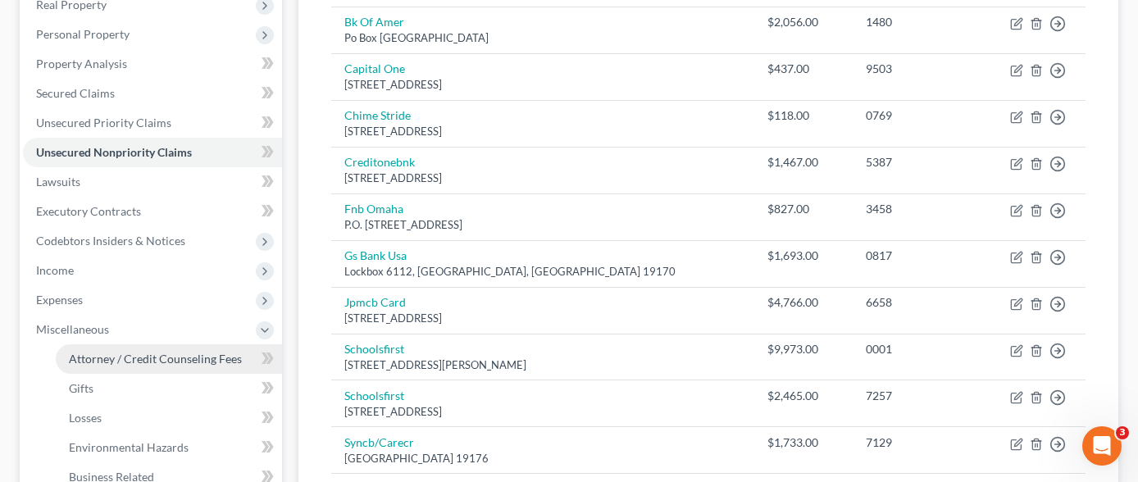
drag, startPoint x: 153, startPoint y: 335, endPoint x: 155, endPoint y: 326, distance: 9.2
click at [153, 352] on span "Attorney / Credit Counseling Fees" at bounding box center [155, 359] width 173 height 14
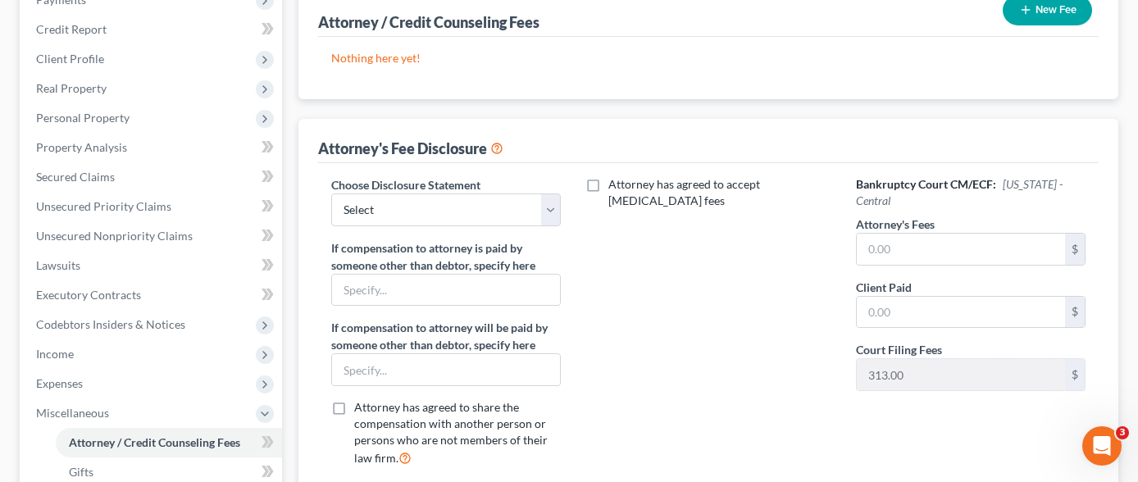
scroll to position [246, 0]
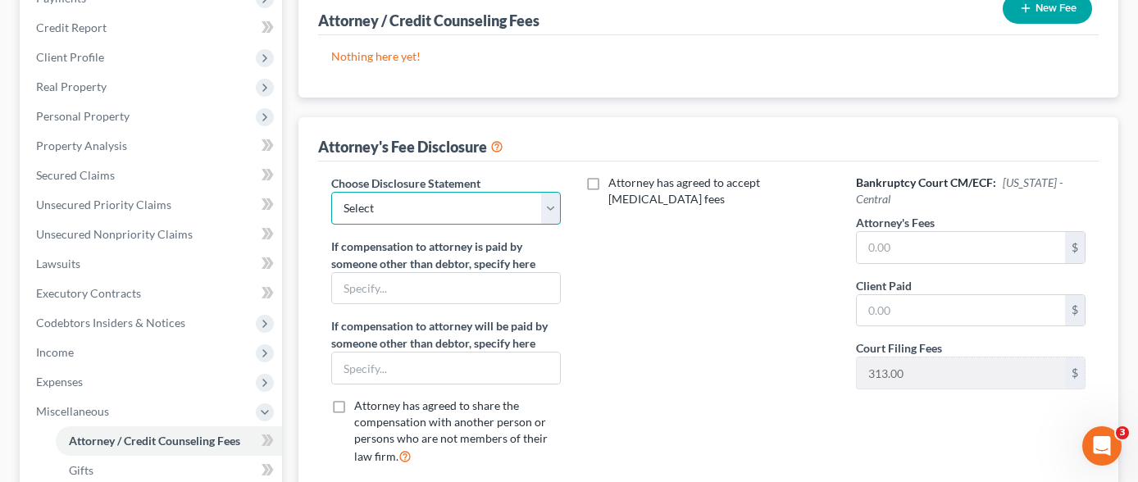
click at [551, 192] on select "Select Substitution in Ch 7 (when UST requests docs) Chapter 11 Standard Ch7 Fe…" at bounding box center [446, 208] width 230 height 33
click at [331, 192] on select "Select Substitution in Ch 7 (when UST requests docs) Chapter 11 Standard Ch7 Fe…" at bounding box center [446, 208] width 230 height 33
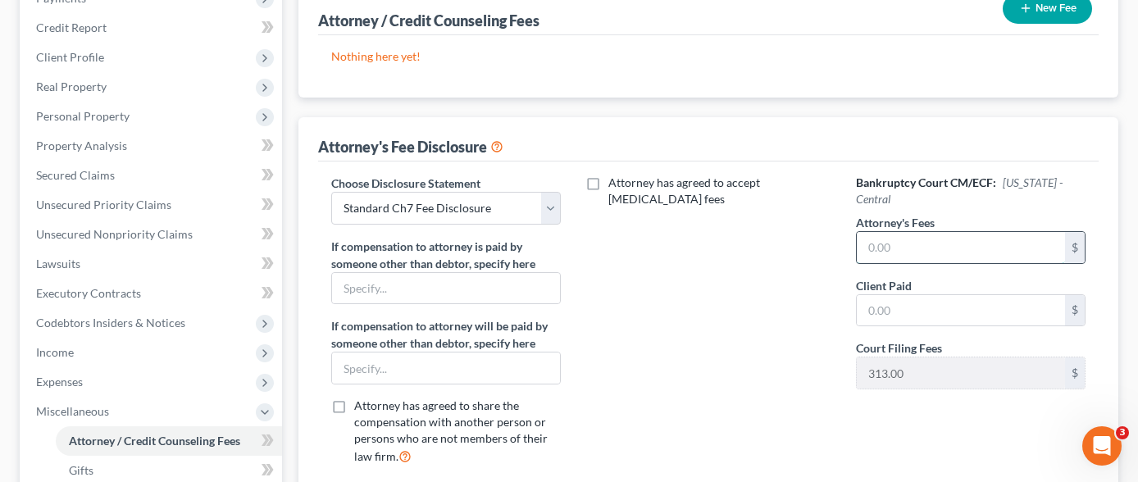
click at [910, 232] on input "text" at bounding box center [961, 247] width 208 height 31
click at [934, 214] on label "Attorney's Fees" at bounding box center [895, 222] width 79 height 17
click at [903, 232] on input "text" at bounding box center [961, 247] width 208 height 31
click at [745, 363] on div "Attorney has agreed to accept [MEDICAL_DATA] fees" at bounding box center [708, 327] width 262 height 304
click at [906, 232] on input "text" at bounding box center [961, 247] width 208 height 31
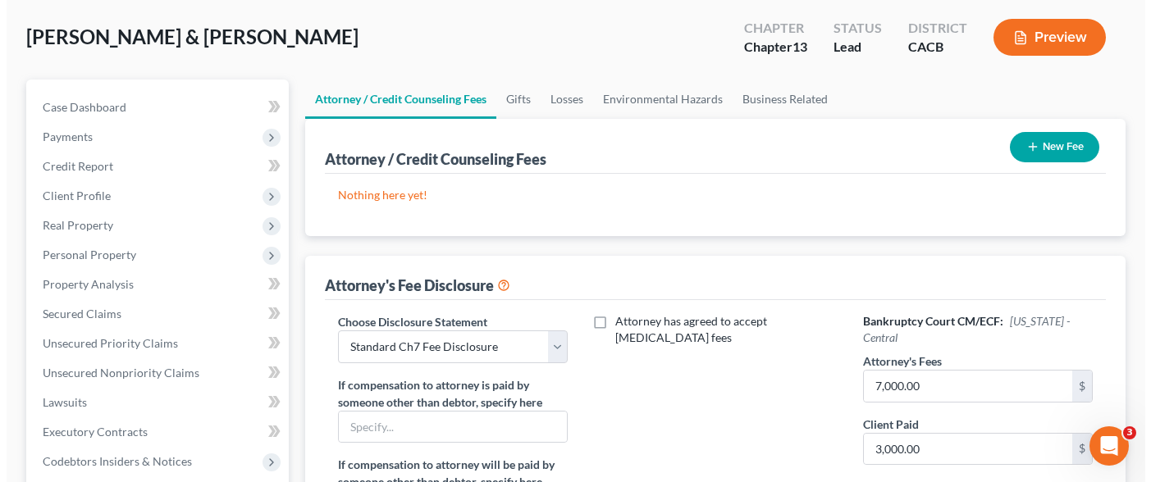
scroll to position [90, 0]
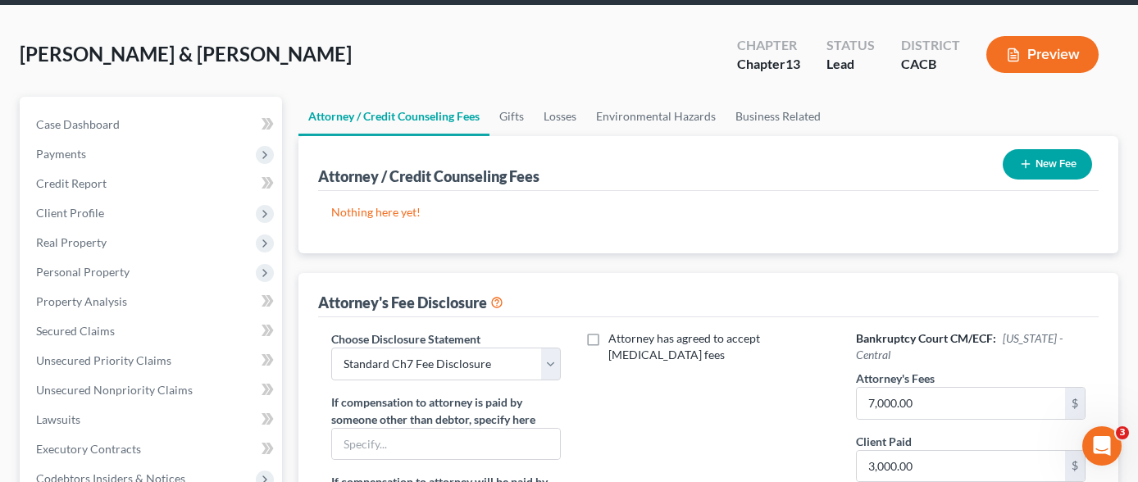
click at [1045, 149] on button "New Fee" at bounding box center [1047, 164] width 89 height 30
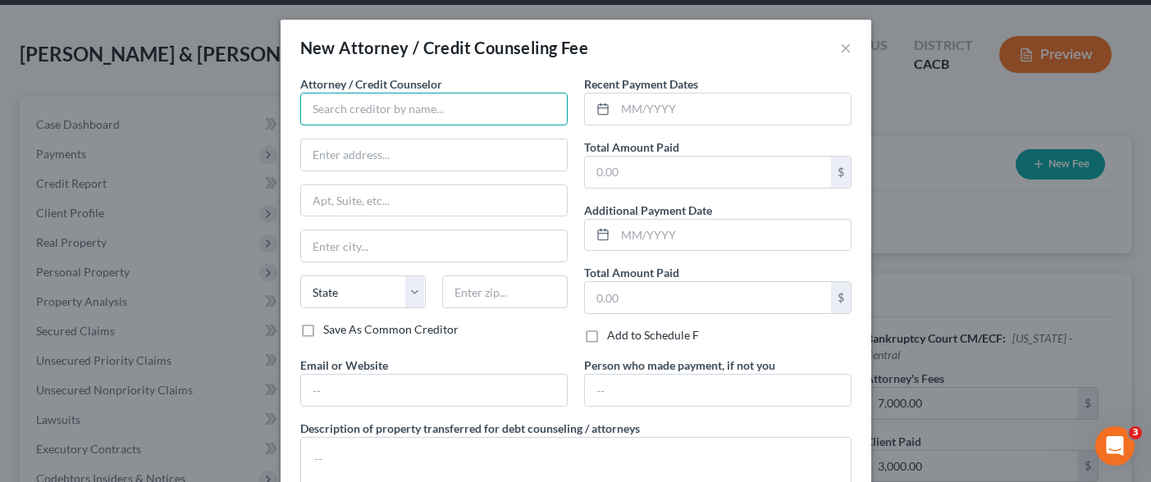
click at [503, 109] on input "text" at bounding box center [433, 109] width 267 height 33
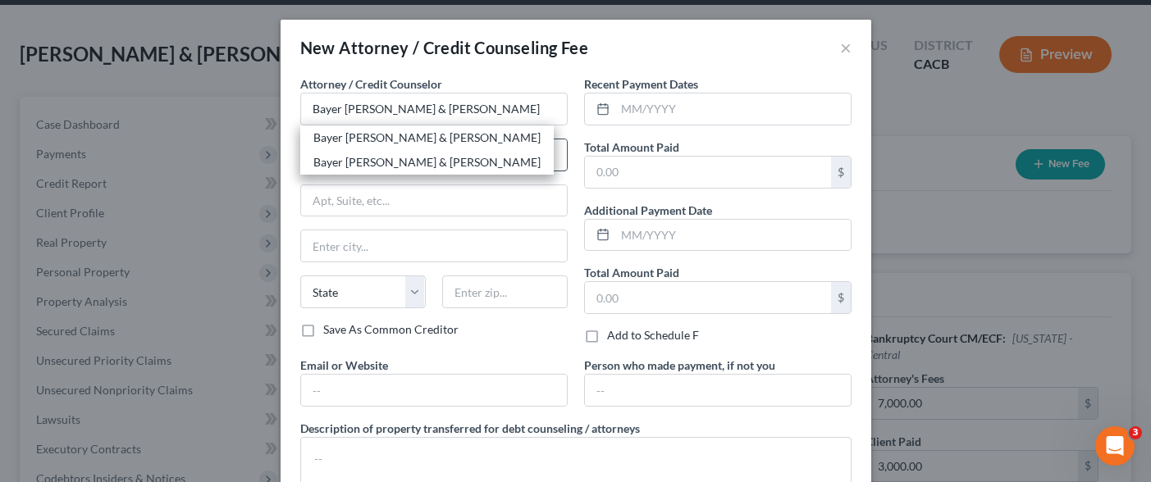
click at [433, 144] on div "Bayer [PERSON_NAME] & [PERSON_NAME]" at bounding box center [426, 138] width 227 height 16
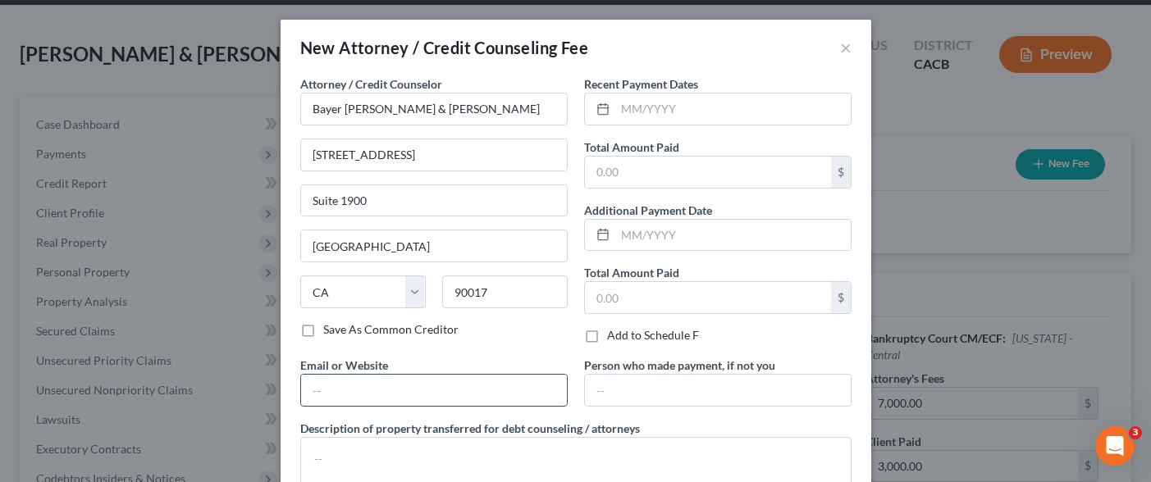
click at [431, 386] on input "text" at bounding box center [434, 390] width 266 height 31
drag, startPoint x: 646, startPoint y: 403, endPoint x: 631, endPoint y: 413, distance: 18.4
click at [647, 403] on input "text" at bounding box center [718, 390] width 266 height 31
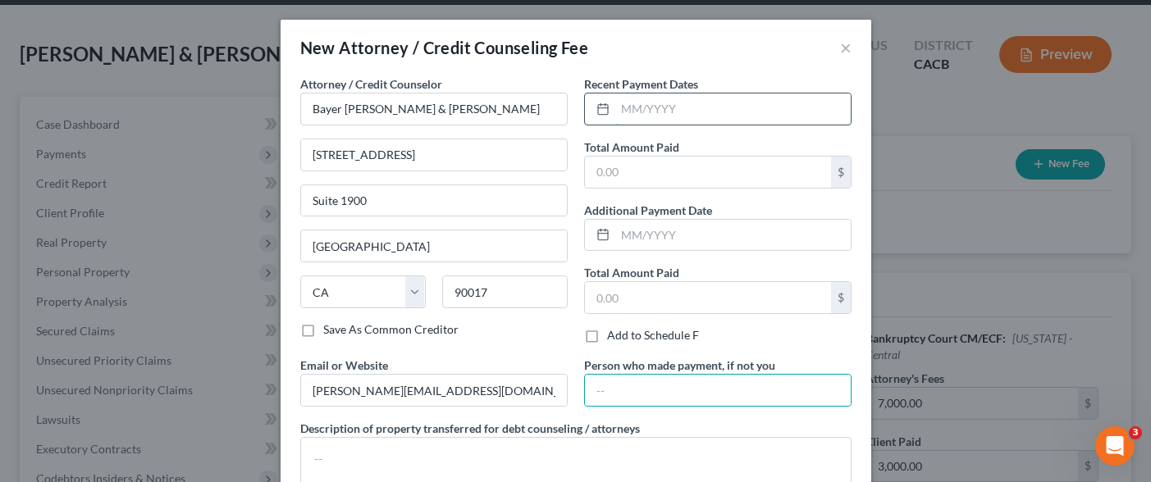
click at [695, 103] on input "text" at bounding box center [732, 108] width 235 height 31
drag, startPoint x: 700, startPoint y: 100, endPoint x: 696, endPoint y: 124, distance: 24.1
click at [700, 99] on input "text" at bounding box center [732, 108] width 235 height 31
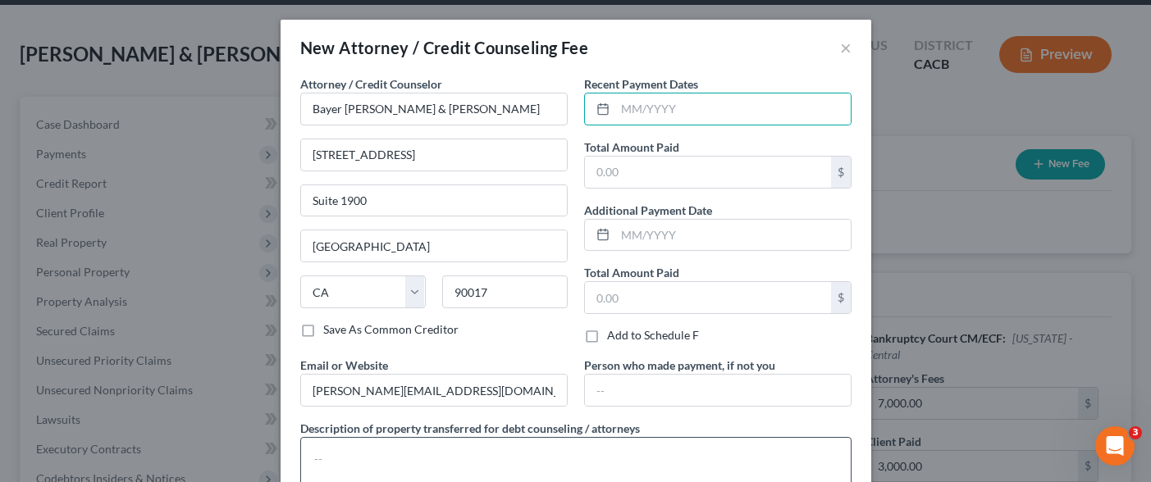
click at [718, 425] on div "Description of property transferred for debt counseling / attorneys" at bounding box center [576, 459] width 568 height 78
click at [695, 450] on textarea at bounding box center [575, 467] width 551 height 61
click at [680, 465] on textarea at bounding box center [575, 467] width 551 height 61
click at [694, 111] on input "text" at bounding box center [732, 108] width 235 height 31
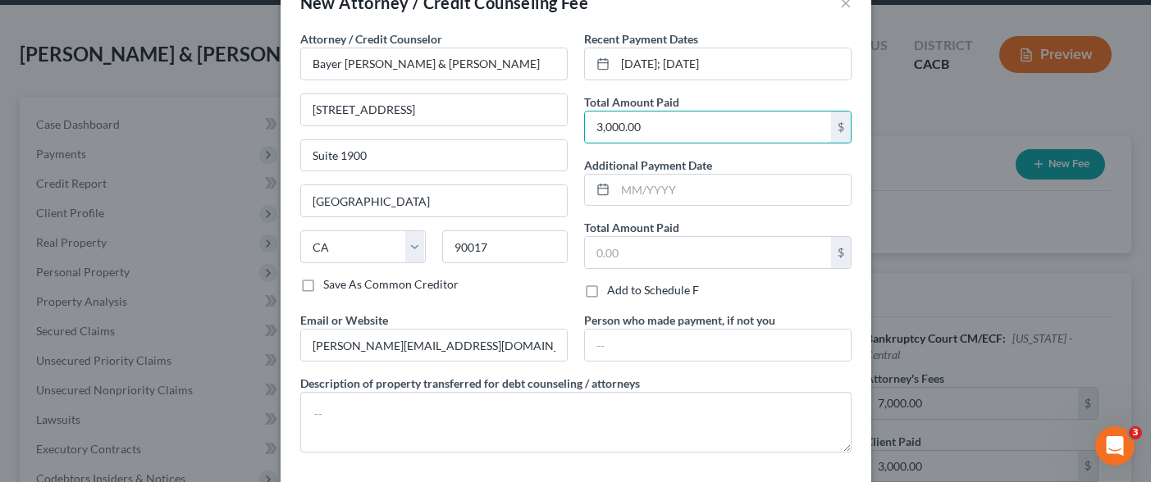
scroll to position [82, 0]
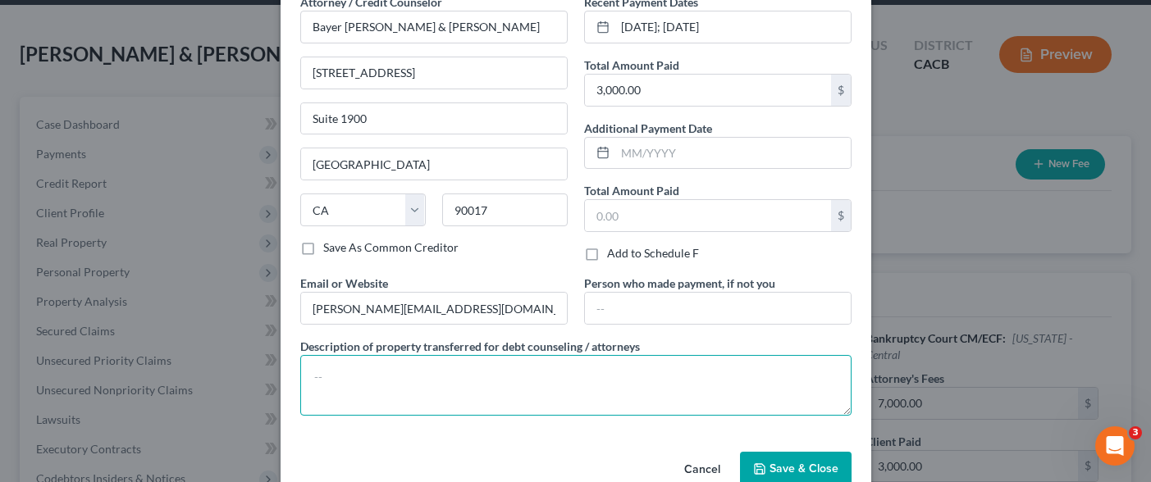
drag, startPoint x: 493, startPoint y: 389, endPoint x: 498, endPoint y: 376, distance: 13.2
click at [495, 387] on textarea at bounding box center [575, 385] width 551 height 61
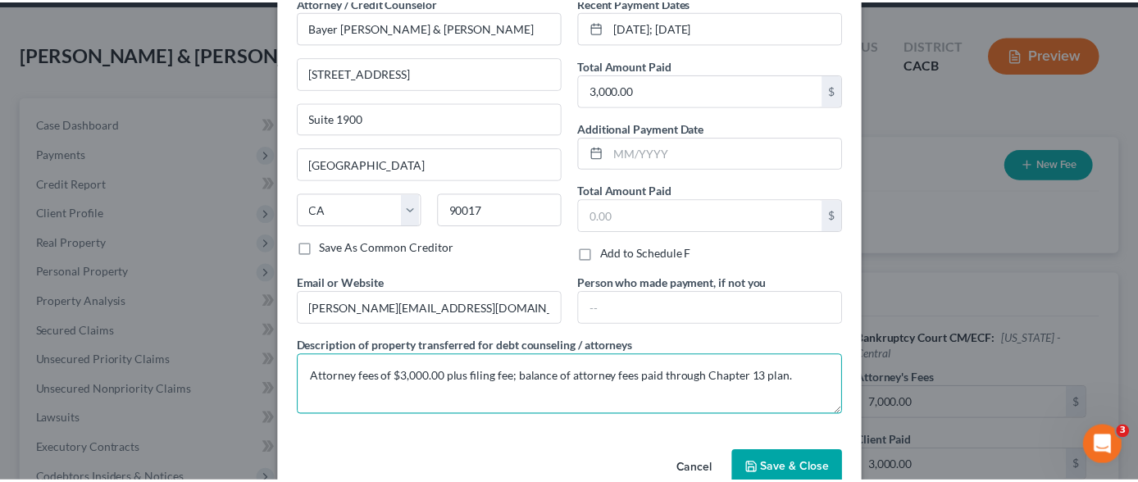
scroll to position [119, 0]
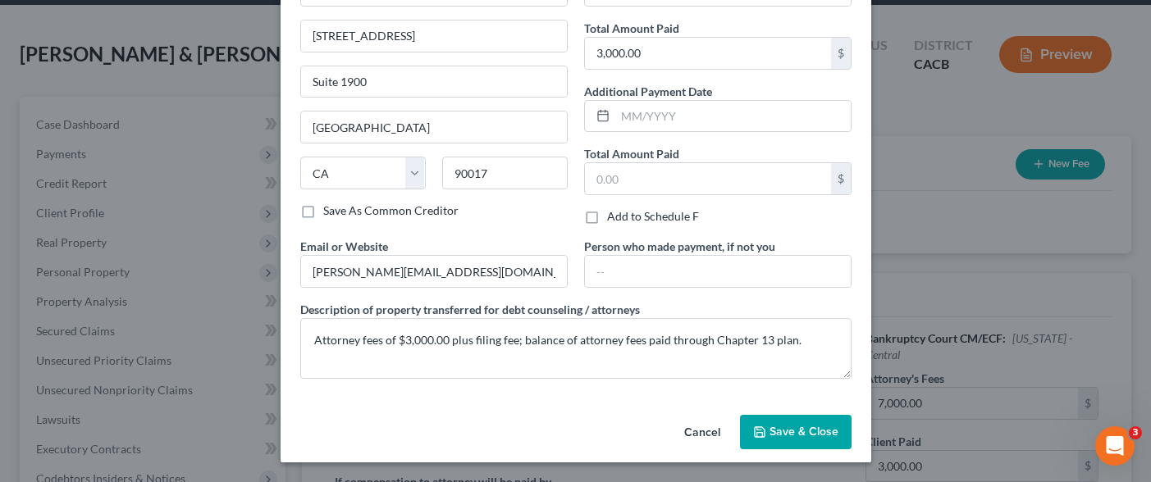
click at [805, 437] on span "Save & Close" at bounding box center [803, 432] width 69 height 14
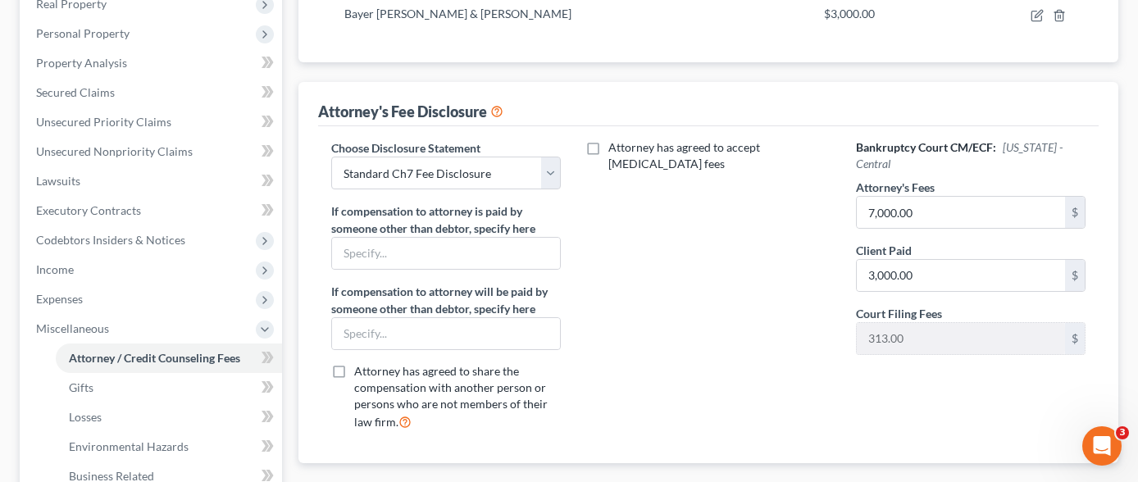
scroll to position [500, 0]
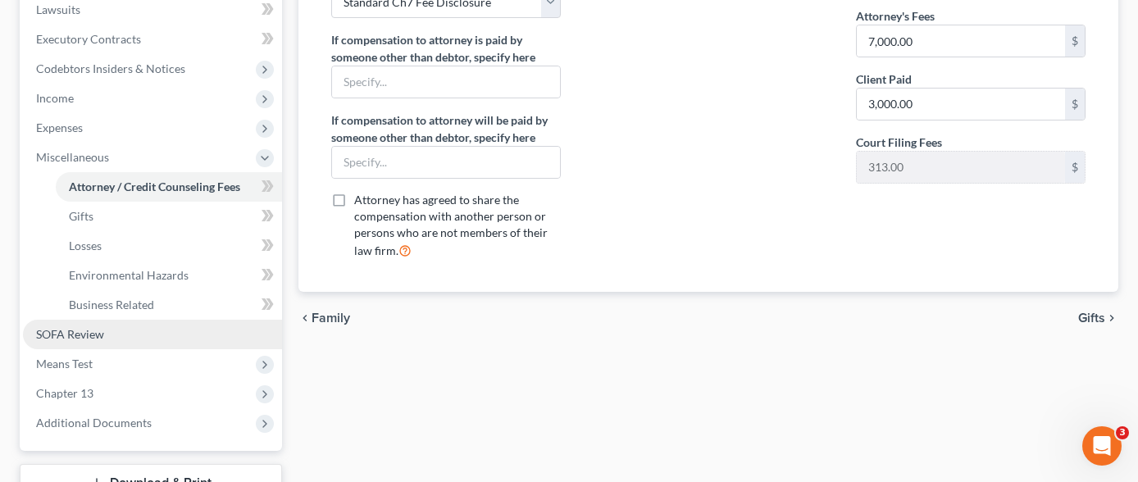
click at [134, 320] on link "SOFA Review" at bounding box center [152, 335] width 259 height 30
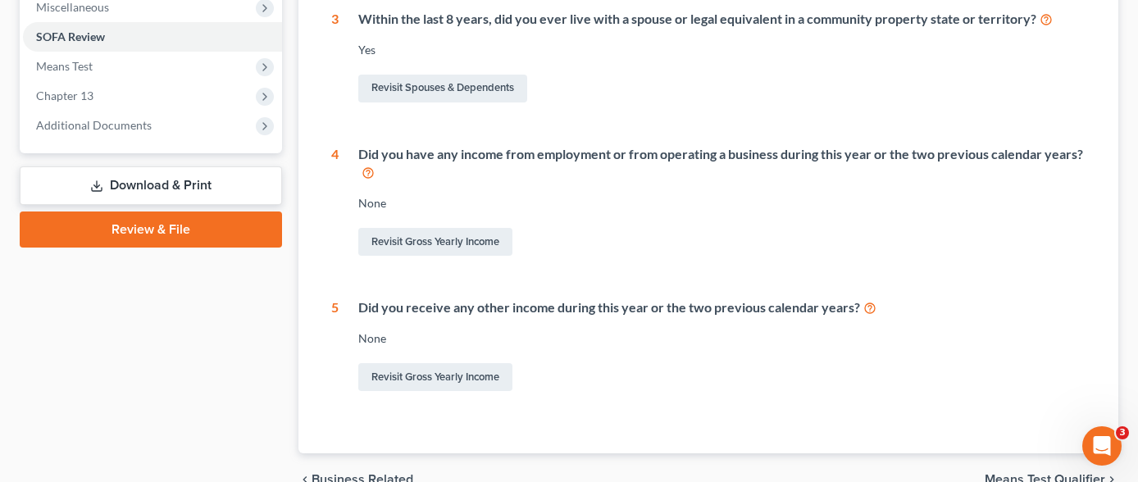
scroll to position [656, 0]
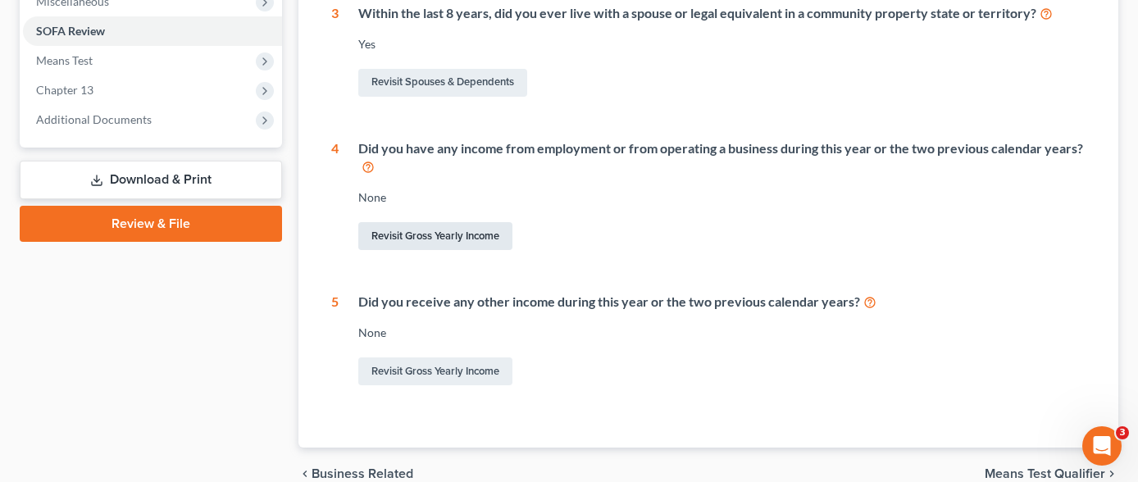
click at [458, 222] on link "Revisit Gross Yearly Income" at bounding box center [435, 236] width 154 height 28
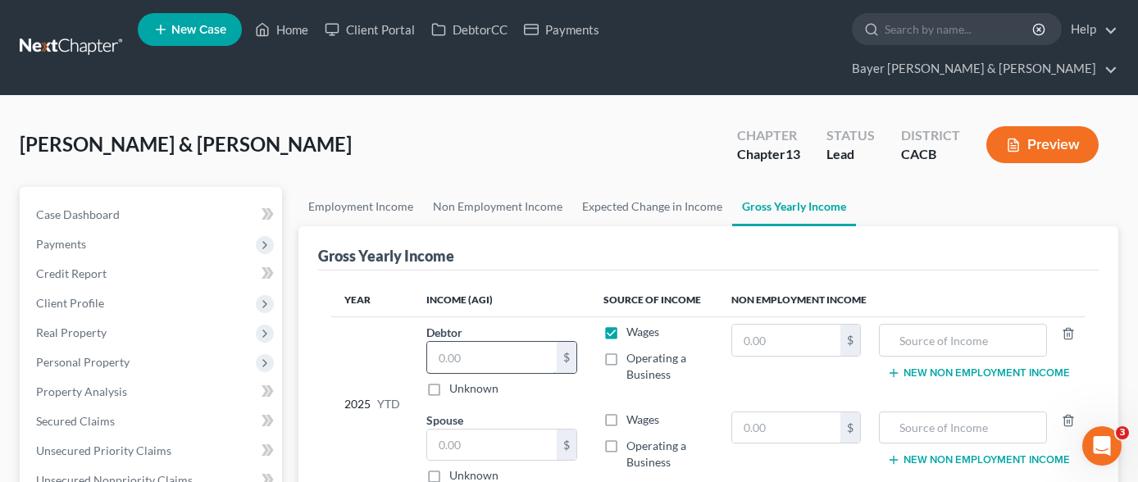
click at [485, 342] on input "text" at bounding box center [492, 357] width 130 height 31
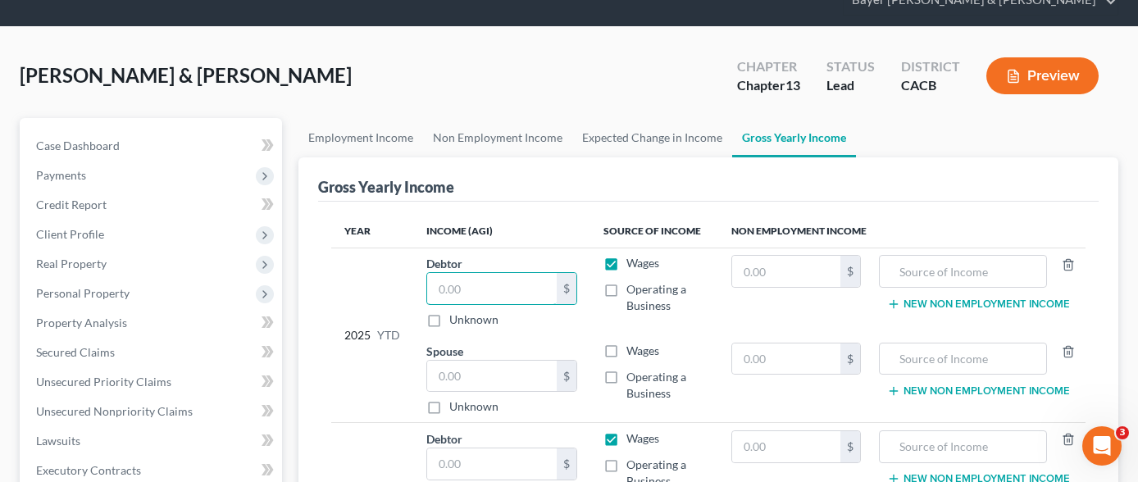
scroll to position [164, 0]
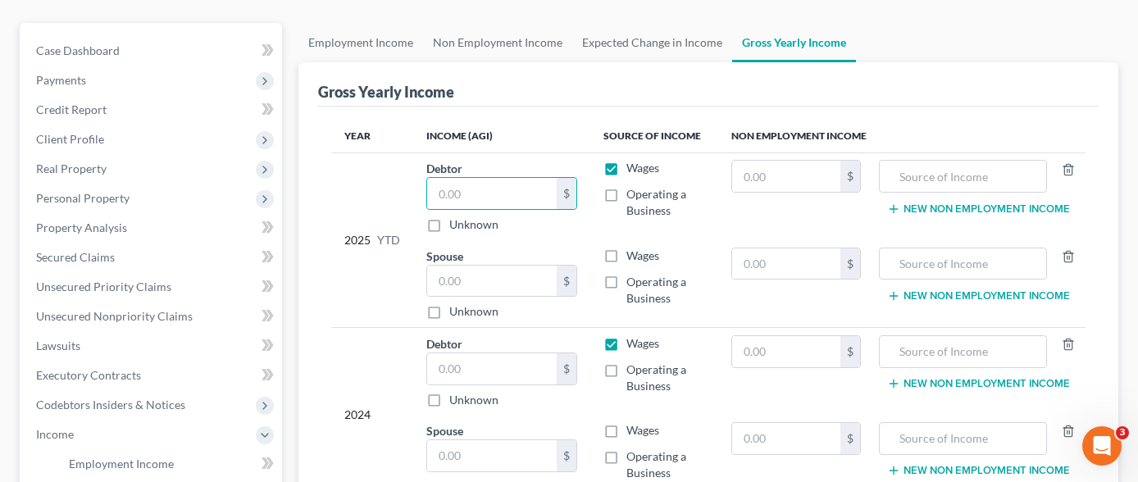
click at [627, 248] on label "Wages" at bounding box center [643, 256] width 33 height 16
click at [633, 248] on input "Wages" at bounding box center [638, 253] width 11 height 11
click at [627, 422] on label "Wages" at bounding box center [643, 430] width 33 height 16
click at [633, 422] on input "Wages" at bounding box center [638, 427] width 11 height 11
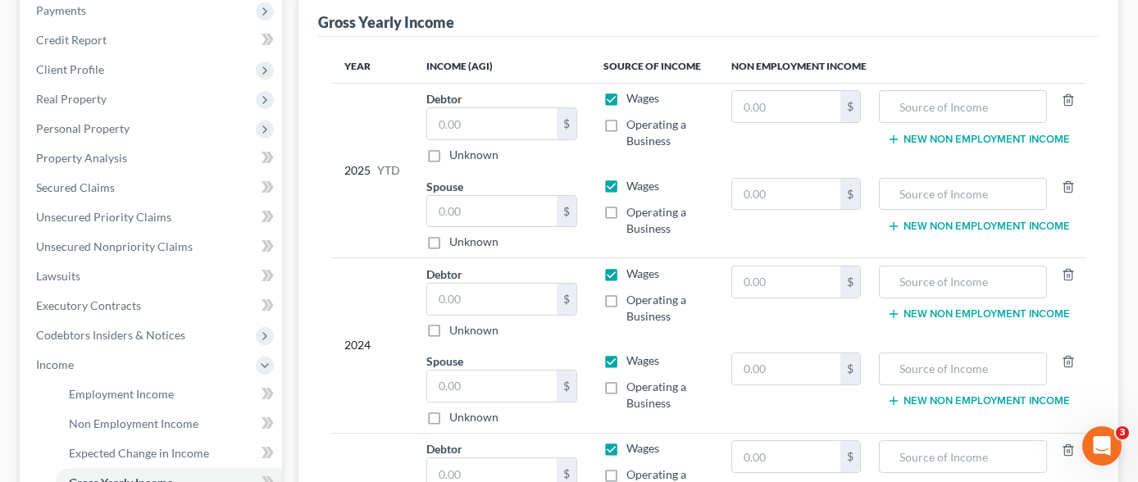
scroll to position [410, 0]
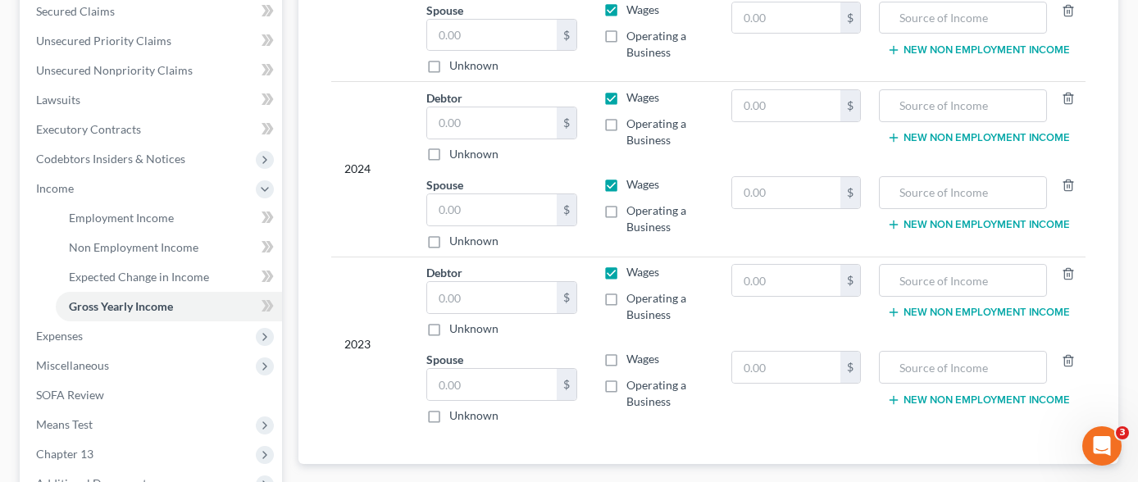
click at [627, 351] on label "Wages" at bounding box center [643, 359] width 33 height 16
click at [633, 351] on input "Wages" at bounding box center [638, 356] width 11 height 11
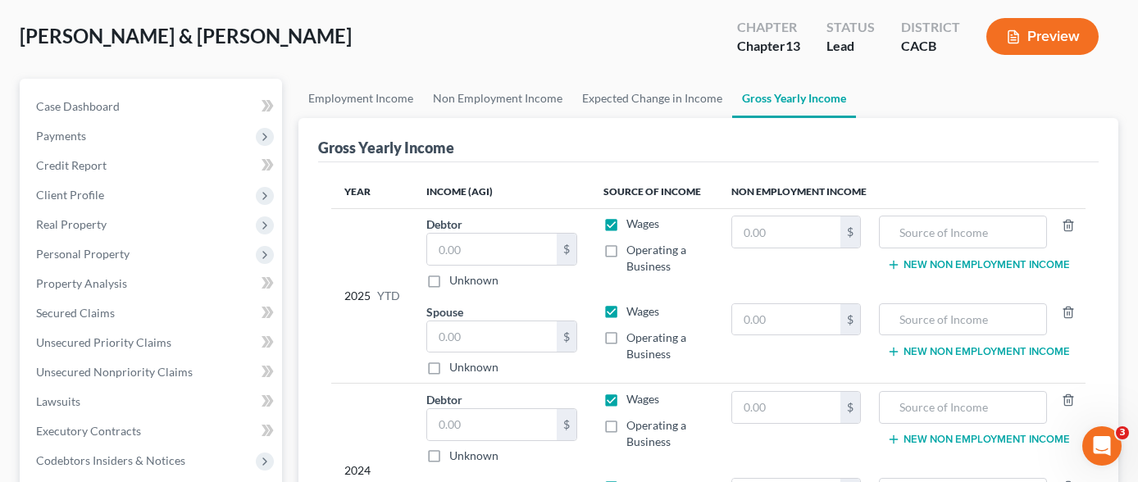
scroll to position [82, 0]
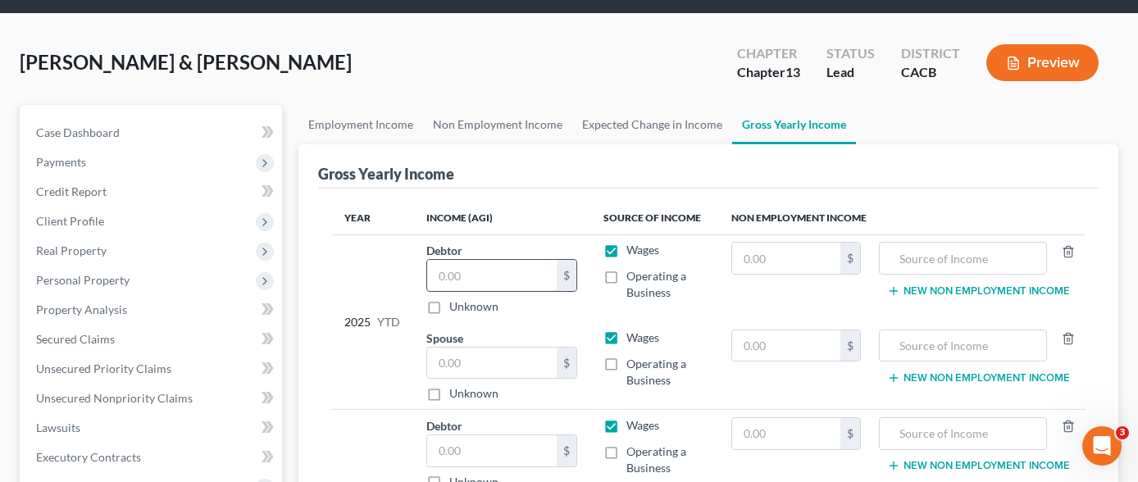
click at [508, 260] on input "text" at bounding box center [492, 275] width 130 height 31
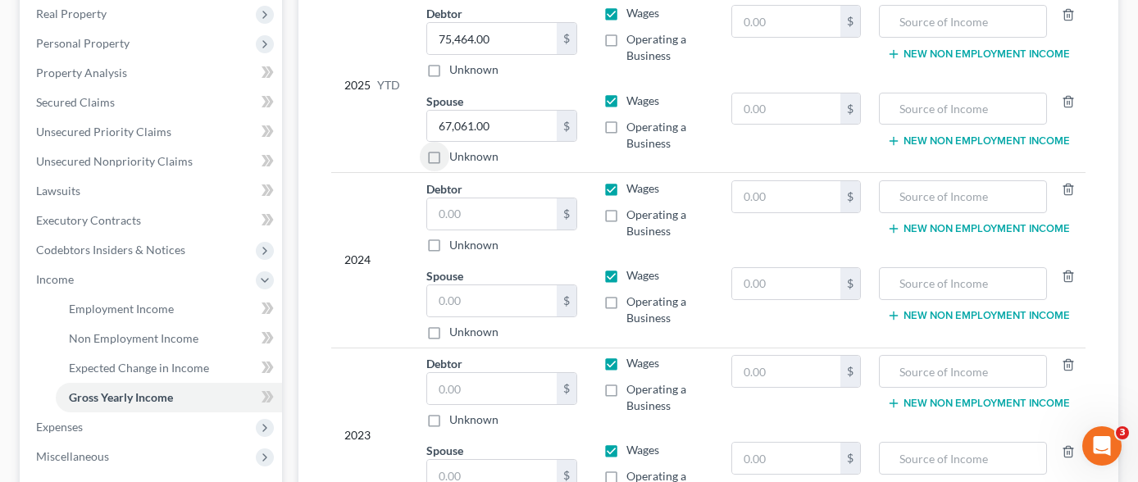
scroll to position [328, 0]
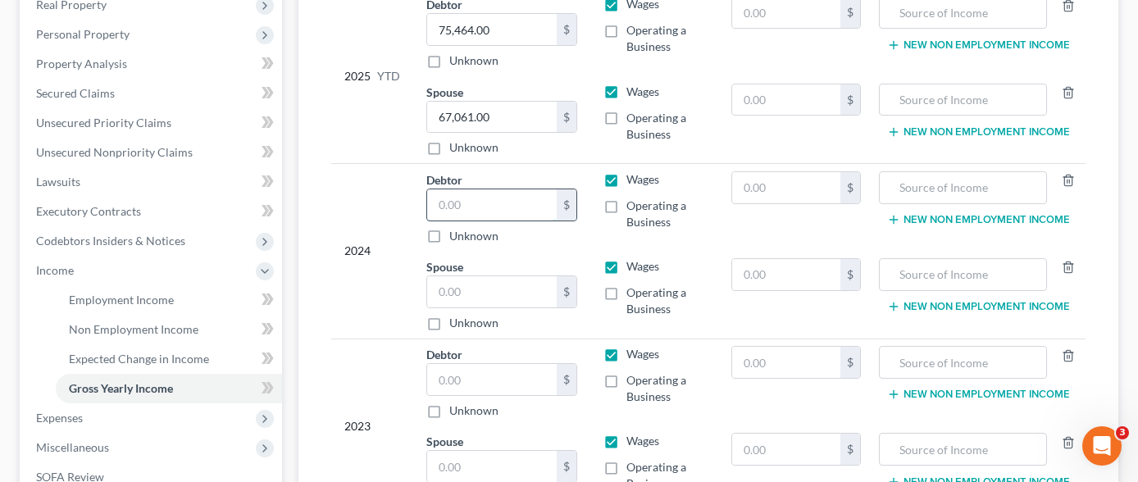
click at [509, 189] on input "text" at bounding box center [492, 204] width 130 height 31
click at [497, 276] on input "text" at bounding box center [492, 291] width 130 height 31
click at [491, 364] on input "text" at bounding box center [492, 379] width 130 height 31
click at [466, 364] on input "text" at bounding box center [492, 379] width 130 height 31
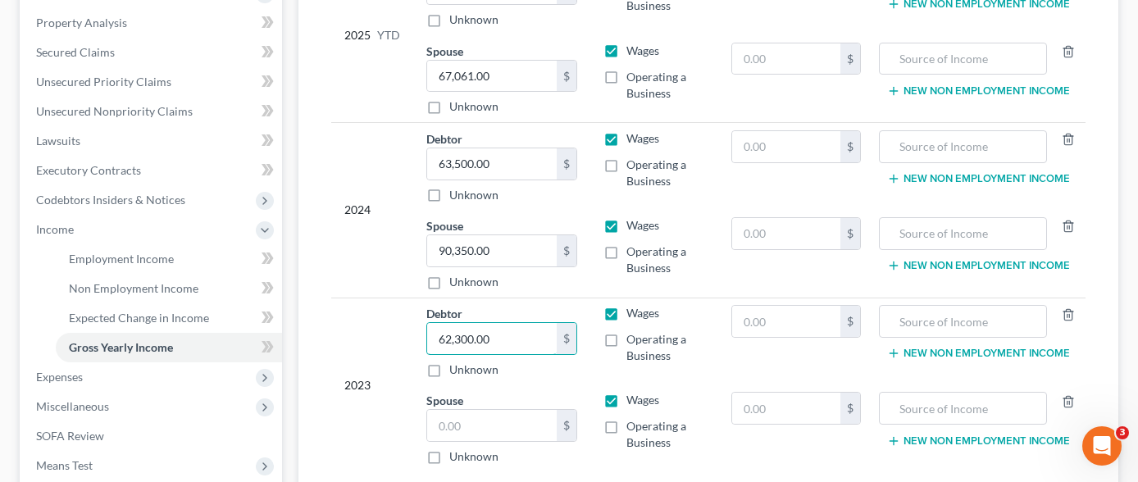
scroll to position [410, 0]
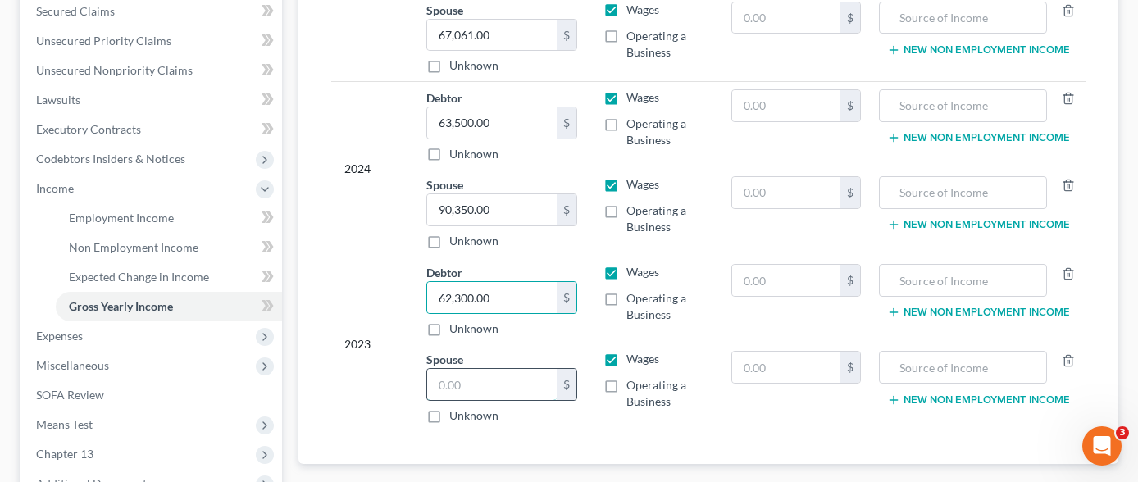
click at [498, 369] on input "text" at bounding box center [492, 384] width 130 height 31
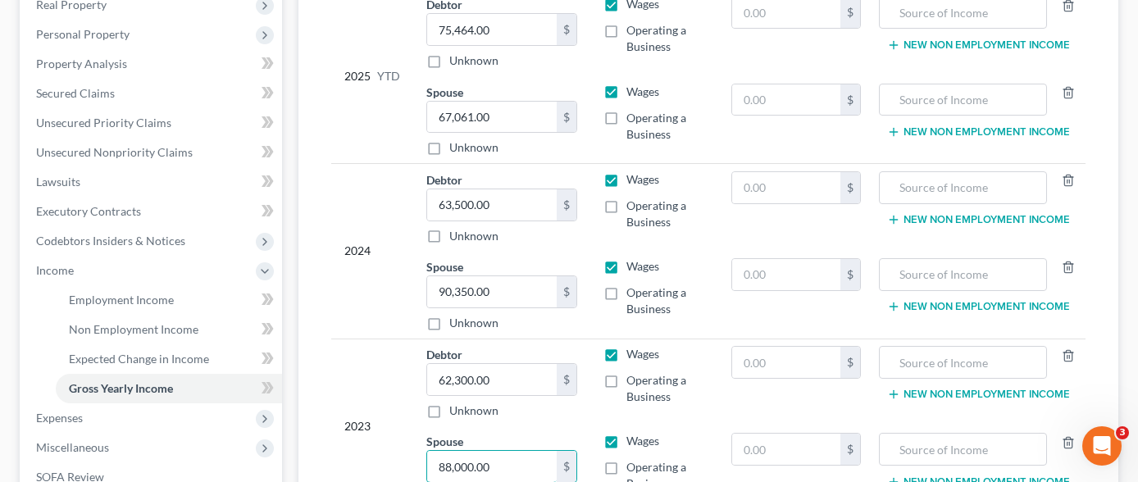
scroll to position [567, 0]
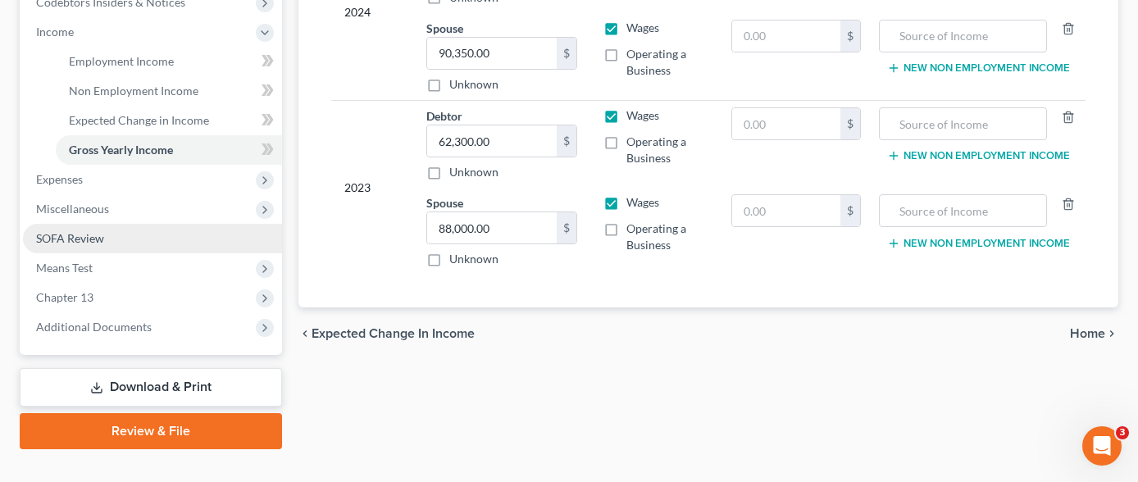
click at [142, 224] on link "SOFA Review" at bounding box center [152, 239] width 259 height 30
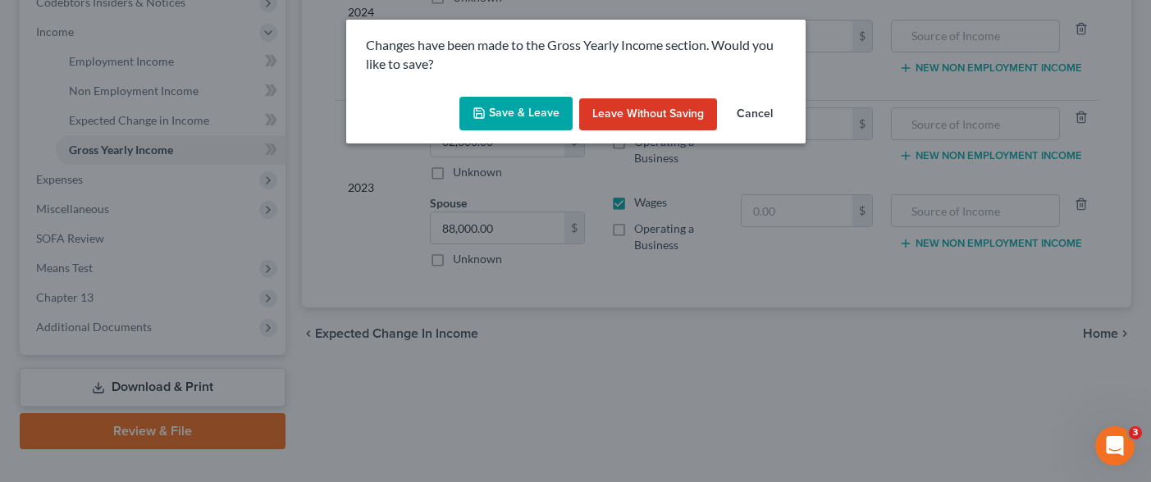
click at [518, 105] on button "Save & Leave" at bounding box center [515, 114] width 113 height 34
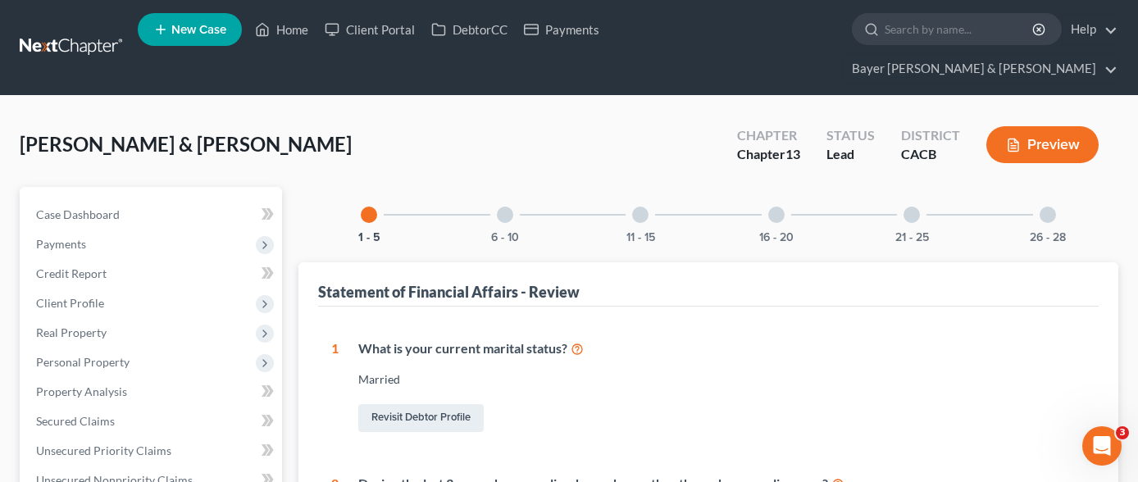
click at [638, 207] on div at bounding box center [640, 215] width 16 height 16
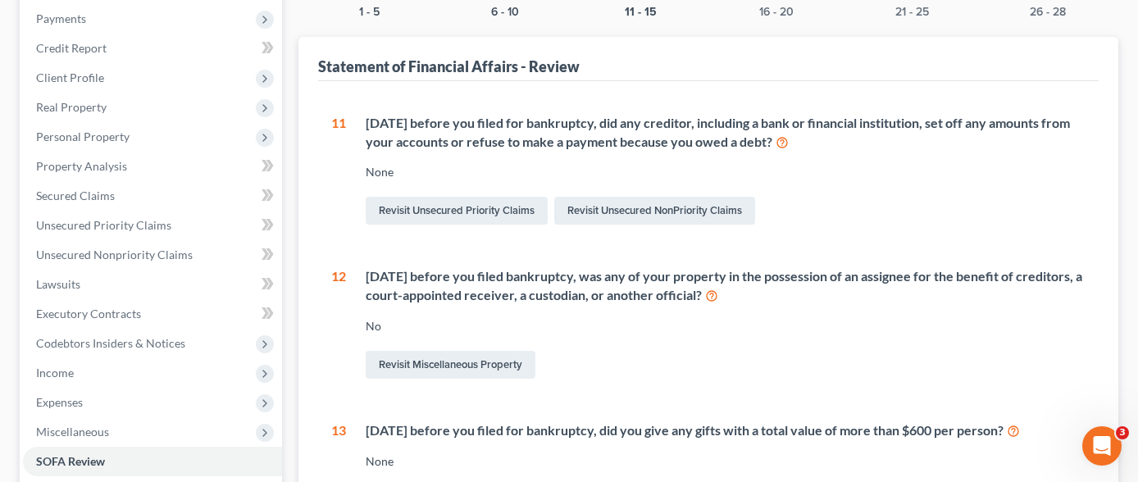
scroll to position [82, 0]
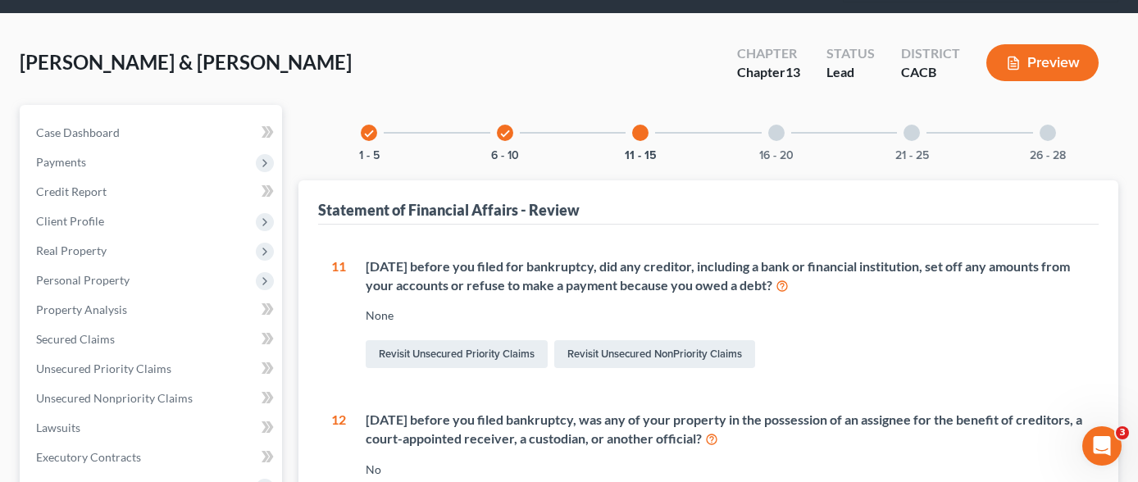
click at [778, 125] on div at bounding box center [776, 133] width 16 height 16
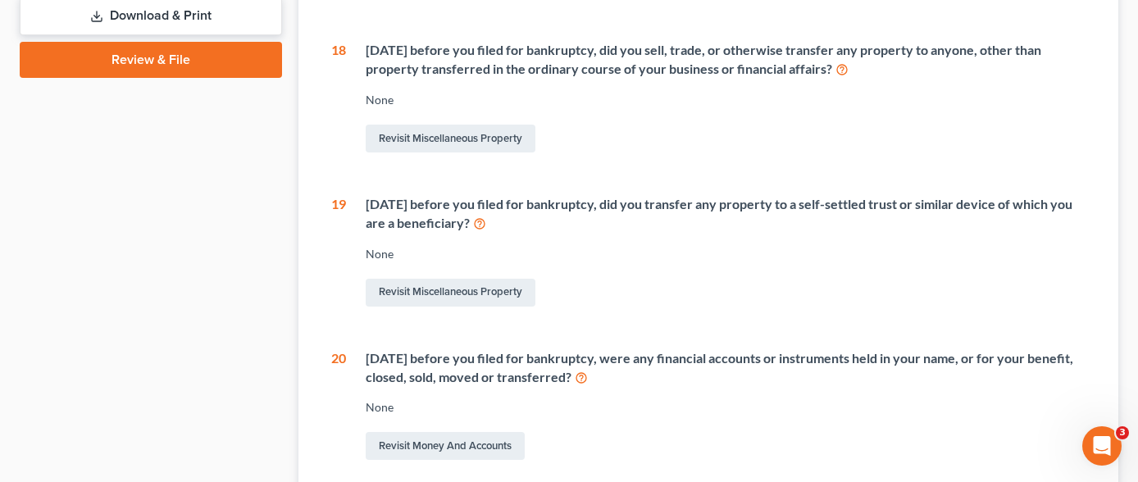
scroll to position [902, 0]
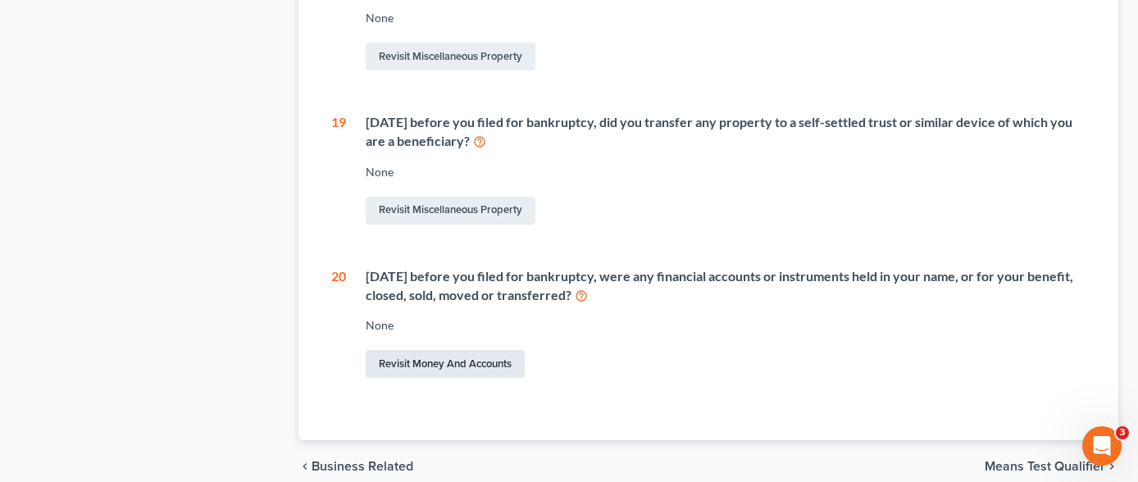
click at [417, 362] on link "Revisit Money and Accounts" at bounding box center [445, 364] width 159 height 28
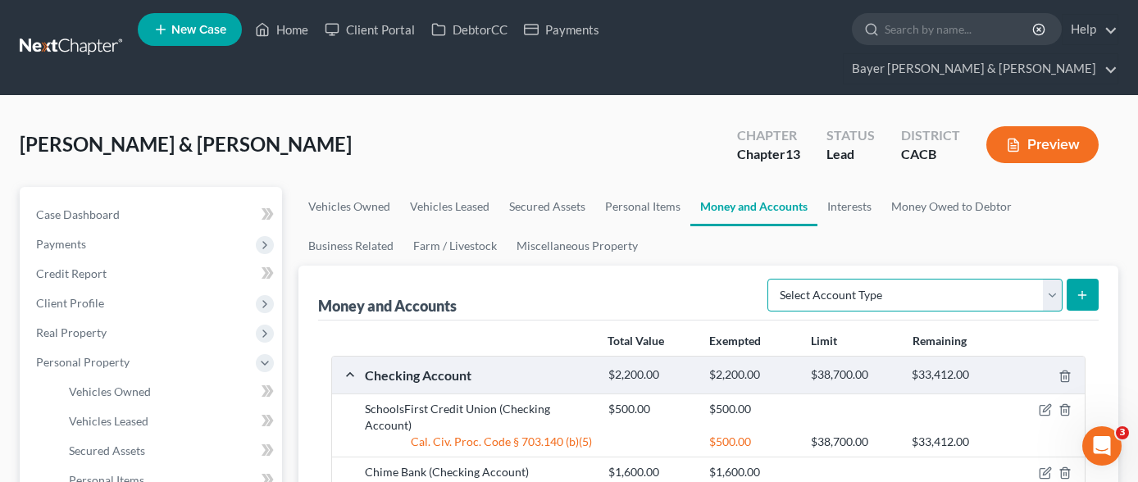
drag, startPoint x: 881, startPoint y: 271, endPoint x: 880, endPoint y: 281, distance: 9.9
click at [881, 279] on select "Select Account Type Brokerage Cash on Hand Certificates of Deposit Checking Acc…" at bounding box center [915, 295] width 295 height 33
click at [771, 279] on select "Select Account Type Brokerage Cash on Hand Certificates of Deposit Checking Acc…" at bounding box center [915, 295] width 295 height 33
click at [1081, 289] on icon "submit" at bounding box center [1082, 295] width 13 height 13
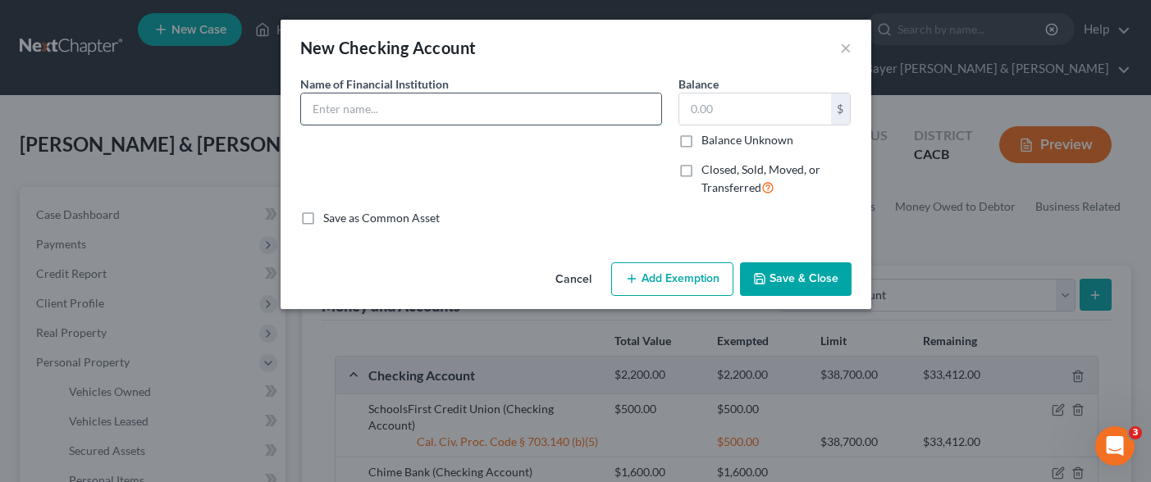
click at [435, 109] on input "text" at bounding box center [481, 108] width 360 height 31
click at [701, 170] on label "Closed, Sold, Moved, or Transferred" at bounding box center [776, 179] width 150 height 35
click at [708, 170] on input "Closed, Sold, Moved, or Transferred" at bounding box center [713, 167] width 11 height 11
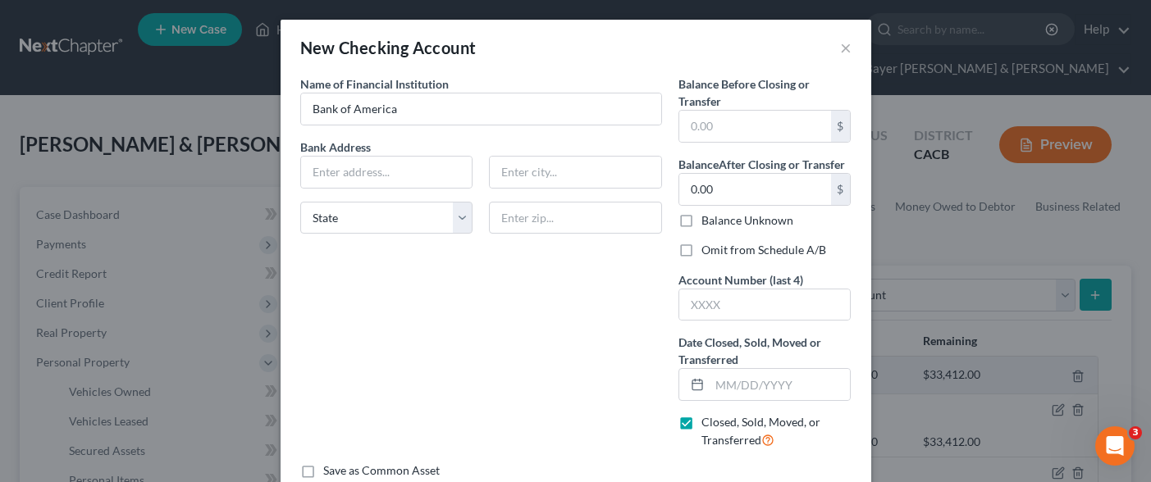
click at [701, 247] on label "Omit from Schedule A/B" at bounding box center [763, 250] width 125 height 16
click at [708, 247] on input "Omit from Schedule A/B" at bounding box center [713, 247] width 11 height 11
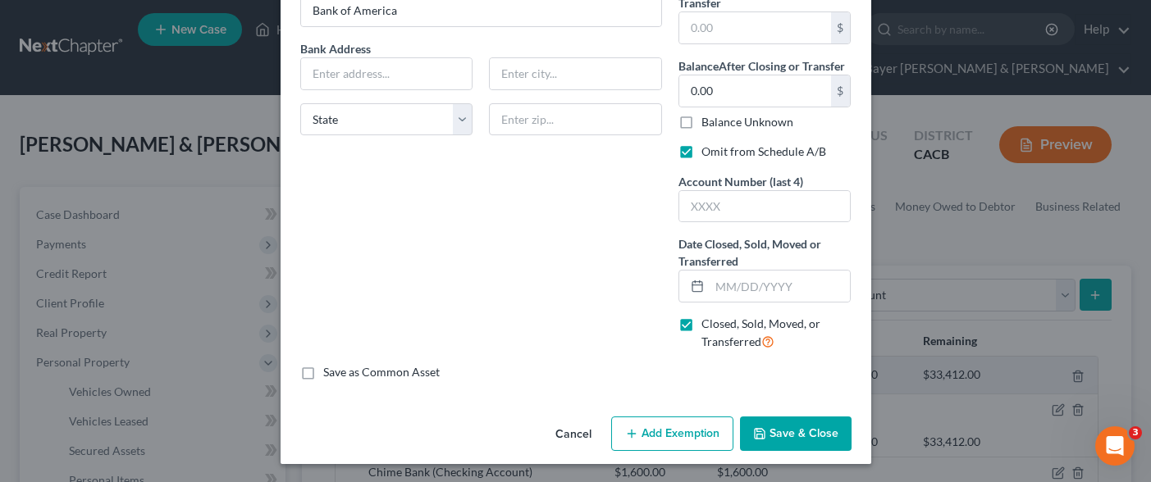
scroll to position [100, 0]
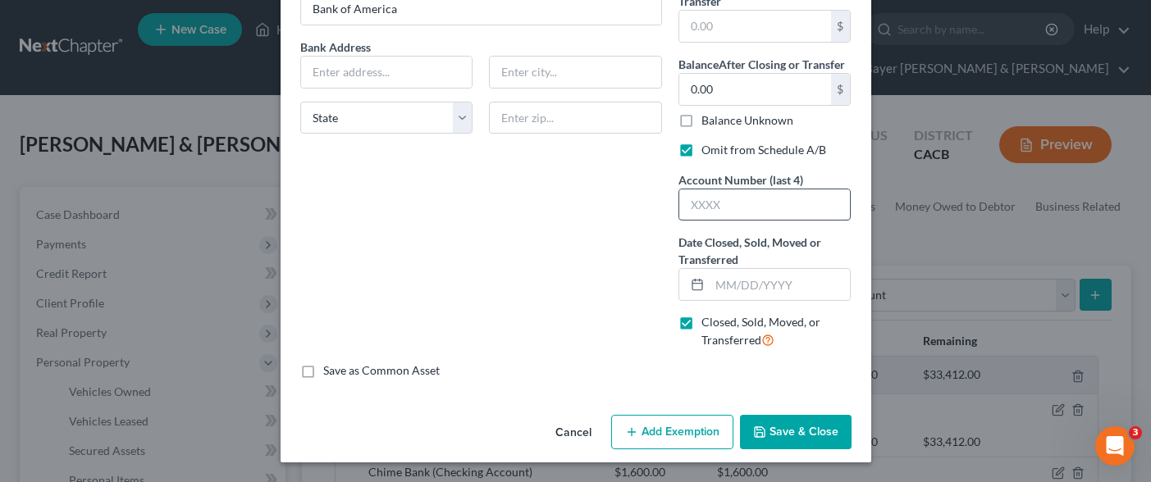
click at [720, 203] on input "text" at bounding box center [764, 204] width 171 height 31
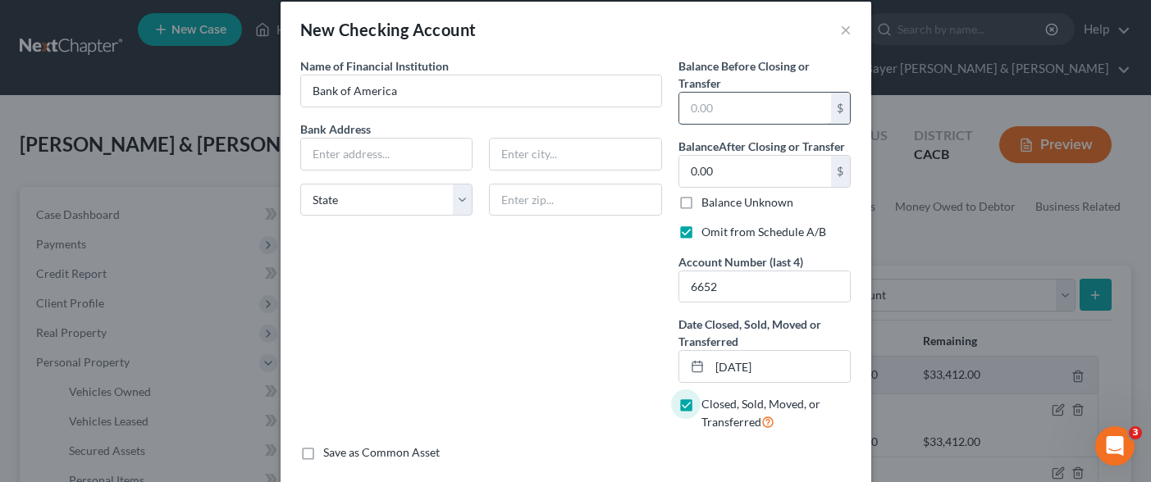
click at [725, 107] on input "text" at bounding box center [755, 108] width 152 height 31
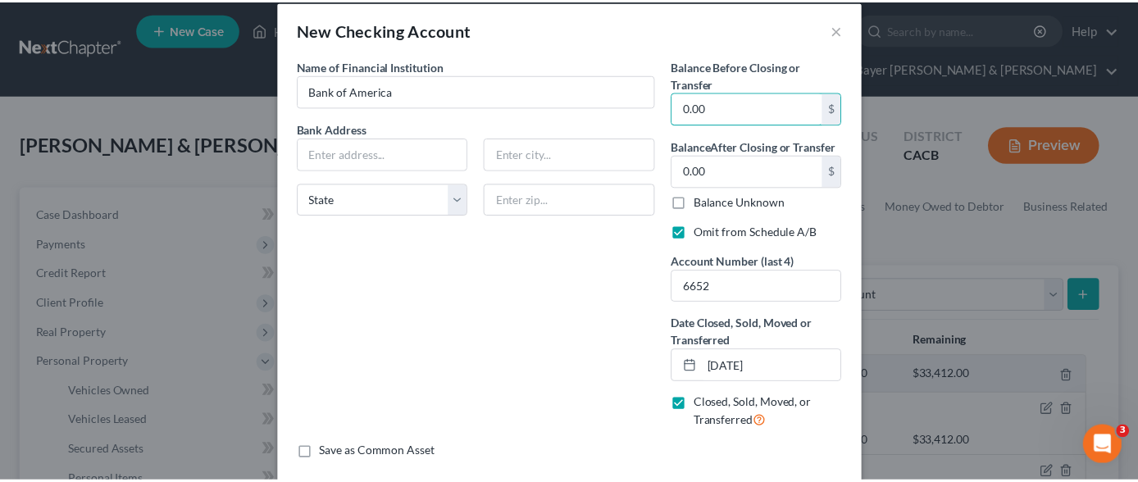
scroll to position [100, 0]
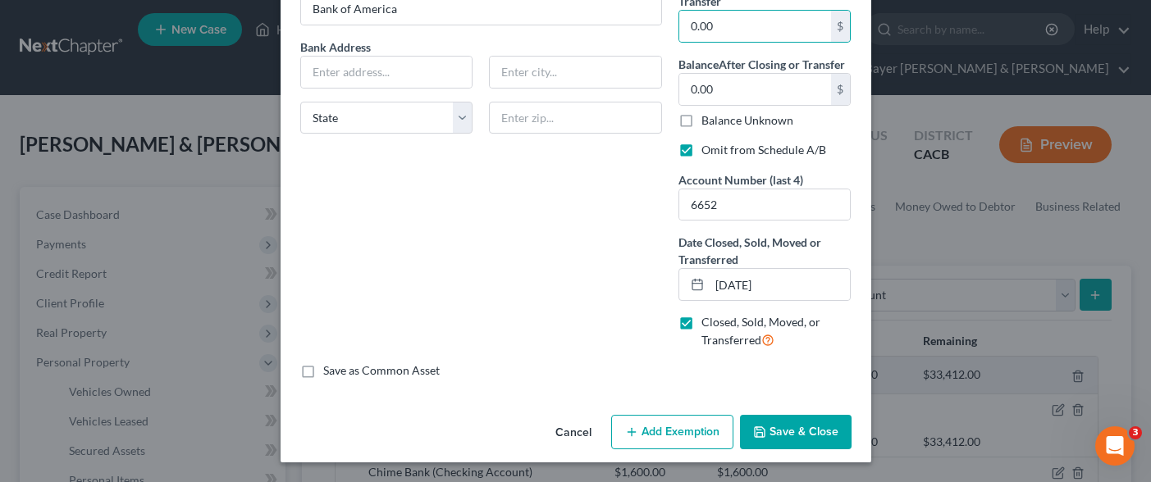
drag, startPoint x: 775, startPoint y: 424, endPoint x: 746, endPoint y: 421, distance: 28.9
click at [775, 424] on button "Save & Close" at bounding box center [796, 432] width 112 height 34
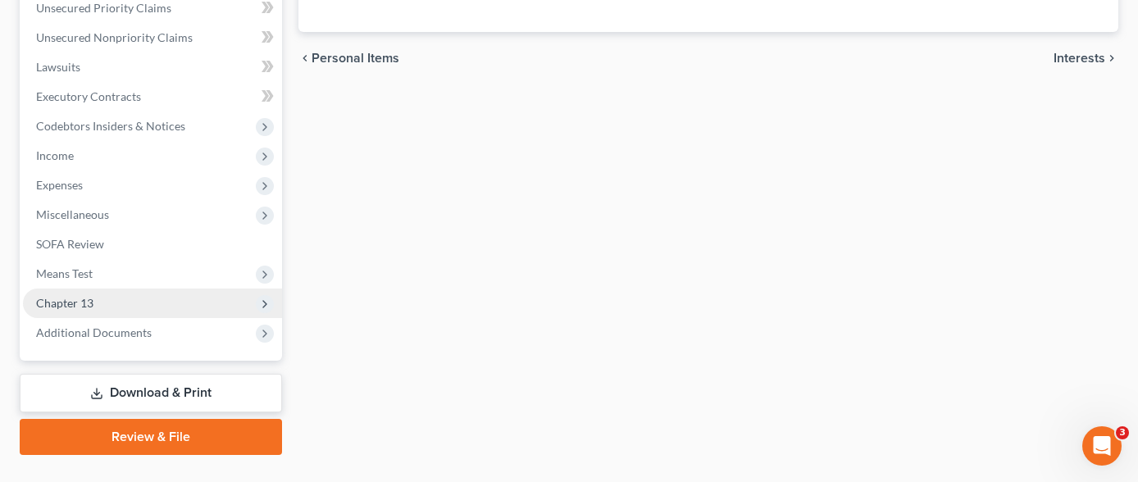
scroll to position [574, 0]
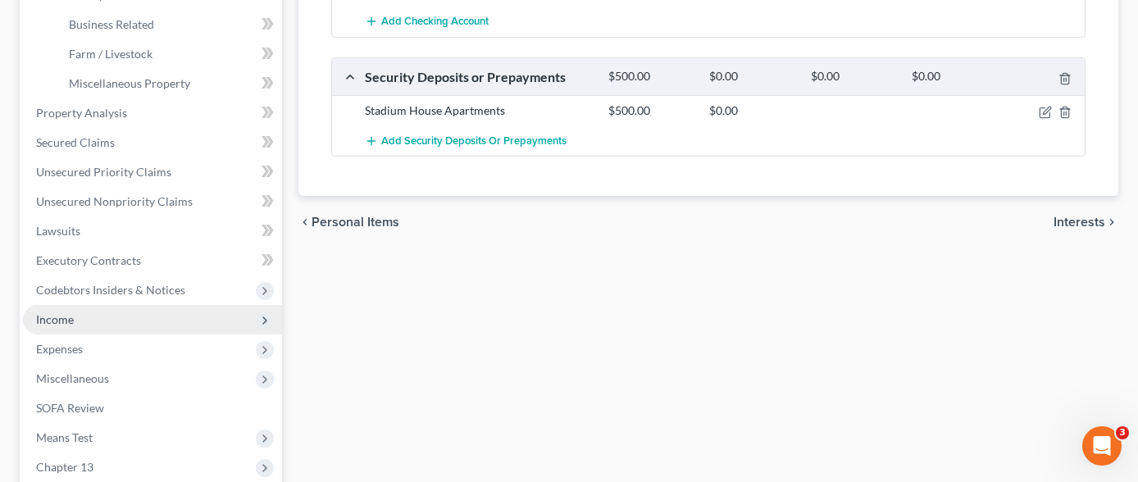
click at [120, 305] on span "Income" at bounding box center [152, 320] width 259 height 30
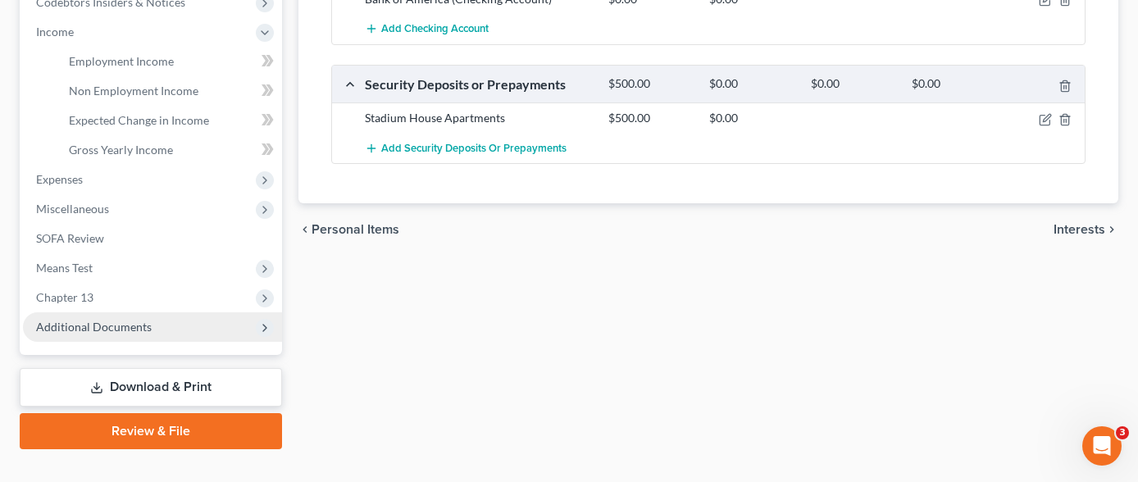
scroll to position [321, 0]
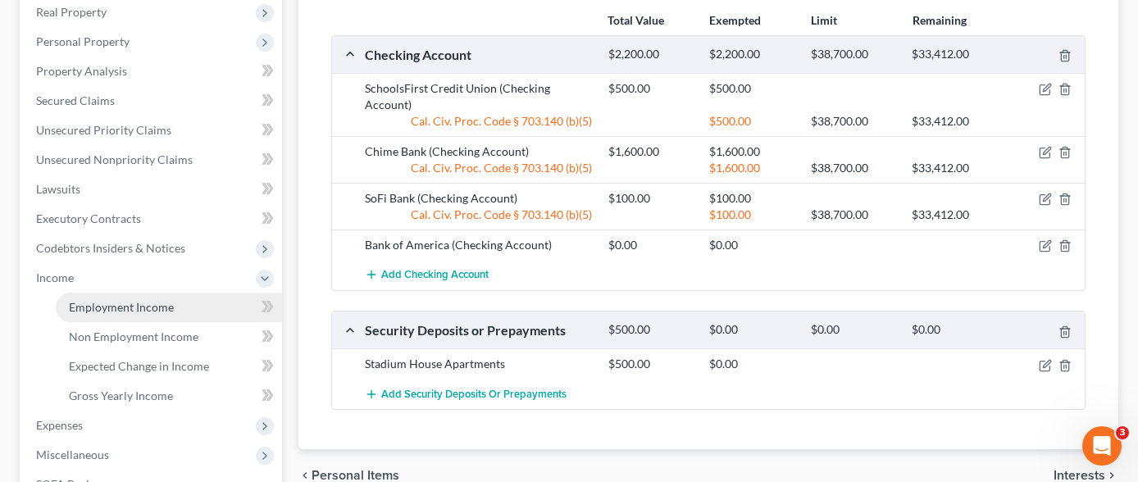
click at [162, 300] on span "Employment Income" at bounding box center [121, 307] width 105 height 14
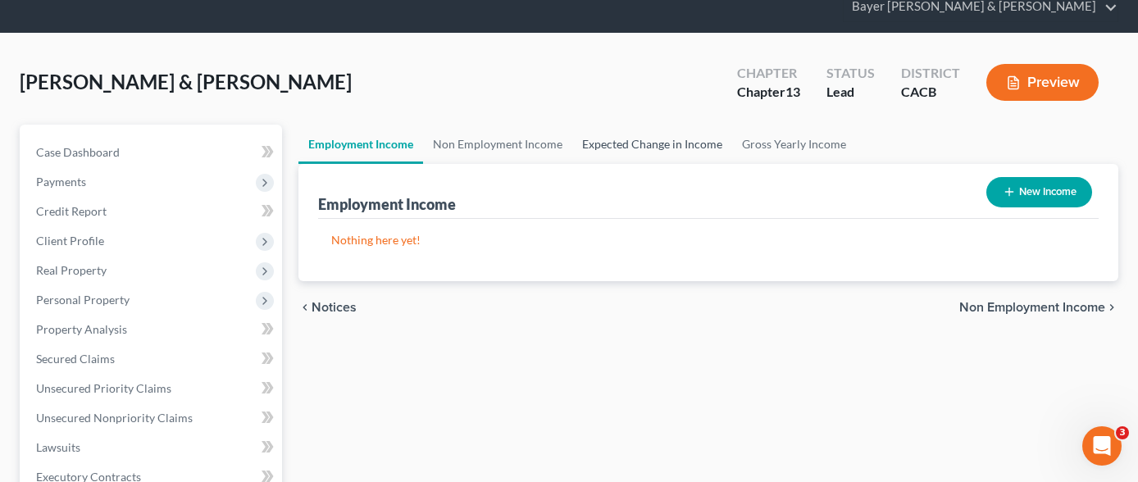
scroll to position [164, 0]
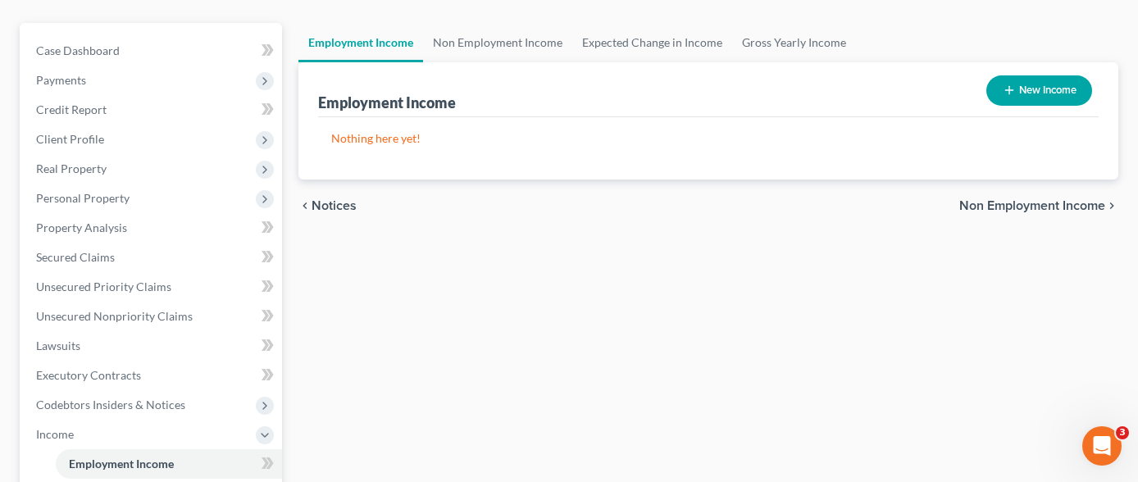
click at [482, 347] on div "Employment Income Non Employment Income Expected Change in Income Gross Yearly …" at bounding box center [708, 437] width 837 height 829
